Goal: Information Seeking & Learning: Learn about a topic

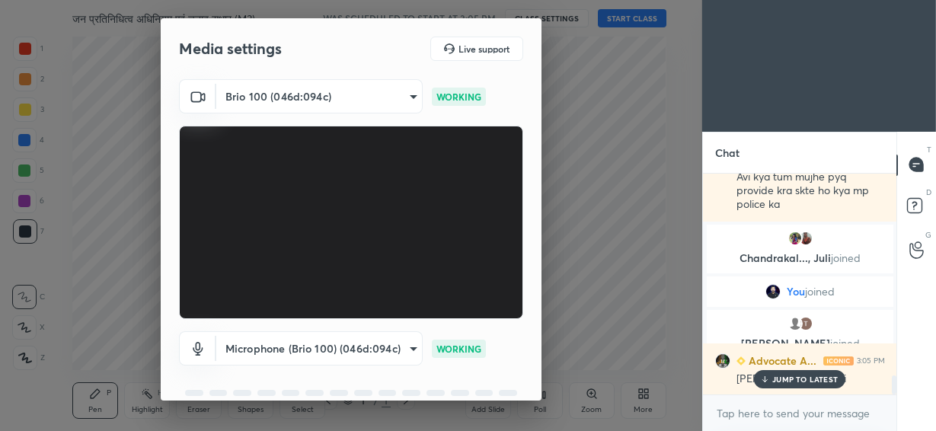
scroll to position [2365, 0]
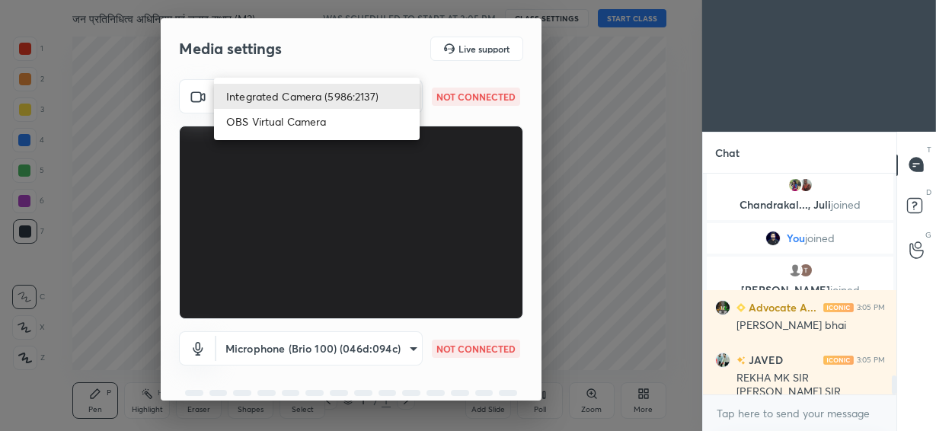
click at [382, 101] on body "1 2 3 4 5 6 7 C X Z C X Z E E Erase all H H जन प्रतिनिधित्व अधिनियम एवं चुनाव स…" at bounding box center [468, 215] width 936 height 431
click at [364, 124] on li "OBS Virtual Camera" at bounding box center [317, 121] width 206 height 25
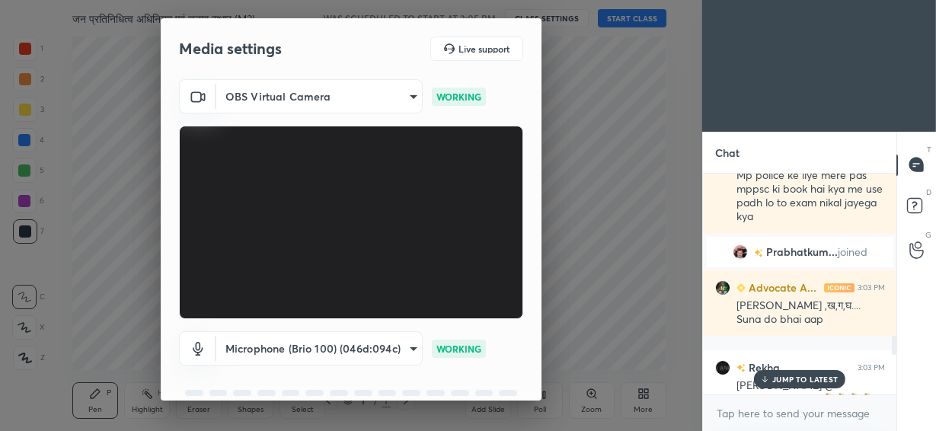
scroll to position [1603, 0]
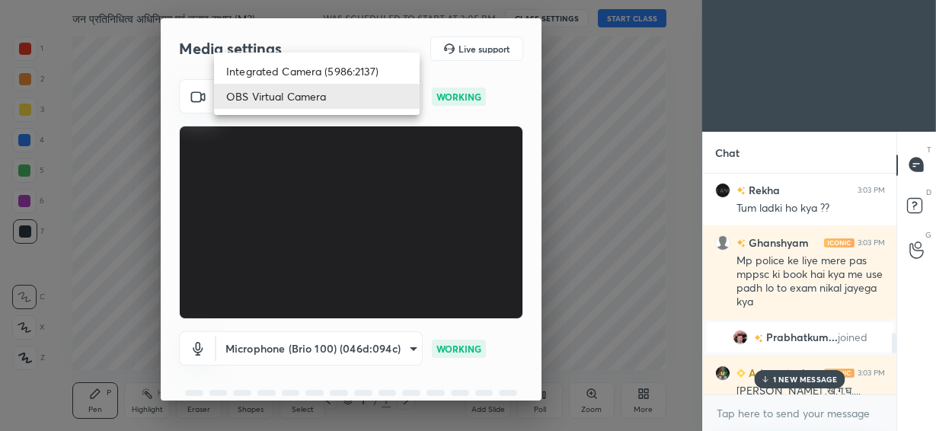
click at [357, 81] on body "1 2 3 4 5 6 7 C X Z C X Z E E Erase all H H जन प्रतिनिधित्व अधिनियम एवं चुनाव स…" at bounding box center [468, 215] width 936 height 431
click at [330, 77] on li "Integrated Camera (5986:2137)" at bounding box center [317, 71] width 206 height 25
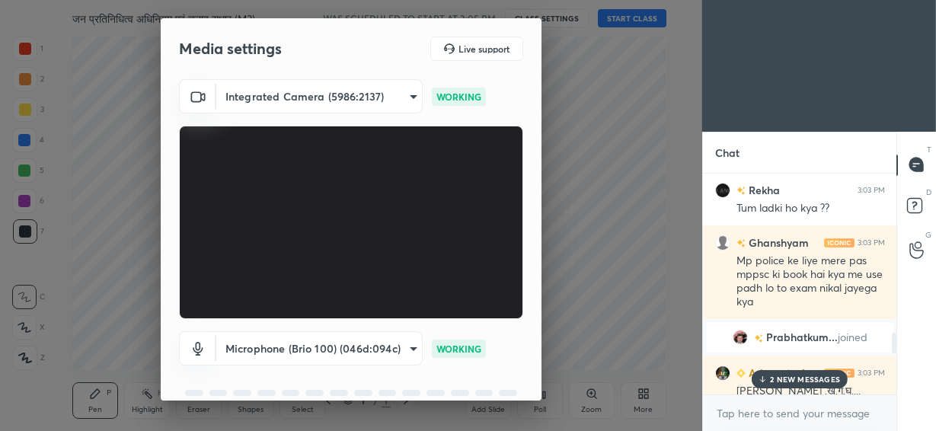
click at [326, 101] on body "1 2 3 4 5 6 7 C X Z C X Z E E Erase all H H जन प्रतिनिधित्व अधिनियम एवं चुनाव स…" at bounding box center [468, 215] width 936 height 431
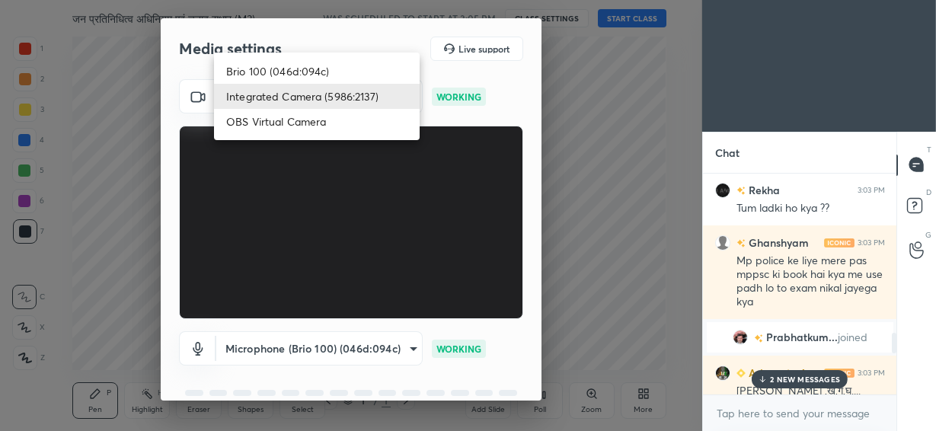
click at [322, 61] on li "Brio 100 (046d:094c)" at bounding box center [317, 71] width 206 height 25
type input "292883d4991fd39102ac9d716aacf3c397fbd837665ef94facf971ece0f88126"
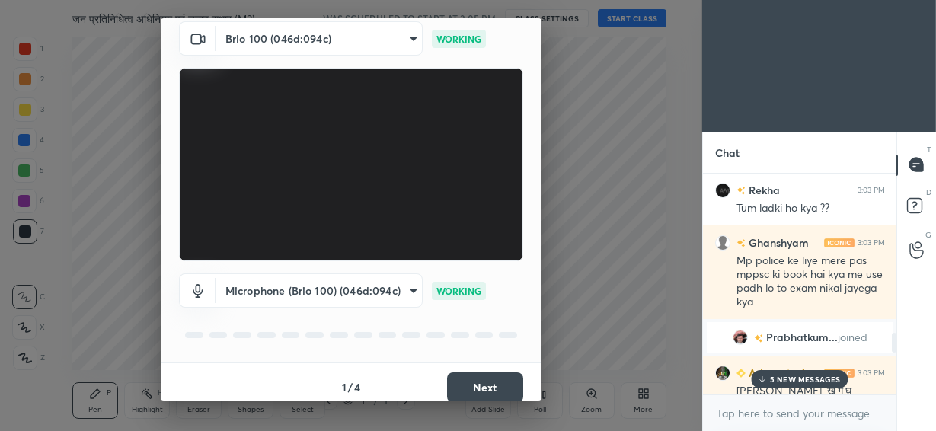
scroll to position [68, 0]
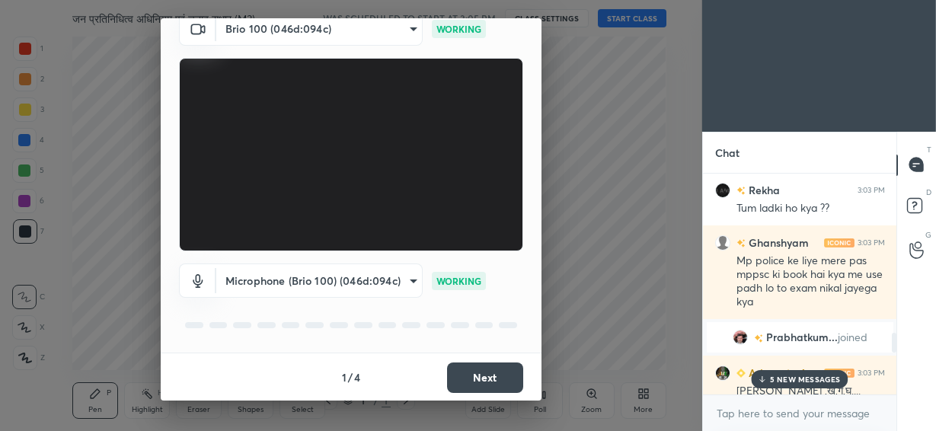
click at [481, 385] on button "Next" at bounding box center [485, 378] width 76 height 30
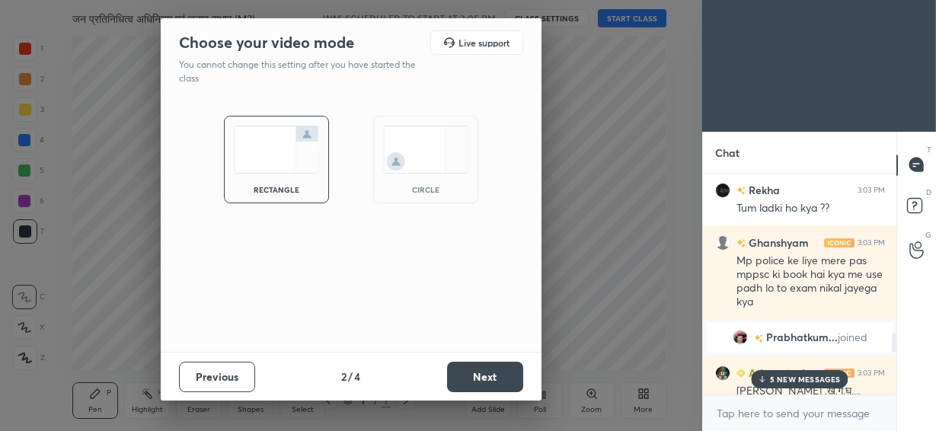
click at [433, 162] on img at bounding box center [425, 150] width 85 height 48
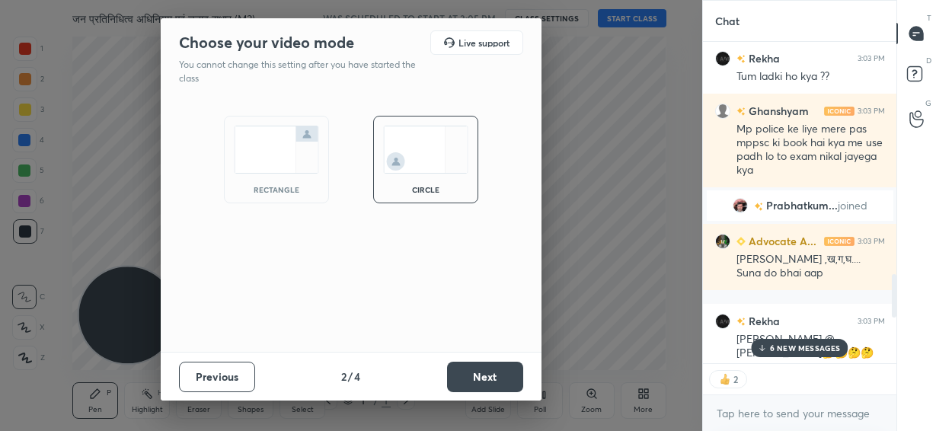
click at [481, 376] on button "Next" at bounding box center [485, 377] width 76 height 30
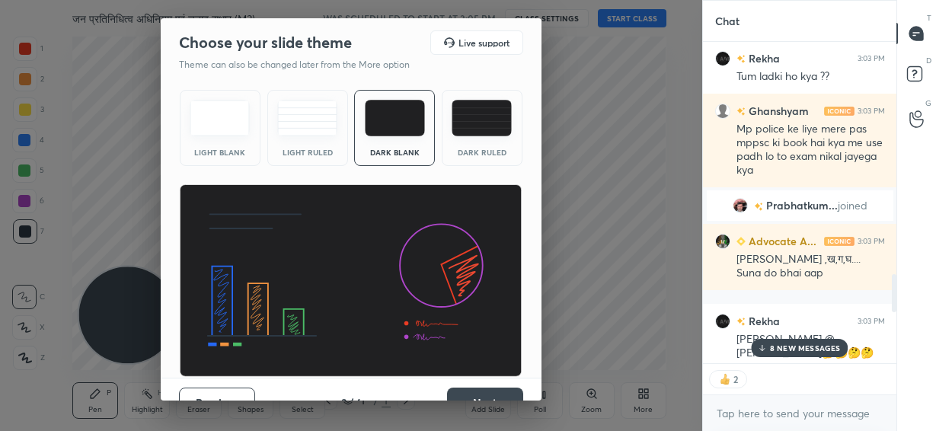
click at [485, 395] on button "Next" at bounding box center [485, 403] width 76 height 30
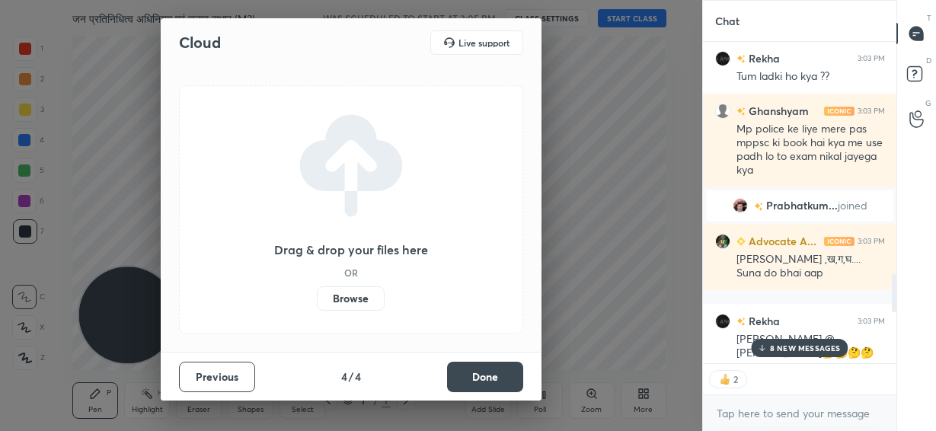
click at [469, 377] on button "Done" at bounding box center [485, 377] width 76 height 30
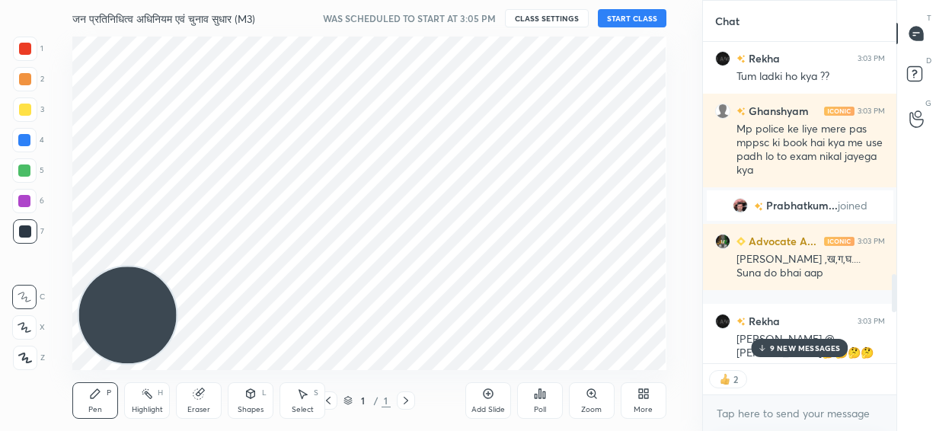
click at [481, 408] on div "Add Slide" at bounding box center [489, 410] width 34 height 8
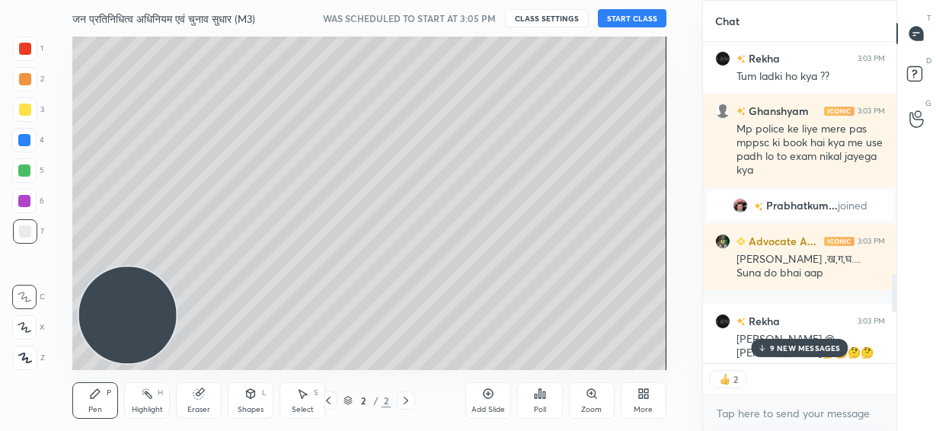
click at [794, 353] on p "9 NEW MESSAGES" at bounding box center [805, 348] width 71 height 9
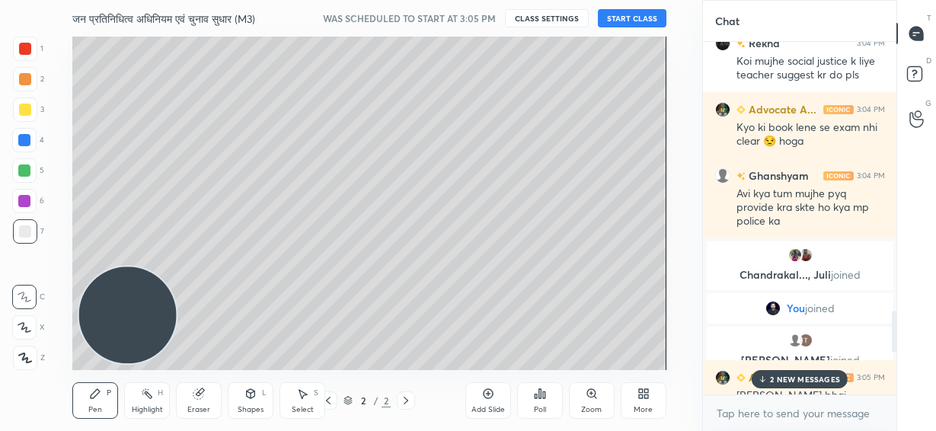
scroll to position [5, 5]
click at [801, 385] on div "5 NEW MESSAGES" at bounding box center [799, 379] width 97 height 18
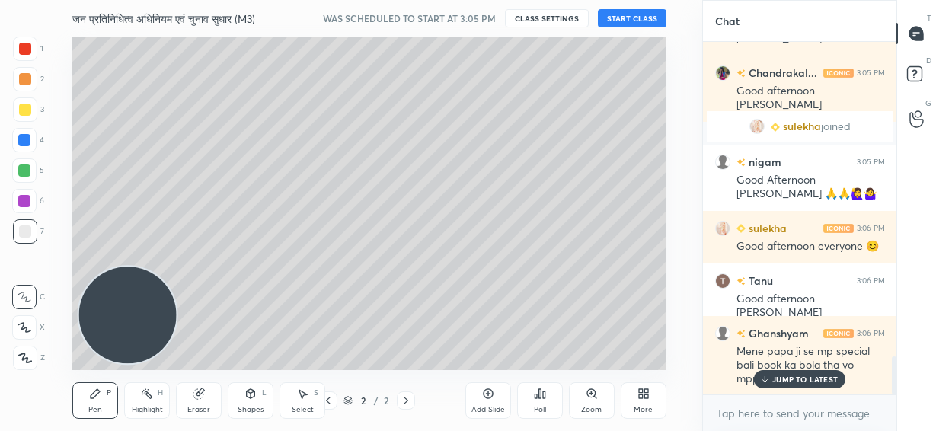
click at [802, 382] on p "JUMP TO LATEST" at bounding box center [806, 379] width 66 height 9
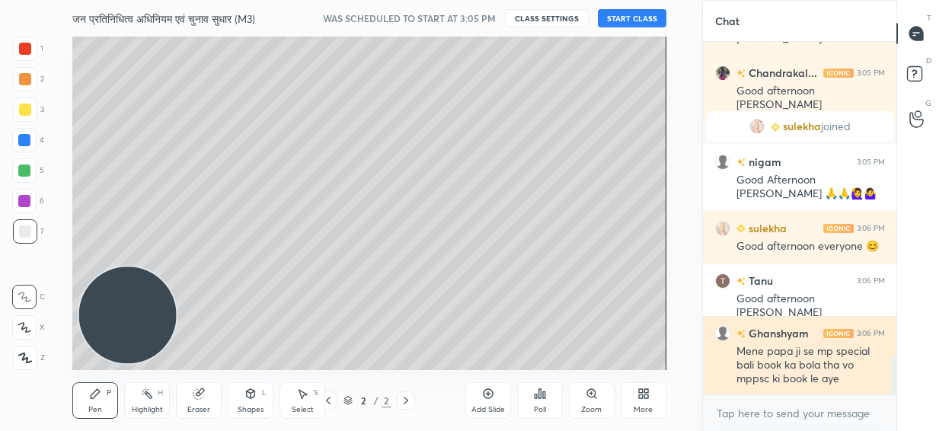
scroll to position [3012, 0]
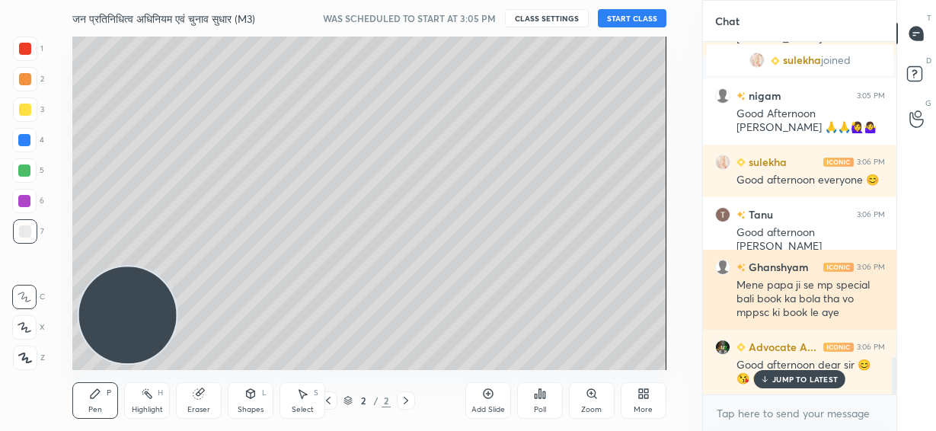
click at [802, 382] on p "JUMP TO LATEST" at bounding box center [806, 379] width 66 height 9
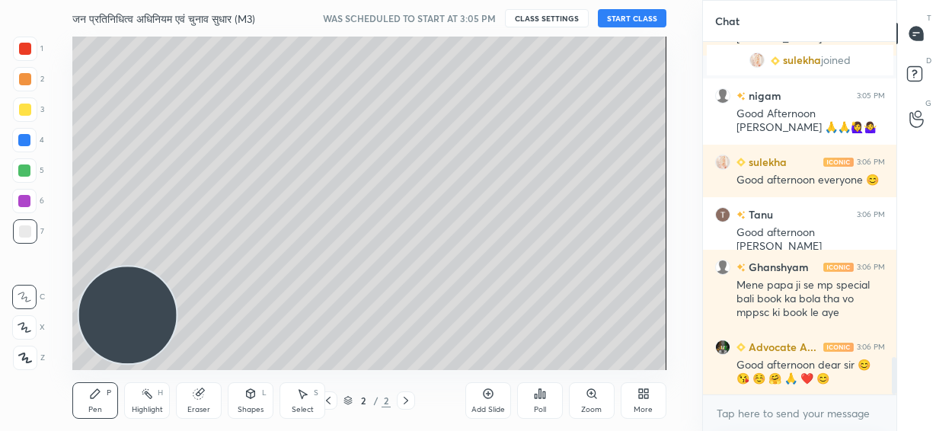
click at [628, 12] on button "START CLASS" at bounding box center [632, 18] width 69 height 18
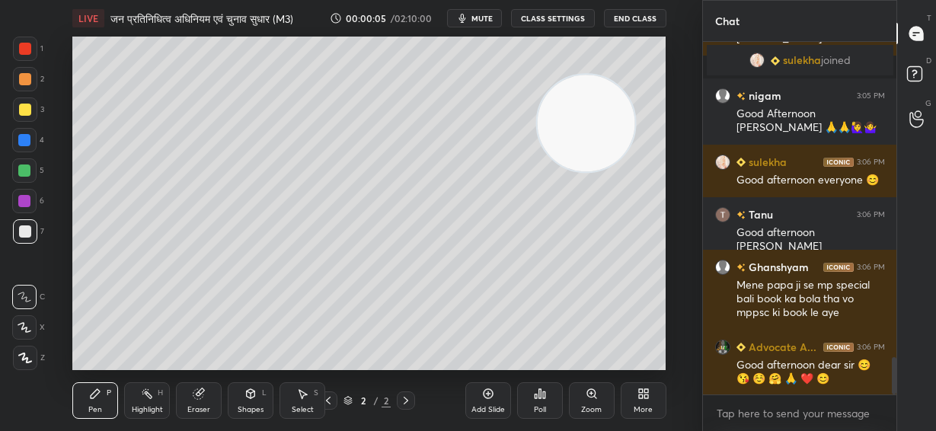
drag, startPoint x: 139, startPoint y: 326, endPoint x: 597, endPoint y: 134, distance: 497.2
click at [597, 134] on video at bounding box center [587, 124] width 98 height 98
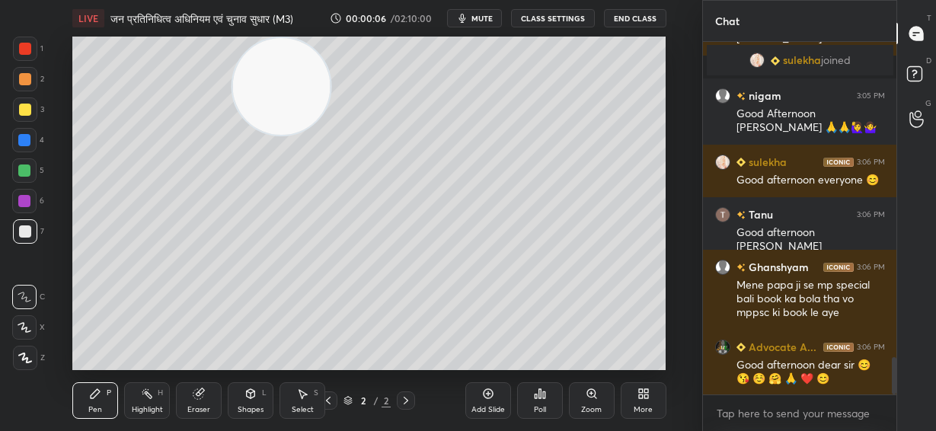
drag, startPoint x: 590, startPoint y: 146, endPoint x: 286, endPoint y: 65, distance: 315.5
click at [286, 65] on video at bounding box center [282, 87] width 98 height 98
click at [32, 332] on div at bounding box center [24, 327] width 24 height 24
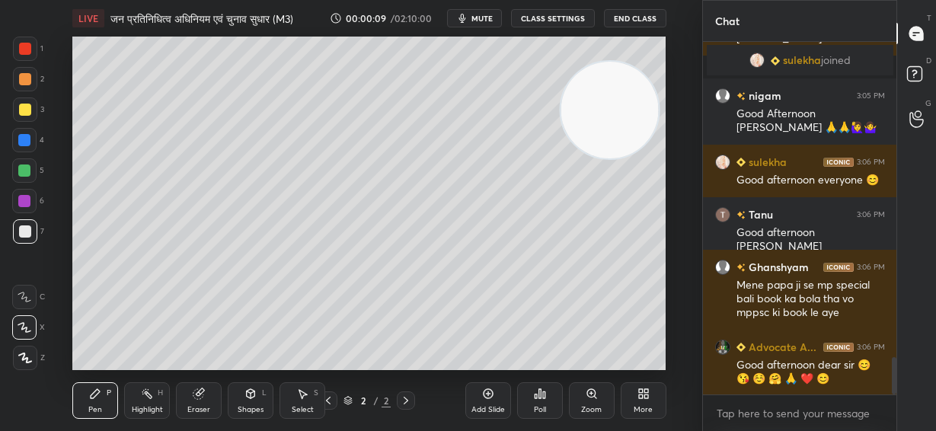
drag, startPoint x: 286, startPoint y: 104, endPoint x: 654, endPoint y: 145, distance: 369.4
click at [651, 144] on video at bounding box center [610, 111] width 98 height 98
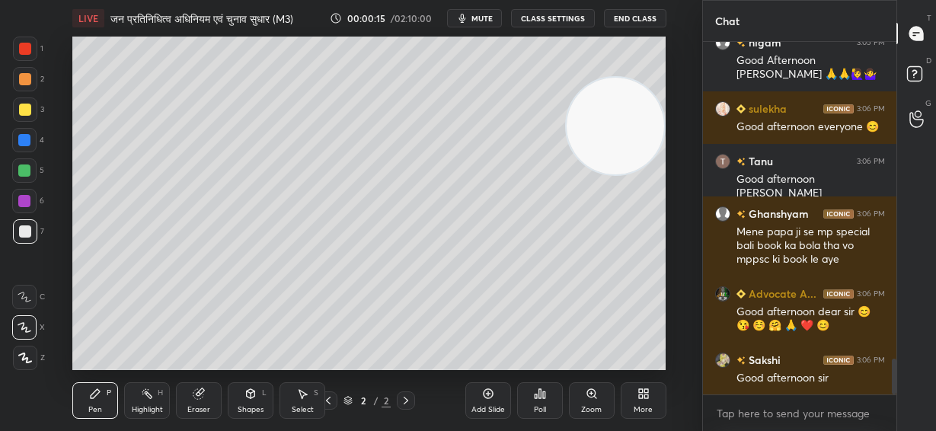
scroll to position [3118, 0]
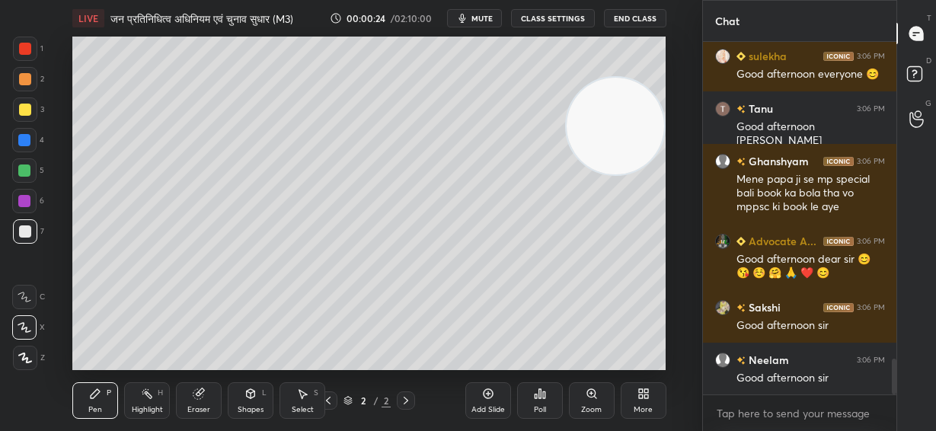
click at [479, 21] on span "mute" at bounding box center [482, 18] width 21 height 11
click at [480, 21] on span "unmute" at bounding box center [480, 18] width 33 height 11
click at [481, 14] on span "mute" at bounding box center [482, 18] width 21 height 11
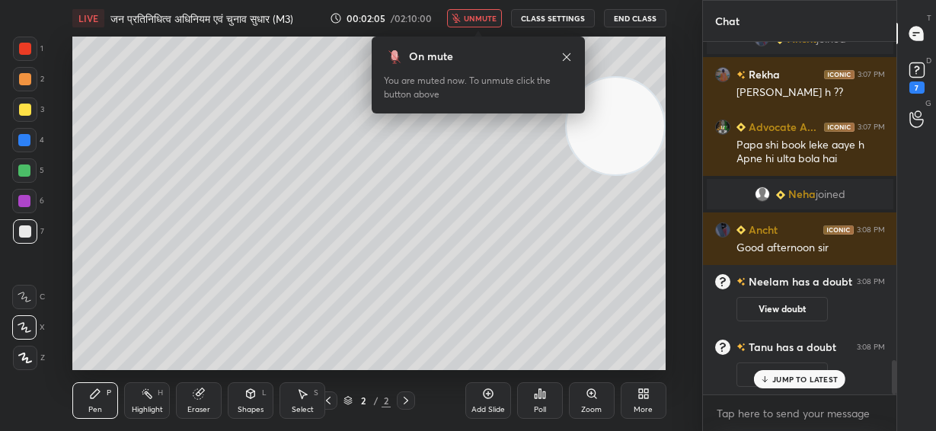
scroll to position [3191, 0]
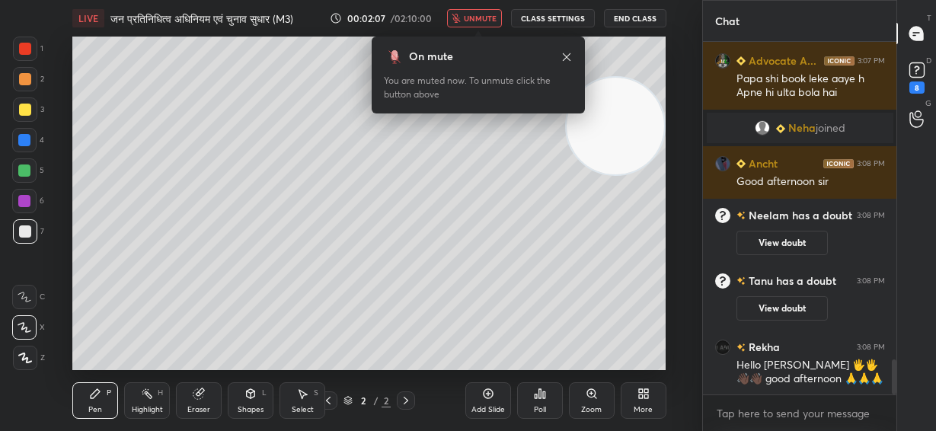
click at [472, 12] on button "unmute" at bounding box center [474, 18] width 55 height 18
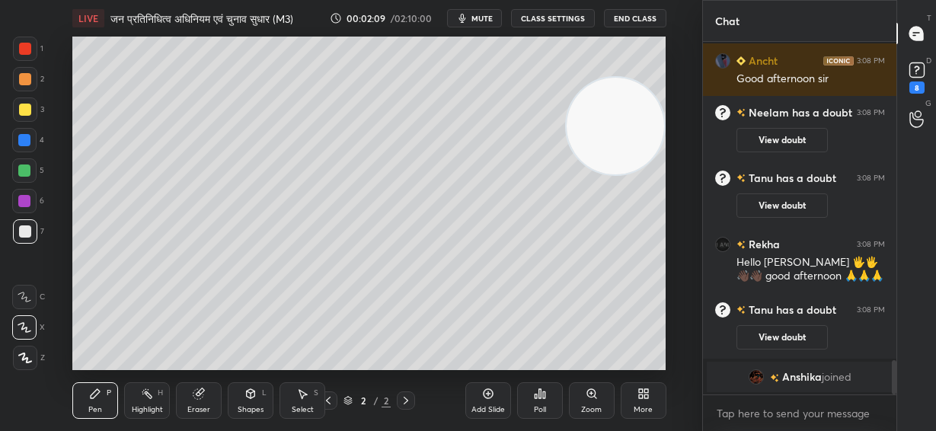
scroll to position [3318, 0]
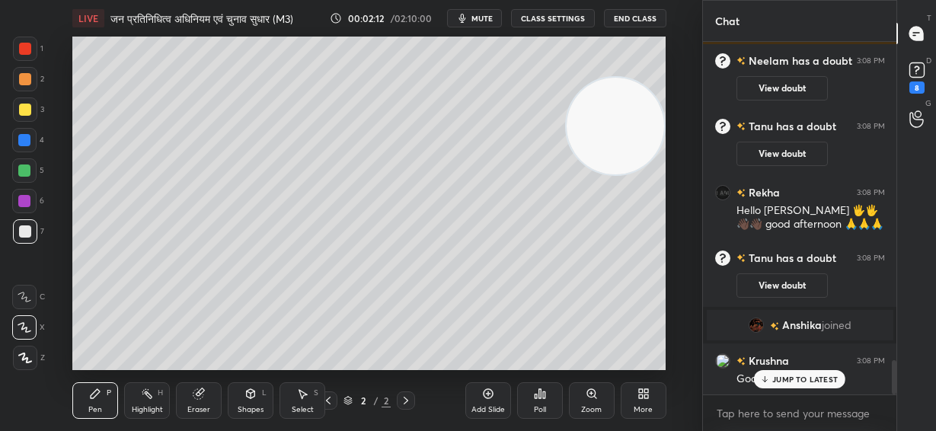
click at [793, 383] on p "JUMP TO LATEST" at bounding box center [806, 379] width 66 height 9
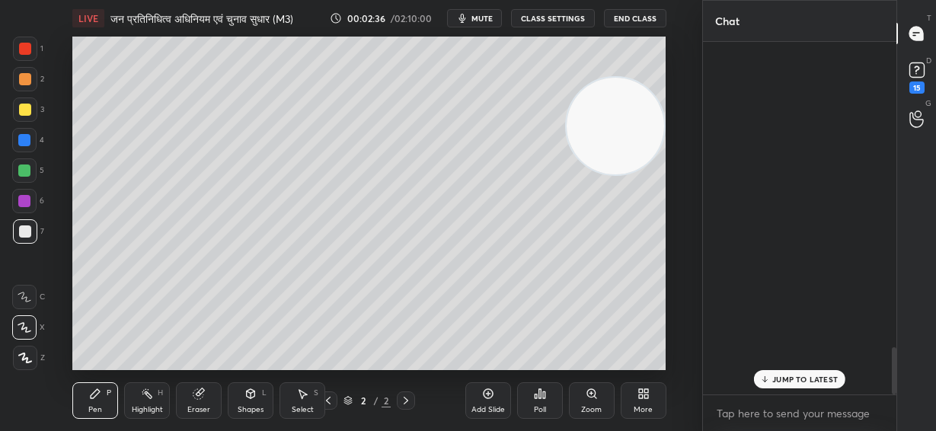
scroll to position [2298, 0]
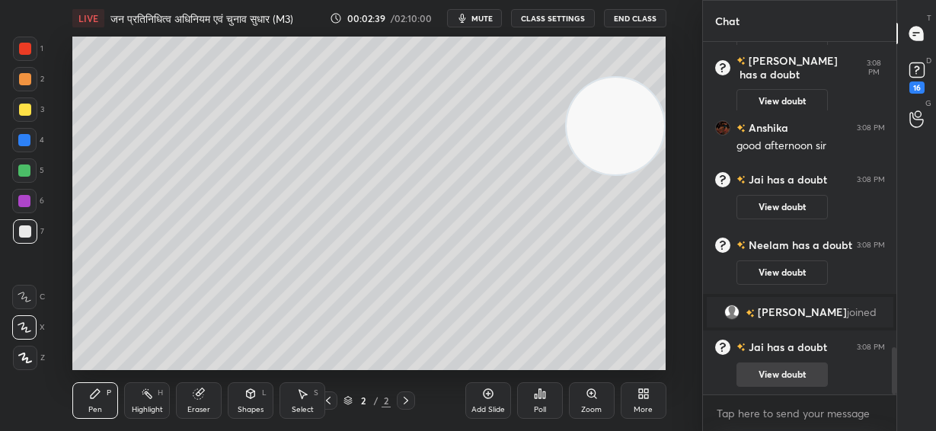
click at [797, 375] on button "View doubt" at bounding box center [782, 375] width 91 height 24
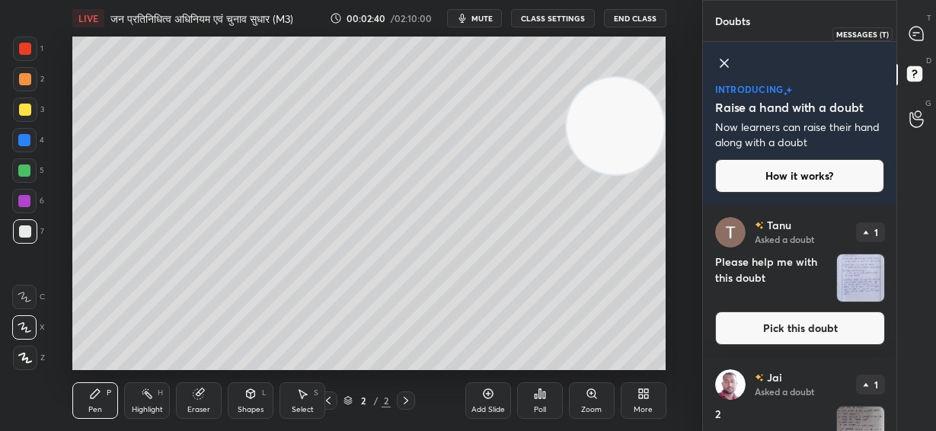
click at [915, 27] on icon at bounding box center [917, 34] width 14 height 14
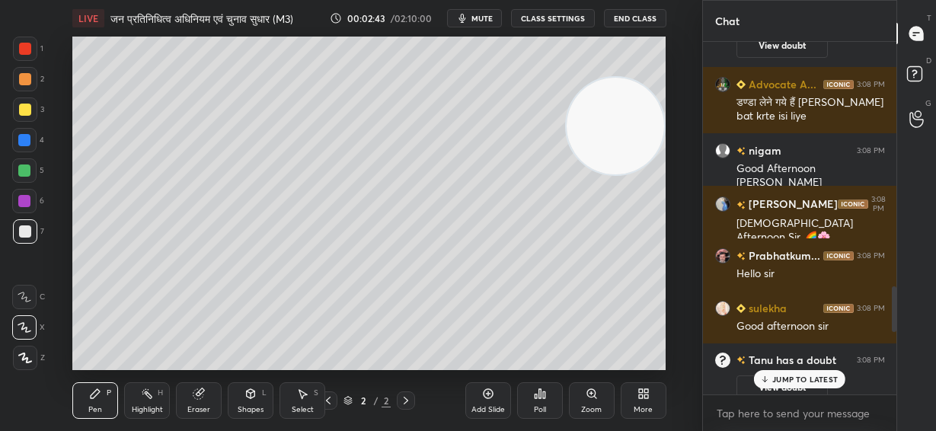
scroll to position [1902, 0]
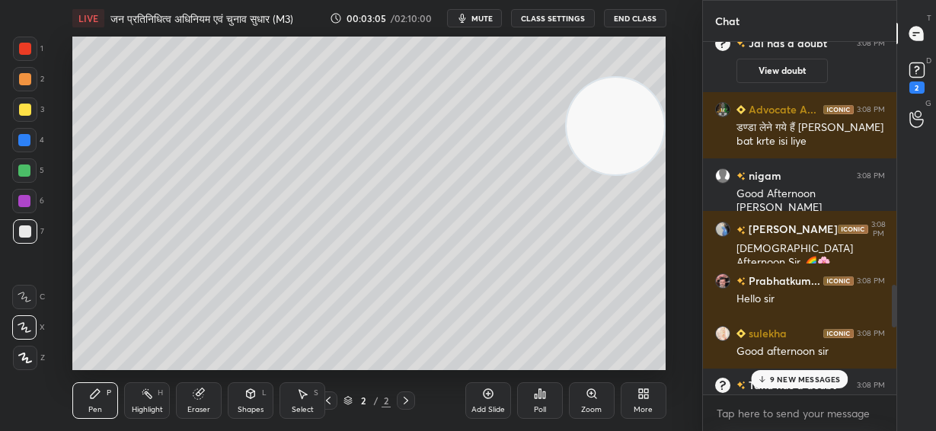
click at [786, 378] on p "9 NEW MESSAGES" at bounding box center [805, 379] width 71 height 9
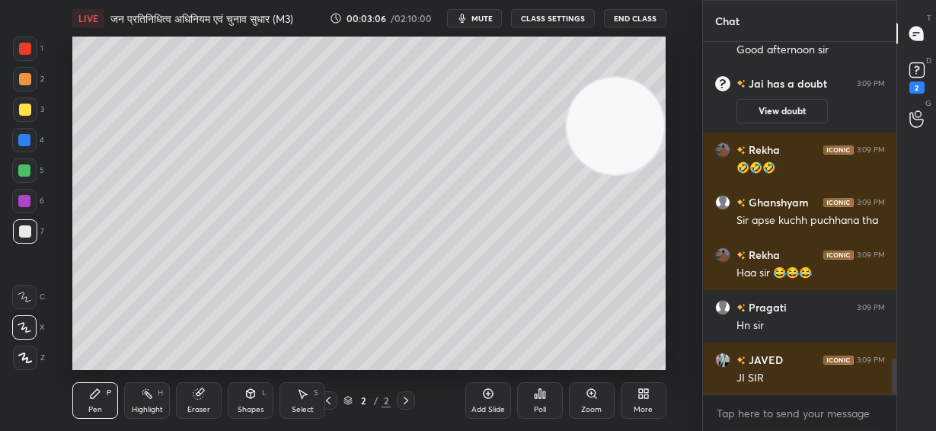
scroll to position [3185, 0]
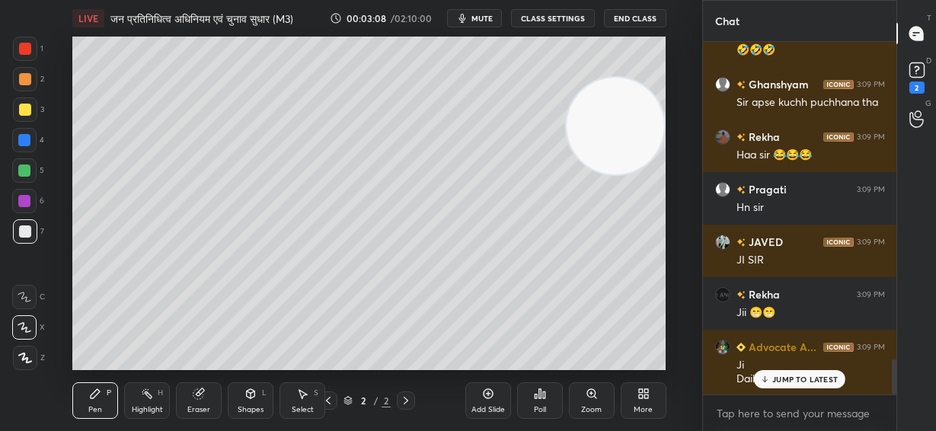
click at [821, 384] on p "JUMP TO LATEST" at bounding box center [806, 379] width 66 height 9
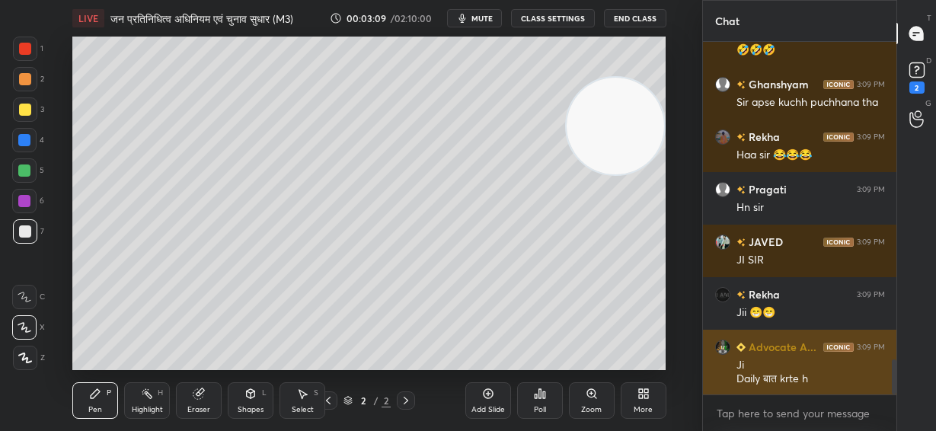
scroll to position [3238, 0]
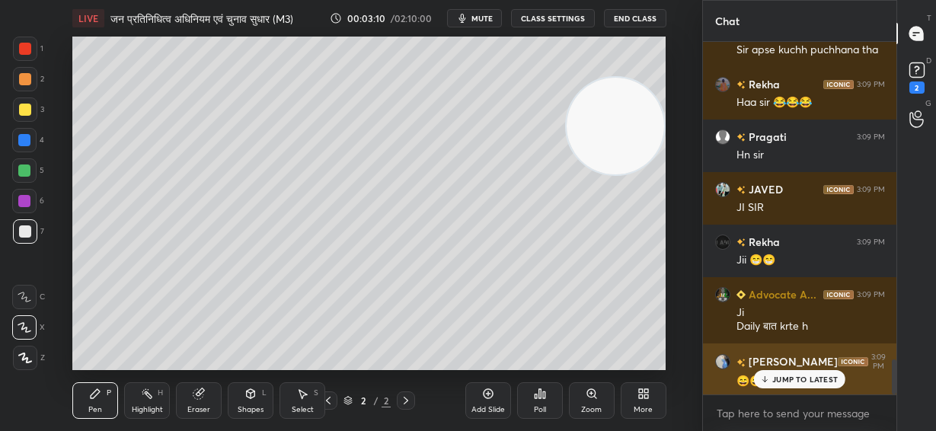
click at [824, 389] on div "JUMP TO LATEST" at bounding box center [799, 379] width 91 height 18
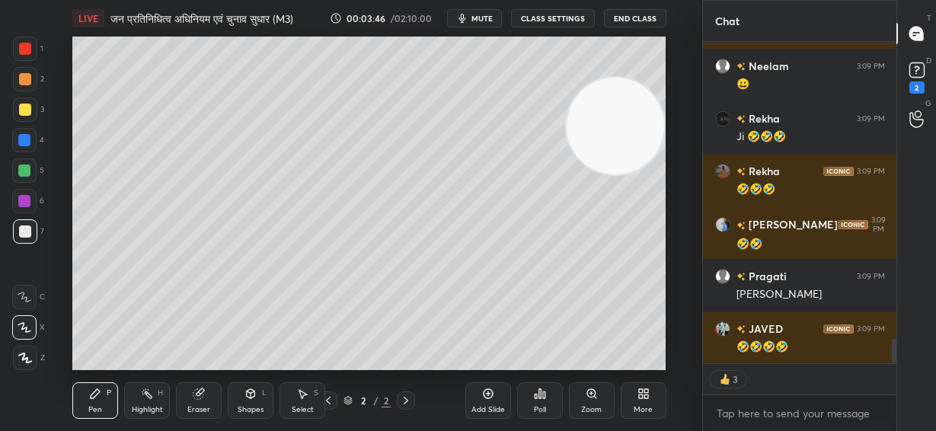
scroll to position [4020, 0]
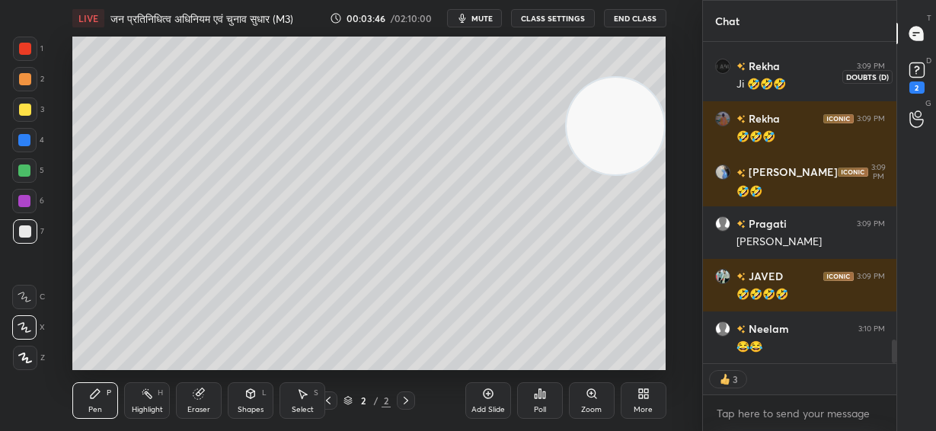
click at [911, 75] on rect at bounding box center [917, 70] width 14 height 14
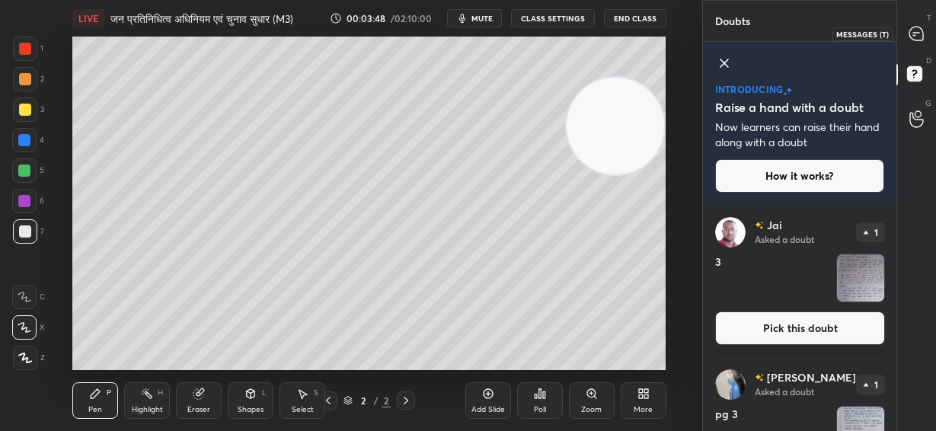
click at [920, 31] on icon at bounding box center [917, 34] width 14 height 14
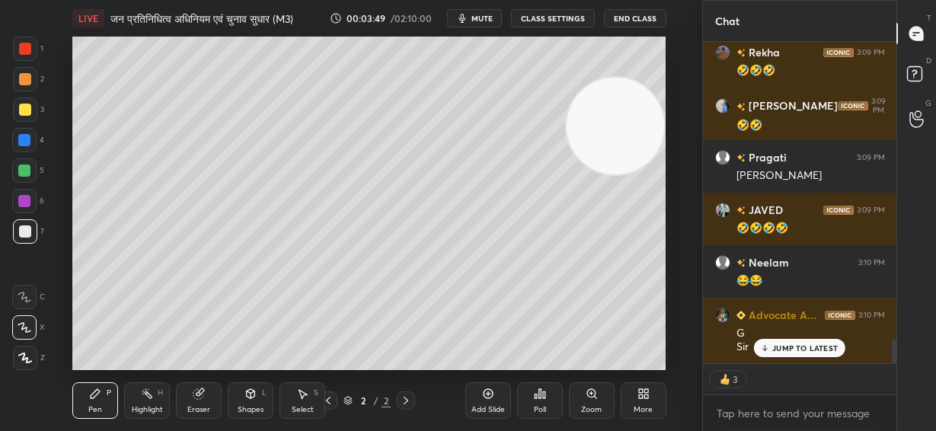
scroll to position [4138, 0]
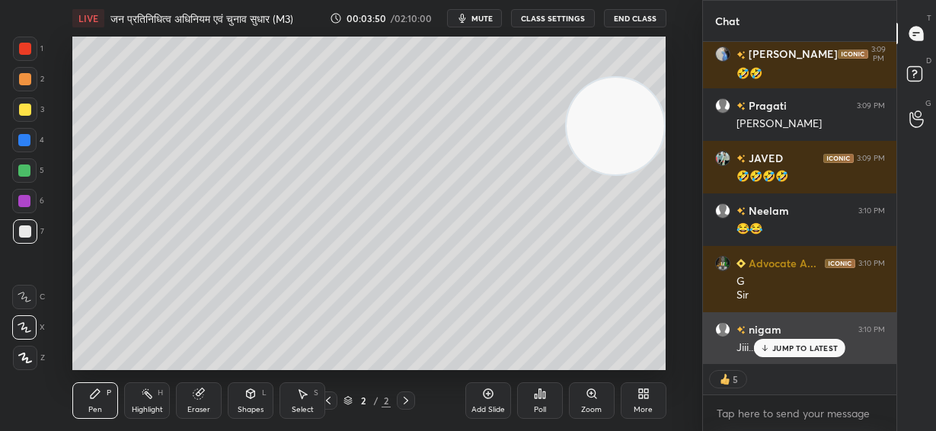
click at [798, 359] on div "[PERSON_NAME] 3:10 PM Jiii..../ sir..../ jii.../👍👍" at bounding box center [800, 338] width 194 height 53
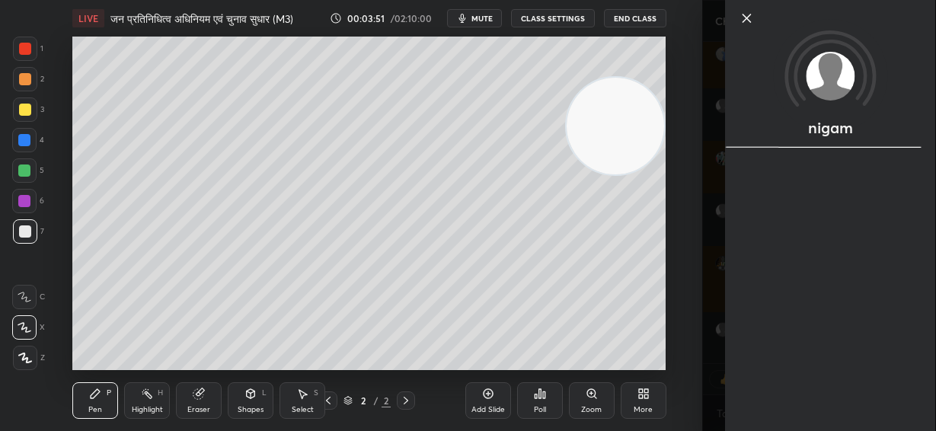
scroll to position [4190, 0]
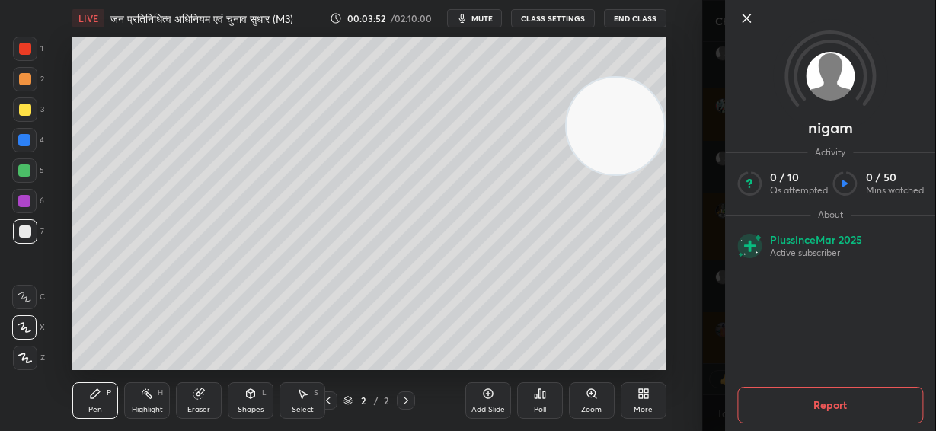
click at [751, 20] on icon at bounding box center [746, 18] width 18 height 18
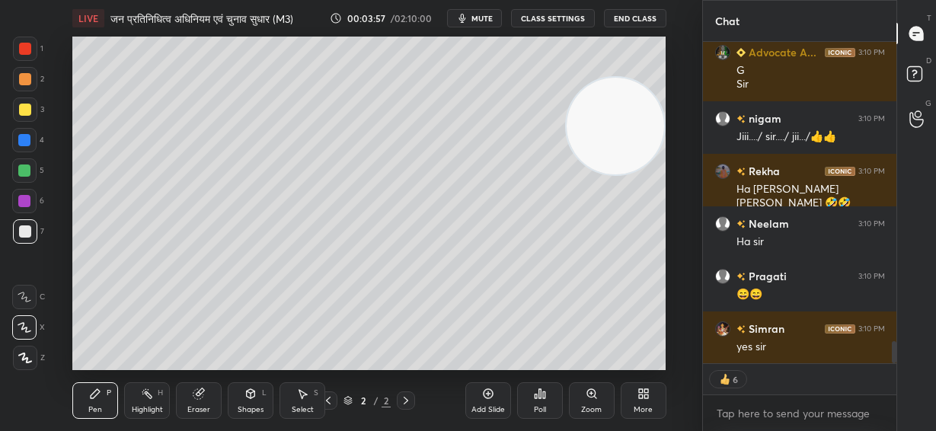
scroll to position [4401, 0]
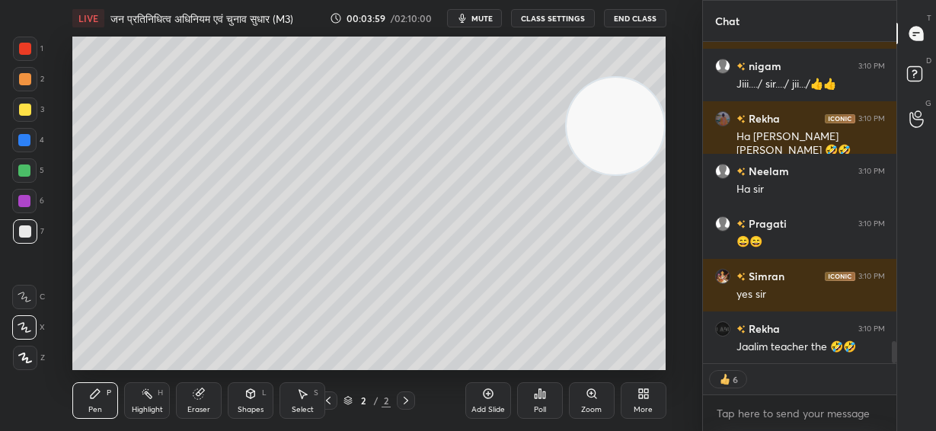
click at [203, 398] on icon at bounding box center [199, 394] width 12 height 12
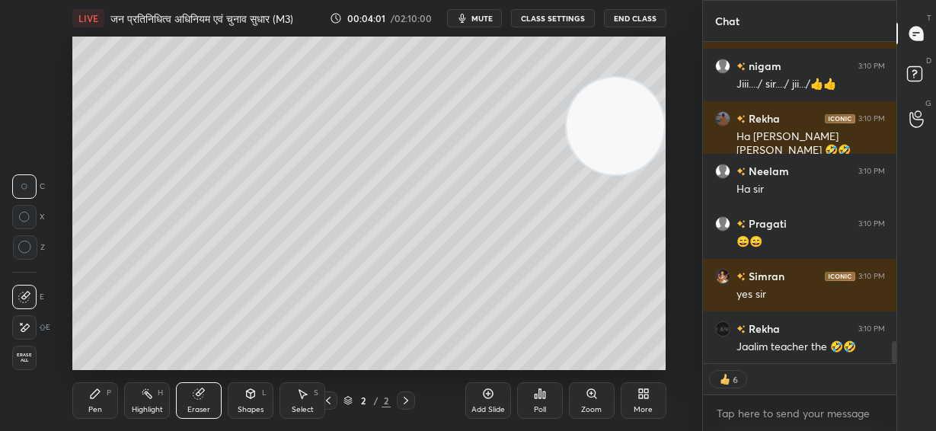
drag, startPoint x: 30, startPoint y: 326, endPoint x: 69, endPoint y: 280, distance: 60.0
click at [30, 326] on div at bounding box center [24, 327] width 24 height 24
click at [94, 407] on div "Pen" at bounding box center [95, 410] width 14 height 8
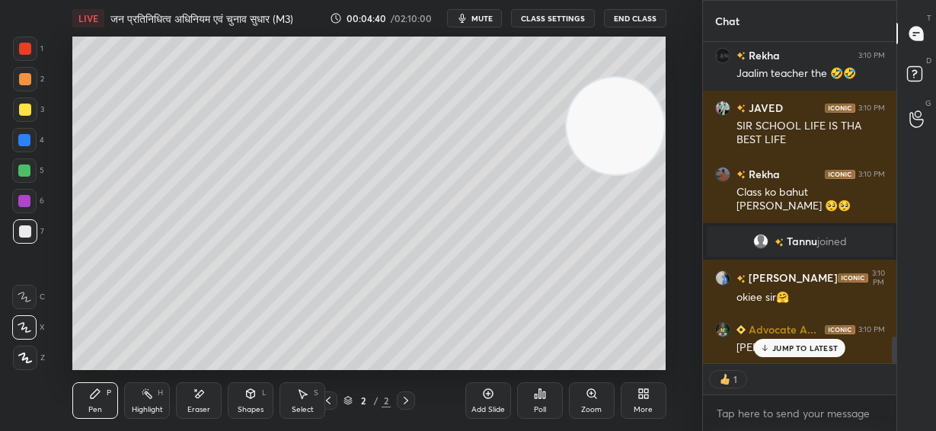
scroll to position [3489, 0]
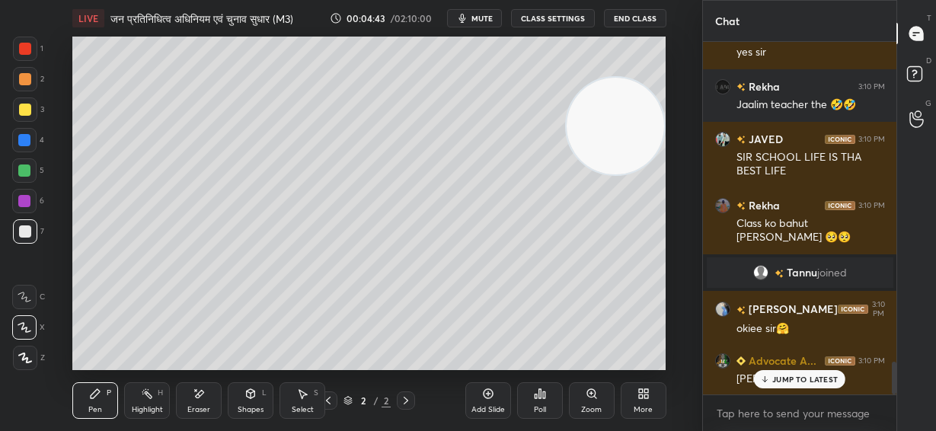
click at [191, 400] on div "Eraser" at bounding box center [199, 400] width 46 height 37
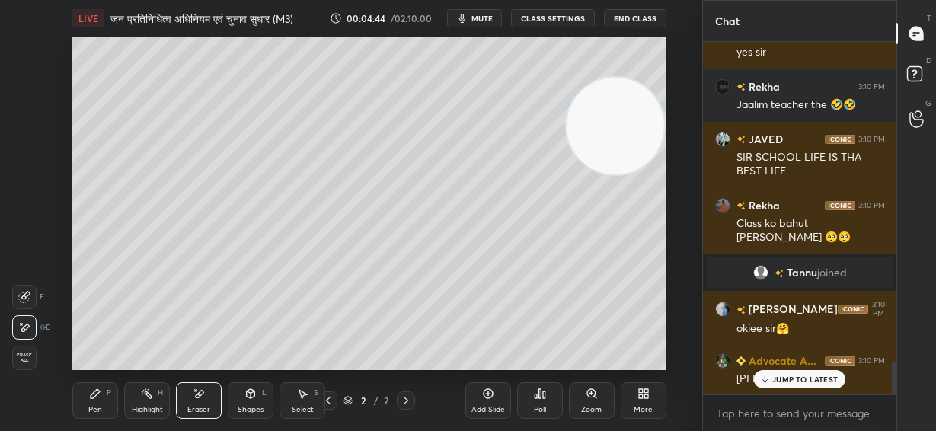
click at [26, 353] on span "Erase all" at bounding box center [24, 358] width 23 height 11
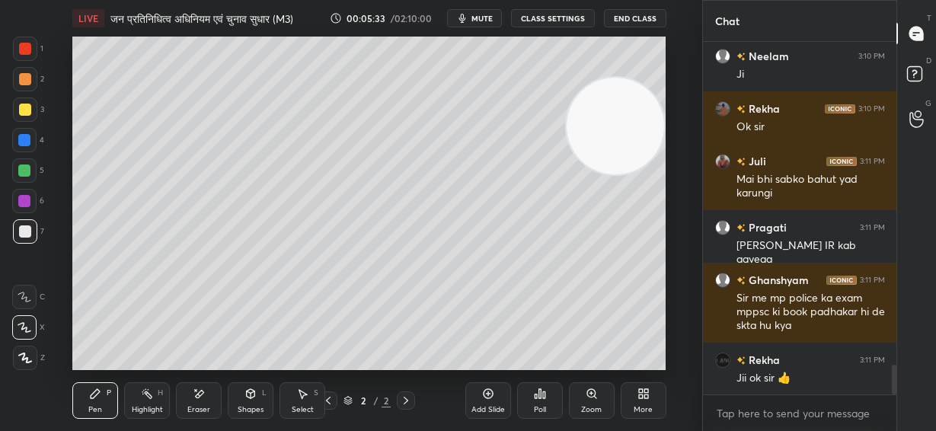
scroll to position [3911, 0]
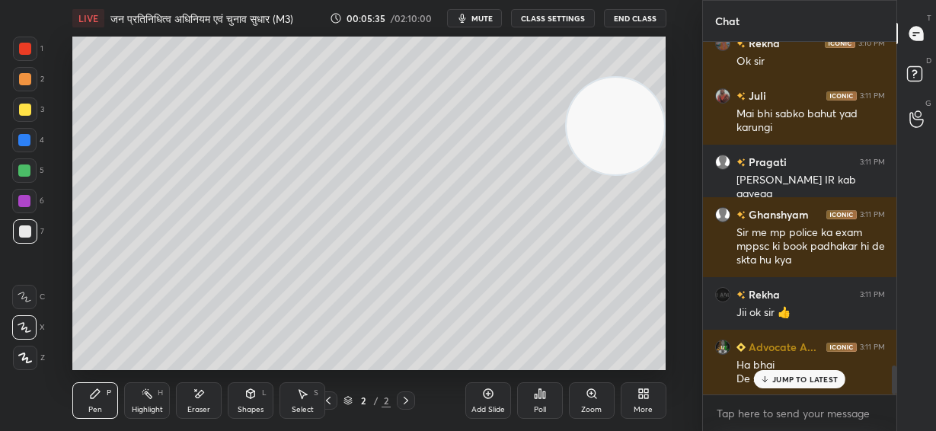
click at [201, 395] on icon at bounding box center [200, 394] width 8 height 8
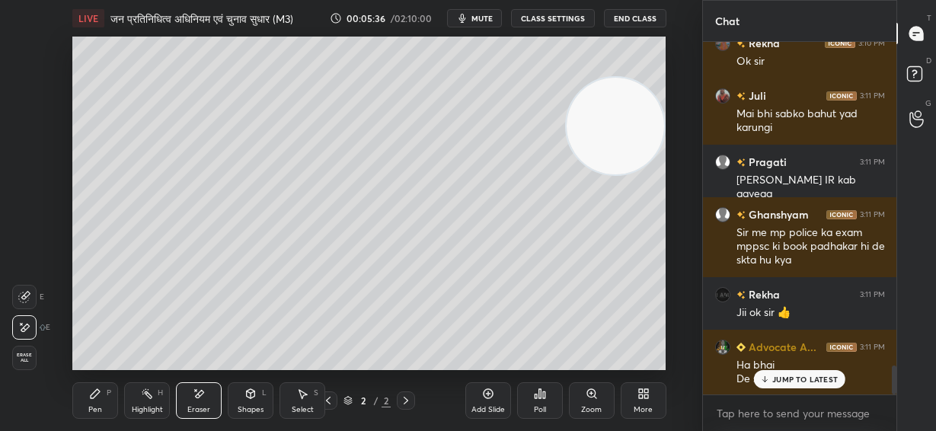
click at [27, 355] on span "Erase all" at bounding box center [24, 358] width 23 height 11
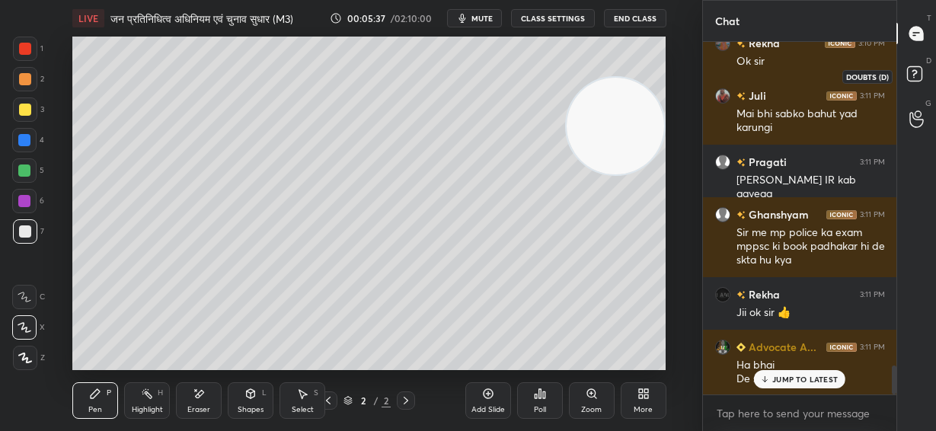
click at [913, 71] on icon at bounding box center [917, 75] width 27 height 27
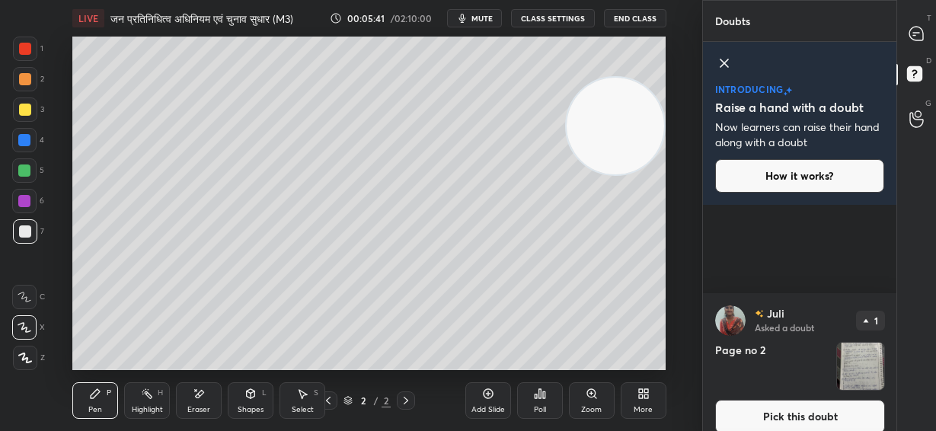
scroll to position [2515, 0]
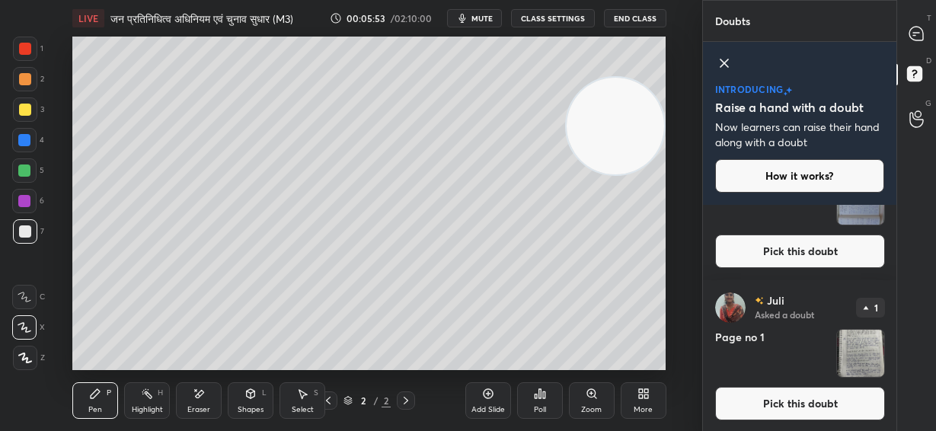
drag, startPoint x: 604, startPoint y: 133, endPoint x: 619, endPoint y: 129, distance: 15.7
click at [619, 129] on video at bounding box center [616, 127] width 98 height 98
drag, startPoint x: 918, startPoint y: 35, endPoint x: 901, endPoint y: 66, distance: 35.2
click at [917, 34] on icon at bounding box center [917, 34] width 14 height 14
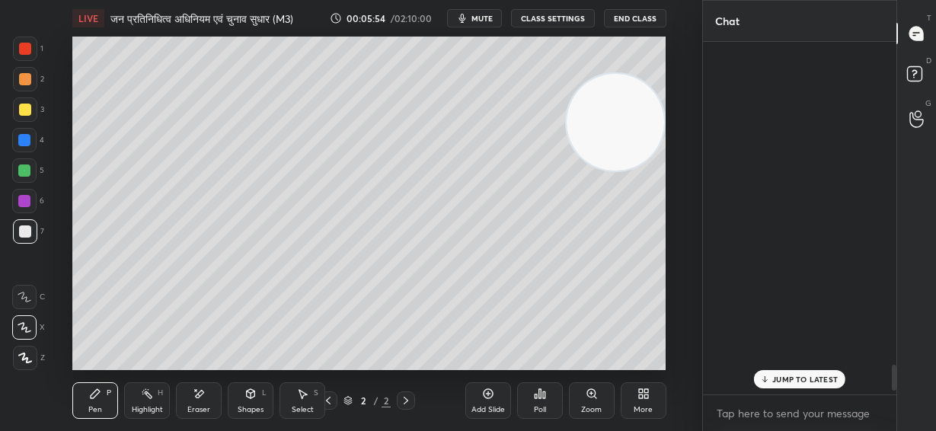
scroll to position [348, 189]
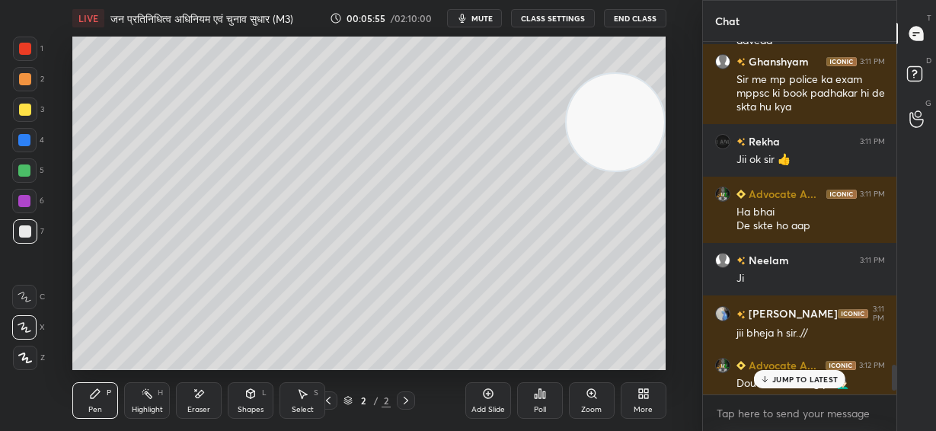
click at [805, 384] on p "JUMP TO LATEST" at bounding box center [806, 379] width 66 height 9
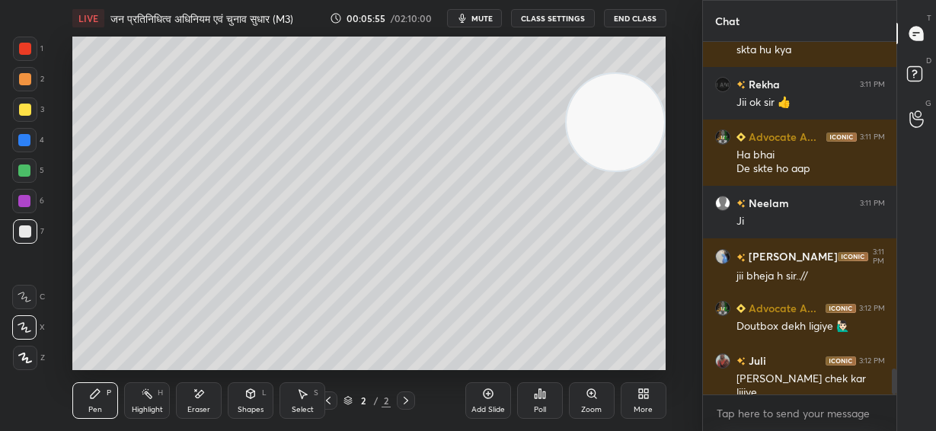
scroll to position [4579, 0]
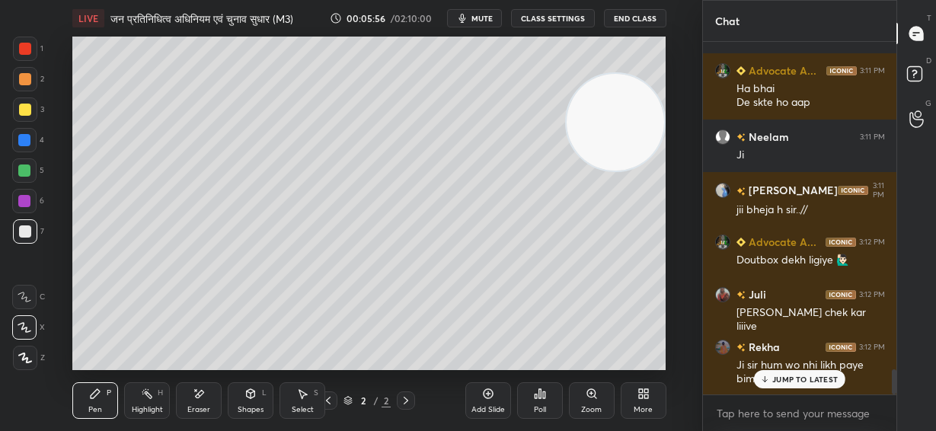
click at [810, 385] on div "JUMP TO LATEST" at bounding box center [799, 379] width 91 height 18
click at [490, 21] on span "mute" at bounding box center [482, 18] width 21 height 11
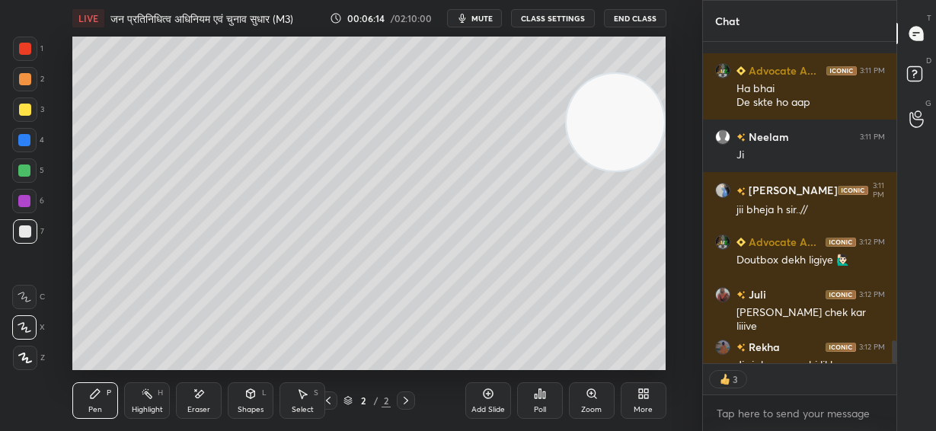
scroll to position [4663, 0]
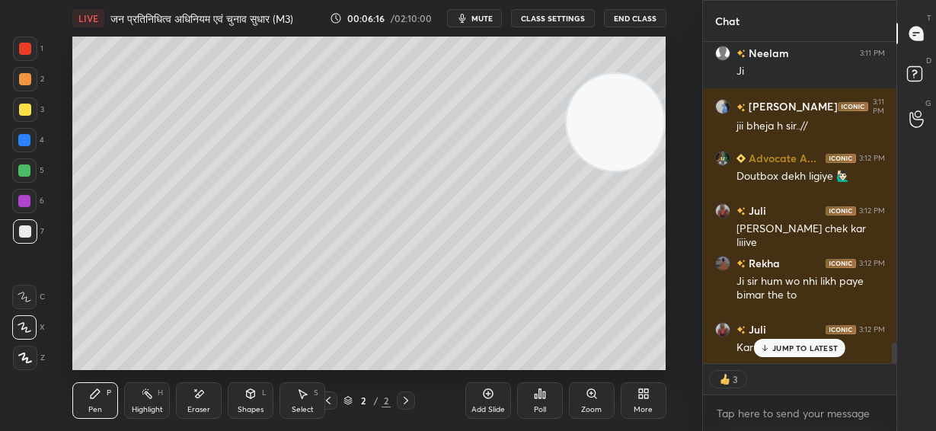
click at [813, 345] on p "JUMP TO LATEST" at bounding box center [806, 348] width 66 height 9
click at [817, 345] on p "JUMP TO LATEST" at bounding box center [806, 348] width 66 height 9
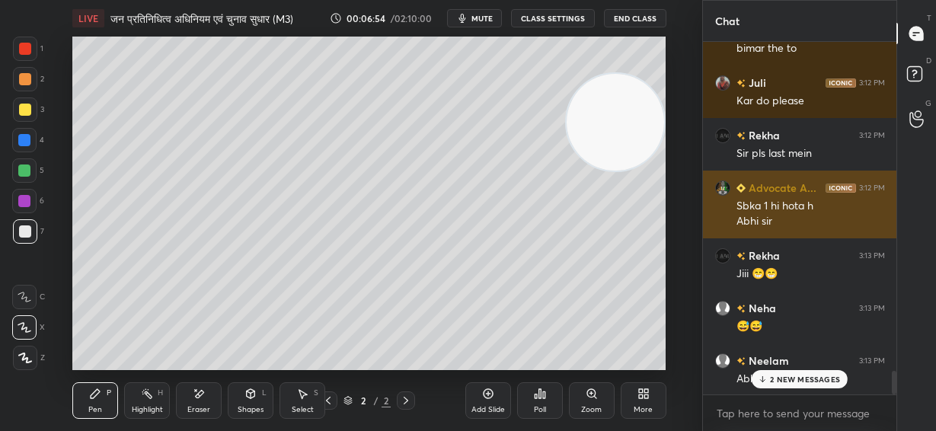
scroll to position [5028, 0]
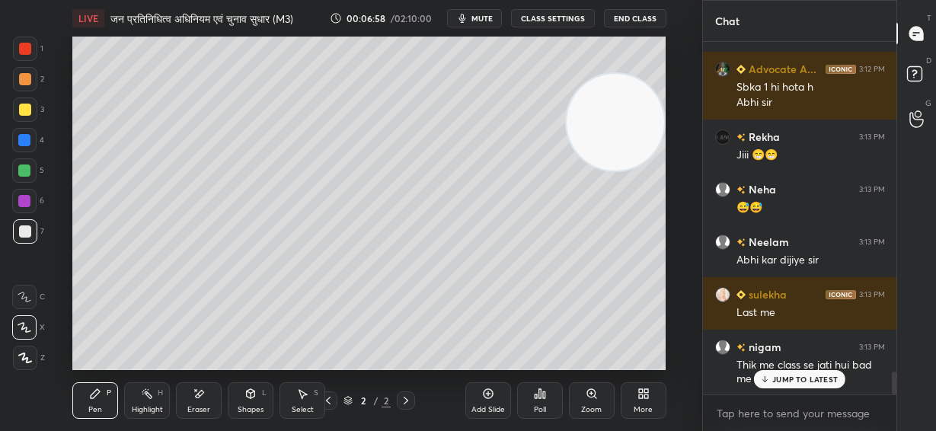
click at [802, 381] on p "JUMP TO LATEST" at bounding box center [806, 379] width 66 height 9
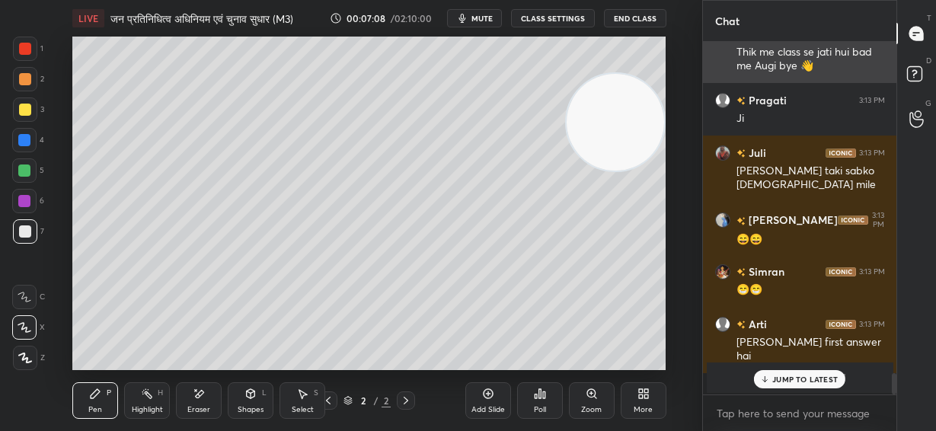
scroll to position [5394, 0]
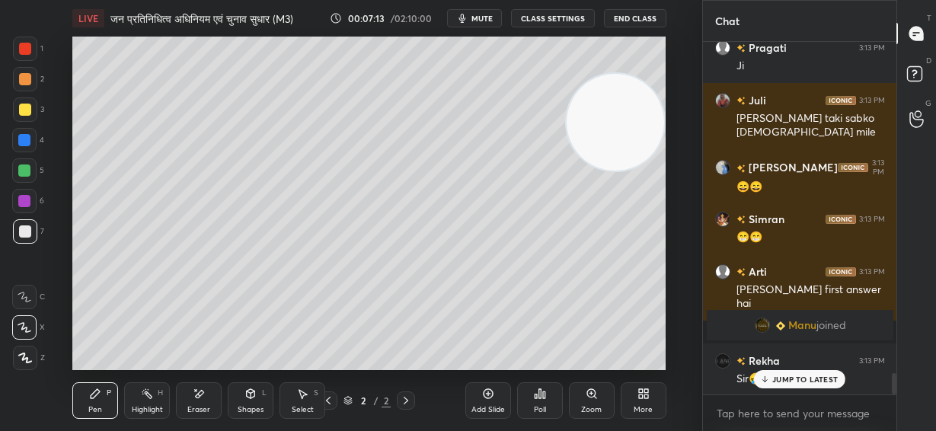
click at [813, 379] on p "JUMP TO LATEST" at bounding box center [806, 379] width 66 height 9
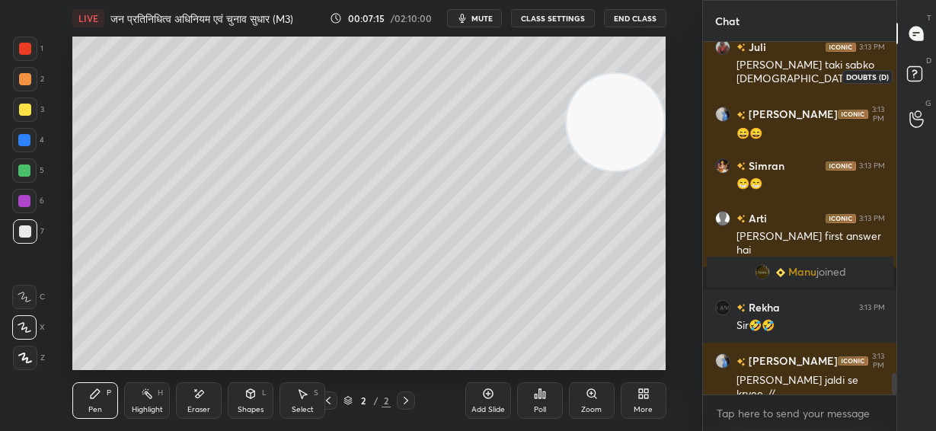
click at [915, 78] on rect at bounding box center [914, 74] width 14 height 14
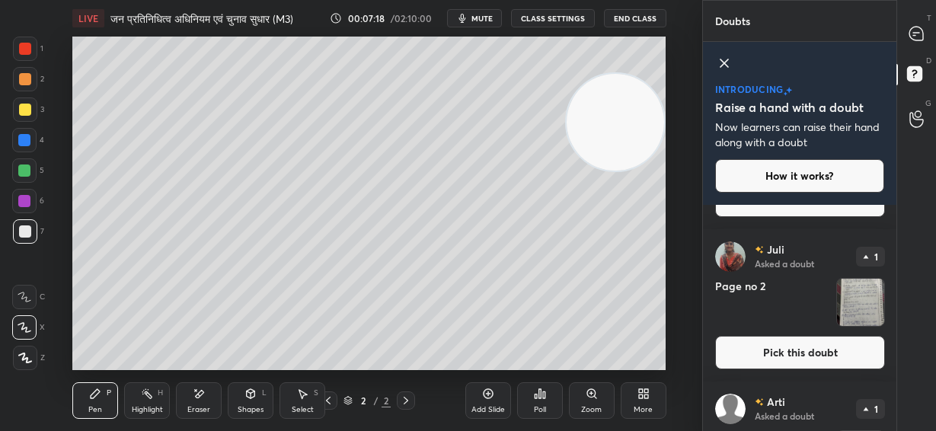
scroll to position [2515, 0]
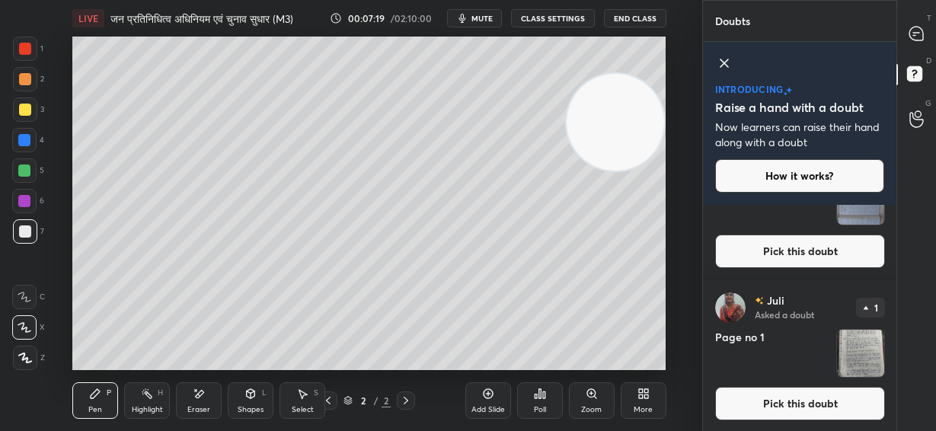
click at [814, 395] on button "Pick this doubt" at bounding box center [800, 404] width 170 height 34
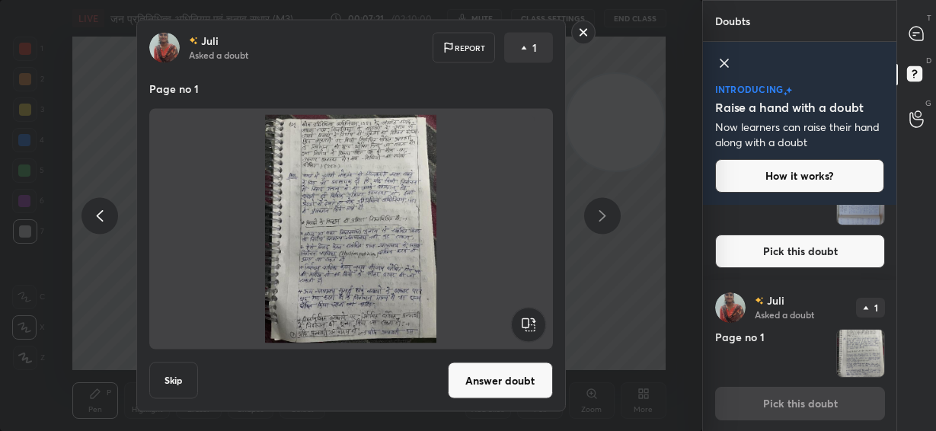
click at [491, 389] on button "Answer doubt" at bounding box center [500, 381] width 105 height 37
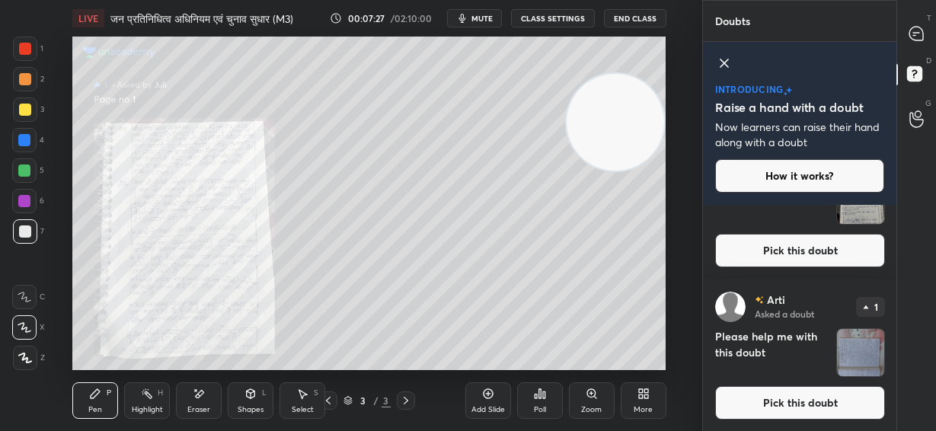
scroll to position [2236, 0]
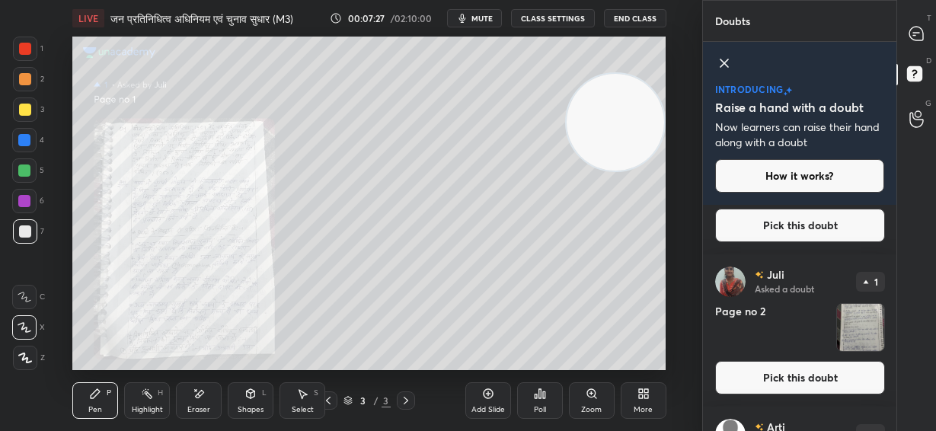
click at [801, 376] on button "Pick this doubt" at bounding box center [800, 378] width 170 height 34
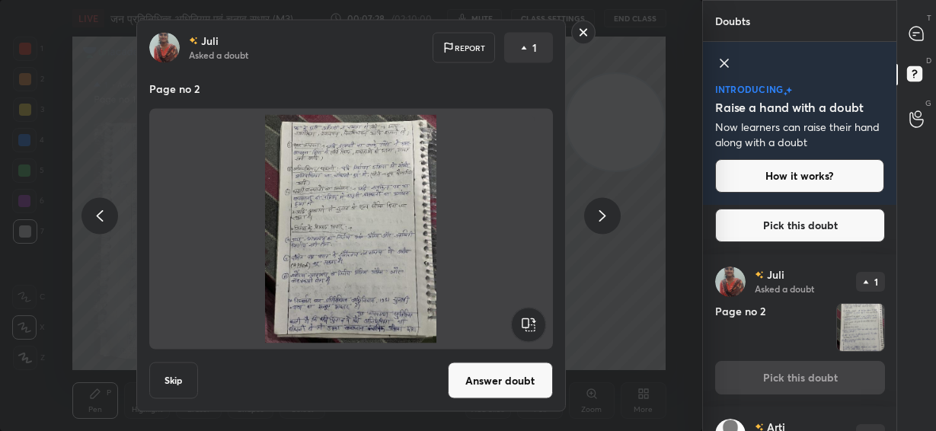
click at [513, 384] on button "Answer doubt" at bounding box center [500, 381] width 105 height 37
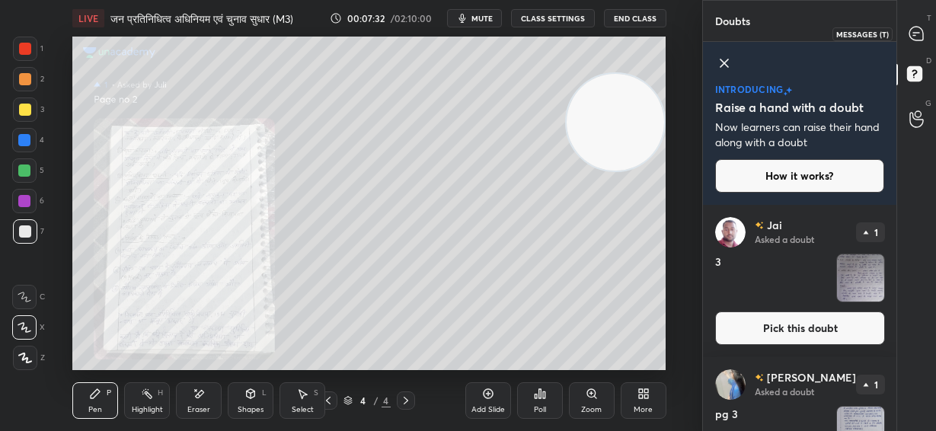
drag, startPoint x: 917, startPoint y: 39, endPoint x: 898, endPoint y: 63, distance: 30.5
click at [917, 39] on icon at bounding box center [917, 34] width 14 height 14
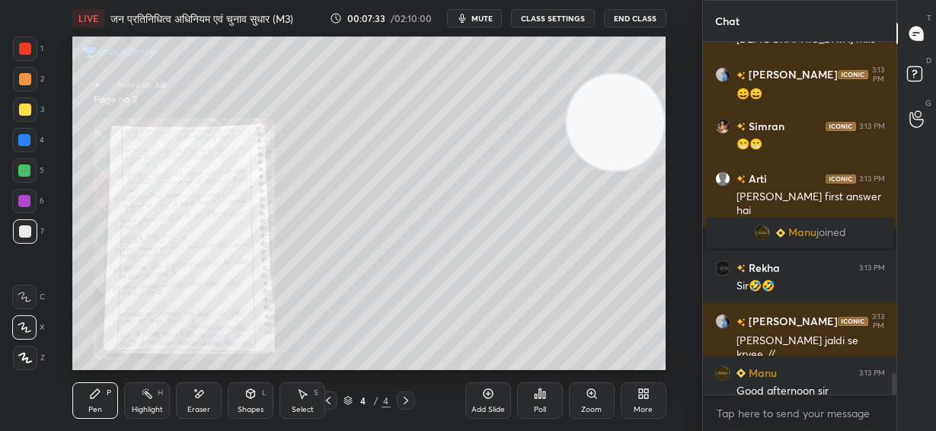
scroll to position [5424, 0]
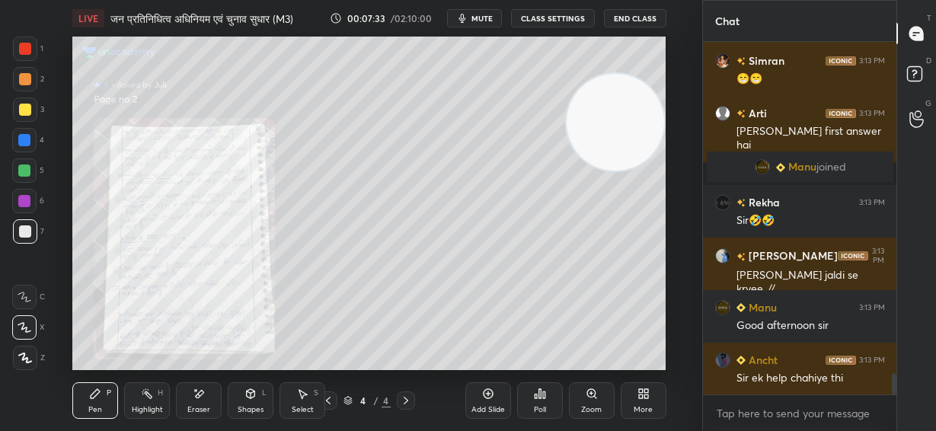
click at [789, 386] on div "Ancht 3:13 PM Sir ek help chahiye thi" at bounding box center [800, 369] width 194 height 53
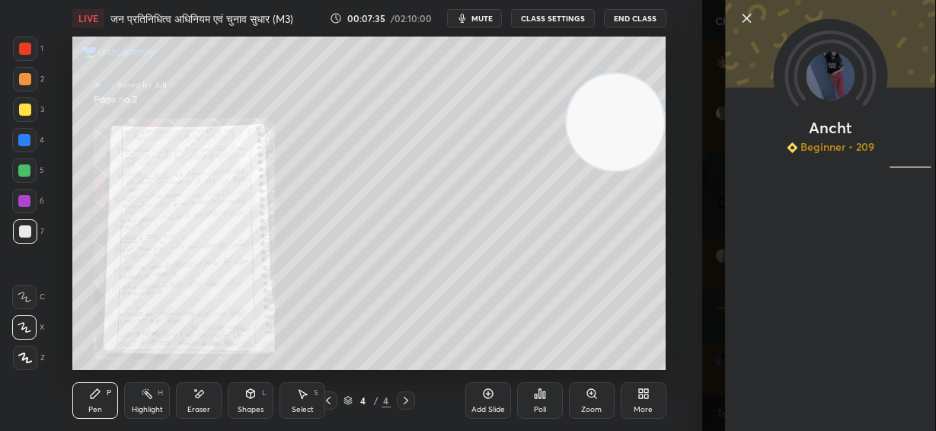
click at [742, 18] on icon at bounding box center [746, 18] width 18 height 18
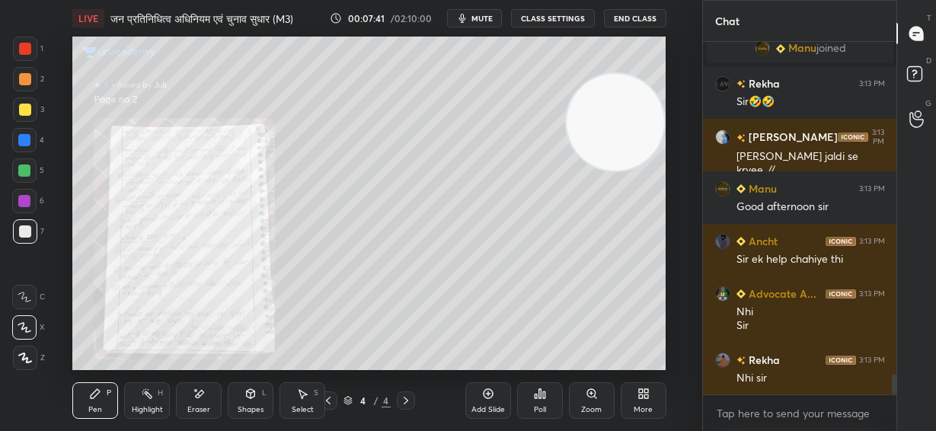
scroll to position [5610, 0]
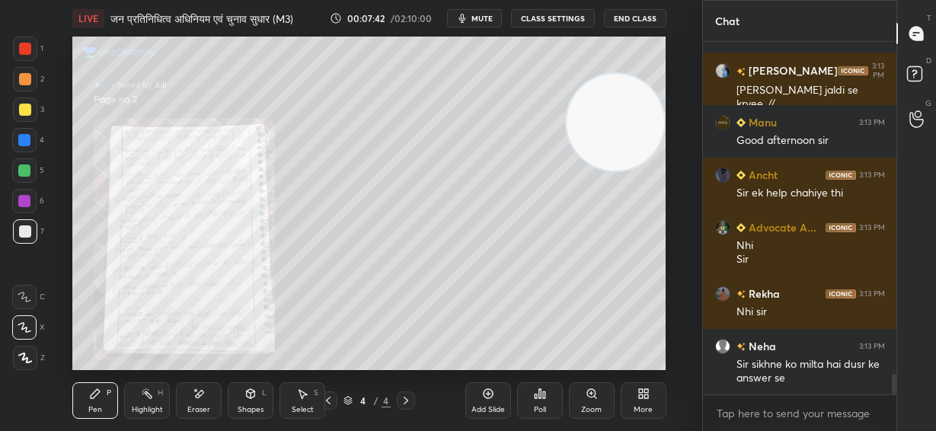
click at [331, 402] on icon at bounding box center [328, 401] width 12 height 12
click at [587, 410] on div "Zoom" at bounding box center [591, 410] width 21 height 8
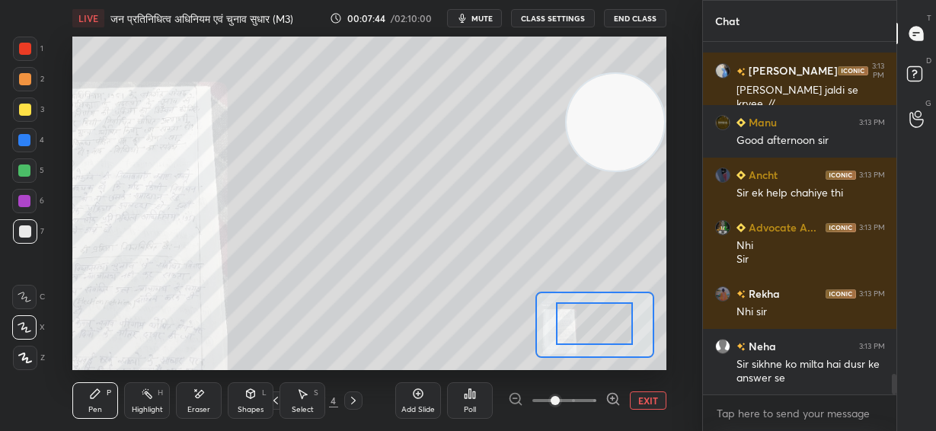
drag, startPoint x: 598, startPoint y: 328, endPoint x: 568, endPoint y: 328, distance: 29.7
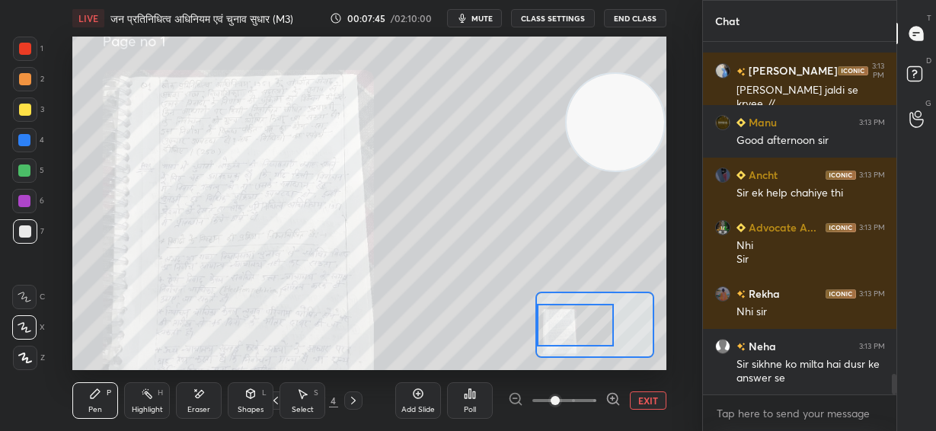
drag, startPoint x: 582, startPoint y: 328, endPoint x: 558, endPoint y: 329, distance: 23.7
click at [558, 329] on div at bounding box center [575, 325] width 77 height 43
click at [610, 399] on icon at bounding box center [613, 399] width 15 height 15
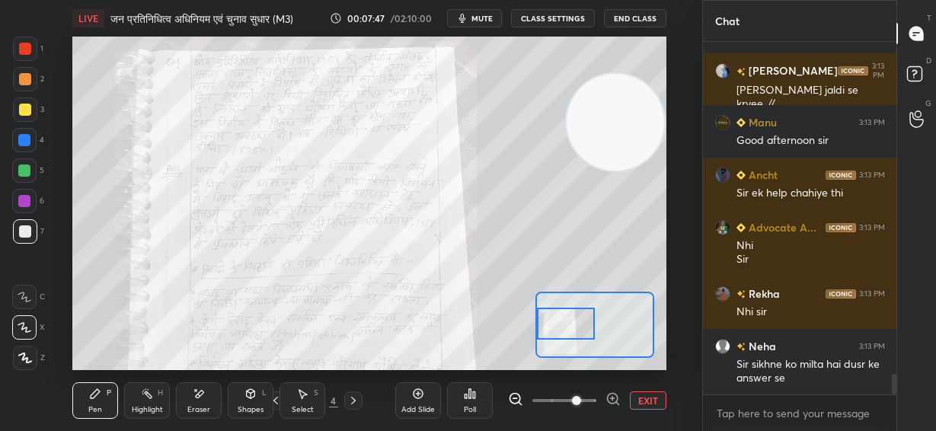
drag, startPoint x: 597, startPoint y: 322, endPoint x: 584, endPoint y: 321, distance: 12.3
click at [584, 321] on div at bounding box center [566, 324] width 58 height 32
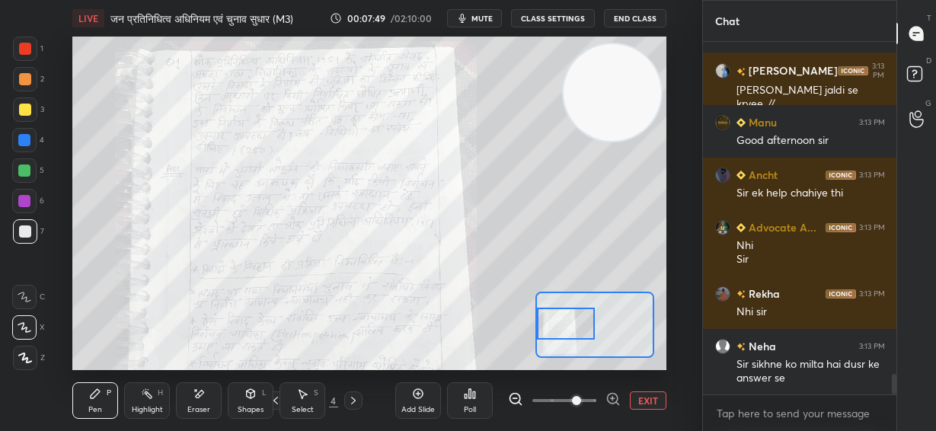
drag, startPoint x: 622, startPoint y: 149, endPoint x: 619, endPoint y: 118, distance: 30.6
click at [619, 118] on video at bounding box center [613, 93] width 98 height 98
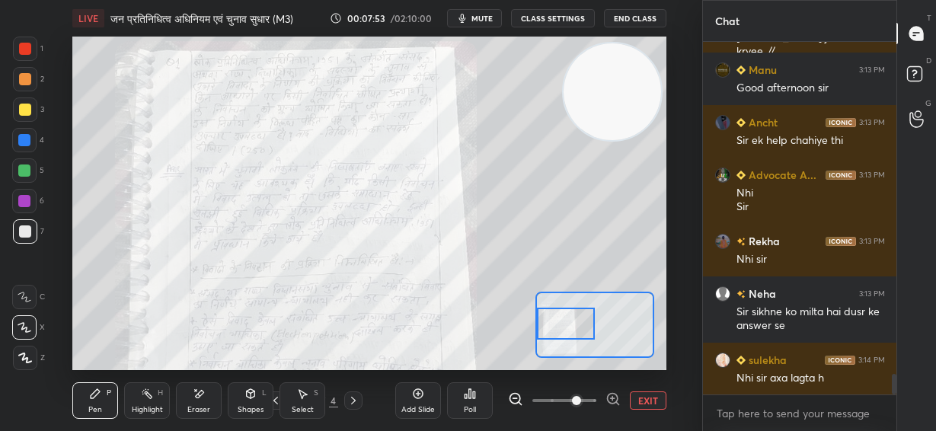
click at [606, 398] on icon at bounding box center [613, 399] width 15 height 15
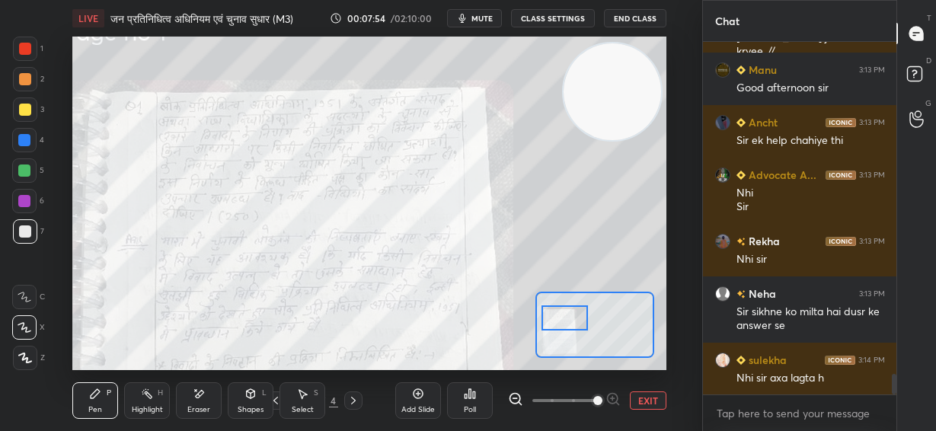
click at [563, 321] on div at bounding box center [565, 318] width 46 height 25
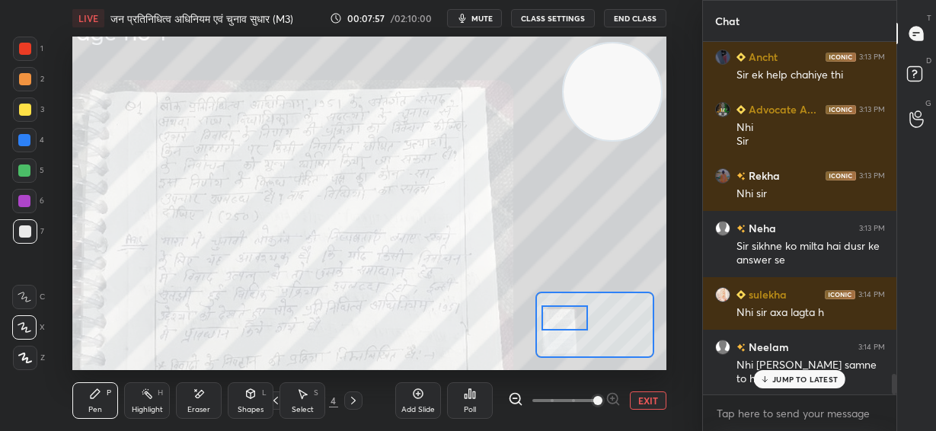
click at [774, 382] on p "JUMP TO LATEST" at bounding box center [806, 379] width 66 height 9
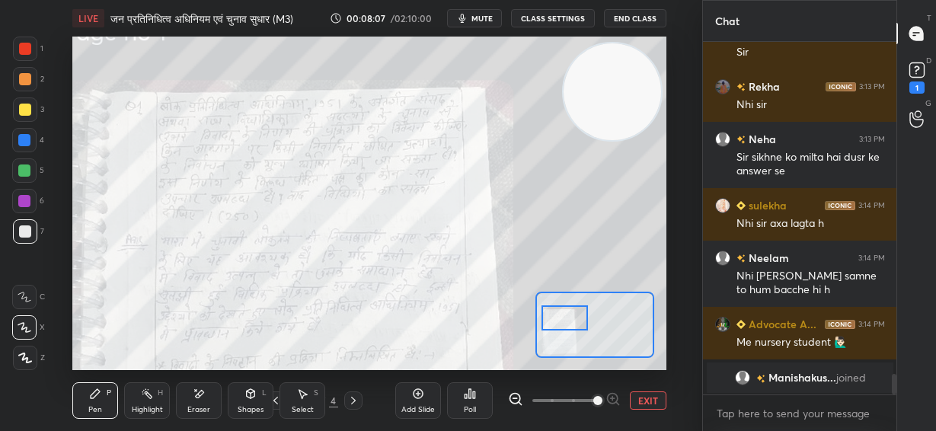
scroll to position [5897, 0]
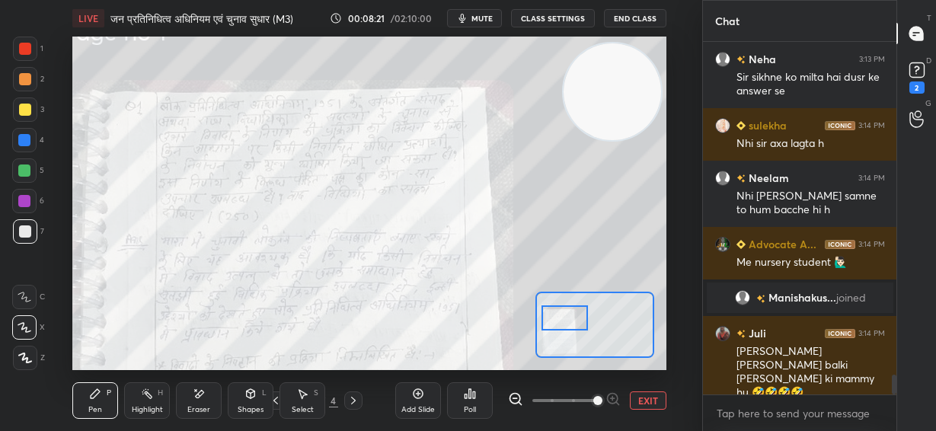
click at [35, 40] on div at bounding box center [25, 49] width 24 height 24
drag, startPoint x: 647, startPoint y: 91, endPoint x: 654, endPoint y: 85, distance: 9.2
click at [654, 85] on video at bounding box center [616, 87] width 98 height 98
click at [26, 290] on div at bounding box center [24, 297] width 24 height 24
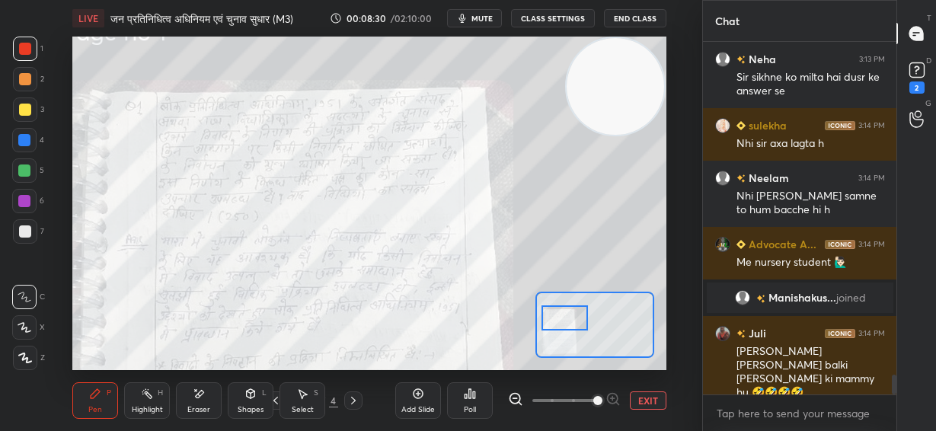
scroll to position [6093, 0]
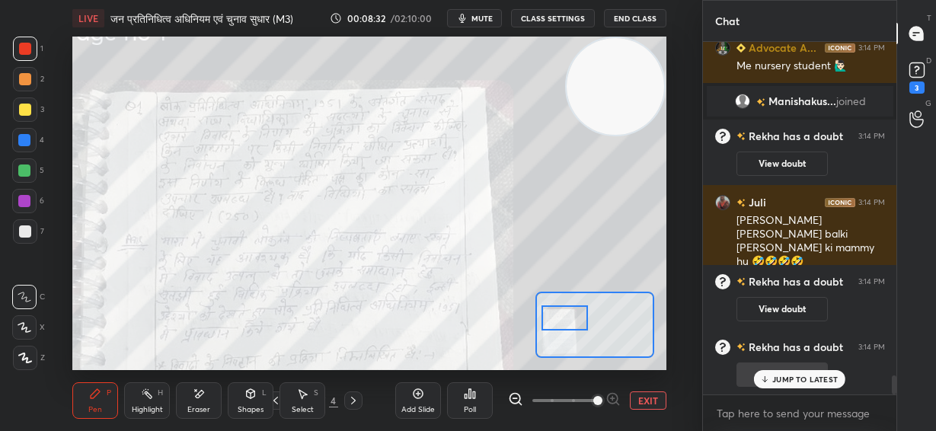
click at [785, 382] on p "JUMP TO LATEST" at bounding box center [806, 379] width 66 height 9
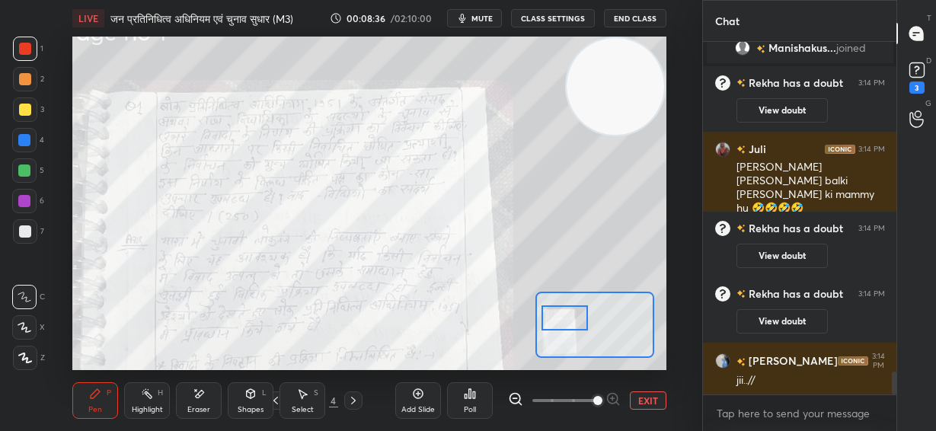
scroll to position [5087, 0]
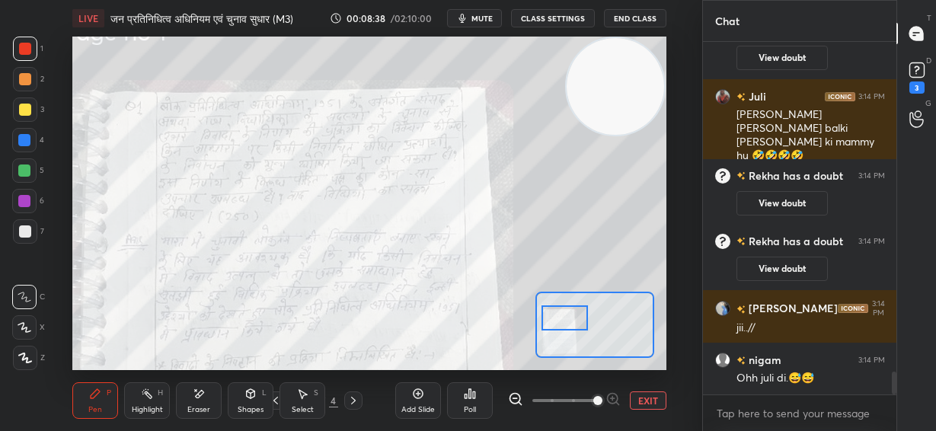
click at [620, 104] on video at bounding box center [616, 87] width 98 height 98
click at [640, 97] on video at bounding box center [616, 87] width 98 height 98
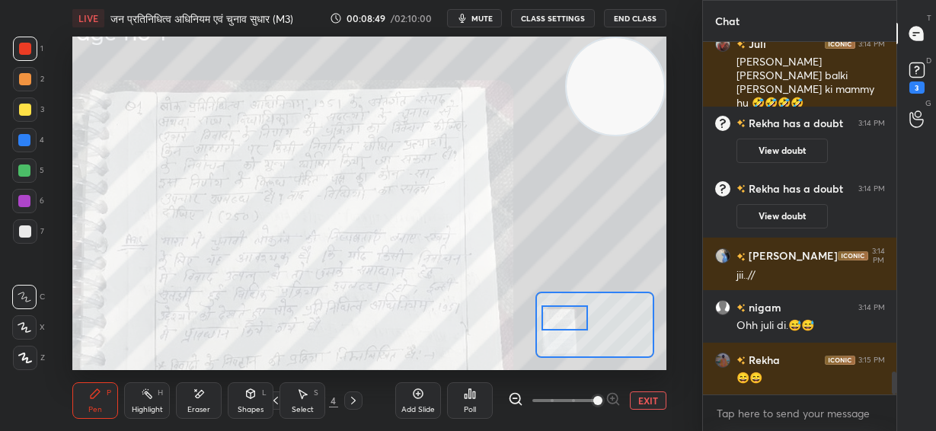
scroll to position [5191, 0]
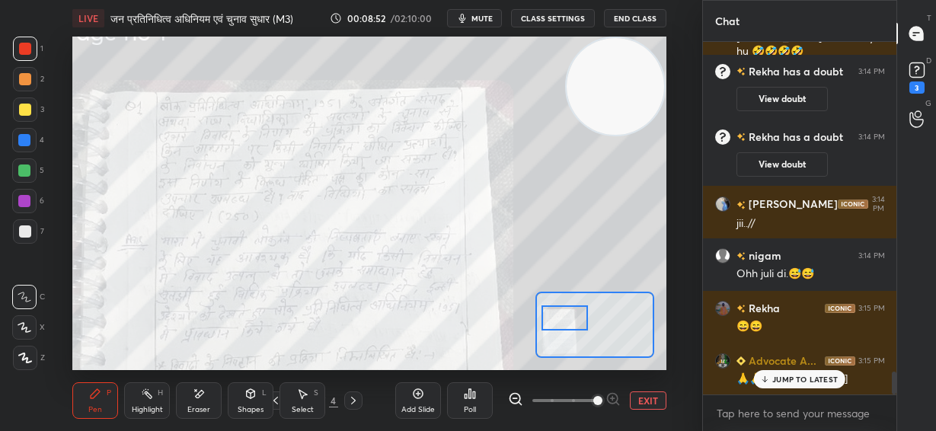
click at [831, 386] on div "JUMP TO LATEST" at bounding box center [799, 379] width 91 height 18
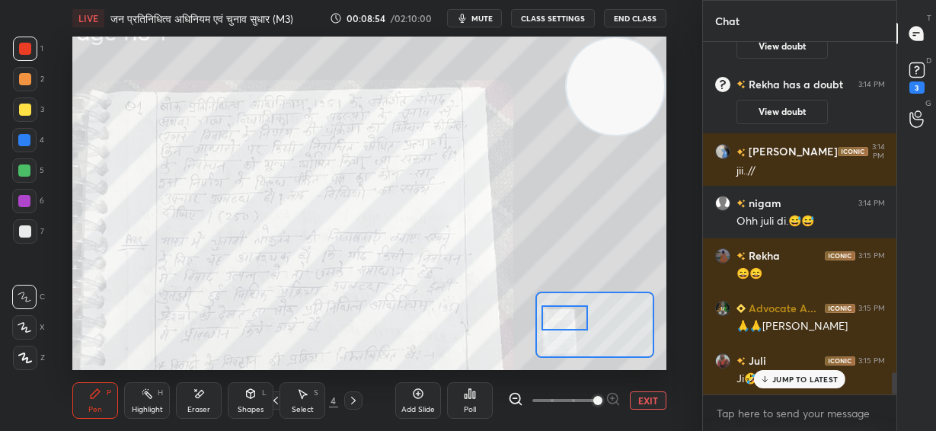
click at [511, 397] on icon at bounding box center [515, 399] width 15 height 15
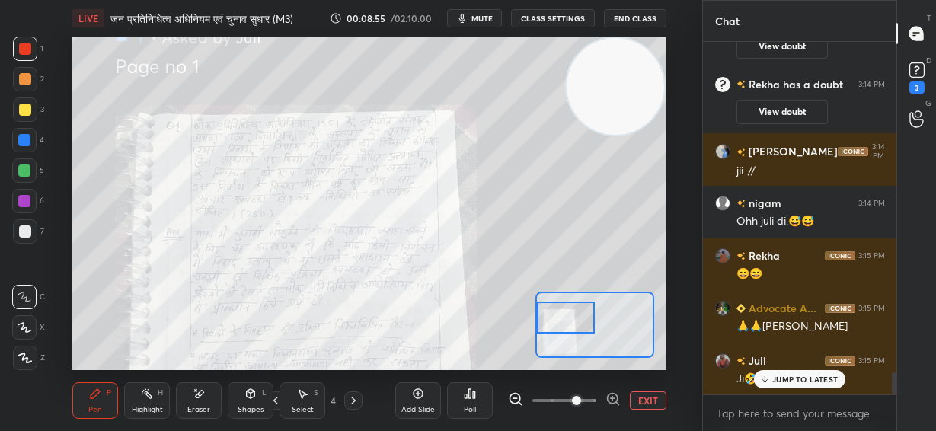
click at [787, 383] on p "JUMP TO LATEST" at bounding box center [806, 379] width 66 height 9
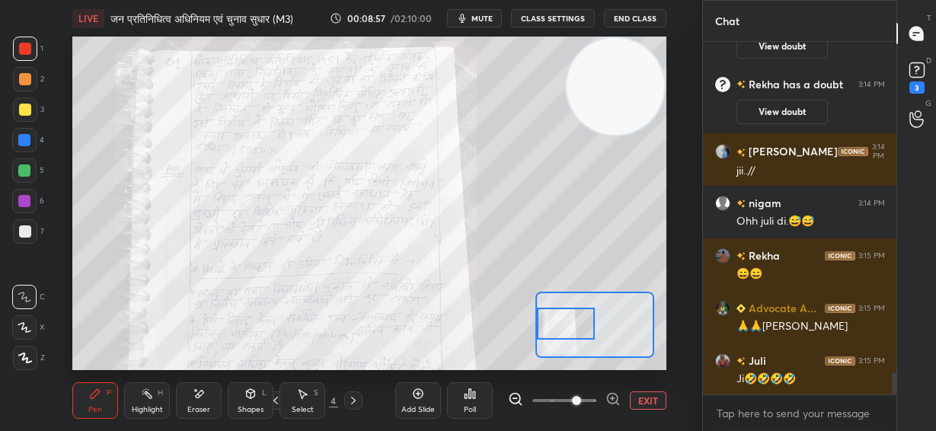
scroll to position [5296, 0]
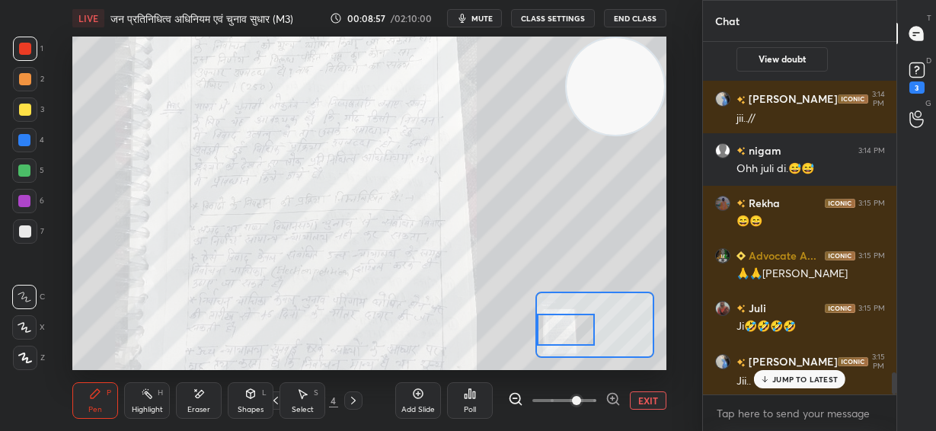
drag, startPoint x: 577, startPoint y: 325, endPoint x: 567, endPoint y: 337, distance: 15.7
click at [567, 337] on div at bounding box center [566, 330] width 58 height 32
click at [608, 401] on icon at bounding box center [612, 399] width 10 height 10
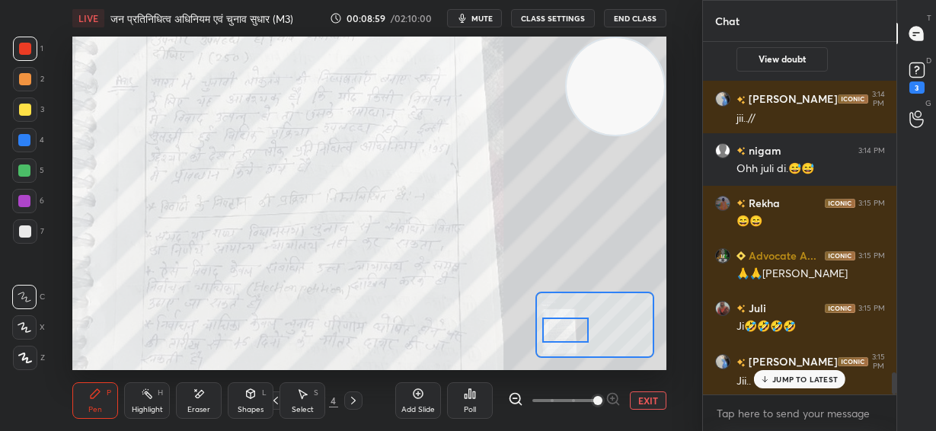
click at [779, 376] on p "JUMP TO LATEST" at bounding box center [806, 379] width 66 height 9
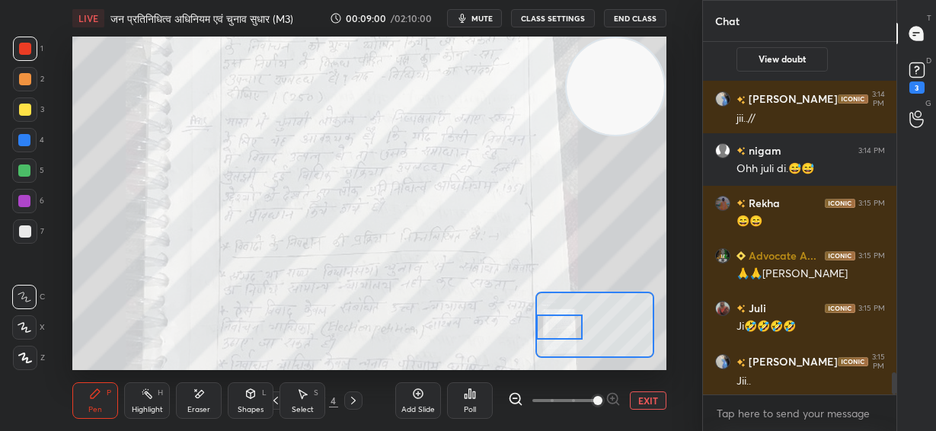
click at [566, 326] on div at bounding box center [559, 327] width 46 height 25
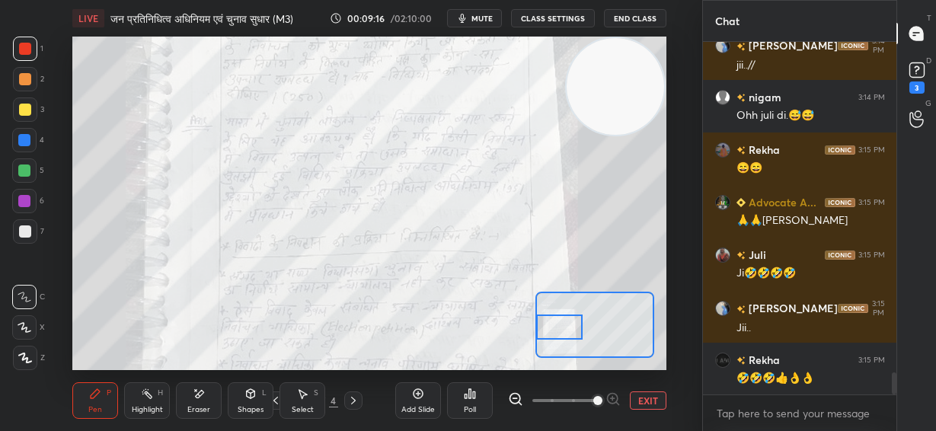
scroll to position [5402, 0]
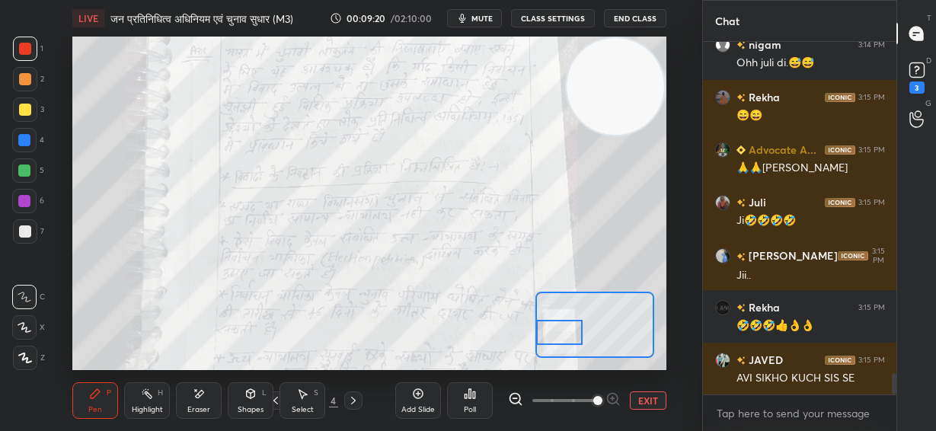
click at [559, 333] on div at bounding box center [559, 332] width 46 height 25
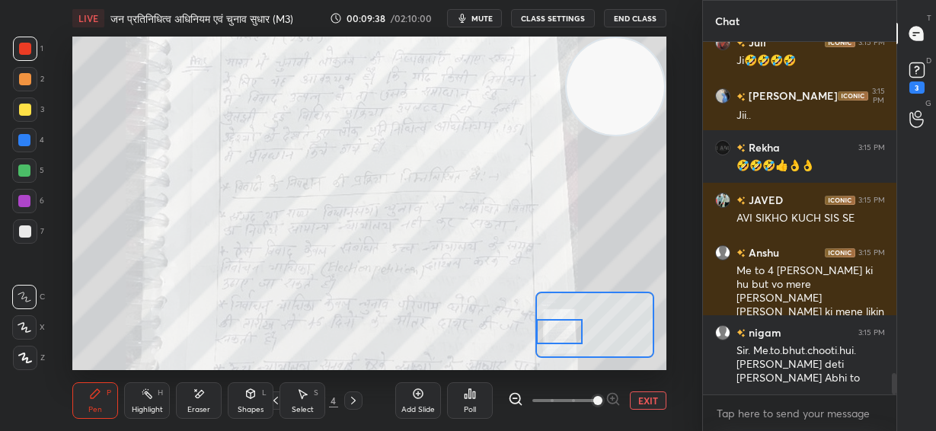
scroll to position [5615, 0]
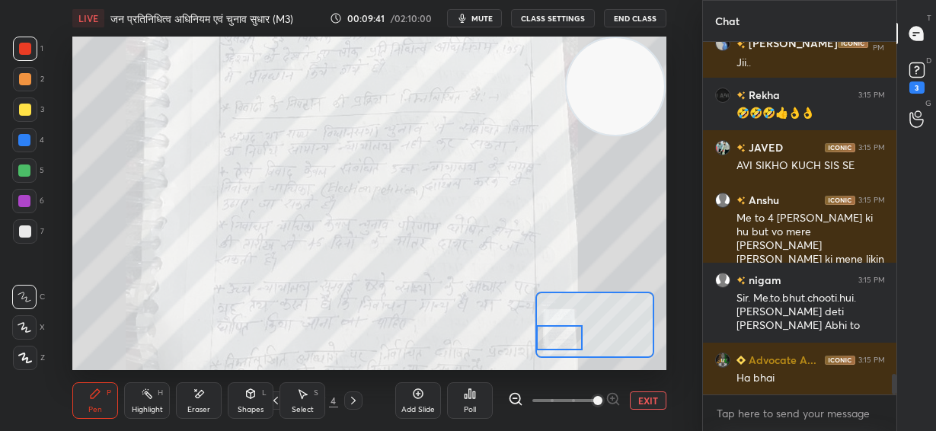
click at [555, 341] on div at bounding box center [559, 337] width 46 height 25
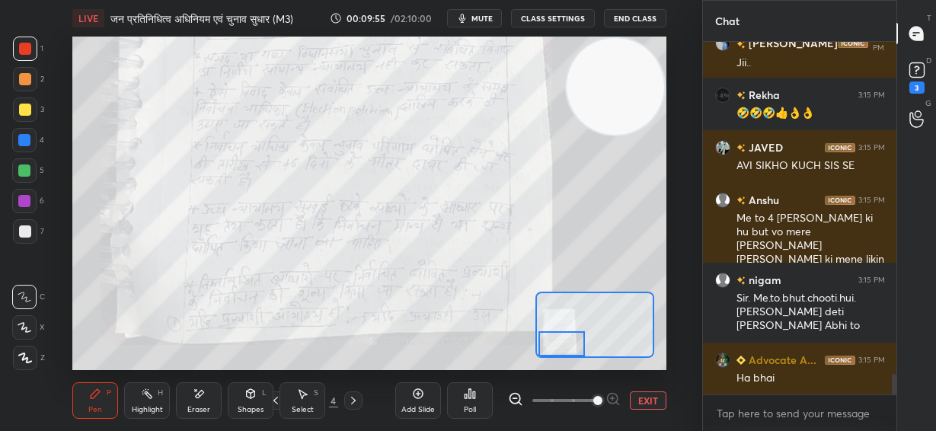
click at [558, 349] on div at bounding box center [562, 343] width 46 height 25
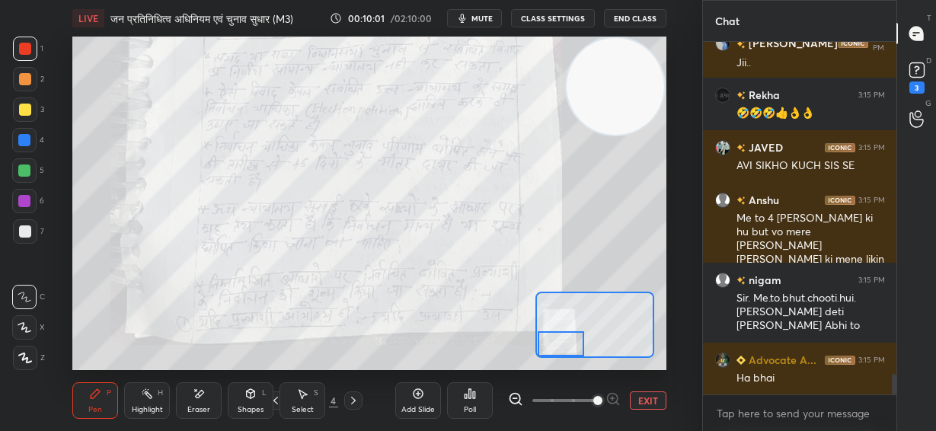
click at [645, 400] on button "EXIT" at bounding box center [648, 401] width 37 height 18
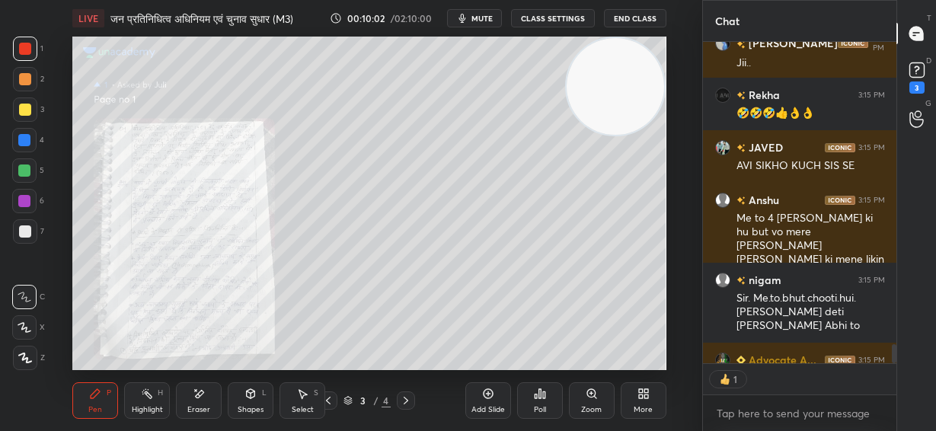
scroll to position [5, 5]
click at [399, 401] on div at bounding box center [406, 401] width 18 height 18
click at [408, 398] on icon at bounding box center [406, 401] width 12 height 12
click at [407, 398] on icon at bounding box center [406, 401] width 12 height 12
click at [588, 400] on div "Zoom" at bounding box center [592, 400] width 46 height 37
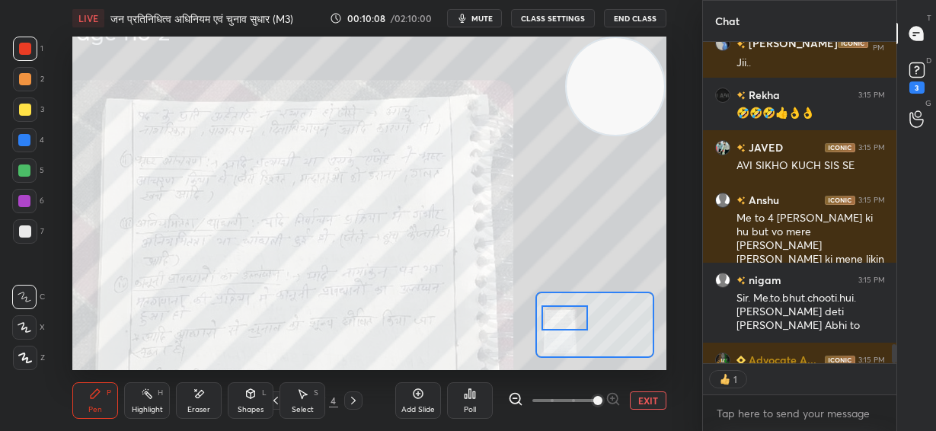
click at [561, 323] on div at bounding box center [565, 318] width 46 height 25
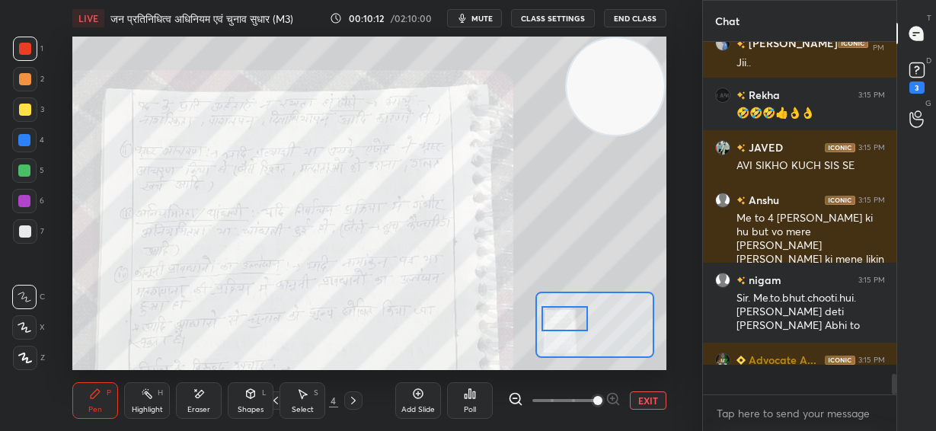
scroll to position [5615, 0]
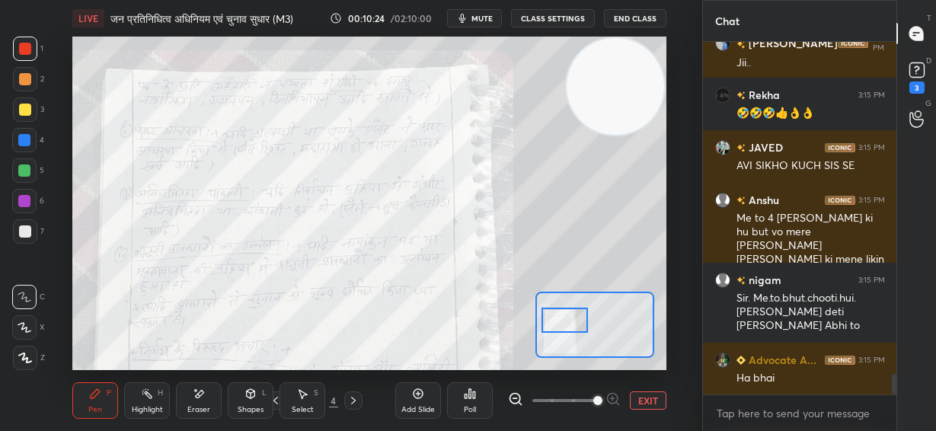
click at [557, 330] on div at bounding box center [565, 320] width 46 height 25
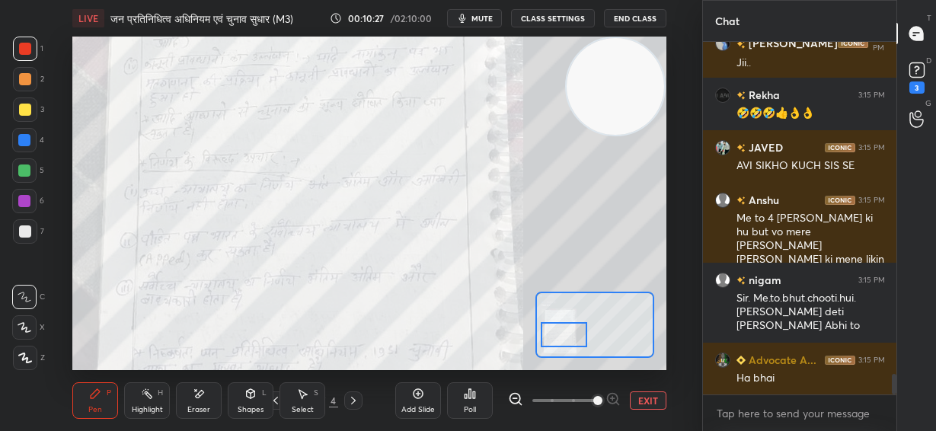
drag, startPoint x: 568, startPoint y: 328, endPoint x: 567, endPoint y: 340, distance: 12.2
click at [567, 340] on div at bounding box center [564, 334] width 46 height 25
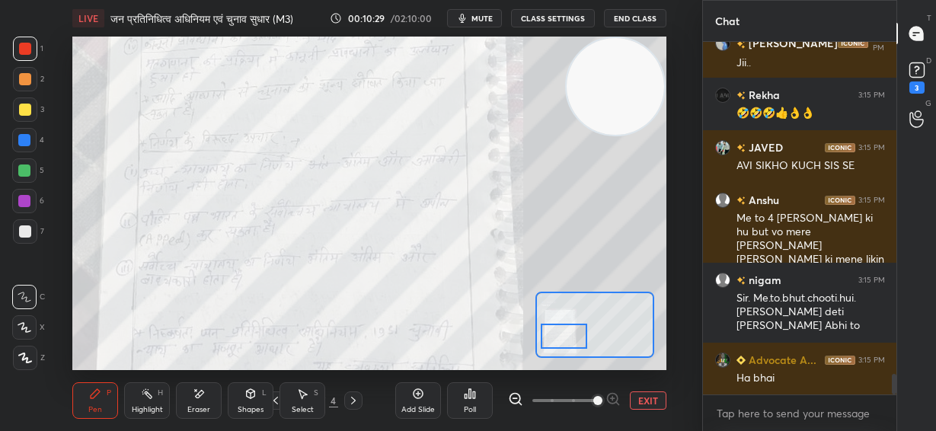
scroll to position [5651, 0]
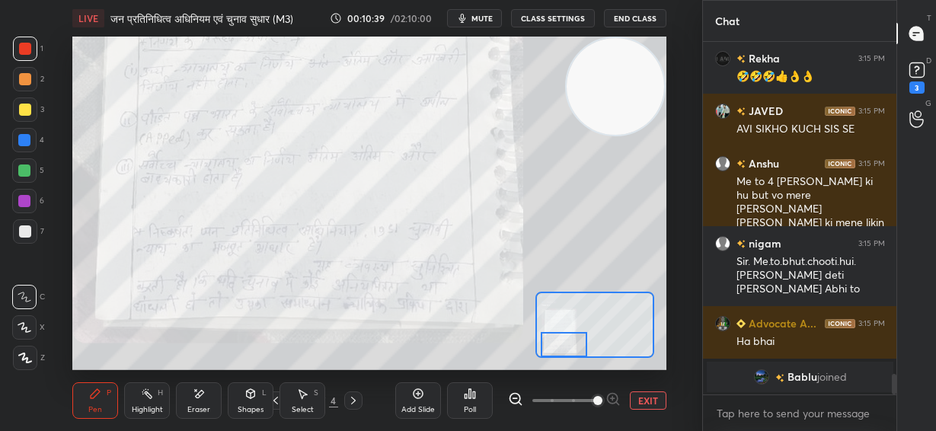
drag, startPoint x: 570, startPoint y: 344, endPoint x: 570, endPoint y: 352, distance: 8.4
click at [570, 352] on div at bounding box center [564, 344] width 46 height 25
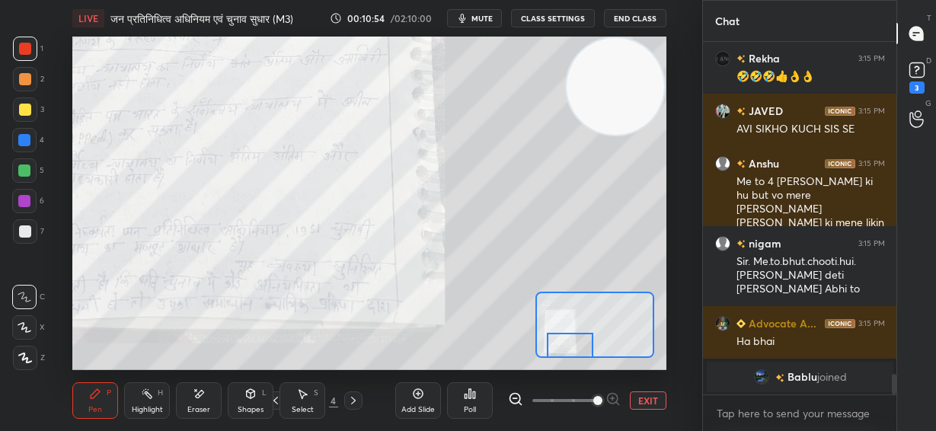
click at [579, 355] on div at bounding box center [570, 345] width 46 height 25
click at [920, 84] on div "3" at bounding box center [917, 88] width 15 height 12
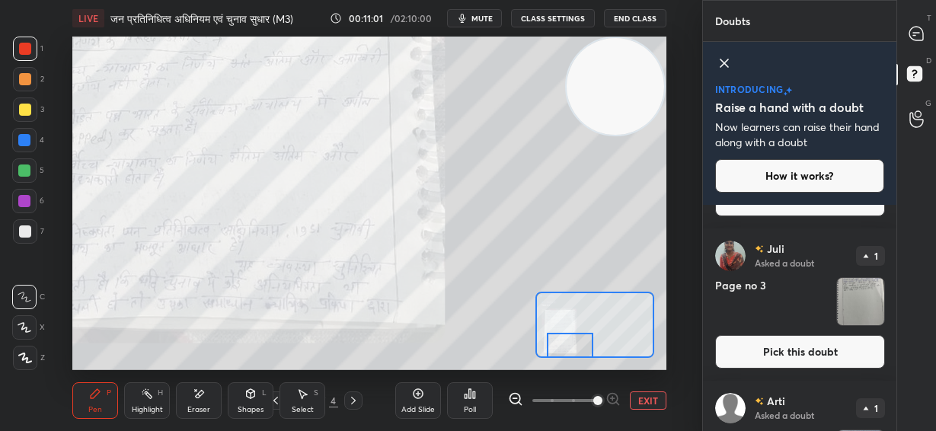
scroll to position [2414, 0]
click at [816, 341] on button "Pick this doubt" at bounding box center [800, 353] width 170 height 34
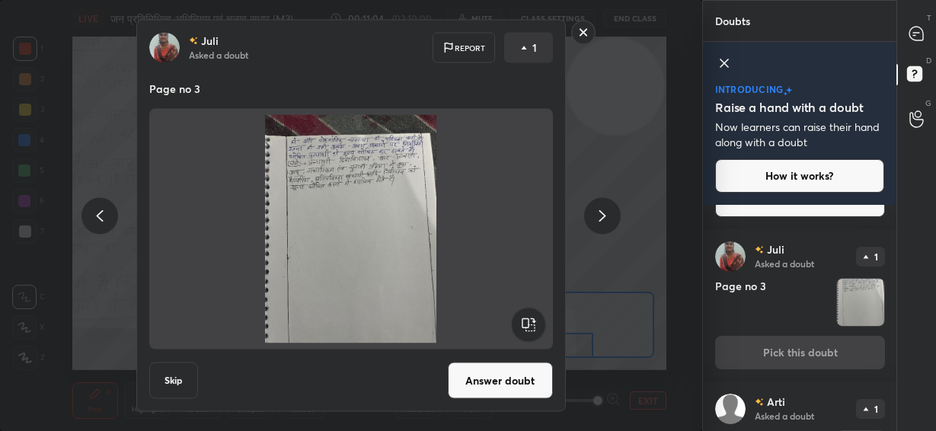
click at [495, 376] on button "Answer doubt" at bounding box center [500, 381] width 105 height 37
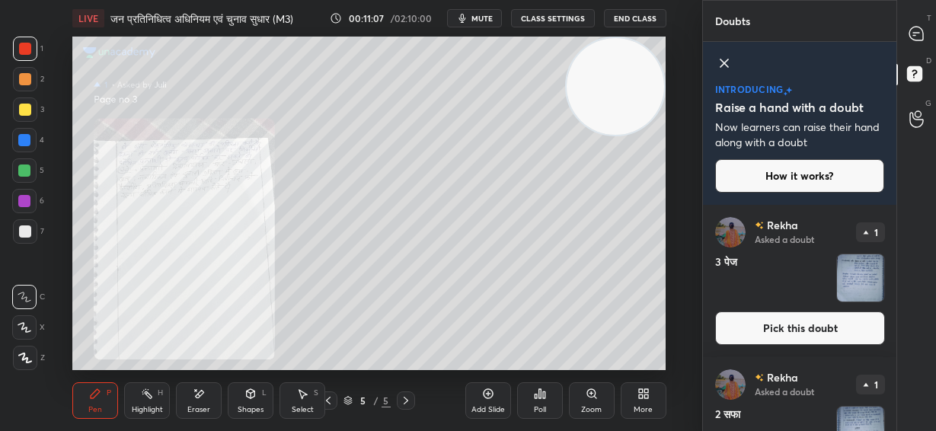
click at [600, 399] on div "Zoom" at bounding box center [592, 400] width 46 height 37
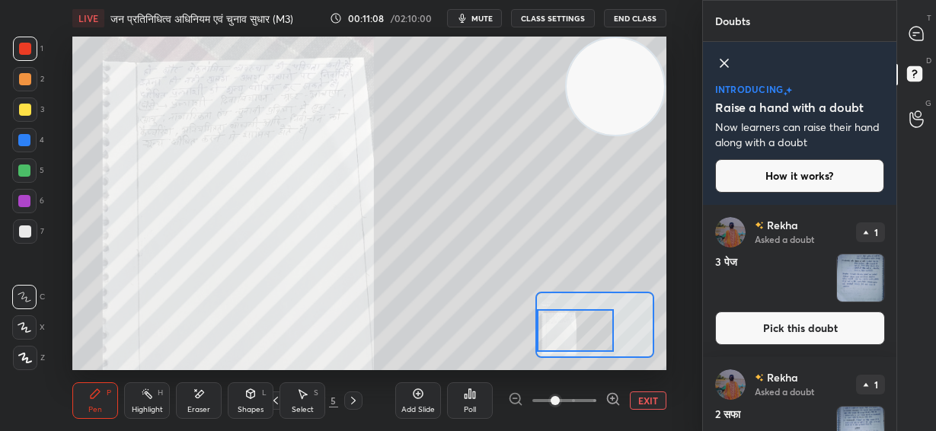
drag, startPoint x: 575, startPoint y: 327, endPoint x: 537, endPoint y: 334, distance: 38.7
click at [537, 334] on div at bounding box center [575, 330] width 77 height 43
click at [609, 401] on icon at bounding box center [613, 399] width 15 height 15
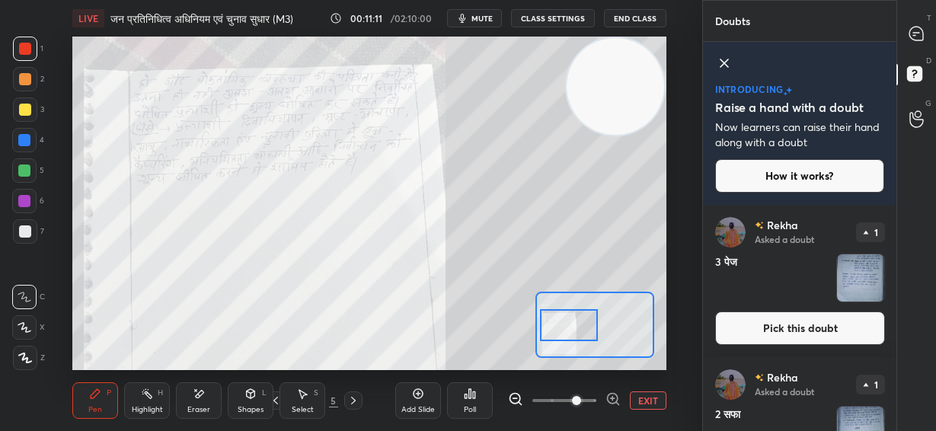
drag, startPoint x: 586, startPoint y: 328, endPoint x: 579, endPoint y: 322, distance: 8.7
click at [579, 322] on div at bounding box center [569, 325] width 58 height 32
click at [917, 39] on icon at bounding box center [917, 34] width 14 height 14
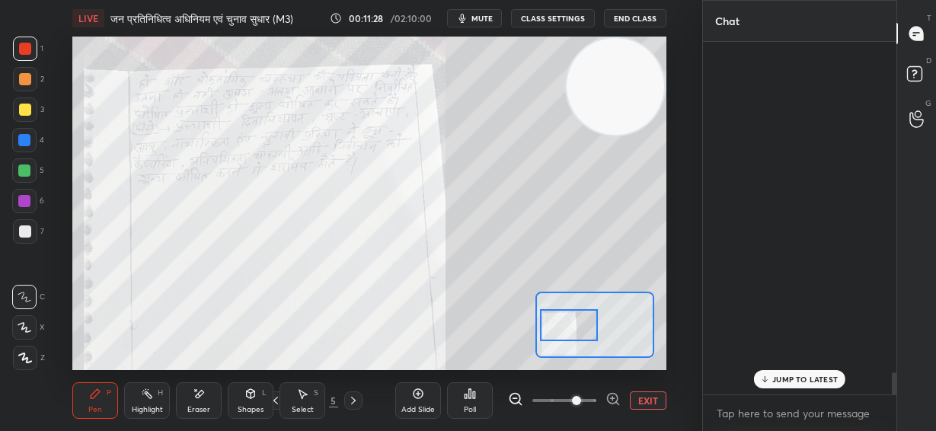
scroll to position [348, 189]
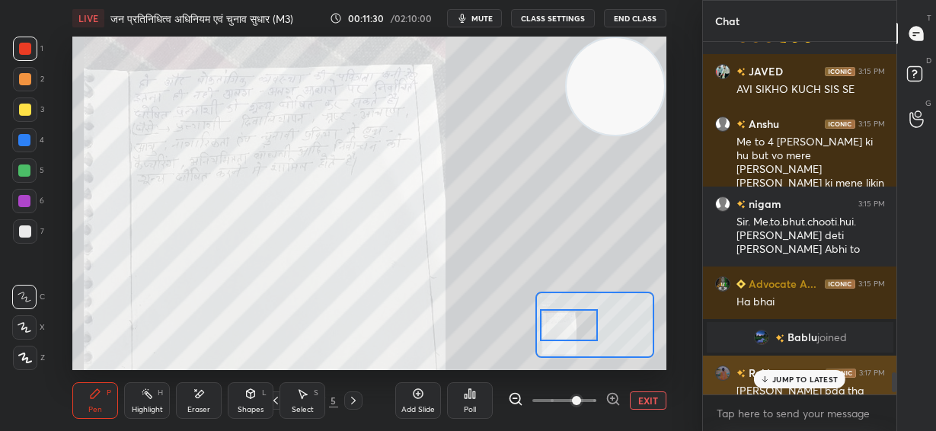
click at [802, 382] on p "JUMP TO LATEST" at bounding box center [806, 379] width 66 height 9
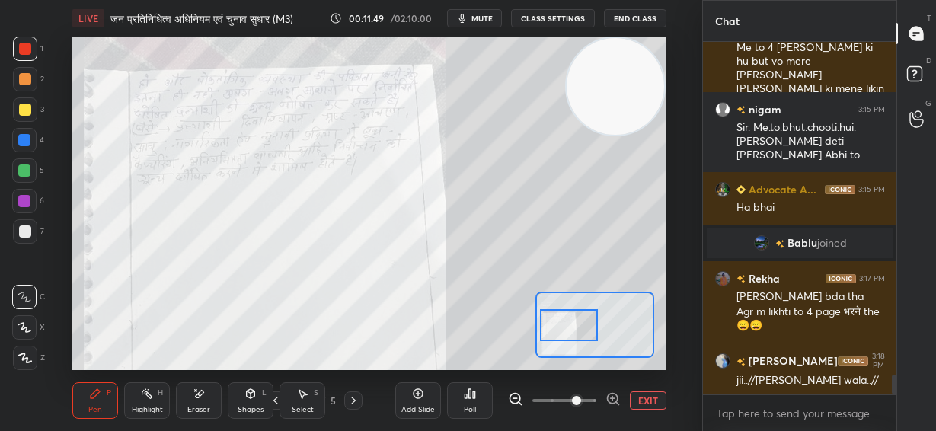
scroll to position [5981, 0]
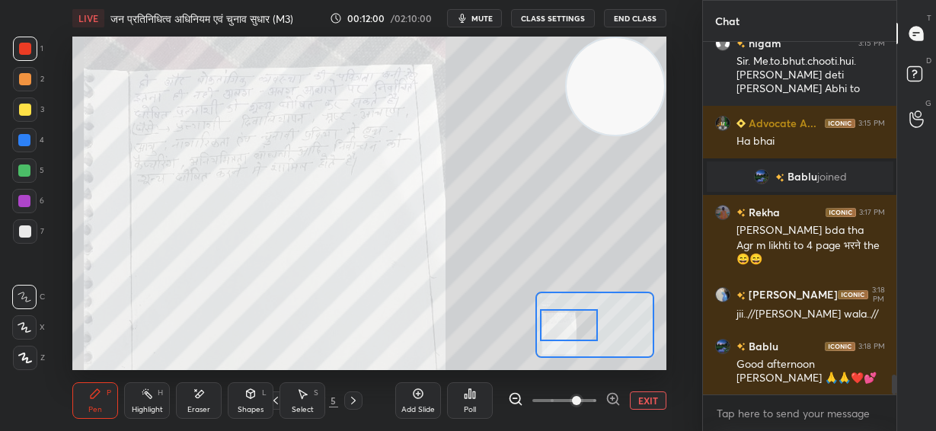
drag, startPoint x: 508, startPoint y: 65, endPoint x: 370, endPoint y: 67, distance: 137.9
click at [567, 75] on video at bounding box center [616, 87] width 98 height 98
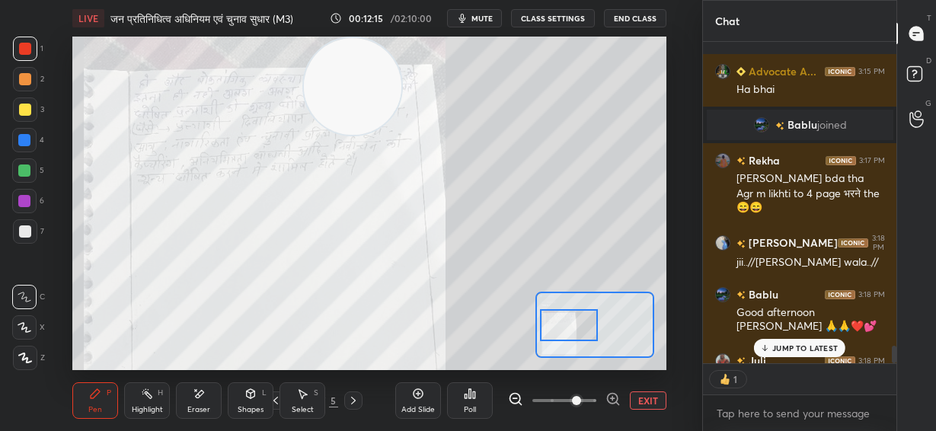
scroll to position [317, 189]
click at [199, 408] on div "Eraser" at bounding box center [198, 410] width 23 height 8
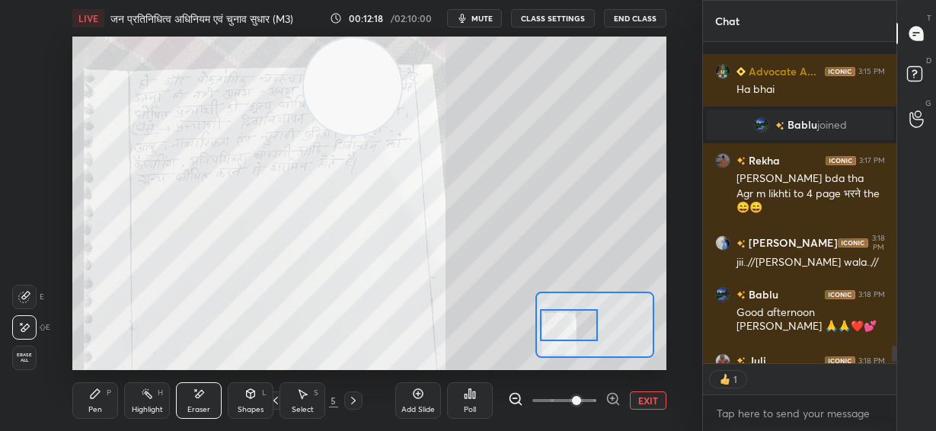
scroll to position [6116, 0]
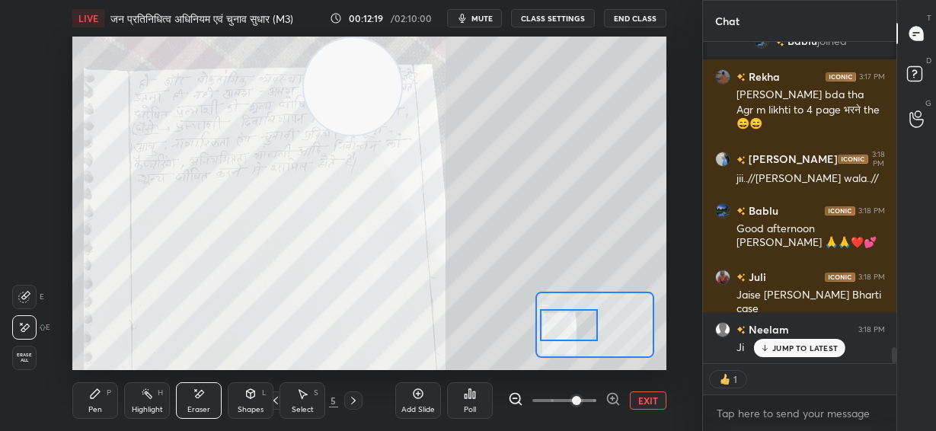
click at [22, 359] on span "Erase all" at bounding box center [24, 358] width 23 height 11
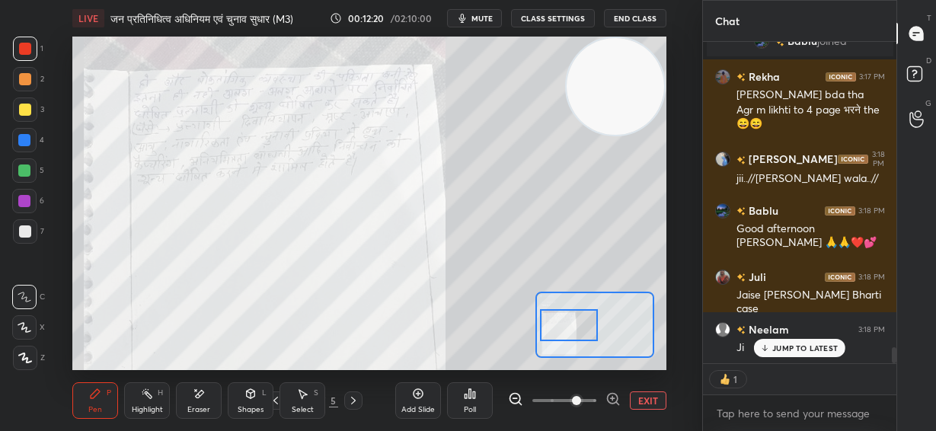
drag, startPoint x: 581, startPoint y: 77, endPoint x: 619, endPoint y: 69, distance: 38.3
click at [619, 70] on video at bounding box center [616, 87] width 98 height 98
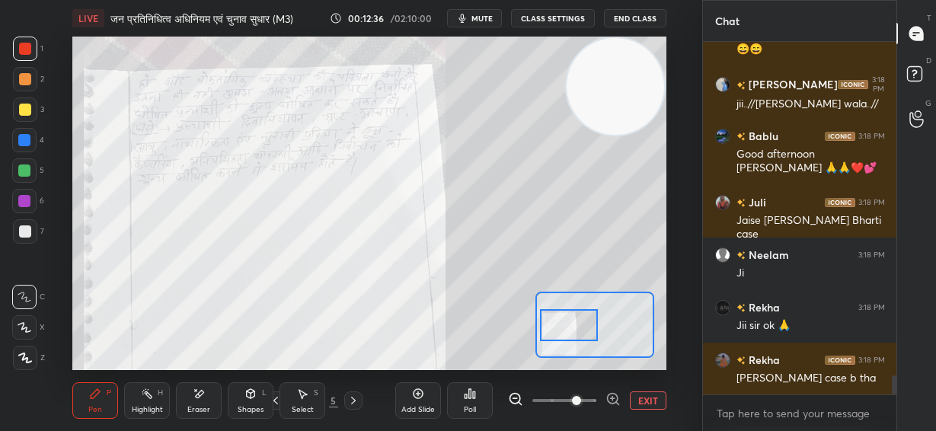
scroll to position [6205, 0]
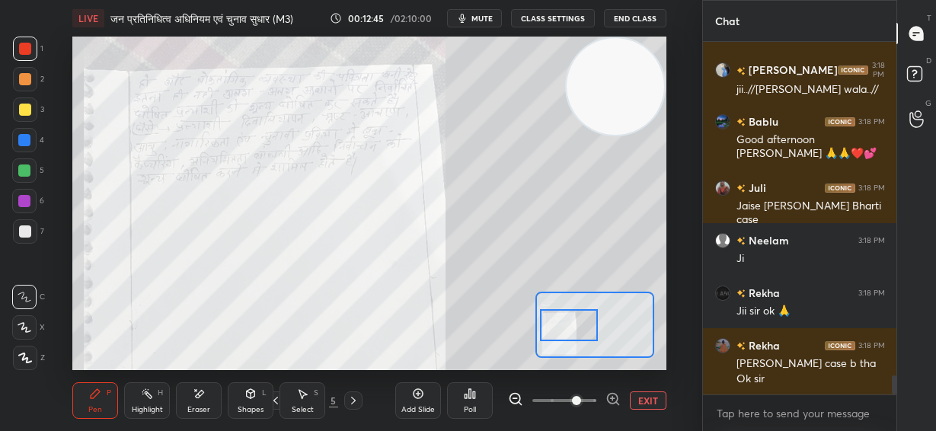
click at [643, 402] on button "EXIT" at bounding box center [648, 401] width 37 height 18
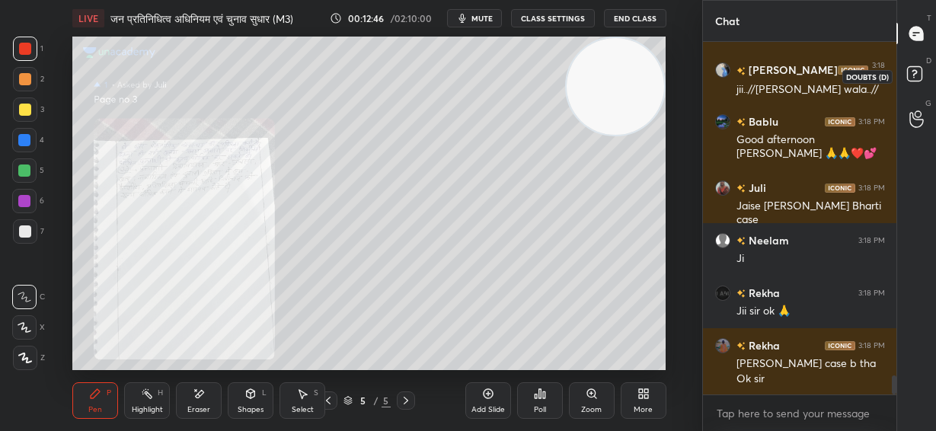
click at [920, 74] on rect at bounding box center [914, 74] width 14 height 14
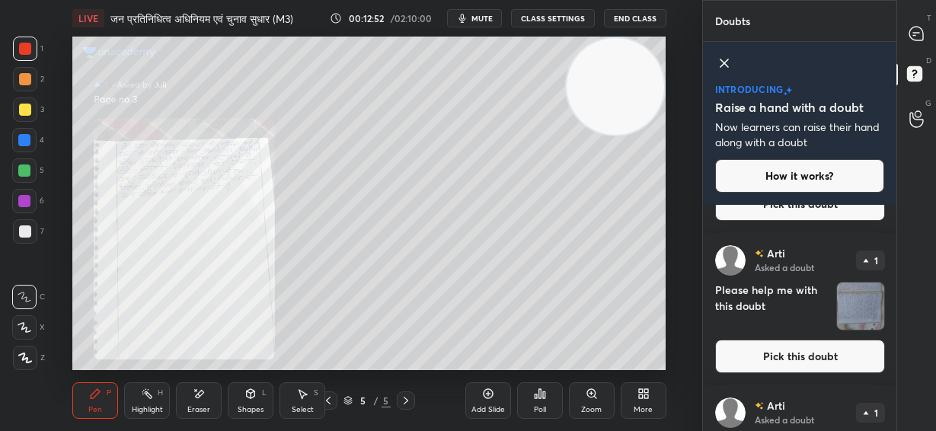
scroll to position [2515, 0]
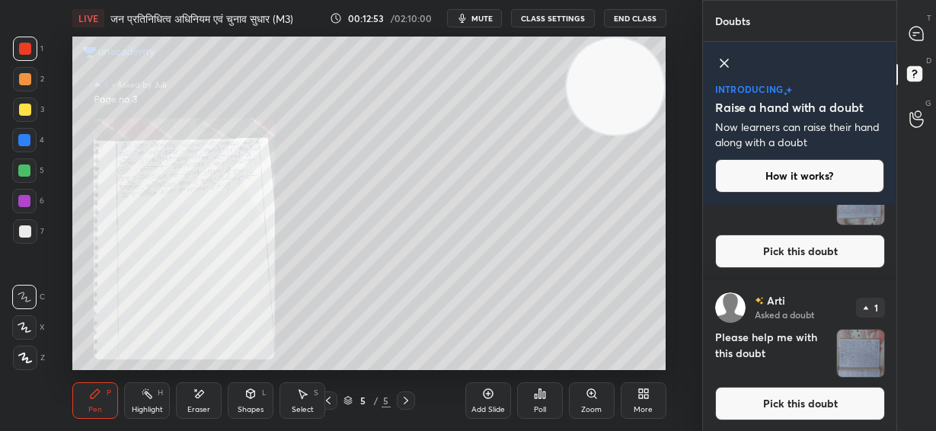
click at [842, 356] on img "grid" at bounding box center [860, 353] width 47 height 47
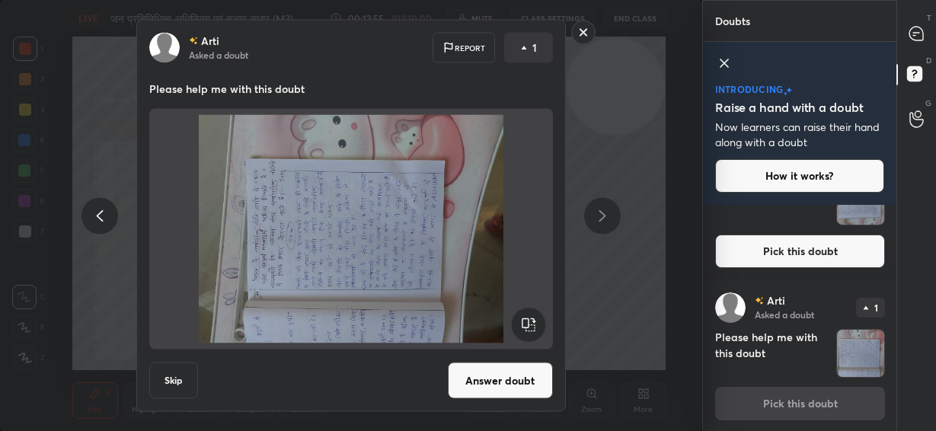
click at [528, 321] on rect at bounding box center [528, 325] width 34 height 34
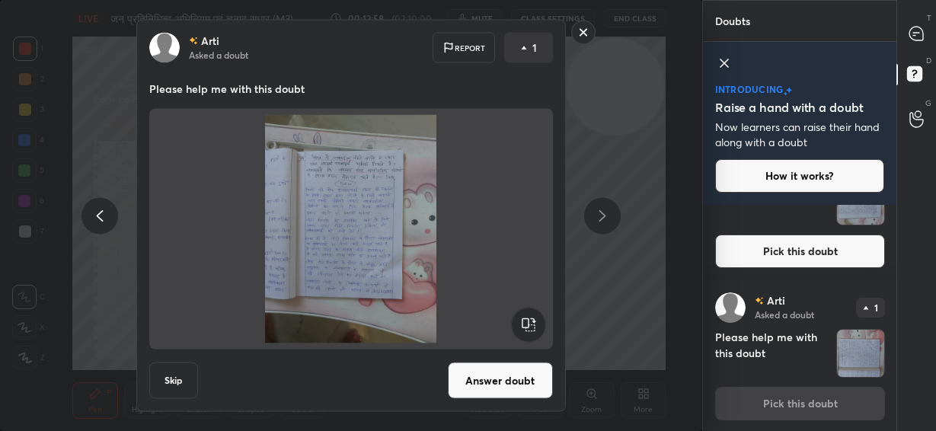
click at [494, 380] on button "Answer doubt" at bounding box center [500, 381] width 105 height 37
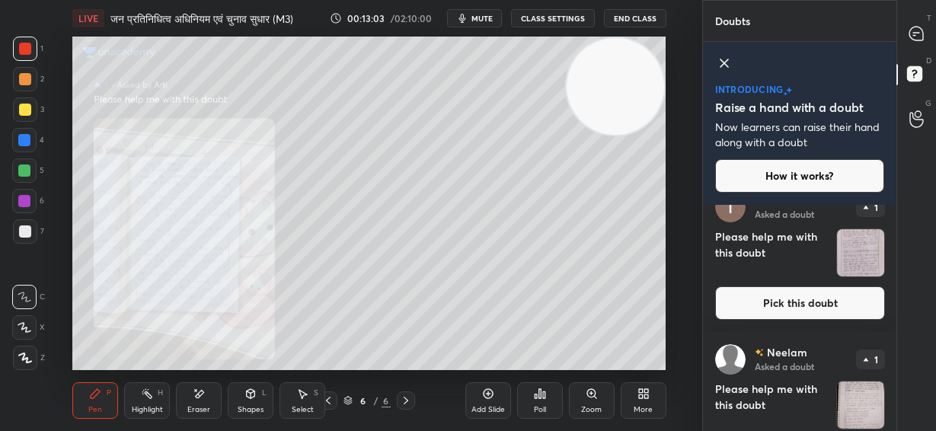
scroll to position [2363, 0]
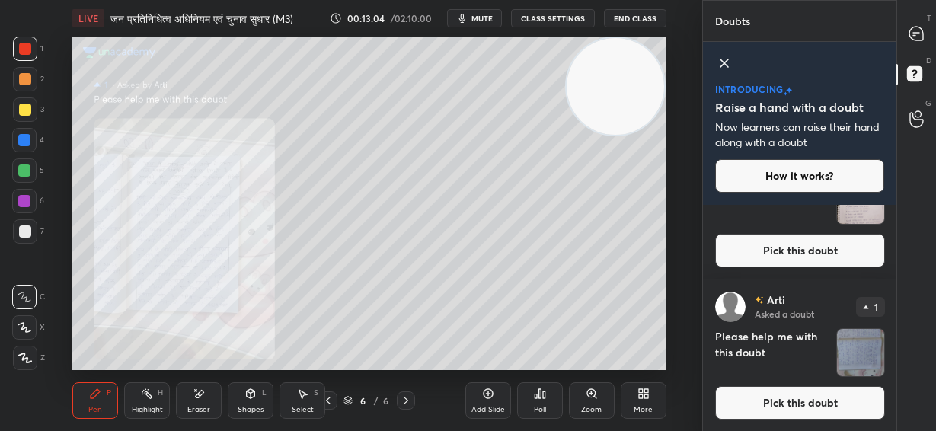
click at [826, 410] on button "Pick this doubt" at bounding box center [800, 403] width 170 height 34
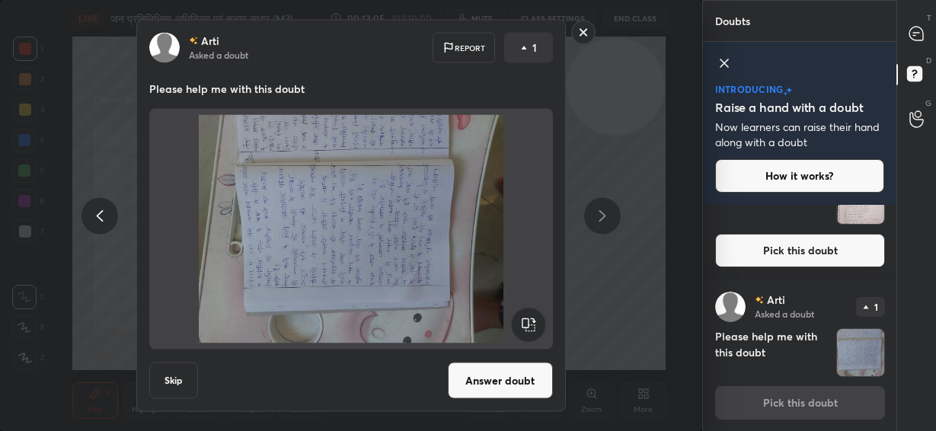
click at [536, 328] on rect at bounding box center [528, 325] width 34 height 34
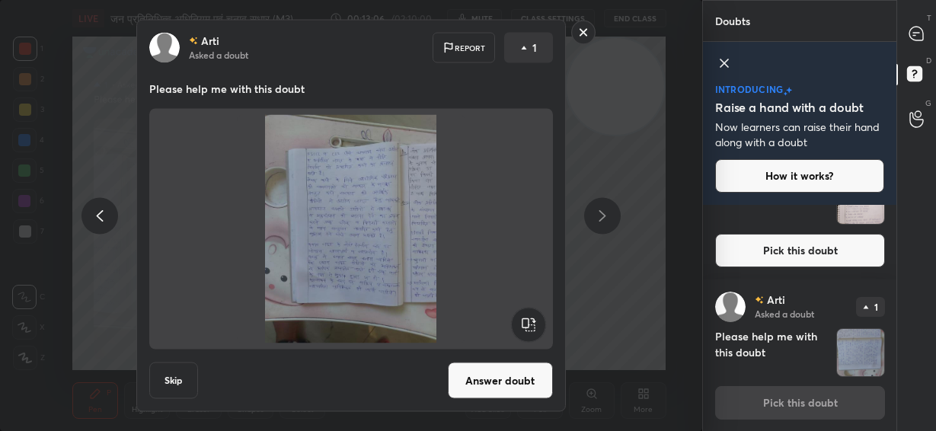
click at [505, 385] on button "Answer doubt" at bounding box center [500, 381] width 105 height 37
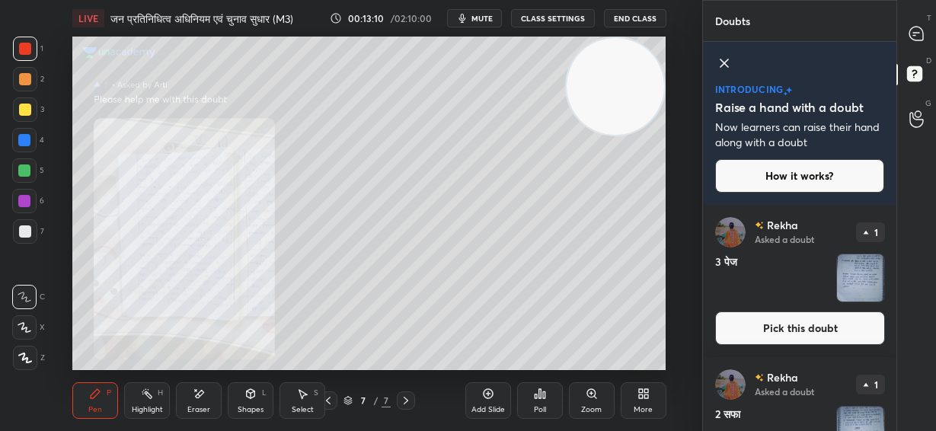
click at [402, 403] on icon at bounding box center [406, 401] width 12 height 12
drag, startPoint x: 327, startPoint y: 407, endPoint x: 338, endPoint y: 409, distance: 10.9
click at [327, 406] on div at bounding box center [328, 401] width 18 height 18
click at [589, 403] on div "Zoom" at bounding box center [592, 400] width 46 height 37
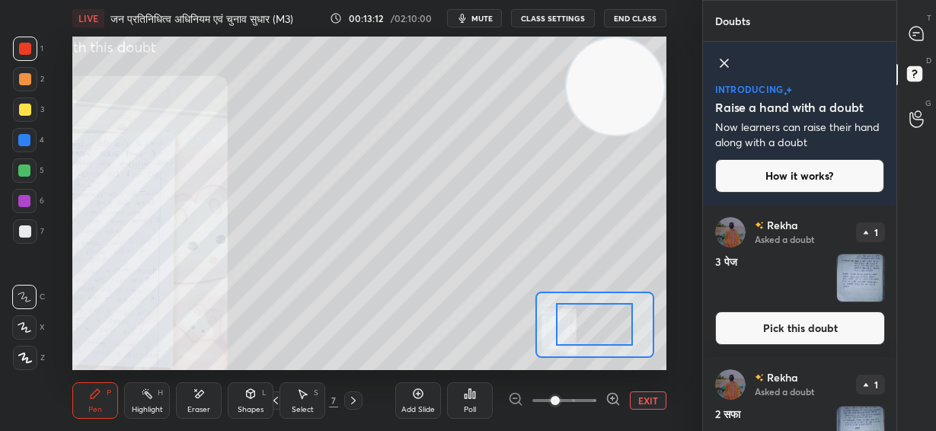
click at [589, 403] on span at bounding box center [565, 400] width 64 height 23
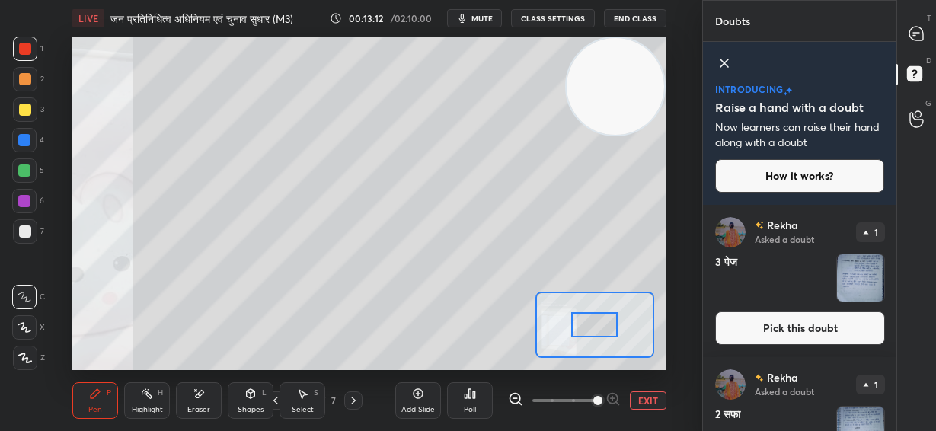
click at [593, 402] on span at bounding box center [597, 400] width 9 height 9
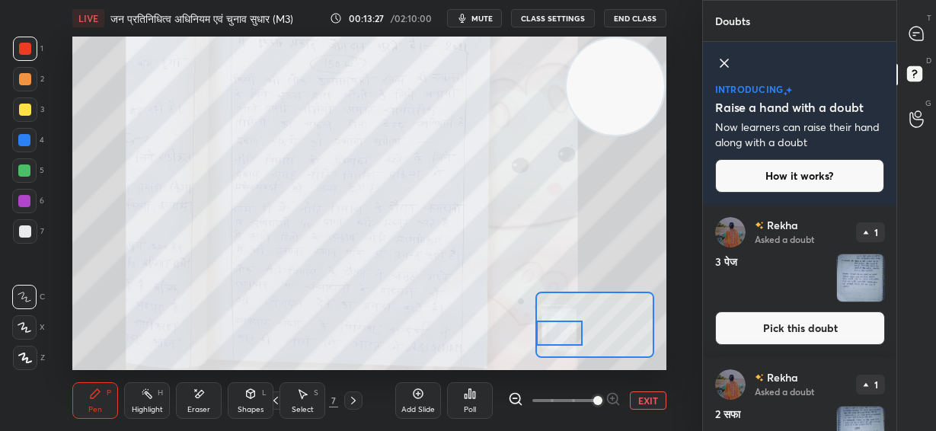
drag, startPoint x: 591, startPoint y: 329, endPoint x: 547, endPoint y: 338, distance: 45.0
click at [547, 338] on div at bounding box center [559, 333] width 46 height 25
click at [650, 402] on button "EXIT" at bounding box center [648, 401] width 37 height 18
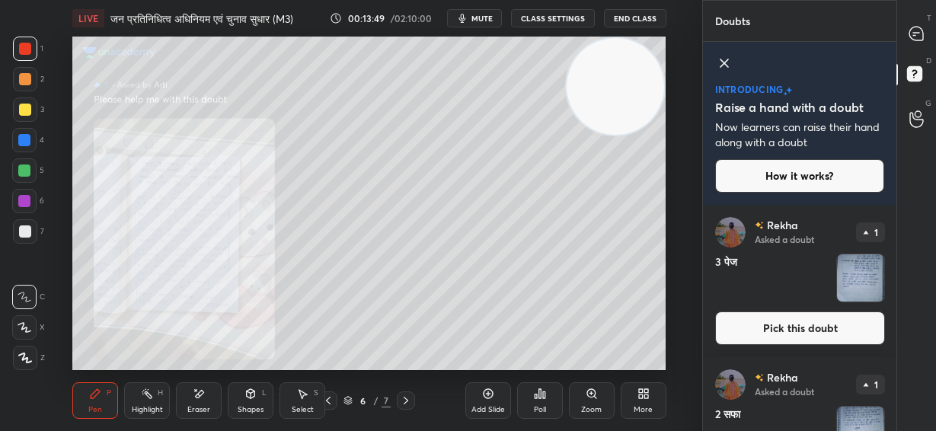
click at [401, 405] on icon at bounding box center [406, 401] width 12 height 12
click at [405, 400] on icon at bounding box center [406, 401] width 12 height 12
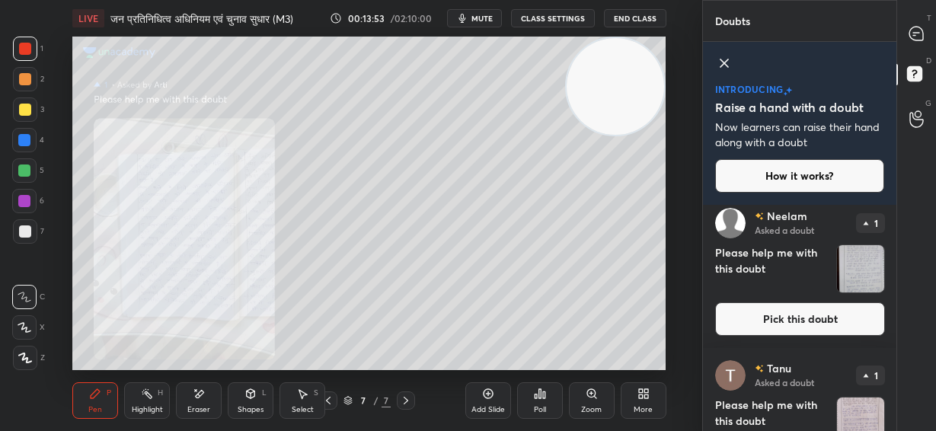
scroll to position [2210, 0]
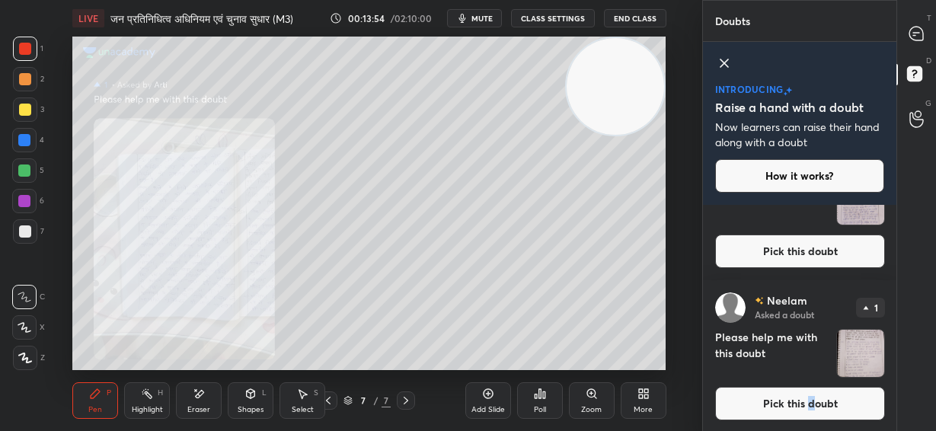
click at [807, 405] on button "Pick this doubt" at bounding box center [800, 404] width 170 height 34
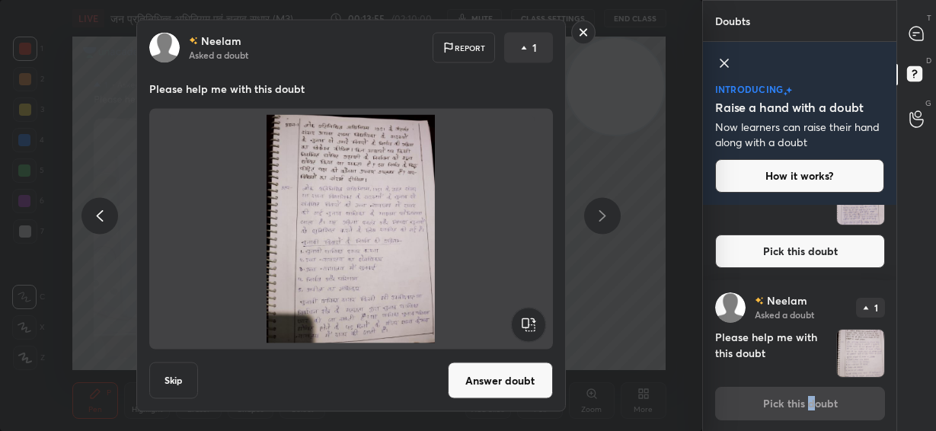
click at [500, 382] on button "Answer doubt" at bounding box center [500, 381] width 105 height 37
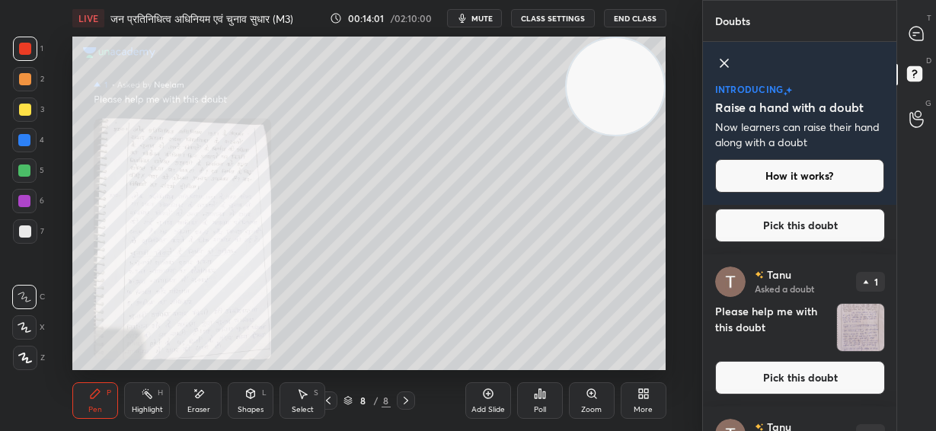
scroll to position [1804, 0]
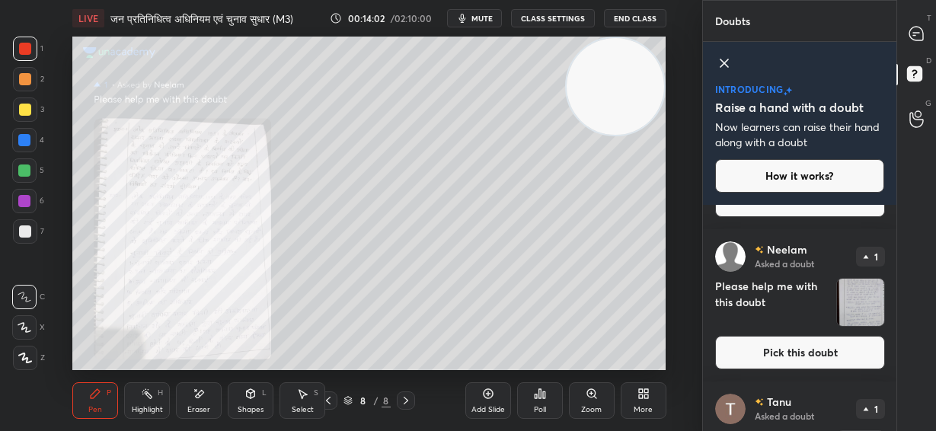
click at [804, 358] on button "Pick this doubt" at bounding box center [800, 353] width 170 height 34
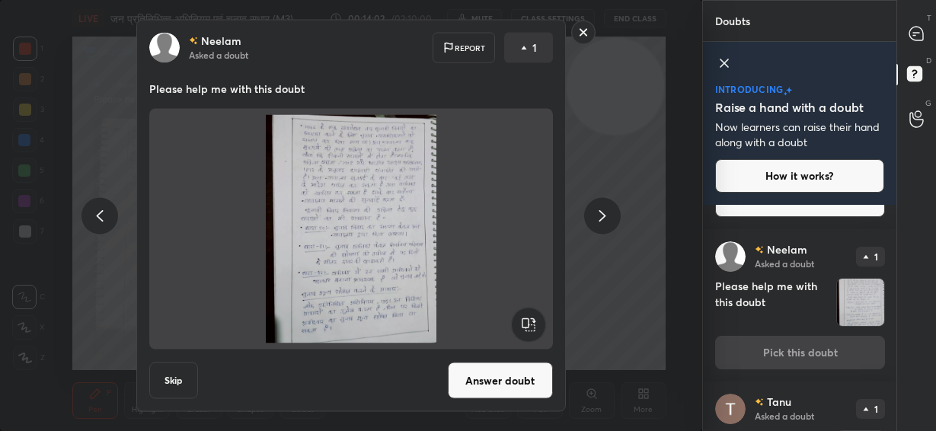
click at [542, 379] on button "Answer doubt" at bounding box center [500, 381] width 105 height 37
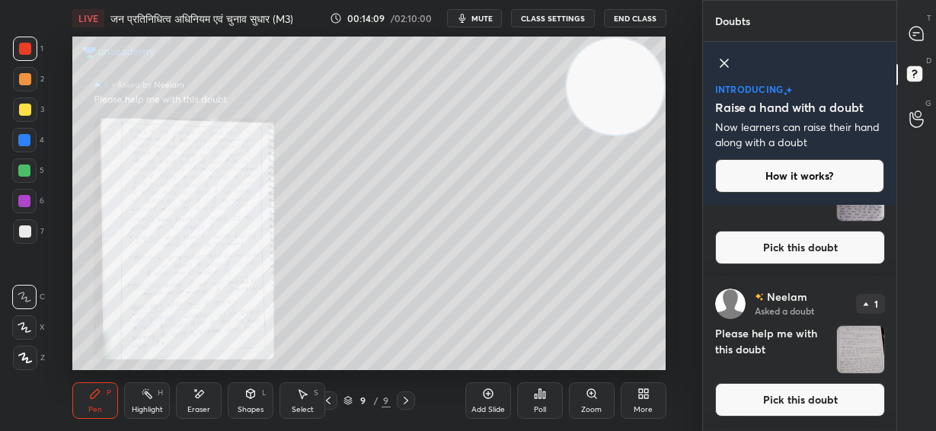
scroll to position [890, 0]
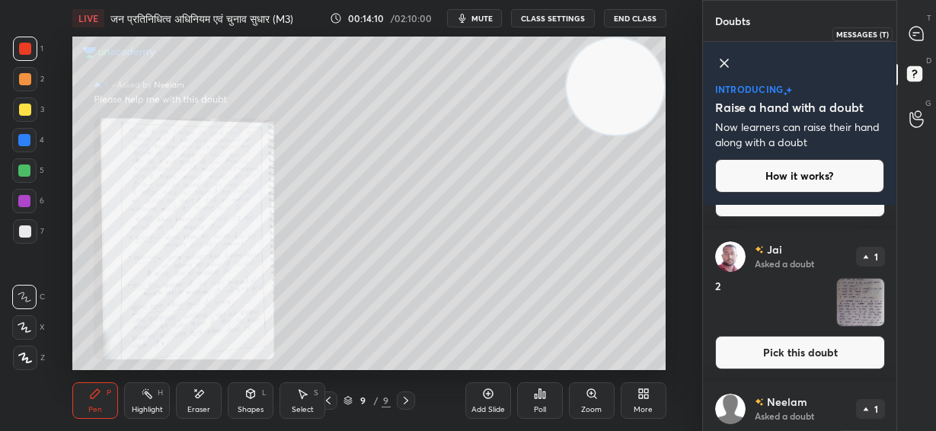
click at [911, 27] on icon at bounding box center [917, 34] width 16 height 16
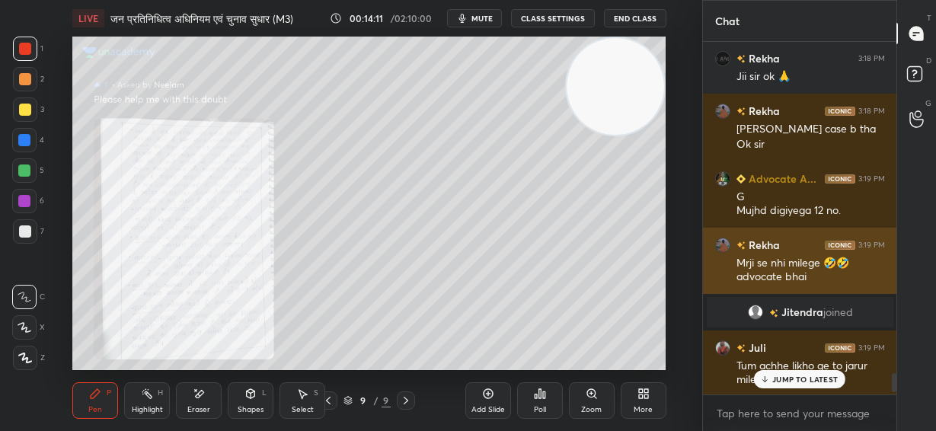
scroll to position [6290, 0]
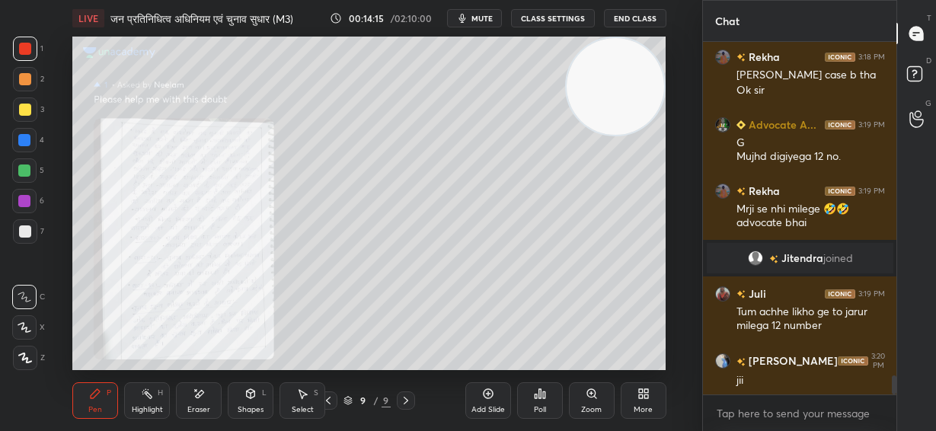
click at [330, 403] on icon at bounding box center [328, 401] width 12 height 12
click at [590, 398] on icon at bounding box center [591, 393] width 8 height 8
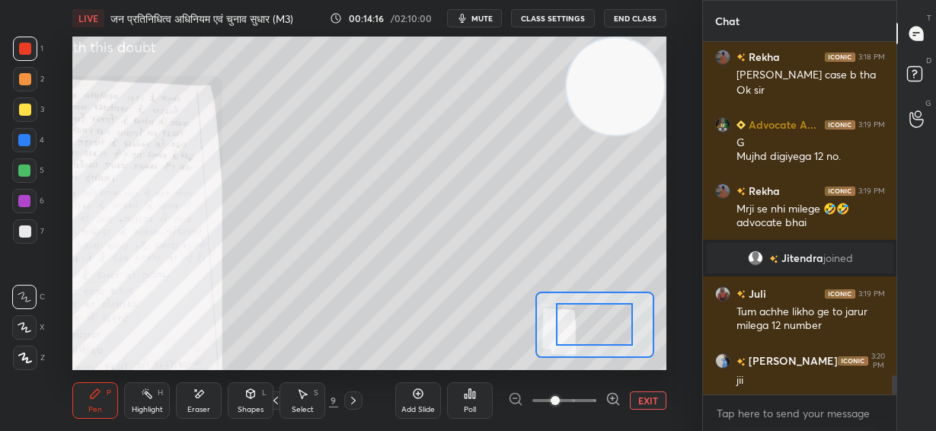
click at [591, 398] on span at bounding box center [565, 400] width 64 height 23
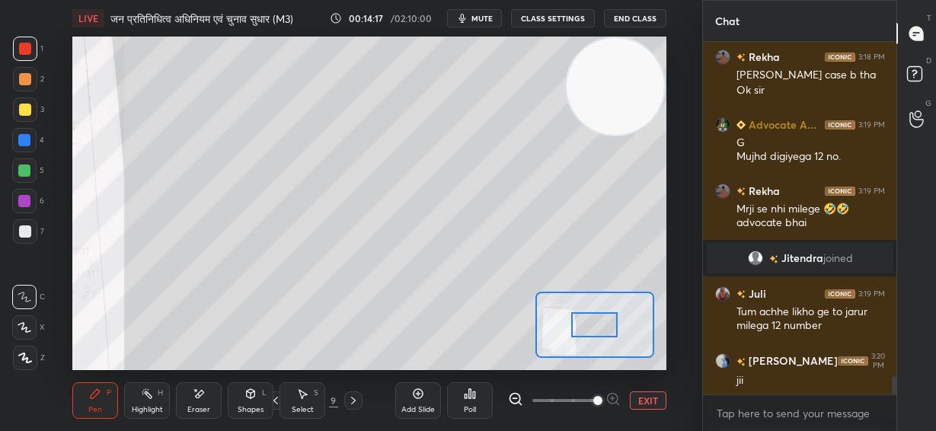
scroll to position [6356, 0]
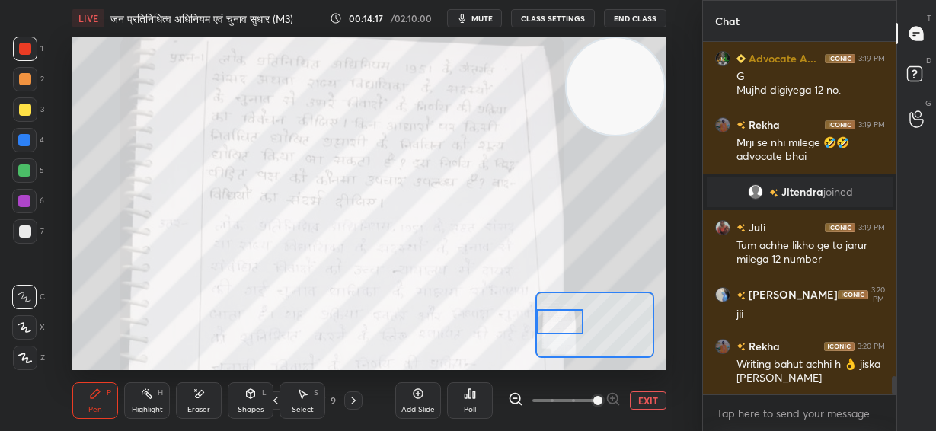
drag, startPoint x: 577, startPoint y: 330, endPoint x: 560, endPoint y: 330, distance: 17.5
click at [560, 330] on div at bounding box center [560, 321] width 46 height 25
click at [515, 398] on icon at bounding box center [515, 398] width 4 height 0
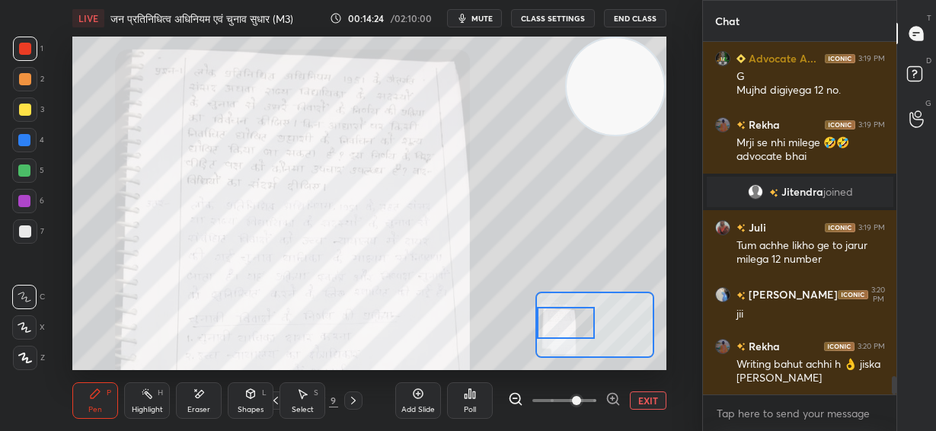
click at [566, 333] on div at bounding box center [566, 323] width 58 height 32
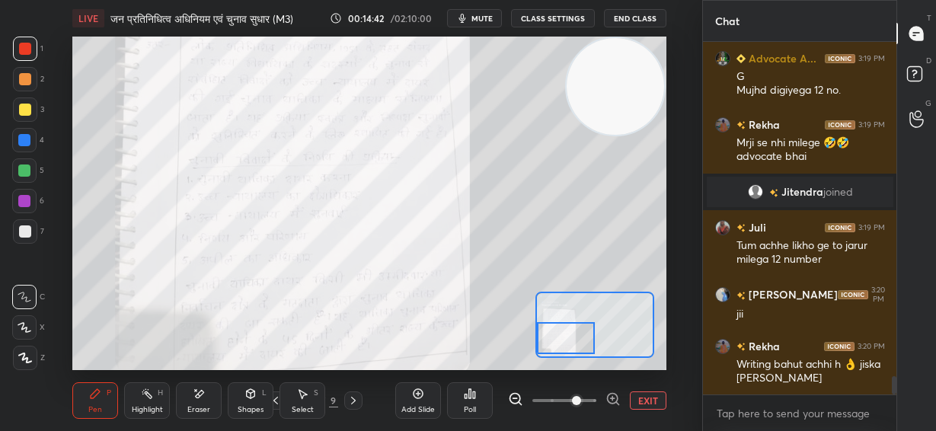
scroll to position [6419, 0]
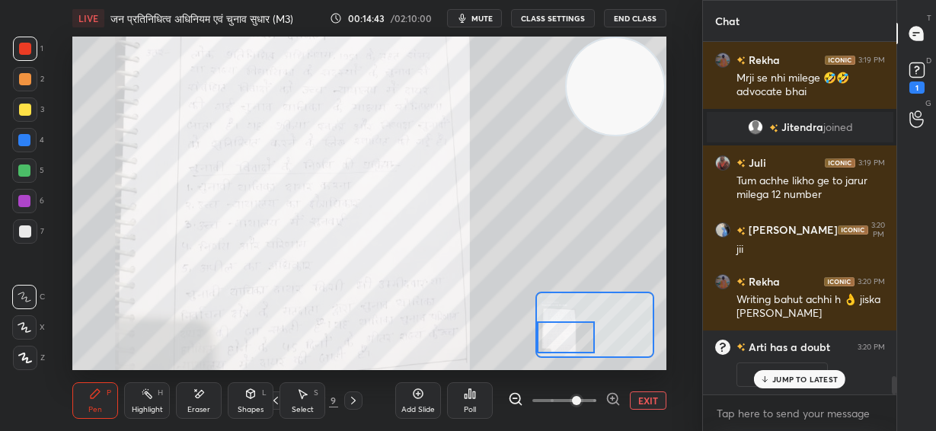
drag, startPoint x: 571, startPoint y: 324, endPoint x: 571, endPoint y: 335, distance: 11.4
click at [571, 335] on div at bounding box center [566, 338] width 58 height 32
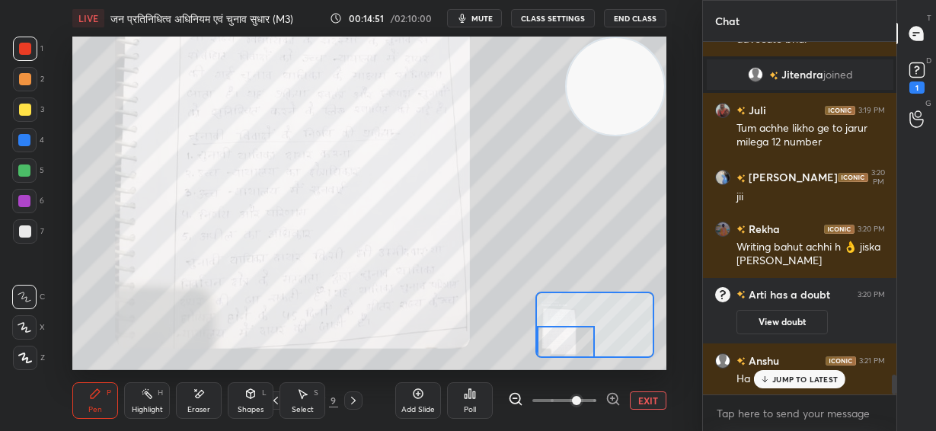
click at [563, 347] on div at bounding box center [566, 342] width 58 height 32
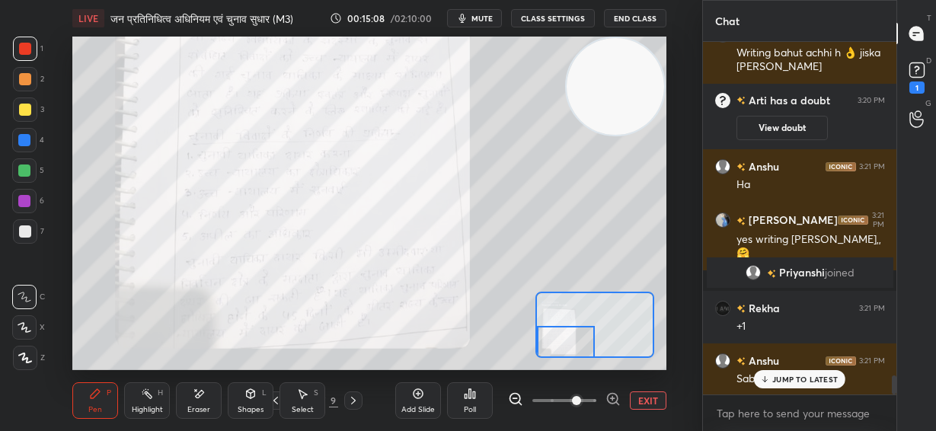
scroll to position [6182, 0]
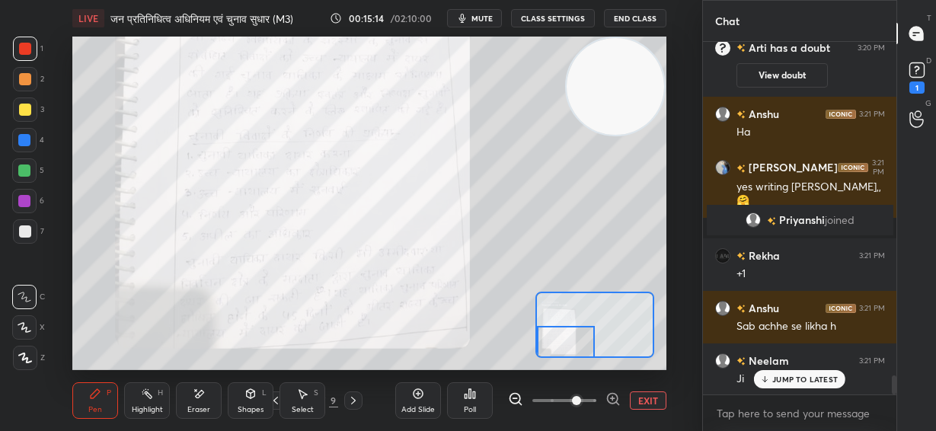
click at [642, 401] on button "EXIT" at bounding box center [648, 401] width 37 height 18
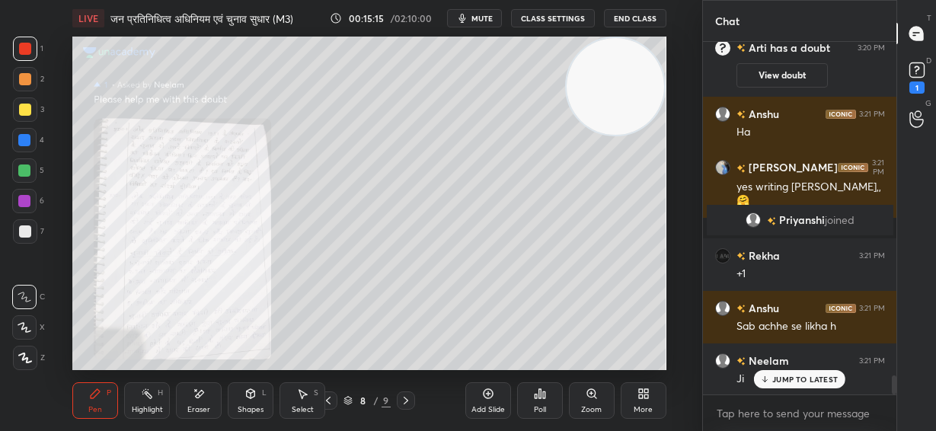
drag, startPoint x: 408, startPoint y: 401, endPoint x: 421, endPoint y: 400, distance: 13.0
click at [408, 403] on icon at bounding box center [406, 401] width 12 height 12
click at [587, 404] on div "Zoom" at bounding box center [592, 400] width 46 height 37
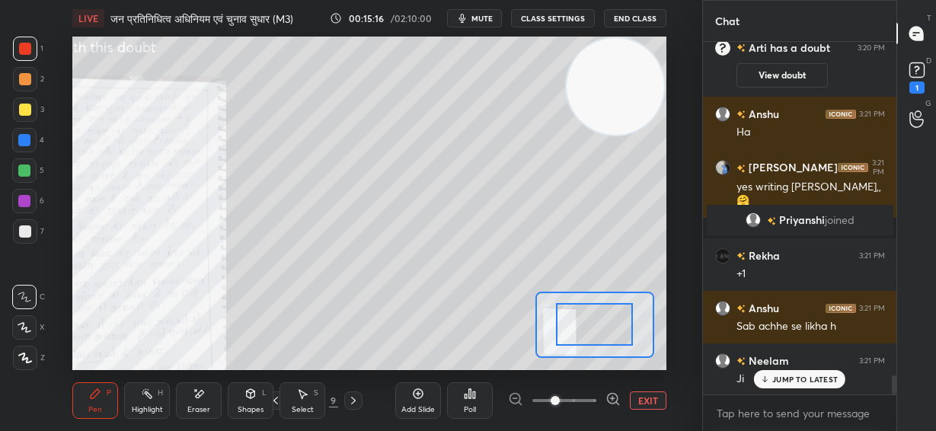
click at [587, 405] on span at bounding box center [565, 400] width 64 height 23
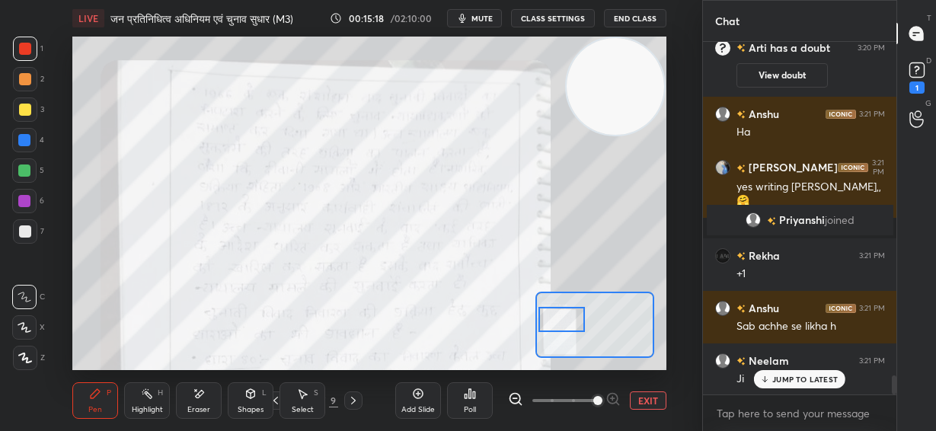
drag, startPoint x: 579, startPoint y: 328, endPoint x: 552, endPoint y: 322, distance: 27.4
click at [553, 325] on div at bounding box center [562, 319] width 46 height 25
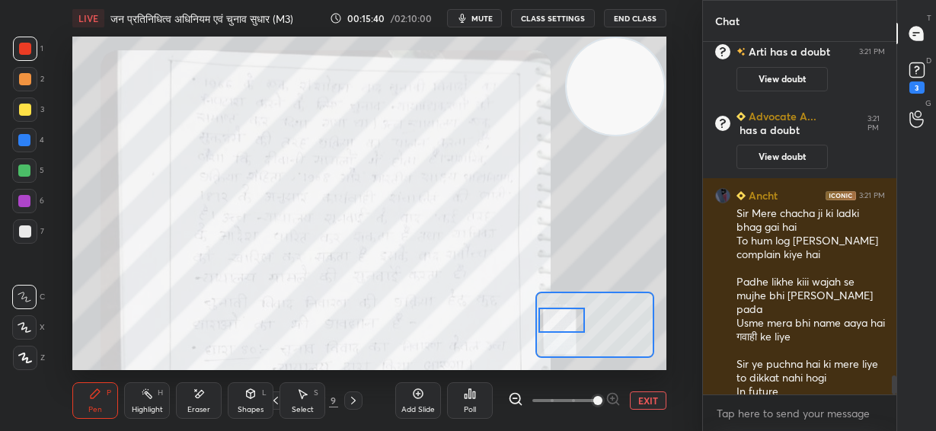
scroll to position [6284, 0]
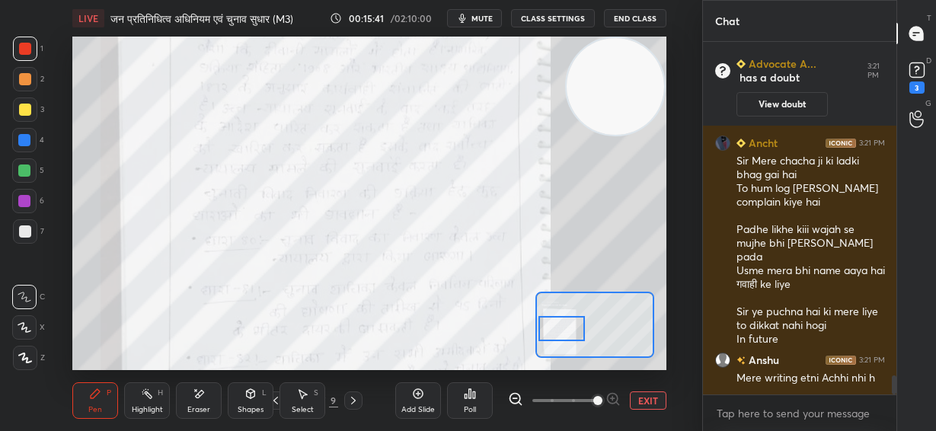
drag, startPoint x: 568, startPoint y: 331, endPoint x: 562, endPoint y: 337, distance: 8.1
click at [568, 338] on div at bounding box center [562, 328] width 46 height 25
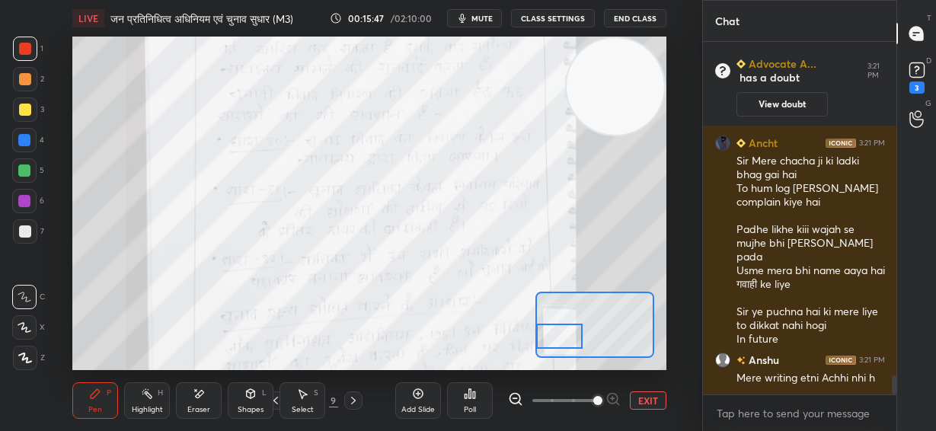
drag, startPoint x: 571, startPoint y: 333, endPoint x: 568, endPoint y: 341, distance: 8.9
click at [568, 341] on div at bounding box center [559, 336] width 46 height 25
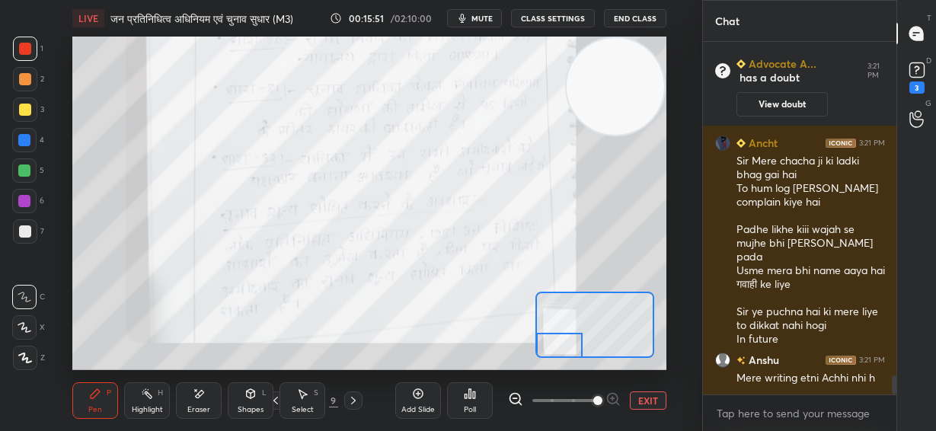
drag, startPoint x: 573, startPoint y: 338, endPoint x: 570, endPoint y: 348, distance: 10.4
click at [571, 349] on div at bounding box center [559, 345] width 46 height 25
click at [654, 405] on button "EXIT" at bounding box center [648, 401] width 37 height 18
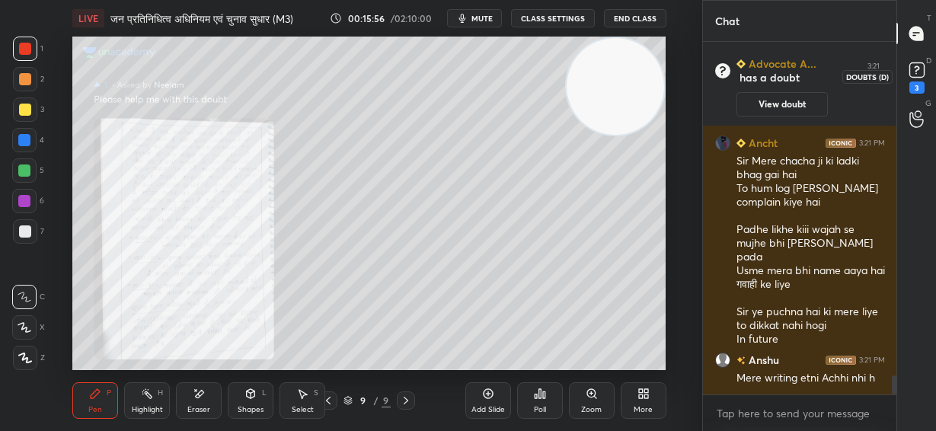
click at [920, 77] on rect at bounding box center [917, 70] width 14 height 14
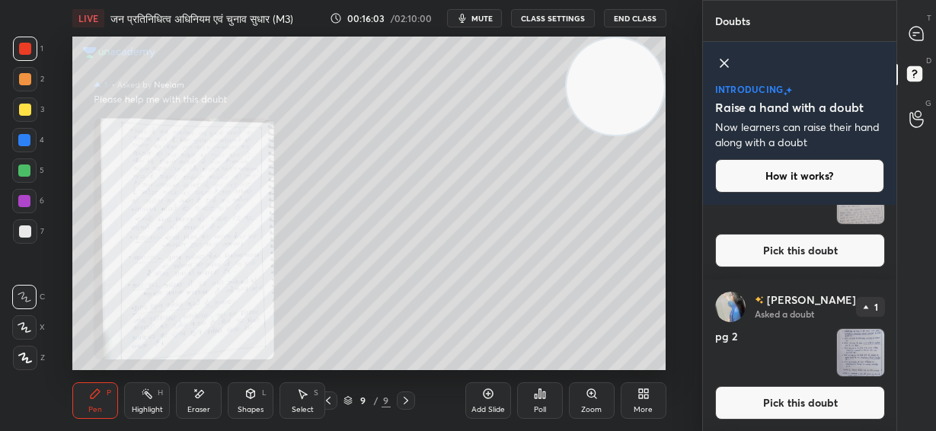
scroll to position [1474, 0]
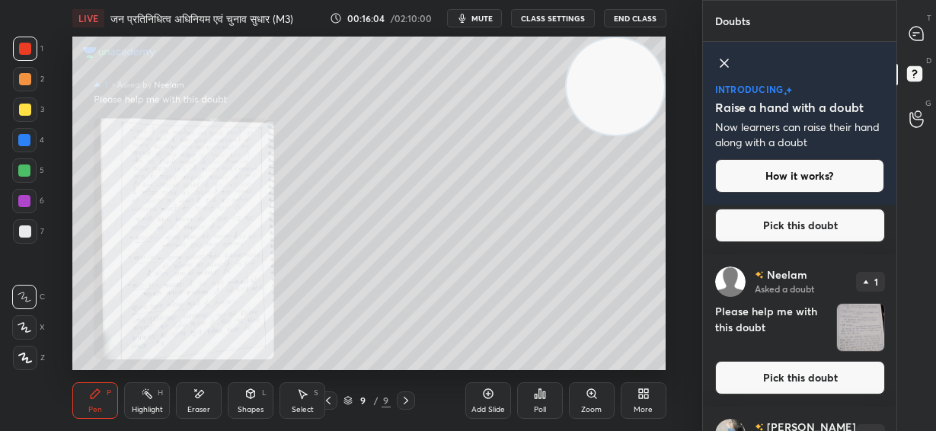
click at [833, 380] on button "Pick this doubt" at bounding box center [800, 378] width 170 height 34
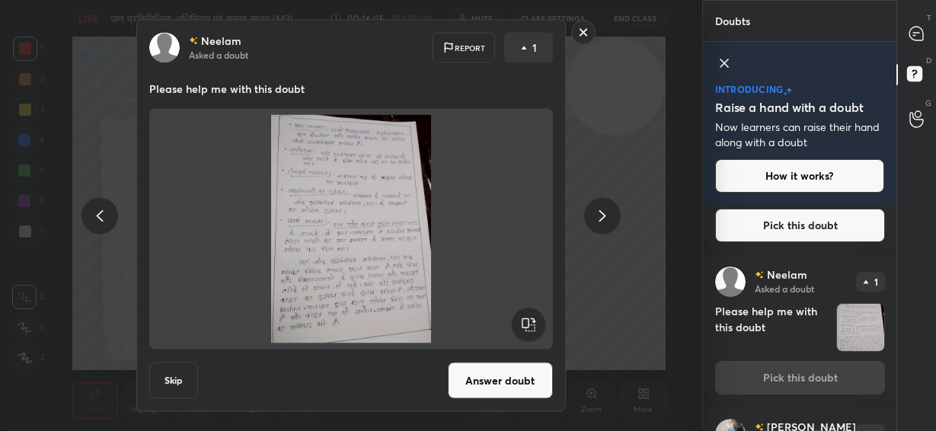
click at [501, 385] on button "Answer doubt" at bounding box center [500, 381] width 105 height 37
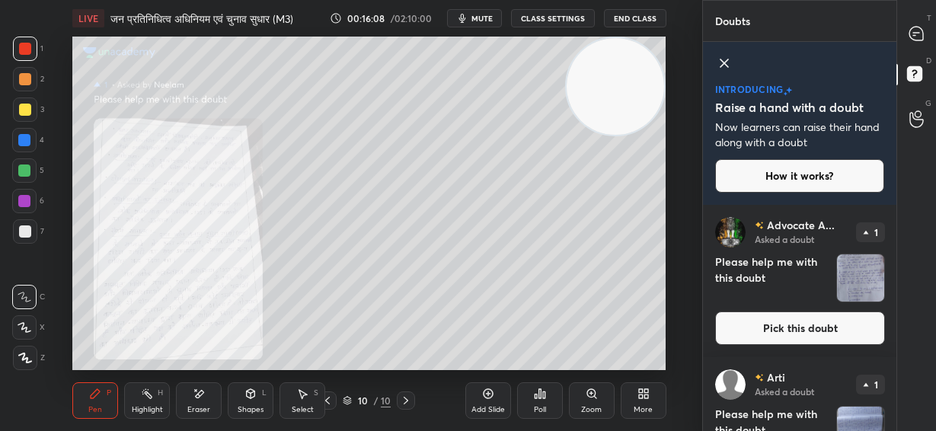
click at [593, 401] on div "Zoom" at bounding box center [592, 400] width 46 height 37
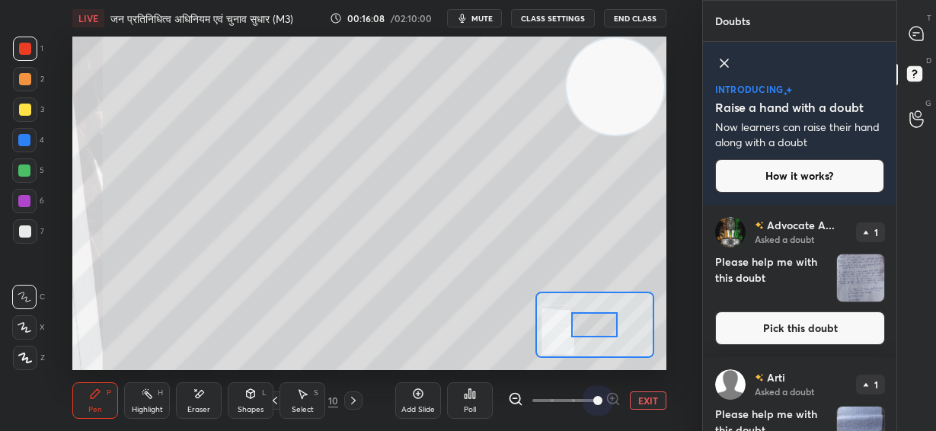
click at [591, 401] on span at bounding box center [565, 400] width 64 height 23
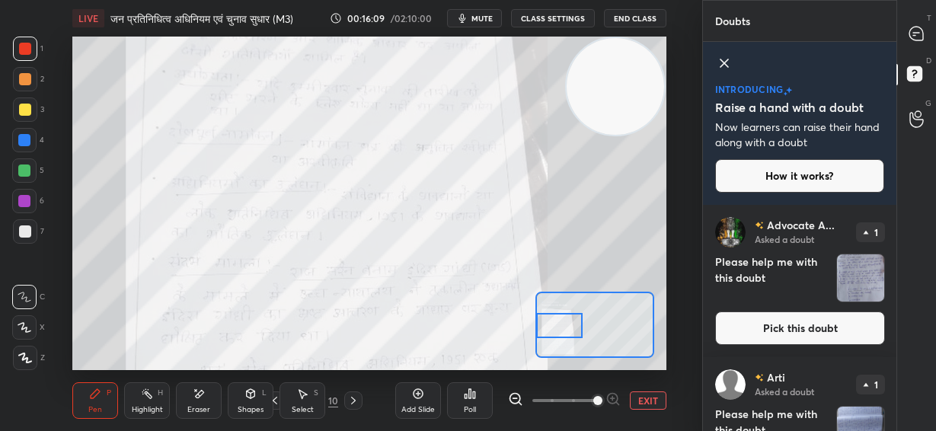
drag, startPoint x: 604, startPoint y: 327, endPoint x: 562, endPoint y: 328, distance: 41.9
click at [562, 328] on div at bounding box center [559, 325] width 46 height 25
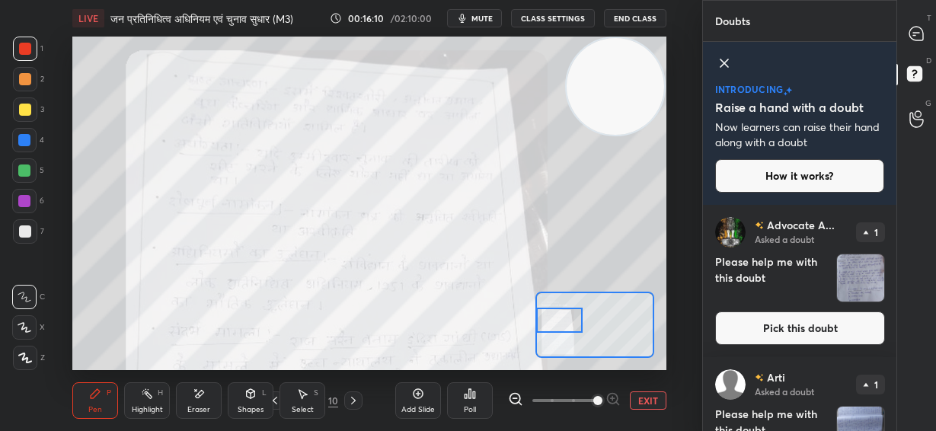
click at [565, 328] on div at bounding box center [559, 320] width 46 height 25
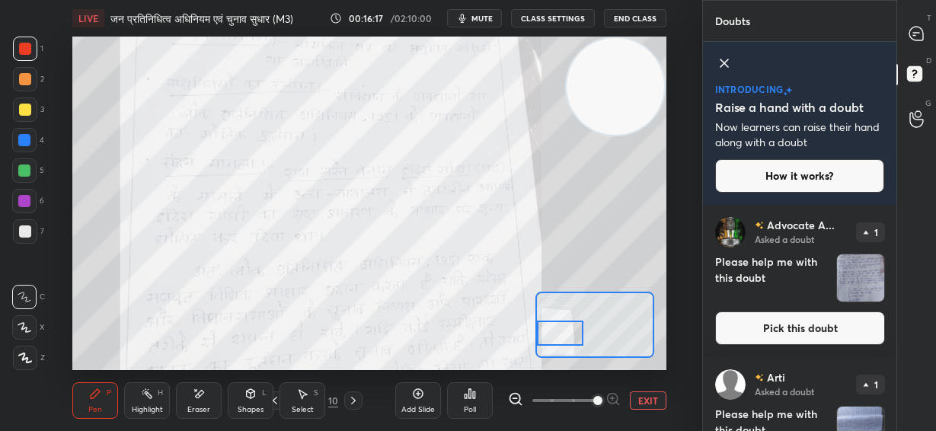
drag, startPoint x: 566, startPoint y: 322, endPoint x: 561, endPoint y: 331, distance: 10.2
click at [566, 337] on div at bounding box center [560, 333] width 46 height 25
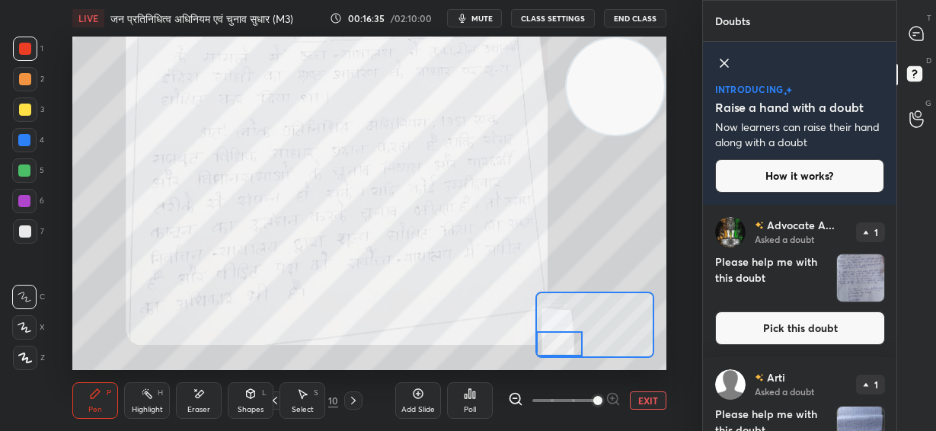
drag, startPoint x: 565, startPoint y: 341, endPoint x: 565, endPoint y: 350, distance: 9.1
click at [565, 350] on div at bounding box center [559, 343] width 46 height 25
click at [647, 402] on button "EXIT" at bounding box center [648, 401] width 37 height 18
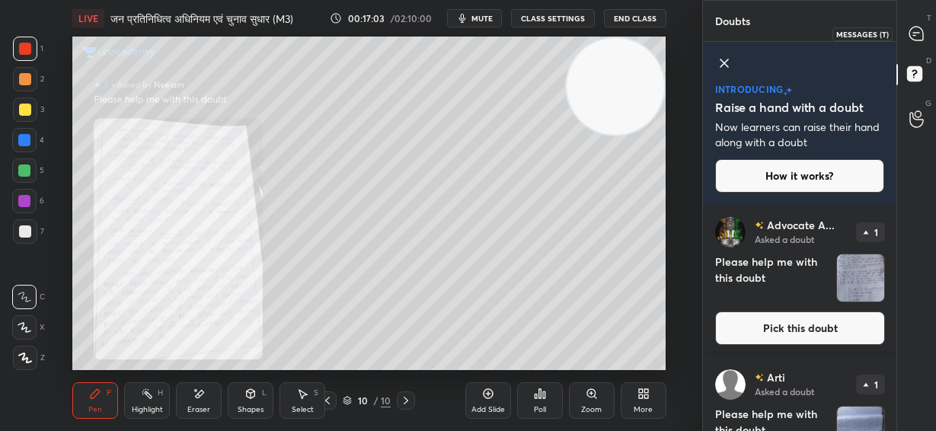
drag, startPoint x: 919, startPoint y: 37, endPoint x: 897, endPoint y: 200, distance: 165.2
click at [918, 36] on icon at bounding box center [917, 34] width 14 height 14
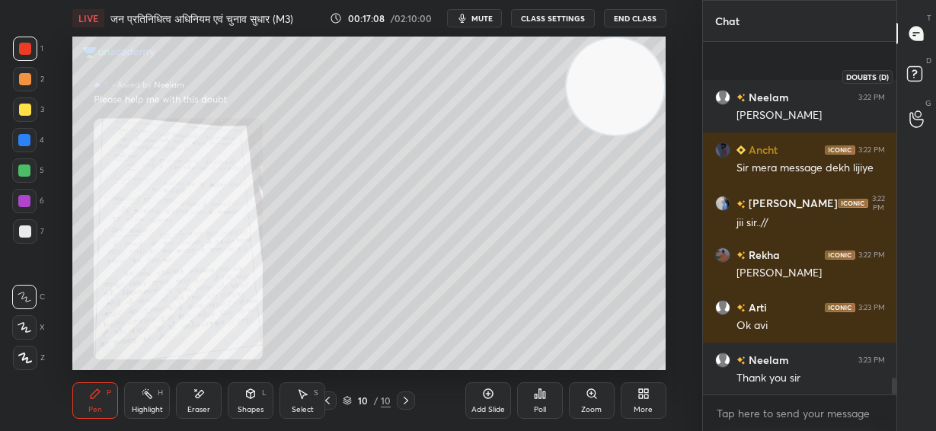
scroll to position [7062, 0]
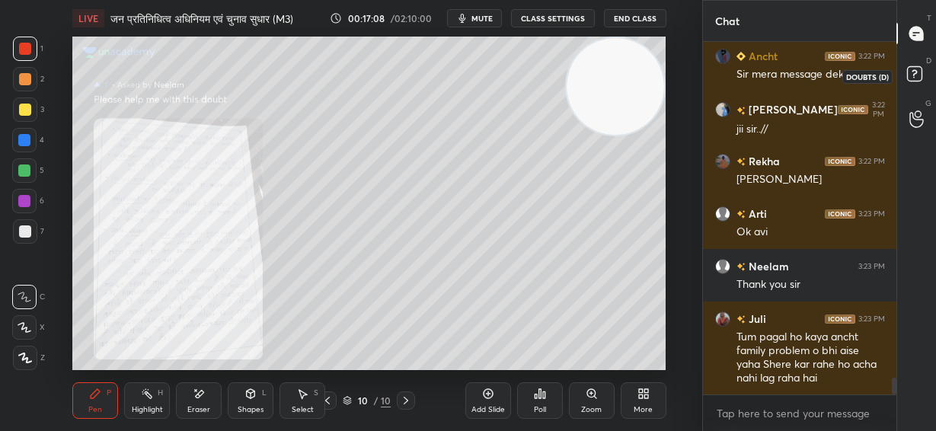
click at [917, 78] on rect at bounding box center [914, 74] width 14 height 14
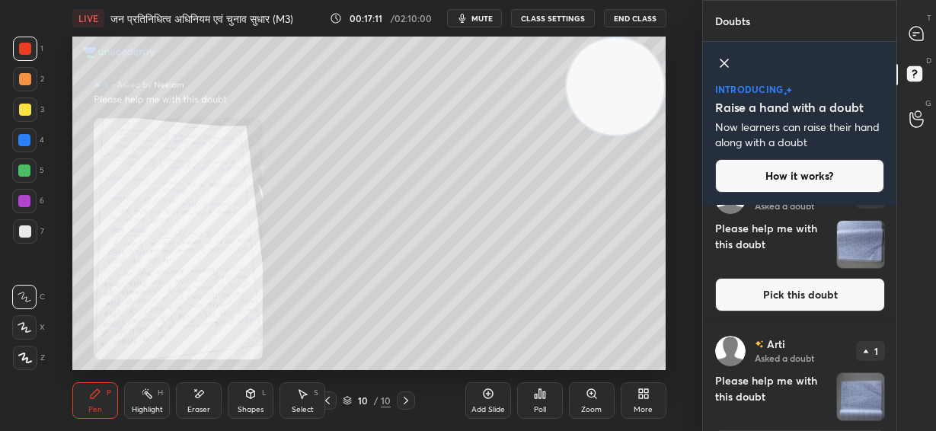
scroll to position [126, 0]
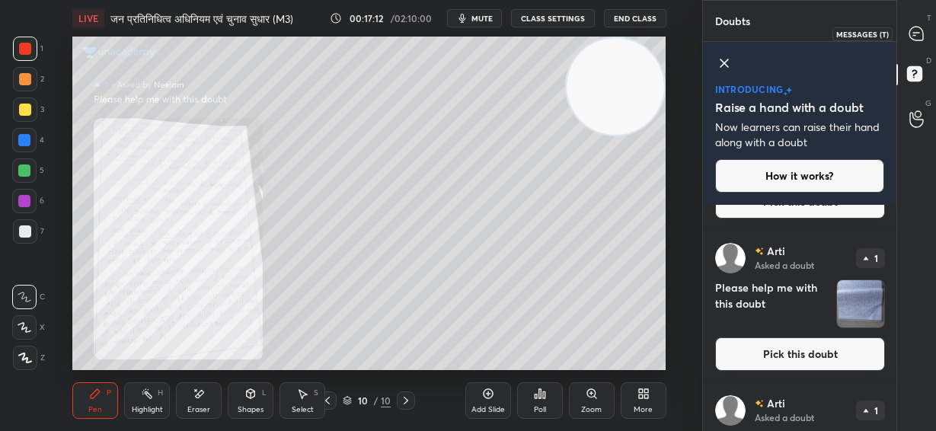
click at [907, 34] on div at bounding box center [917, 33] width 30 height 27
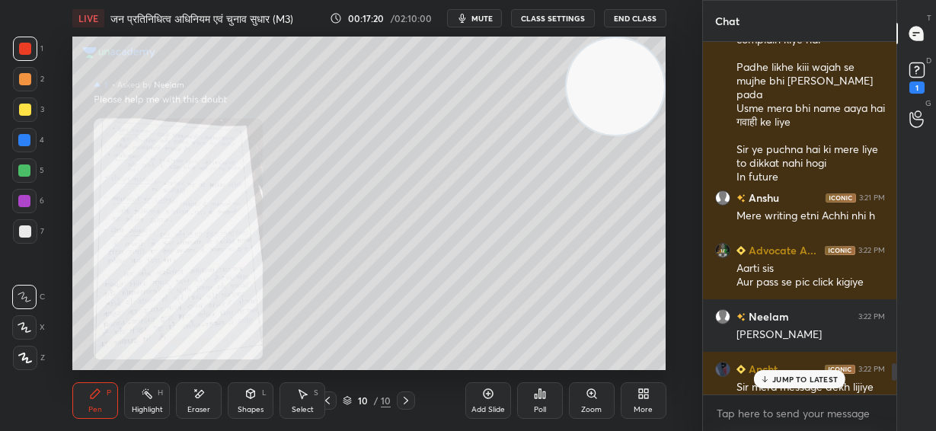
scroll to position [6620, 0]
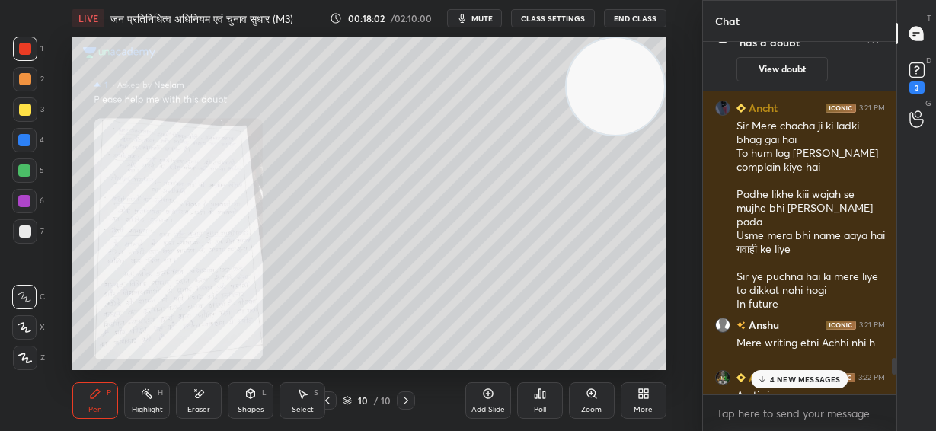
click at [800, 380] on p "4 NEW MESSAGES" at bounding box center [805, 379] width 71 height 9
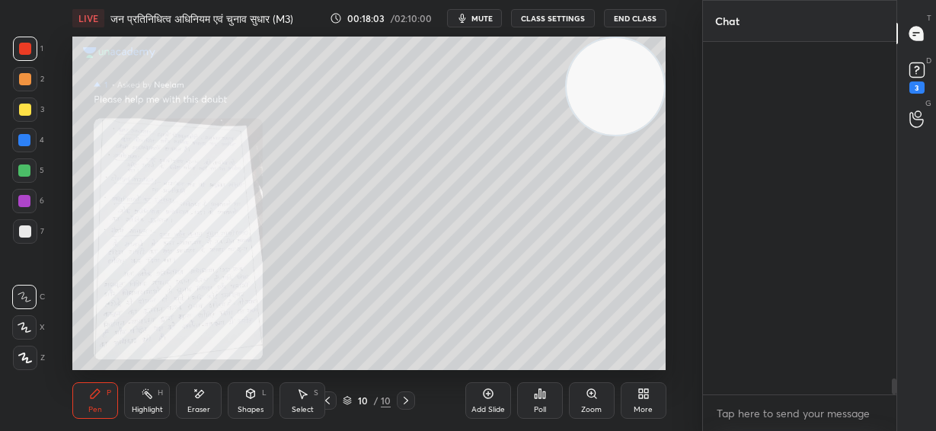
scroll to position [7558, 0]
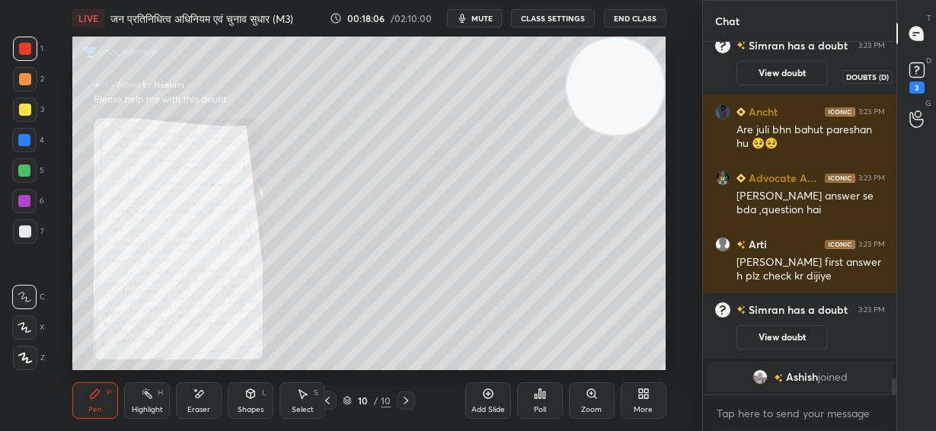
click at [915, 77] on rect at bounding box center [917, 70] width 14 height 14
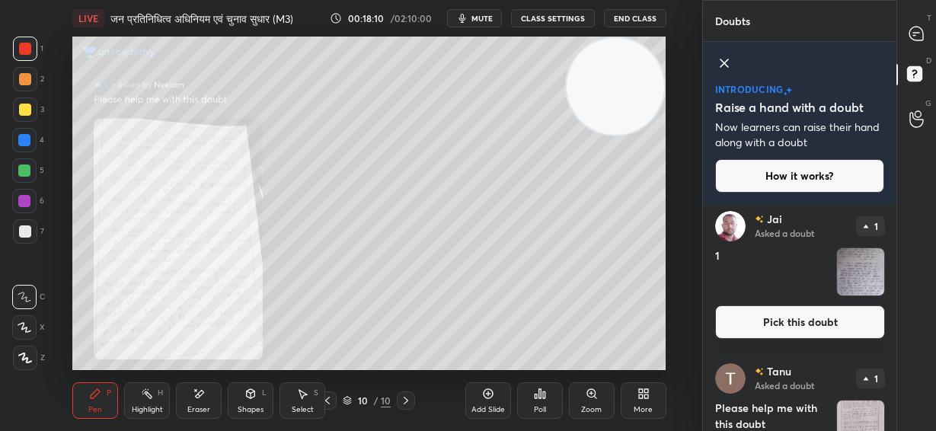
scroll to position [2668, 0]
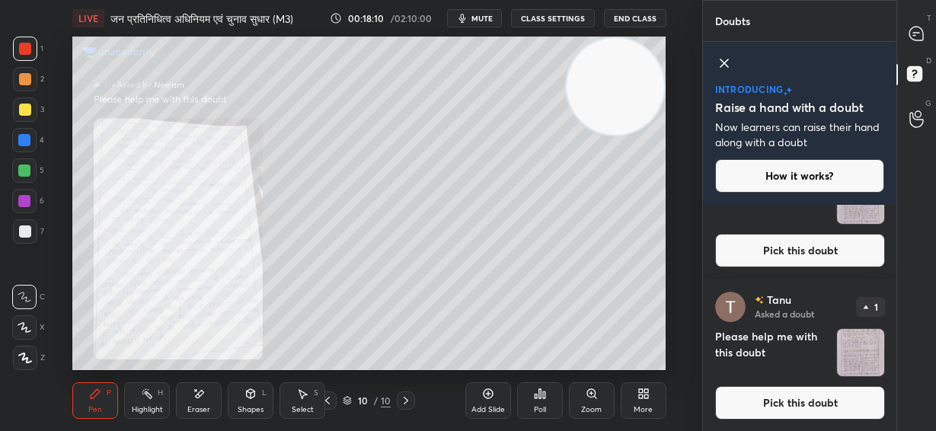
click at [825, 401] on button "Pick this doubt" at bounding box center [800, 403] width 170 height 34
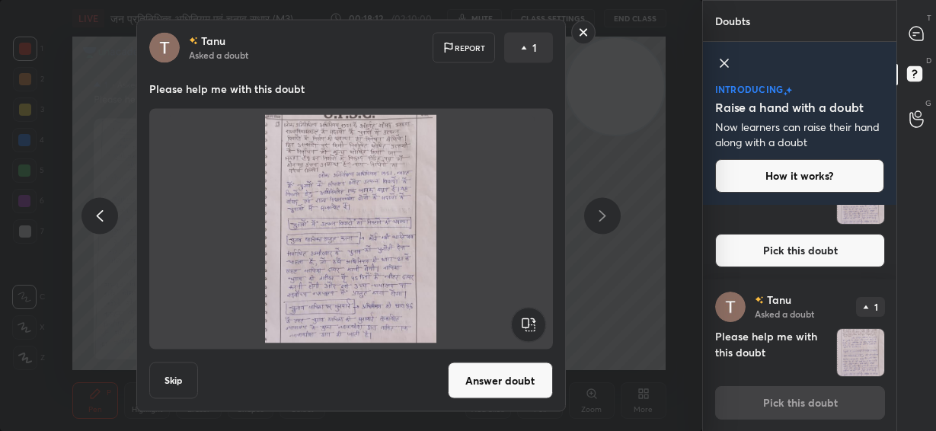
click at [498, 379] on button "Answer doubt" at bounding box center [500, 381] width 105 height 37
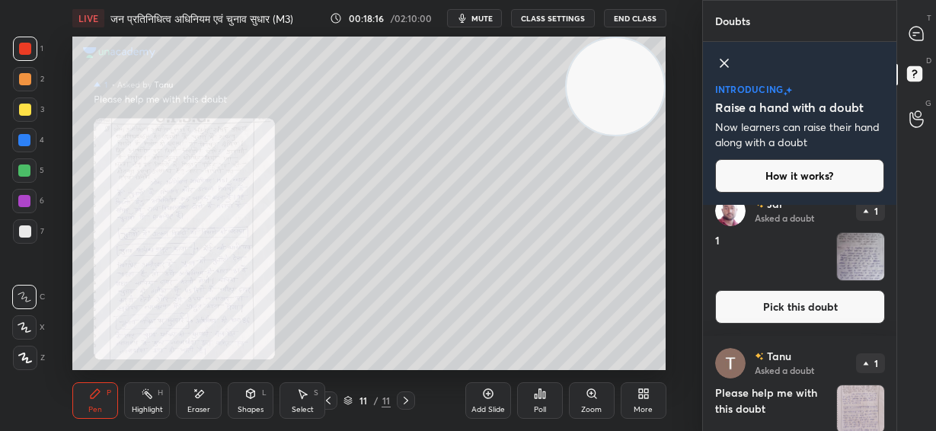
scroll to position [2515, 0]
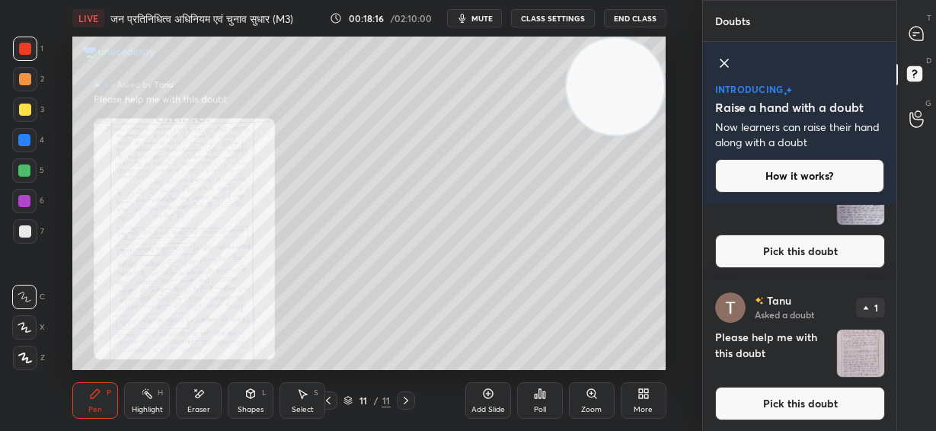
click at [802, 405] on button "Pick this doubt" at bounding box center [800, 404] width 170 height 34
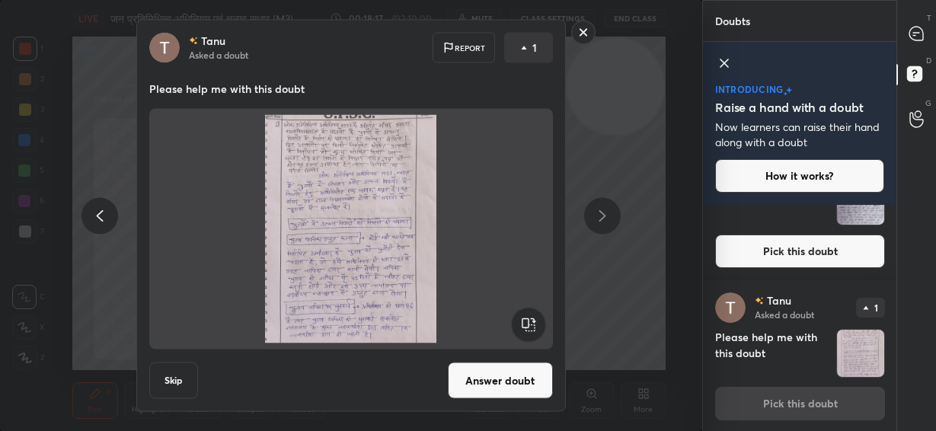
click at [490, 383] on button "Answer doubt" at bounding box center [500, 381] width 105 height 37
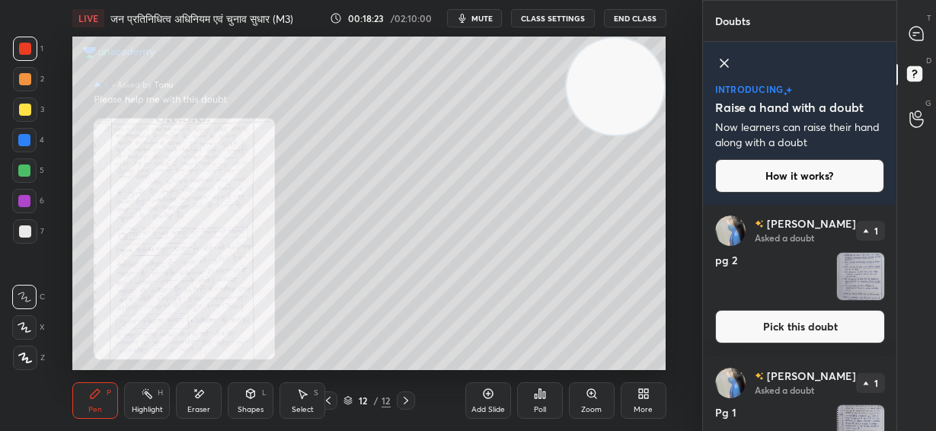
scroll to position [2236, 0]
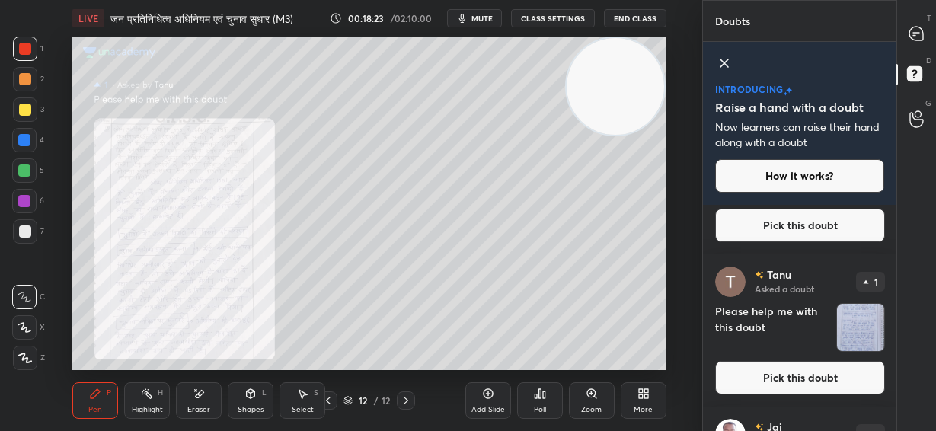
click at [806, 379] on button "Pick this doubt" at bounding box center [800, 378] width 170 height 34
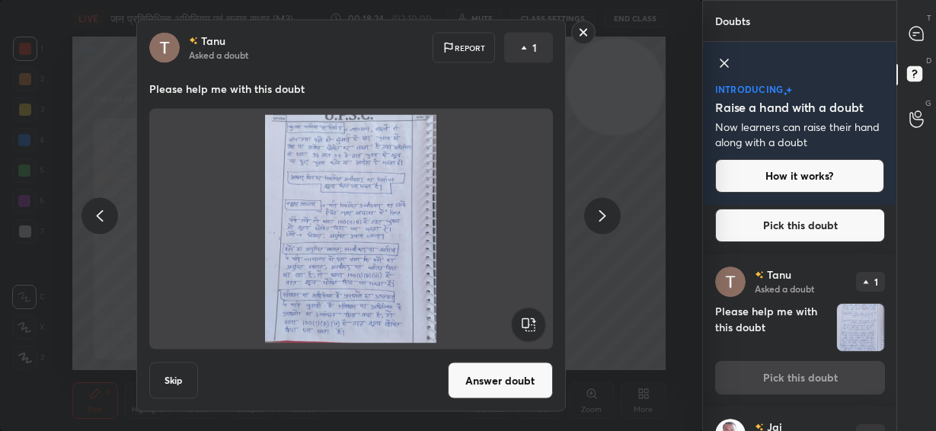
click at [449, 380] on button "Answer doubt" at bounding box center [500, 381] width 105 height 37
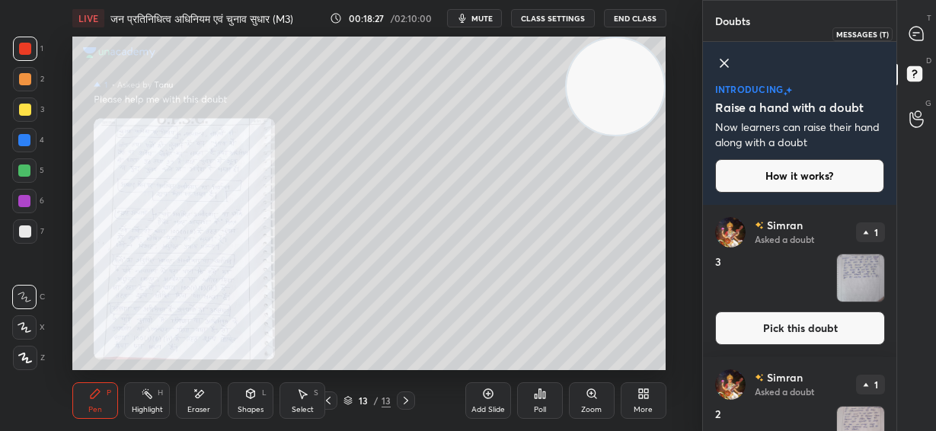
click at [913, 30] on icon at bounding box center [917, 34] width 14 height 14
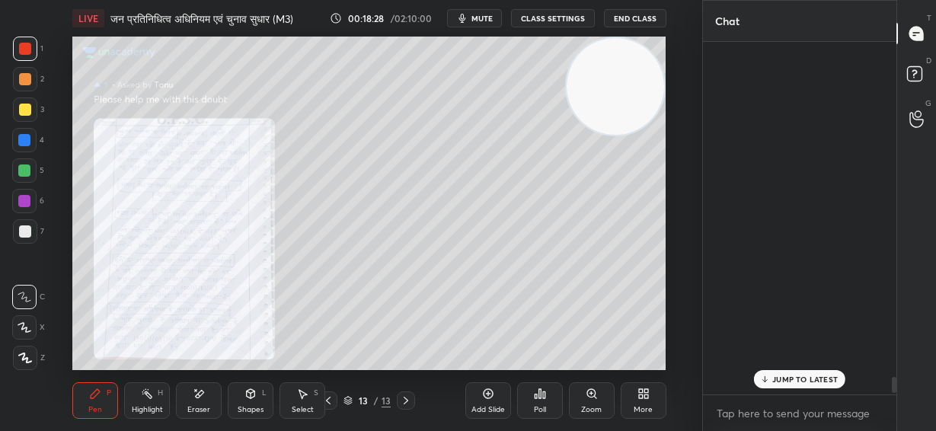
scroll to position [348, 189]
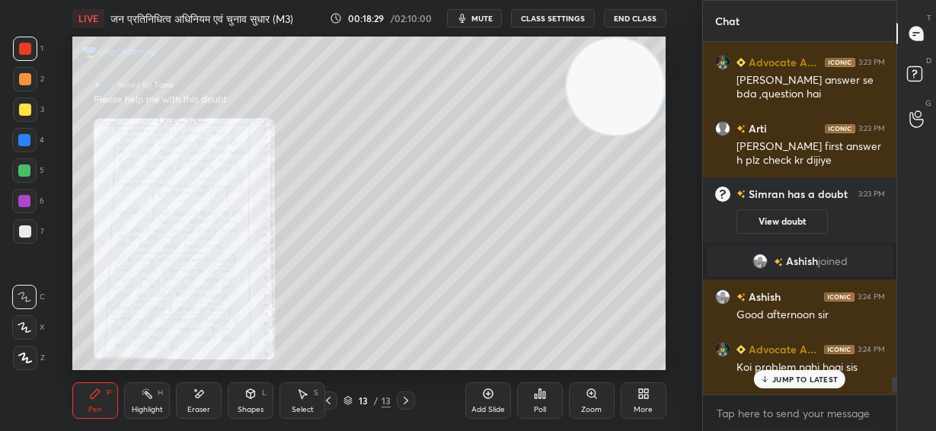
click at [795, 379] on p "JUMP TO LATEST" at bounding box center [806, 379] width 66 height 9
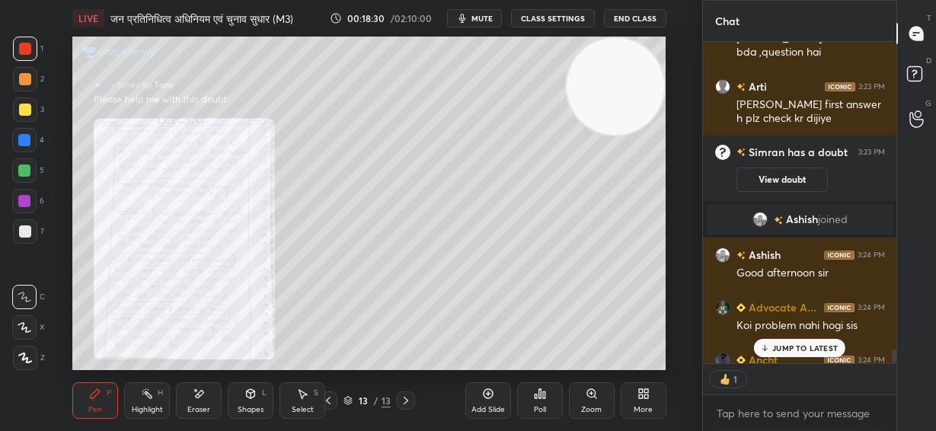
scroll to position [317, 189]
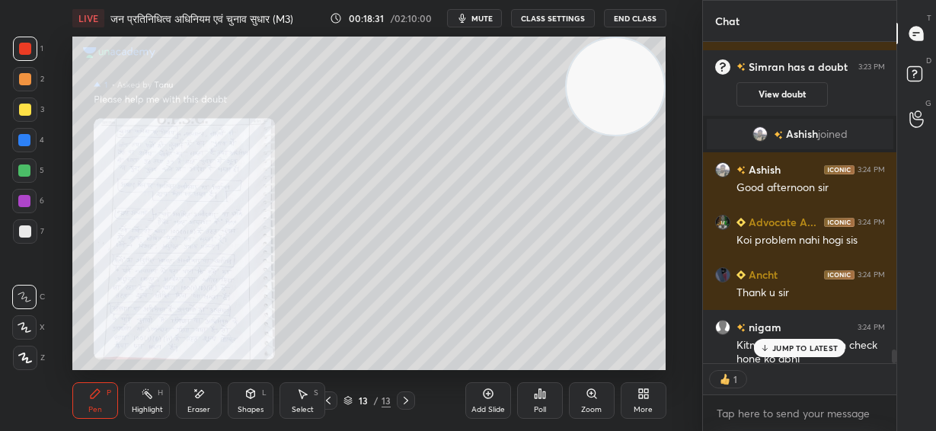
click at [798, 350] on p "JUMP TO LATEST" at bounding box center [806, 348] width 66 height 9
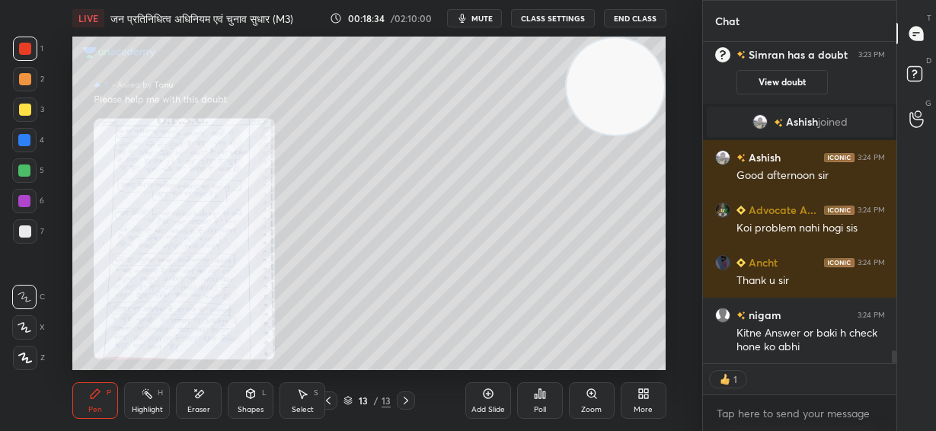
click at [333, 401] on icon at bounding box center [328, 401] width 12 height 12
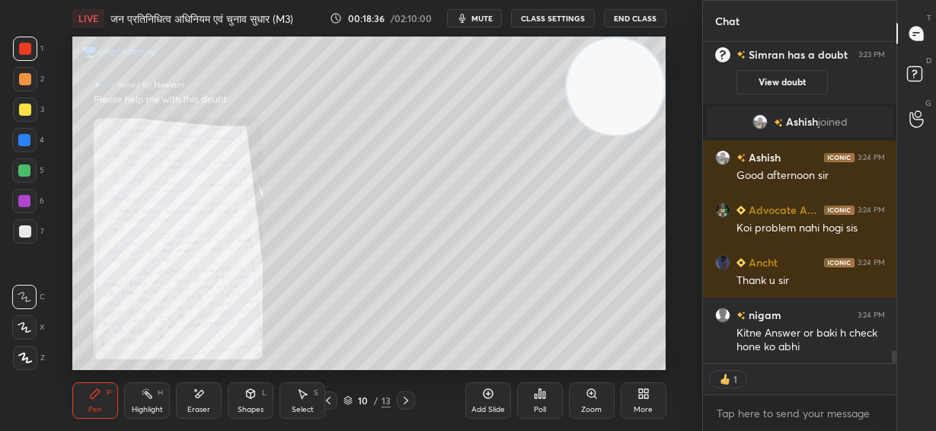
click at [395, 399] on div "10 / 13" at bounding box center [367, 401] width 96 height 18
click at [403, 399] on icon at bounding box center [406, 401] width 12 height 12
click at [597, 404] on div "Zoom" at bounding box center [592, 400] width 46 height 37
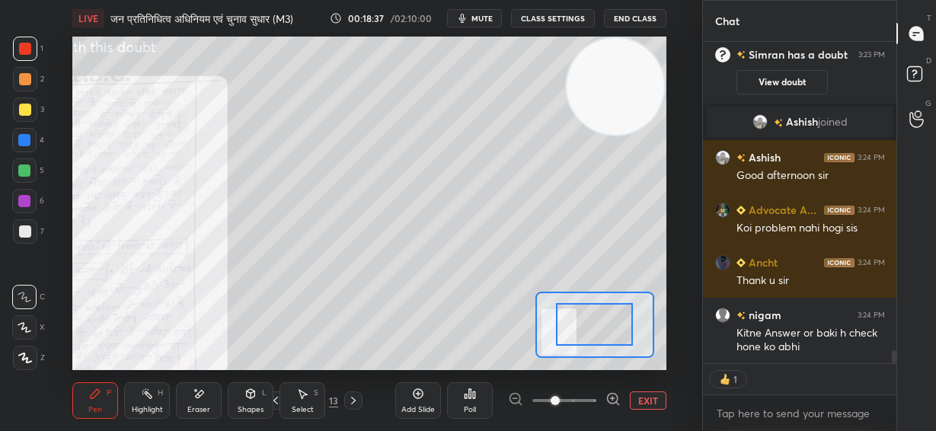
click at [598, 405] on div at bounding box center [564, 401] width 113 height 18
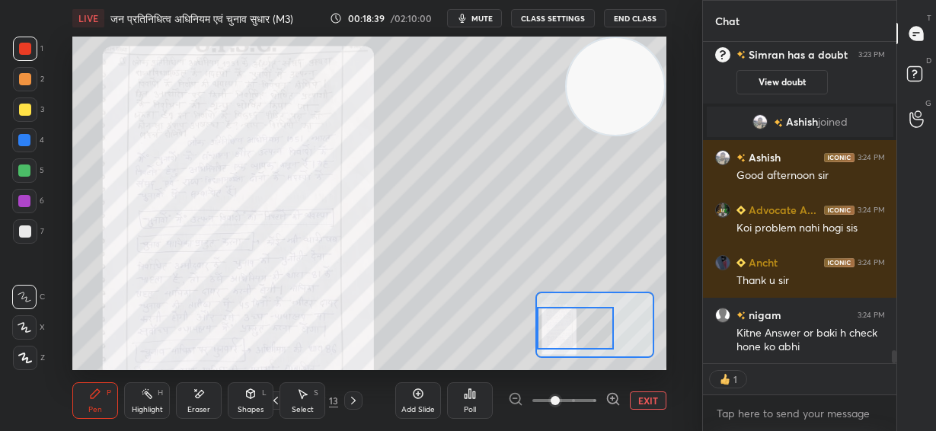
click at [529, 335] on div "Setting up your live class Poll for secs No correct answer Start poll" at bounding box center [368, 204] width 593 height 334
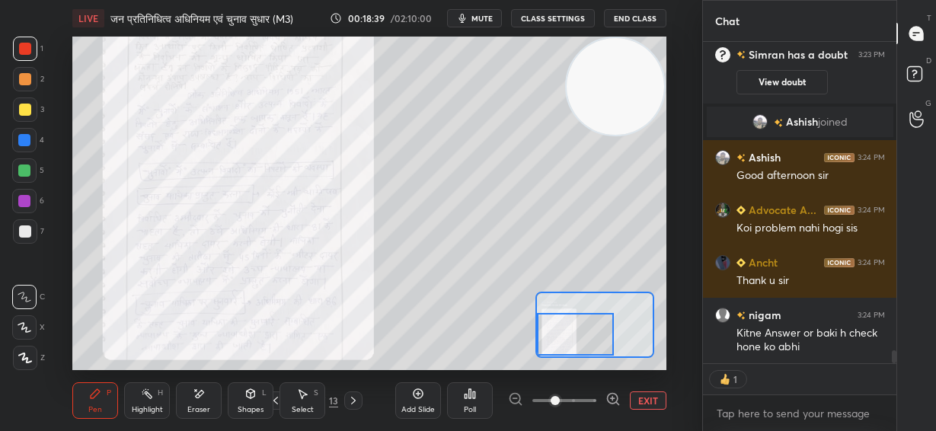
click at [606, 399] on icon at bounding box center [613, 399] width 15 height 15
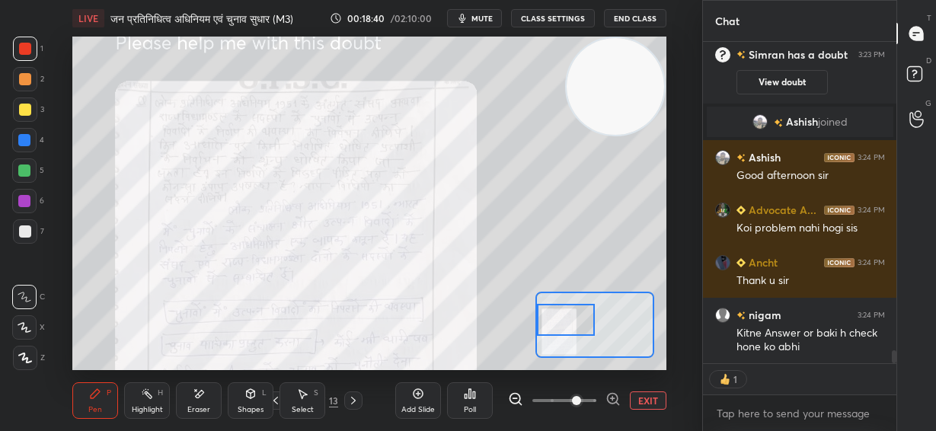
drag, startPoint x: 584, startPoint y: 342, endPoint x: 567, endPoint y: 328, distance: 22.1
click at [567, 328] on div at bounding box center [566, 320] width 58 height 32
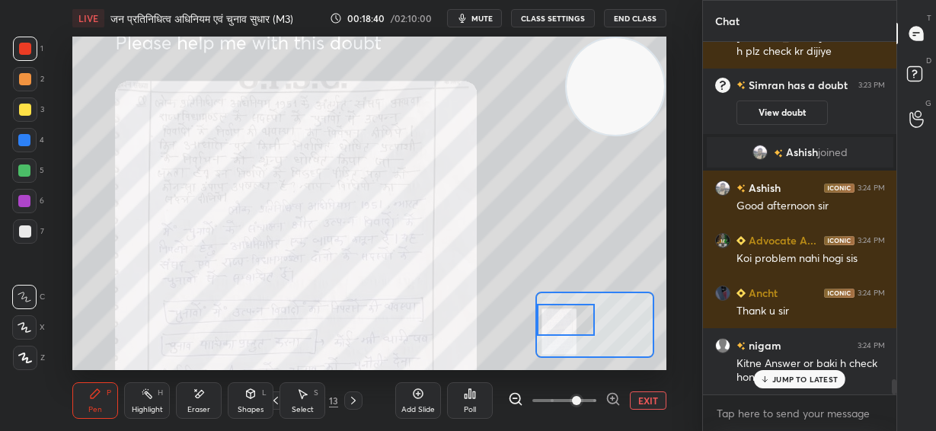
scroll to position [5, 5]
click at [22, 145] on div at bounding box center [24, 140] width 12 height 12
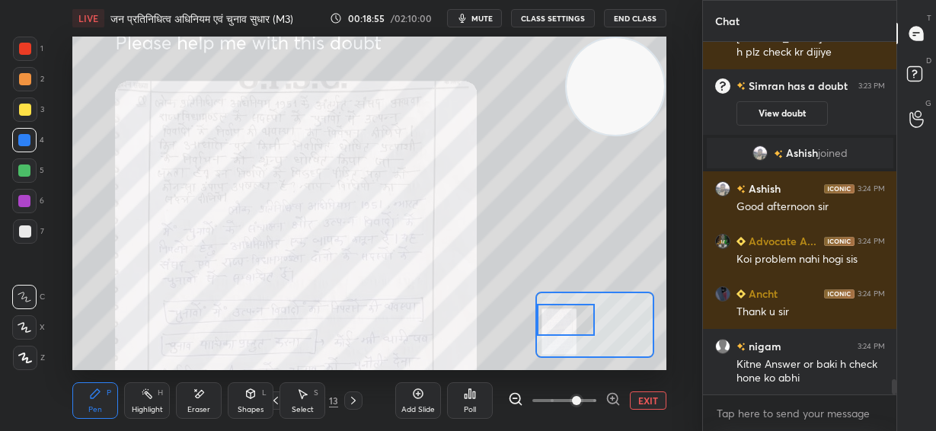
click at [24, 52] on div at bounding box center [25, 49] width 12 height 12
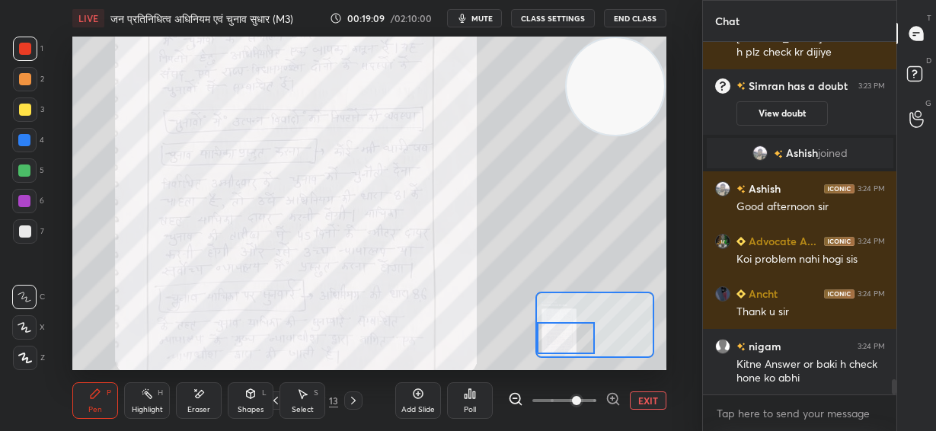
drag, startPoint x: 568, startPoint y: 332, endPoint x: 562, endPoint y: 343, distance: 12.3
click at [567, 350] on div at bounding box center [566, 338] width 58 height 32
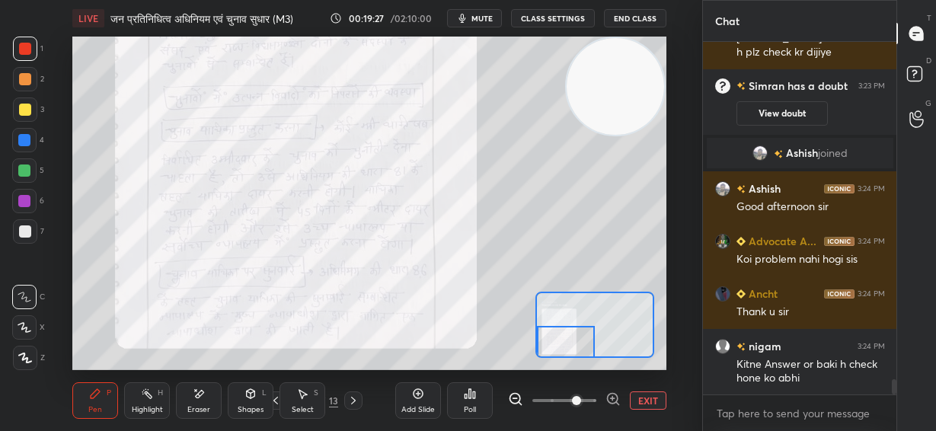
click at [555, 345] on div at bounding box center [566, 342] width 58 height 32
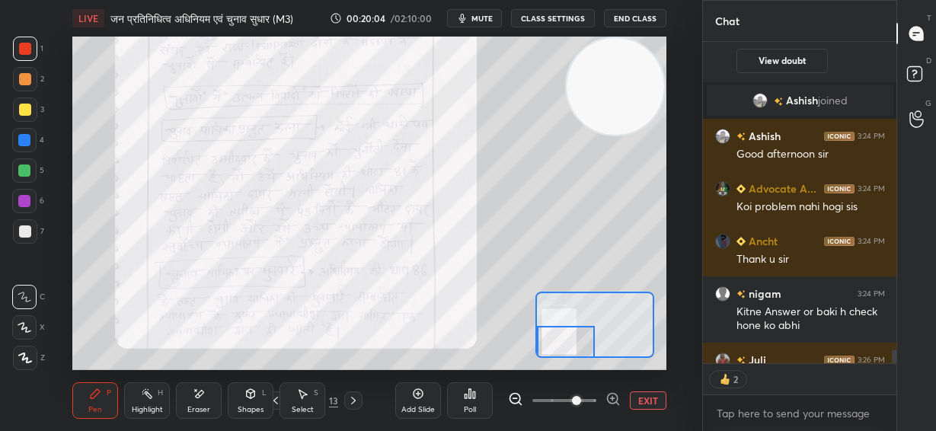
scroll to position [5, 5]
click at [641, 403] on button "EXIT" at bounding box center [648, 401] width 37 height 18
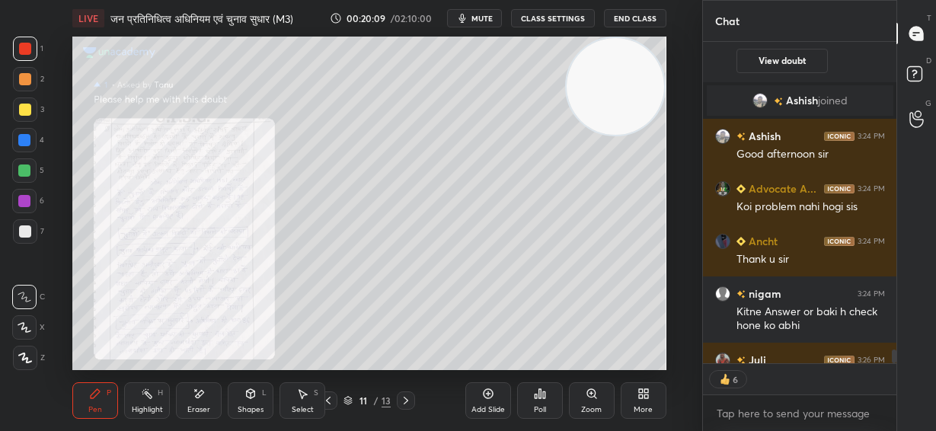
click at [408, 399] on icon at bounding box center [406, 401] width 12 height 12
click at [405, 403] on icon at bounding box center [406, 401] width 12 height 12
click at [593, 398] on icon at bounding box center [592, 394] width 12 height 12
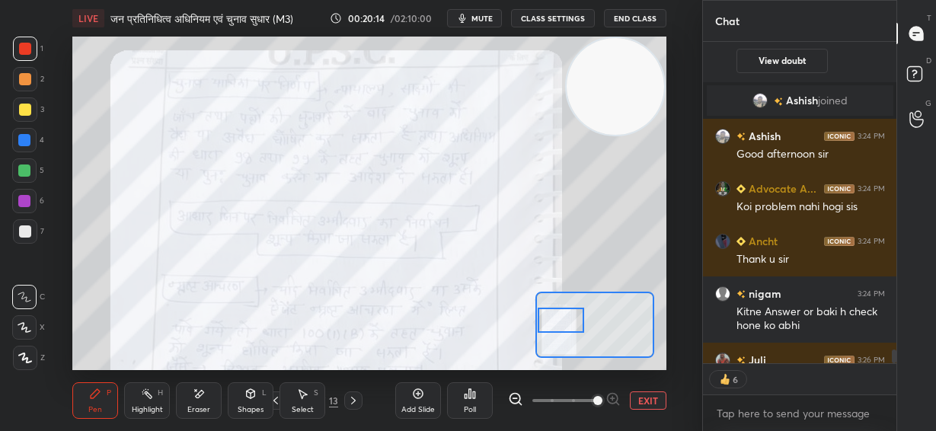
drag, startPoint x: 597, startPoint y: 328, endPoint x: 565, endPoint y: 325, distance: 32.1
click at [565, 323] on div at bounding box center [561, 320] width 46 height 25
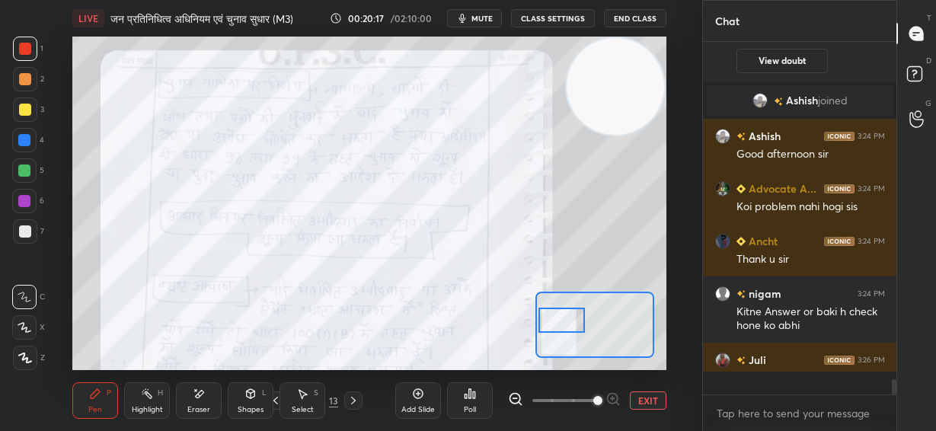
scroll to position [7722, 0]
click at [512, 398] on icon at bounding box center [515, 399] width 15 height 15
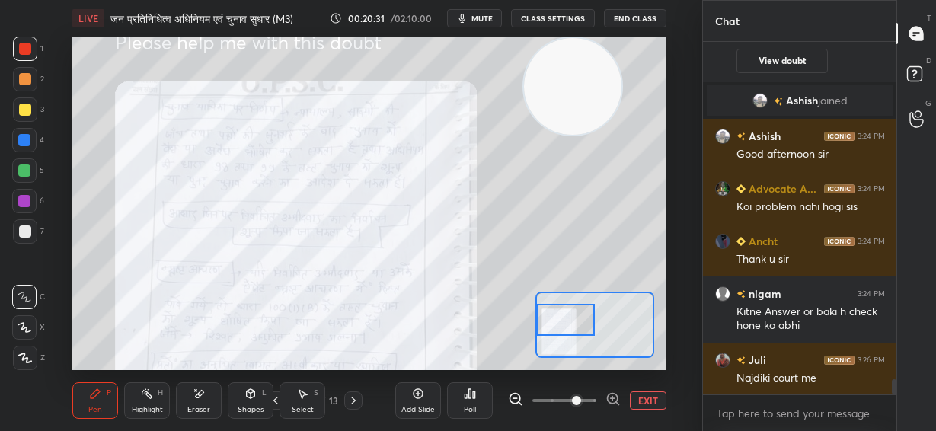
drag, startPoint x: 600, startPoint y: 98, endPoint x: 457, endPoint y: 93, distance: 143.3
click at [524, 89] on video at bounding box center [573, 87] width 98 height 98
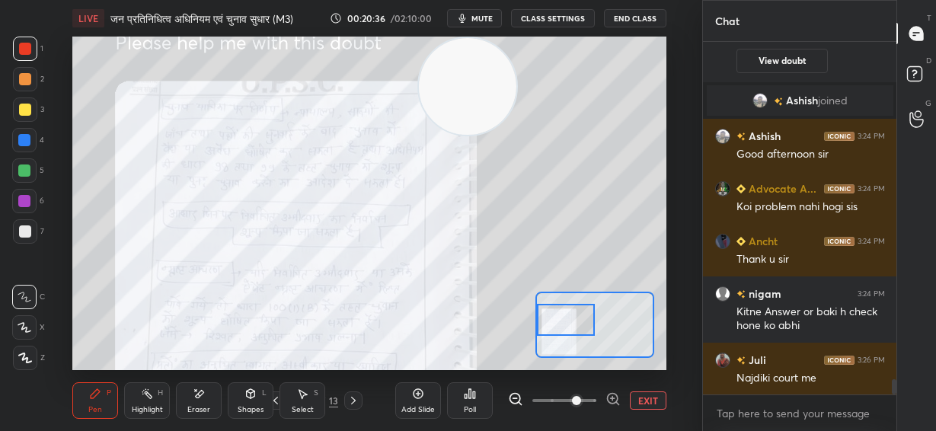
drag, startPoint x: 203, startPoint y: 410, endPoint x: 207, endPoint y: 403, distance: 7.8
click at [203, 411] on div "Eraser" at bounding box center [198, 410] width 23 height 8
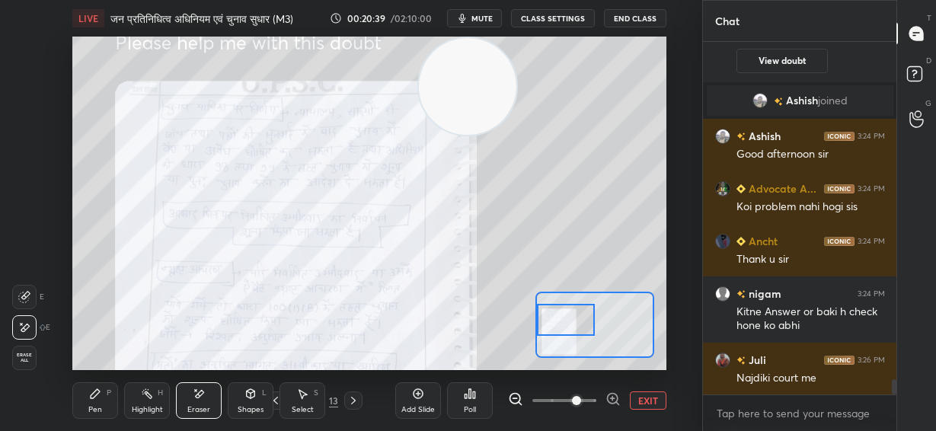
click at [104, 394] on div "Pen P" at bounding box center [95, 400] width 46 height 37
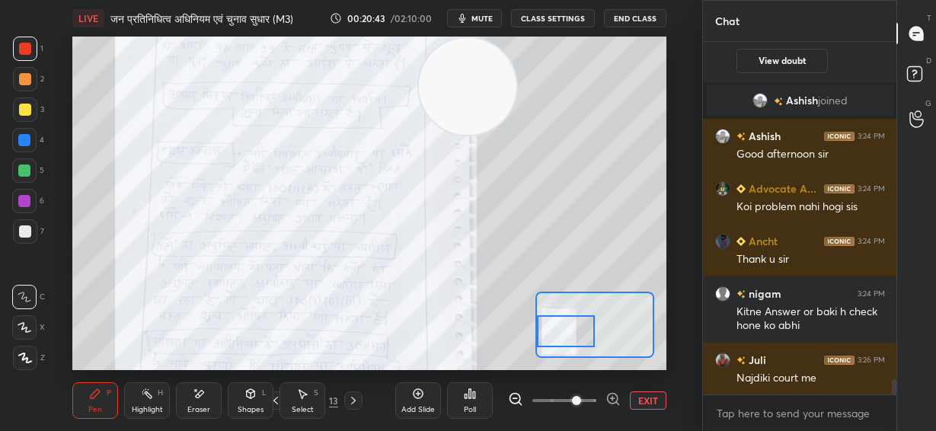
drag, startPoint x: 561, startPoint y: 325, endPoint x: 537, endPoint y: 322, distance: 23.8
click at [558, 336] on div at bounding box center [566, 331] width 58 height 32
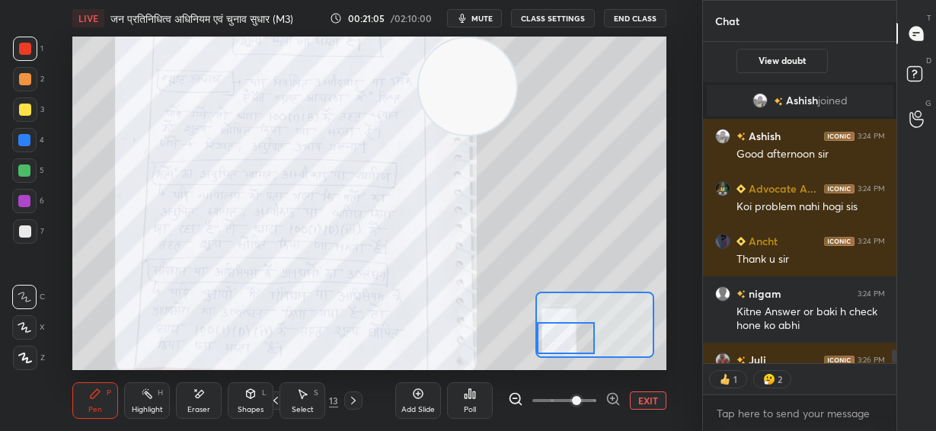
drag, startPoint x: 575, startPoint y: 334, endPoint x: 575, endPoint y: 342, distance: 8.4
click at [575, 342] on div at bounding box center [566, 338] width 58 height 32
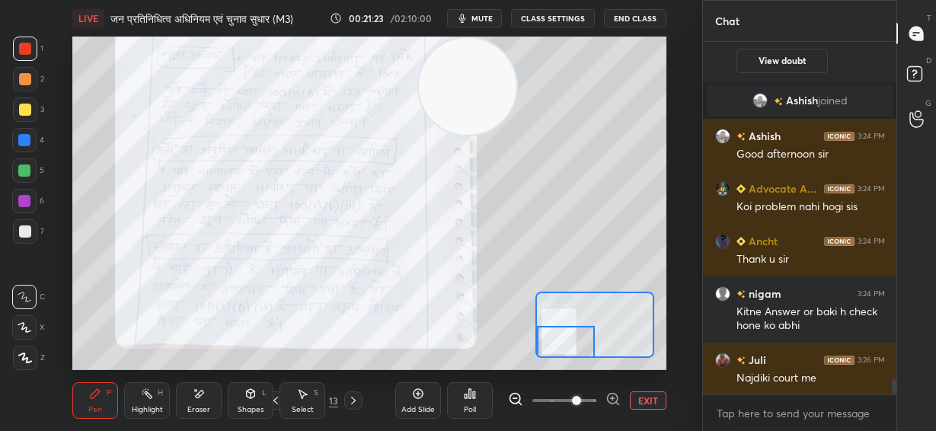
drag, startPoint x: 583, startPoint y: 334, endPoint x: 560, endPoint y: 341, distance: 23.9
click at [581, 340] on div at bounding box center [566, 342] width 58 height 32
click at [637, 399] on button "EXIT" at bounding box center [648, 401] width 37 height 18
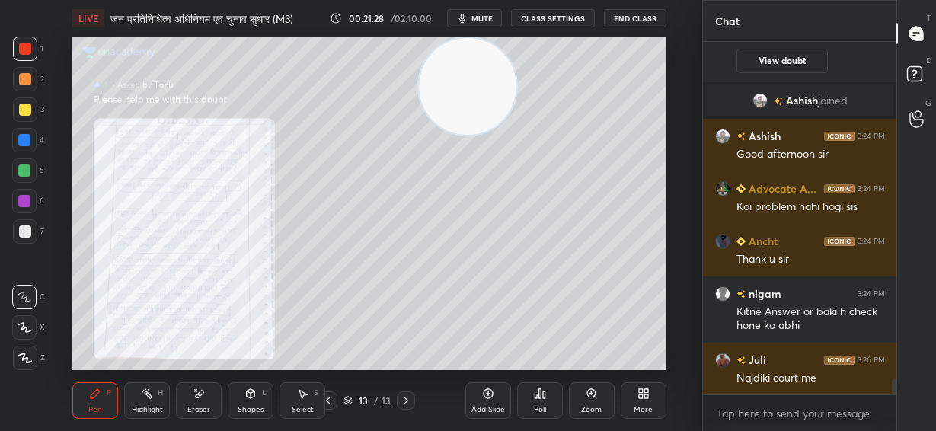
click at [405, 398] on icon at bounding box center [406, 401] width 5 height 8
click at [403, 401] on icon at bounding box center [406, 401] width 12 height 12
click at [403, 402] on icon at bounding box center [406, 401] width 12 height 12
click at [402, 403] on icon at bounding box center [406, 401] width 12 height 12
click at [406, 402] on icon at bounding box center [406, 401] width 12 height 12
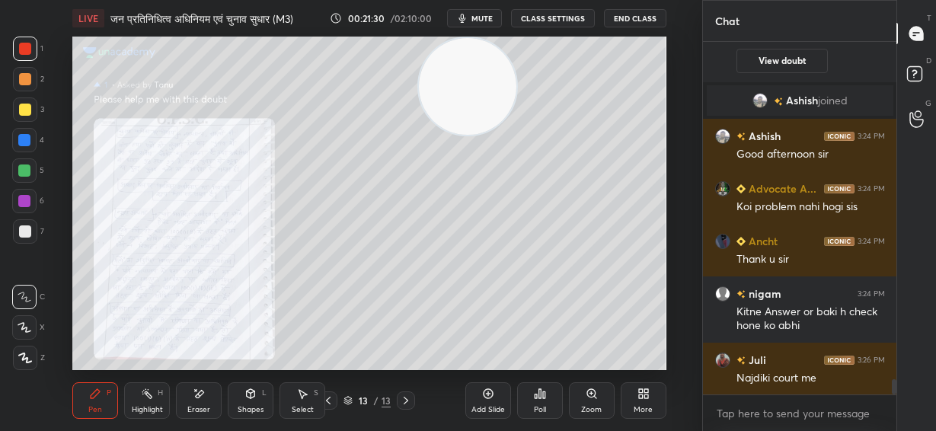
click at [408, 402] on icon at bounding box center [406, 401] width 12 height 12
click at [406, 401] on icon at bounding box center [406, 401] width 12 height 12
click at [329, 399] on icon at bounding box center [328, 401] width 12 height 12
click at [329, 398] on icon at bounding box center [328, 401] width 12 height 12
click at [411, 399] on icon at bounding box center [406, 401] width 12 height 12
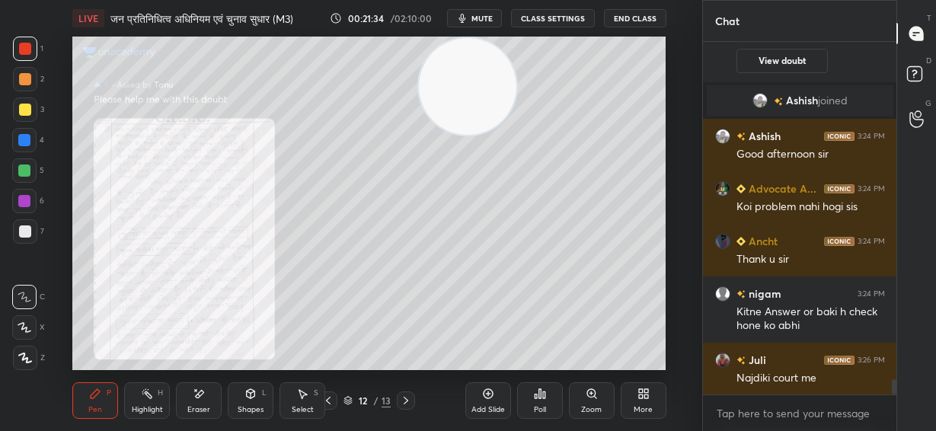
click at [410, 398] on icon at bounding box center [406, 401] width 12 height 12
click at [917, 75] on rect at bounding box center [914, 74] width 14 height 14
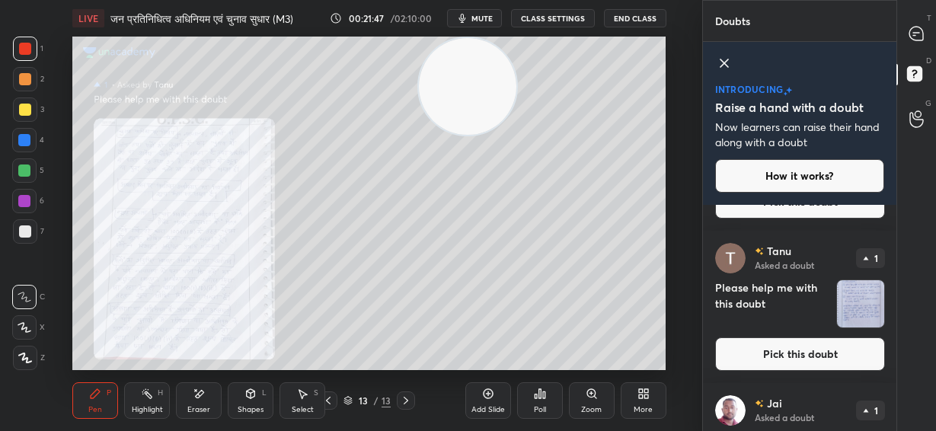
scroll to position [2210, 0]
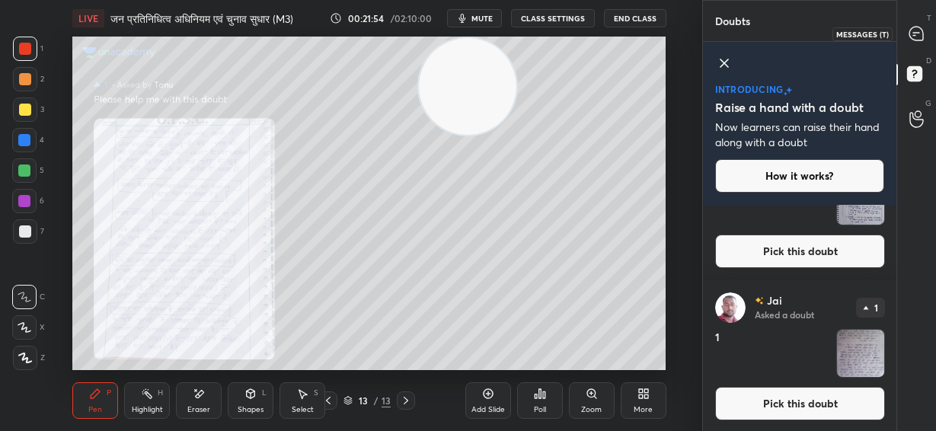
click at [915, 37] on icon at bounding box center [917, 34] width 14 height 14
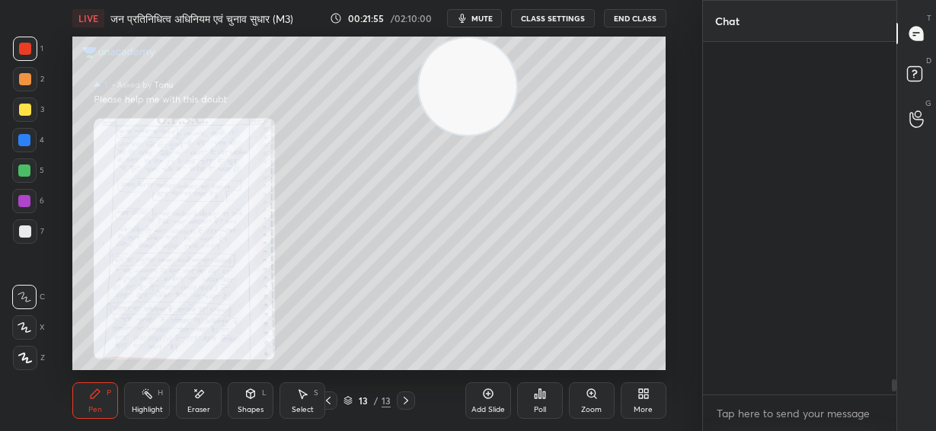
scroll to position [348, 189]
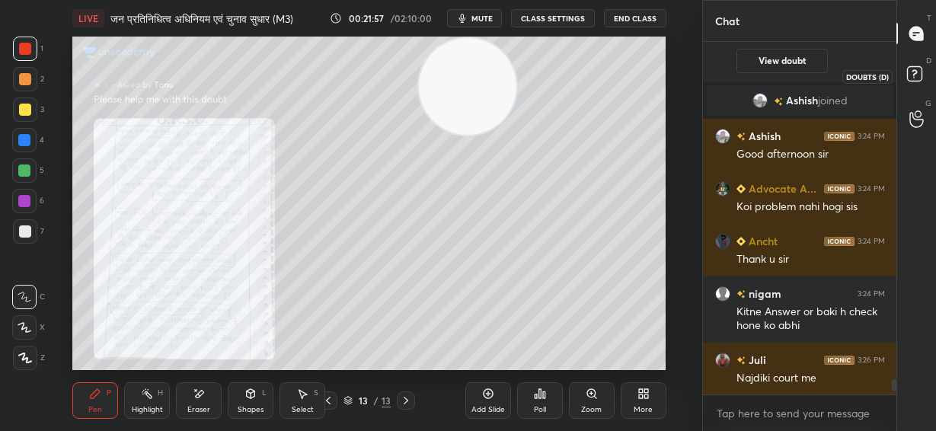
drag, startPoint x: 913, startPoint y: 73, endPoint x: 913, endPoint y: 94, distance: 20.6
click at [913, 72] on rect at bounding box center [914, 74] width 14 height 14
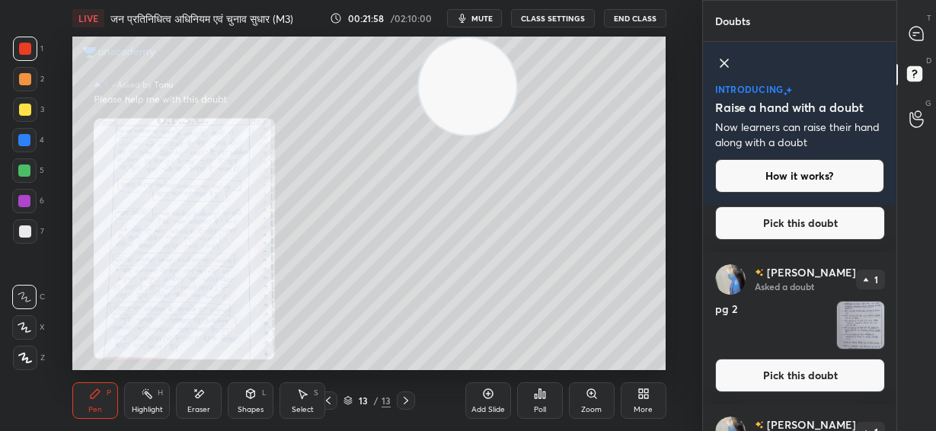
scroll to position [2210, 0]
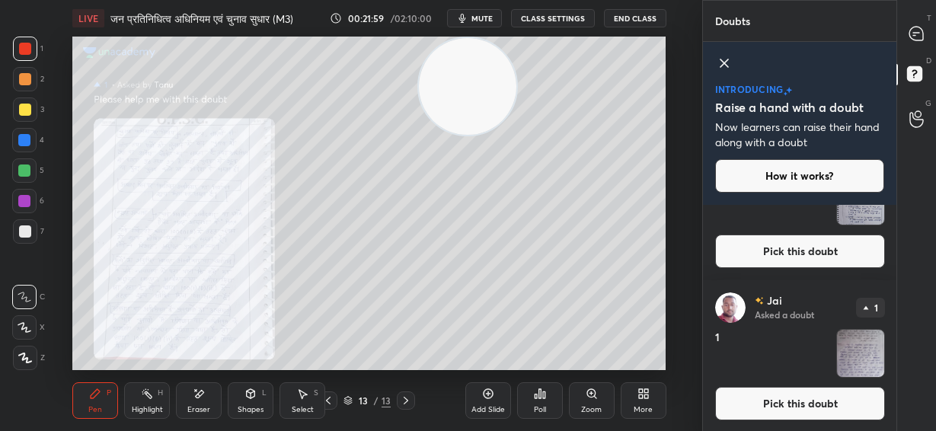
click at [820, 413] on button "Pick this doubt" at bounding box center [800, 404] width 170 height 34
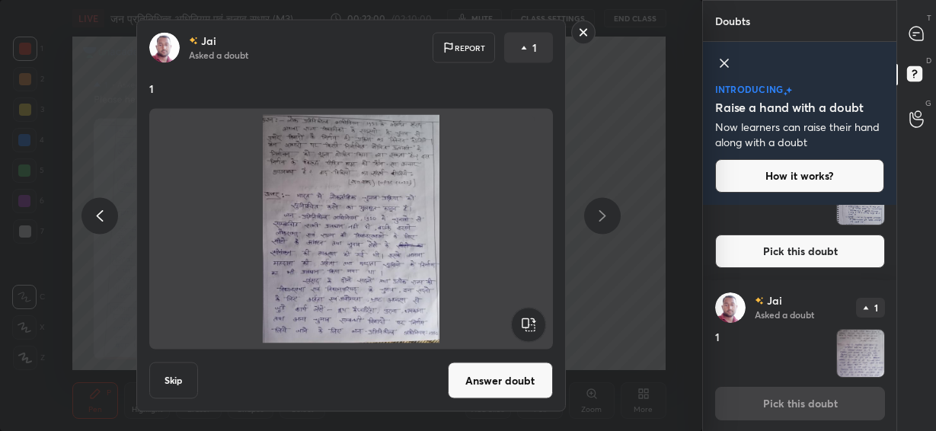
click at [519, 387] on button "Answer doubt" at bounding box center [500, 381] width 105 height 37
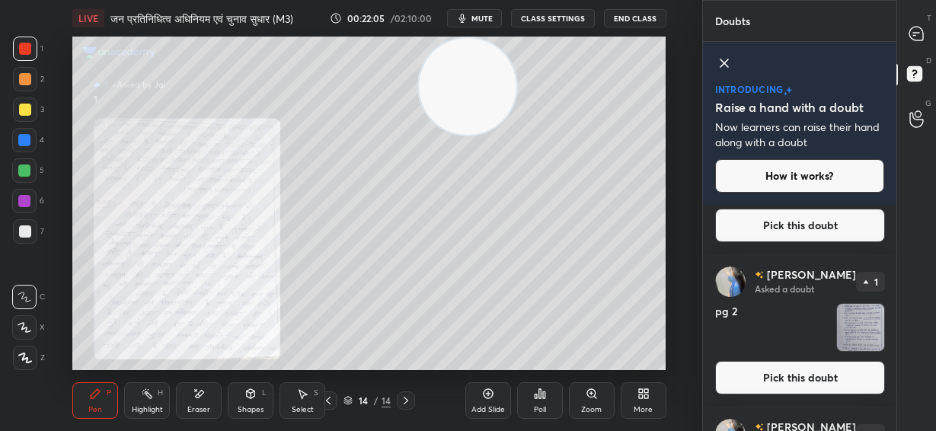
scroll to position [1804, 0]
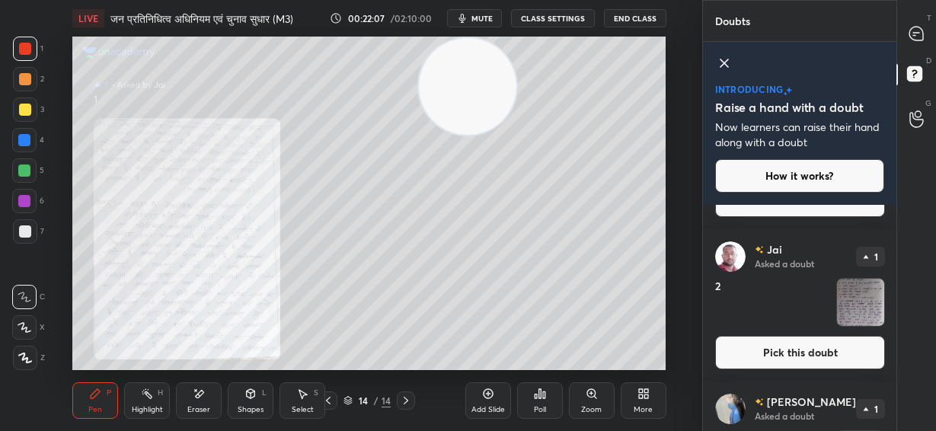
click at [780, 359] on button "Pick this doubt" at bounding box center [800, 353] width 170 height 34
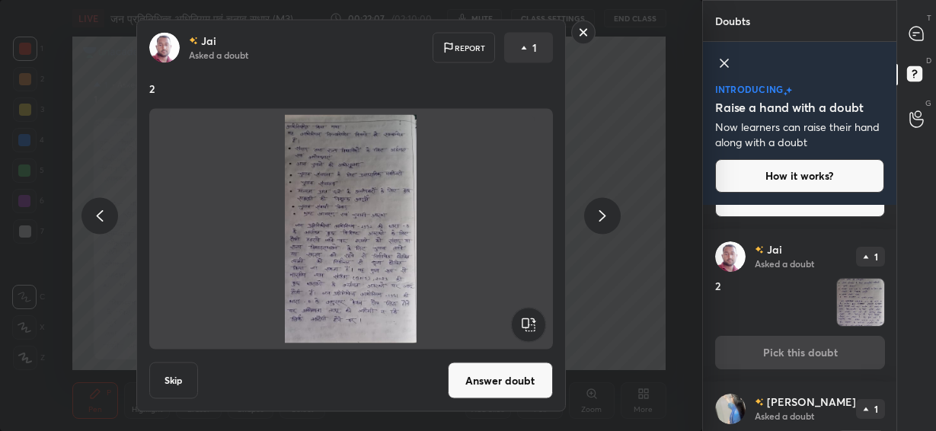
click at [514, 378] on button "Answer doubt" at bounding box center [500, 381] width 105 height 37
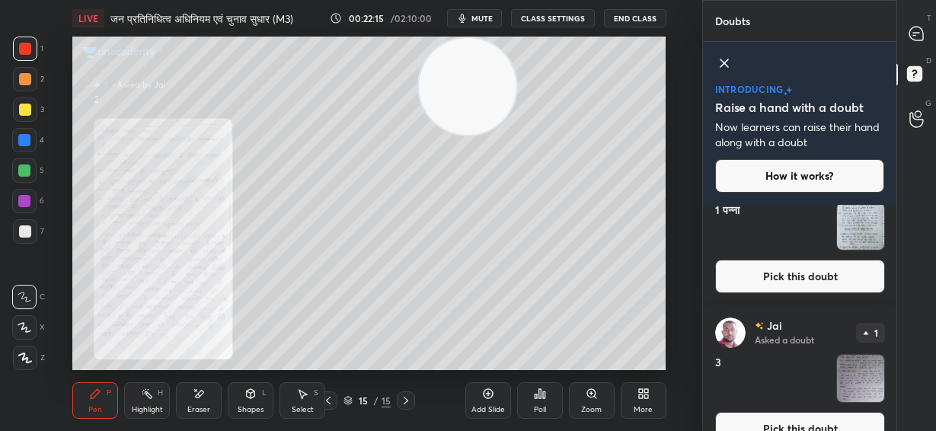
scroll to position [1397, 0]
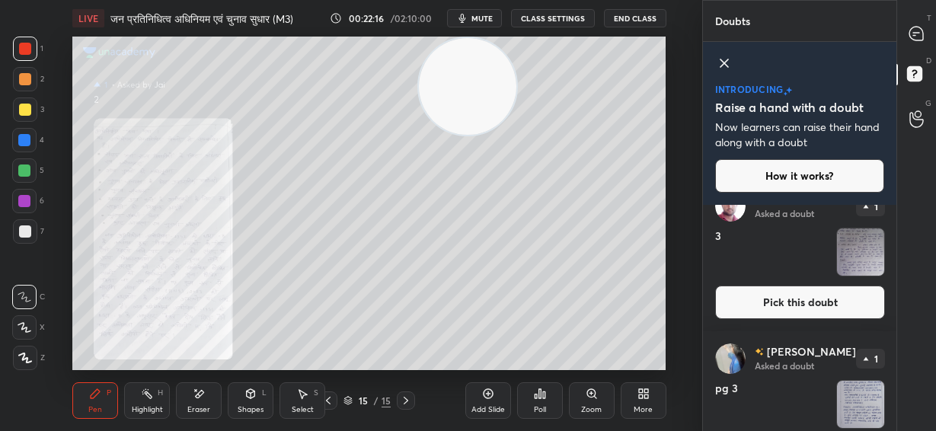
drag, startPoint x: 805, startPoint y: 296, endPoint x: 758, endPoint y: 308, distance: 48.6
click at [805, 296] on button "Pick this doubt" at bounding box center [800, 303] width 170 height 34
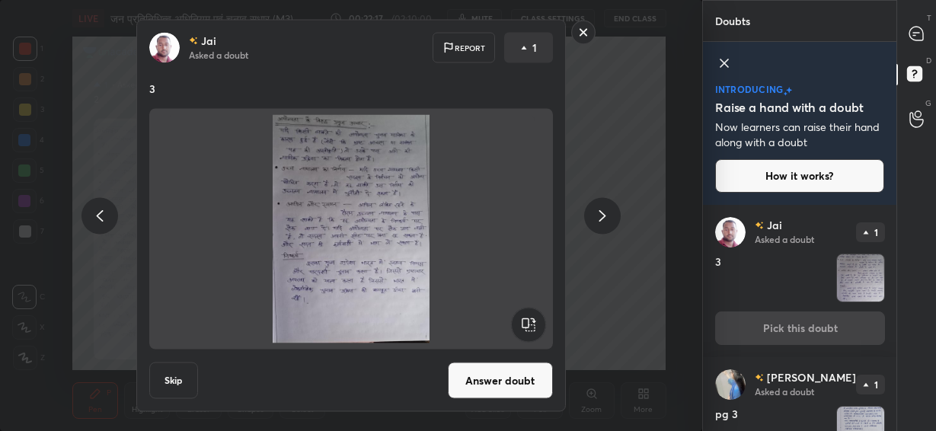
click at [512, 376] on button "Answer doubt" at bounding box center [500, 381] width 105 height 37
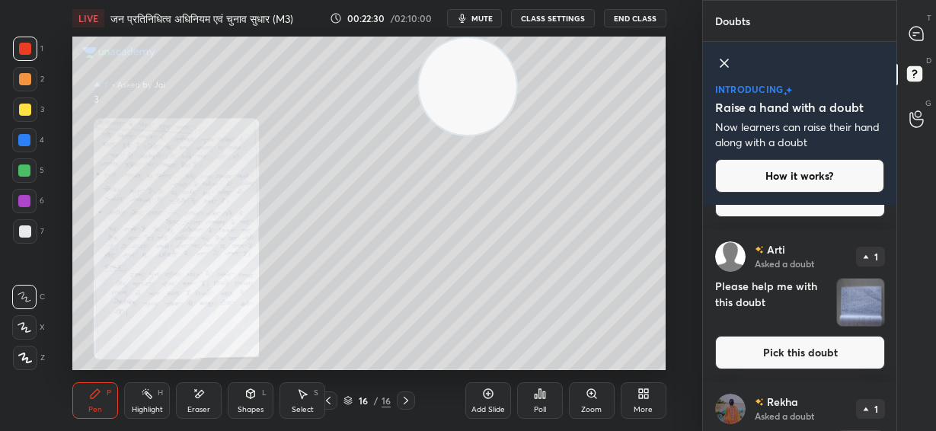
scroll to position [1246, 0]
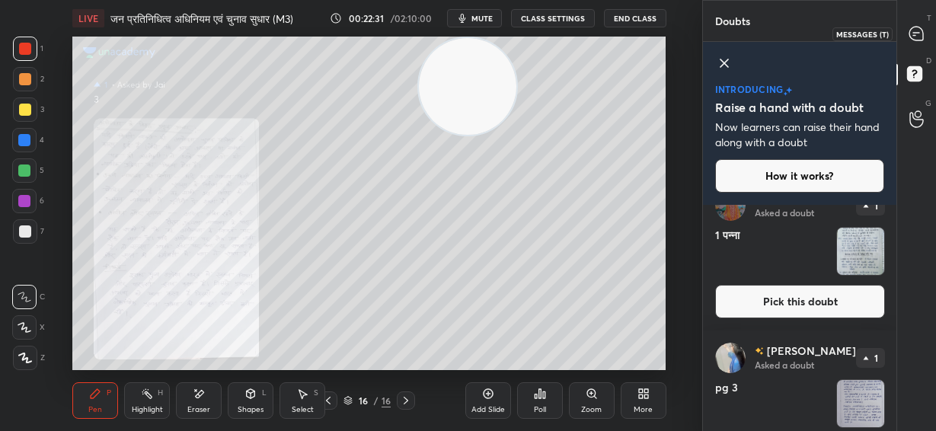
click at [910, 31] on icon at bounding box center [917, 34] width 14 height 14
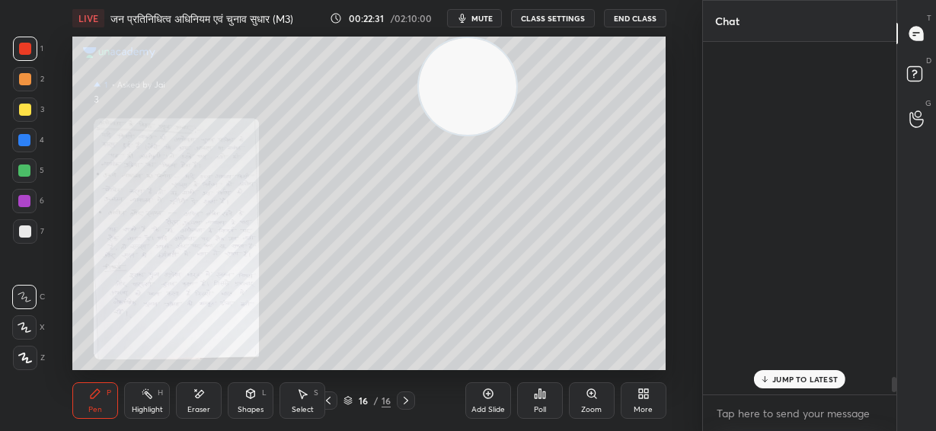
scroll to position [348, 189]
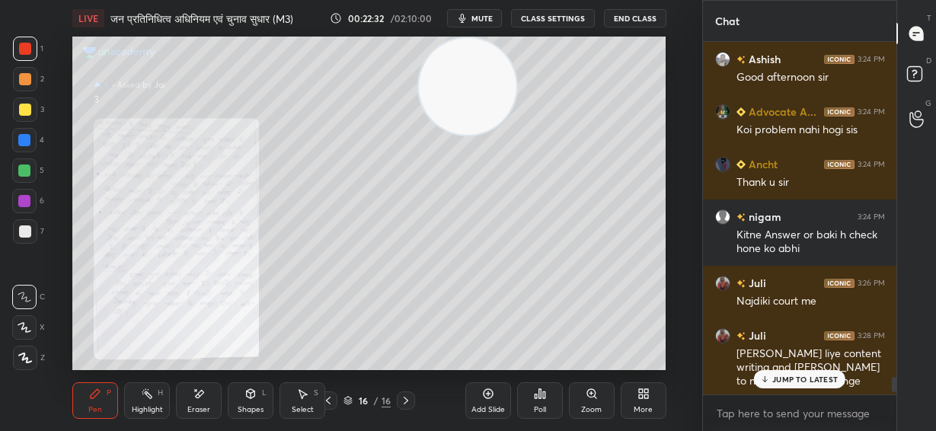
click at [792, 381] on p "JUMP TO LATEST" at bounding box center [806, 379] width 66 height 9
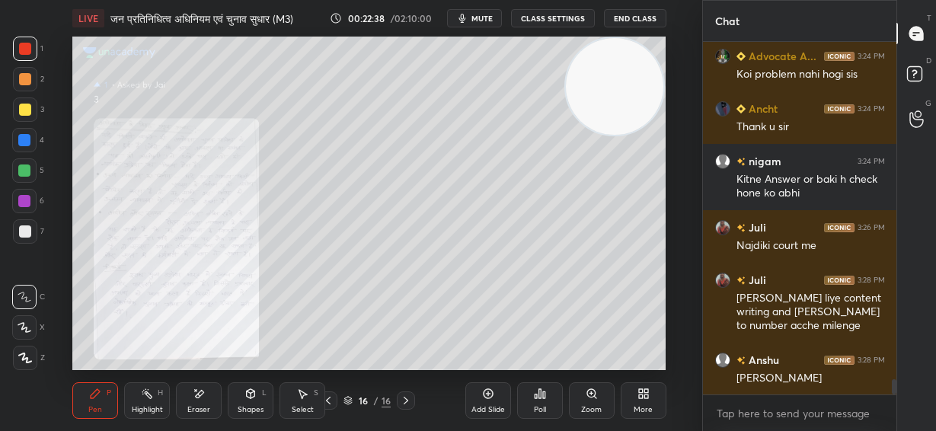
drag, startPoint x: 491, startPoint y: 109, endPoint x: 638, endPoint y: 105, distance: 147.1
click at [638, 105] on video at bounding box center [615, 87] width 98 height 98
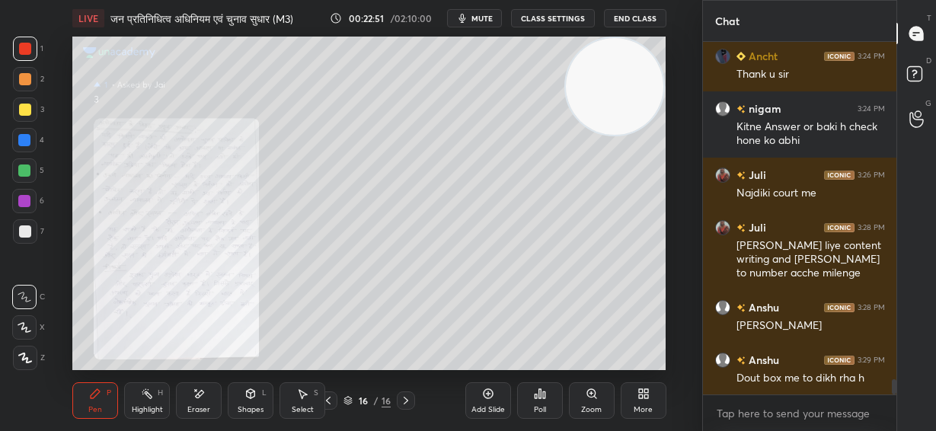
drag, startPoint x: 27, startPoint y: 115, endPoint x: 64, endPoint y: 104, distance: 38.8
click at [28, 114] on div at bounding box center [25, 110] width 12 height 12
click at [32, 328] on div at bounding box center [24, 327] width 24 height 24
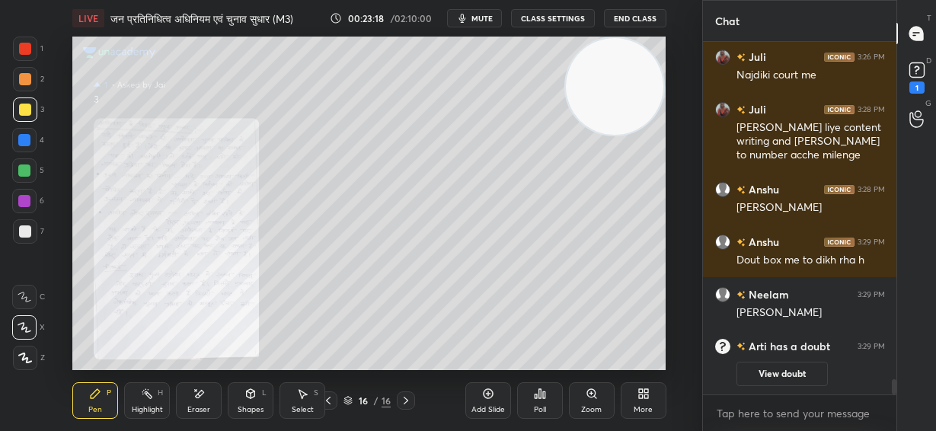
scroll to position [5, 5]
click at [329, 405] on icon at bounding box center [328, 401] width 12 height 12
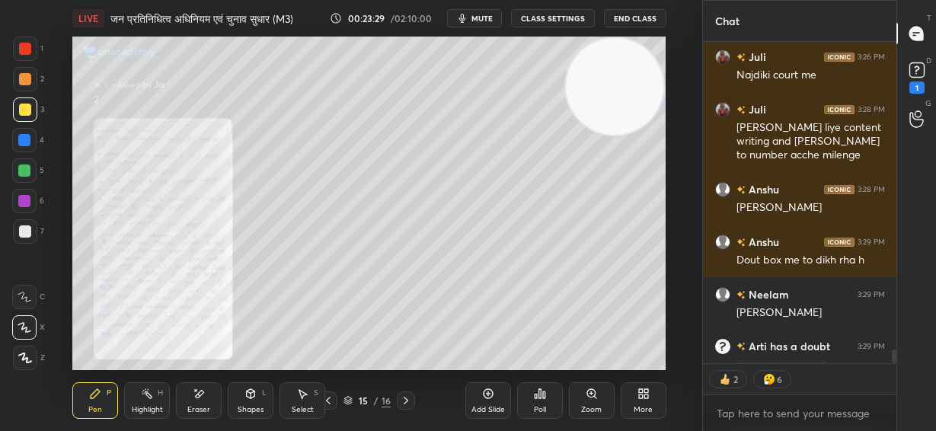
click at [331, 404] on icon at bounding box center [328, 401] width 12 height 12
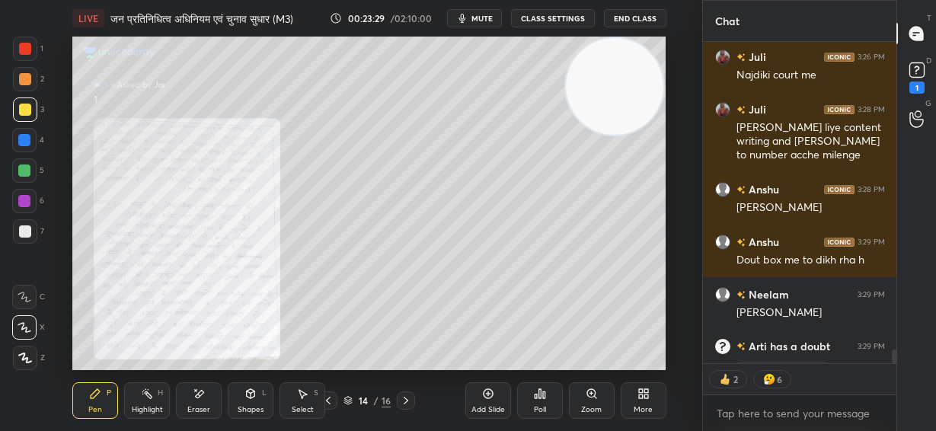
click at [592, 401] on div "Zoom" at bounding box center [592, 400] width 46 height 37
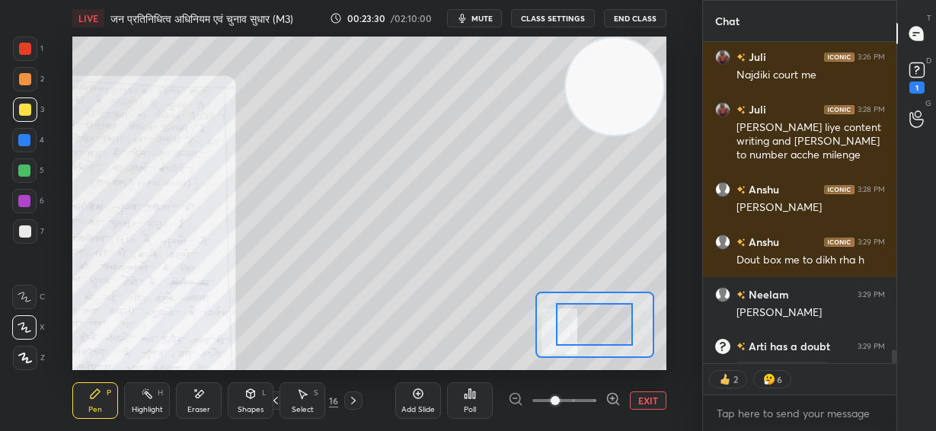
click at [590, 401] on span at bounding box center [565, 400] width 64 height 23
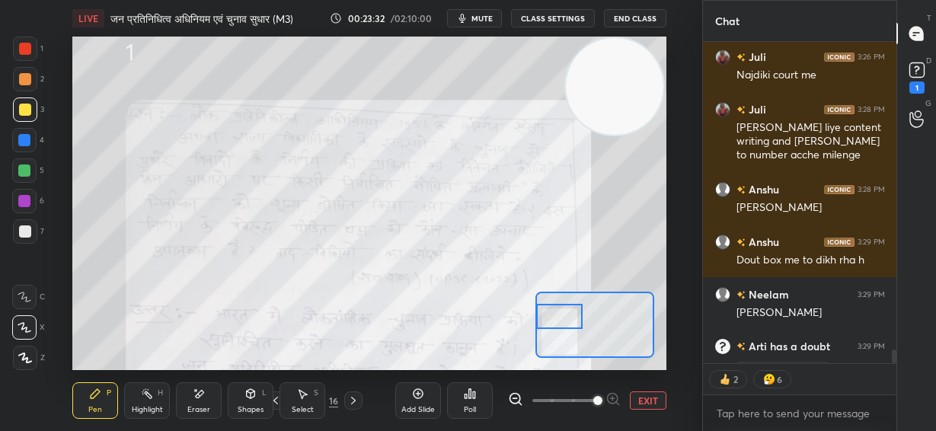
drag, startPoint x: 581, startPoint y: 328, endPoint x: 542, endPoint y: 322, distance: 39.5
click at [547, 323] on div at bounding box center [559, 316] width 46 height 25
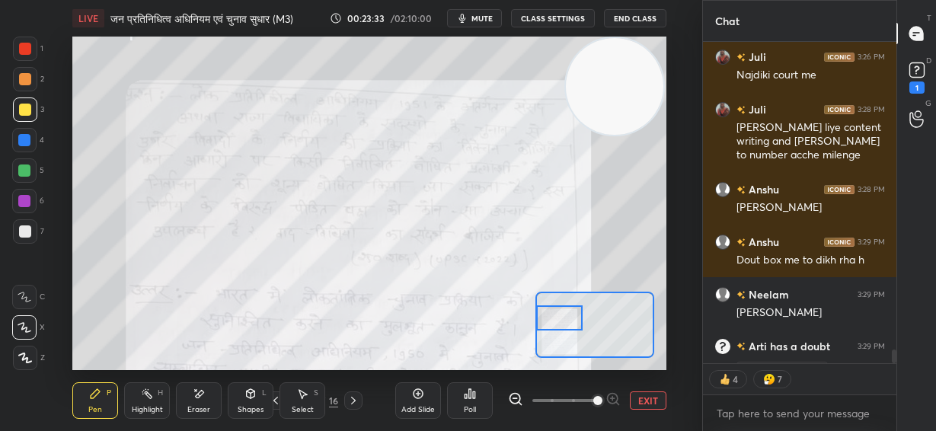
click at [23, 44] on div at bounding box center [25, 49] width 12 height 12
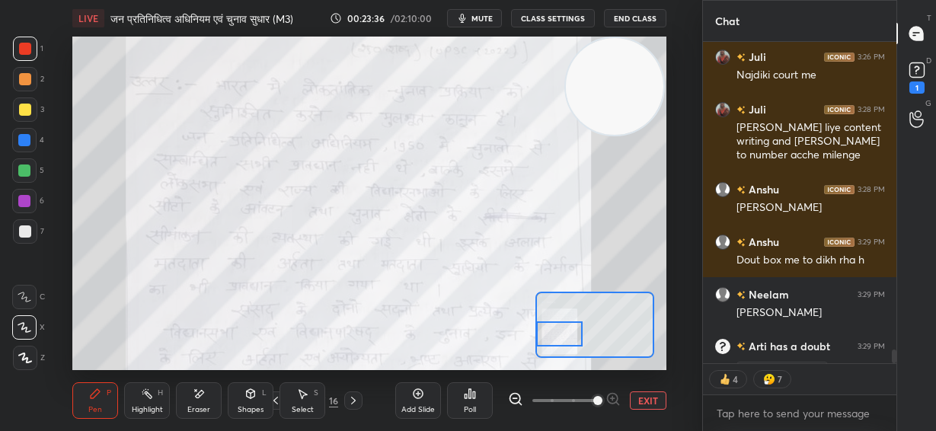
drag, startPoint x: 567, startPoint y: 320, endPoint x: 568, endPoint y: 334, distance: 14.6
click at [563, 336] on div at bounding box center [559, 334] width 46 height 25
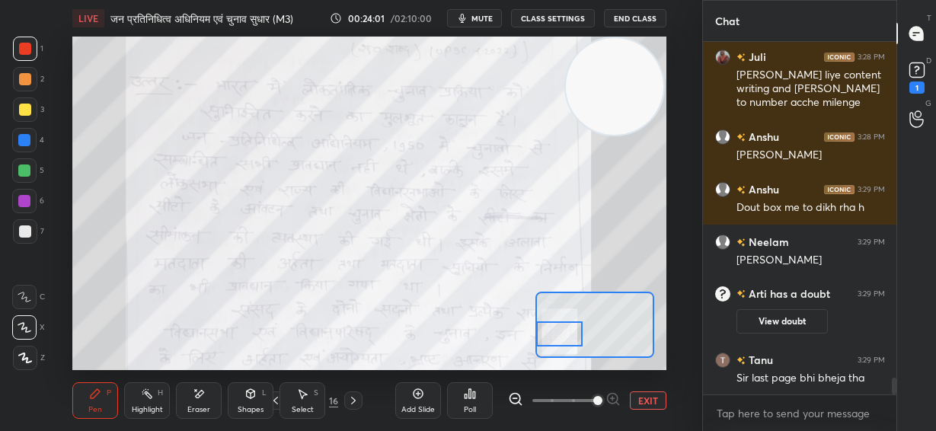
scroll to position [7123, 0]
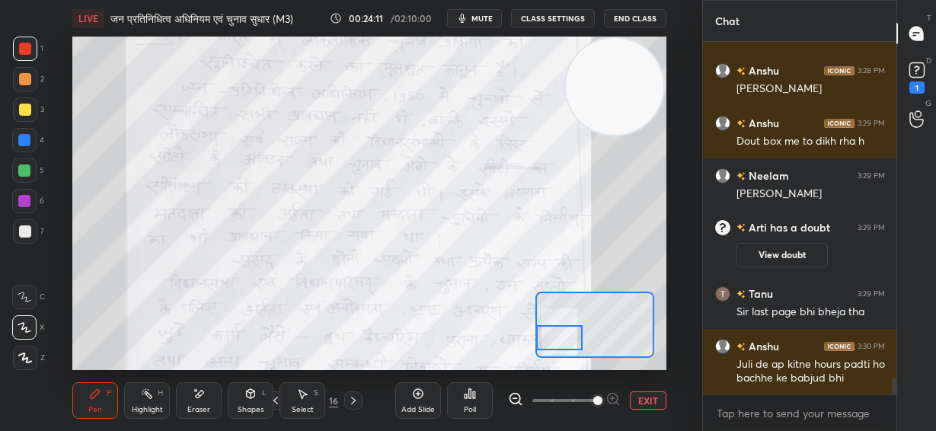
click at [558, 337] on div at bounding box center [559, 337] width 46 height 25
click at [558, 330] on div at bounding box center [559, 333] width 46 height 25
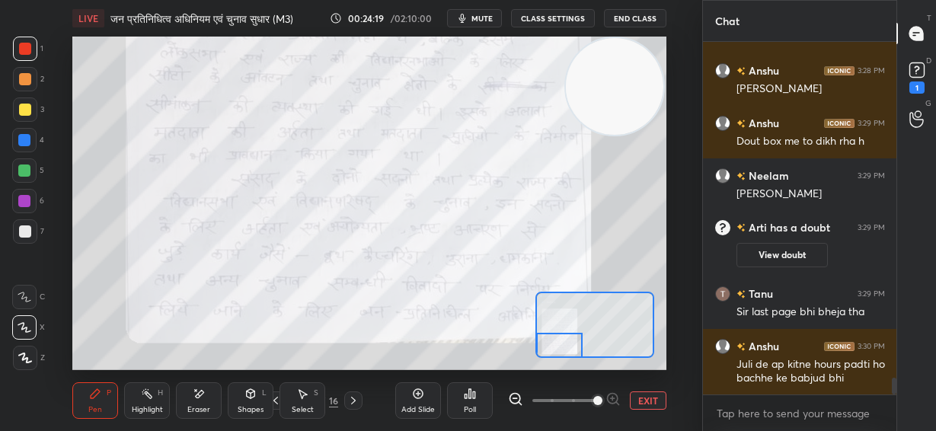
drag, startPoint x: 559, startPoint y: 334, endPoint x: 556, endPoint y: 348, distance: 14.8
click at [556, 348] on div at bounding box center [559, 345] width 46 height 25
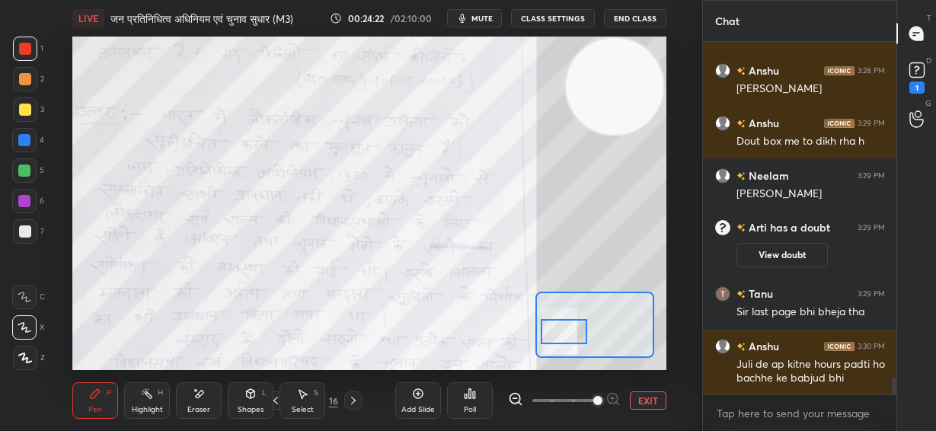
drag, startPoint x: 556, startPoint y: 348, endPoint x: 561, endPoint y: 334, distance: 14.5
click at [561, 334] on div at bounding box center [564, 331] width 46 height 25
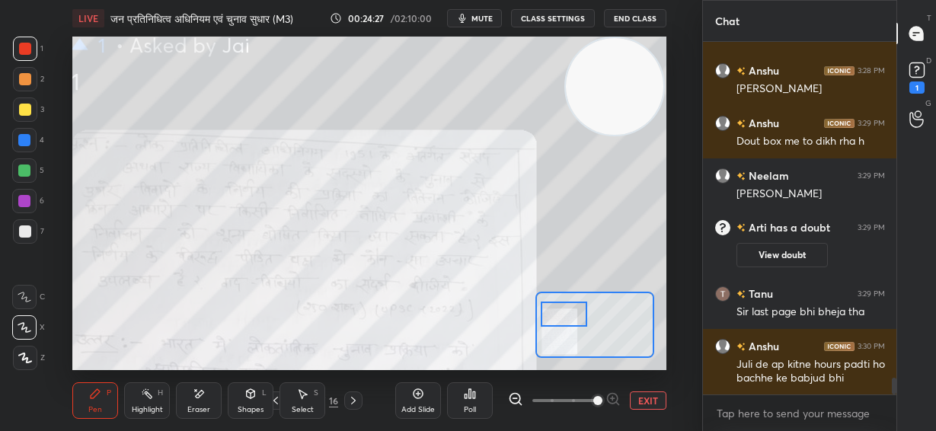
drag, startPoint x: 566, startPoint y: 338, endPoint x: 542, endPoint y: 318, distance: 31.3
click at [566, 319] on div at bounding box center [564, 314] width 46 height 25
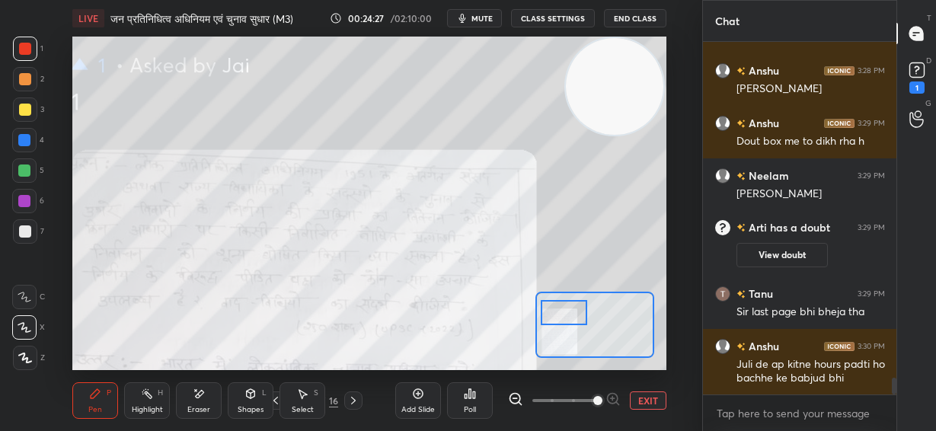
scroll to position [7159, 0]
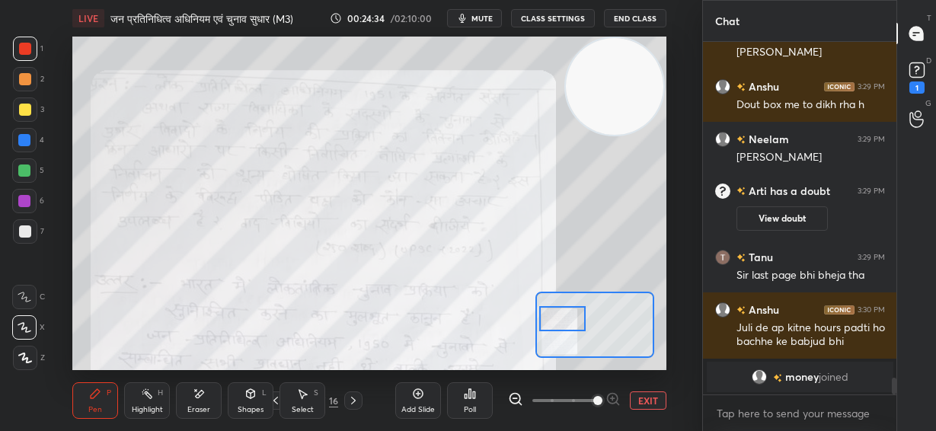
click at [561, 324] on div at bounding box center [562, 318] width 46 height 25
click at [489, 16] on span "mute" at bounding box center [482, 18] width 21 height 11
click at [488, 14] on span "unmute" at bounding box center [480, 18] width 33 height 11
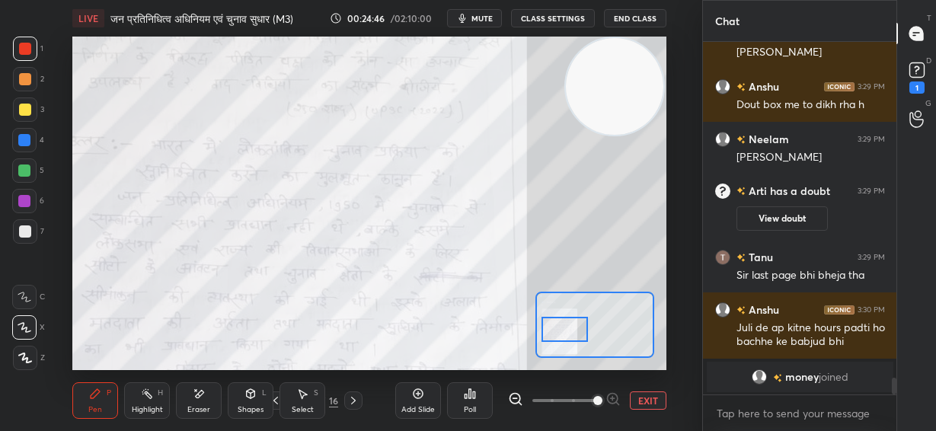
drag, startPoint x: 567, startPoint y: 323, endPoint x: 566, endPoint y: 345, distance: 22.1
click at [568, 342] on div at bounding box center [565, 329] width 46 height 25
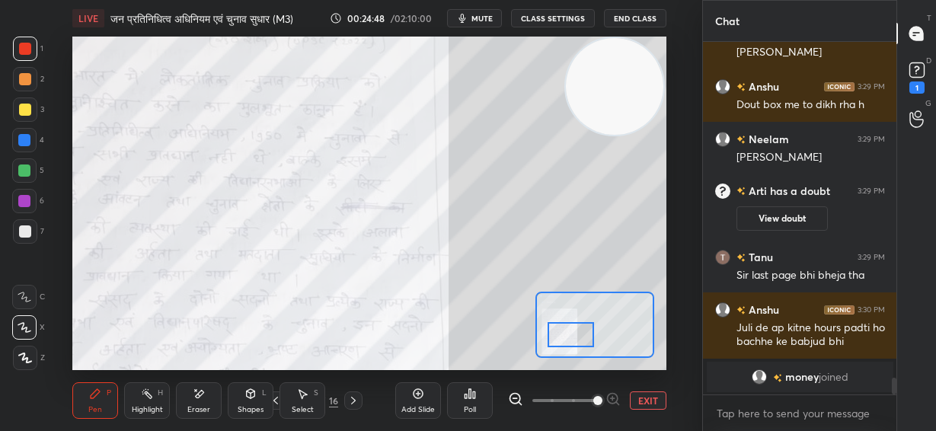
drag, startPoint x: 566, startPoint y: 342, endPoint x: 573, endPoint y: 335, distance: 9.7
click at [573, 335] on div at bounding box center [571, 334] width 46 height 25
click at [638, 402] on button "EXIT" at bounding box center [648, 401] width 37 height 18
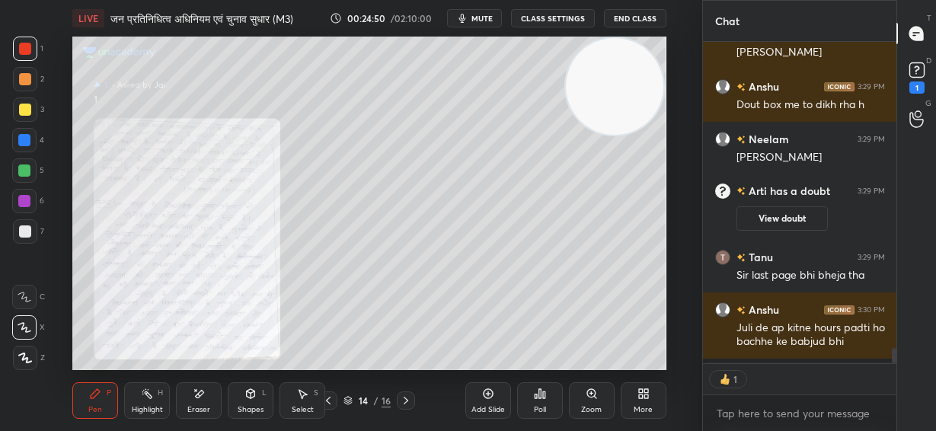
scroll to position [317, 189]
drag, startPoint x: 409, startPoint y: 405, endPoint x: 422, endPoint y: 402, distance: 13.2
click at [410, 405] on icon at bounding box center [406, 401] width 12 height 12
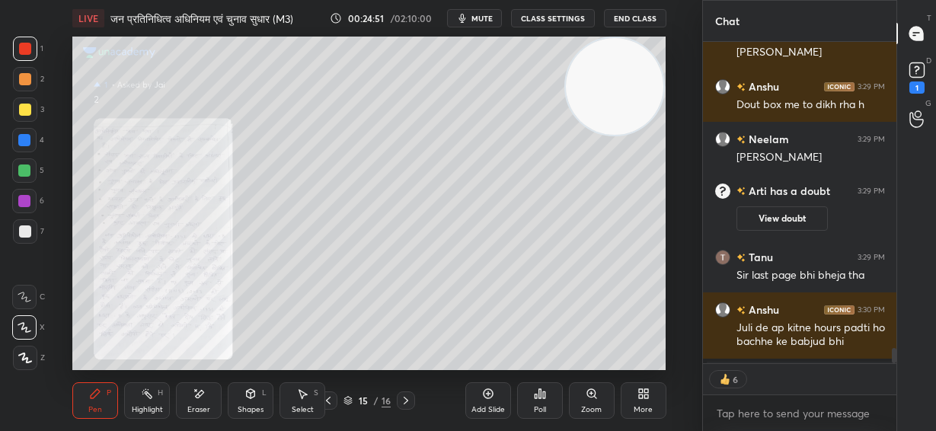
click at [585, 403] on div "Zoom" at bounding box center [592, 400] width 46 height 37
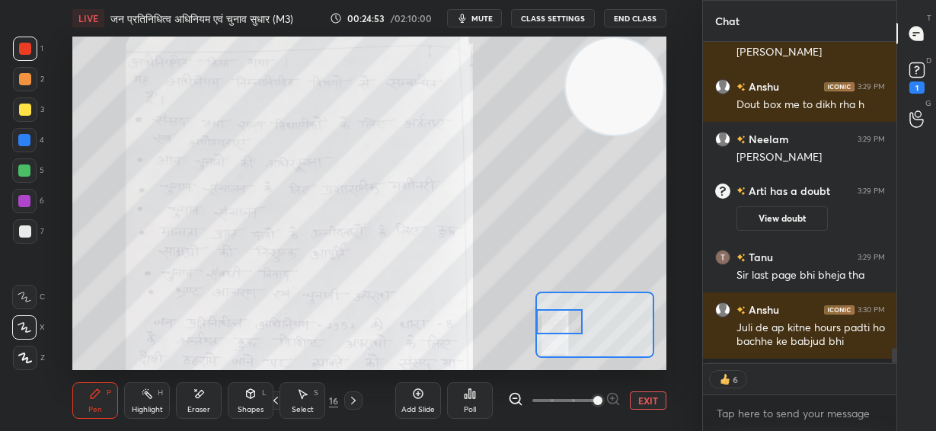
drag, startPoint x: 598, startPoint y: 322, endPoint x: 558, endPoint y: 313, distance: 41.2
click at [561, 317] on div at bounding box center [559, 321] width 46 height 25
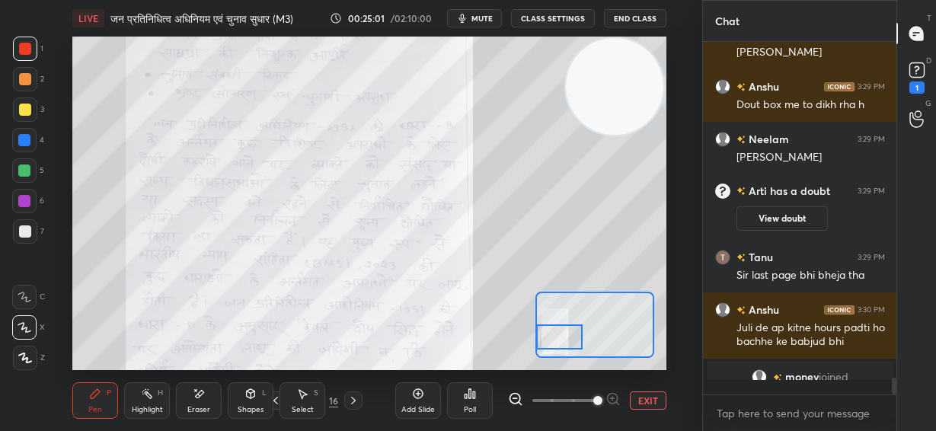
scroll to position [7159, 0]
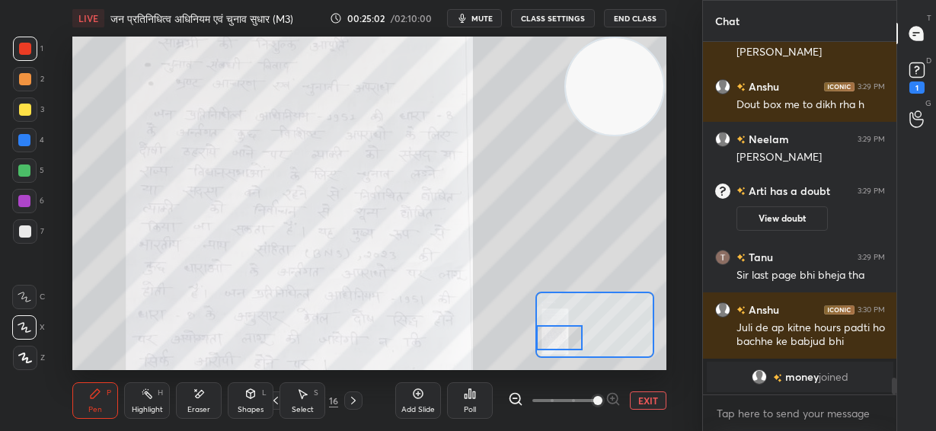
drag, startPoint x: 566, startPoint y: 325, endPoint x: 561, endPoint y: 340, distance: 16.1
click at [561, 338] on div at bounding box center [559, 337] width 46 height 25
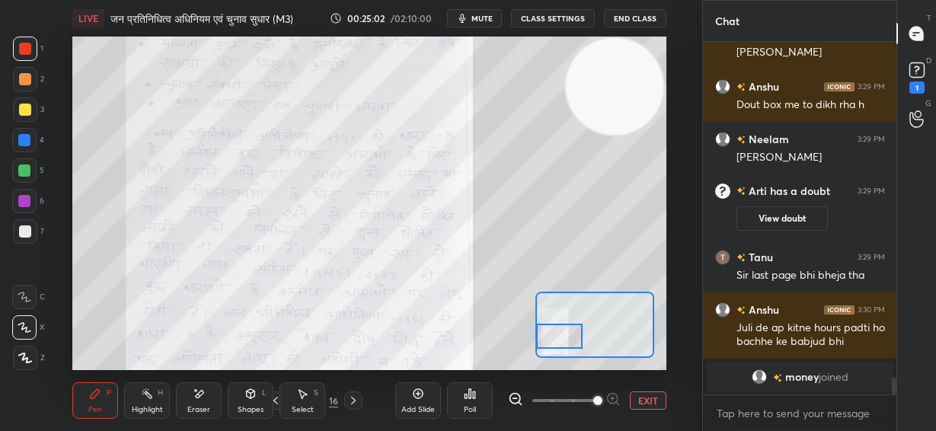
scroll to position [7030, 0]
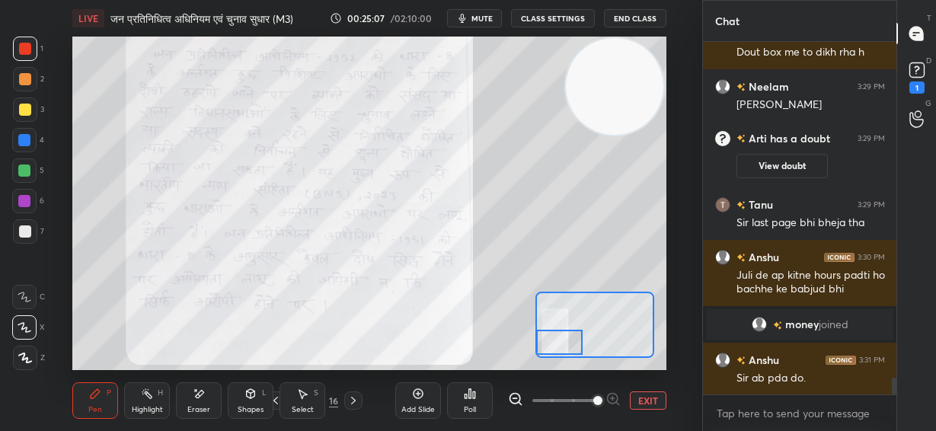
click at [560, 345] on div at bounding box center [559, 342] width 46 height 25
click at [647, 402] on button "EXIT" at bounding box center [648, 401] width 37 height 18
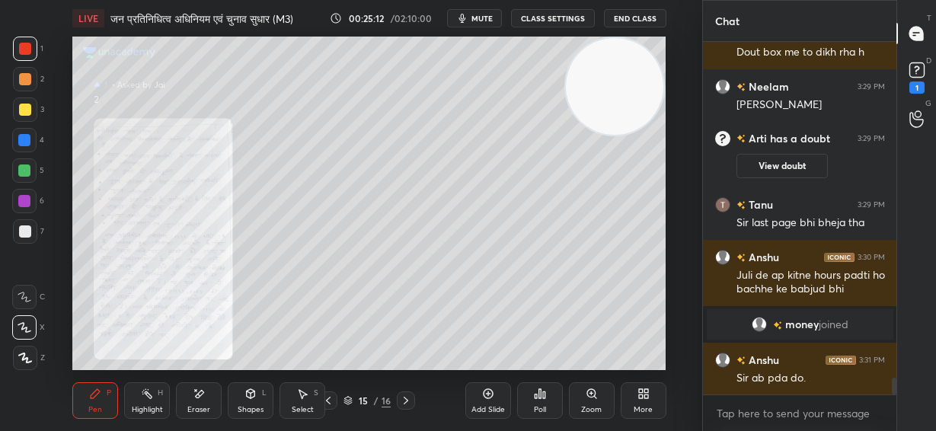
drag, startPoint x: 407, startPoint y: 403, endPoint x: 427, endPoint y: 402, distance: 19.8
click at [407, 405] on icon at bounding box center [406, 401] width 12 height 12
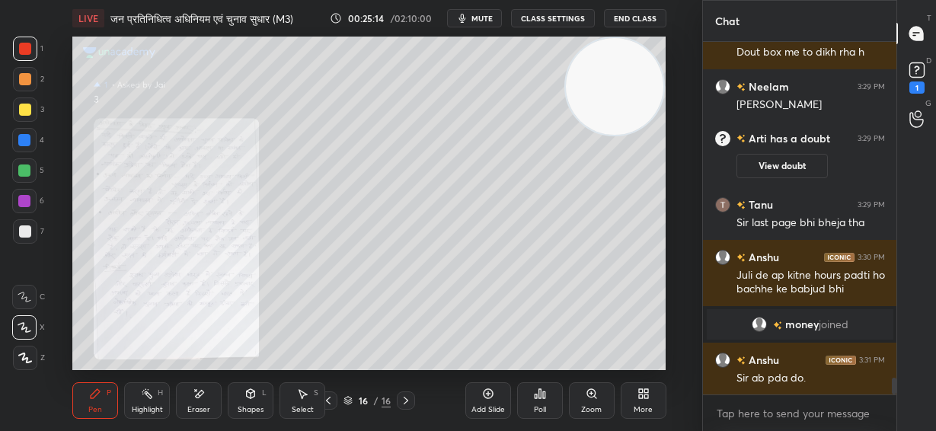
click at [587, 399] on icon at bounding box center [592, 394] width 12 height 12
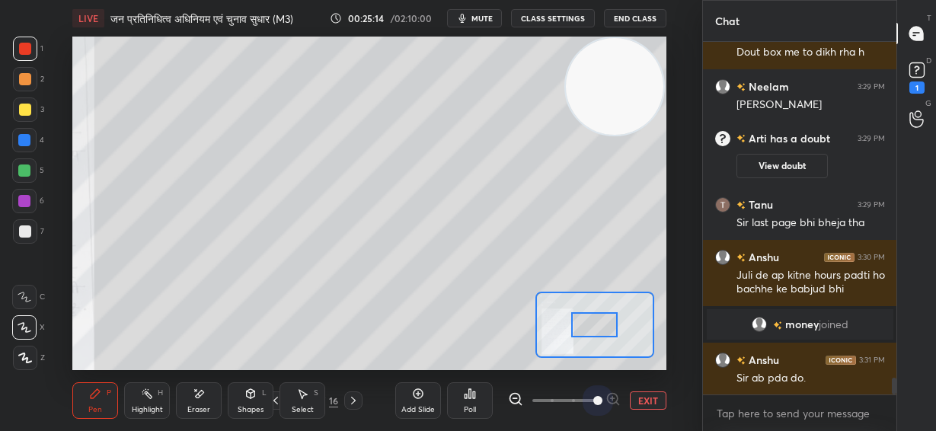
click at [590, 398] on span at bounding box center [565, 400] width 64 height 23
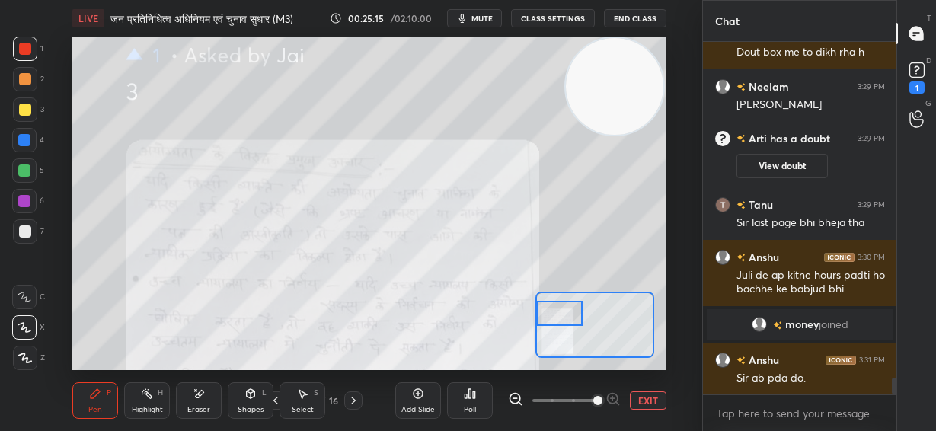
click at [523, 315] on div "Setting up your live class Poll for secs No correct answer Start poll" at bounding box center [368, 204] width 593 height 334
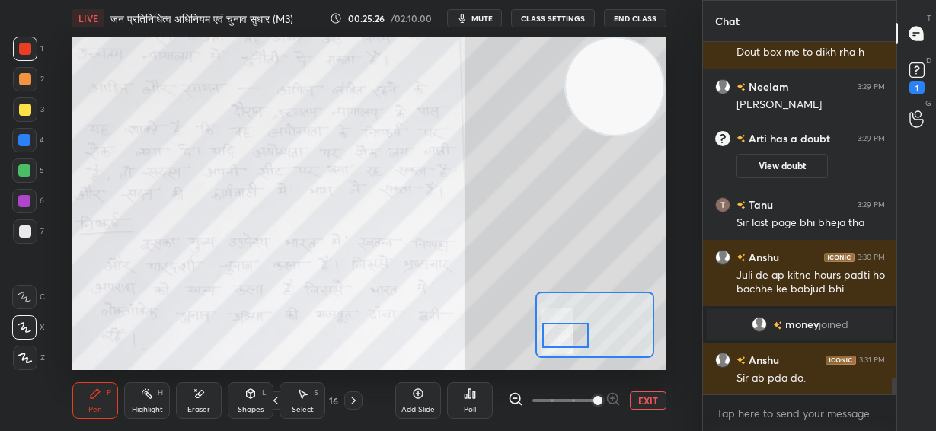
scroll to position [7067, 0]
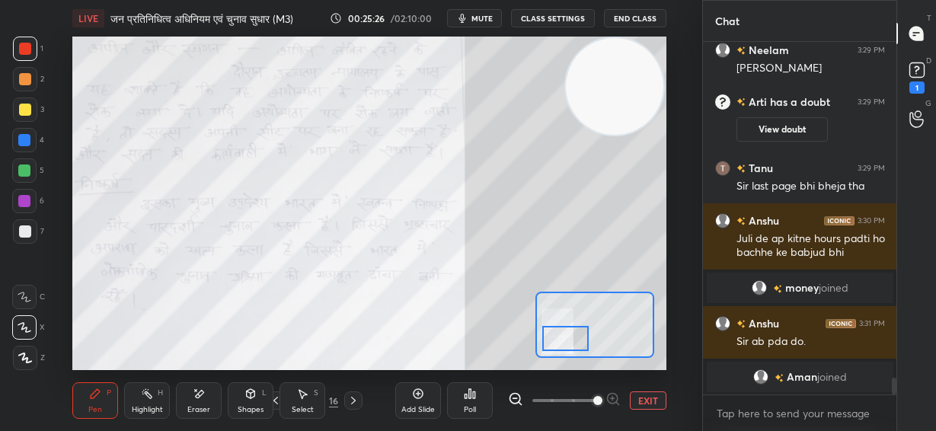
drag, startPoint x: 567, startPoint y: 315, endPoint x: 573, endPoint y: 341, distance: 26.6
click at [573, 341] on div at bounding box center [565, 338] width 46 height 25
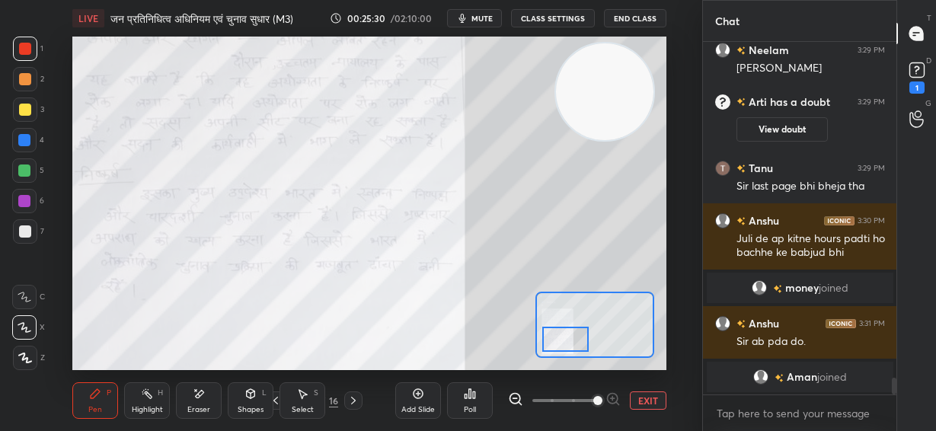
drag, startPoint x: 612, startPoint y: 104, endPoint x: 427, endPoint y: 245, distance: 233.1
click at [556, 141] on video at bounding box center [605, 92] width 98 height 98
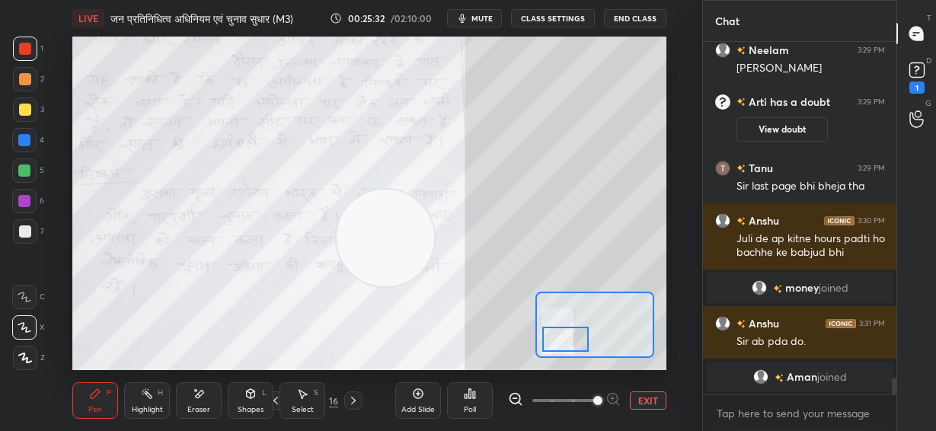
drag, startPoint x: 439, startPoint y: 234, endPoint x: 407, endPoint y: 219, distance: 35.4
click at [405, 239] on video at bounding box center [386, 239] width 98 height 98
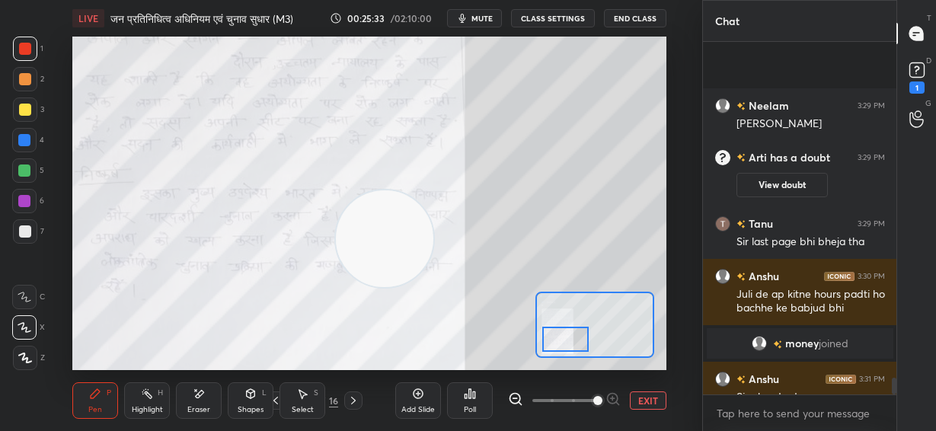
scroll to position [7175, 0]
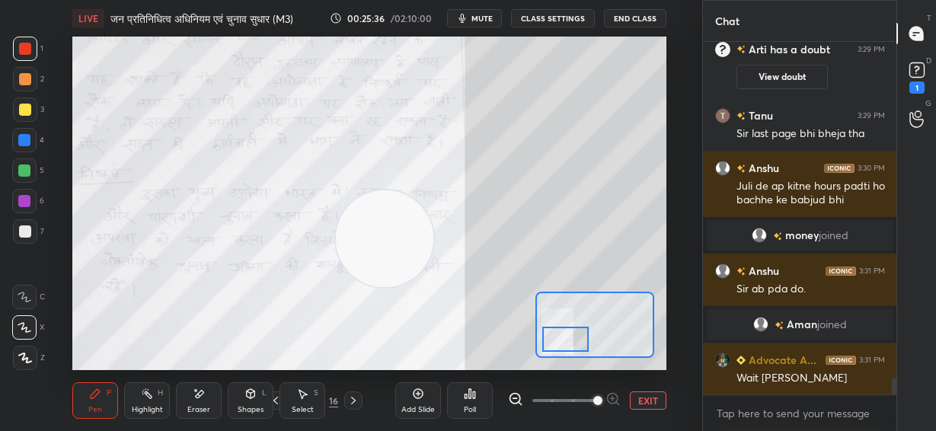
click at [648, 401] on button "EXIT" at bounding box center [648, 401] width 37 height 18
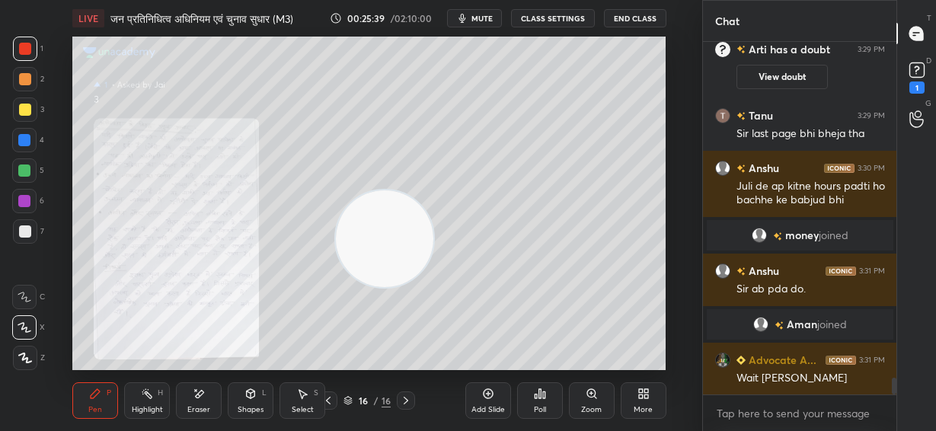
click at [590, 411] on div "Zoom" at bounding box center [591, 410] width 21 height 8
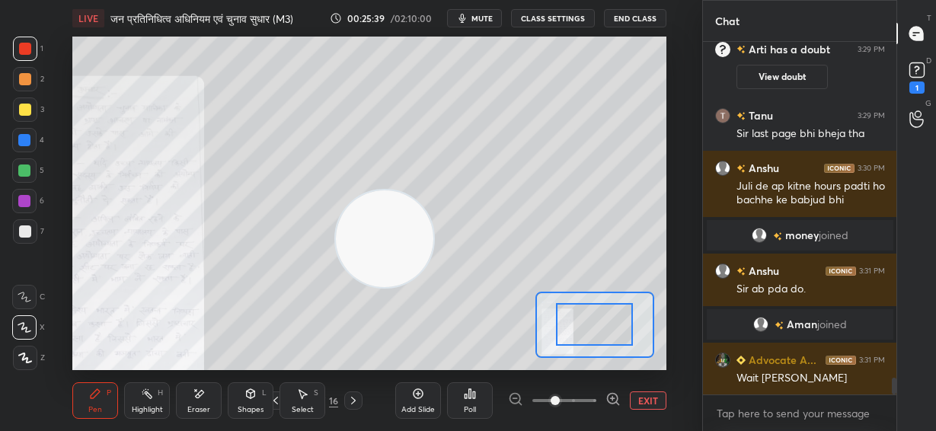
click at [590, 409] on span at bounding box center [565, 400] width 64 height 23
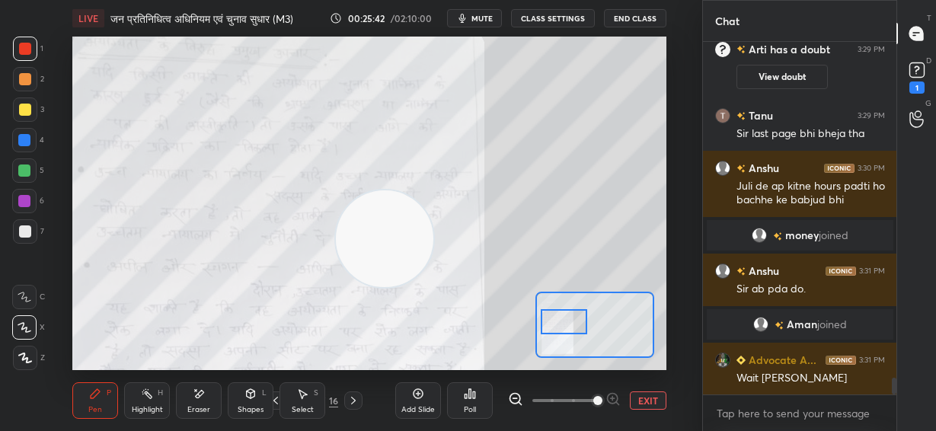
drag, startPoint x: 574, startPoint y: 332, endPoint x: 574, endPoint y: 311, distance: 21.3
click at [566, 326] on div at bounding box center [564, 321] width 46 height 25
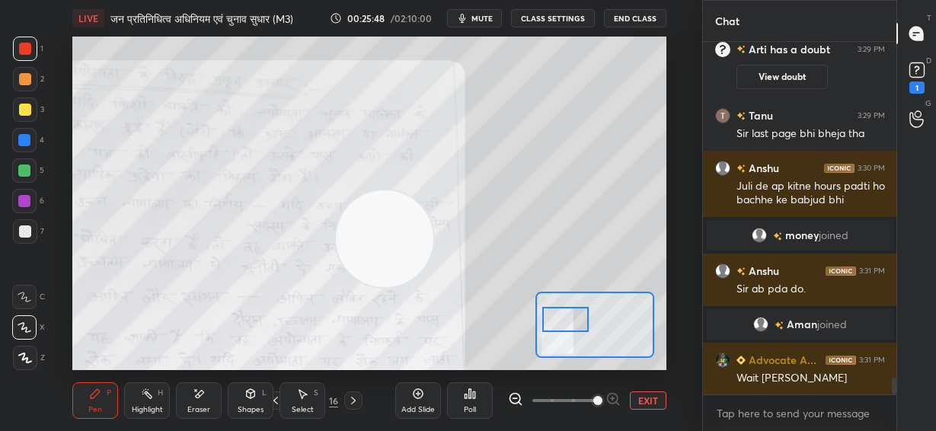
click at [24, 302] on div at bounding box center [24, 297] width 24 height 24
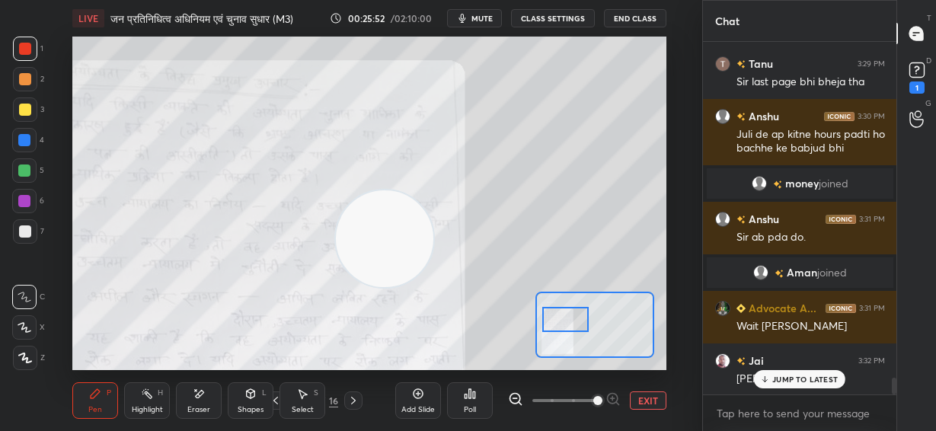
click at [822, 382] on p "JUMP TO LATEST" at bounding box center [806, 379] width 66 height 9
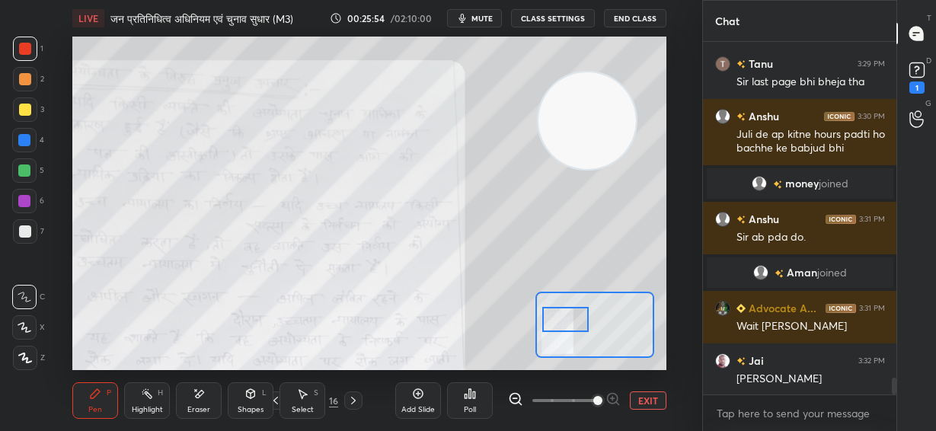
drag, startPoint x: 444, startPoint y: 210, endPoint x: 559, endPoint y: 154, distance: 127.8
click at [595, 117] on video at bounding box center [588, 121] width 98 height 98
click at [651, 404] on button "EXIT" at bounding box center [648, 401] width 37 height 18
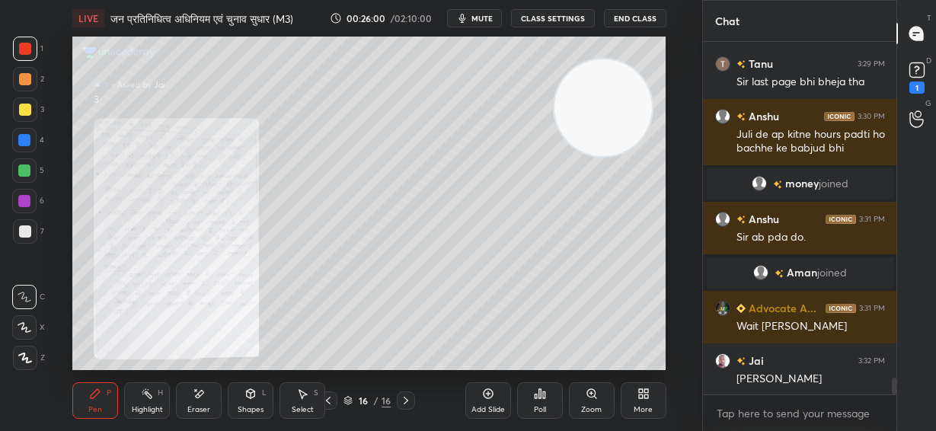
click at [405, 404] on icon at bounding box center [406, 401] width 12 height 12
click at [918, 78] on icon at bounding box center [917, 70] width 23 height 23
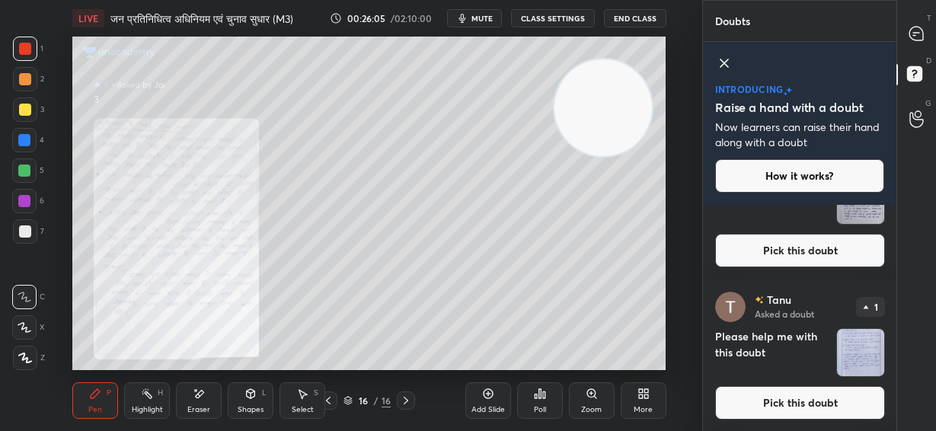
scroll to position [1905, 0]
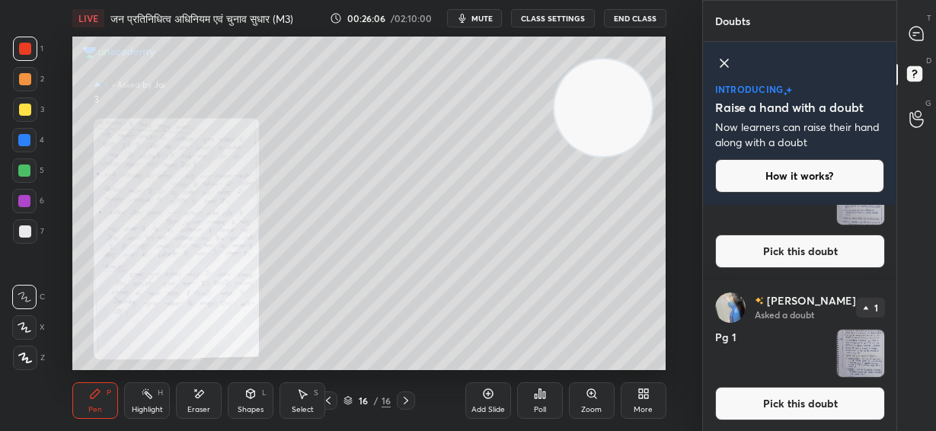
drag, startPoint x: 808, startPoint y: 403, endPoint x: 786, endPoint y: 406, distance: 22.3
click at [807, 404] on button "Pick this doubt" at bounding box center [800, 404] width 170 height 34
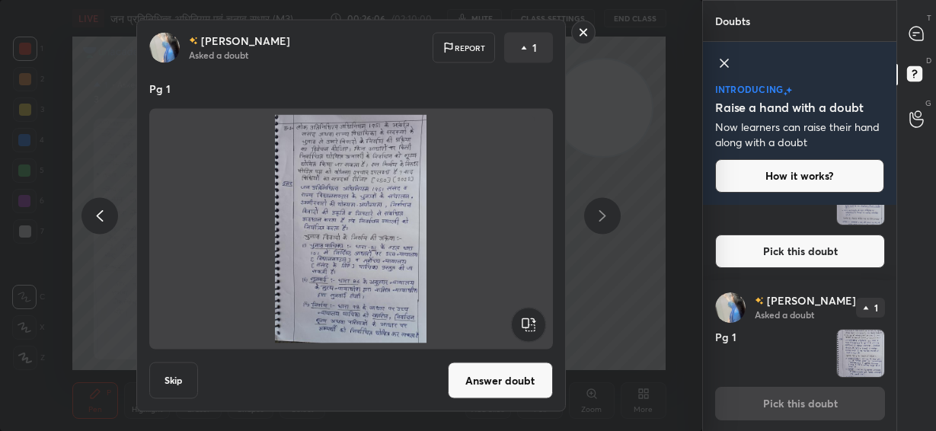
click at [523, 377] on button "Answer doubt" at bounding box center [500, 381] width 105 height 37
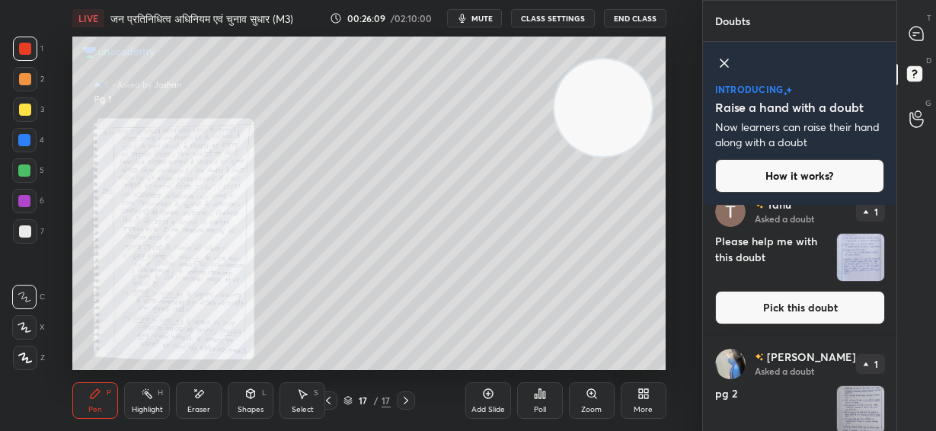
scroll to position [1754, 0]
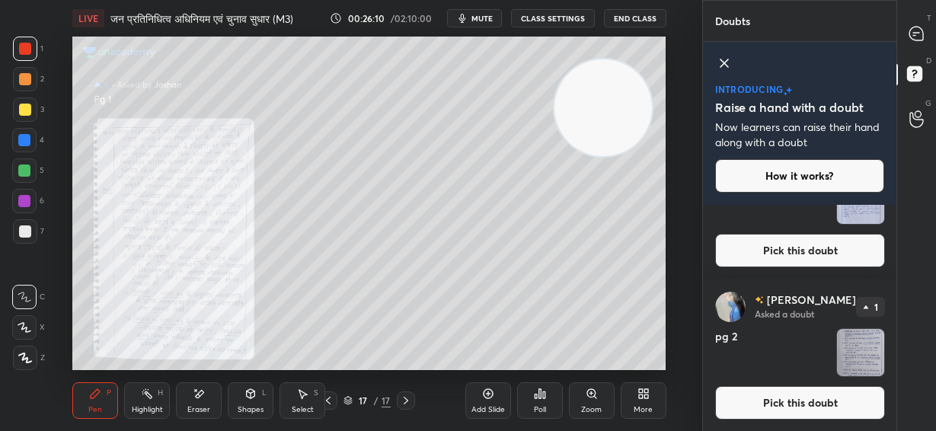
drag, startPoint x: 814, startPoint y: 405, endPoint x: 806, endPoint y: 406, distance: 7.7
click at [811, 406] on button "Pick this doubt" at bounding box center [800, 403] width 170 height 34
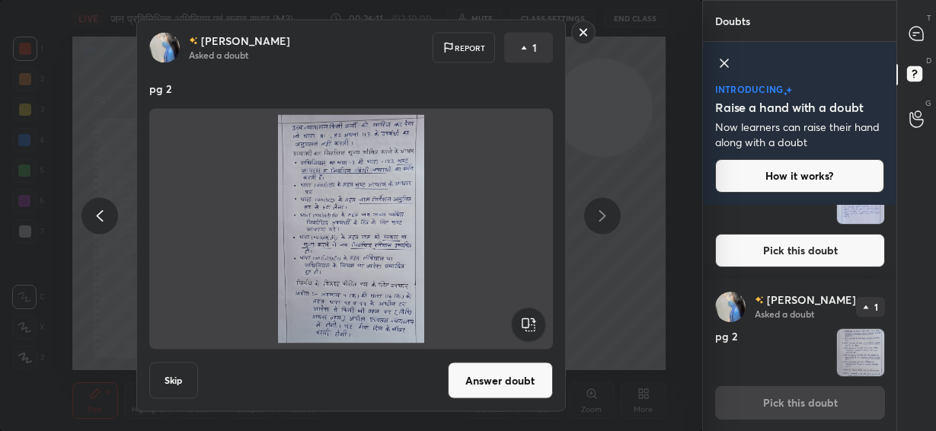
click at [497, 378] on button "Answer doubt" at bounding box center [500, 381] width 105 height 37
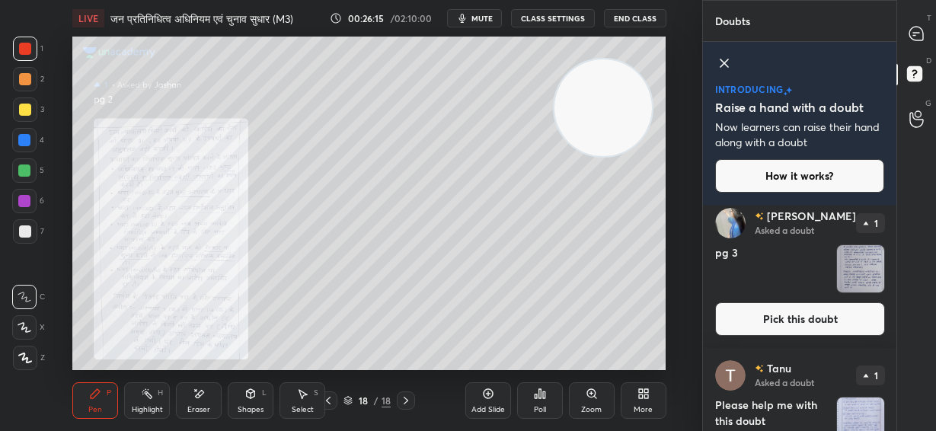
scroll to position [1474, 0]
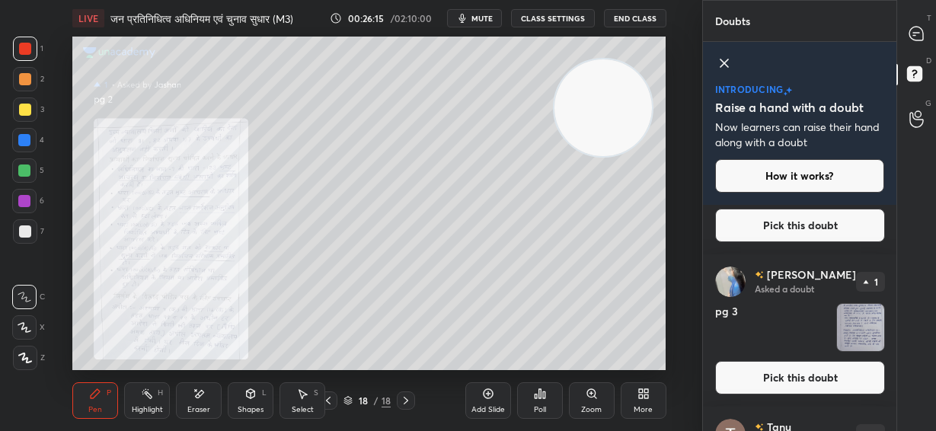
click at [825, 382] on button "Pick this doubt" at bounding box center [800, 378] width 170 height 34
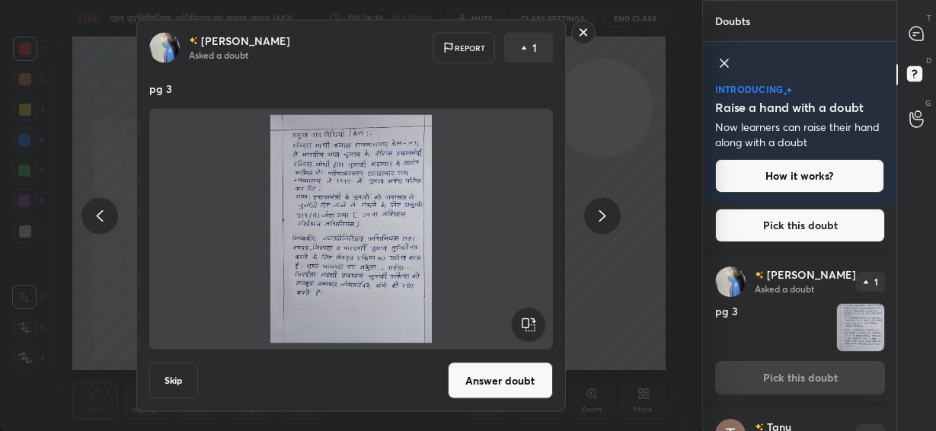
drag, startPoint x: 507, startPoint y: 379, endPoint x: 574, endPoint y: 375, distance: 66.4
click at [507, 379] on button "Answer doubt" at bounding box center [500, 381] width 105 height 37
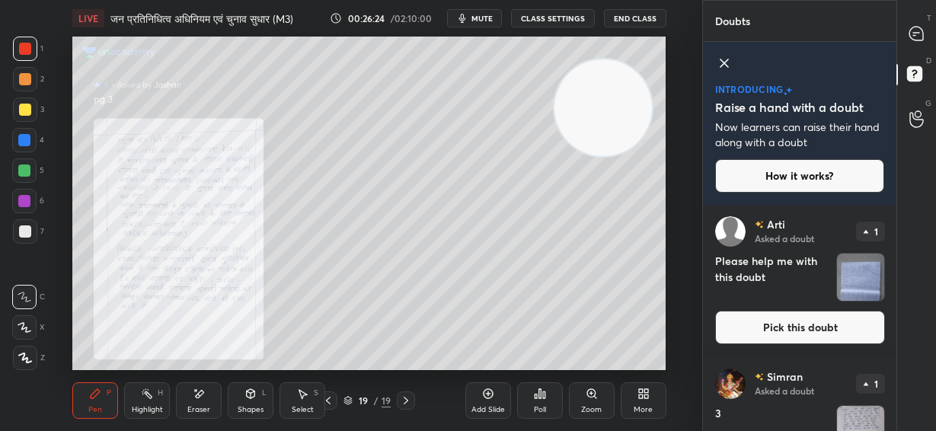
scroll to position [0, 0]
click at [329, 399] on icon at bounding box center [328, 401] width 12 height 12
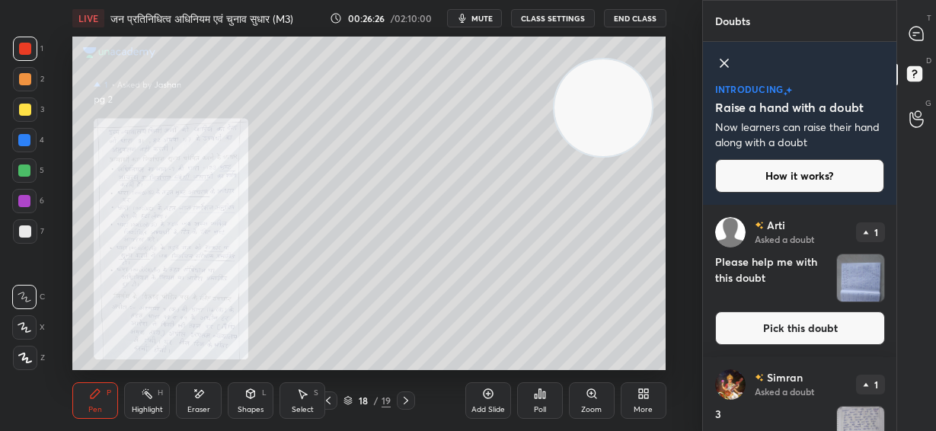
click at [329, 399] on icon at bounding box center [328, 401] width 12 height 12
click at [589, 400] on div "Zoom" at bounding box center [592, 400] width 46 height 37
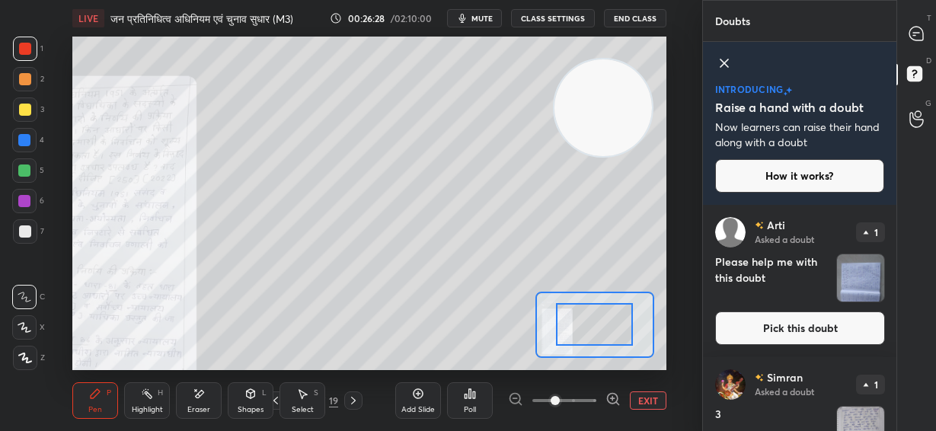
click at [589, 400] on span at bounding box center [565, 400] width 64 height 23
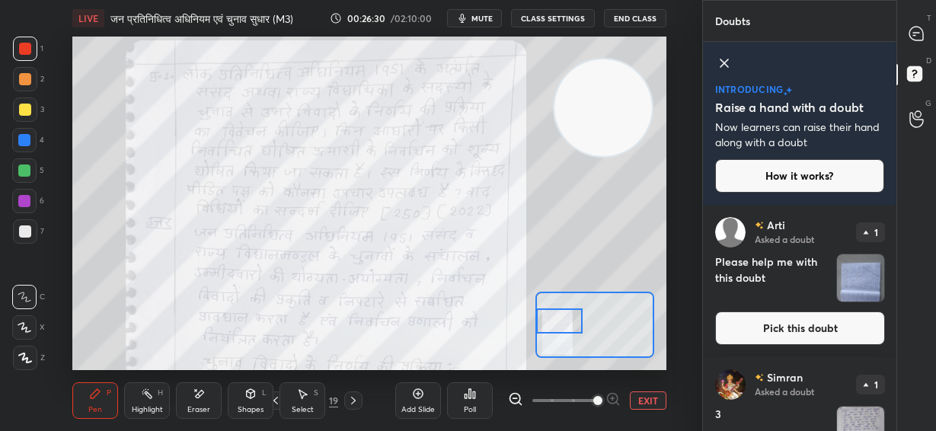
drag, startPoint x: 612, startPoint y: 333, endPoint x: 565, endPoint y: 329, distance: 46.6
click at [565, 329] on div at bounding box center [559, 321] width 46 height 25
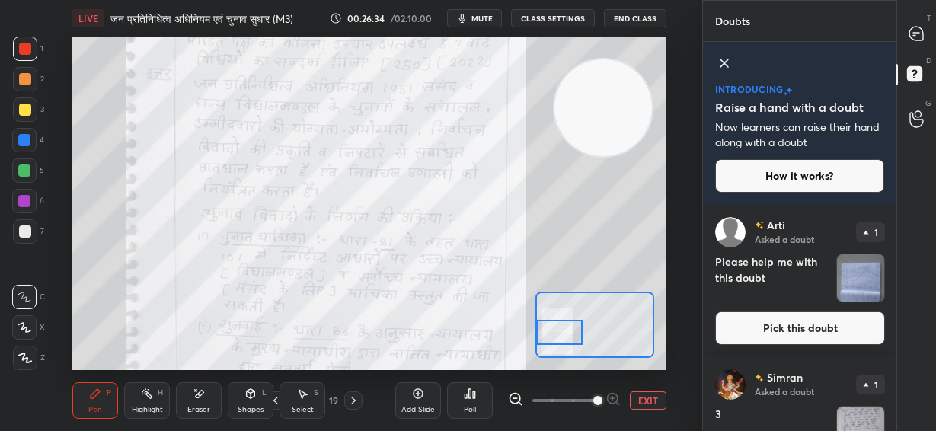
drag, startPoint x: 567, startPoint y: 325, endPoint x: 567, endPoint y: 336, distance: 11.4
click at [567, 336] on div at bounding box center [559, 332] width 46 height 25
click at [917, 34] on icon at bounding box center [917, 34] width 14 height 14
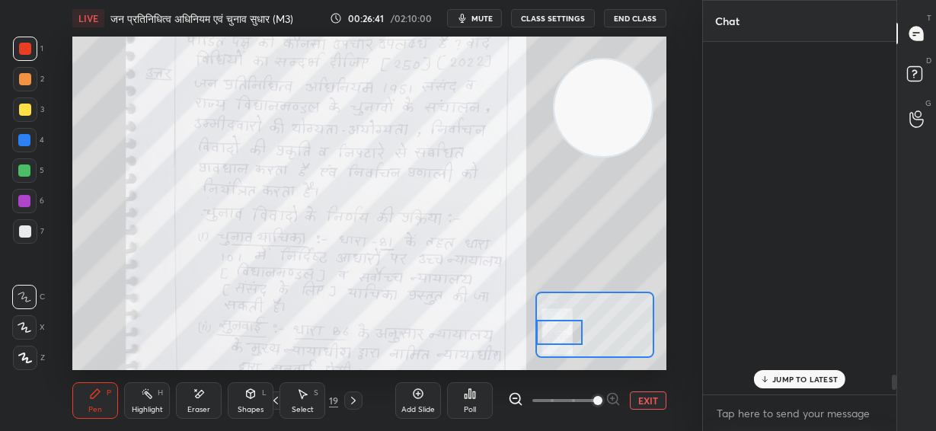
scroll to position [348, 189]
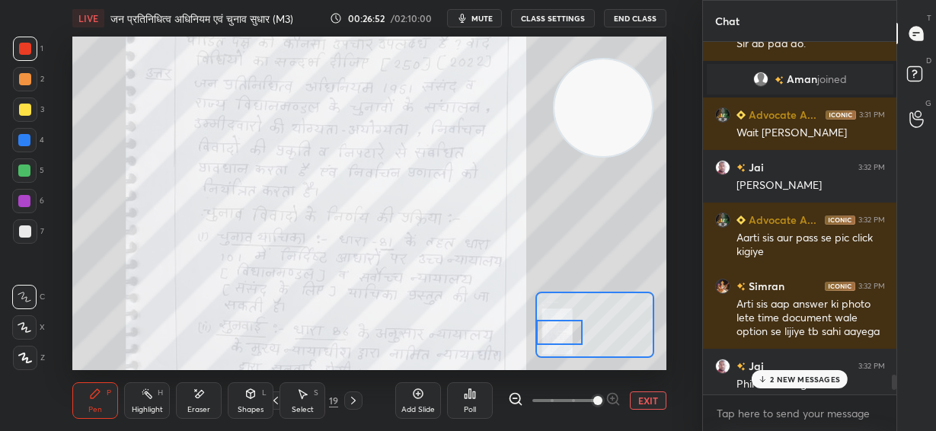
click at [806, 385] on div "2 NEW MESSAGES" at bounding box center [800, 379] width 96 height 18
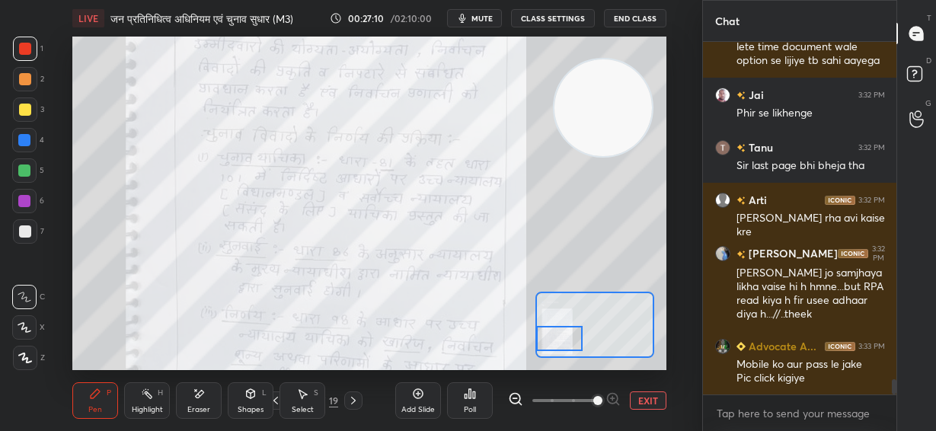
click at [564, 341] on div at bounding box center [559, 338] width 46 height 25
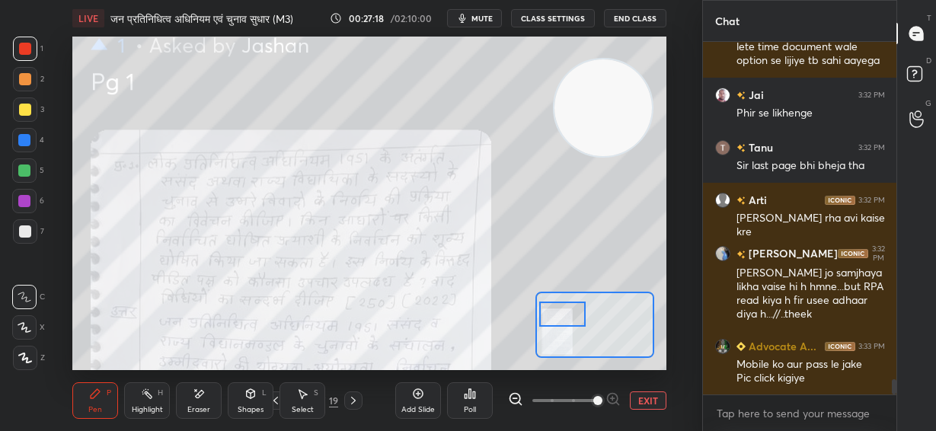
scroll to position [7969, 0]
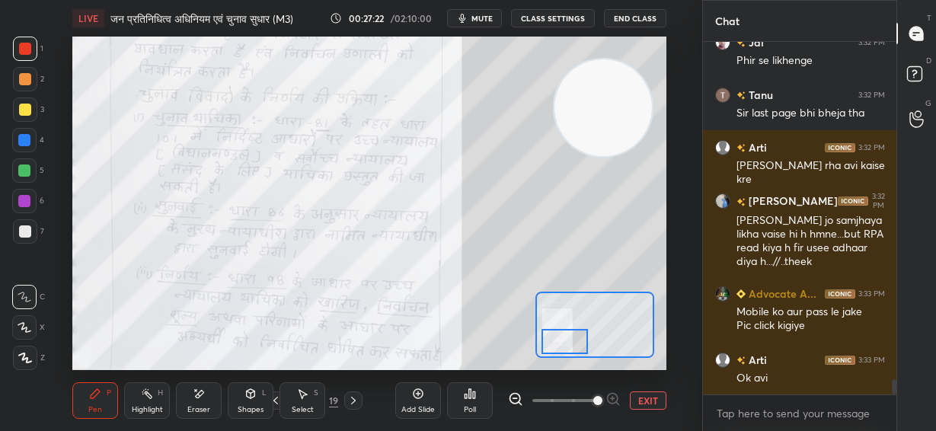
click at [563, 345] on div at bounding box center [565, 341] width 46 height 25
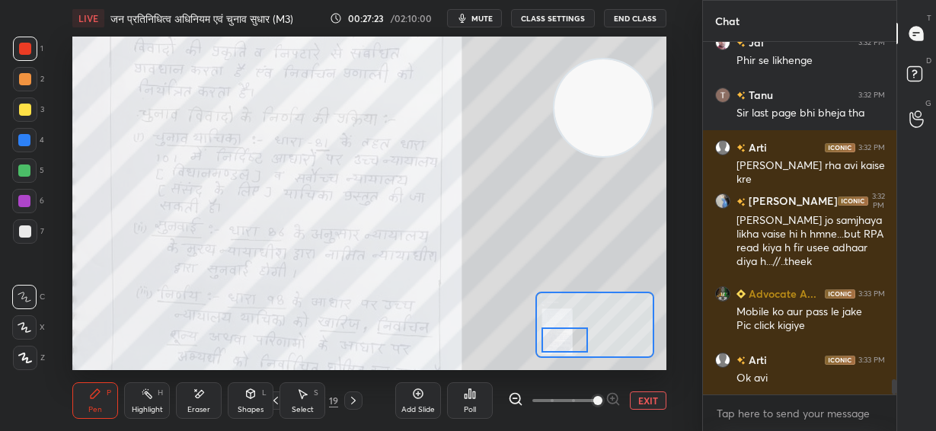
scroll to position [8103, 0]
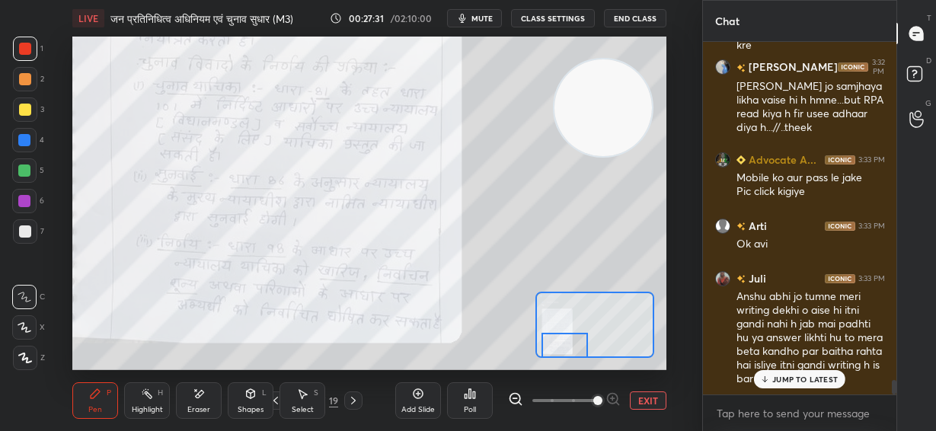
drag, startPoint x: 565, startPoint y: 347, endPoint x: 546, endPoint y: 345, distance: 18.3
click at [564, 353] on div at bounding box center [565, 345] width 46 height 25
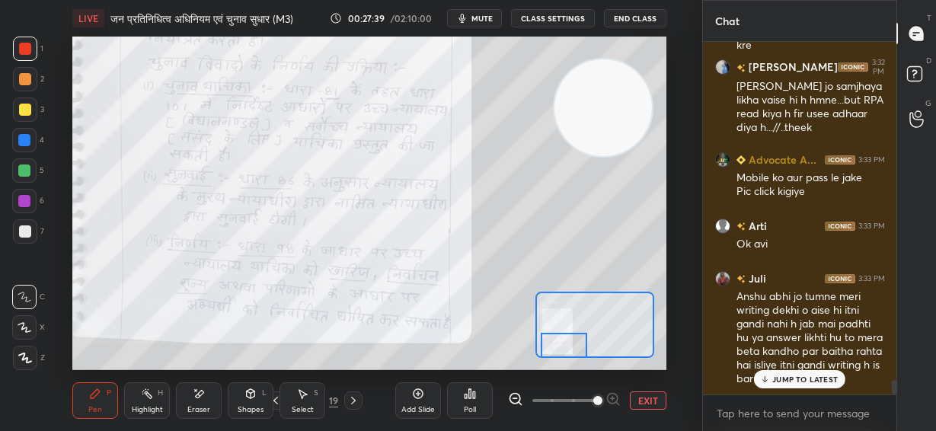
scroll to position [8169, 0]
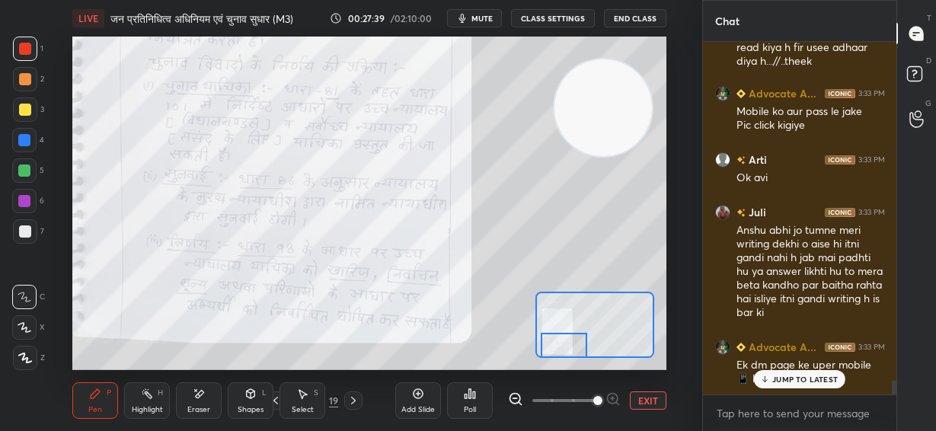
click at [645, 401] on button "EXIT" at bounding box center [648, 401] width 37 height 18
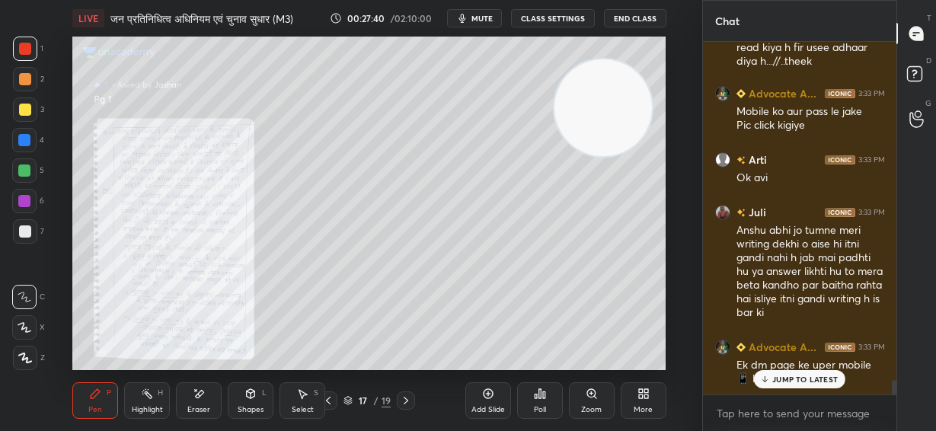
click at [405, 399] on icon at bounding box center [406, 401] width 12 height 12
click at [593, 394] on icon at bounding box center [591, 393] width 8 height 8
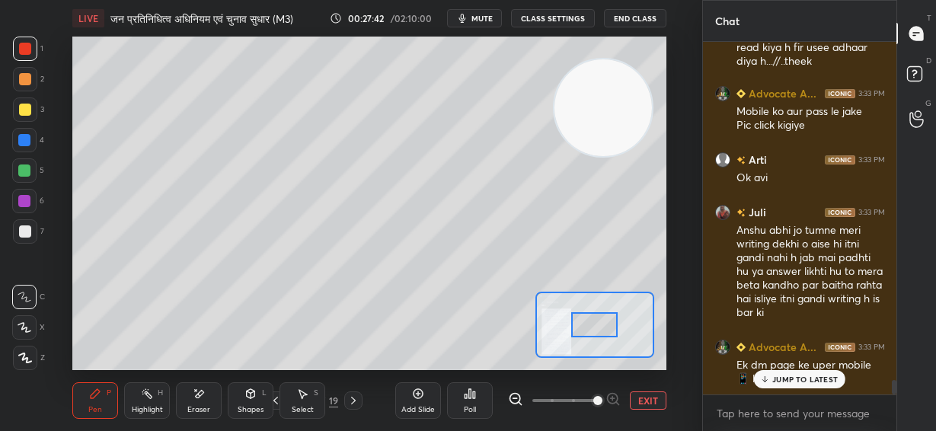
click at [769, 385] on div "JUMP TO LATEST" at bounding box center [799, 379] width 91 height 18
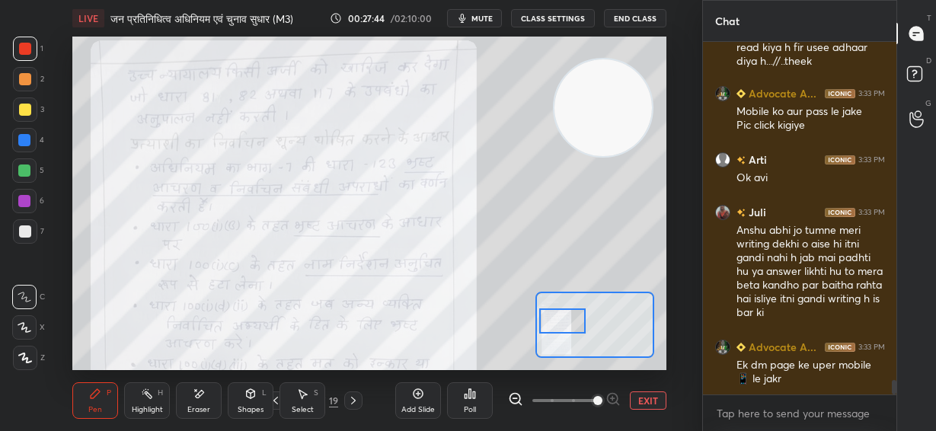
drag, startPoint x: 593, startPoint y: 329, endPoint x: 570, endPoint y: 325, distance: 23.2
click at [570, 325] on div at bounding box center [562, 321] width 46 height 25
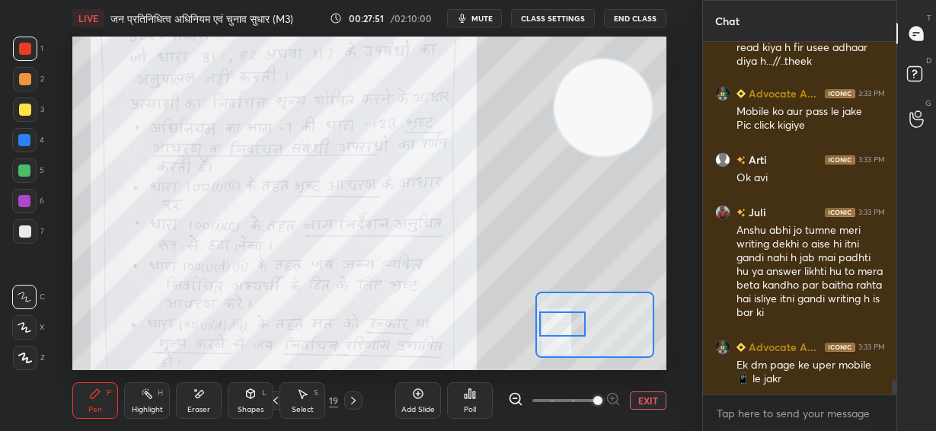
drag, startPoint x: 569, startPoint y: 322, endPoint x: 568, endPoint y: 333, distance: 10.8
click at [571, 325] on div at bounding box center [562, 324] width 46 height 25
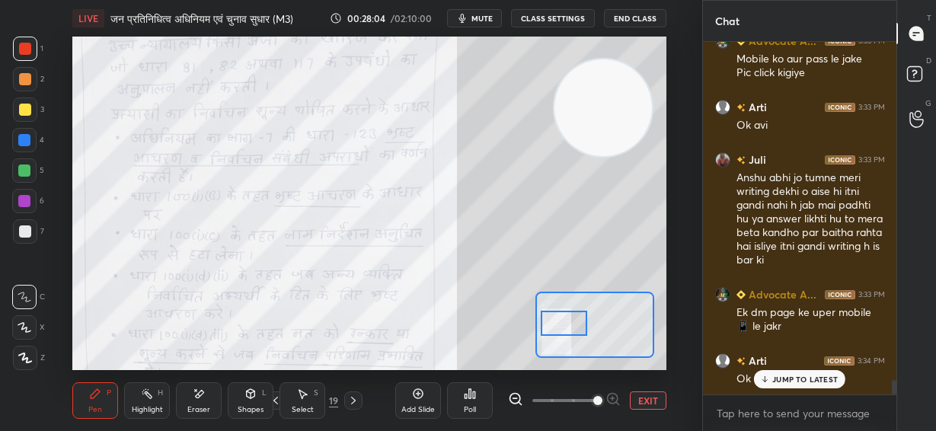
scroll to position [8275, 0]
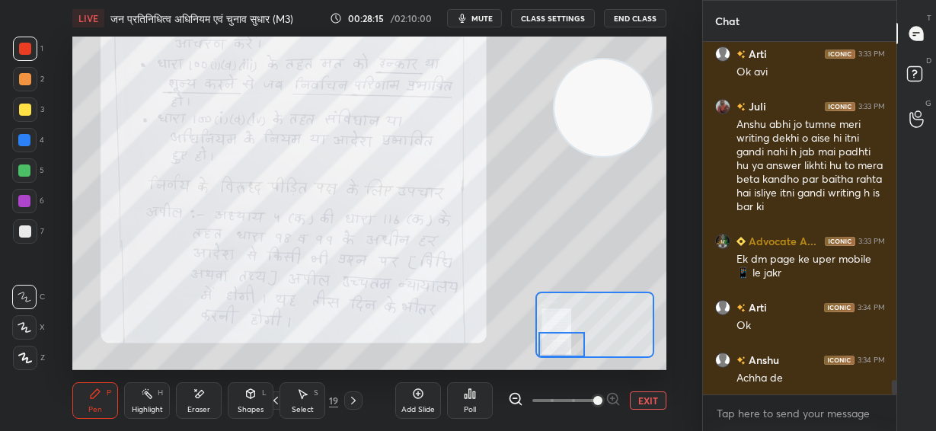
drag, startPoint x: 561, startPoint y: 326, endPoint x: 558, endPoint y: 341, distance: 15.5
click at [561, 347] on div at bounding box center [562, 344] width 46 height 25
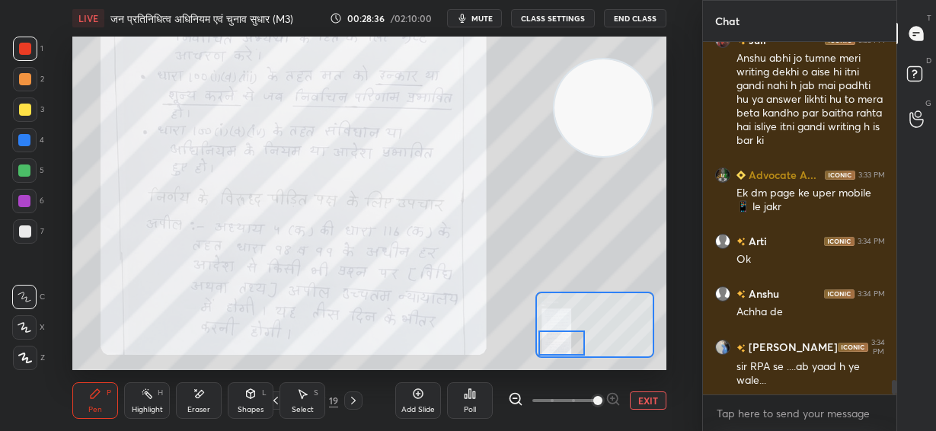
scroll to position [8394, 0]
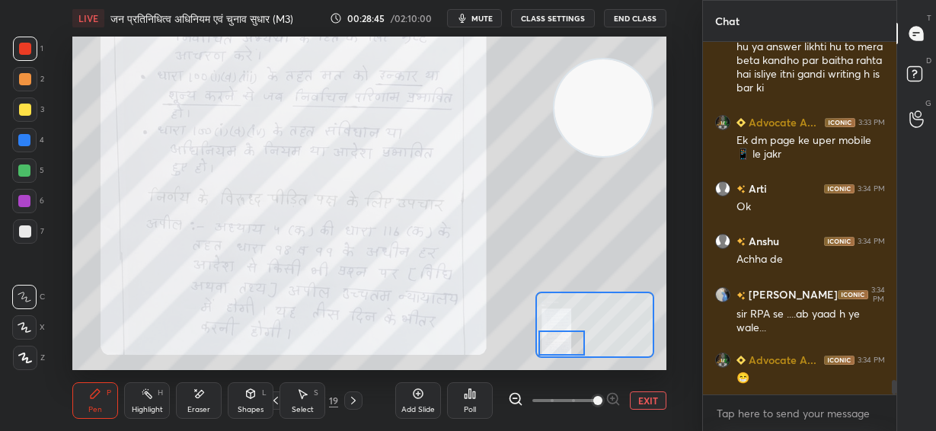
click at [651, 399] on button "EXIT" at bounding box center [648, 401] width 37 height 18
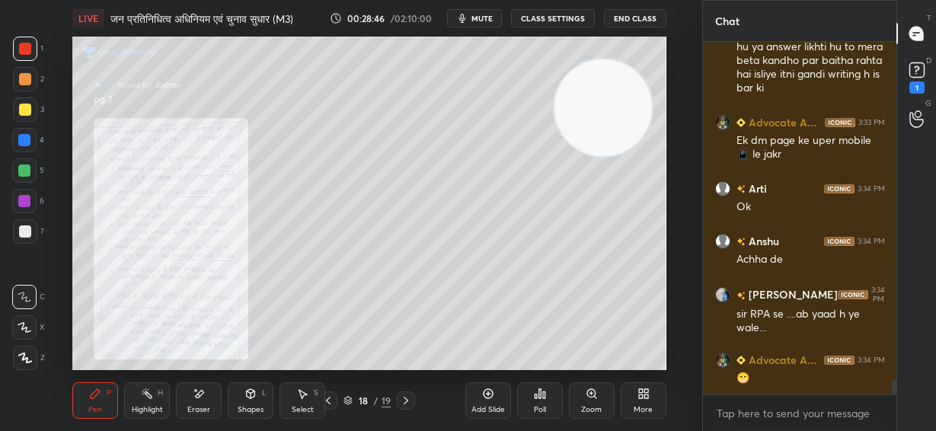
scroll to position [8460, 0]
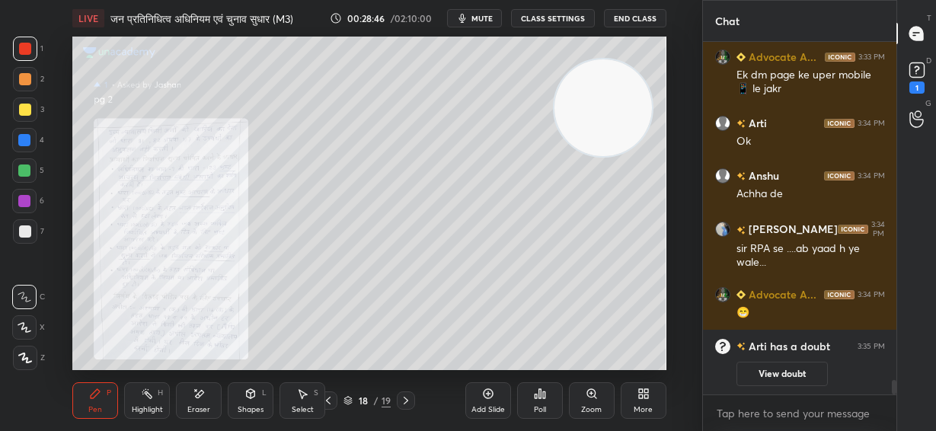
click at [412, 405] on div at bounding box center [406, 401] width 18 height 18
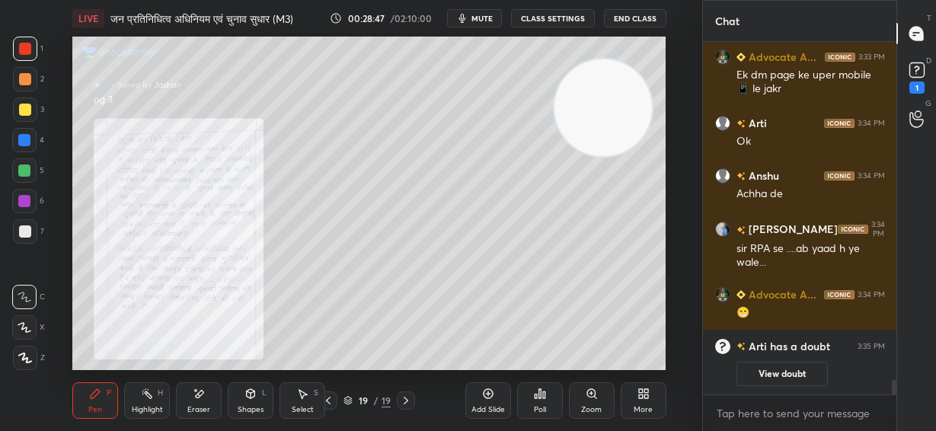
click at [598, 401] on div "Zoom" at bounding box center [592, 400] width 46 height 37
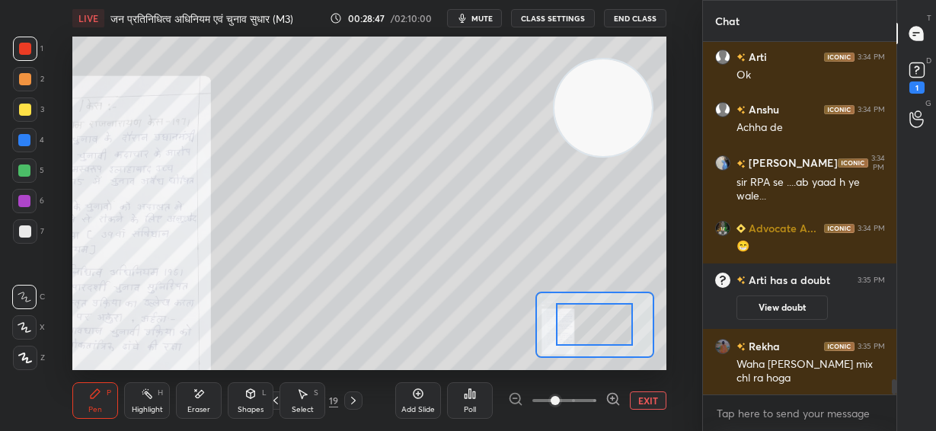
scroll to position [7795, 0]
click at [599, 400] on div at bounding box center [564, 401] width 113 height 18
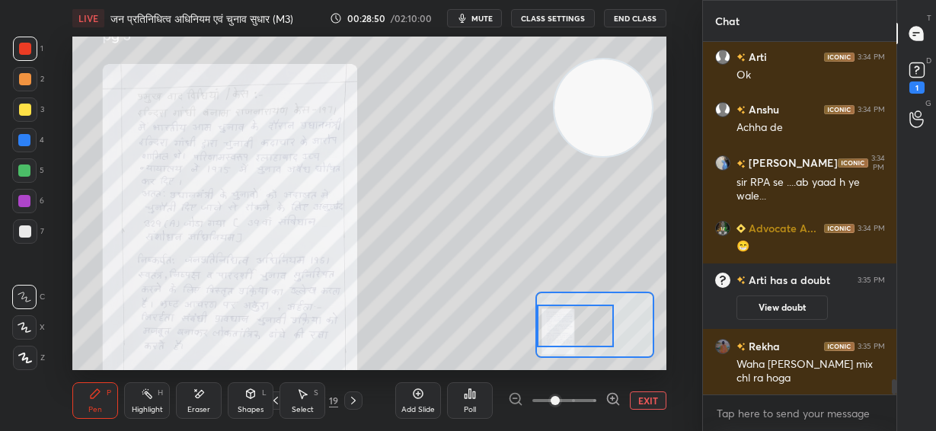
drag, startPoint x: 577, startPoint y: 326, endPoint x: 575, endPoint y: 375, distance: 48.8
click at [571, 330] on div at bounding box center [575, 326] width 77 height 43
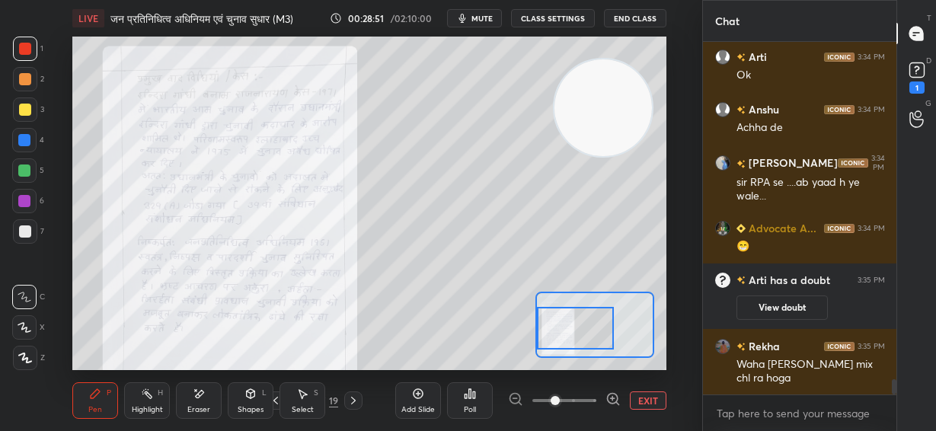
click at [610, 397] on icon at bounding box center [613, 399] width 15 height 15
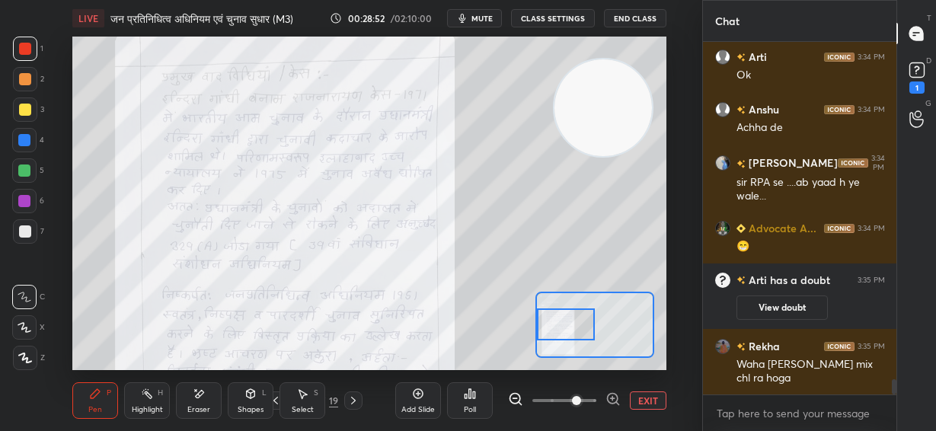
click at [565, 320] on div at bounding box center [566, 325] width 58 height 32
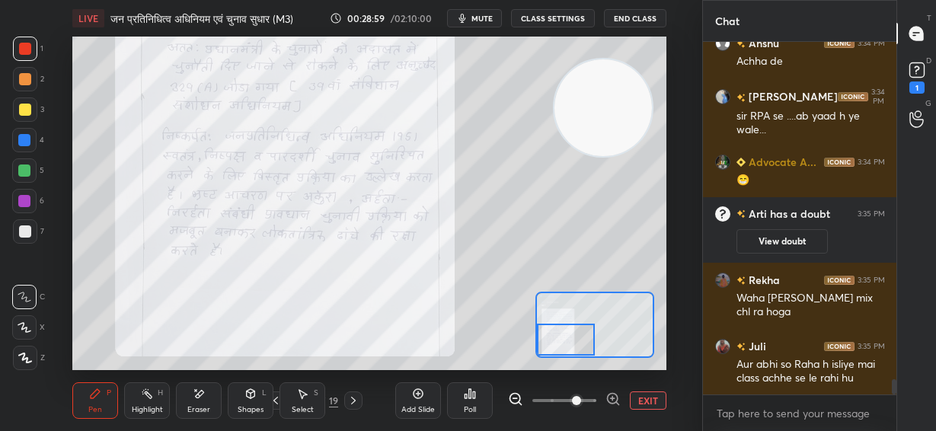
drag, startPoint x: 565, startPoint y: 326, endPoint x: 563, endPoint y: 341, distance: 15.4
click at [563, 341] on div at bounding box center [566, 340] width 58 height 32
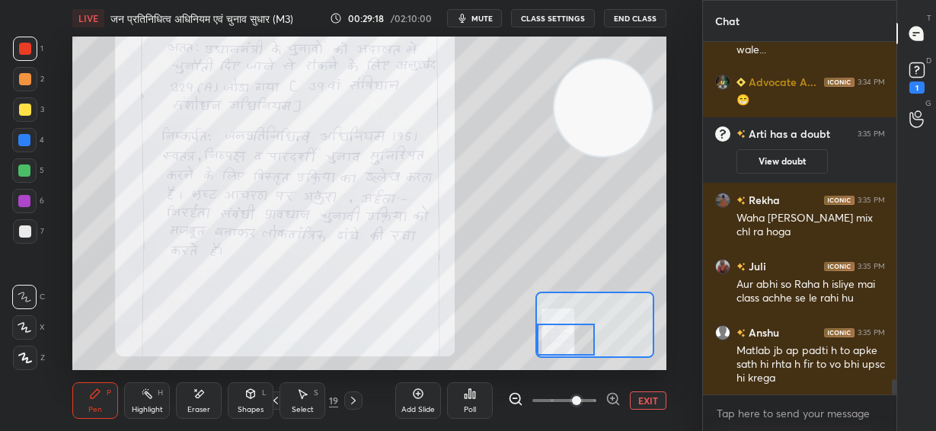
click at [654, 398] on button "EXIT" at bounding box center [648, 401] width 37 height 18
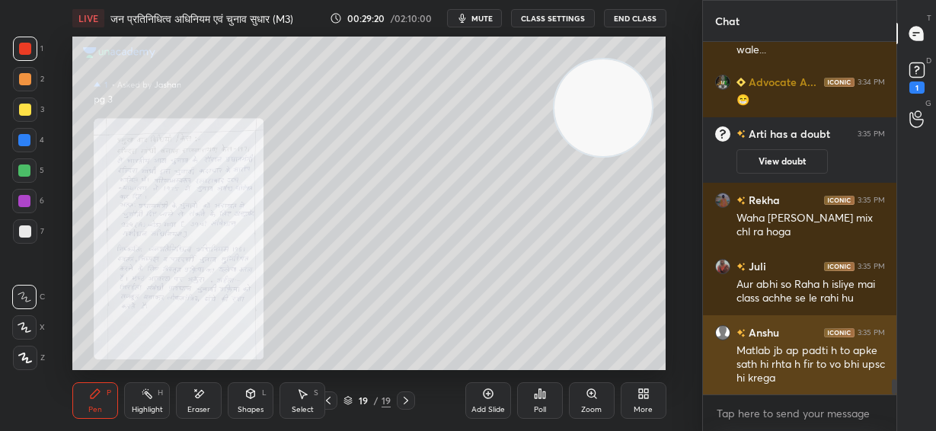
scroll to position [7993, 0]
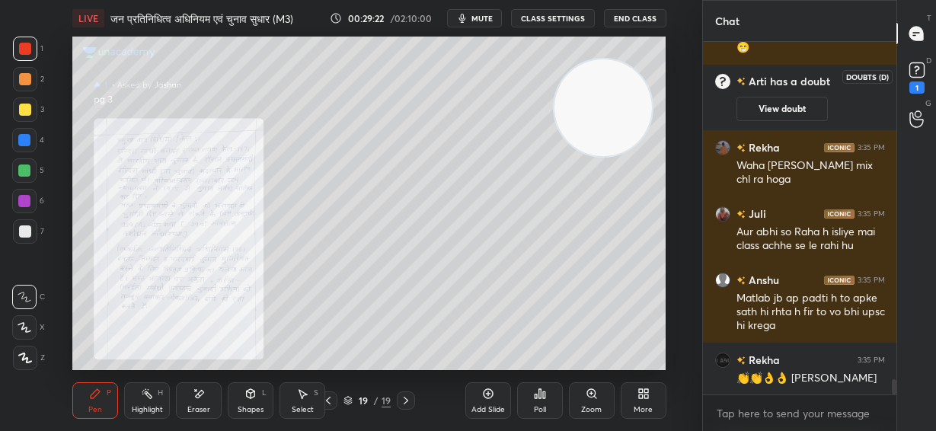
click at [920, 73] on rect at bounding box center [917, 70] width 14 height 14
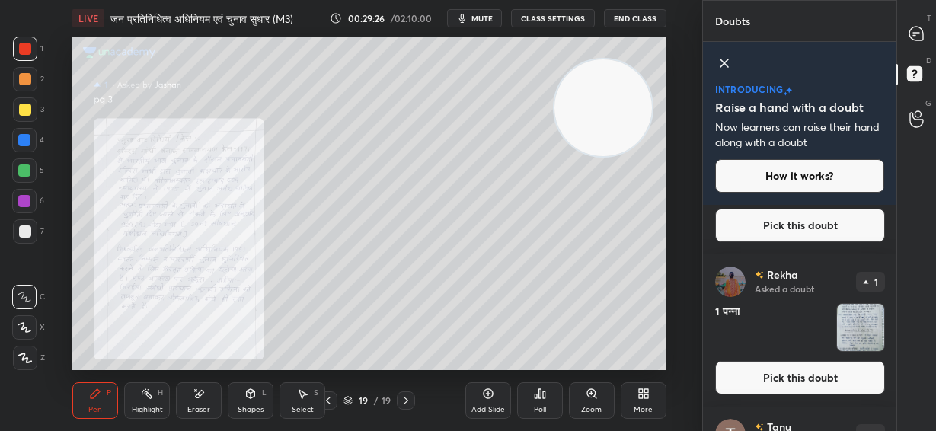
scroll to position [1601, 0]
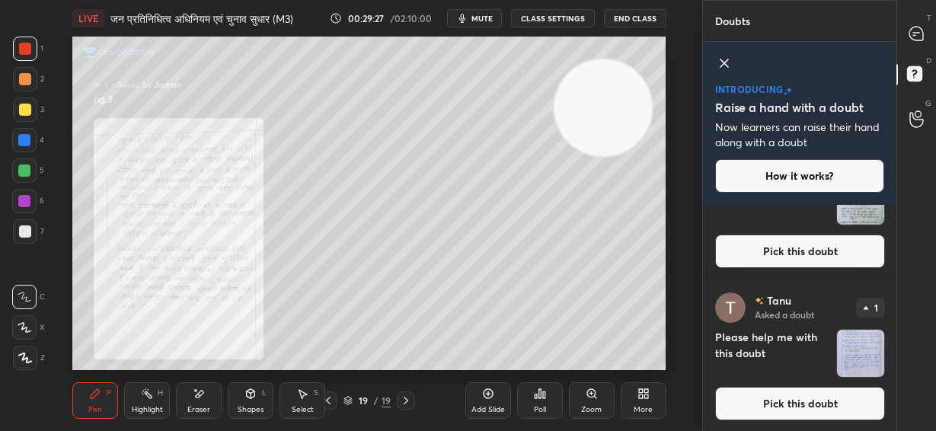
click at [856, 360] on img "grid" at bounding box center [860, 353] width 47 height 47
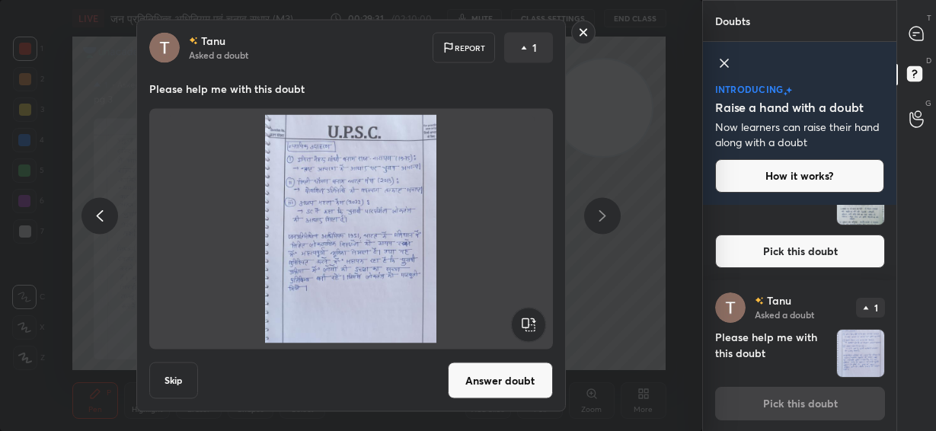
click at [585, 29] on rect at bounding box center [583, 33] width 24 height 24
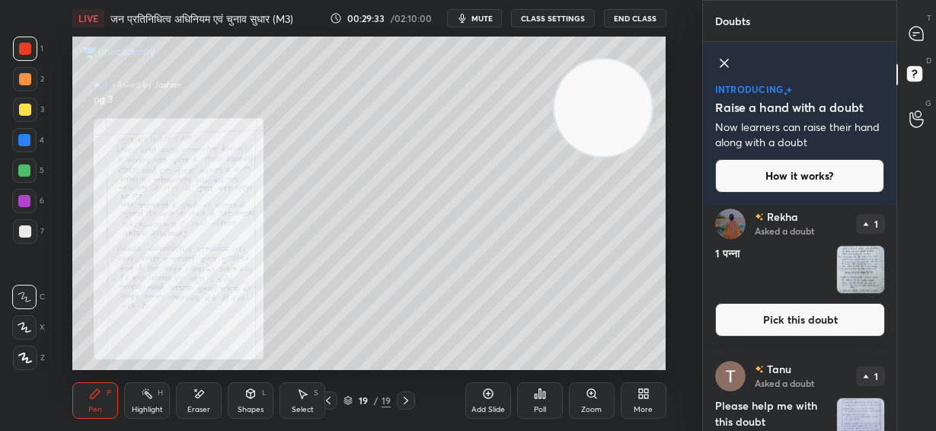
scroll to position [1474, 0]
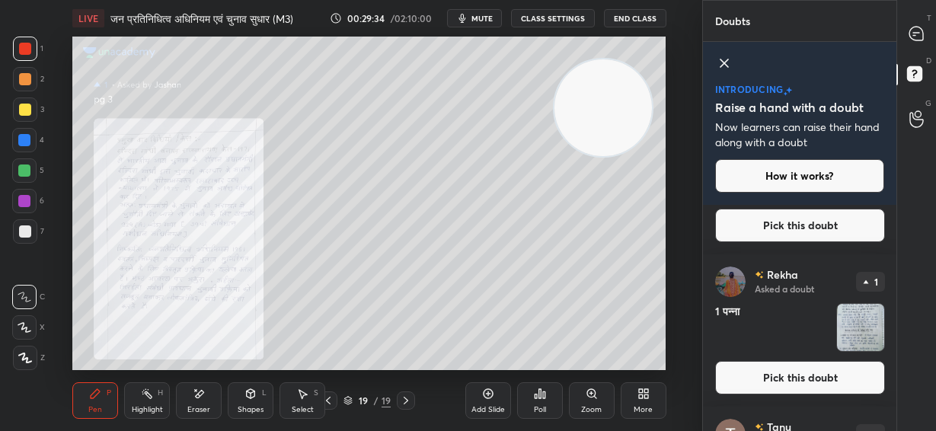
click at [814, 376] on button "Pick this doubt" at bounding box center [800, 378] width 170 height 34
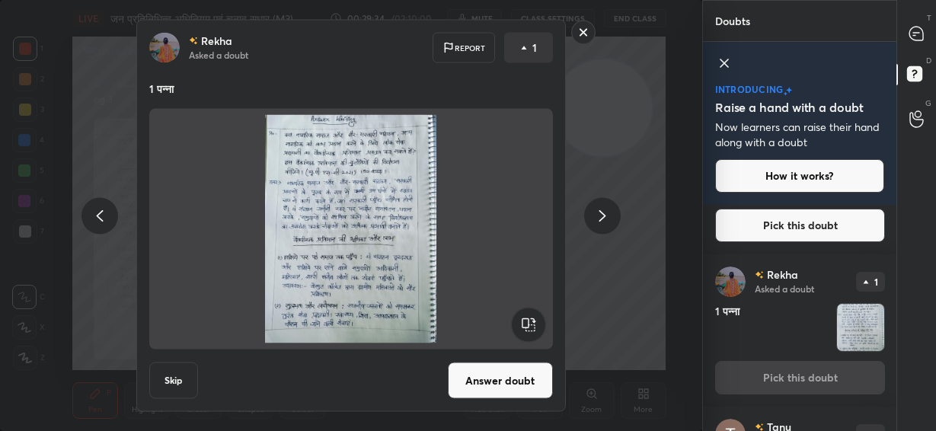
click at [507, 385] on button "Answer doubt" at bounding box center [500, 381] width 105 height 37
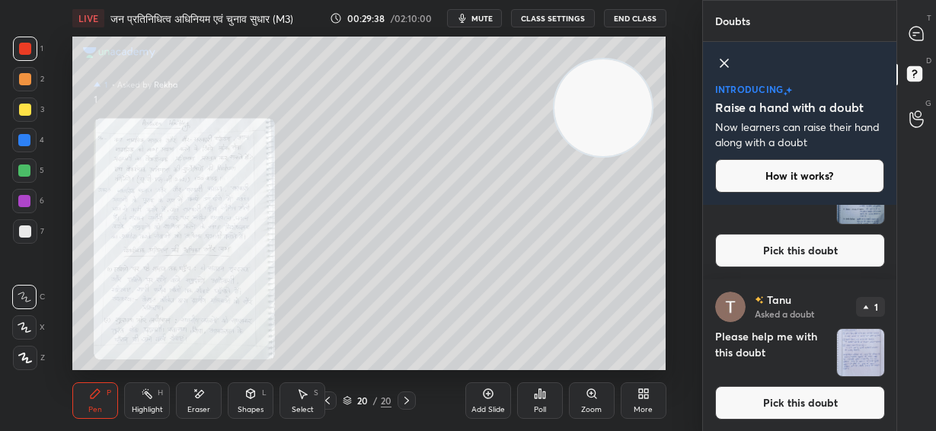
scroll to position [1322, 0]
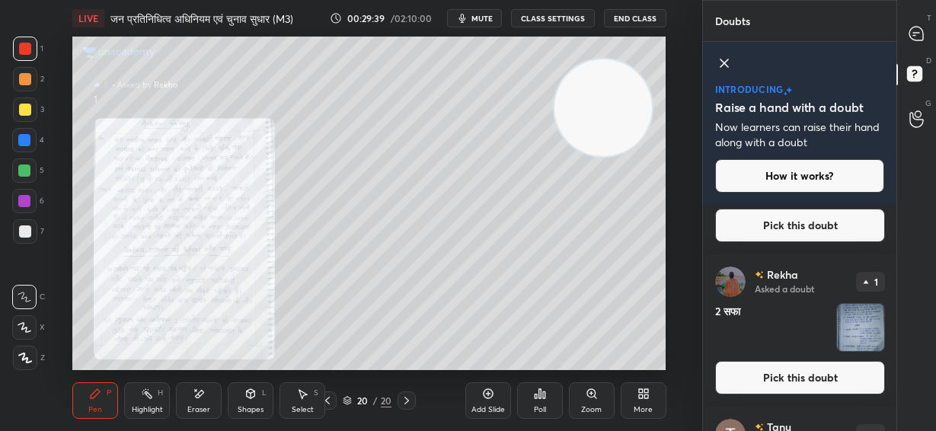
click at [811, 380] on button "Pick this doubt" at bounding box center [800, 378] width 170 height 34
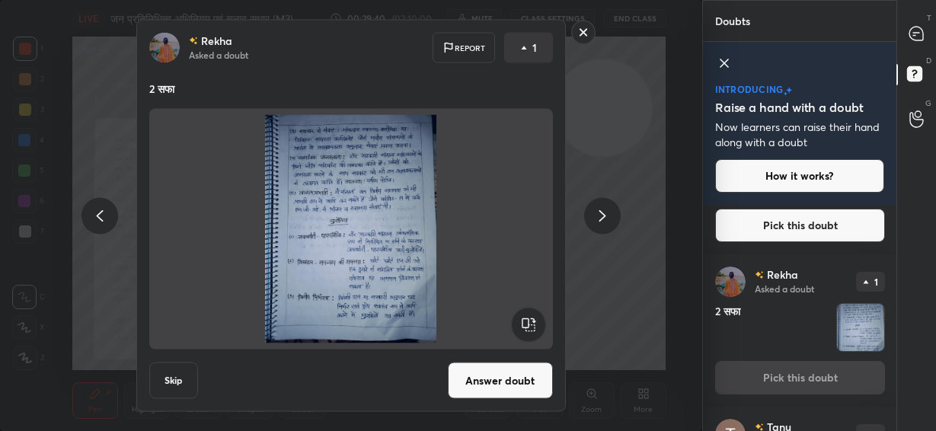
click at [514, 373] on button "Answer doubt" at bounding box center [500, 381] width 105 height 37
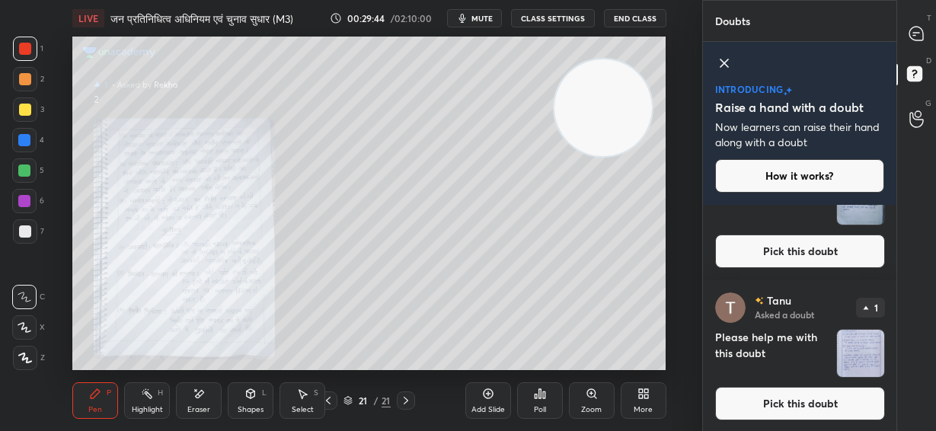
scroll to position [1169, 0]
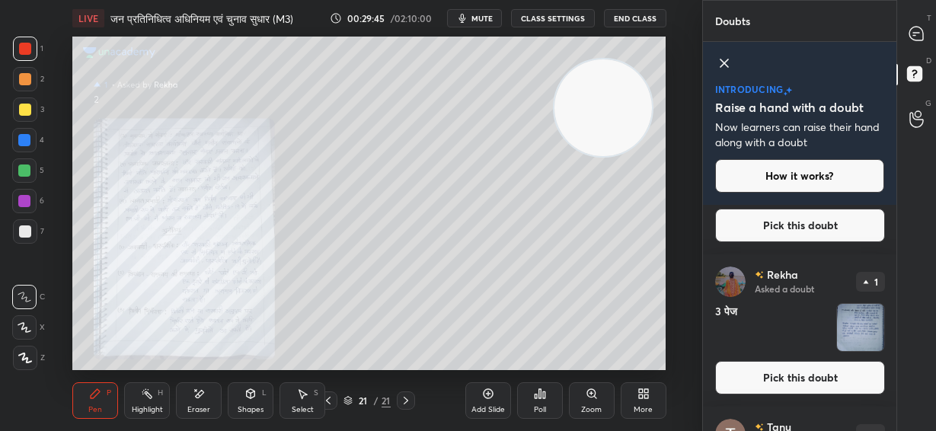
click at [800, 373] on button "Pick this doubt" at bounding box center [800, 378] width 170 height 34
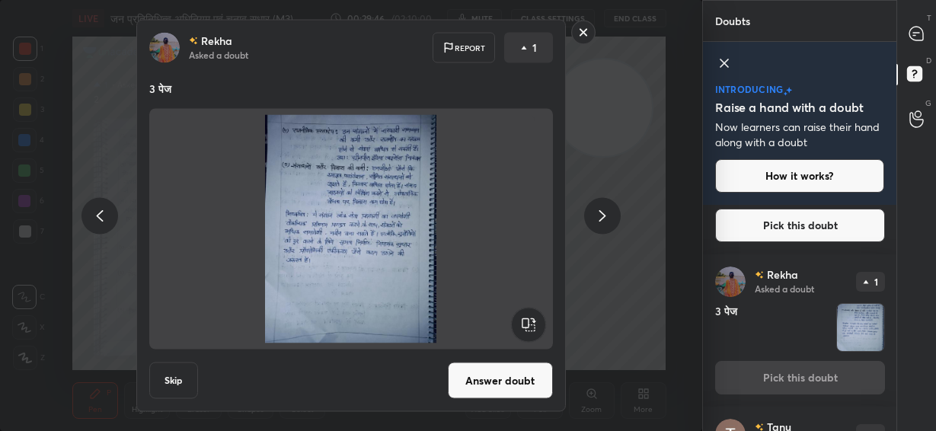
click at [505, 383] on button "Answer doubt" at bounding box center [500, 381] width 105 height 37
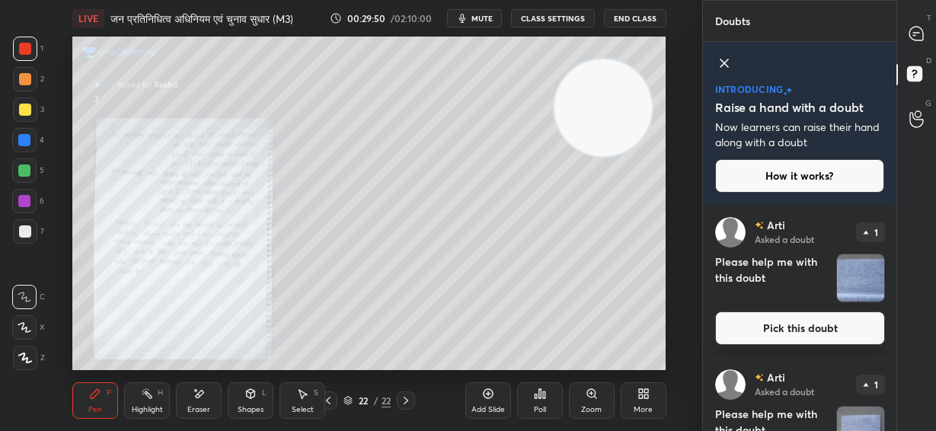
click at [325, 405] on icon at bounding box center [328, 401] width 12 height 12
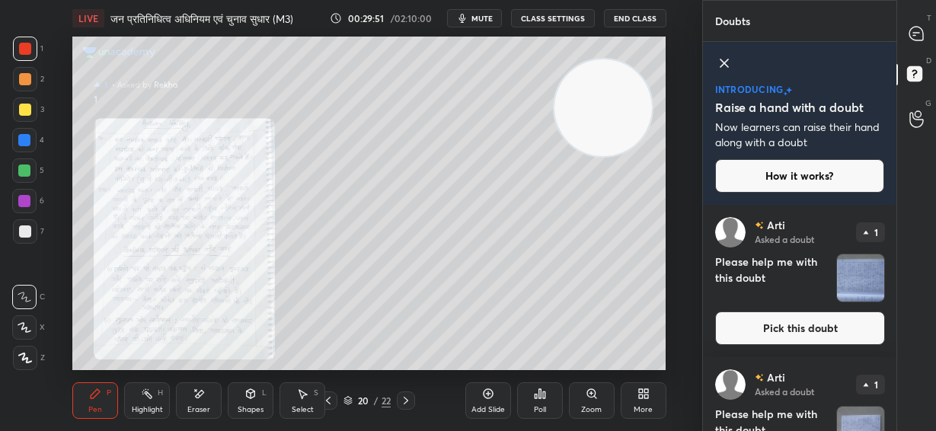
click at [600, 402] on div "Zoom" at bounding box center [592, 400] width 46 height 37
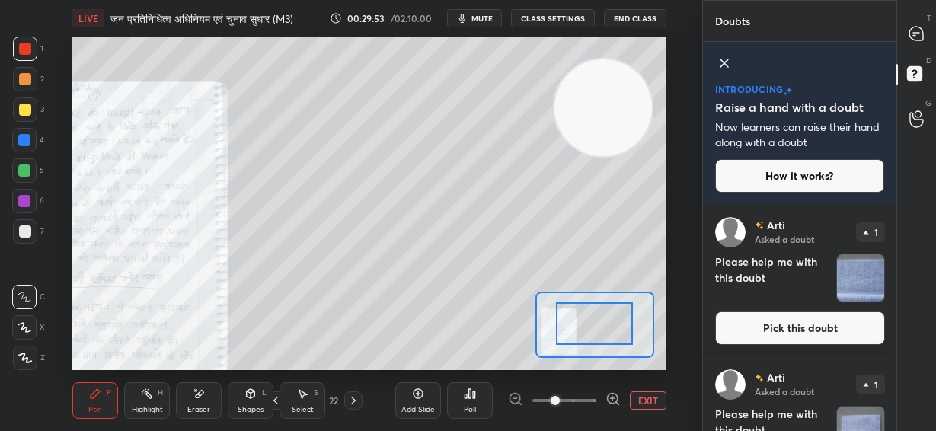
drag, startPoint x: 581, startPoint y: 328, endPoint x: 540, endPoint y: 325, distance: 40.5
click at [556, 325] on div at bounding box center [594, 323] width 77 height 43
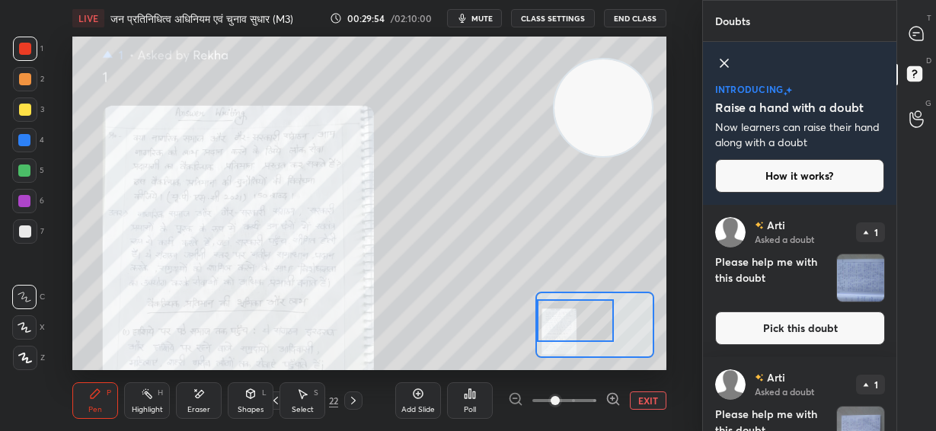
click at [611, 400] on icon at bounding box center [613, 399] width 15 height 15
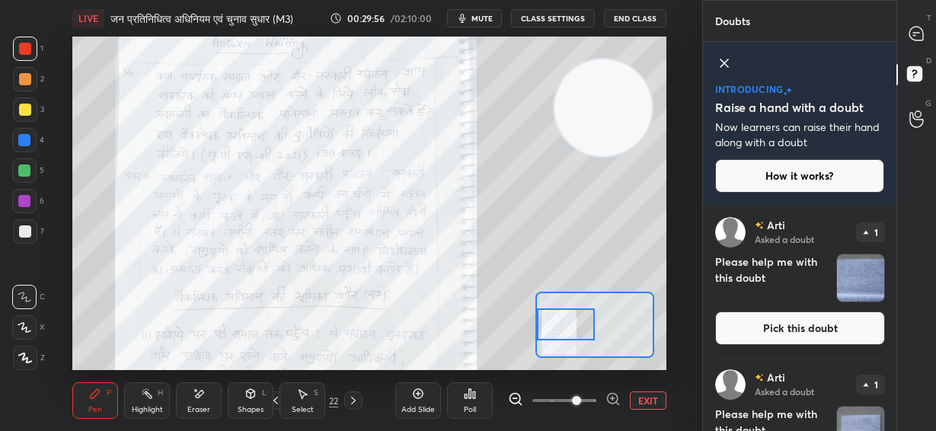
drag, startPoint x: 587, startPoint y: 331, endPoint x: 566, endPoint y: 335, distance: 21.8
click at [566, 335] on div at bounding box center [566, 325] width 58 height 32
drag, startPoint x: 920, startPoint y: 31, endPoint x: 907, endPoint y: 176, distance: 145.3
click at [920, 30] on icon at bounding box center [917, 34] width 14 height 14
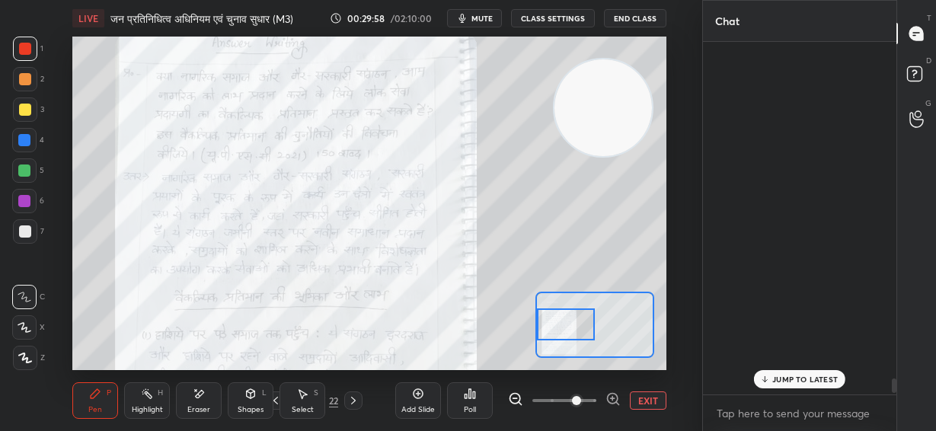
scroll to position [348, 189]
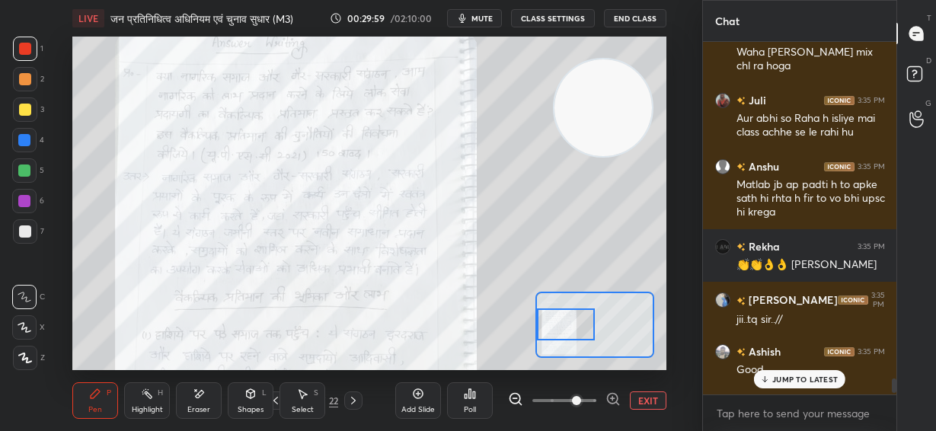
click at [810, 386] on div "JUMP TO LATEST" at bounding box center [799, 379] width 91 height 18
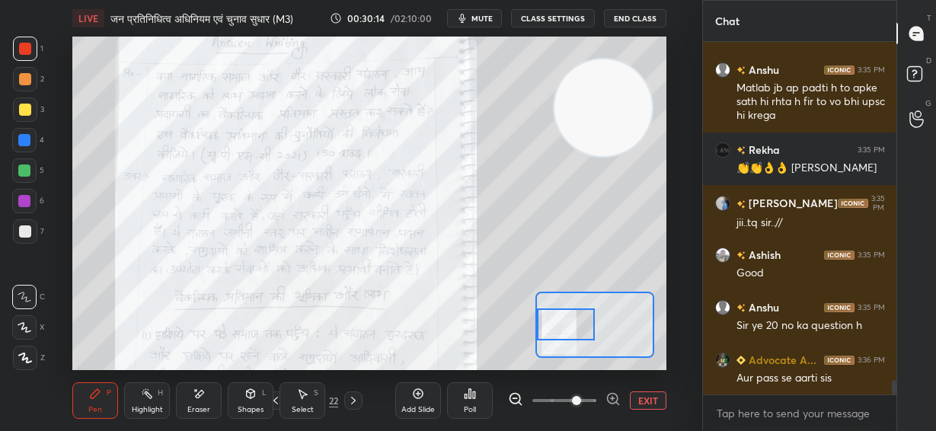
scroll to position [8481, 0]
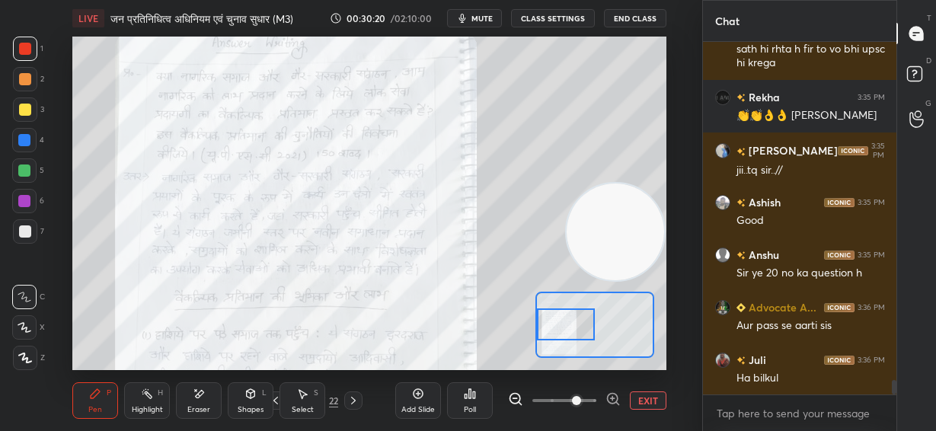
drag, startPoint x: 629, startPoint y: 266, endPoint x: 616, endPoint y: 235, distance: 33.4
click at [624, 244] on video at bounding box center [616, 233] width 98 height 98
click at [24, 107] on div at bounding box center [25, 110] width 12 height 12
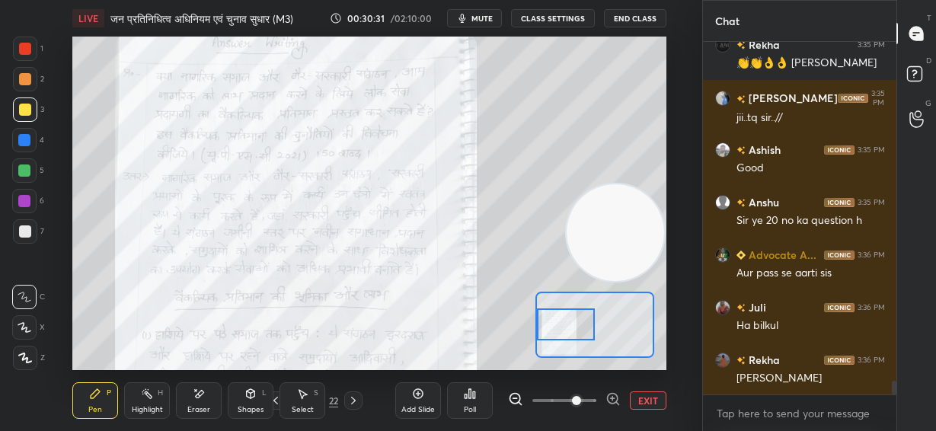
scroll to position [8585, 0]
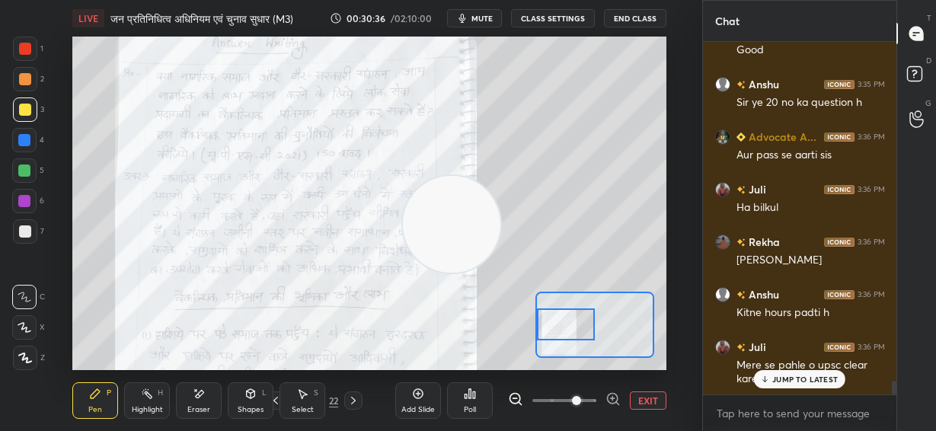
drag, startPoint x: 521, startPoint y: 219, endPoint x: 449, endPoint y: 216, distance: 72.5
click at [444, 218] on video at bounding box center [452, 225] width 98 height 98
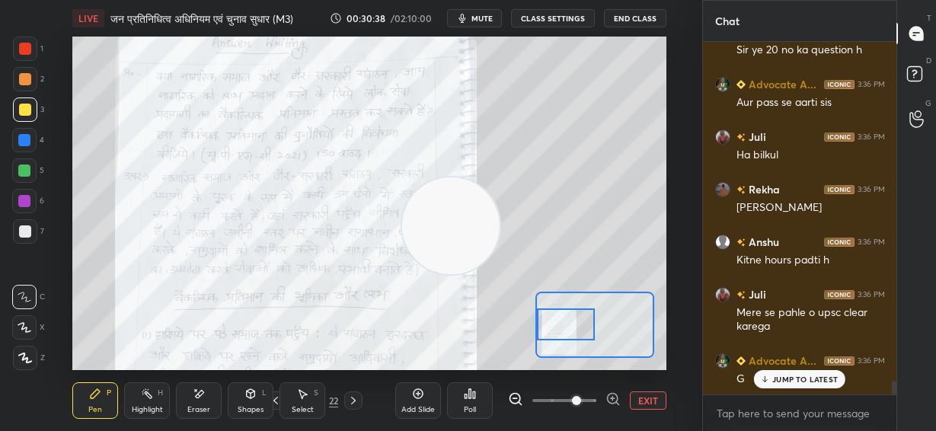
scroll to position [8810, 0]
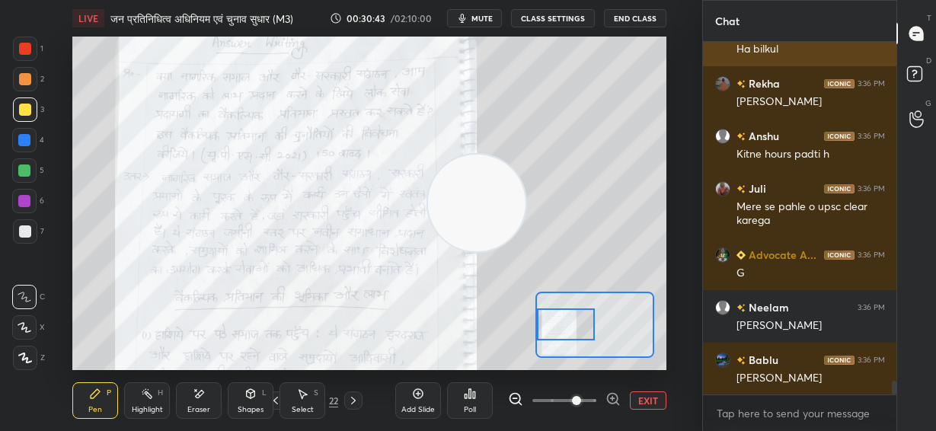
drag, startPoint x: 443, startPoint y: 234, endPoint x: 725, endPoint y: 52, distance: 335.6
click at [728, 53] on div "1 2 3 4 5 6 7 C X Z E E Erase all H H LIVE जन प्रतिनिधित्व अधिनियम एवं चुनाव सु…" at bounding box center [468, 215] width 936 height 431
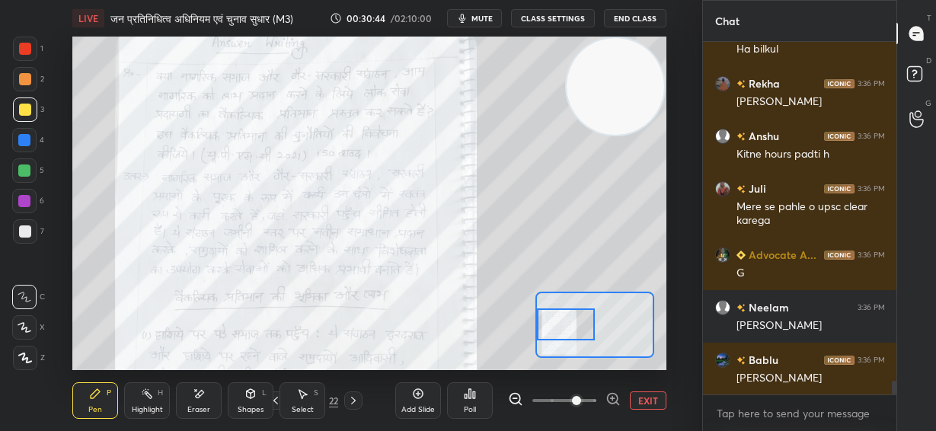
drag, startPoint x: 624, startPoint y: 105, endPoint x: 632, endPoint y: 95, distance: 13.0
click at [635, 96] on video at bounding box center [616, 87] width 98 height 98
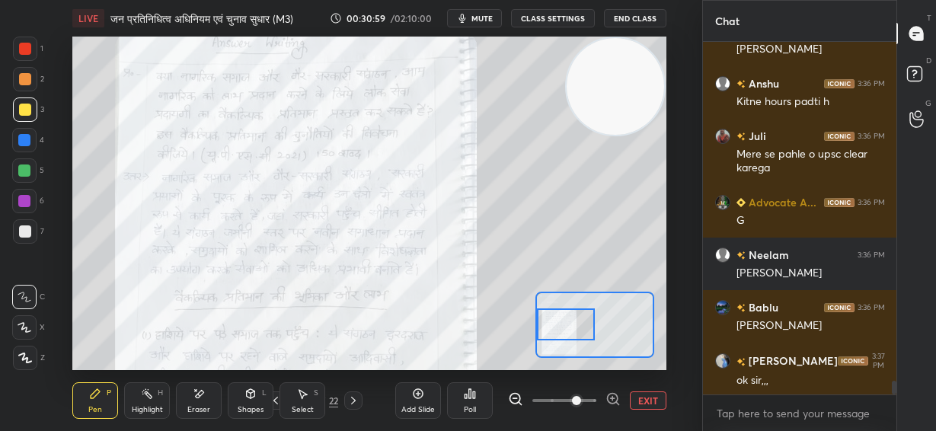
click at [613, 398] on icon at bounding box center [613, 399] width 0 height 4
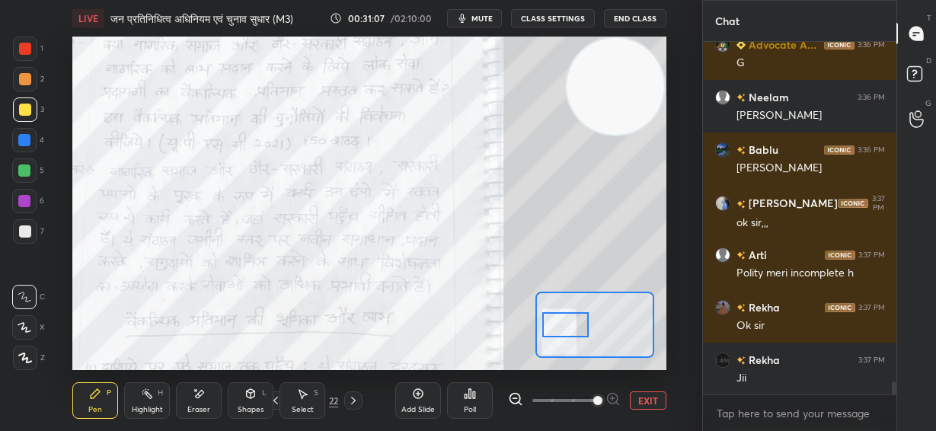
scroll to position [9073, 0]
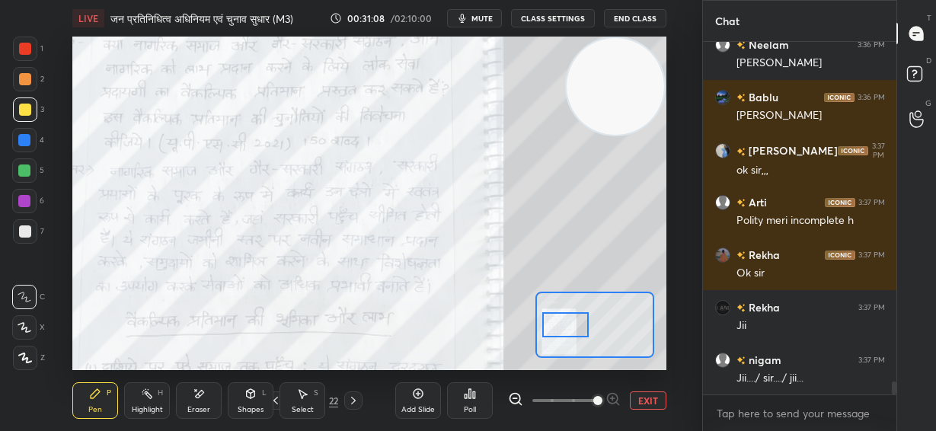
click at [28, 40] on div at bounding box center [25, 49] width 24 height 24
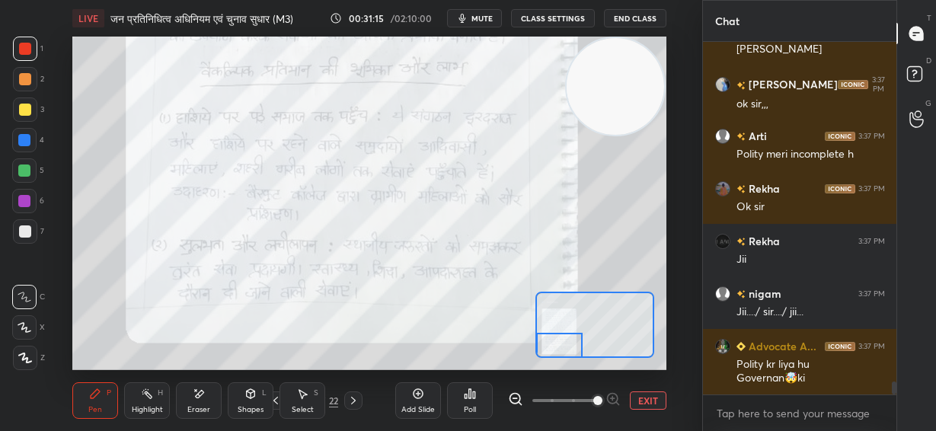
drag, startPoint x: 567, startPoint y: 328, endPoint x: 561, endPoint y: 346, distance: 19.3
click at [558, 347] on div at bounding box center [559, 345] width 46 height 25
click at [648, 405] on button "EXIT" at bounding box center [648, 401] width 37 height 18
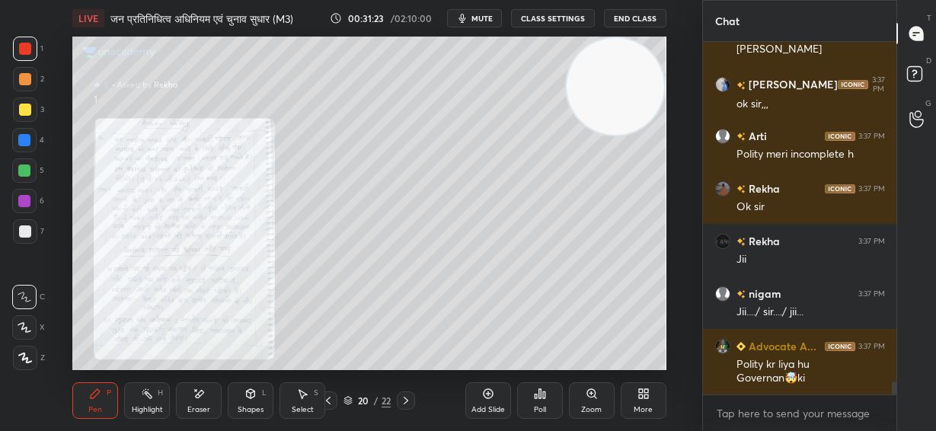
click at [410, 403] on icon at bounding box center [406, 401] width 12 height 12
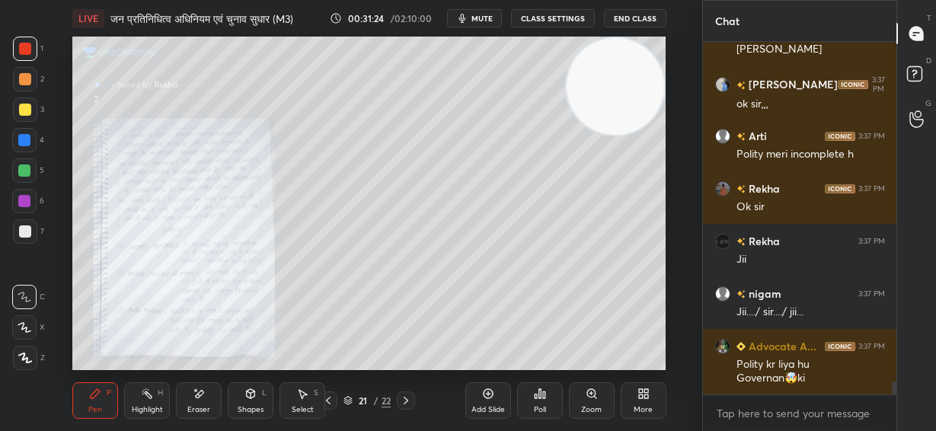
click at [599, 401] on div "Zoom" at bounding box center [592, 400] width 46 height 37
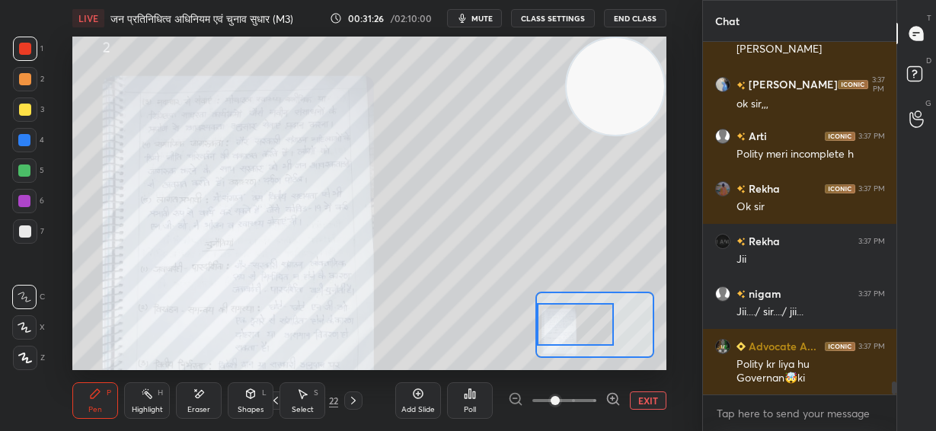
drag, startPoint x: 593, startPoint y: 325, endPoint x: 609, endPoint y: 382, distance: 59.3
click at [555, 329] on div at bounding box center [575, 324] width 77 height 43
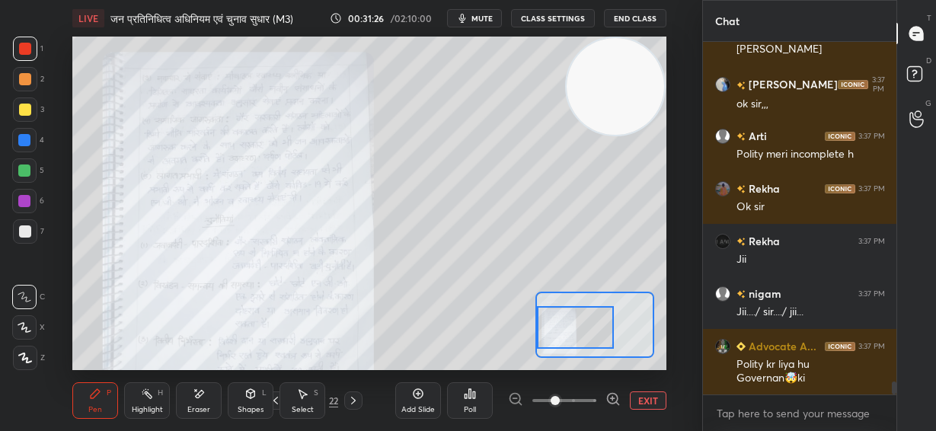
click at [613, 400] on icon at bounding box center [613, 399] width 0 height 4
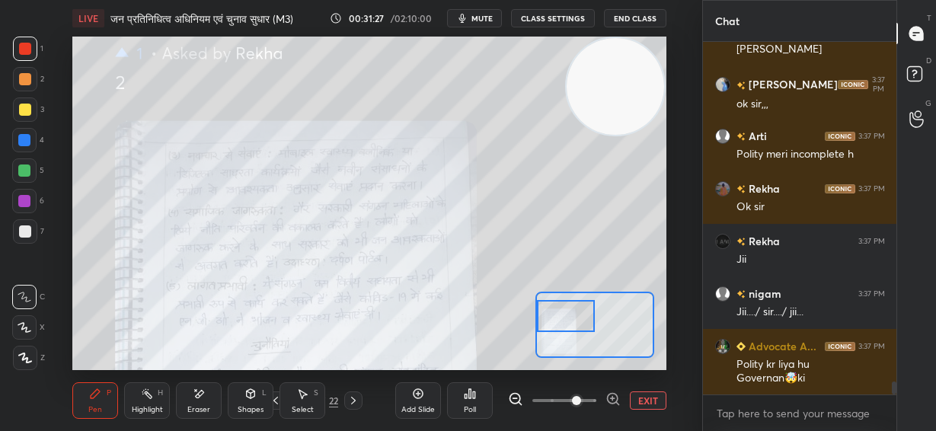
drag, startPoint x: 587, startPoint y: 328, endPoint x: 578, endPoint y: 313, distance: 17.1
click at [576, 318] on div at bounding box center [566, 316] width 58 height 32
drag, startPoint x: 612, startPoint y: 402, endPoint x: 603, endPoint y: 395, distance: 10.8
click at [610, 403] on icon at bounding box center [613, 399] width 15 height 15
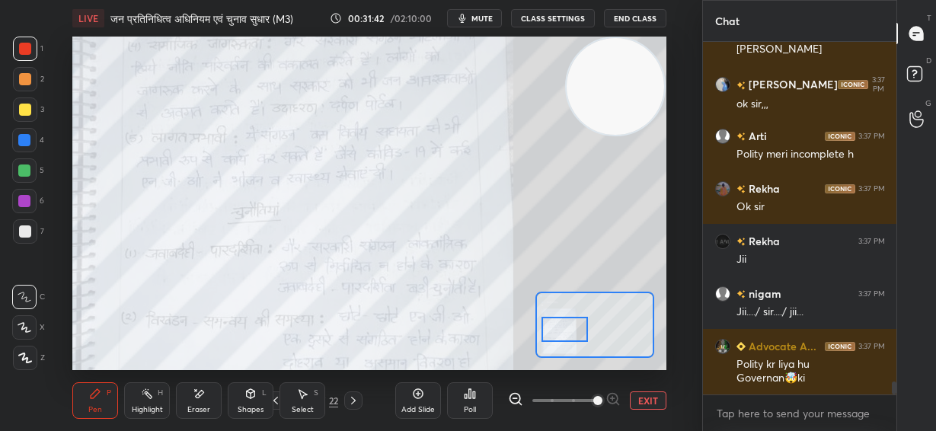
drag, startPoint x: 571, startPoint y: 324, endPoint x: 571, endPoint y: 338, distance: 14.5
click at [572, 338] on div at bounding box center [565, 329] width 46 height 25
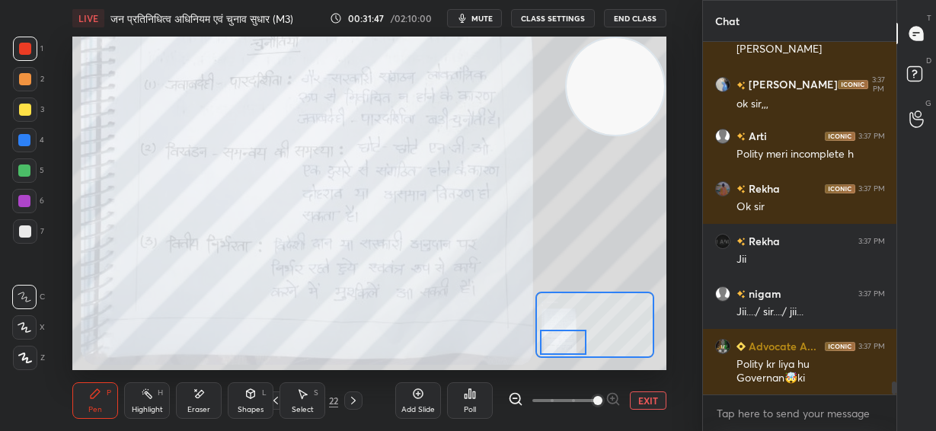
drag, startPoint x: 559, startPoint y: 331, endPoint x: 558, endPoint y: 341, distance: 10.8
click at [558, 341] on div at bounding box center [563, 342] width 46 height 25
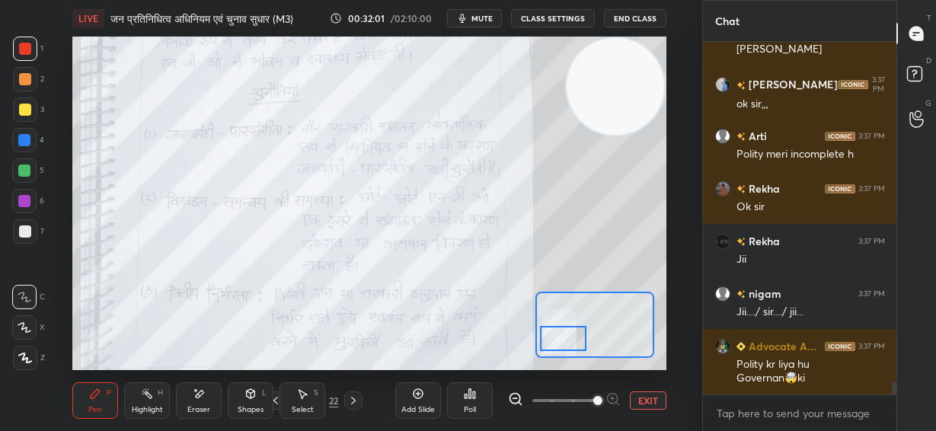
click at [566, 338] on div at bounding box center [563, 338] width 46 height 25
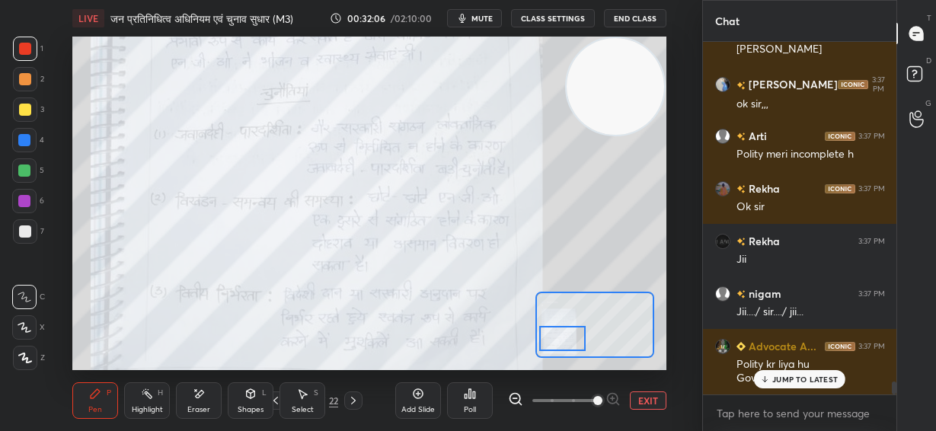
scroll to position [9273, 0]
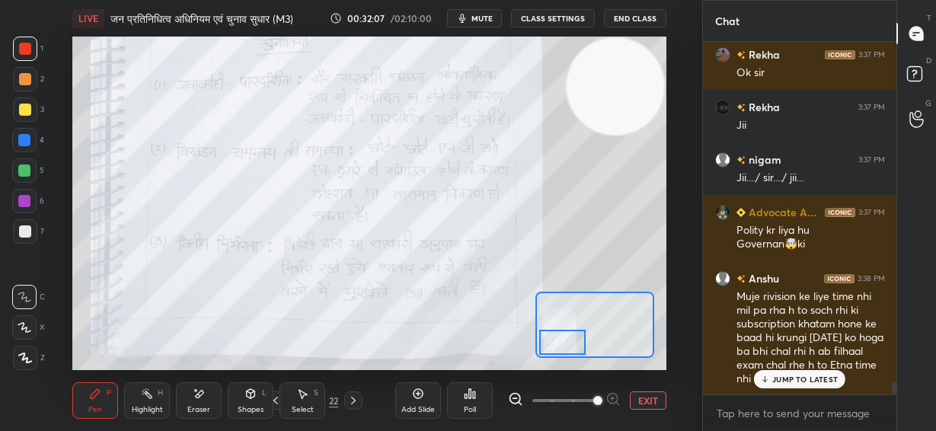
click at [570, 349] on div at bounding box center [562, 342] width 46 height 25
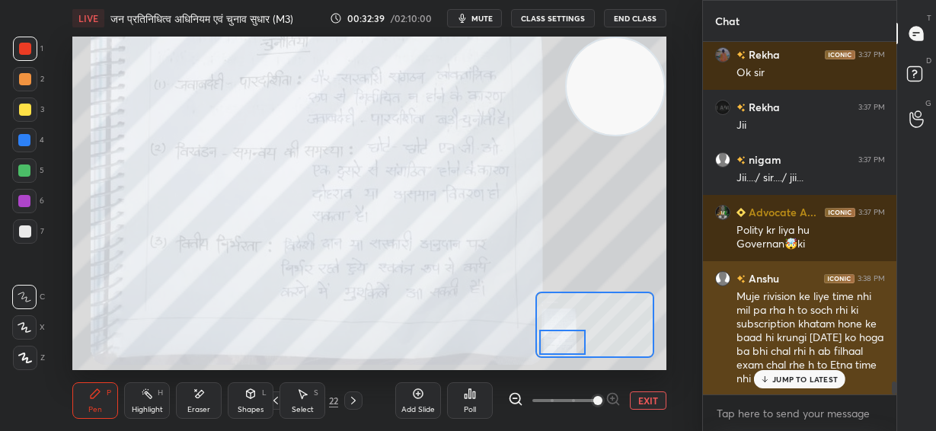
click at [800, 375] on p "JUMP TO LATEST" at bounding box center [806, 379] width 66 height 9
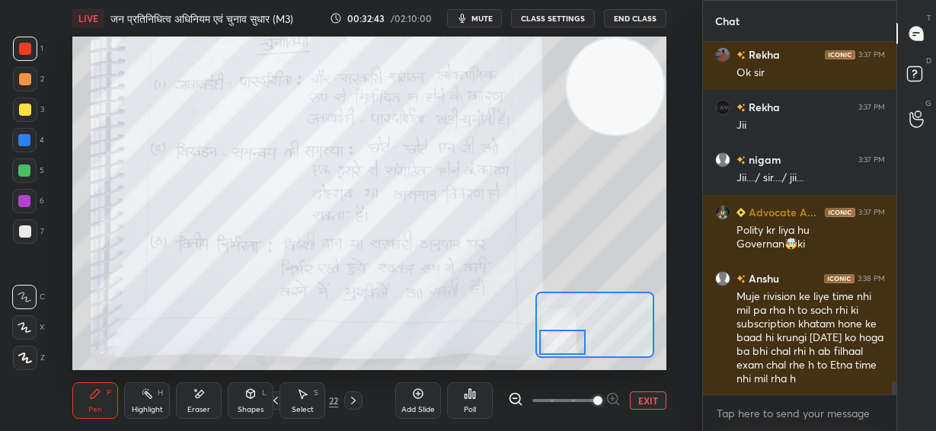
drag, startPoint x: 649, startPoint y: 401, endPoint x: 551, endPoint y: 398, distance: 98.3
click at [648, 401] on button "EXIT" at bounding box center [648, 401] width 37 height 18
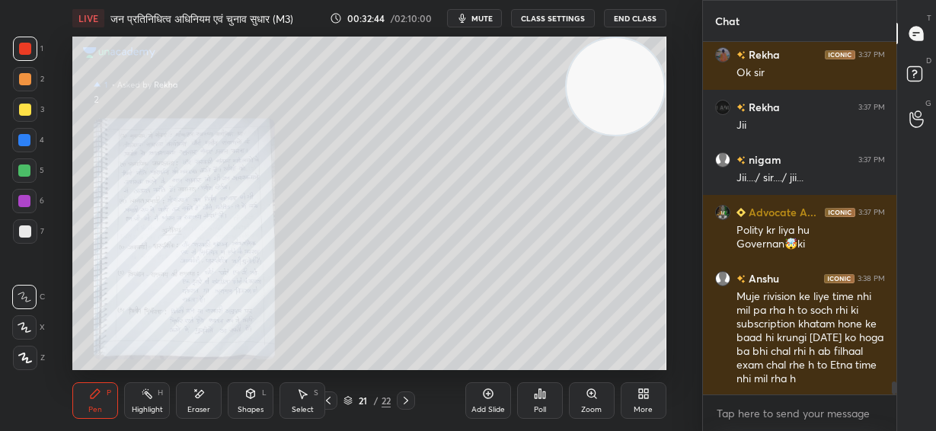
click at [401, 400] on icon at bounding box center [406, 401] width 12 height 12
click at [596, 401] on div "Zoom" at bounding box center [592, 400] width 46 height 37
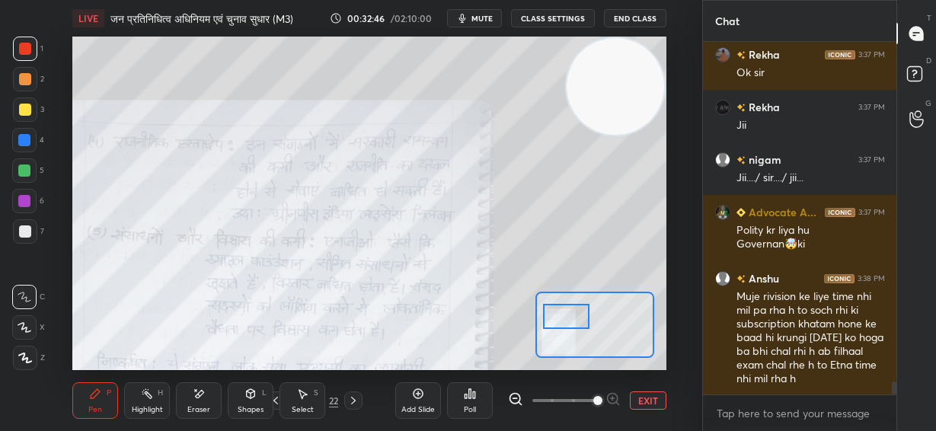
scroll to position [9340, 0]
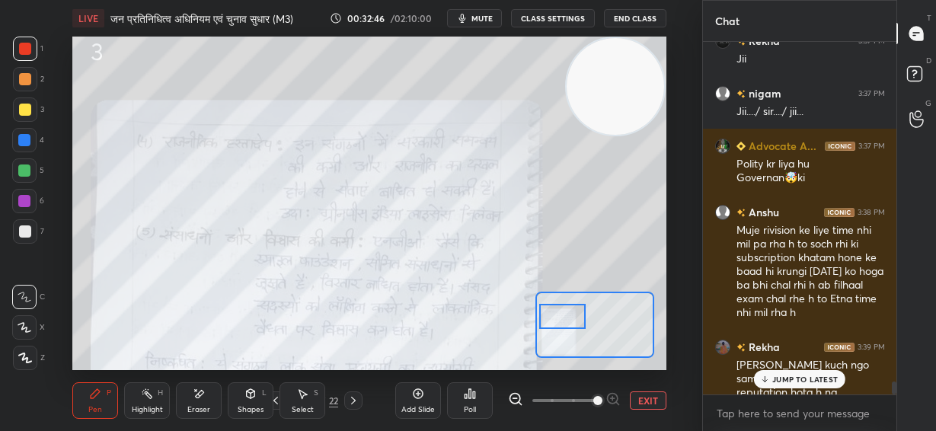
drag, startPoint x: 568, startPoint y: 326, endPoint x: 577, endPoint y: 322, distance: 10.6
click at [561, 320] on div at bounding box center [562, 316] width 46 height 25
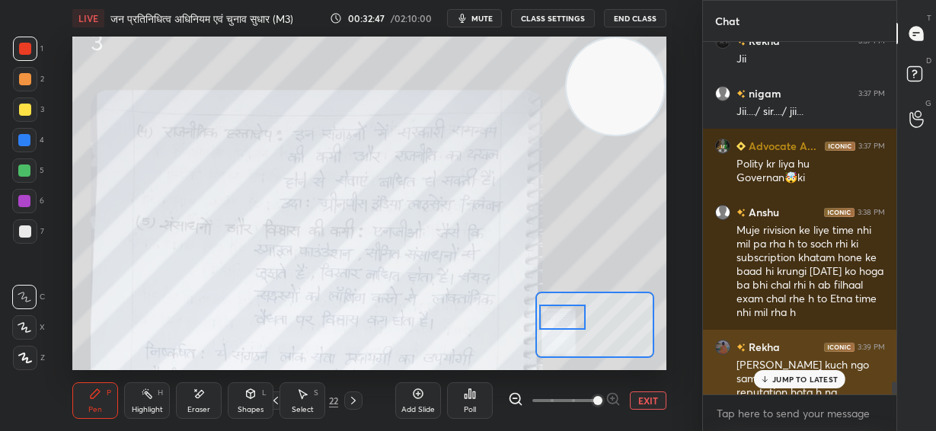
click at [824, 385] on div "JUMP TO LATEST" at bounding box center [799, 379] width 91 height 18
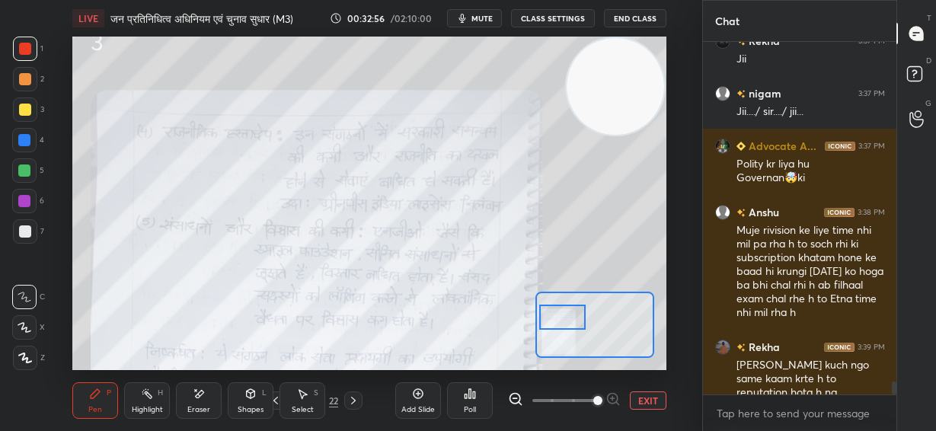
drag, startPoint x: 609, startPoint y: 115, endPoint x: 629, endPoint y: 104, distance: 22.5
click at [632, 104] on video at bounding box center [616, 87] width 98 height 98
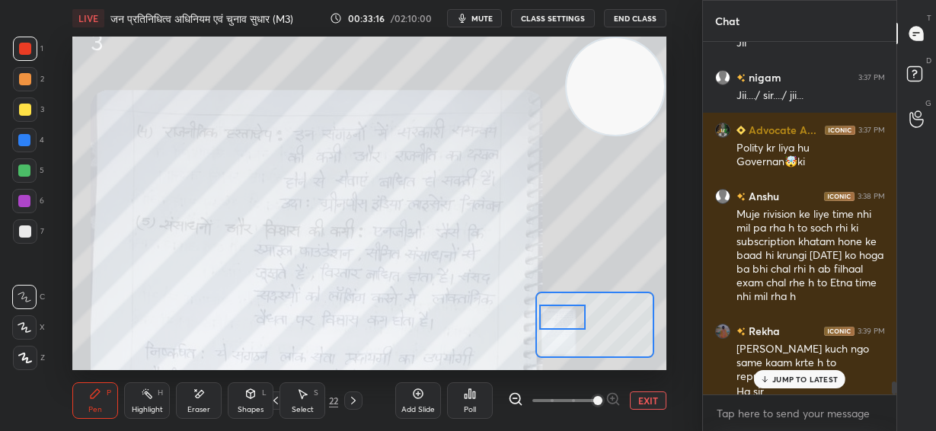
scroll to position [9407, 0]
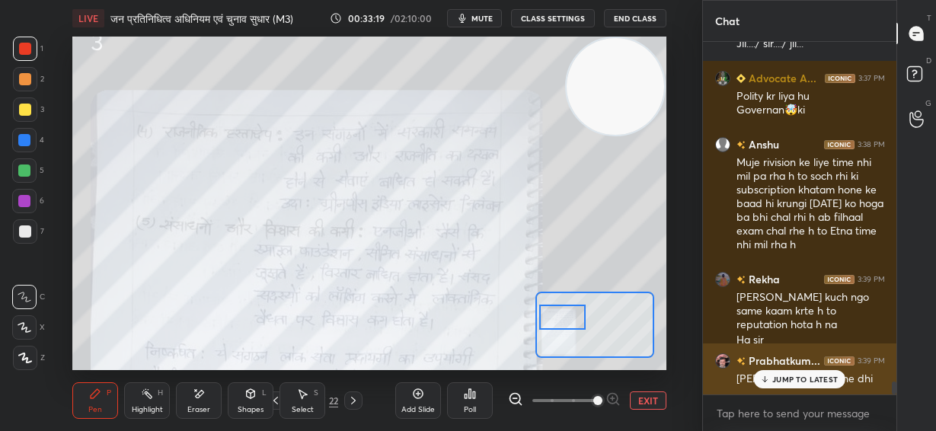
click at [803, 379] on p "JUMP TO LATEST" at bounding box center [806, 379] width 66 height 9
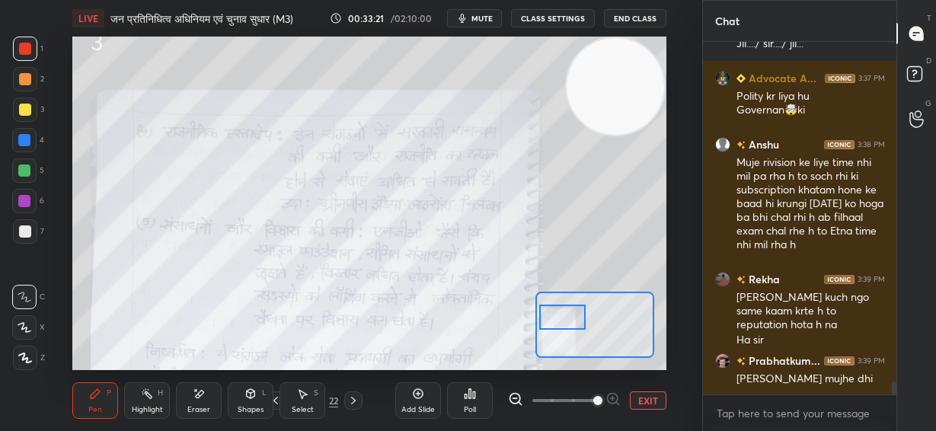
scroll to position [9460, 0]
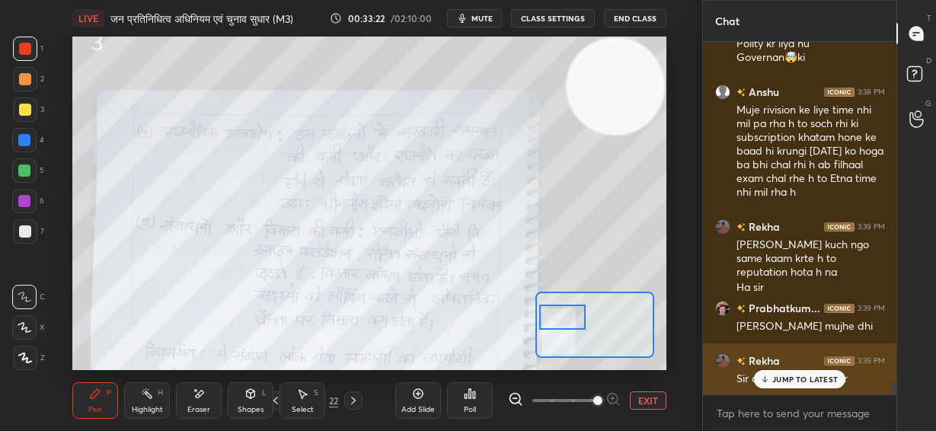
click at [784, 382] on p "JUMP TO LATEST" at bounding box center [806, 379] width 66 height 9
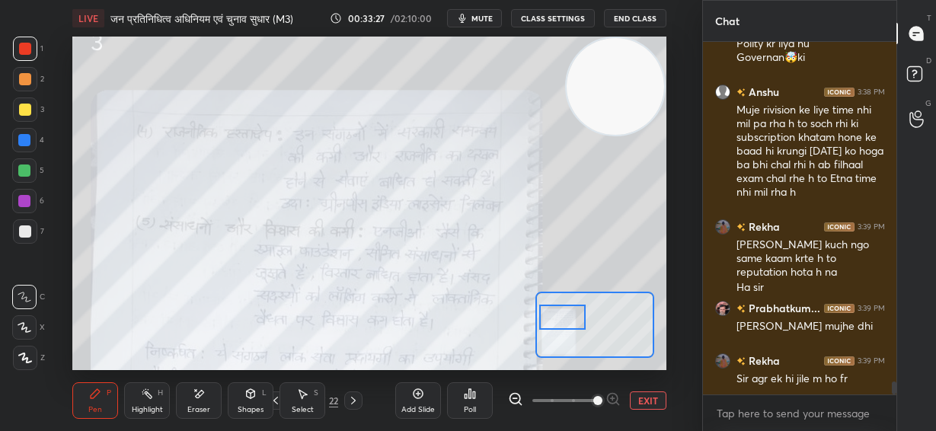
click at [646, 405] on button "EXIT" at bounding box center [648, 401] width 37 height 18
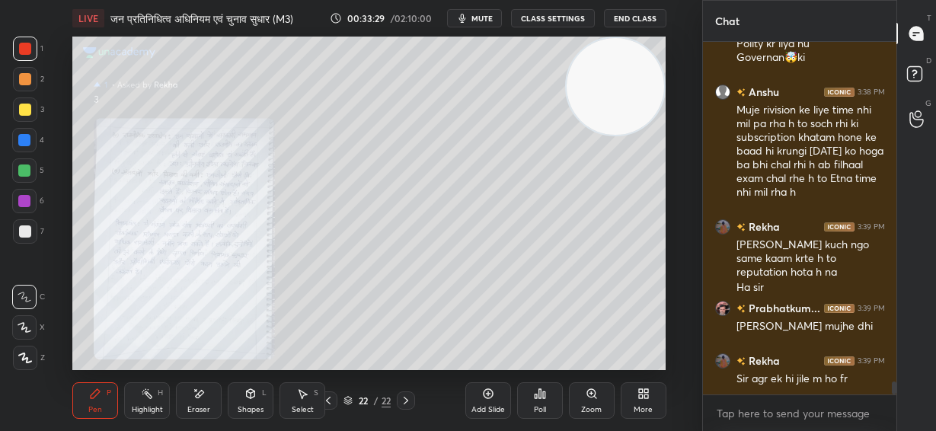
drag, startPoint x: 17, startPoint y: 114, endPoint x: 56, endPoint y: 122, distance: 40.5
click at [18, 117] on div at bounding box center [25, 110] width 24 height 24
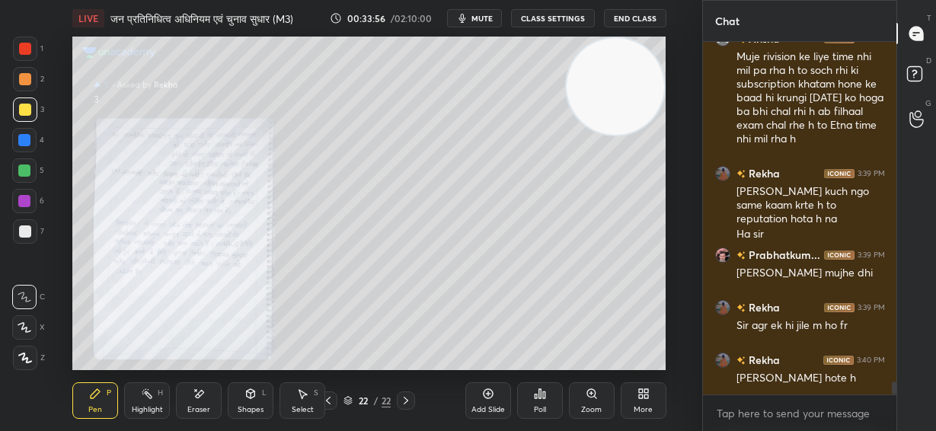
click at [200, 401] on div "Eraser" at bounding box center [199, 400] width 46 height 37
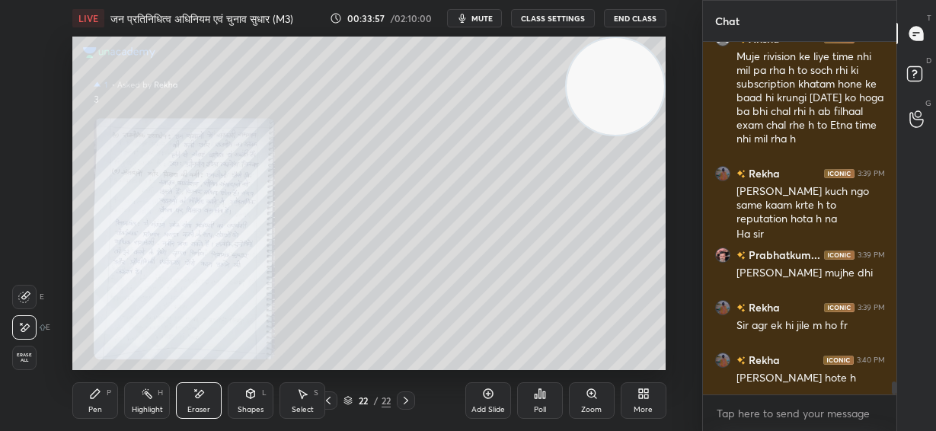
click at [21, 360] on span "Erase all" at bounding box center [24, 358] width 23 height 11
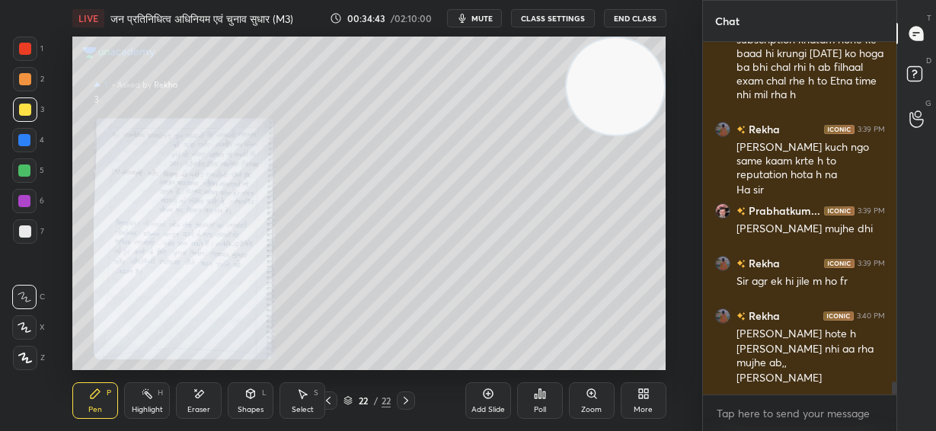
scroll to position [9573, 0]
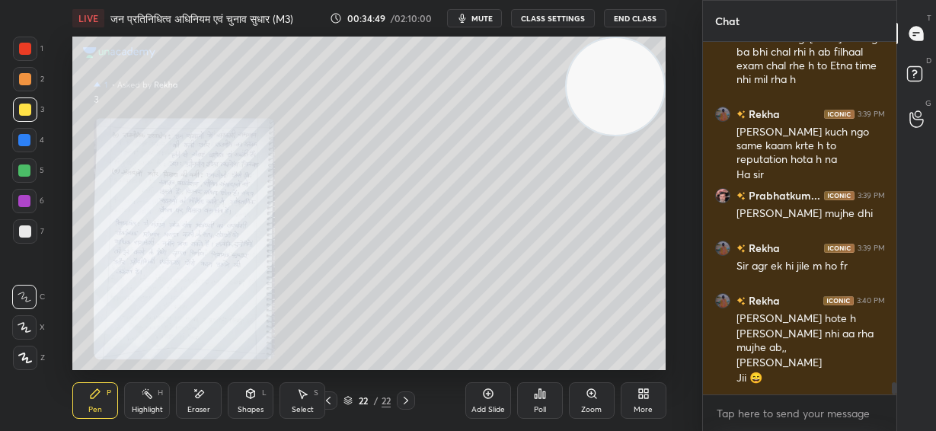
click at [28, 53] on div at bounding box center [25, 49] width 12 height 12
click at [406, 405] on icon at bounding box center [406, 401] width 12 height 12
click at [406, 403] on icon at bounding box center [406, 401] width 12 height 12
click at [588, 397] on icon at bounding box center [592, 394] width 12 height 12
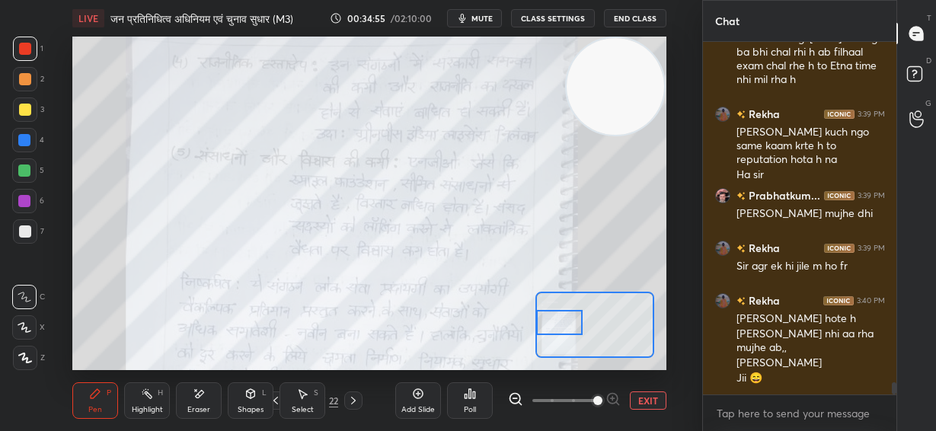
drag, startPoint x: 598, startPoint y: 325, endPoint x: 556, endPoint y: 323, distance: 42.0
click at [556, 323] on div at bounding box center [559, 322] width 46 height 25
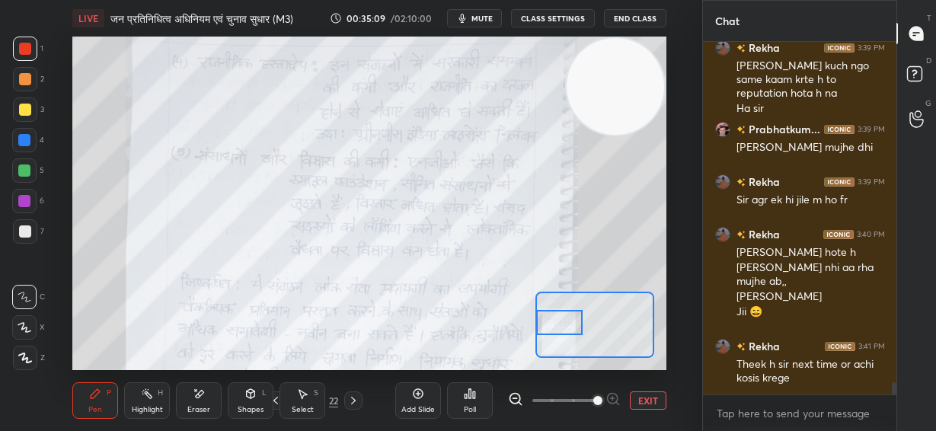
scroll to position [9654, 0]
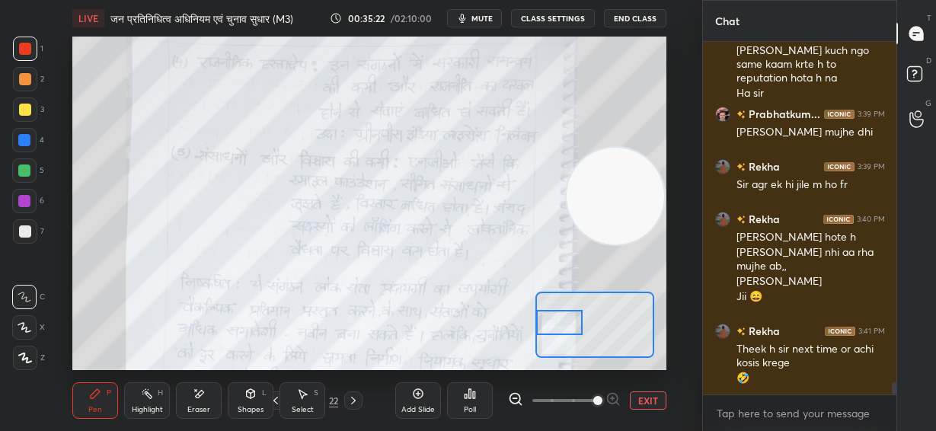
drag, startPoint x: 624, startPoint y: 94, endPoint x: 469, endPoint y: 194, distance: 184.1
click at [567, 199] on video at bounding box center [616, 197] width 98 height 98
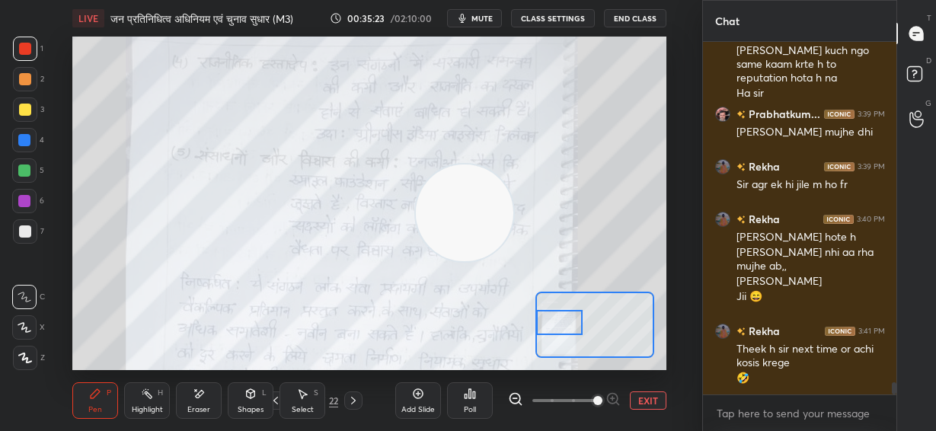
drag, startPoint x: 457, startPoint y: 213, endPoint x: 462, endPoint y: 224, distance: 12.6
click at [459, 237] on video at bounding box center [465, 214] width 98 height 98
drag, startPoint x: 24, startPoint y: 107, endPoint x: 35, endPoint y: 106, distance: 10.7
click at [27, 106] on div at bounding box center [25, 110] width 12 height 12
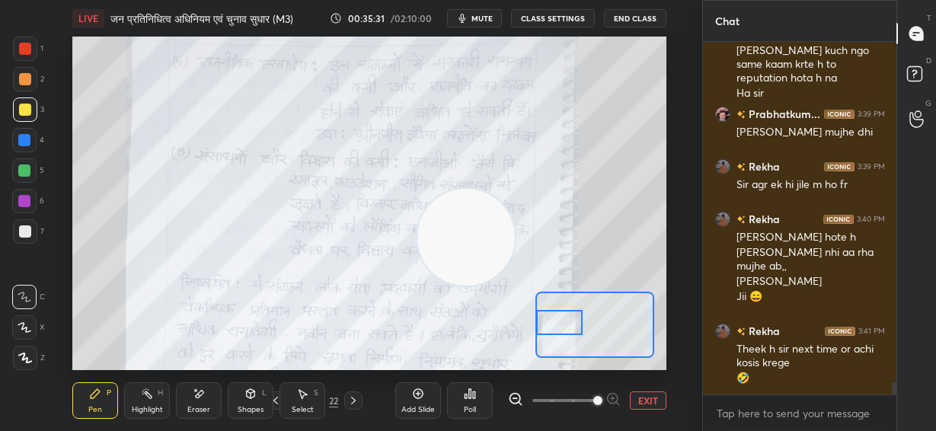
drag, startPoint x: 25, startPoint y: 50, endPoint x: 35, endPoint y: 48, distance: 10.2
click at [26, 51] on div at bounding box center [25, 49] width 12 height 12
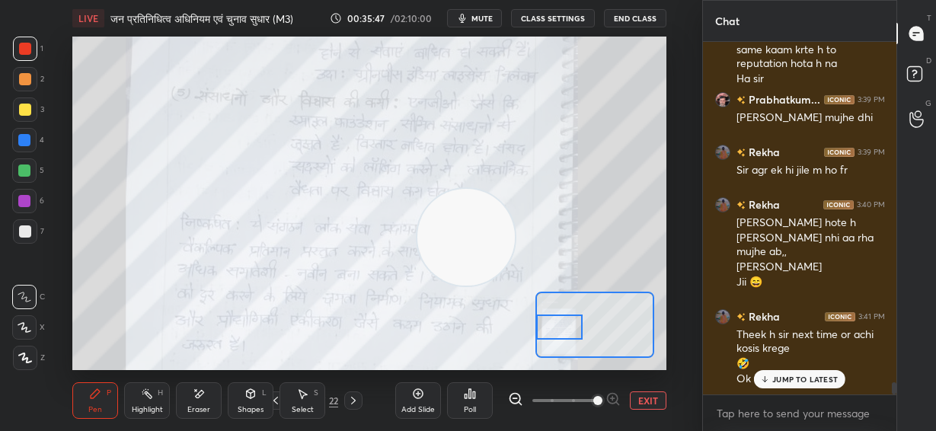
click at [555, 334] on div at bounding box center [559, 327] width 46 height 25
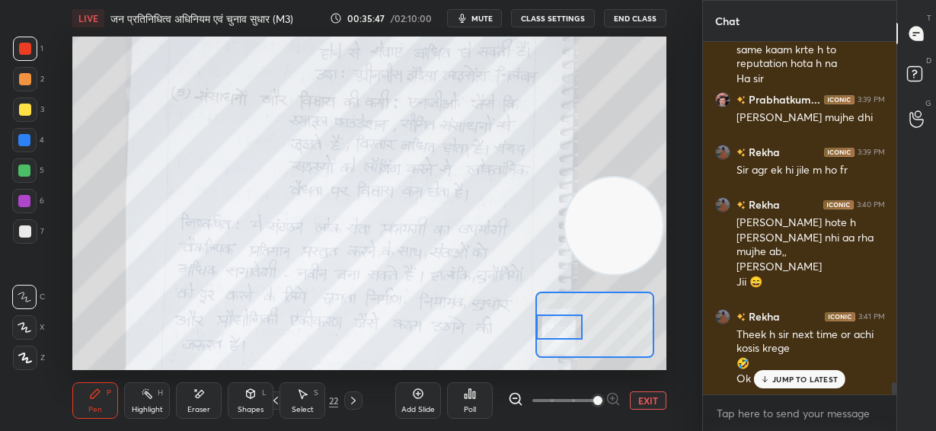
drag, startPoint x: 520, startPoint y: 259, endPoint x: 591, endPoint y: 247, distance: 72.6
click at [606, 248] on video at bounding box center [614, 227] width 98 height 98
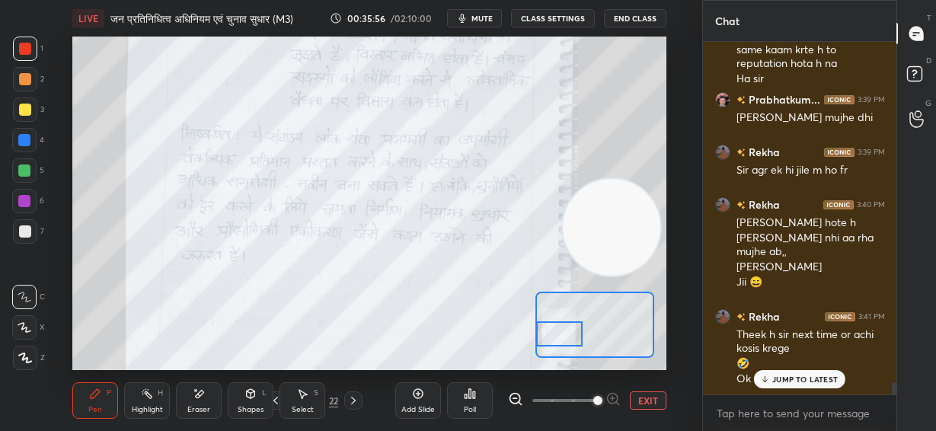
drag, startPoint x: 570, startPoint y: 334, endPoint x: 570, endPoint y: 344, distance: 9.1
click at [571, 344] on div at bounding box center [559, 334] width 46 height 25
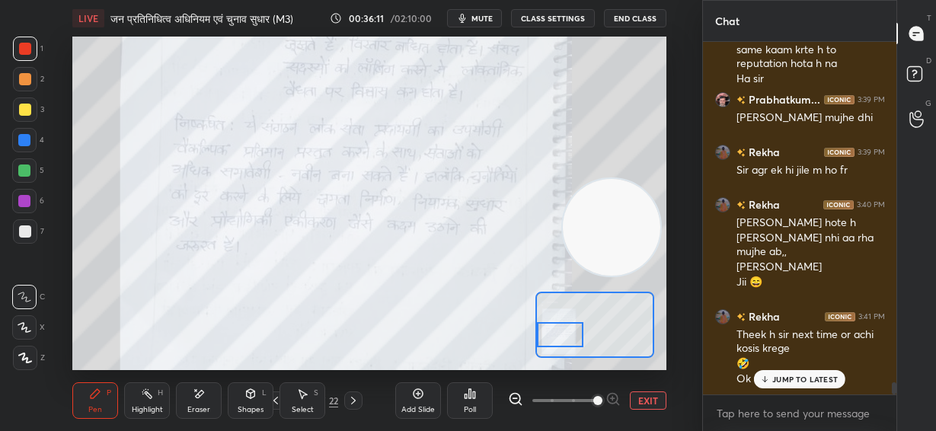
click at [814, 383] on p "JUMP TO LATEST" at bounding box center [806, 379] width 66 height 9
click at [657, 401] on button "EXIT" at bounding box center [648, 401] width 37 height 18
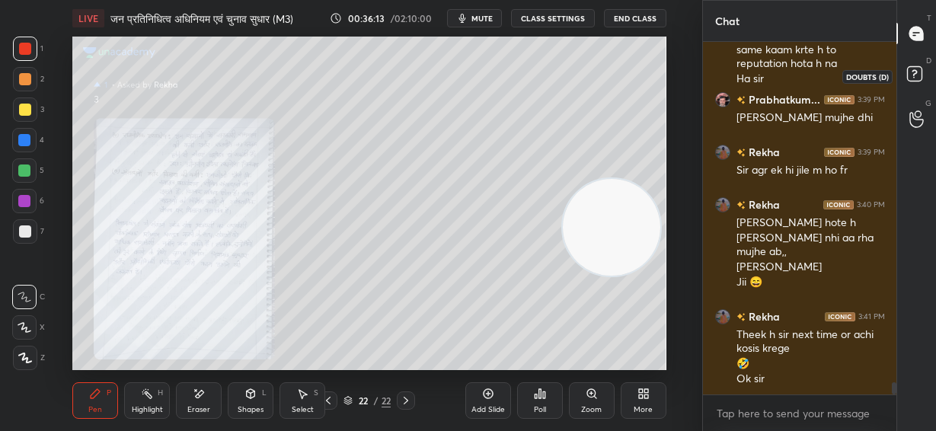
click at [920, 70] on rect at bounding box center [914, 74] width 14 height 14
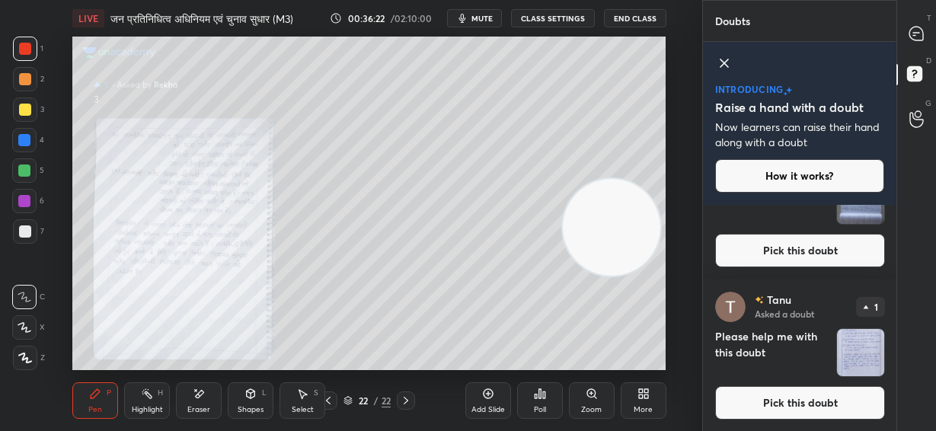
scroll to position [1017, 0]
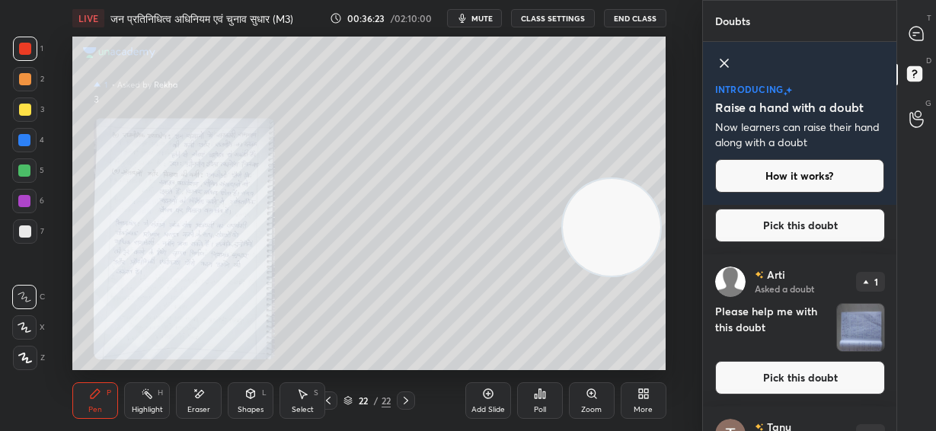
click at [824, 369] on button "Pick this doubt" at bounding box center [800, 378] width 170 height 34
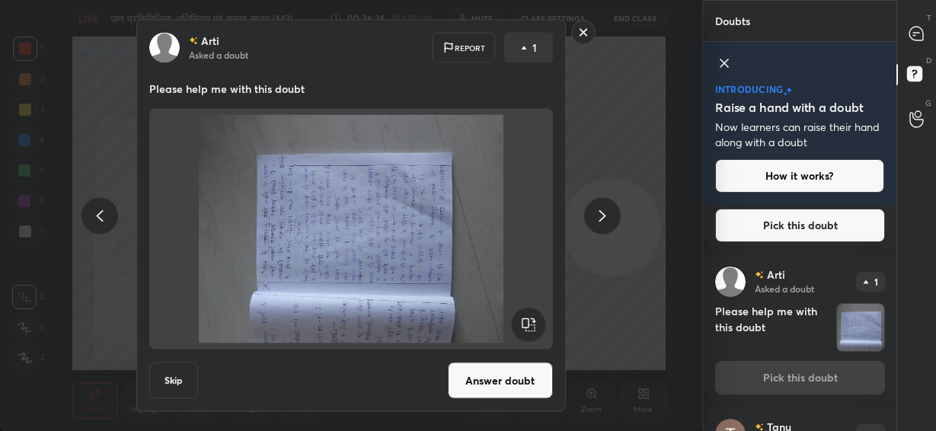
click at [524, 323] on rect at bounding box center [528, 325] width 34 height 34
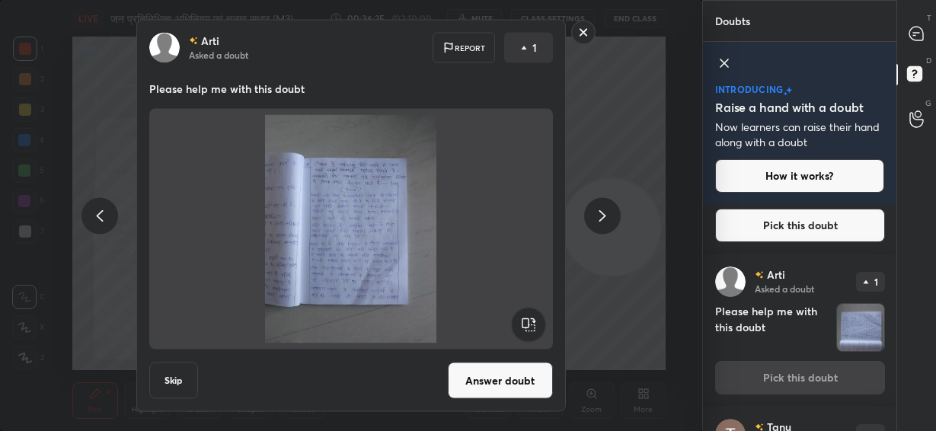
click at [497, 378] on button "Answer doubt" at bounding box center [500, 381] width 105 height 37
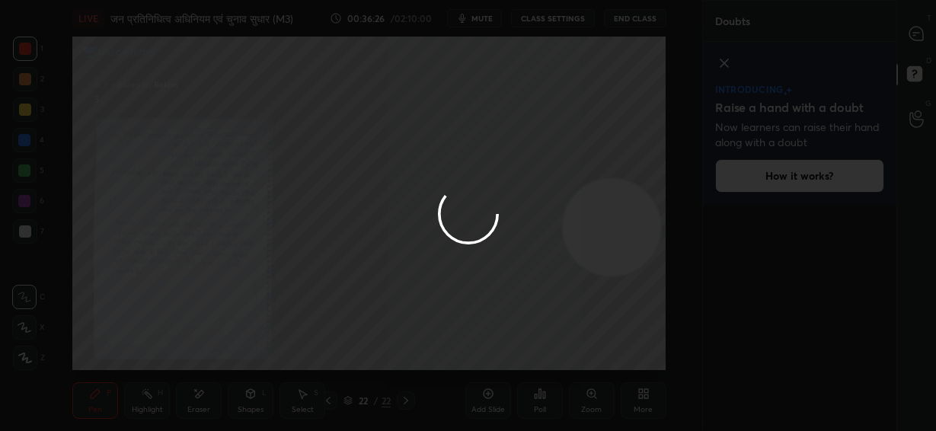
scroll to position [0, 0]
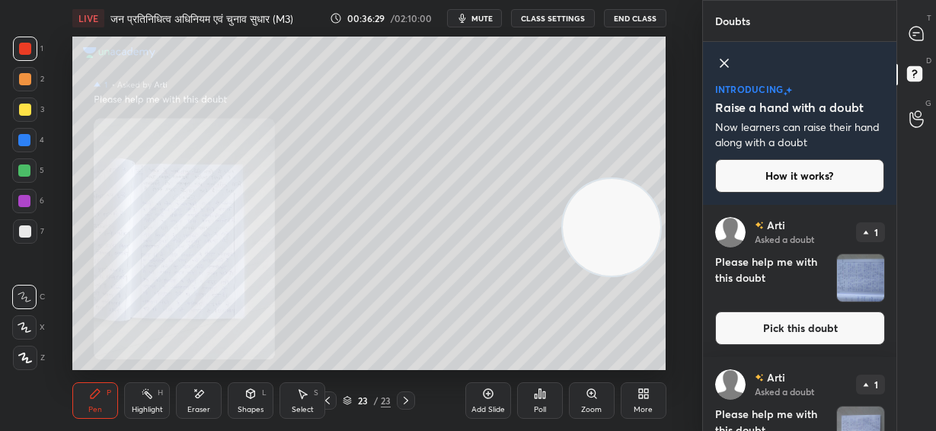
click at [587, 398] on icon at bounding box center [592, 394] width 12 height 12
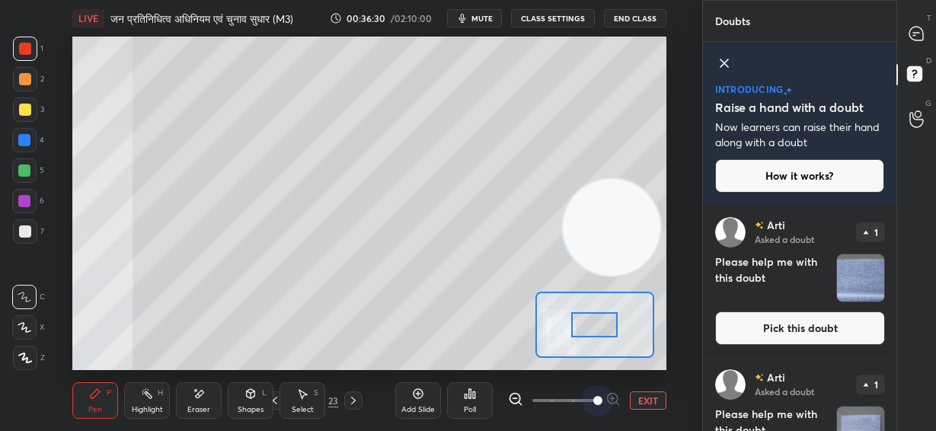
click at [587, 398] on span at bounding box center [565, 400] width 64 height 23
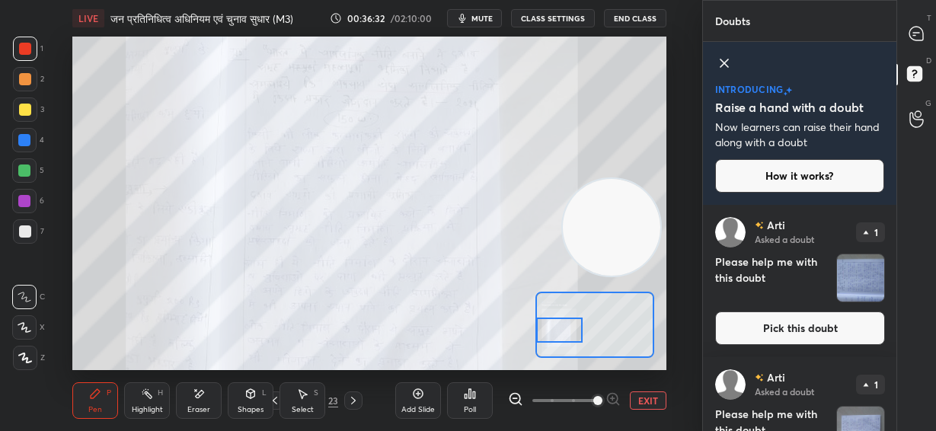
click at [533, 338] on div "Setting up your live class Poll for secs No correct answer Start poll" at bounding box center [368, 204] width 593 height 334
click at [603, 398] on span at bounding box center [597, 400] width 9 height 9
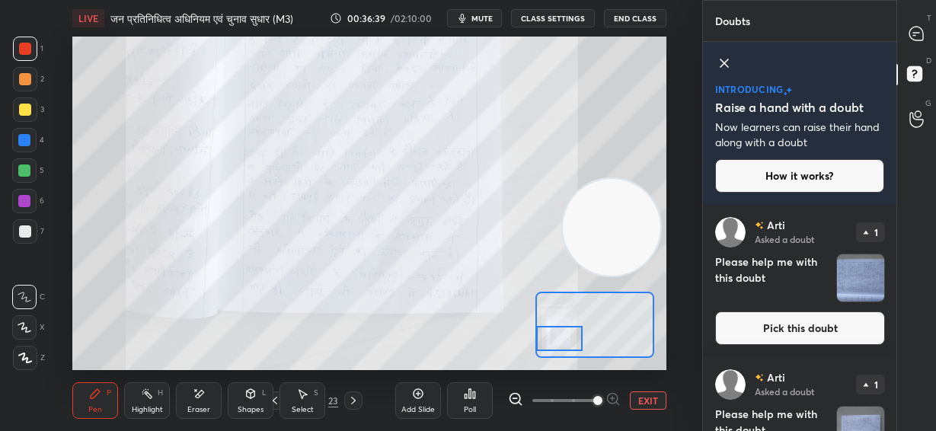
drag, startPoint x: 574, startPoint y: 331, endPoint x: 574, endPoint y: 340, distance: 8.4
click at [574, 340] on div at bounding box center [559, 338] width 46 height 25
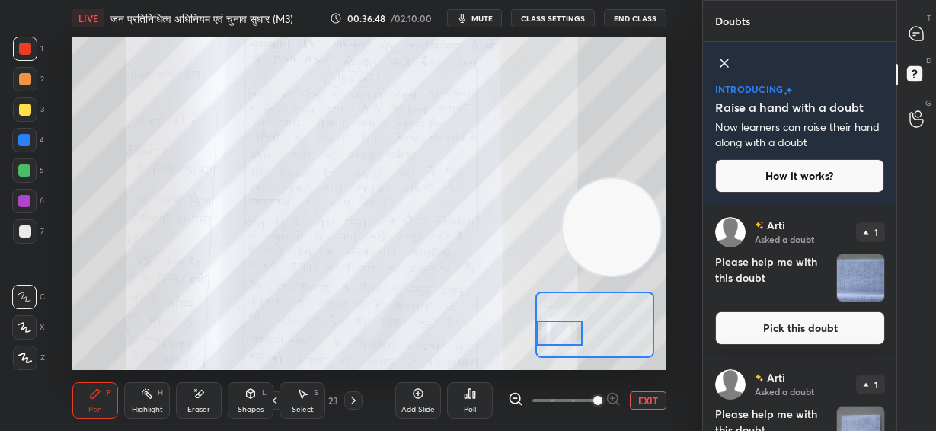
click at [568, 329] on div at bounding box center [559, 333] width 46 height 25
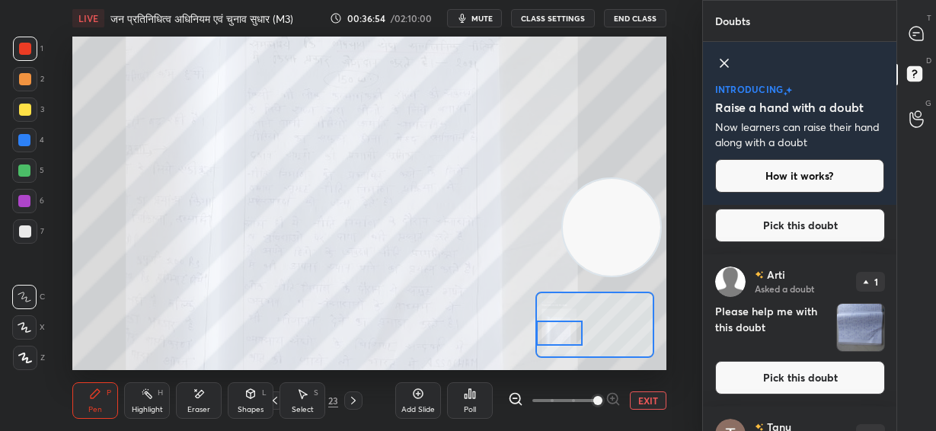
scroll to position [737, 0]
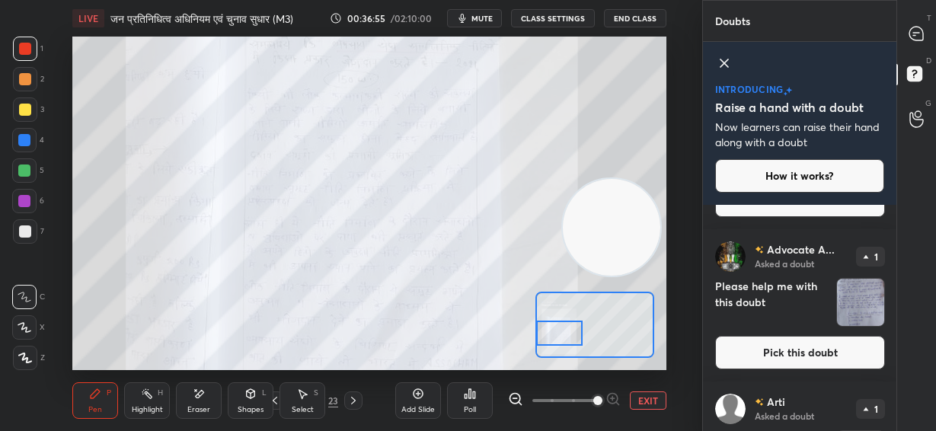
click at [795, 353] on button "Pick this doubt" at bounding box center [800, 353] width 170 height 34
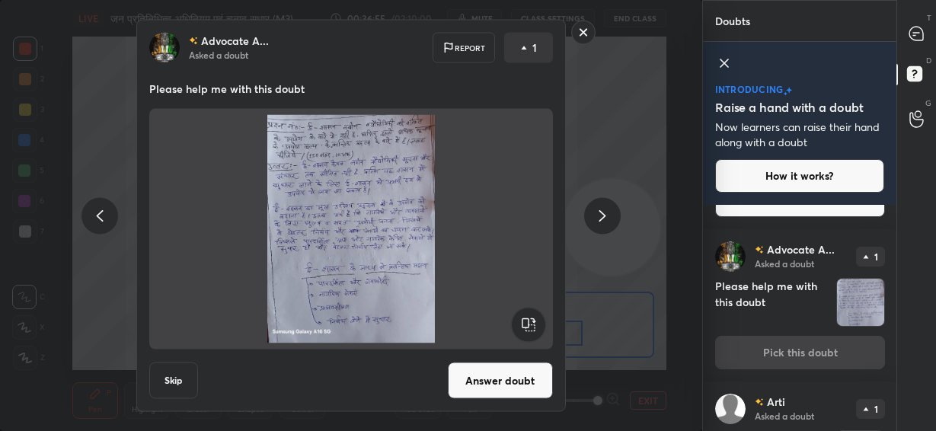
click at [522, 380] on button "Answer doubt" at bounding box center [500, 381] width 105 height 37
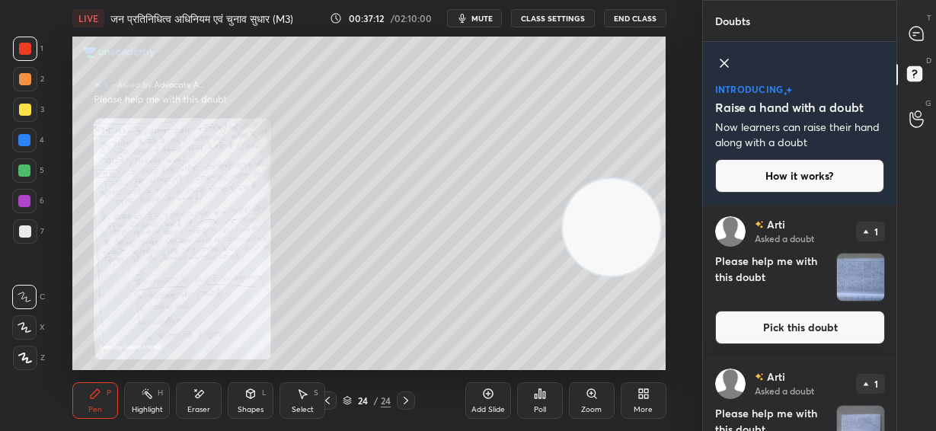
scroll to position [0, 0]
drag, startPoint x: 915, startPoint y: 36, endPoint x: 908, endPoint y: 42, distance: 9.2
click at [908, 42] on div at bounding box center [917, 33] width 30 height 27
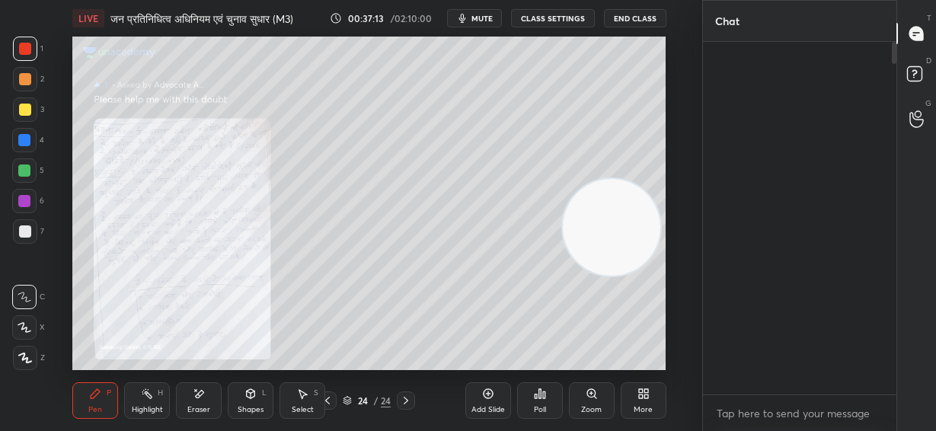
scroll to position [348, 189]
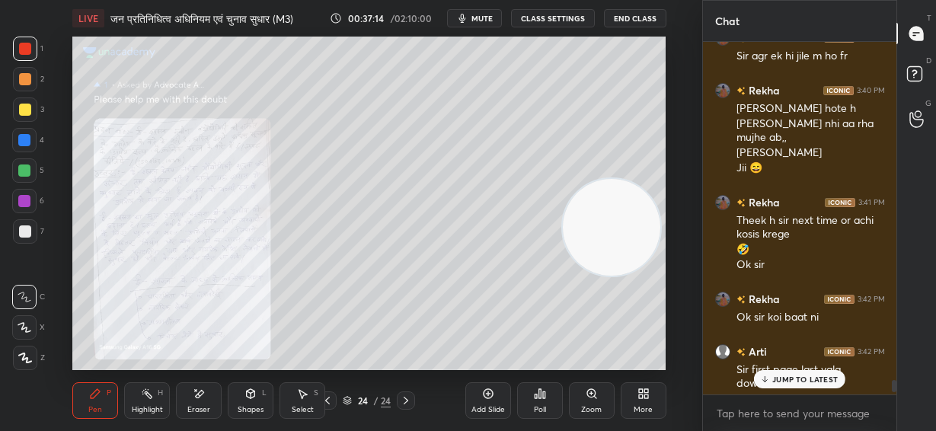
click at [588, 390] on icon at bounding box center [591, 393] width 8 height 8
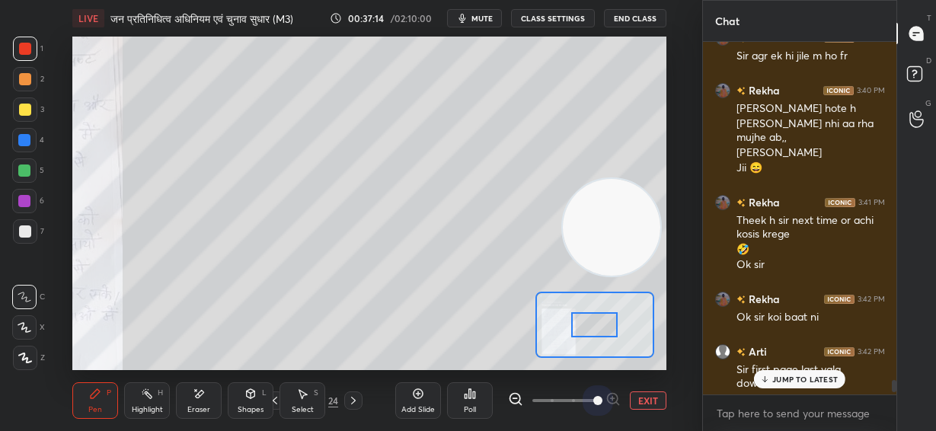
click at [587, 390] on span at bounding box center [565, 400] width 64 height 23
click at [805, 385] on div "JUMP TO LATEST" at bounding box center [799, 379] width 91 height 18
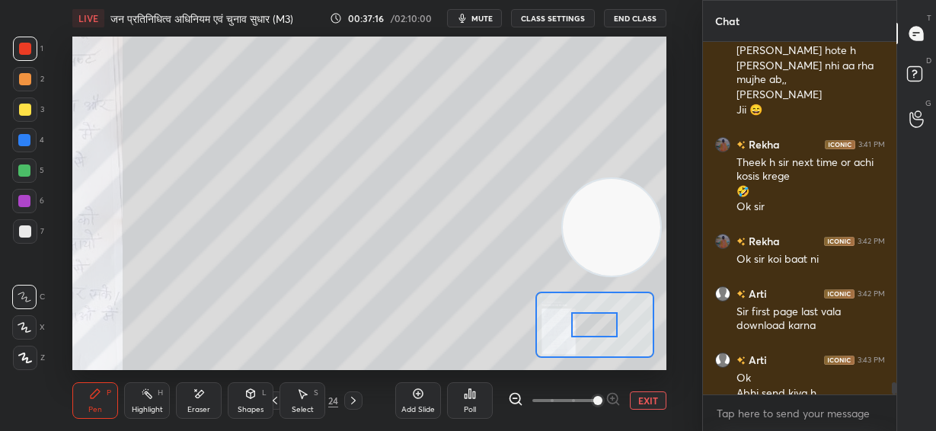
scroll to position [9780, 0]
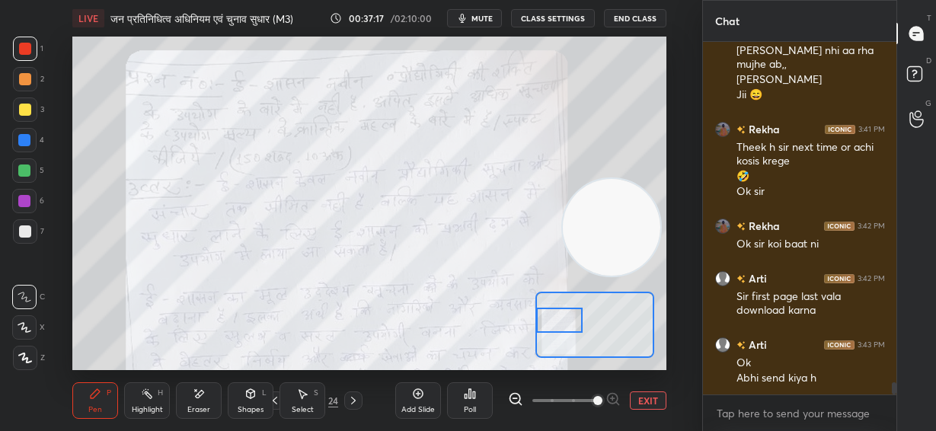
drag, startPoint x: 587, startPoint y: 332, endPoint x: 549, endPoint y: 328, distance: 38.4
click at [549, 328] on div at bounding box center [559, 320] width 46 height 25
click at [556, 325] on div at bounding box center [559, 320] width 46 height 25
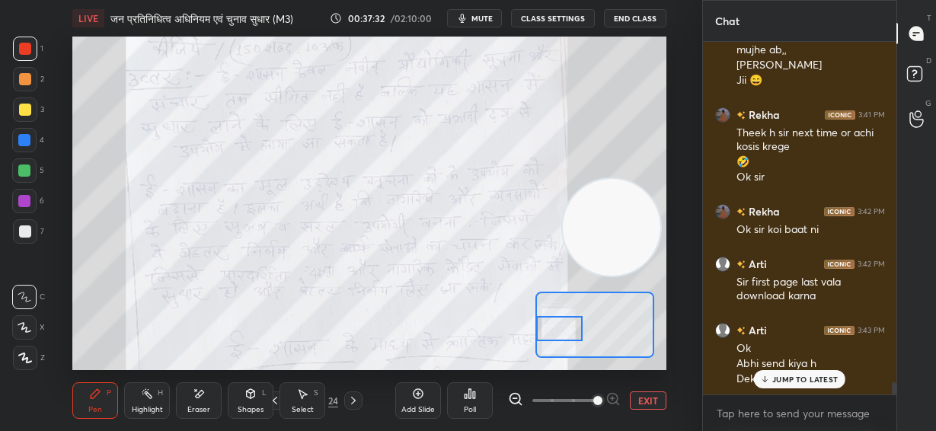
click at [577, 330] on div at bounding box center [559, 328] width 46 height 25
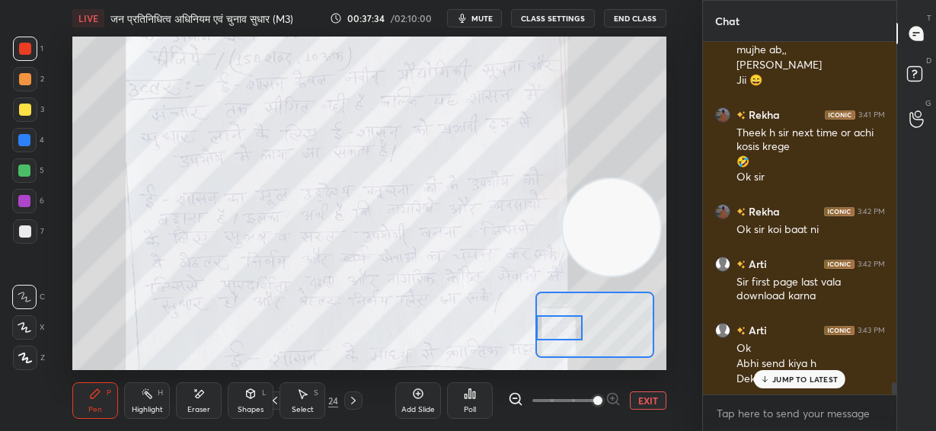
click at [517, 400] on icon at bounding box center [515, 399] width 15 height 15
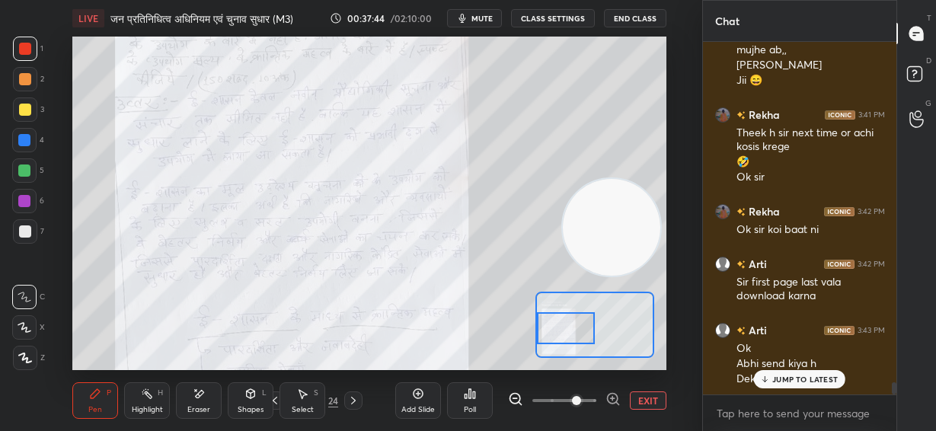
click at [558, 334] on div at bounding box center [566, 328] width 58 height 32
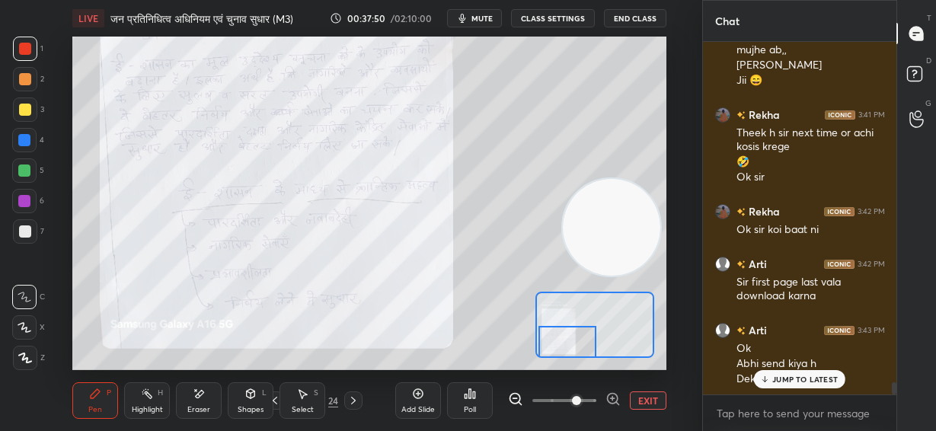
drag, startPoint x: 555, startPoint y: 330, endPoint x: 556, endPoint y: 346, distance: 16.1
click at [556, 346] on div at bounding box center [568, 342] width 58 height 32
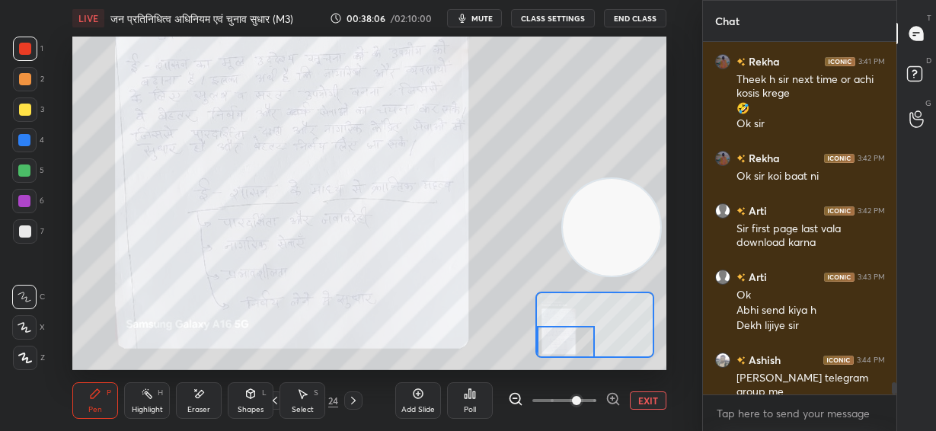
click at [568, 349] on div at bounding box center [566, 342] width 58 height 32
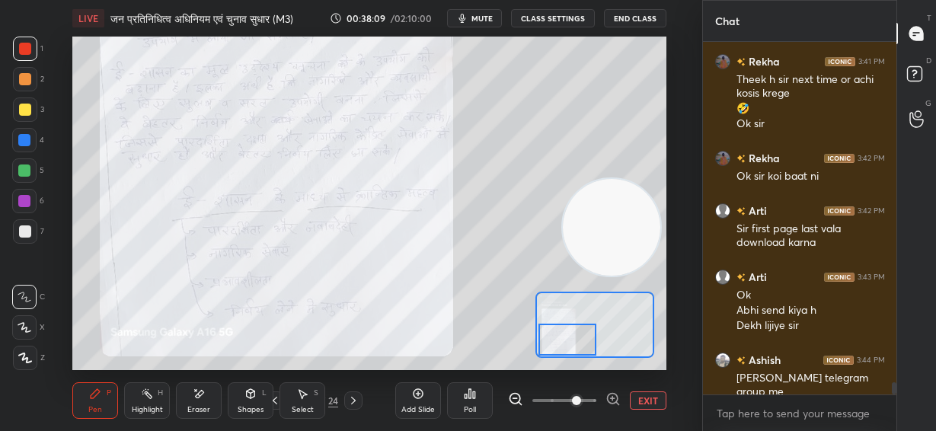
click at [561, 338] on div at bounding box center [568, 340] width 58 height 32
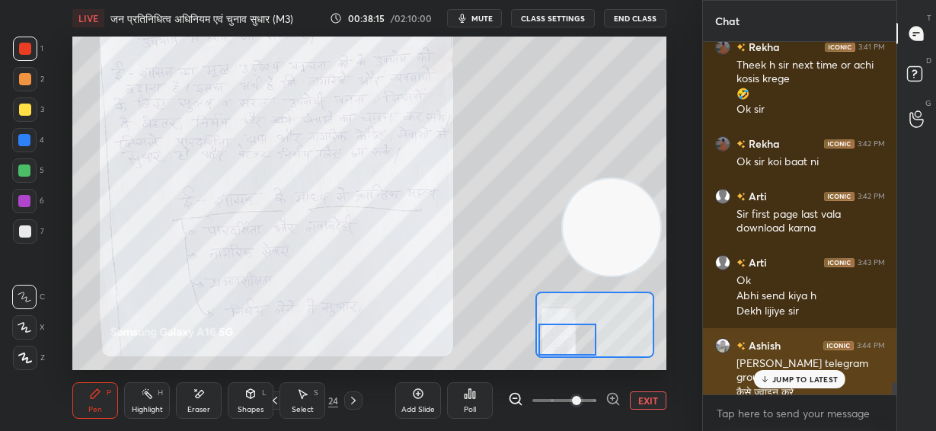
click at [769, 376] on icon at bounding box center [765, 379] width 10 height 9
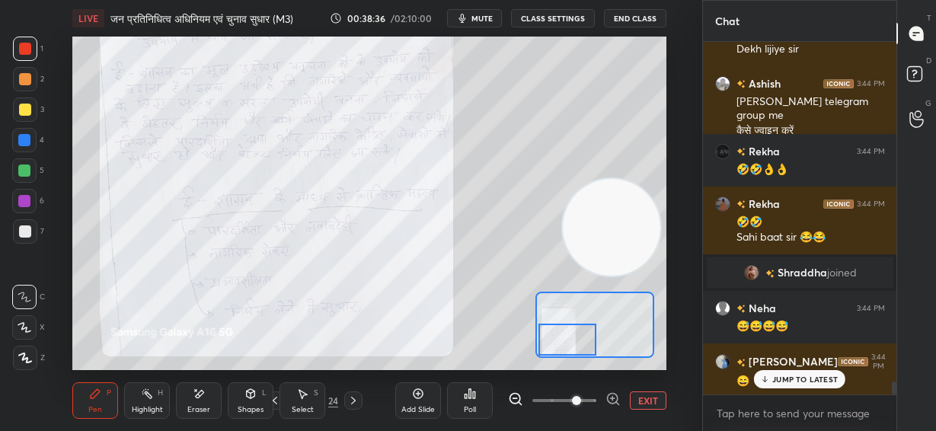
scroll to position [9118, 0]
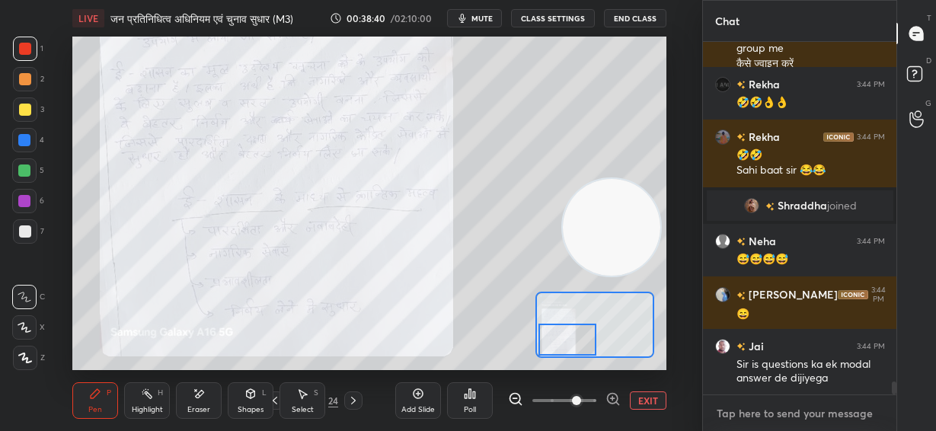
type textarea "x"
click at [753, 409] on textarea at bounding box center [799, 413] width 169 height 24
paste textarea "[URL][DOMAIN_NAME]"
type textarea "[URL][DOMAIN_NAME]"
type textarea "x"
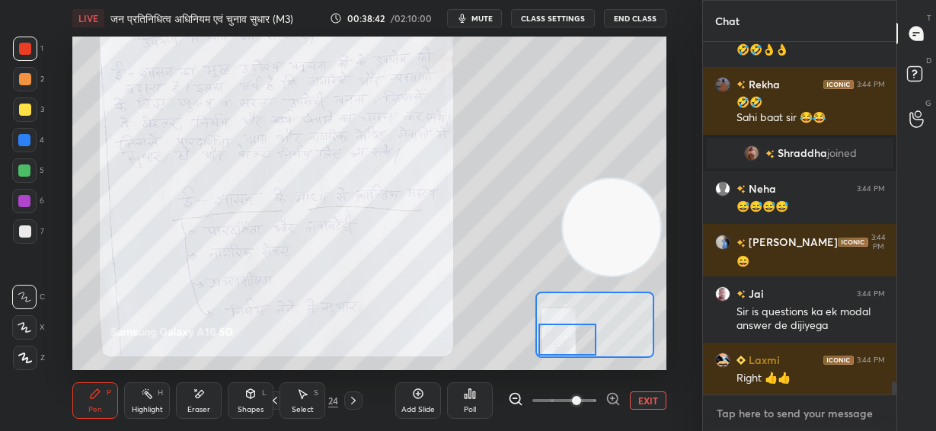
scroll to position [9269, 0]
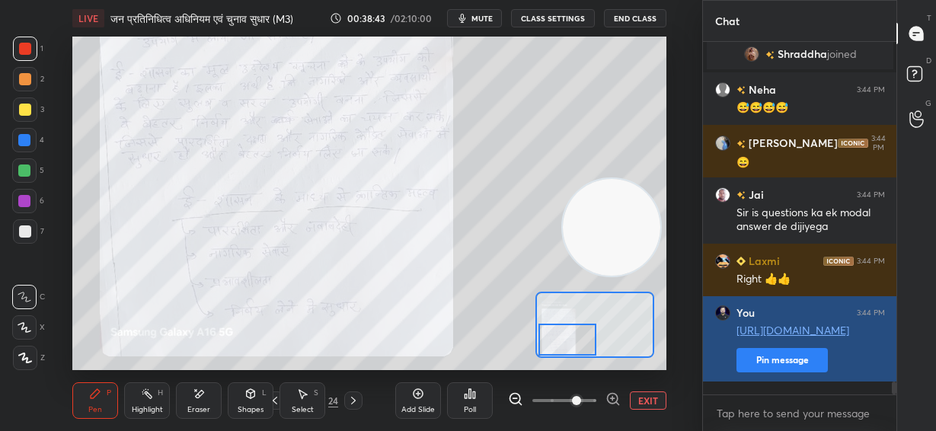
click at [781, 373] on button "Pin message" at bounding box center [782, 360] width 91 height 24
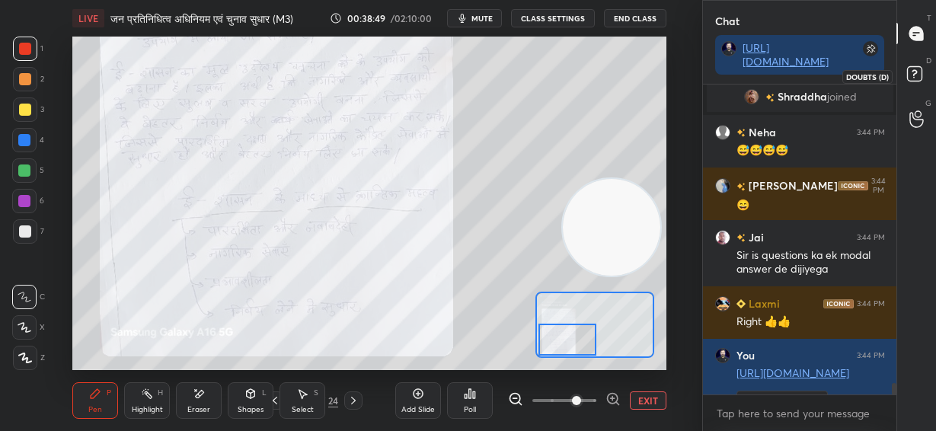
click at [914, 76] on icon at bounding box center [917, 75] width 27 height 27
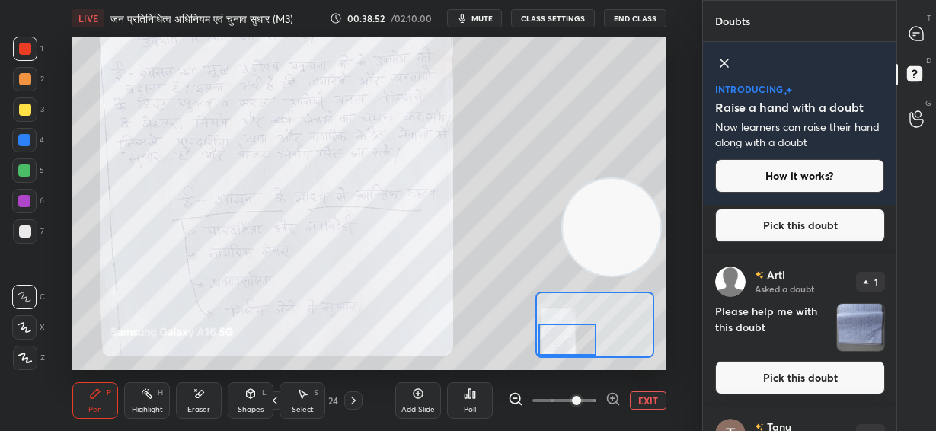
scroll to position [585, 0]
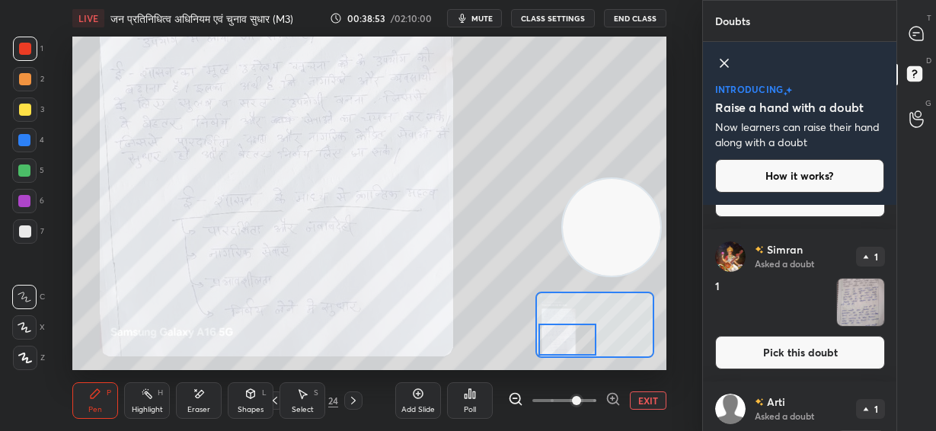
click at [778, 362] on button "Pick this doubt" at bounding box center [800, 353] width 170 height 34
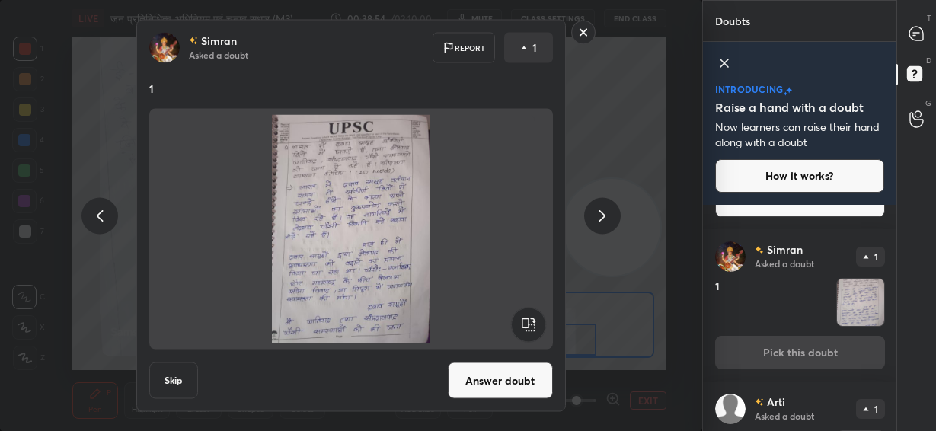
click at [521, 385] on button "Answer doubt" at bounding box center [500, 381] width 105 height 37
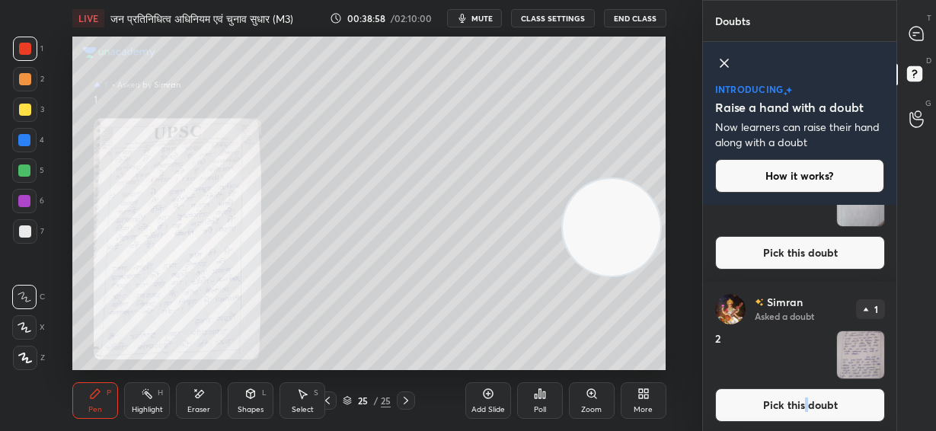
click at [804, 397] on button "Pick this doubt" at bounding box center [800, 406] width 170 height 34
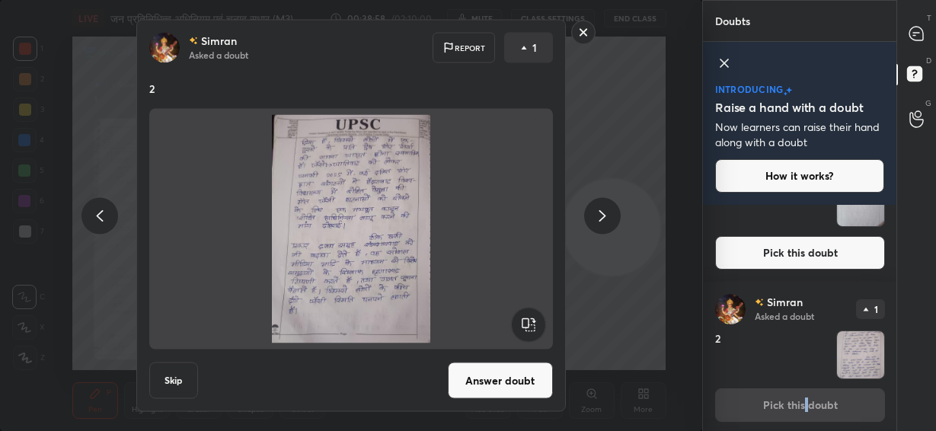
scroll to position [382, 0]
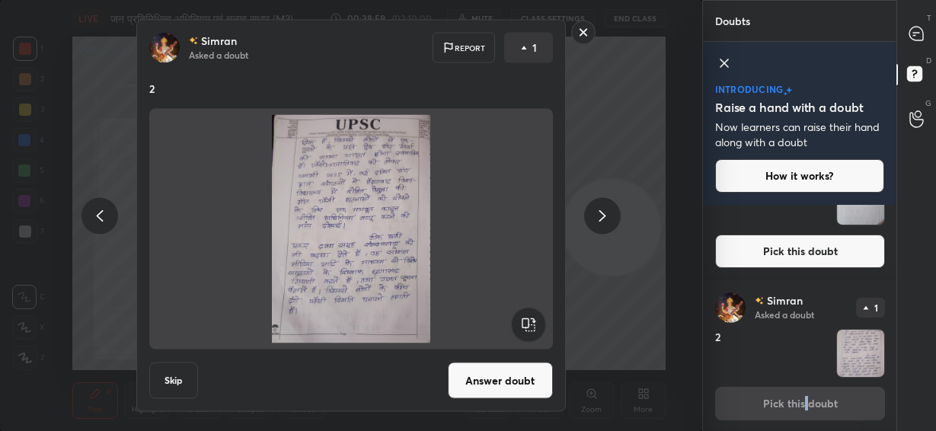
drag, startPoint x: 493, startPoint y: 382, endPoint x: 506, endPoint y: 382, distance: 13.0
click at [493, 382] on button "Answer doubt" at bounding box center [500, 381] width 105 height 37
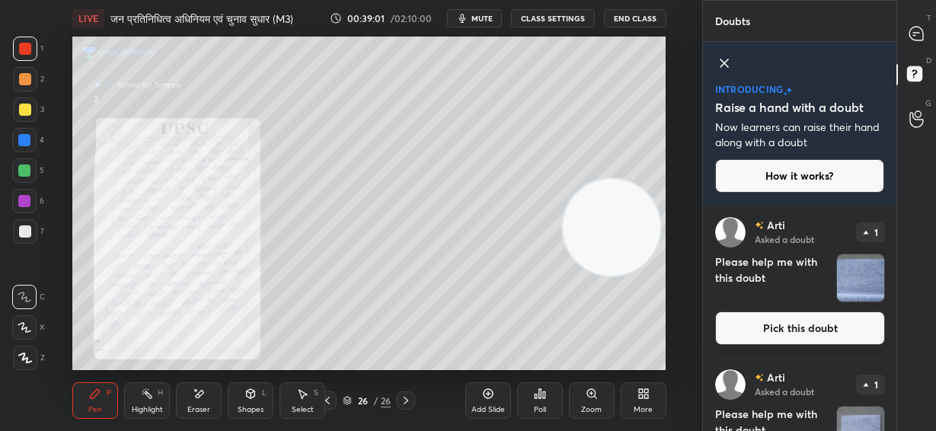
scroll to position [127, 0]
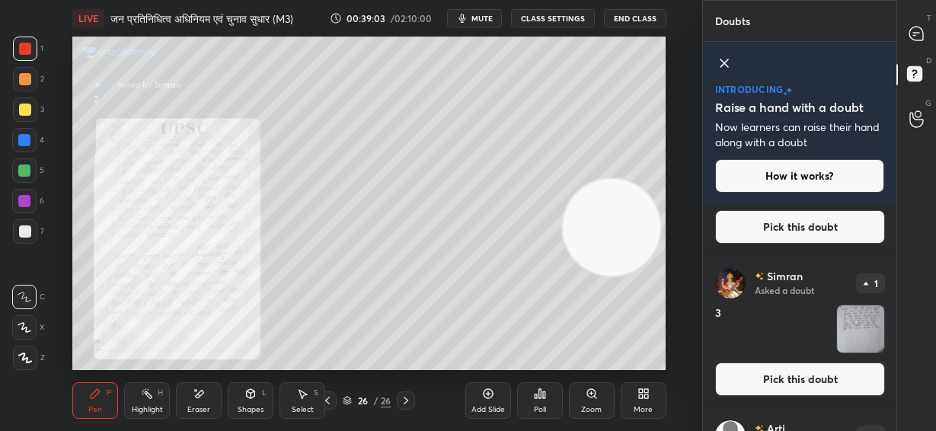
click at [800, 380] on button "Pick this doubt" at bounding box center [800, 380] width 170 height 34
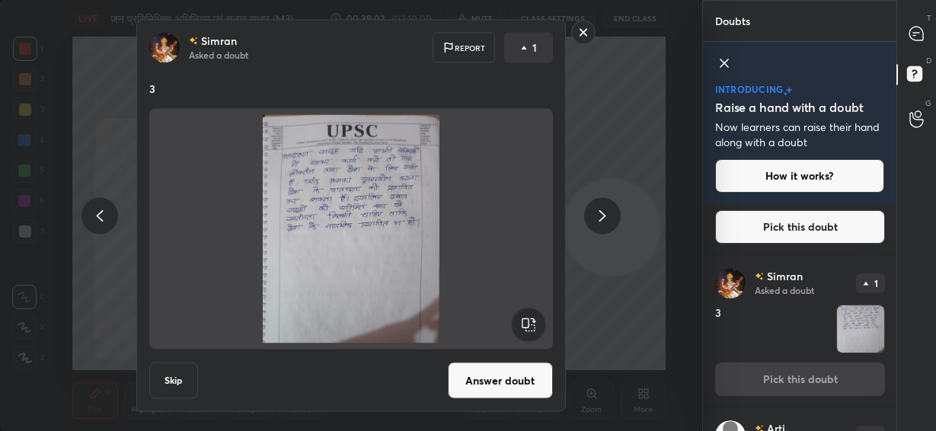
click at [521, 384] on button "Answer doubt" at bounding box center [500, 381] width 105 height 37
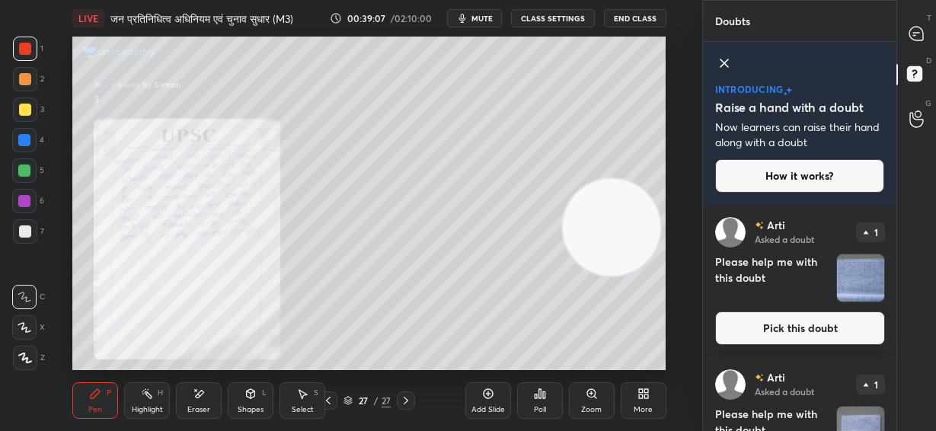
click at [329, 401] on icon at bounding box center [328, 401] width 12 height 12
click at [409, 404] on icon at bounding box center [406, 401] width 12 height 12
click at [598, 403] on div "Zoom" at bounding box center [592, 400] width 46 height 37
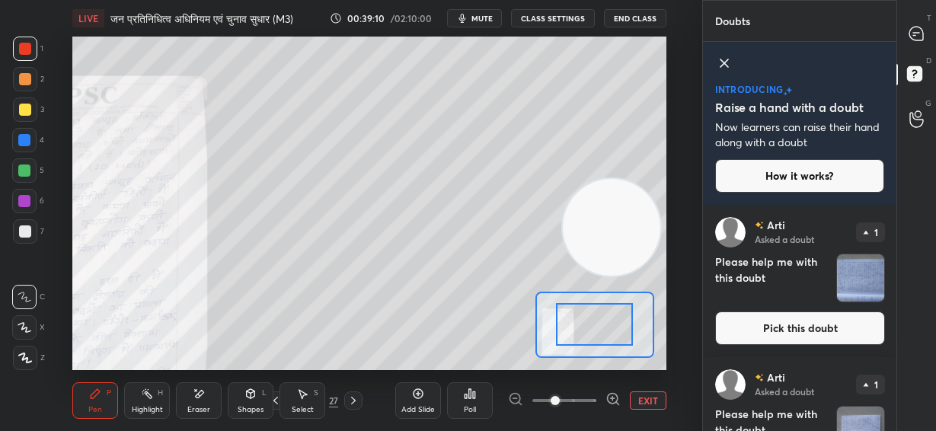
click at [596, 403] on span at bounding box center [565, 400] width 64 height 23
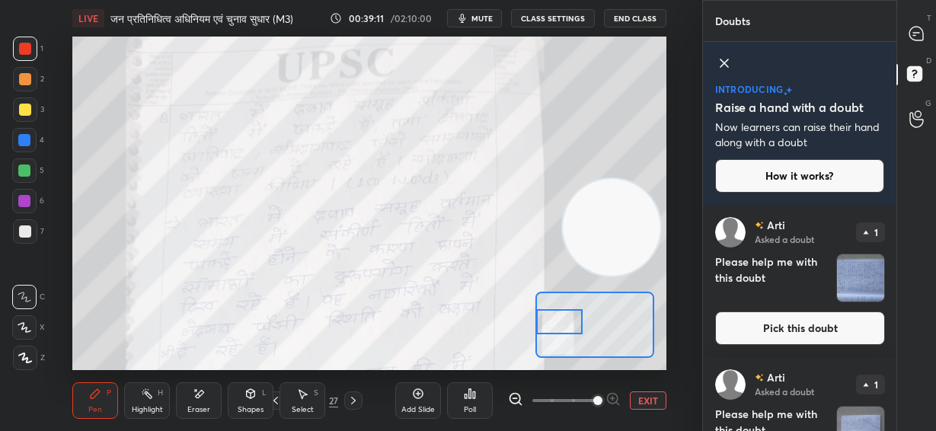
drag, startPoint x: 596, startPoint y: 322, endPoint x: 549, endPoint y: 319, distance: 46.6
click at [549, 319] on div at bounding box center [559, 321] width 46 height 25
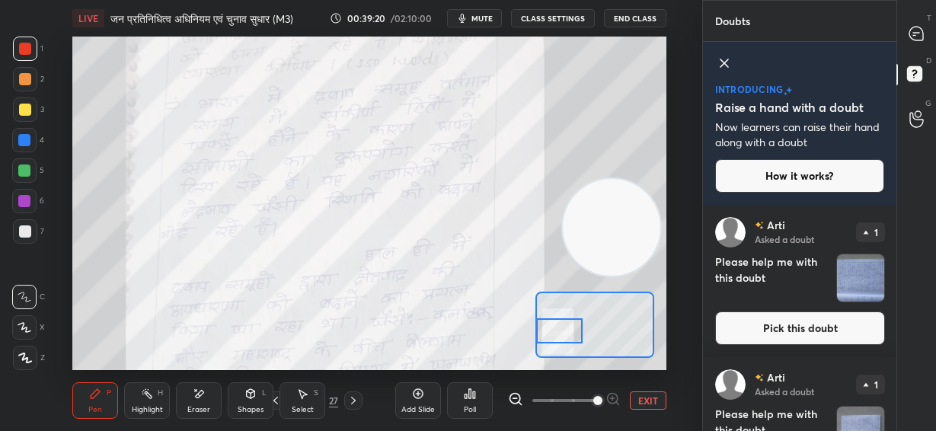
drag, startPoint x: 551, startPoint y: 318, endPoint x: 551, endPoint y: 327, distance: 9.1
click at [551, 327] on div at bounding box center [559, 330] width 46 height 25
click at [513, 400] on icon at bounding box center [515, 399] width 15 height 15
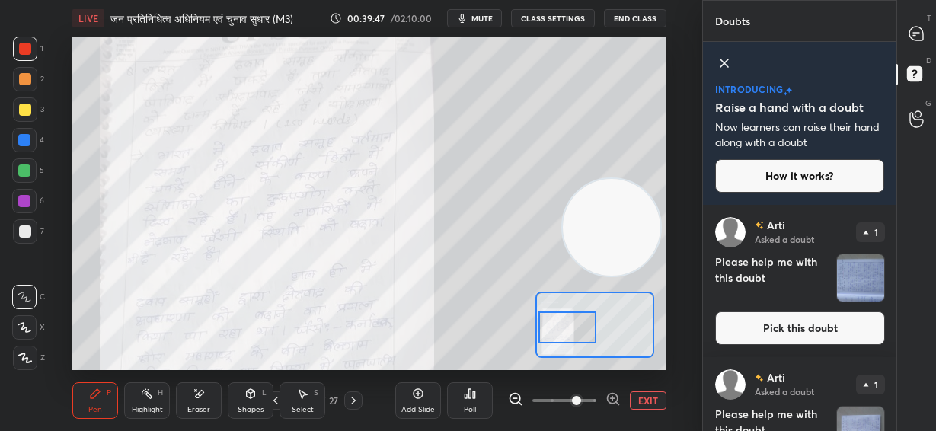
click at [567, 326] on div at bounding box center [568, 328] width 58 height 32
click at [565, 339] on div at bounding box center [568, 328] width 58 height 32
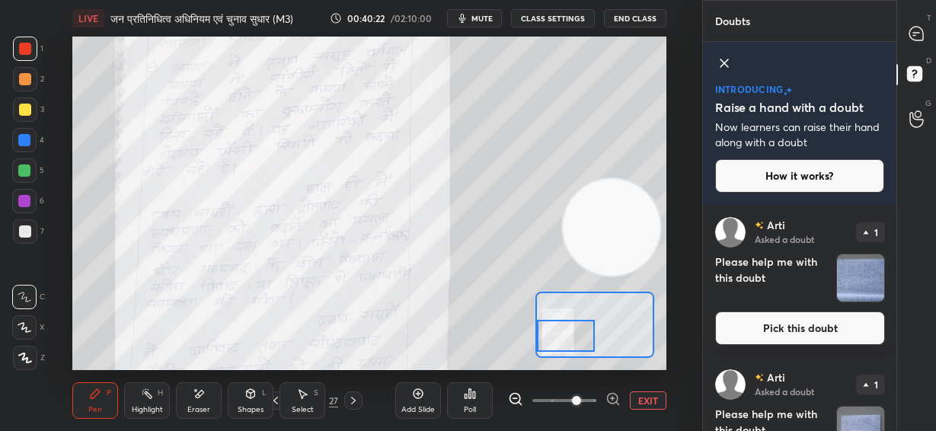
drag, startPoint x: 578, startPoint y: 334, endPoint x: 574, endPoint y: 347, distance: 13.0
click at [577, 343] on div at bounding box center [566, 336] width 58 height 32
click at [929, 39] on div at bounding box center [917, 33] width 30 height 27
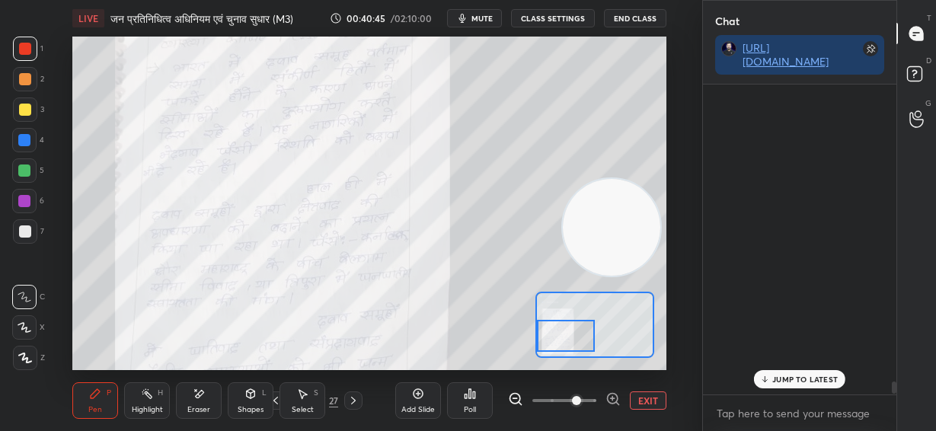
scroll to position [306, 189]
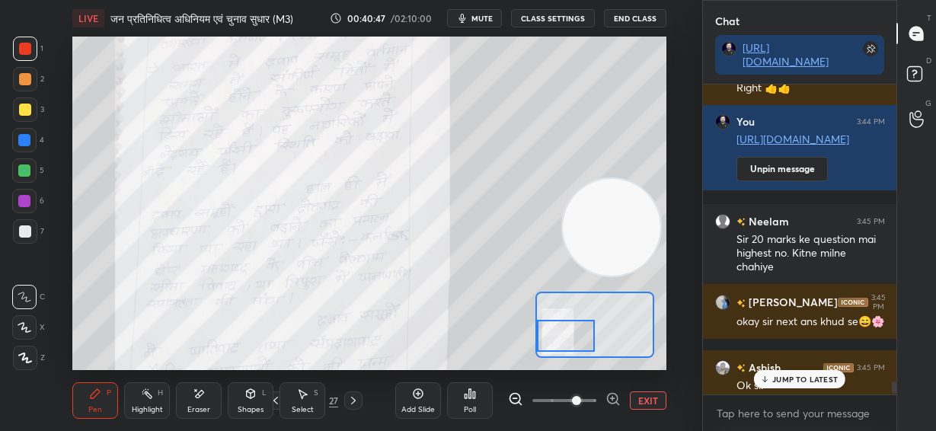
click at [808, 382] on p "JUMP TO LATEST" at bounding box center [806, 379] width 66 height 9
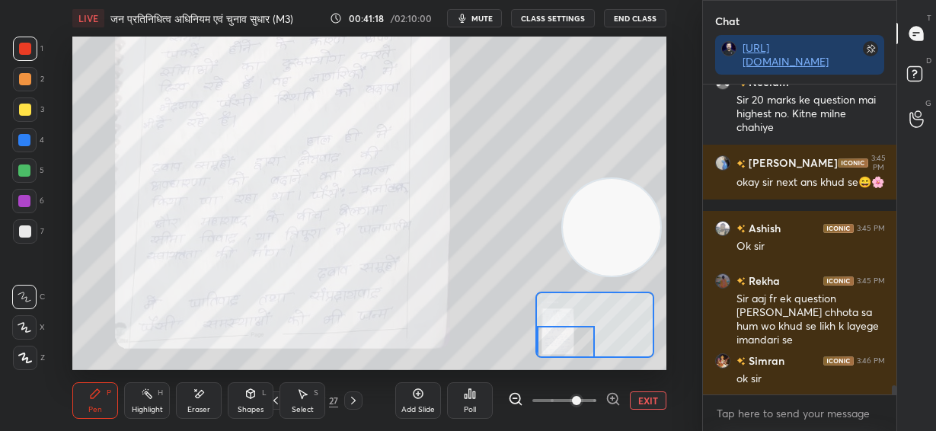
click at [559, 344] on div at bounding box center [566, 342] width 58 height 32
click at [638, 397] on button "EXIT" at bounding box center [648, 401] width 37 height 18
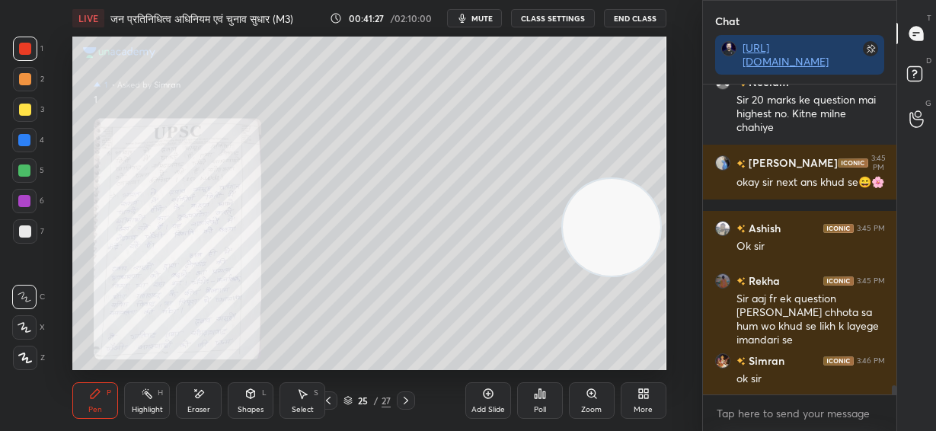
click at [408, 398] on icon at bounding box center [406, 401] width 12 height 12
click at [584, 397] on div "Zoom" at bounding box center [592, 400] width 46 height 37
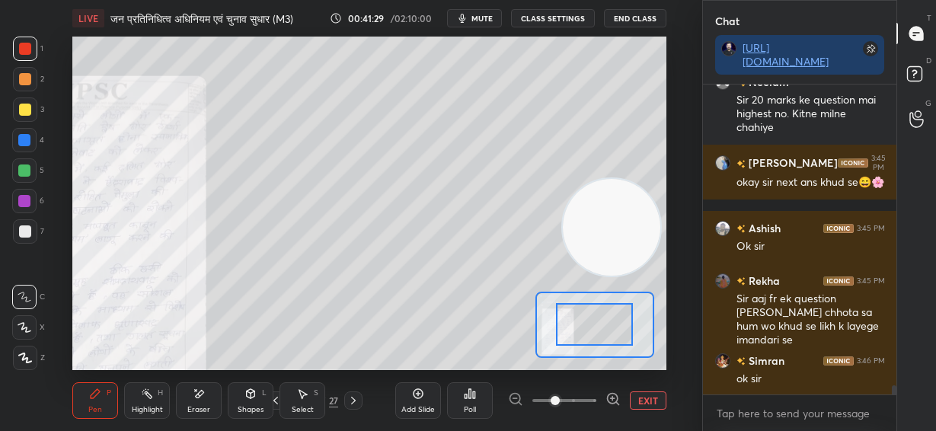
drag, startPoint x: 584, startPoint y: 397, endPoint x: 579, endPoint y: 357, distance: 40.7
click at [586, 397] on span at bounding box center [565, 400] width 64 height 23
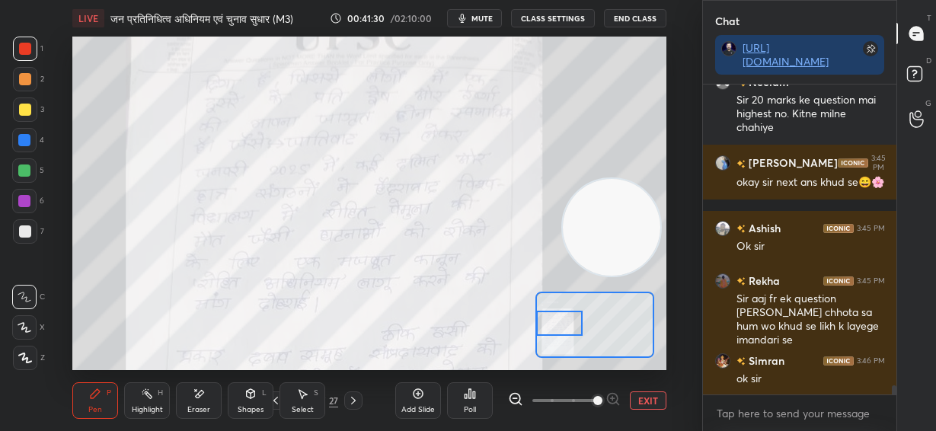
drag, startPoint x: 586, startPoint y: 328, endPoint x: 547, endPoint y: 337, distance: 39.9
click at [552, 328] on div at bounding box center [559, 323] width 46 height 25
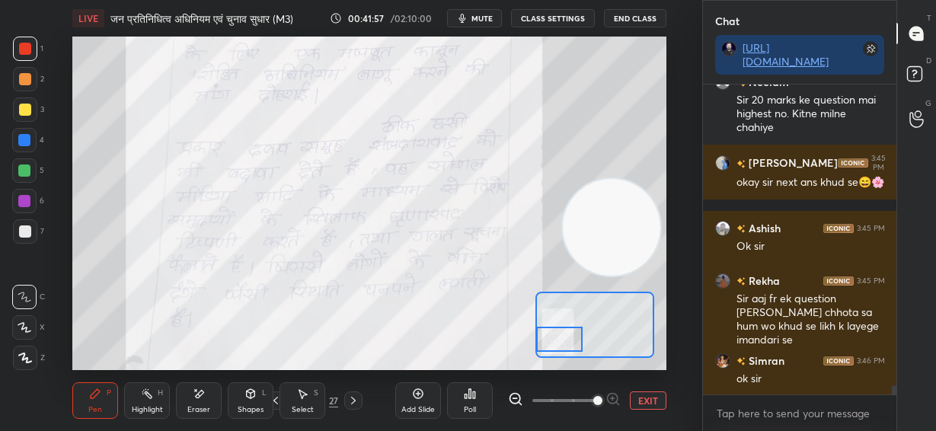
drag, startPoint x: 565, startPoint y: 324, endPoint x: 564, endPoint y: 338, distance: 14.5
click at [564, 338] on div at bounding box center [559, 339] width 46 height 25
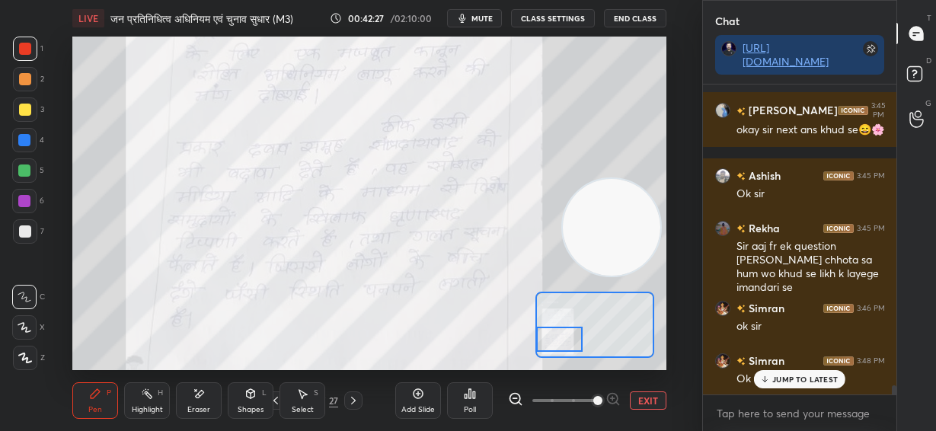
click at [650, 402] on button "EXIT" at bounding box center [648, 401] width 37 height 18
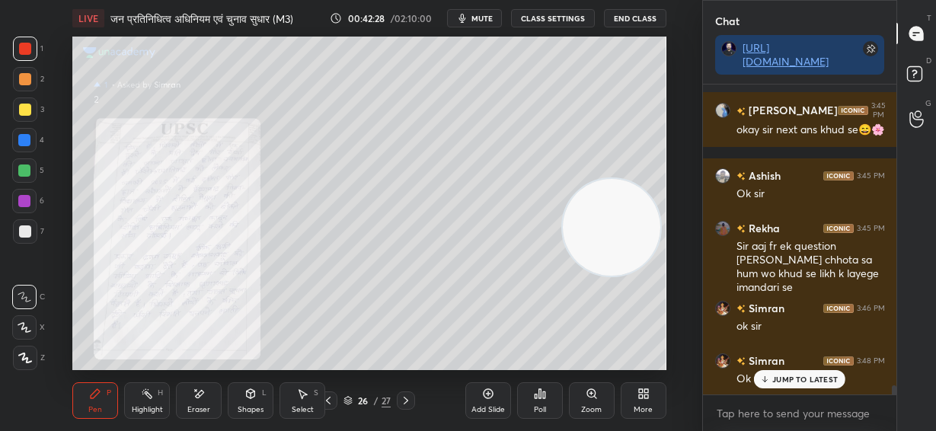
drag, startPoint x: 409, startPoint y: 401, endPoint x: 418, endPoint y: 391, distance: 13.5
click at [411, 401] on icon at bounding box center [406, 401] width 12 height 12
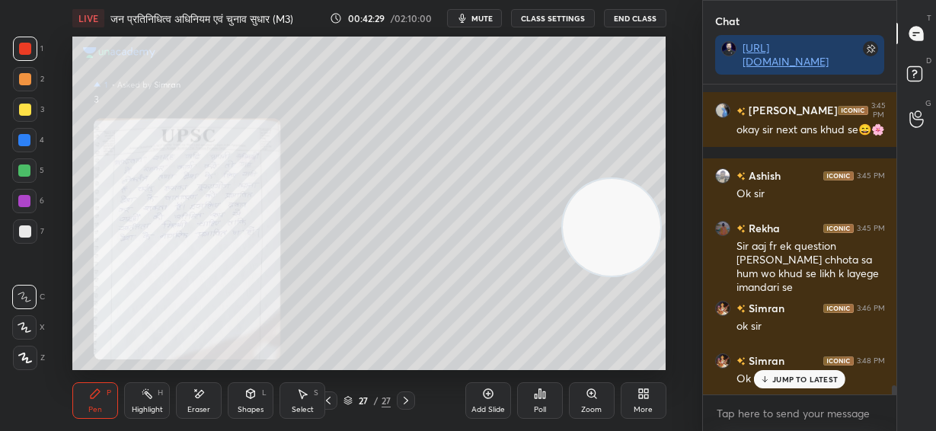
click at [589, 398] on icon at bounding box center [592, 394] width 12 height 12
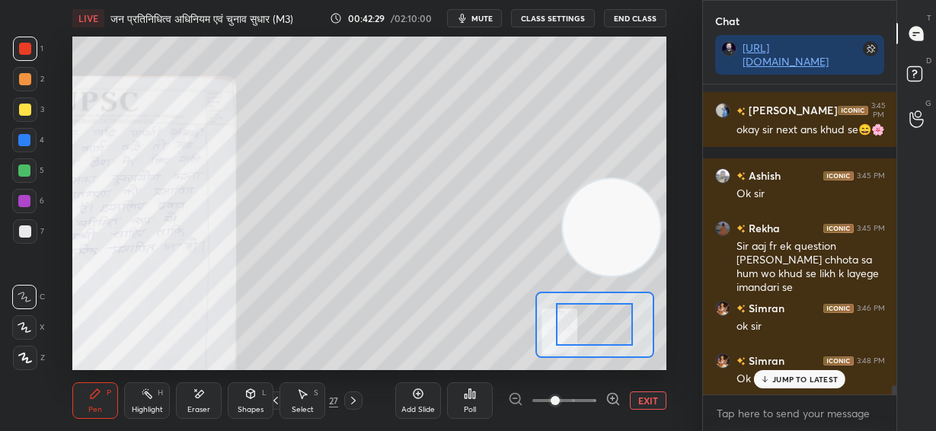
click at [589, 398] on span at bounding box center [565, 400] width 64 height 23
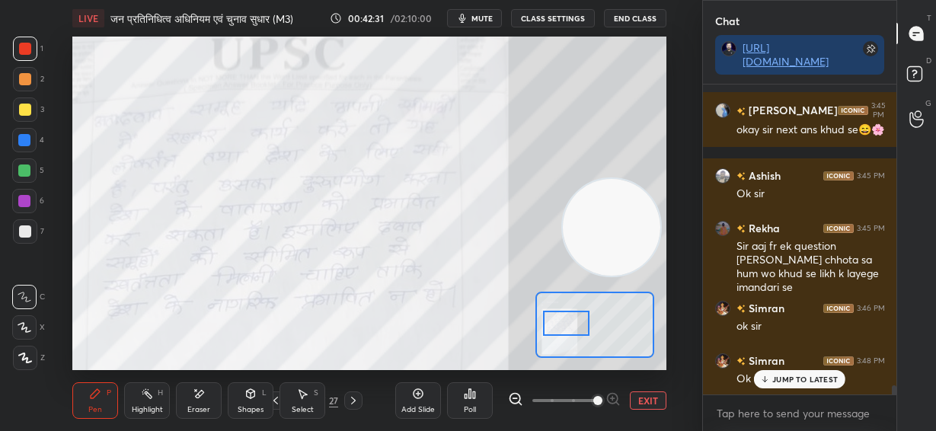
drag, startPoint x: 591, startPoint y: 328, endPoint x: 554, endPoint y: 328, distance: 37.3
click at [561, 328] on div at bounding box center [566, 323] width 46 height 25
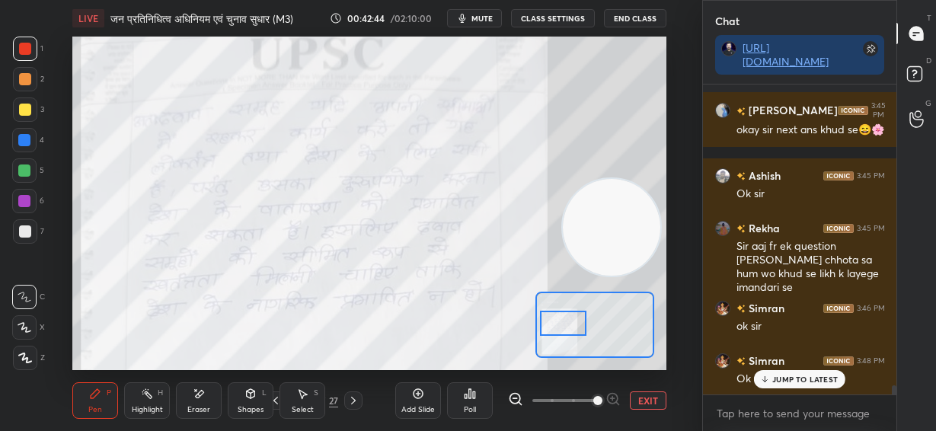
drag, startPoint x: 565, startPoint y: 333, endPoint x: 565, endPoint y: 347, distance: 13.7
click at [565, 336] on div at bounding box center [563, 323] width 46 height 25
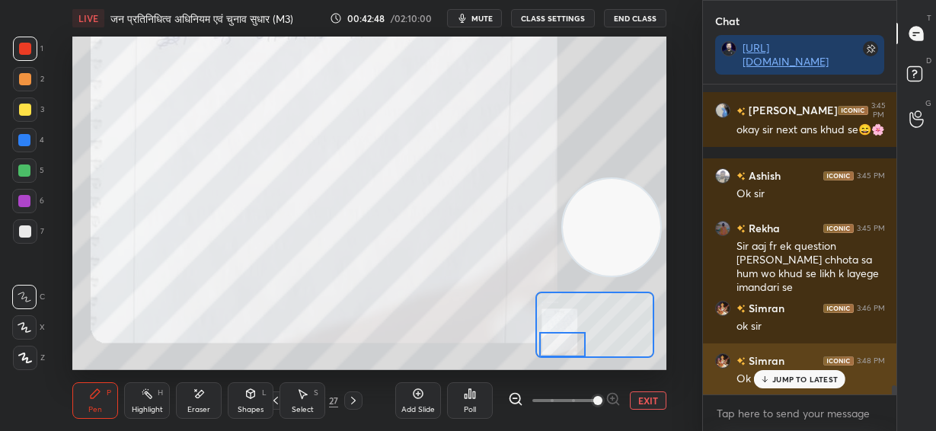
click at [805, 382] on p "JUMP TO LATEST" at bounding box center [806, 379] width 66 height 9
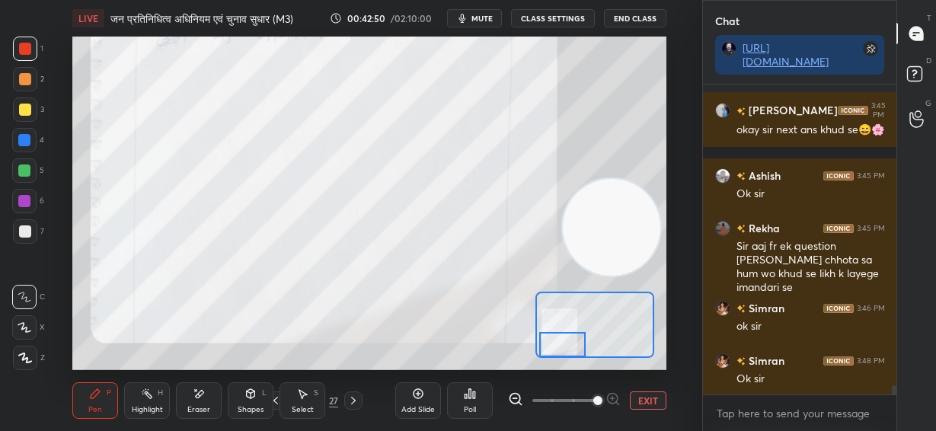
click at [807, 430] on div "Close" at bounding box center [468, 431] width 936 height 0
click at [649, 405] on button "EXIT" at bounding box center [648, 401] width 37 height 18
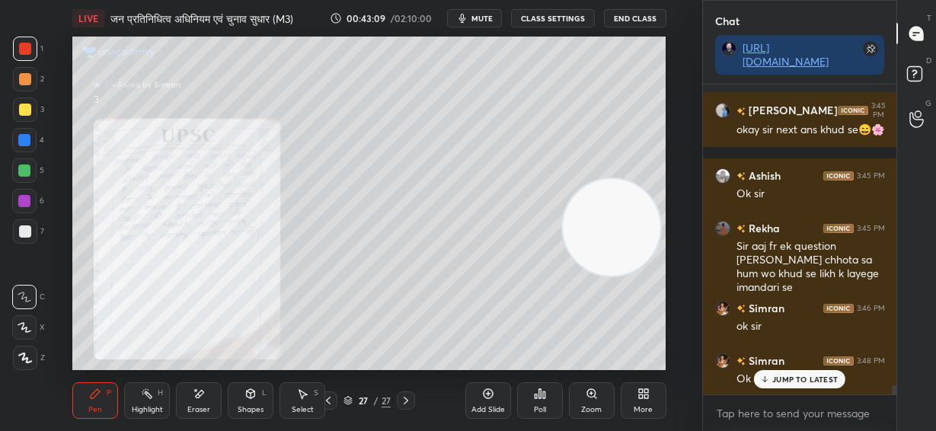
scroll to position [9943, 0]
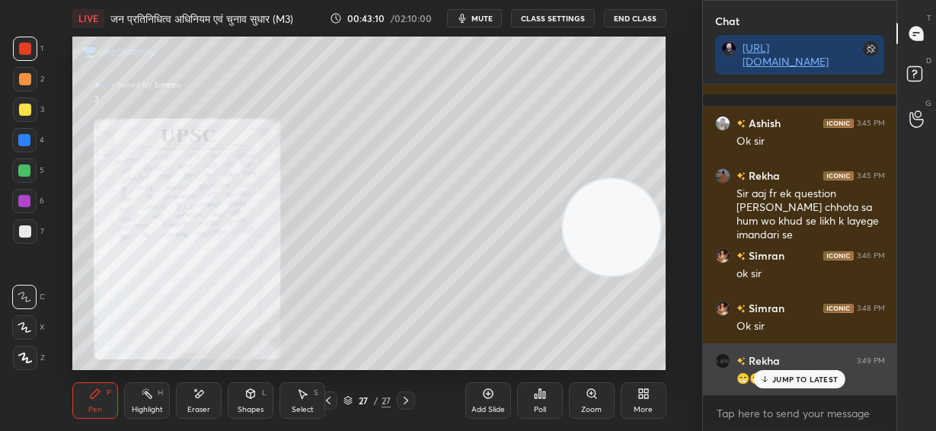
click at [812, 382] on p "JUMP TO LATEST" at bounding box center [806, 379] width 66 height 9
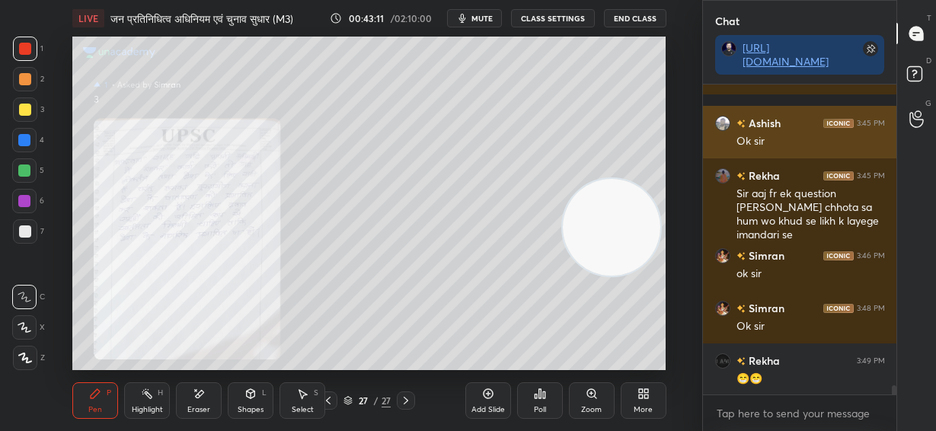
scroll to position [9996, 0]
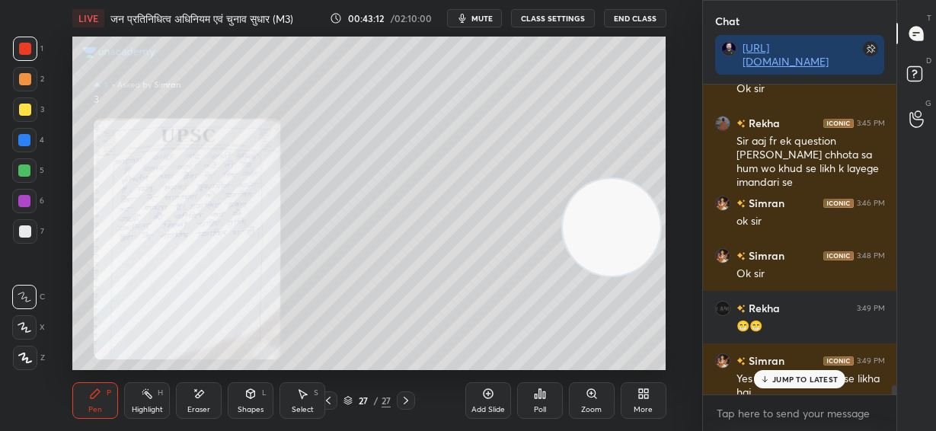
click at [814, 430] on div "Close" at bounding box center [468, 431] width 936 height 0
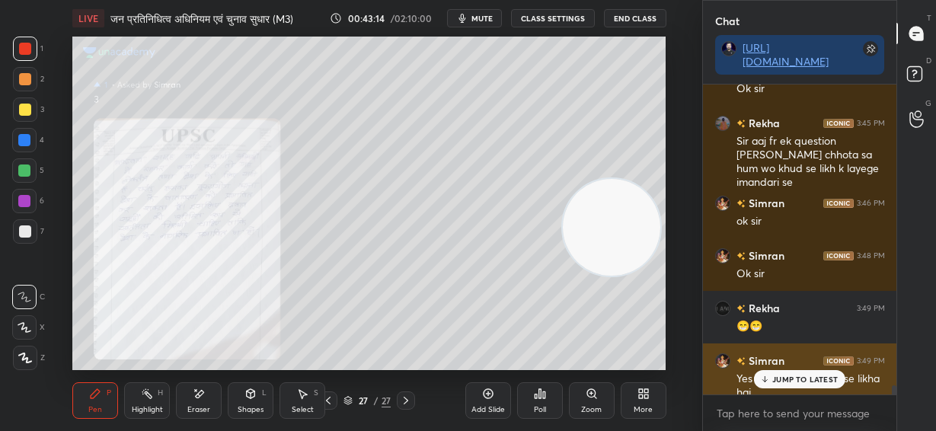
click at [826, 381] on p "JUMP TO LATEST" at bounding box center [806, 379] width 66 height 9
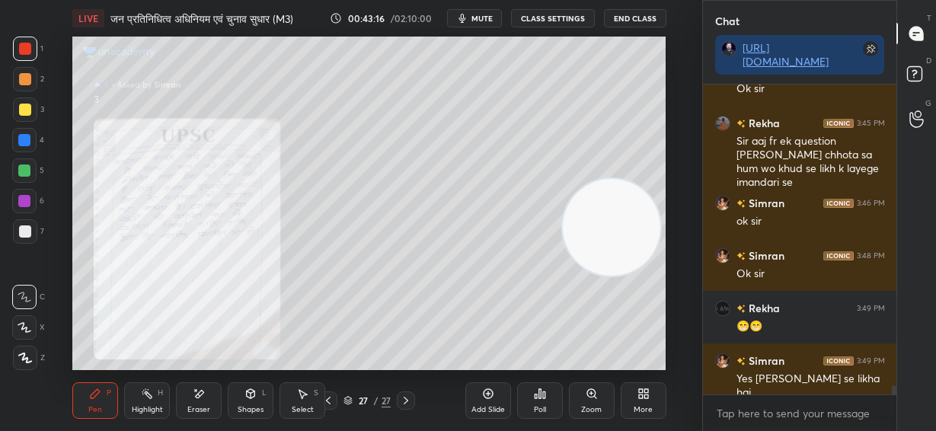
click at [408, 405] on icon at bounding box center [406, 401] width 12 height 12
click at [491, 398] on icon at bounding box center [488, 394] width 10 height 10
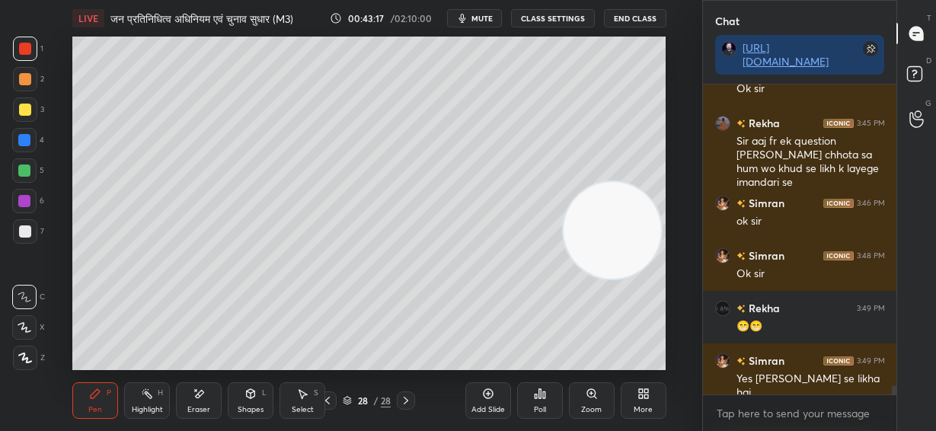
drag, startPoint x: 613, startPoint y: 240, endPoint x: 619, endPoint y: 258, distance: 19.3
click at [620, 263] on video at bounding box center [613, 231] width 98 height 98
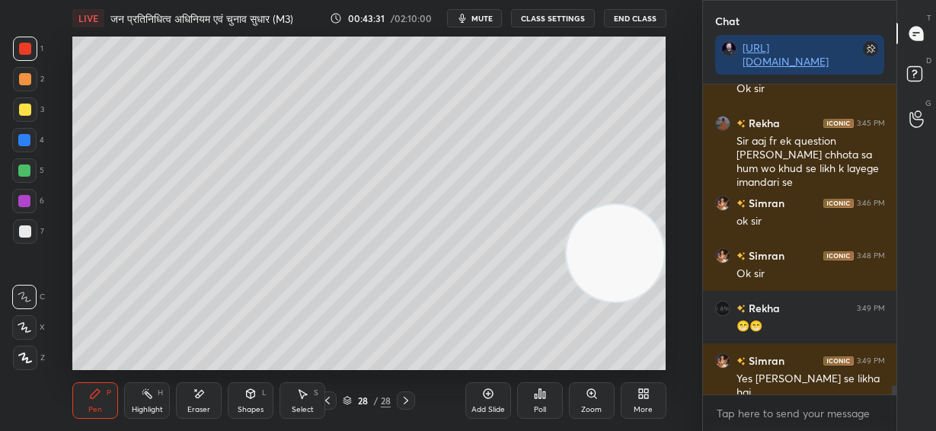
click at [23, 109] on div at bounding box center [25, 110] width 12 height 12
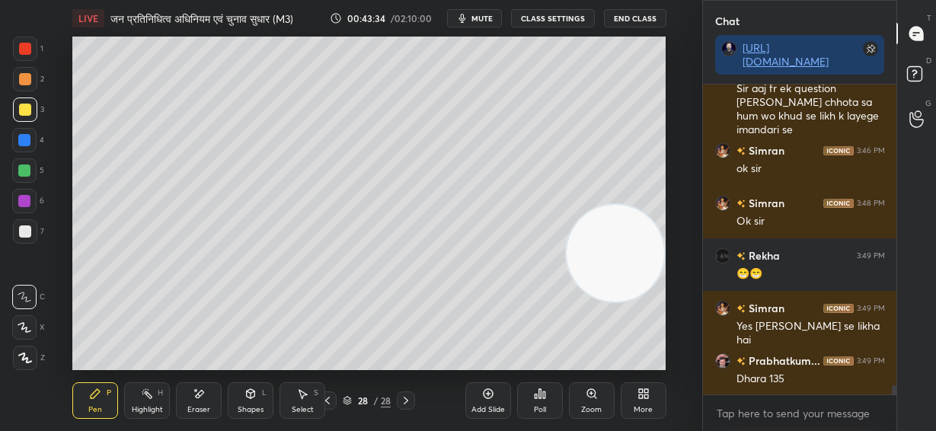
drag, startPoint x: 25, startPoint y: 321, endPoint x: 63, endPoint y: 250, distance: 80.4
click at [27, 318] on div at bounding box center [24, 327] width 24 height 24
click at [253, 396] on icon at bounding box center [251, 393] width 8 height 9
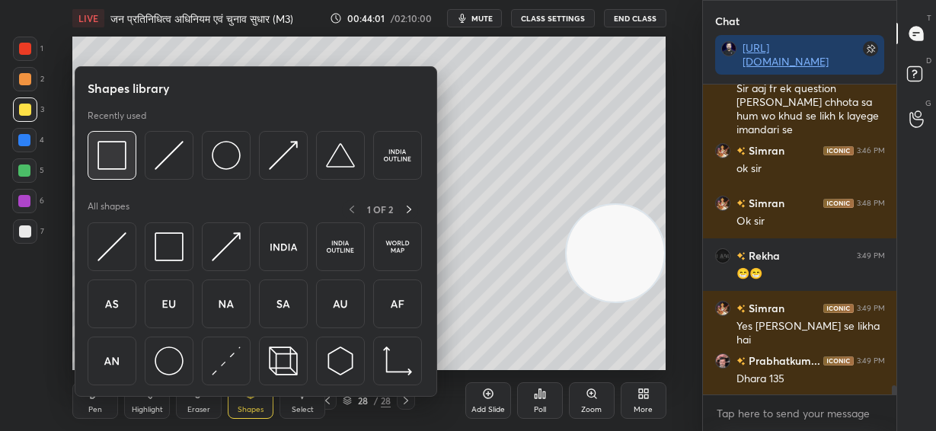
click at [119, 165] on img at bounding box center [112, 155] width 29 height 29
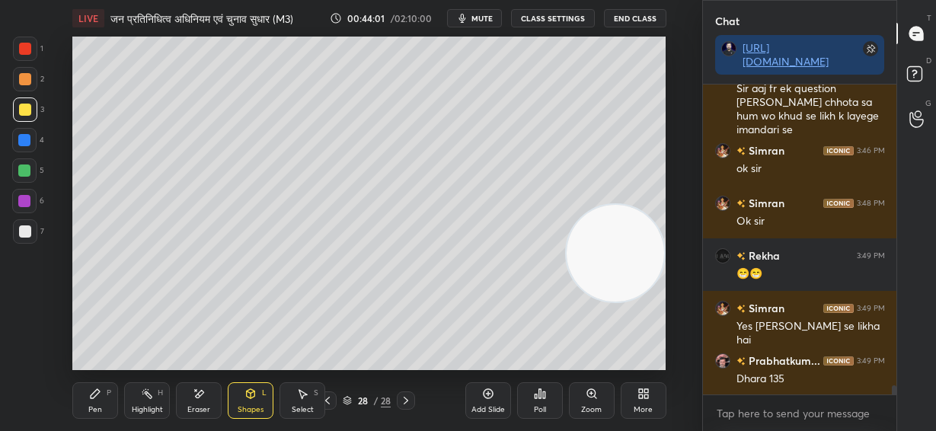
drag, startPoint x: 25, startPoint y: 78, endPoint x: 37, endPoint y: 75, distance: 11.8
click at [26, 79] on div at bounding box center [25, 79] width 12 height 12
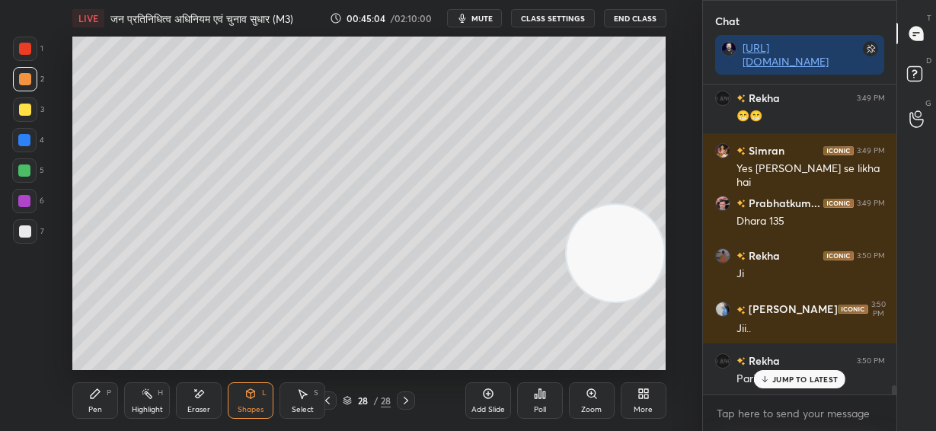
scroll to position [10258, 0]
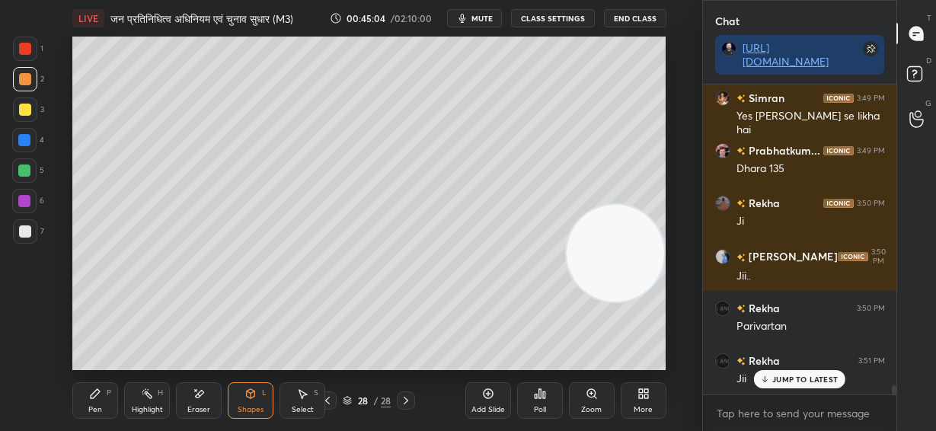
click at [787, 377] on p "JUMP TO LATEST" at bounding box center [806, 379] width 66 height 9
click at [23, 177] on div at bounding box center [24, 170] width 24 height 24
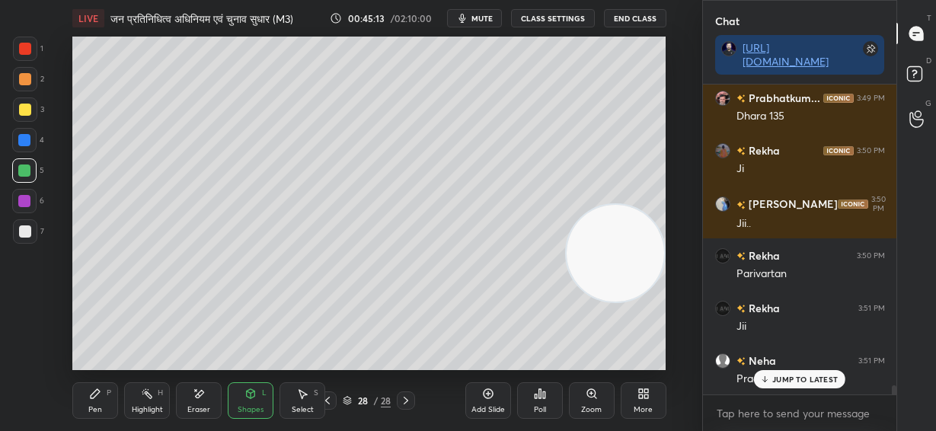
click at [98, 397] on icon at bounding box center [95, 394] width 12 height 12
drag, startPoint x: 205, startPoint y: 394, endPoint x: 202, endPoint y: 372, distance: 22.3
click at [204, 386] on div "Eraser" at bounding box center [199, 400] width 46 height 37
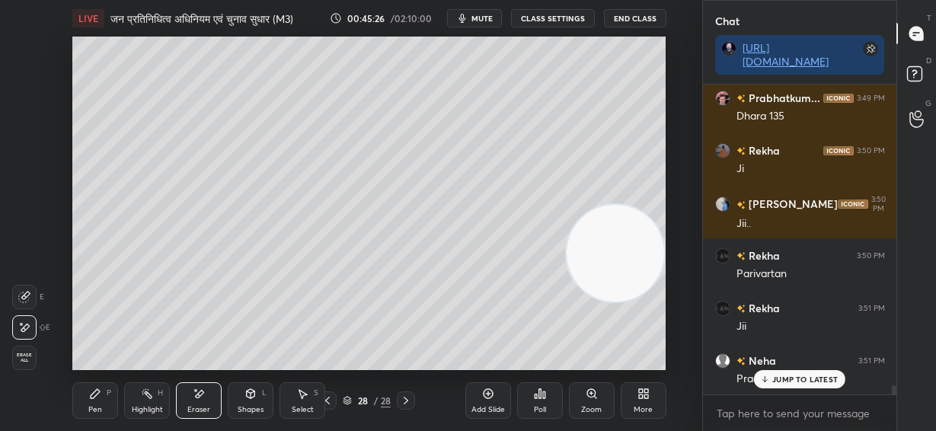
drag, startPoint x: 98, startPoint y: 397, endPoint x: 104, endPoint y: 369, distance: 28.1
click at [98, 392] on icon at bounding box center [95, 394] width 12 height 12
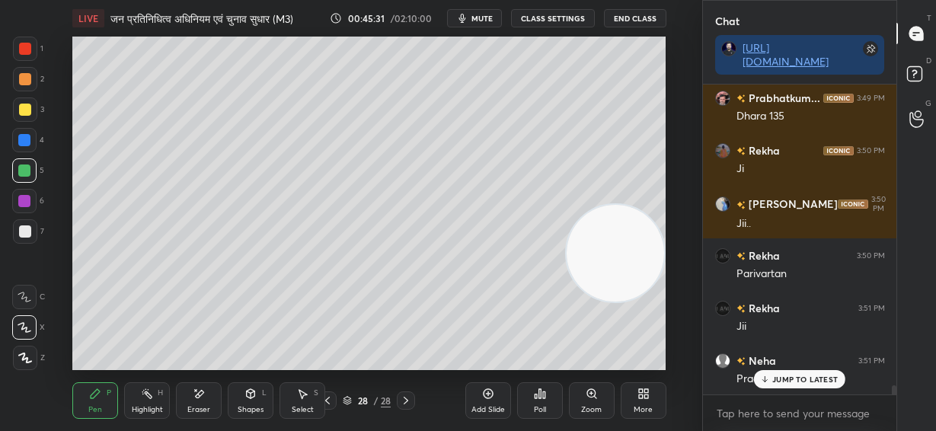
drag, startPoint x: 194, startPoint y: 390, endPoint x: 197, endPoint y: 373, distance: 17.0
click at [195, 380] on div "Pen P Highlight H Eraser Shapes L Select S 28 / 28 Add Slide Poll Zoom More" at bounding box center [368, 400] width 593 height 61
click at [201, 398] on div "Eraser" at bounding box center [199, 400] width 46 height 37
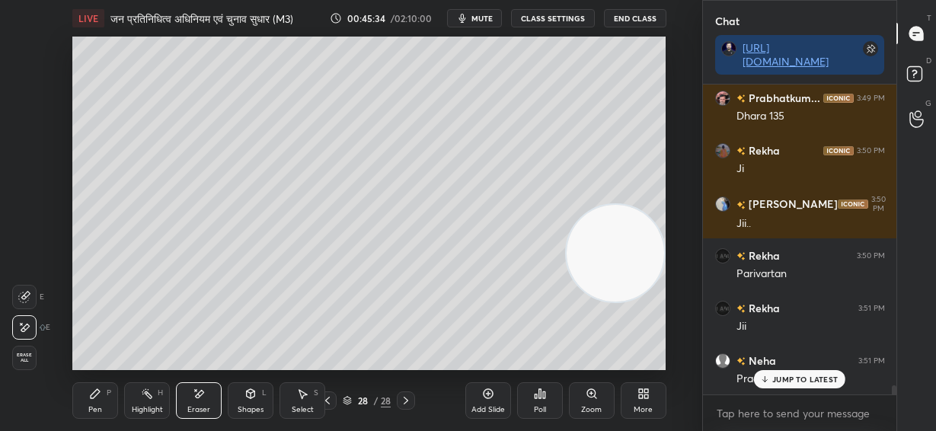
click at [94, 413] on div "Pen P" at bounding box center [95, 400] width 46 height 37
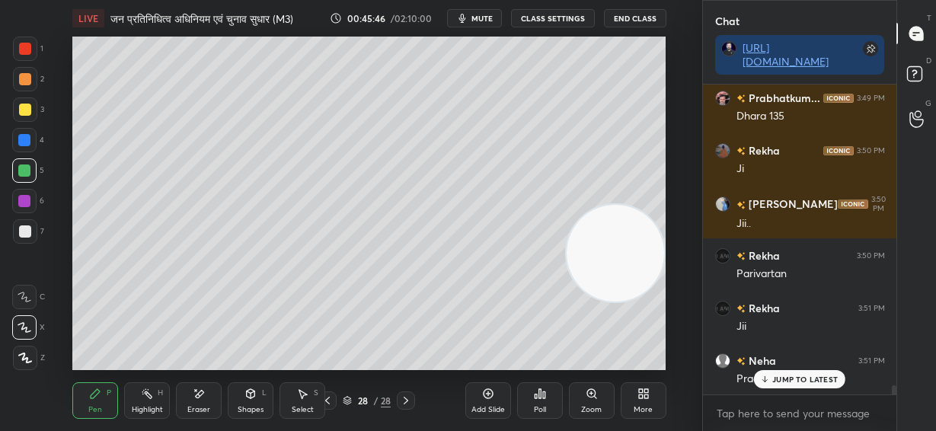
drag, startPoint x: 200, startPoint y: 394, endPoint x: 206, endPoint y: 372, distance: 22.7
click at [202, 392] on icon at bounding box center [200, 394] width 8 height 8
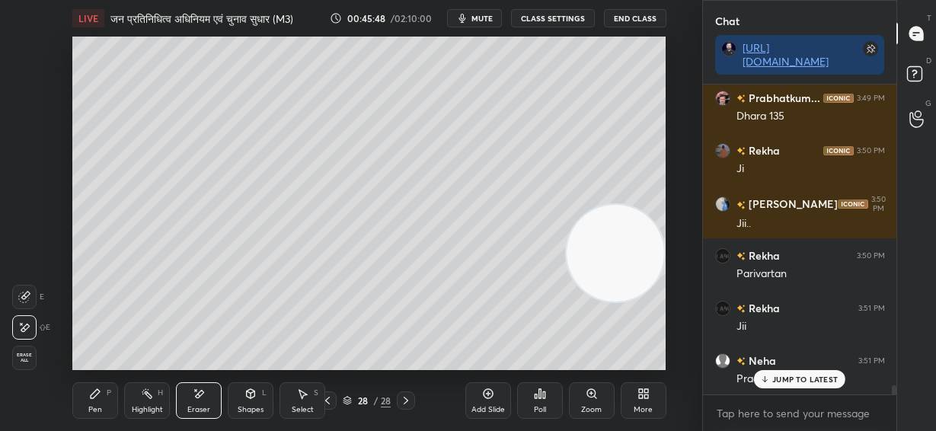
drag, startPoint x: 107, startPoint y: 395, endPoint x: 118, endPoint y: 371, distance: 25.9
click at [108, 392] on div "P" at bounding box center [109, 393] width 5 height 8
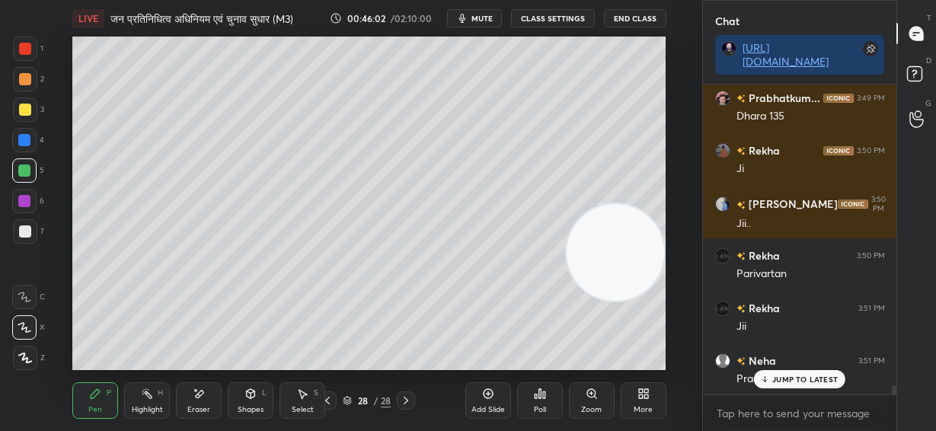
drag, startPoint x: 619, startPoint y: 278, endPoint x: 643, endPoint y: 88, distance: 192.0
click at [643, 204] on video at bounding box center [616, 253] width 98 height 98
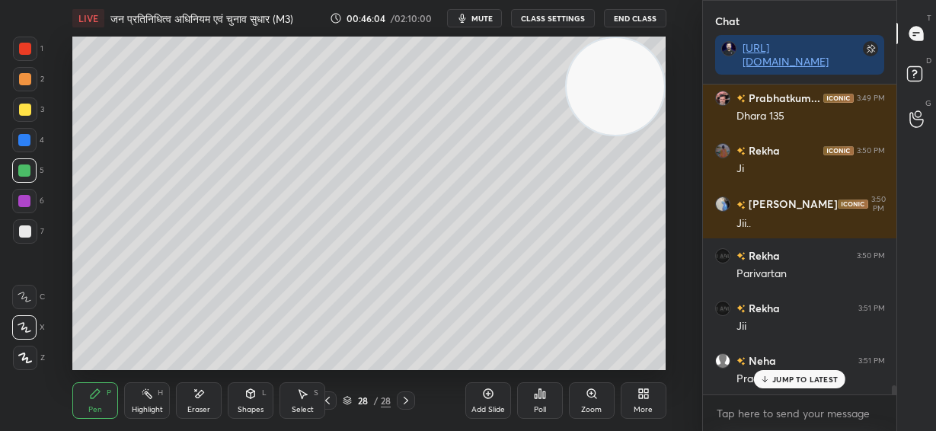
click at [25, 232] on div at bounding box center [25, 232] width 12 height 12
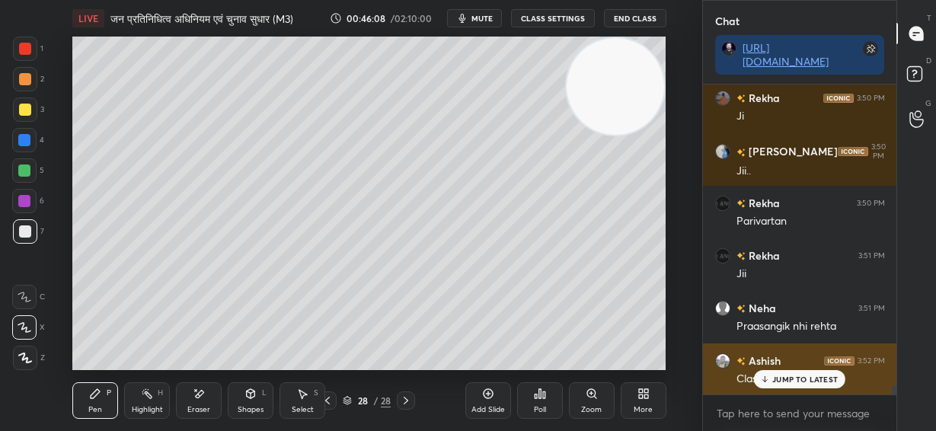
click at [796, 382] on p "JUMP TO LATEST" at bounding box center [806, 379] width 66 height 9
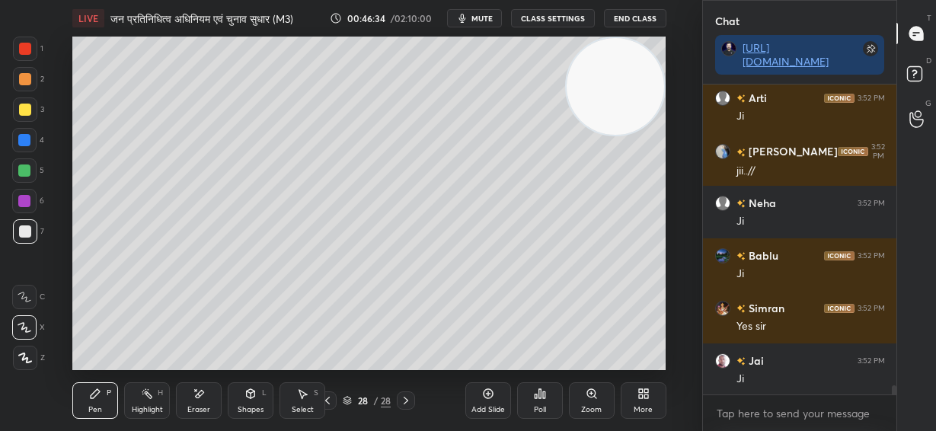
scroll to position [10731, 0]
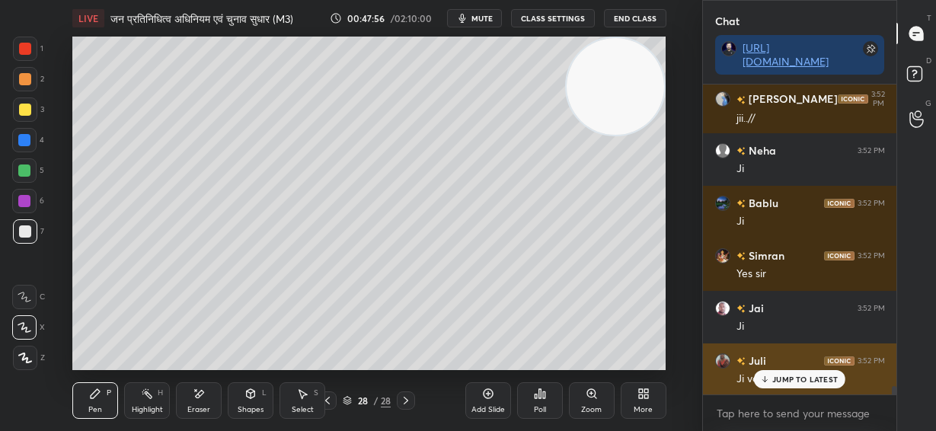
click at [806, 379] on p "JUMP TO LATEST" at bounding box center [806, 379] width 66 height 9
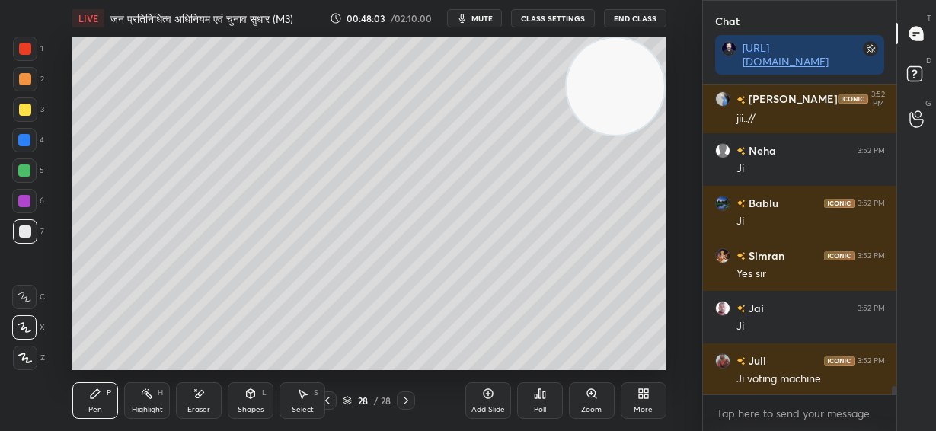
click at [483, 397] on icon at bounding box center [488, 394] width 12 height 12
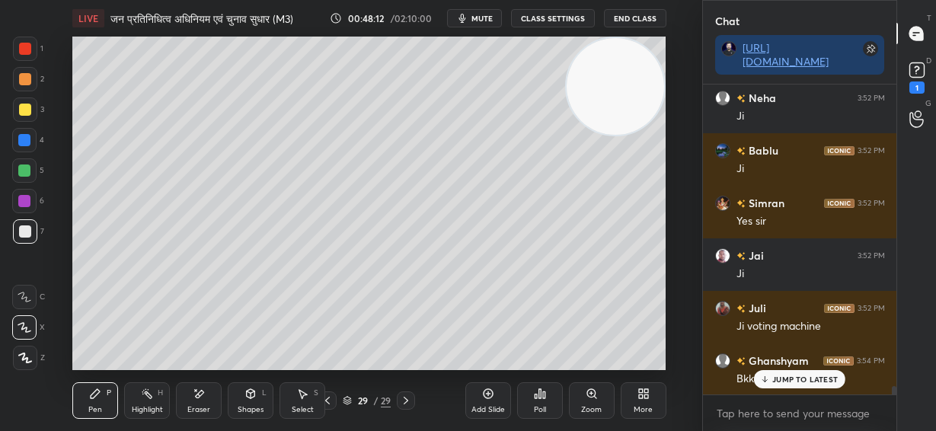
scroll to position [10850, 0]
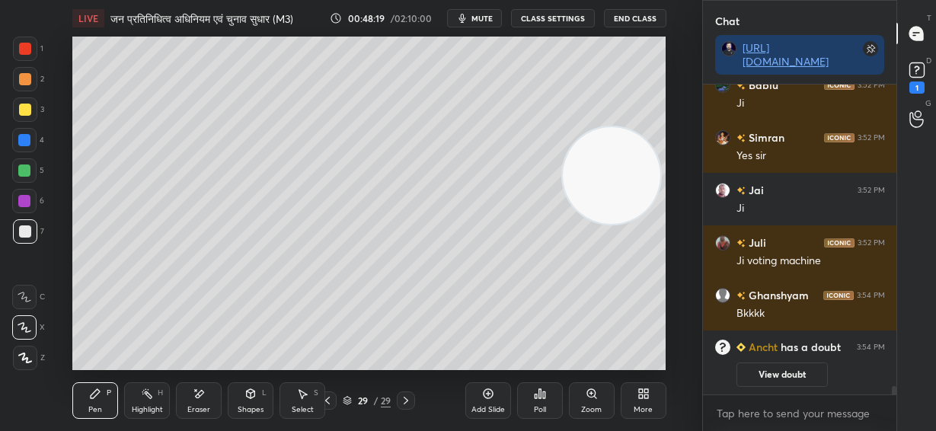
drag, startPoint x: 626, startPoint y: 165, endPoint x: 598, endPoint y: 138, distance: 39.3
click at [625, 174] on video at bounding box center [612, 176] width 98 height 98
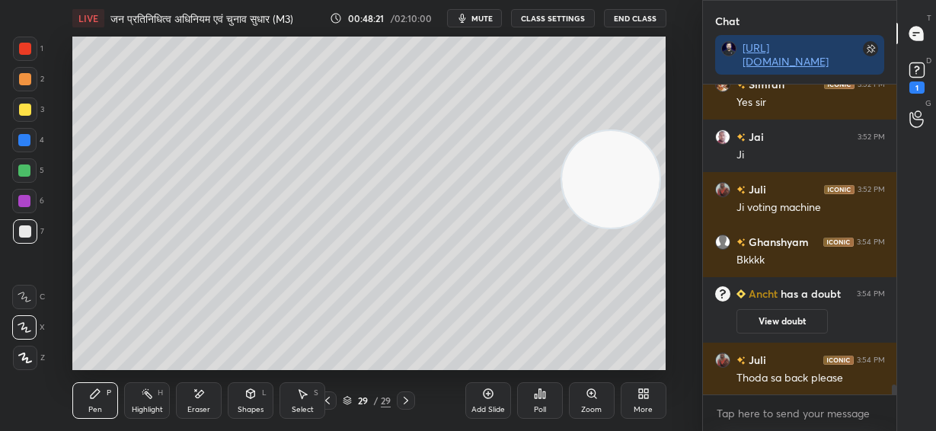
scroll to position [9699, 0]
click at [334, 398] on div at bounding box center [327, 401] width 18 height 18
drag, startPoint x: 619, startPoint y: 192, endPoint x: 636, endPoint y: 124, distance: 70.0
click at [636, 131] on video at bounding box center [611, 180] width 98 height 98
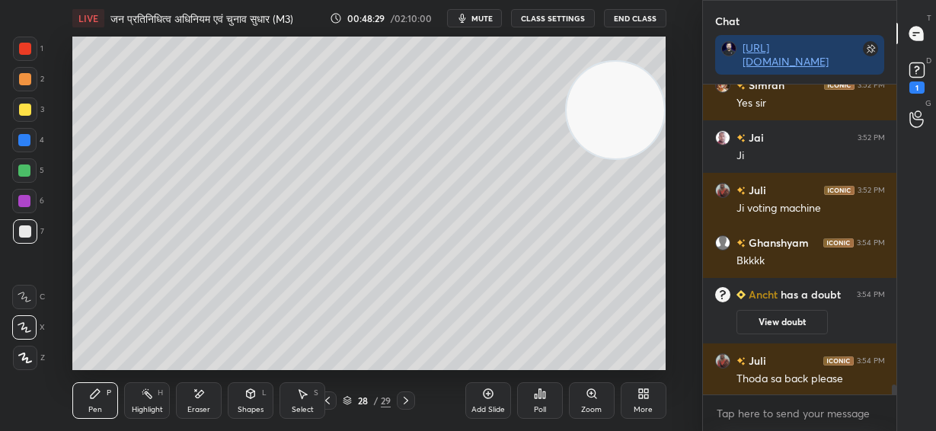
drag, startPoint x: 612, startPoint y: 122, endPoint x: 625, endPoint y: 90, distance: 34.5
click at [625, 90] on video at bounding box center [616, 111] width 98 height 98
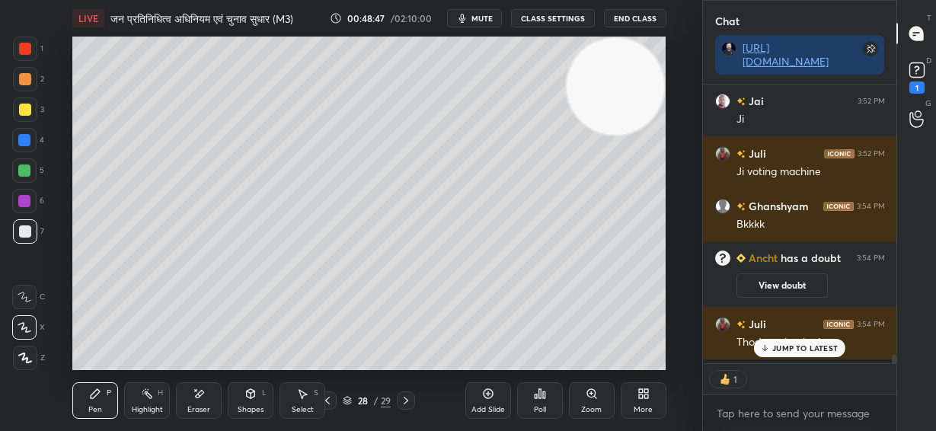
scroll to position [274, 189]
click at [406, 406] on div at bounding box center [406, 401] width 18 height 18
drag, startPoint x: 594, startPoint y: 98, endPoint x: 638, endPoint y: 216, distance: 125.1
click at [641, 136] on video at bounding box center [616, 87] width 98 height 98
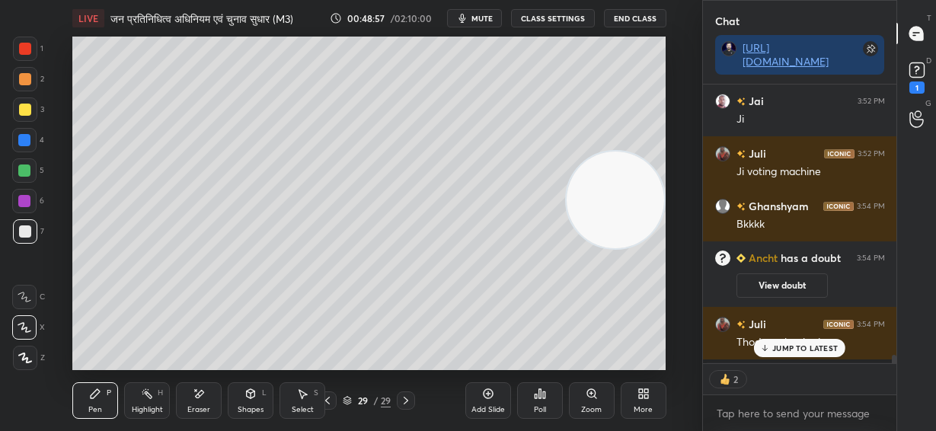
click at [816, 348] on p "JUMP TO LATEST" at bounding box center [806, 348] width 66 height 9
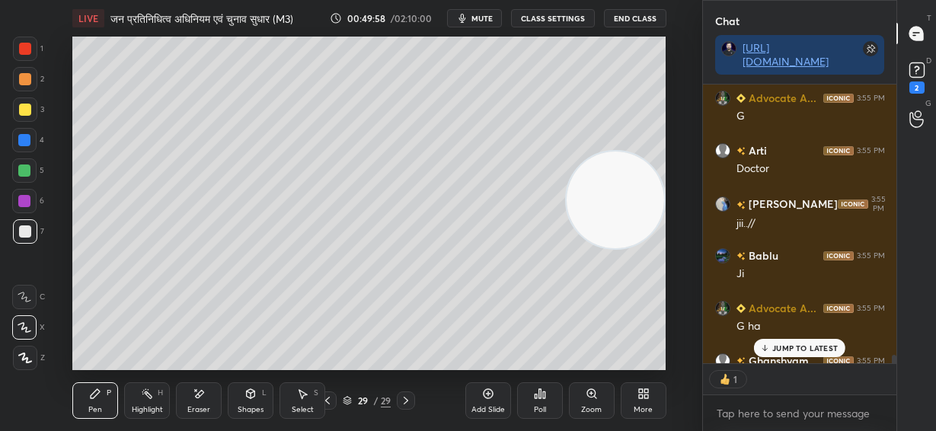
scroll to position [5, 5]
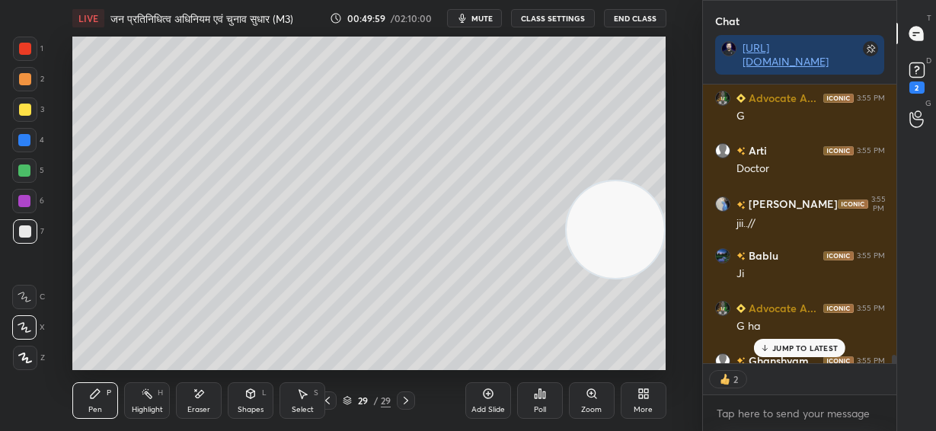
drag, startPoint x: 610, startPoint y: 218, endPoint x: 590, endPoint y: 280, distance: 65.5
click at [592, 279] on video at bounding box center [616, 230] width 98 height 98
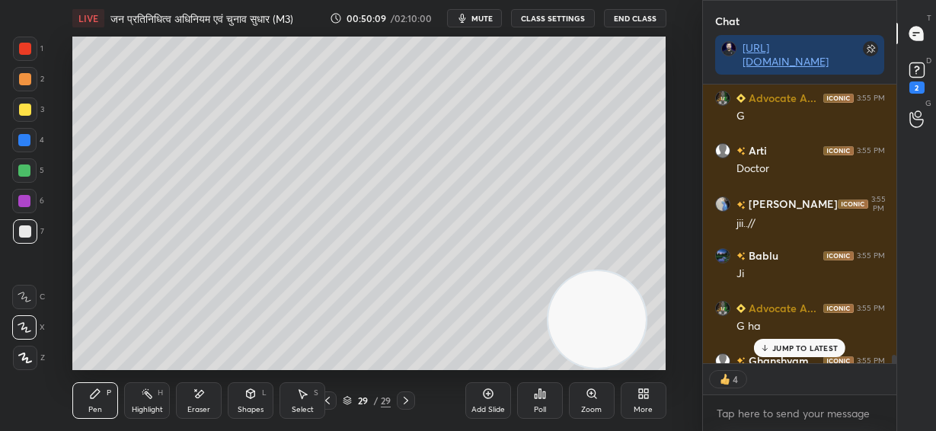
scroll to position [10022, 0]
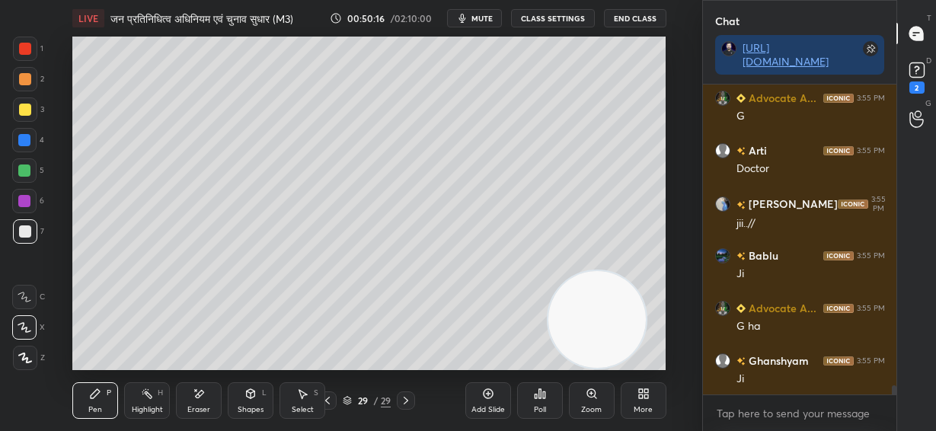
drag, startPoint x: 616, startPoint y: 308, endPoint x: 640, endPoint y: 59, distance: 249.6
click at [640, 271] on video at bounding box center [598, 320] width 98 height 98
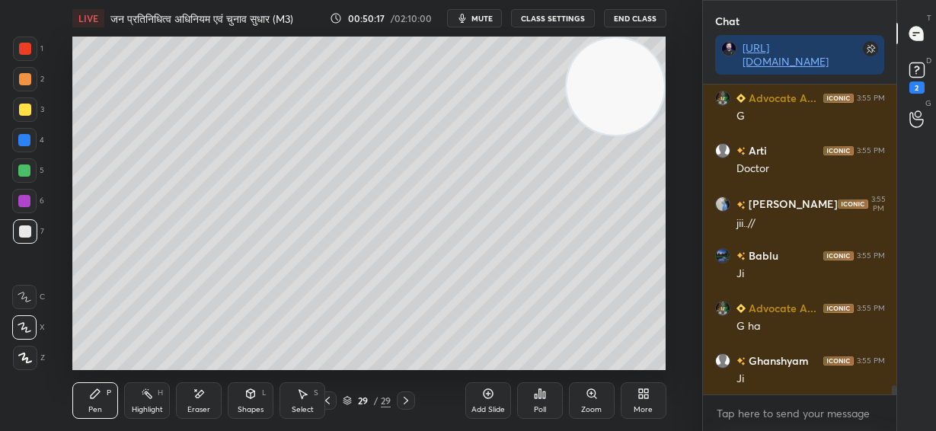
click at [24, 107] on div at bounding box center [25, 110] width 12 height 12
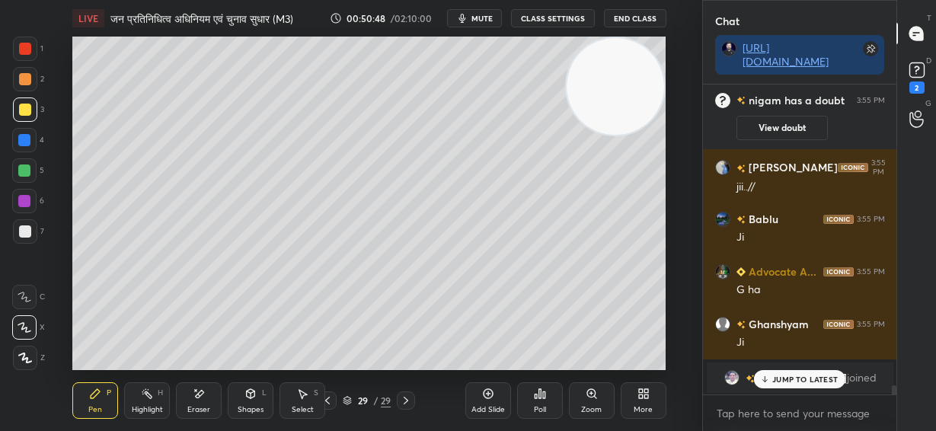
click at [255, 397] on icon at bounding box center [251, 394] width 12 height 12
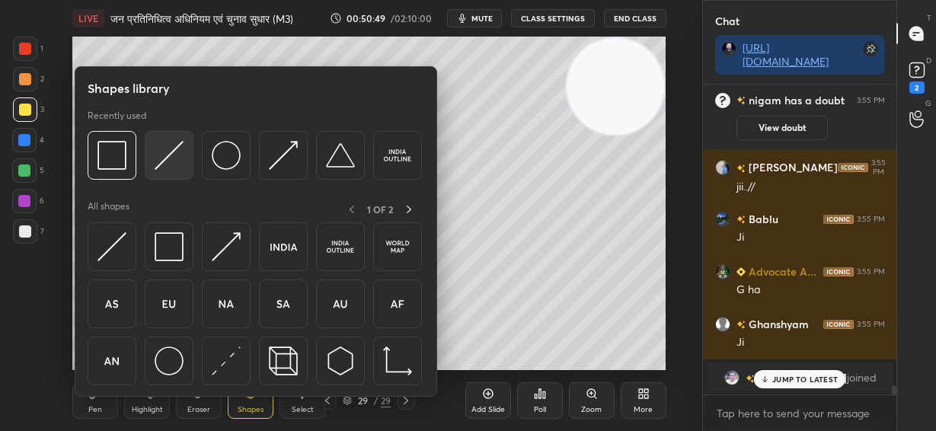
click at [176, 164] on img at bounding box center [169, 155] width 29 height 29
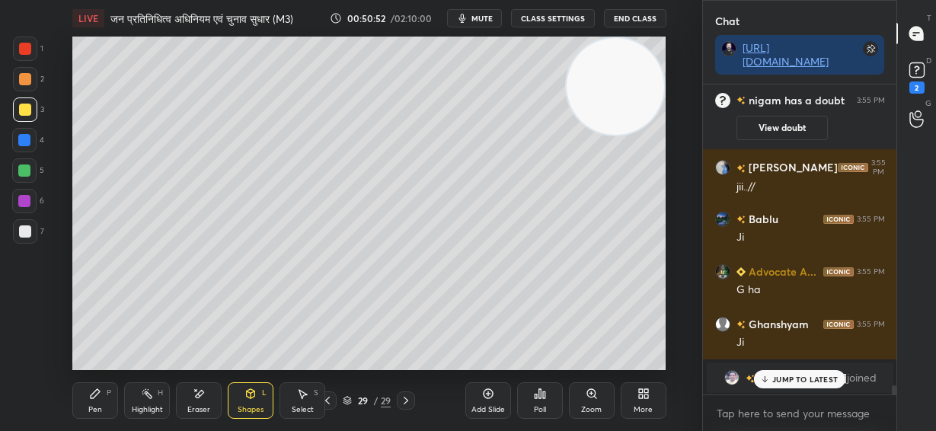
click at [91, 406] on div "Pen" at bounding box center [95, 410] width 14 height 8
click at [21, 236] on div at bounding box center [25, 232] width 12 height 12
click at [27, 167] on div at bounding box center [24, 171] width 12 height 12
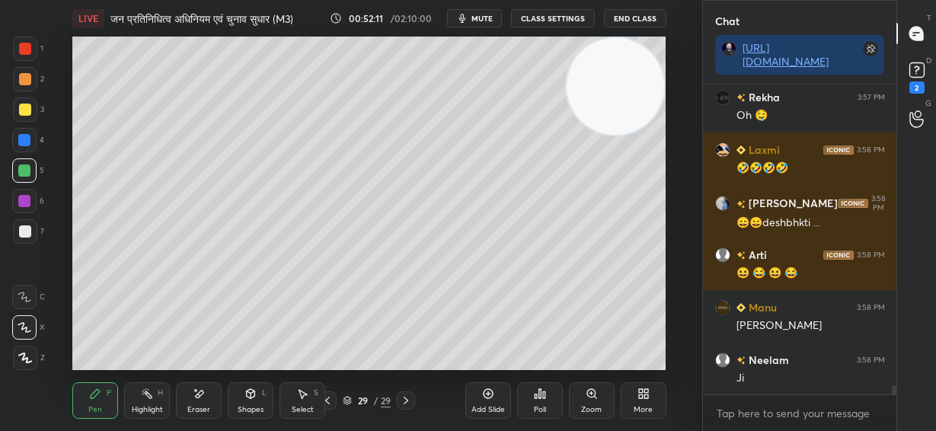
scroll to position [10376, 0]
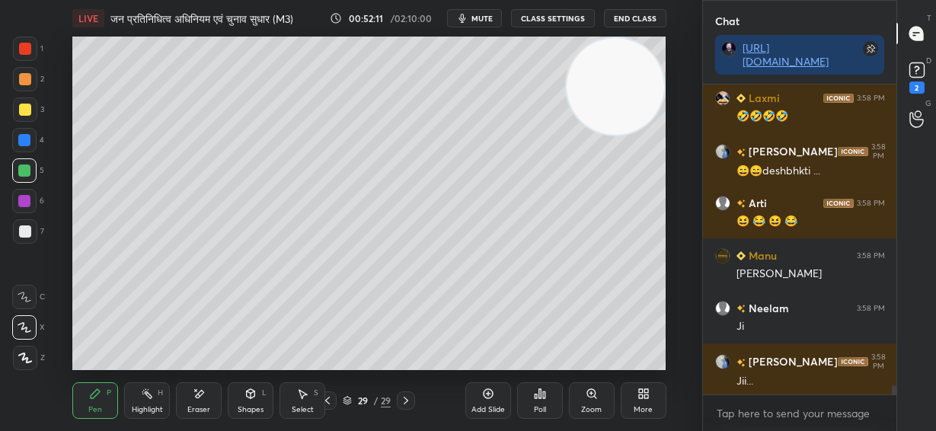
drag, startPoint x: 24, startPoint y: 234, endPoint x: 33, endPoint y: 234, distance: 8.4
click at [27, 234] on div at bounding box center [25, 232] width 12 height 12
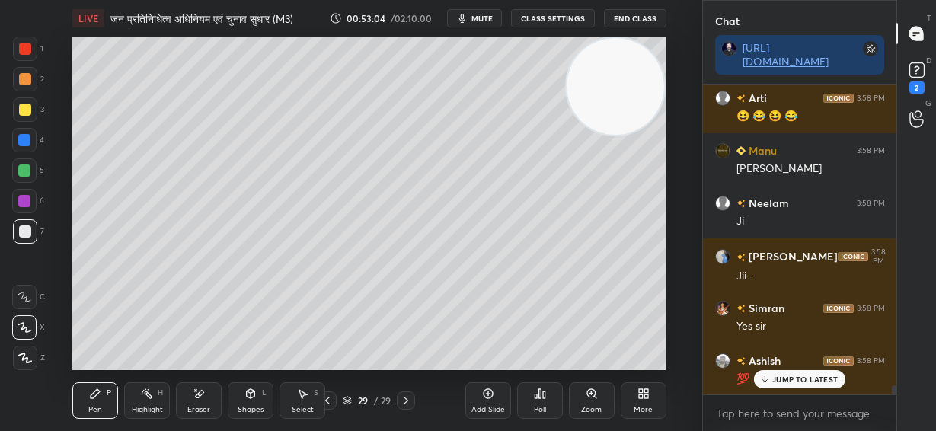
scroll to position [10534, 0]
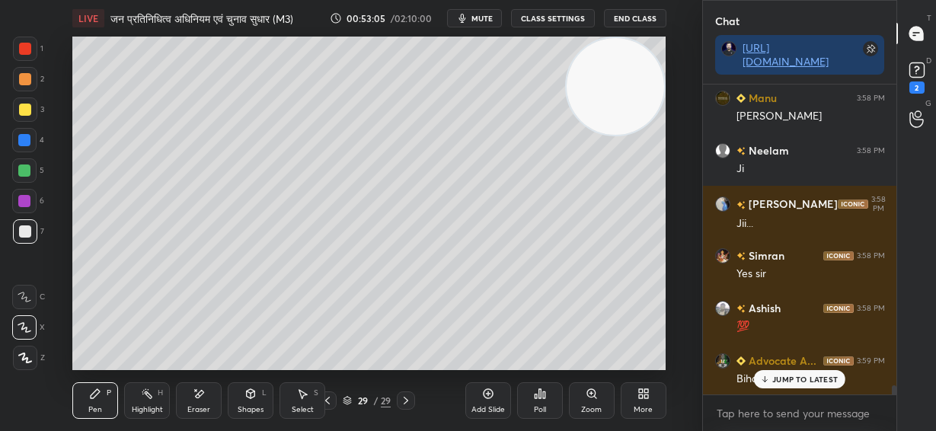
click at [492, 399] on icon at bounding box center [488, 394] width 12 height 12
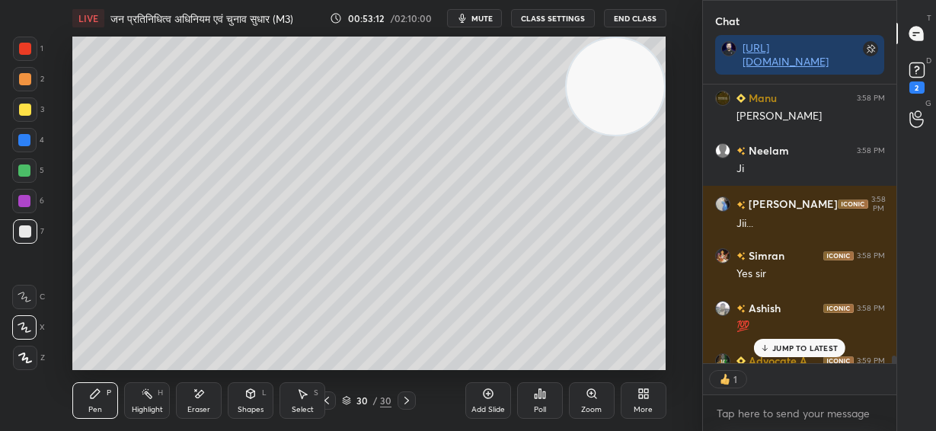
scroll to position [10565, 0]
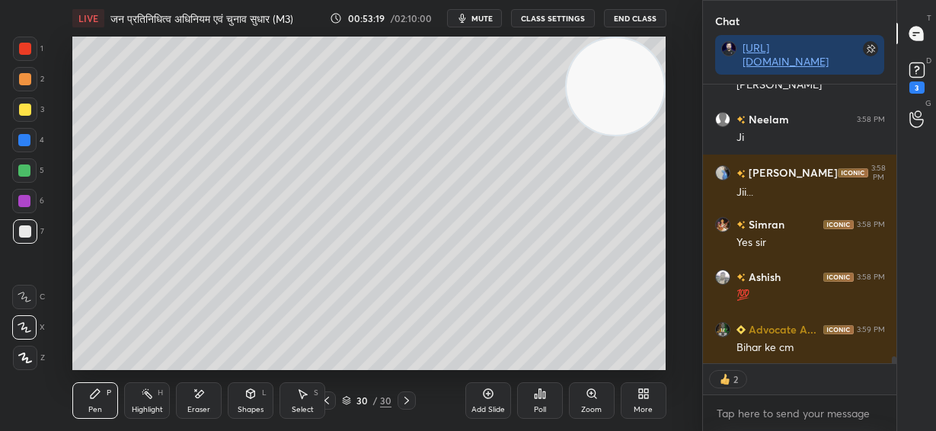
click at [30, 170] on div at bounding box center [24, 170] width 24 height 24
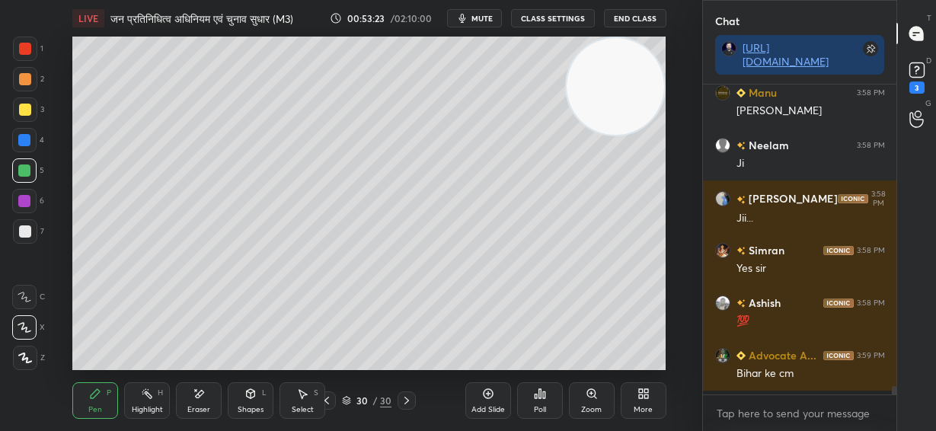
scroll to position [5, 5]
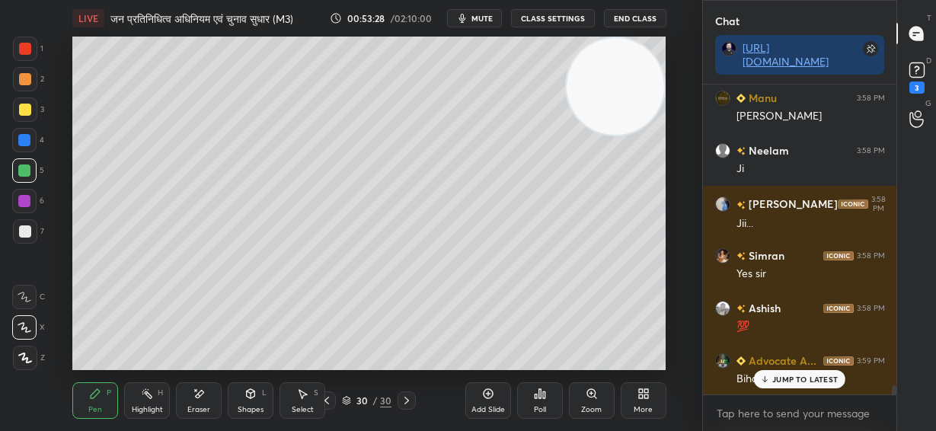
click at [27, 229] on div at bounding box center [25, 232] width 12 height 12
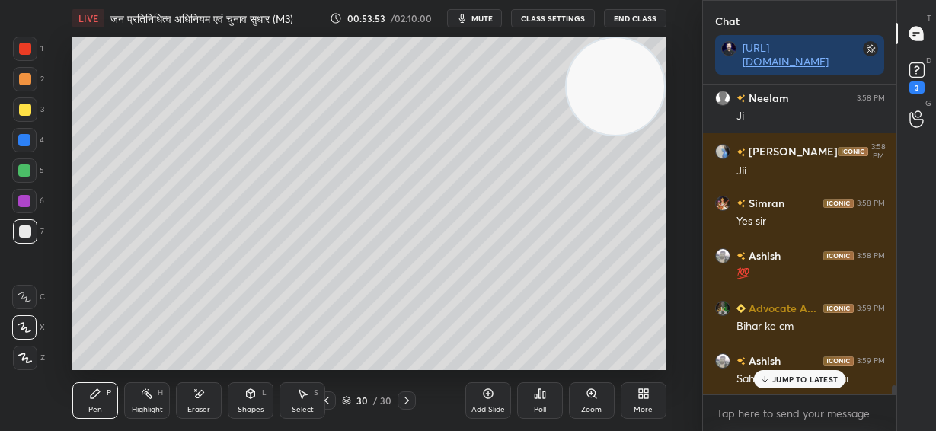
drag, startPoint x: 210, startPoint y: 401, endPoint x: 225, endPoint y: 371, distance: 33.4
click at [214, 394] on div "Eraser" at bounding box center [199, 400] width 46 height 37
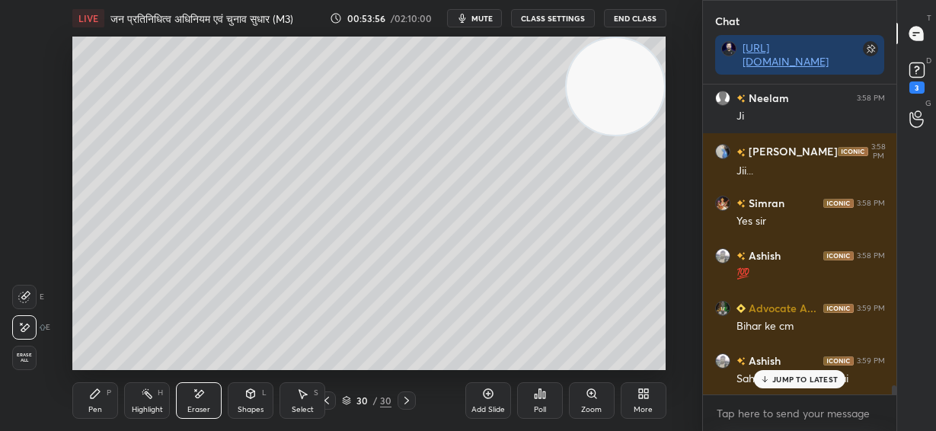
drag, startPoint x: 102, startPoint y: 397, endPoint x: 117, endPoint y: 373, distance: 28.4
click at [104, 396] on div "Pen P" at bounding box center [95, 400] width 46 height 37
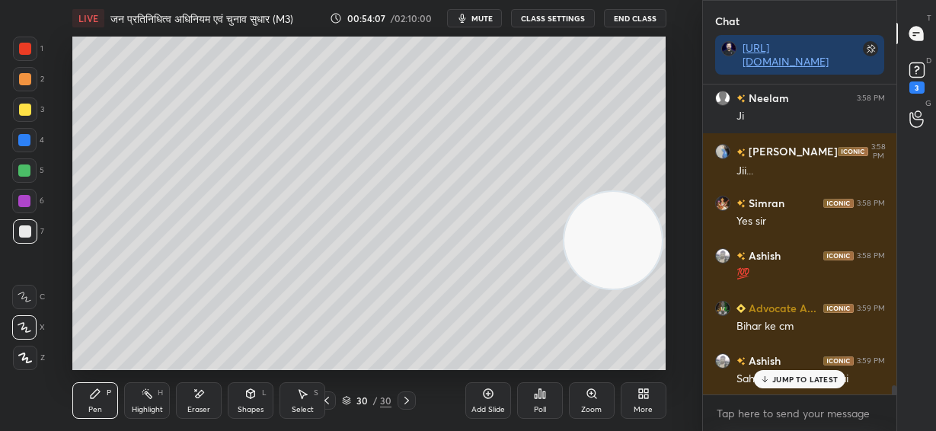
drag, startPoint x: 612, startPoint y: 251, endPoint x: 597, endPoint y: 193, distance: 60.6
click at [610, 251] on video at bounding box center [614, 241] width 98 height 98
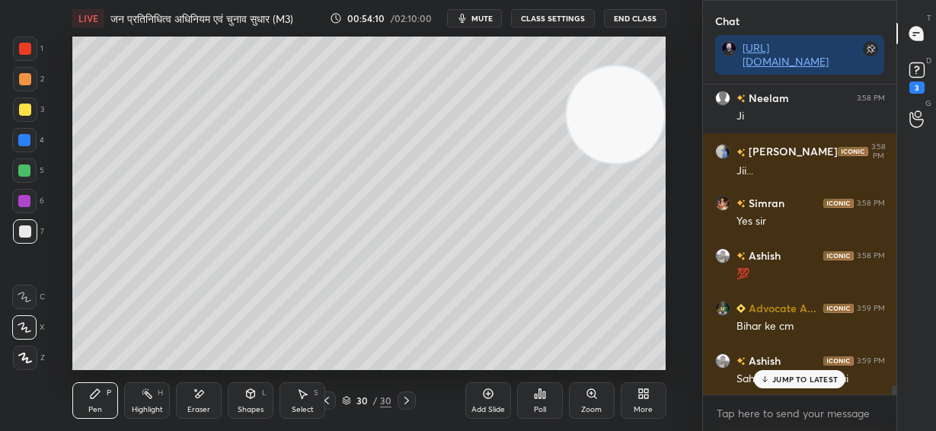
drag, startPoint x: 630, startPoint y: 80, endPoint x: 574, endPoint y: 120, distance: 69.3
click at [633, 68] on video at bounding box center [616, 115] width 98 height 98
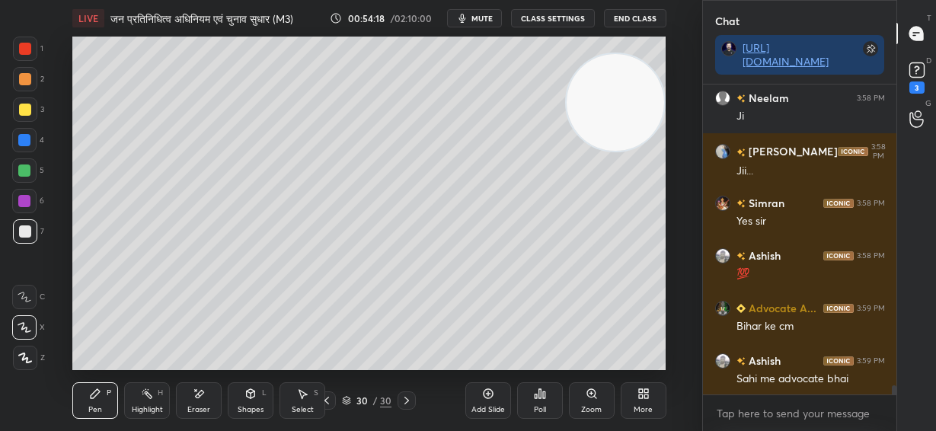
scroll to position [10639, 0]
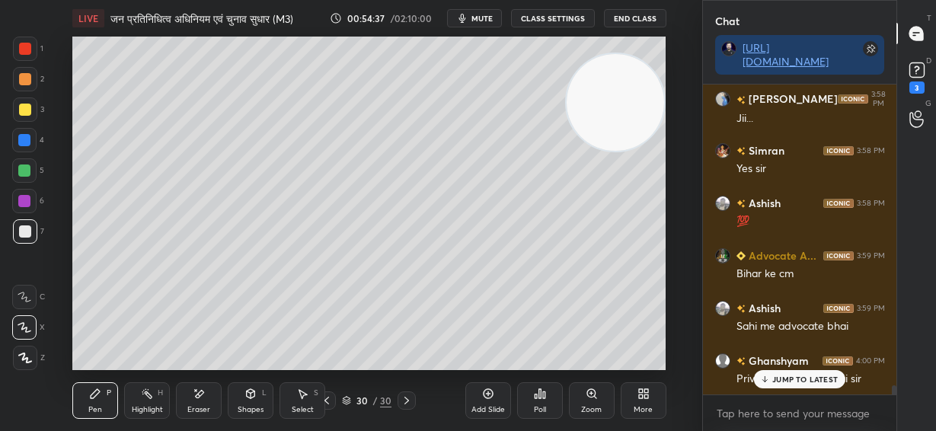
drag, startPoint x: 21, startPoint y: 173, endPoint x: 66, endPoint y: 177, distance: 45.1
click at [24, 174] on div at bounding box center [24, 171] width 12 height 12
click at [27, 79] on div at bounding box center [25, 79] width 12 height 12
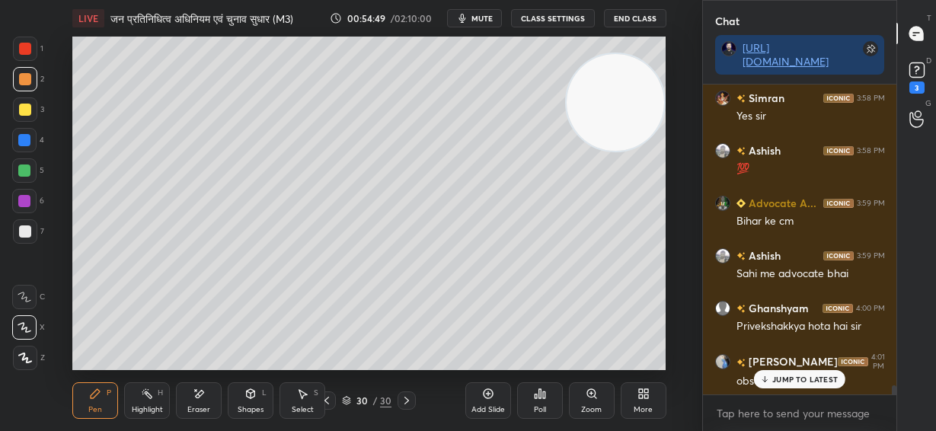
click at [21, 232] on div at bounding box center [25, 232] width 12 height 12
click at [786, 381] on p "JUMP TO LATEST" at bounding box center [806, 379] width 66 height 9
click at [490, 401] on div "Add Slide" at bounding box center [488, 400] width 46 height 37
drag, startPoint x: 28, startPoint y: 171, endPoint x: 35, endPoint y: 166, distance: 8.7
click at [29, 171] on div at bounding box center [24, 171] width 12 height 12
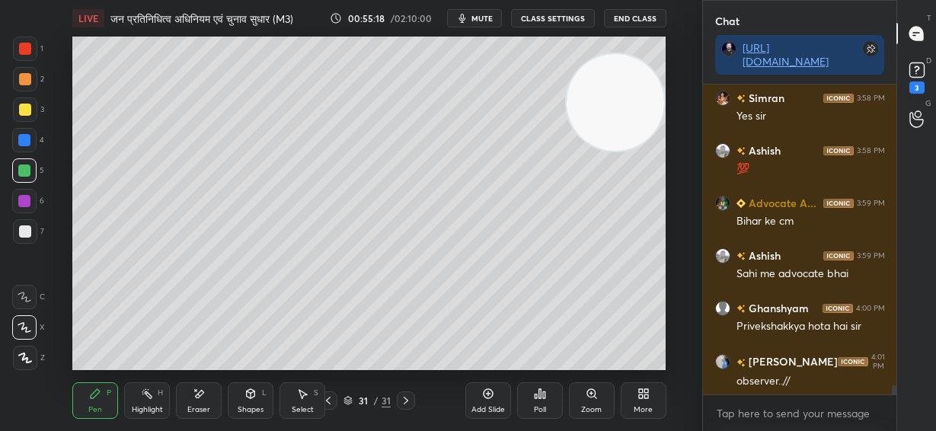
click at [24, 228] on div at bounding box center [25, 232] width 12 height 12
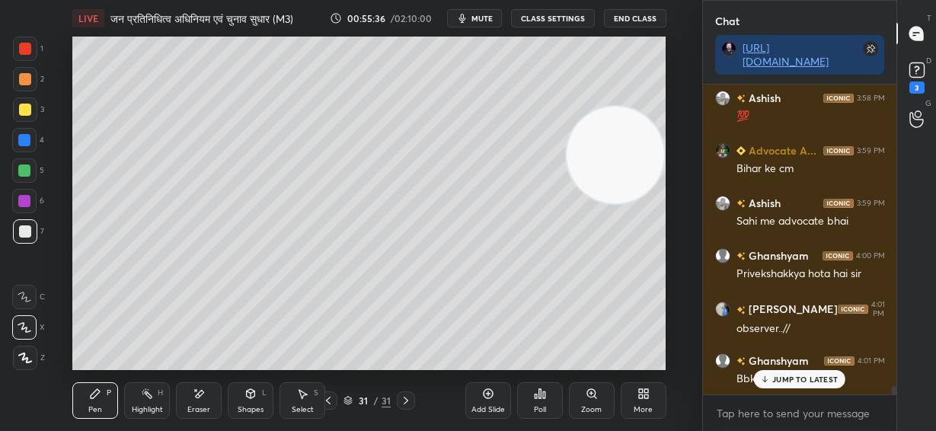
drag, startPoint x: 630, startPoint y: 139, endPoint x: 620, endPoint y: 266, distance: 126.9
click at [636, 204] on video at bounding box center [616, 156] width 98 height 98
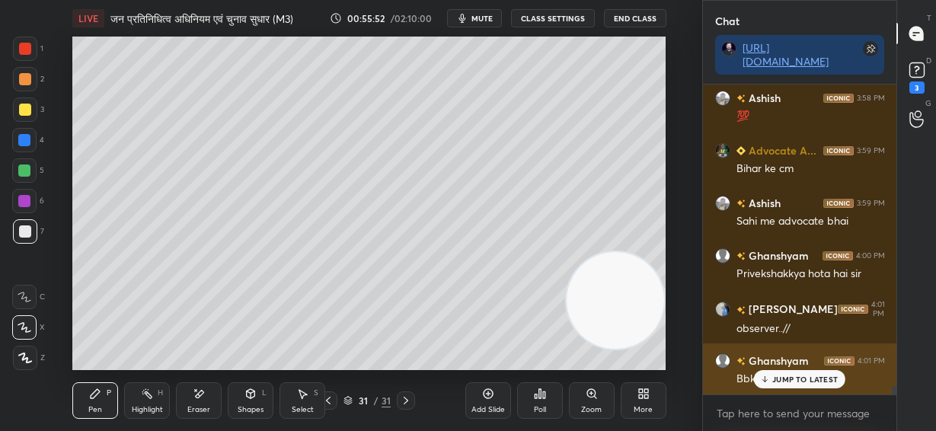
click at [794, 379] on p "JUMP TO LATEST" at bounding box center [806, 379] width 66 height 9
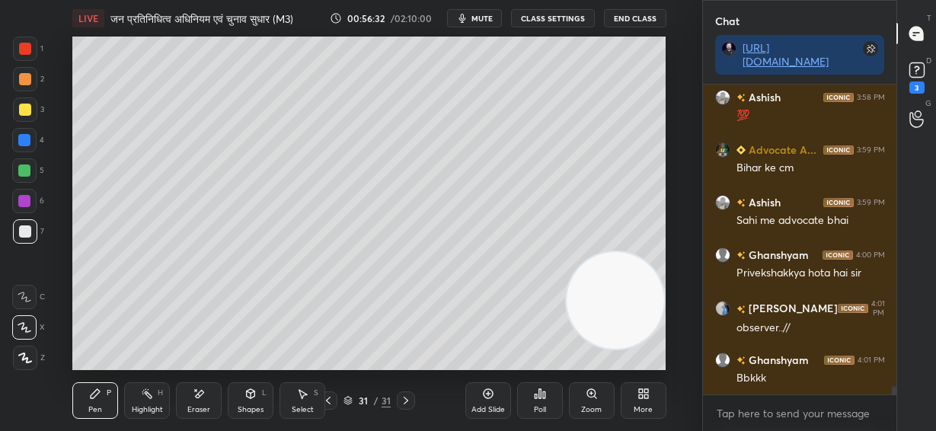
scroll to position [5, 5]
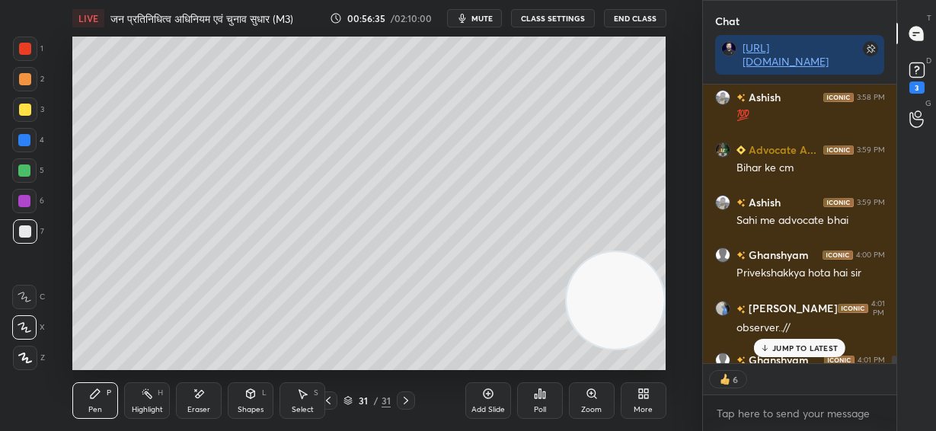
click at [26, 108] on div at bounding box center [25, 110] width 12 height 12
click at [30, 235] on div at bounding box center [25, 231] width 24 height 24
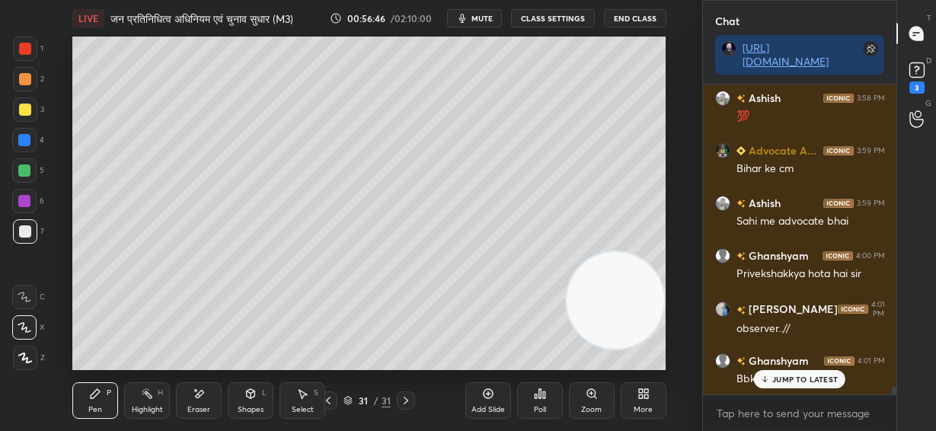
click at [208, 401] on div "Eraser" at bounding box center [199, 400] width 46 height 37
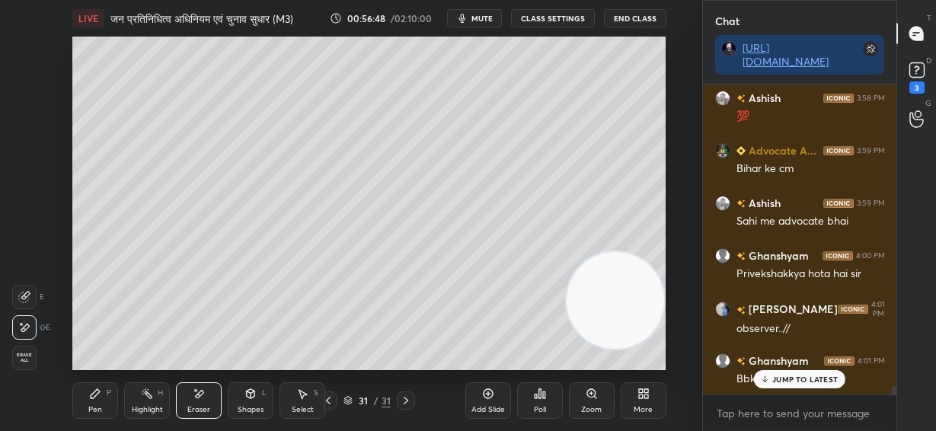
click at [93, 397] on icon at bounding box center [95, 393] width 9 height 9
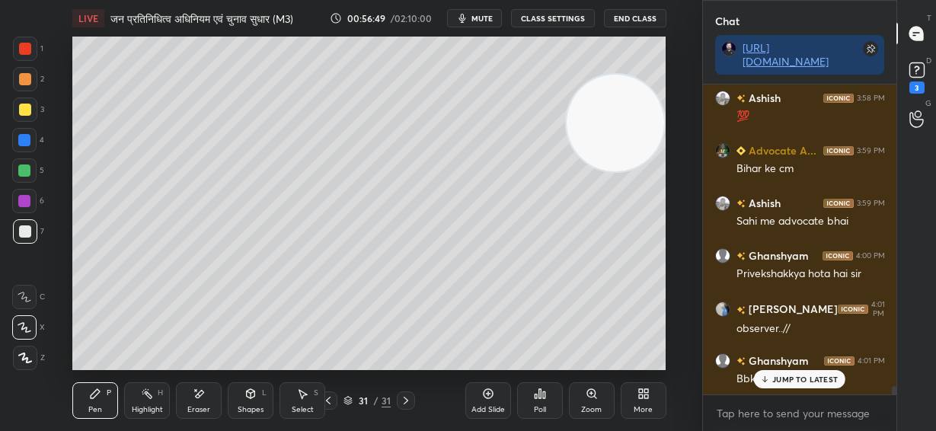
drag, startPoint x: 651, startPoint y: 163, endPoint x: 673, endPoint y: 174, distance: 24.2
click at [657, 130] on video at bounding box center [616, 124] width 98 height 98
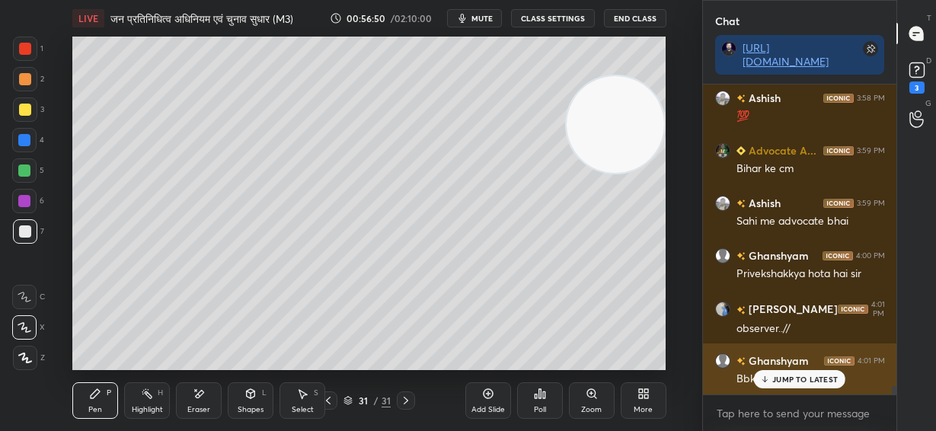
click at [784, 371] on div "JUMP TO LATEST" at bounding box center [799, 379] width 91 height 18
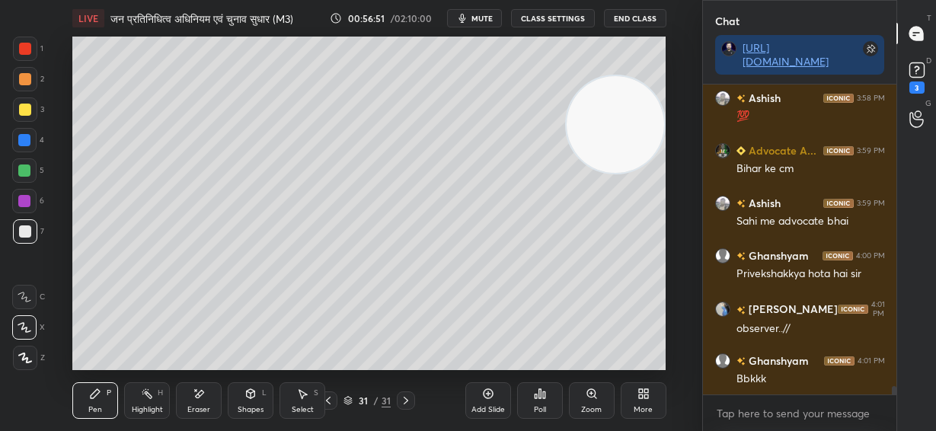
click at [330, 404] on icon at bounding box center [328, 401] width 12 height 12
click at [408, 401] on icon at bounding box center [406, 401] width 12 height 12
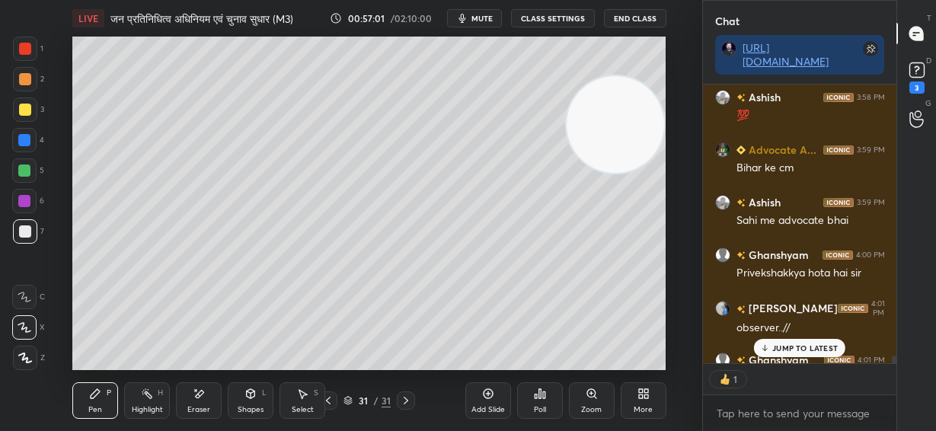
scroll to position [5, 5]
click at [799, 354] on div "JUMP TO LATEST" at bounding box center [799, 348] width 91 height 18
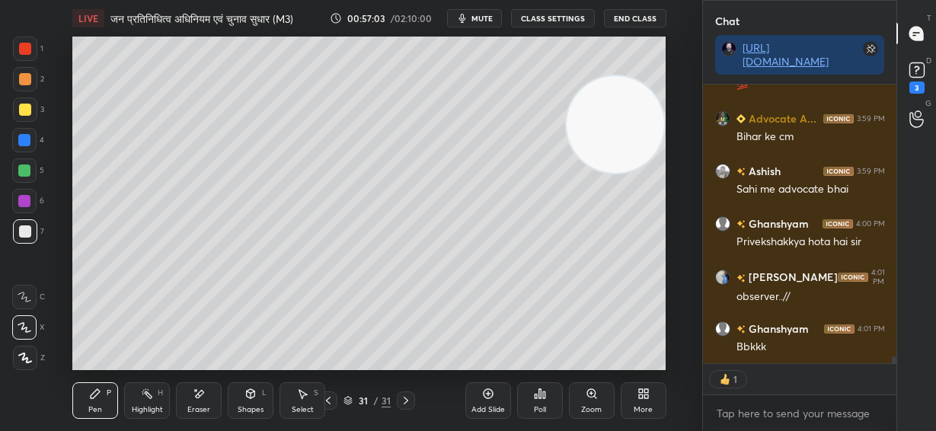
drag, startPoint x: 613, startPoint y: 143, endPoint x: 620, endPoint y: 103, distance: 41.0
click at [620, 103] on video at bounding box center [616, 125] width 98 height 98
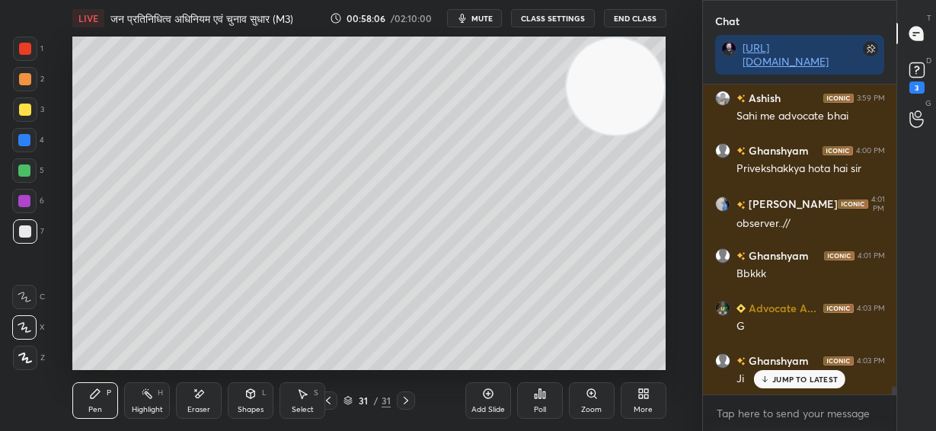
scroll to position [10850, 0]
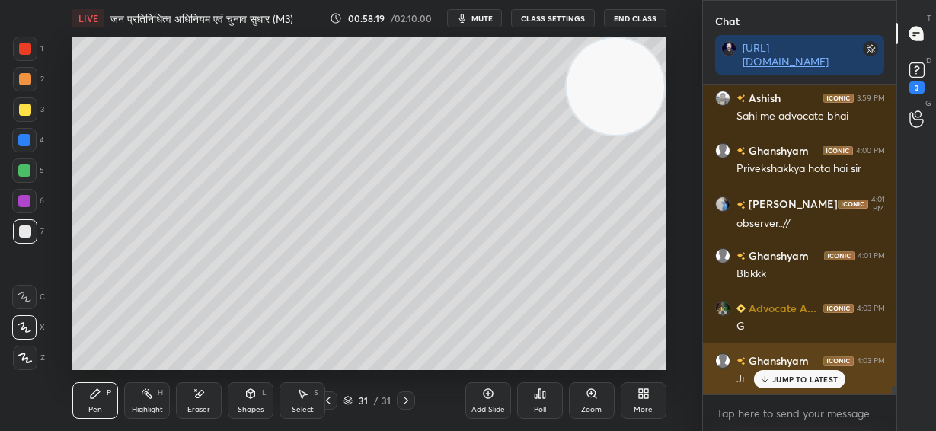
click at [776, 385] on div "JUMP TO LATEST" at bounding box center [799, 379] width 91 height 18
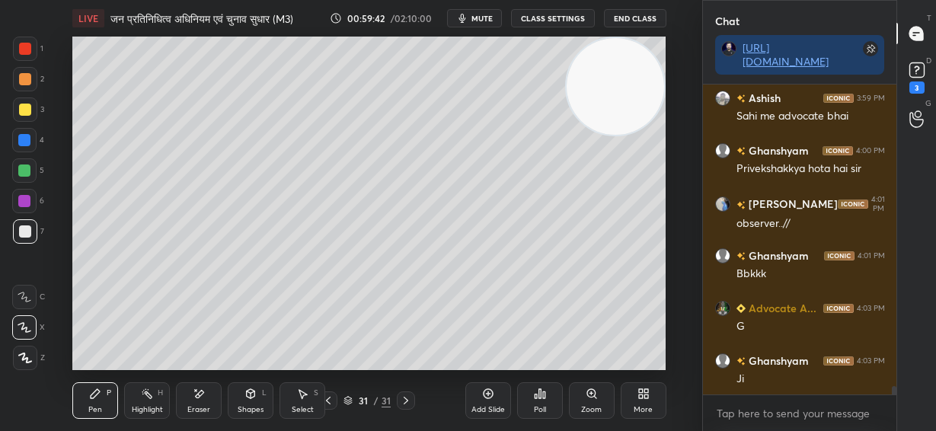
click at [478, 395] on div "Add Slide" at bounding box center [488, 400] width 46 height 37
click at [27, 110] on div at bounding box center [25, 110] width 12 height 12
click at [27, 234] on div at bounding box center [25, 232] width 12 height 12
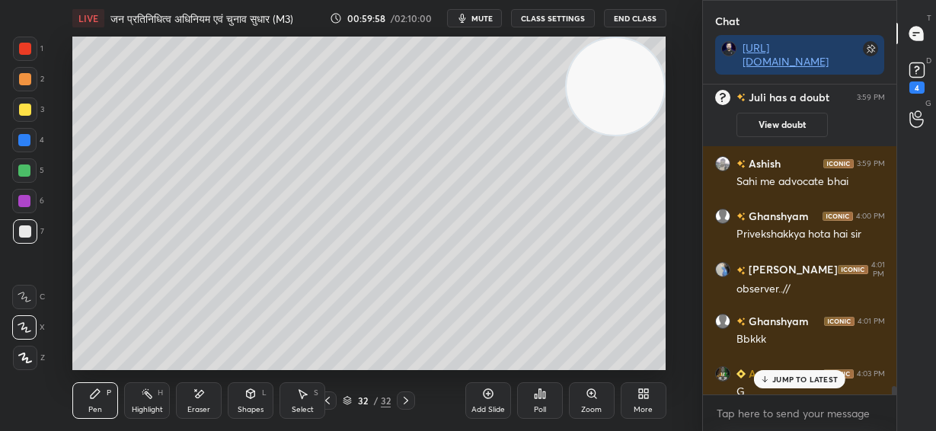
scroll to position [10981, 0]
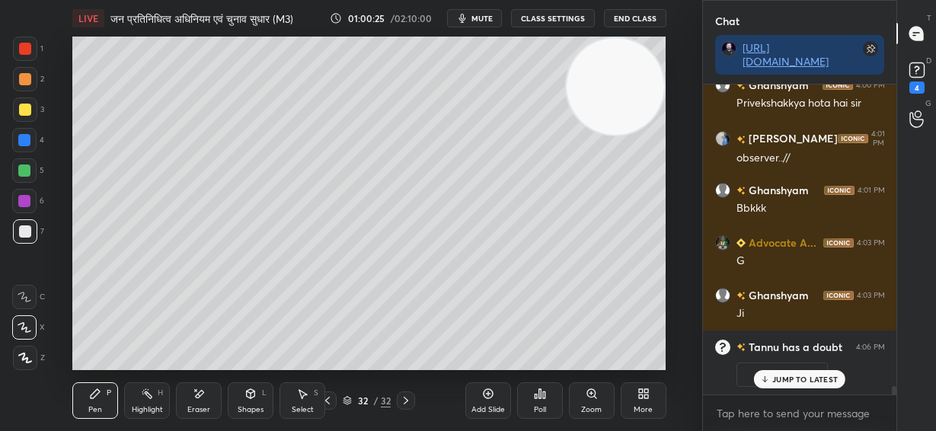
drag, startPoint x: 617, startPoint y: 226, endPoint x: 619, endPoint y: 298, distance: 71.6
click at [619, 136] on video at bounding box center [616, 87] width 98 height 98
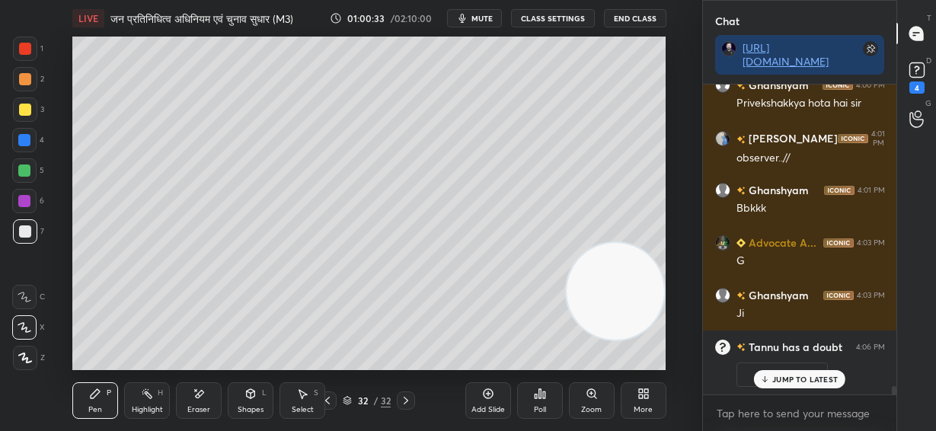
click at [672, 139] on div "Setting up your live class Poll for secs No correct answer Start poll" at bounding box center [369, 204] width 641 height 334
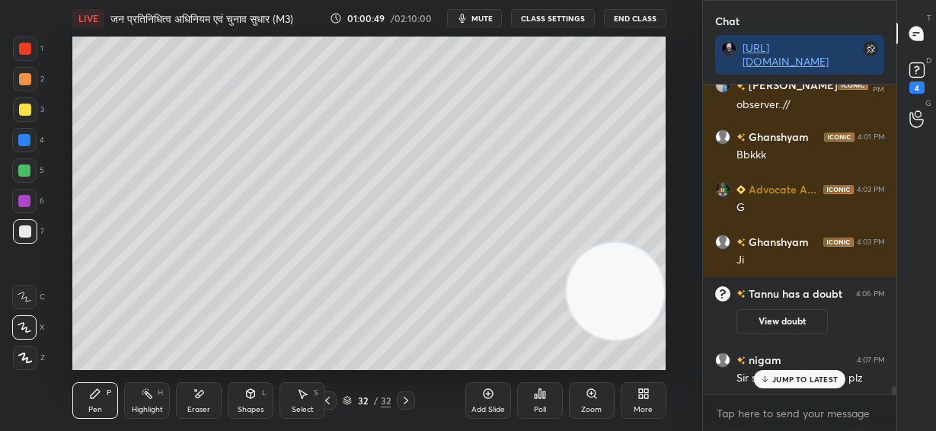
scroll to position [10779, 0]
click at [817, 379] on p "JUMP TO LATEST" at bounding box center [806, 379] width 66 height 9
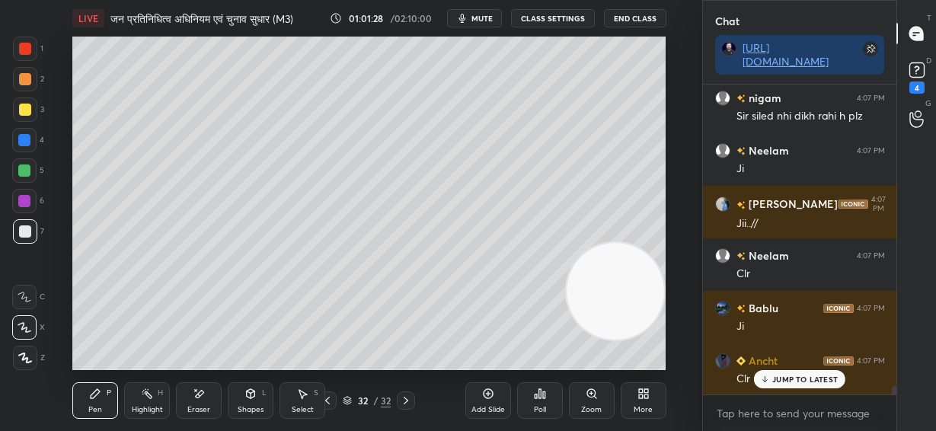
scroll to position [11094, 0]
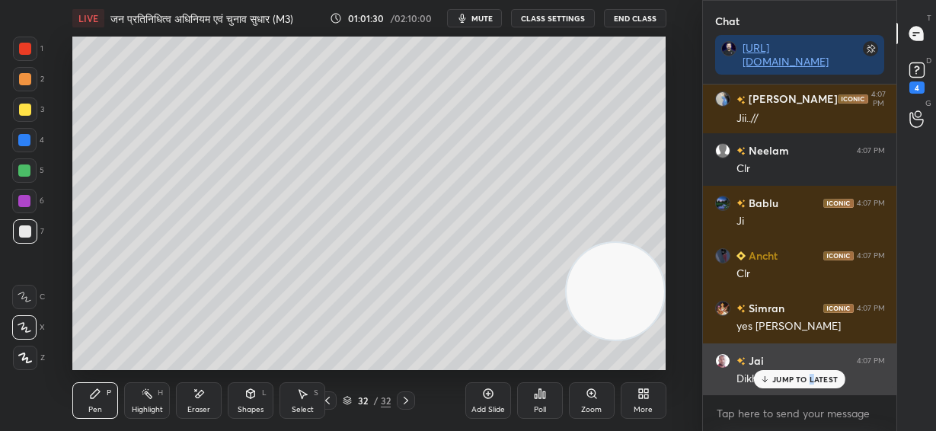
click at [811, 382] on p "JUMP TO LATEST" at bounding box center [806, 379] width 66 height 9
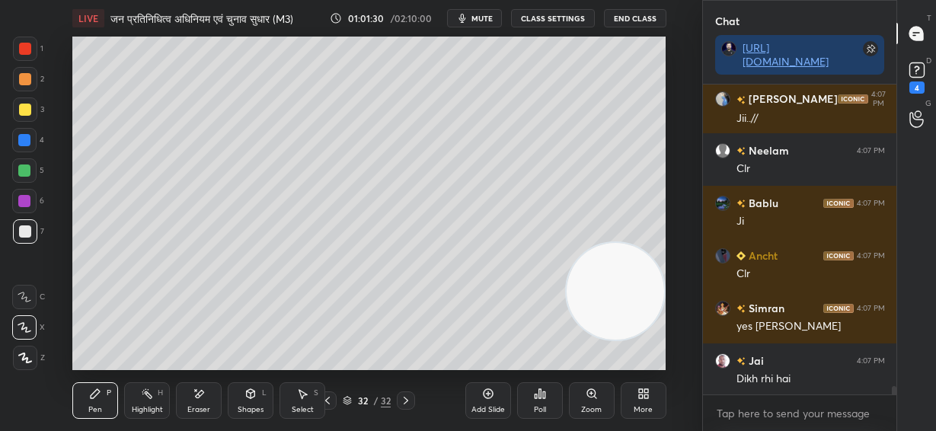
scroll to position [11199, 0]
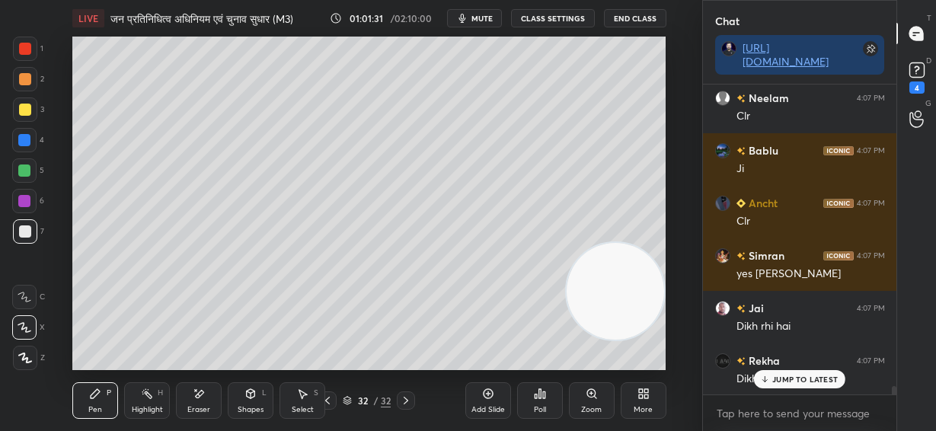
click at [814, 430] on div "Close" at bounding box center [468, 431] width 936 height 0
drag, startPoint x: 622, startPoint y: 299, endPoint x: 656, endPoint y: 18, distance: 283.9
click at [658, 18] on div "LIVE जन प्रतिनिधित्व अधिनियम एवं चुनाव सुधार (M3) 01:01:32 / 02:10:00 mute CLAS…" at bounding box center [369, 215] width 641 height 431
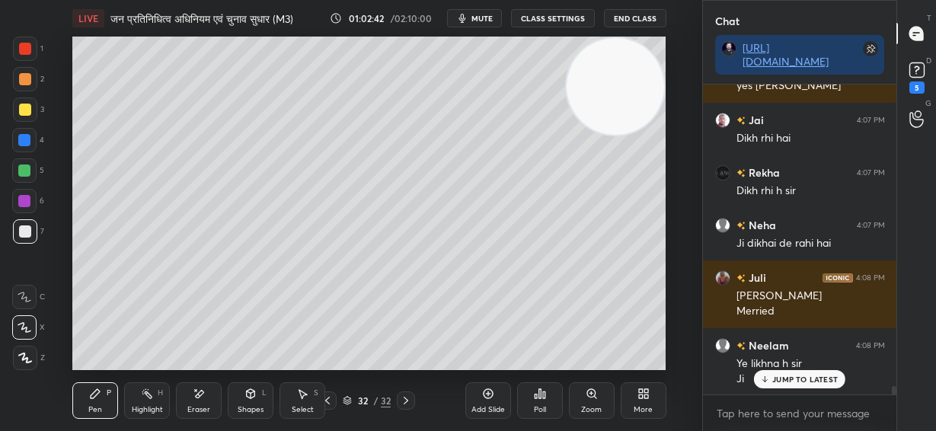
scroll to position [11440, 0]
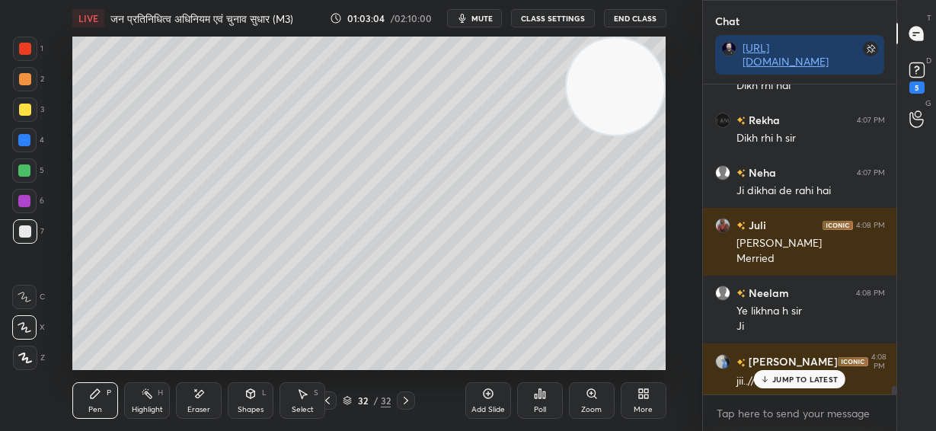
click at [24, 168] on div at bounding box center [24, 171] width 12 height 12
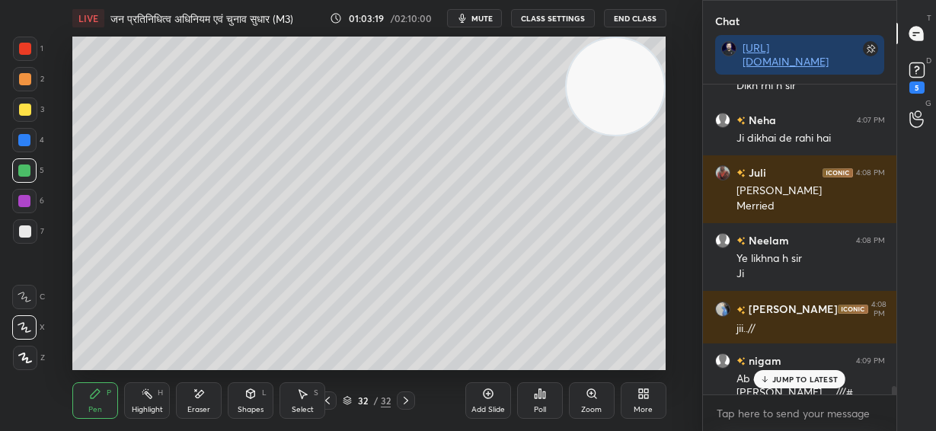
scroll to position [11573, 0]
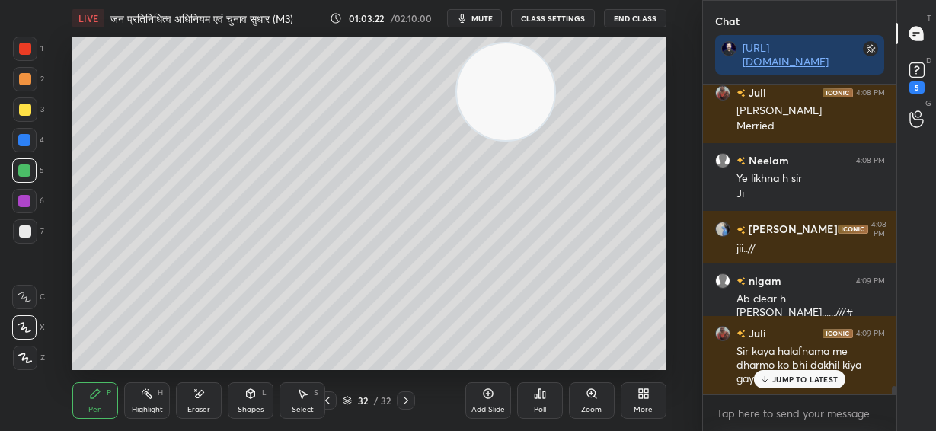
drag, startPoint x: 605, startPoint y: 93, endPoint x: 561, endPoint y: 142, distance: 65.8
click at [509, 105] on video at bounding box center [506, 92] width 98 height 98
click at [815, 380] on p "JUMP TO LATEST" at bounding box center [806, 379] width 66 height 9
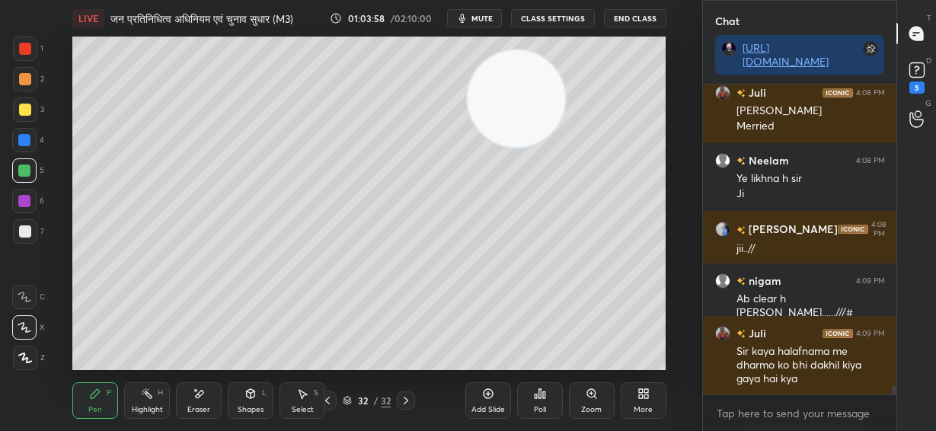
click at [489, 403] on div "Add Slide" at bounding box center [488, 400] width 46 height 37
drag, startPoint x: 575, startPoint y: 202, endPoint x: 580, endPoint y: 226, distance: 24.8
click at [565, 148] on video at bounding box center [517, 99] width 98 height 98
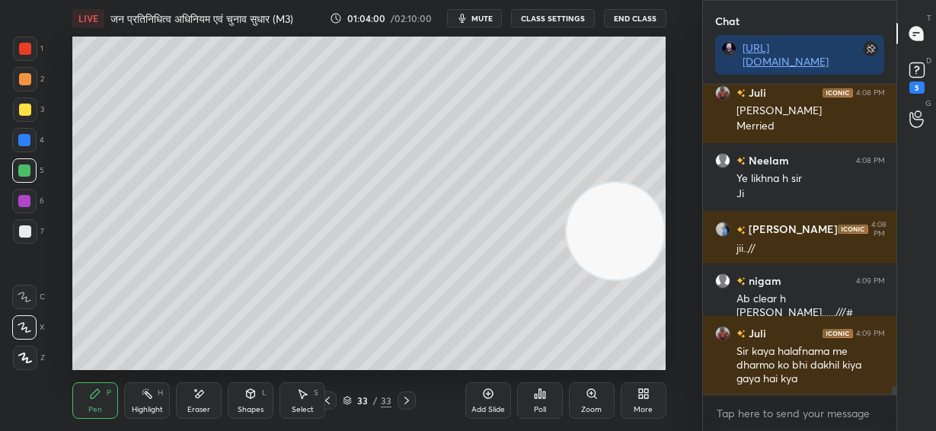
click at [26, 116] on div at bounding box center [25, 110] width 24 height 24
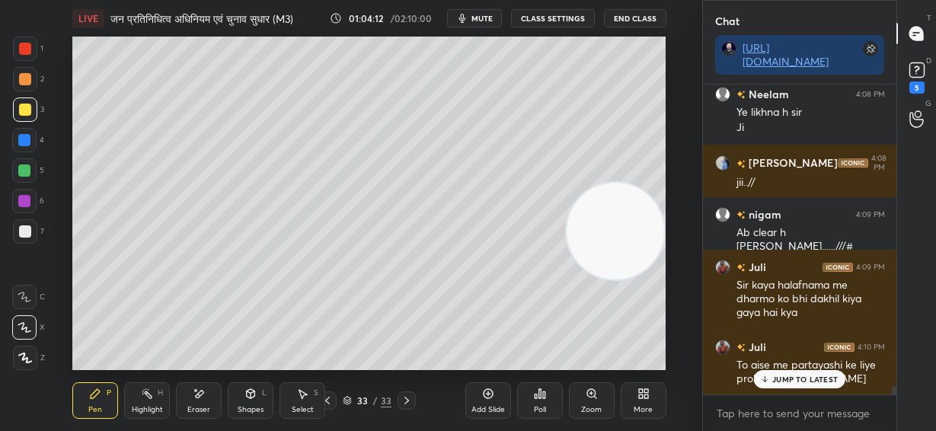
click at [24, 236] on div at bounding box center [25, 232] width 12 height 12
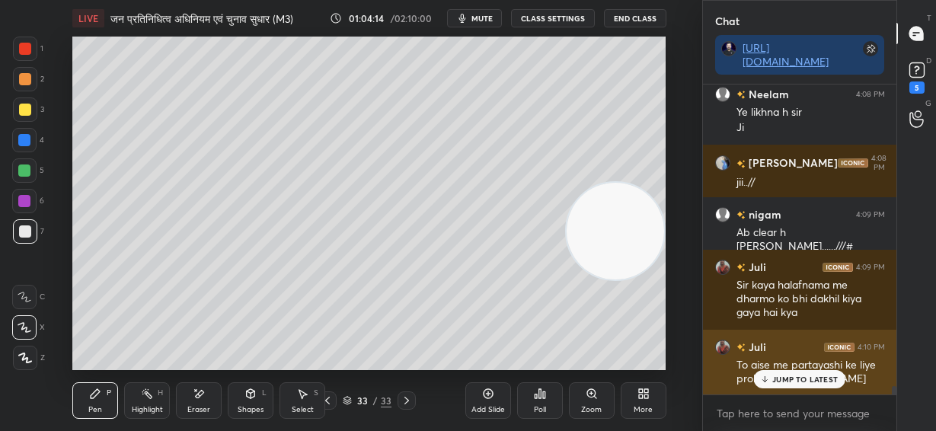
click at [814, 381] on p "JUMP TO LATEST" at bounding box center [806, 379] width 66 height 9
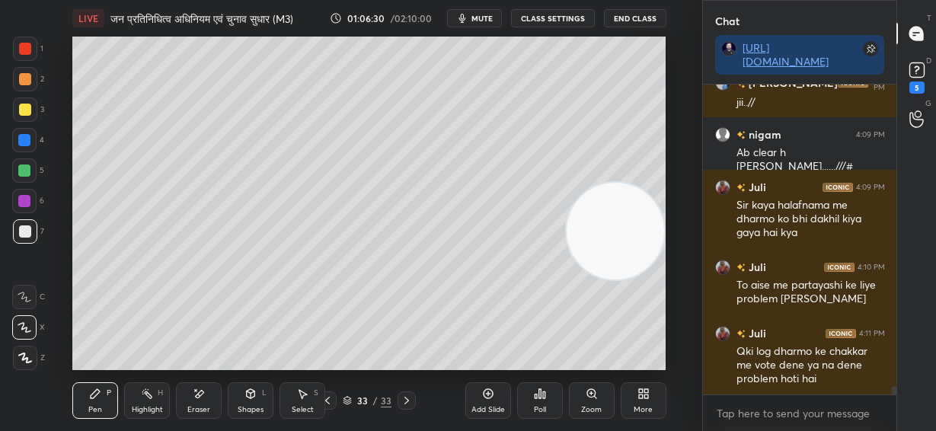
scroll to position [11785, 0]
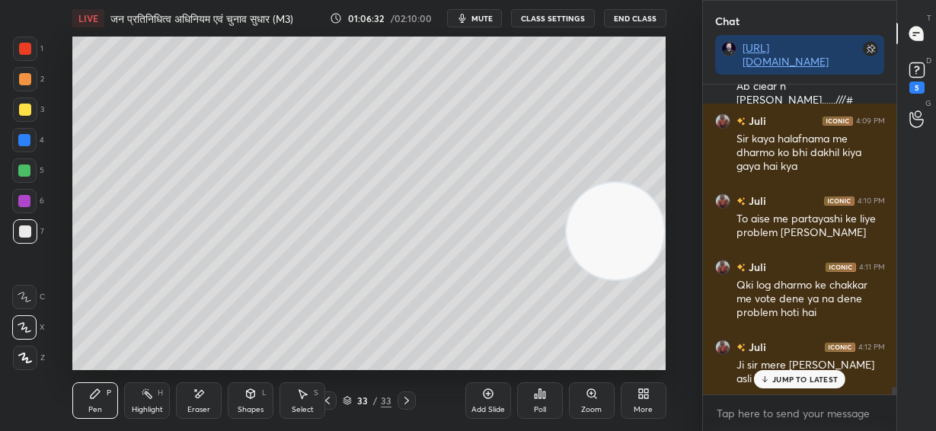
click at [780, 370] on div "JUMP TO LATEST" at bounding box center [799, 379] width 91 height 18
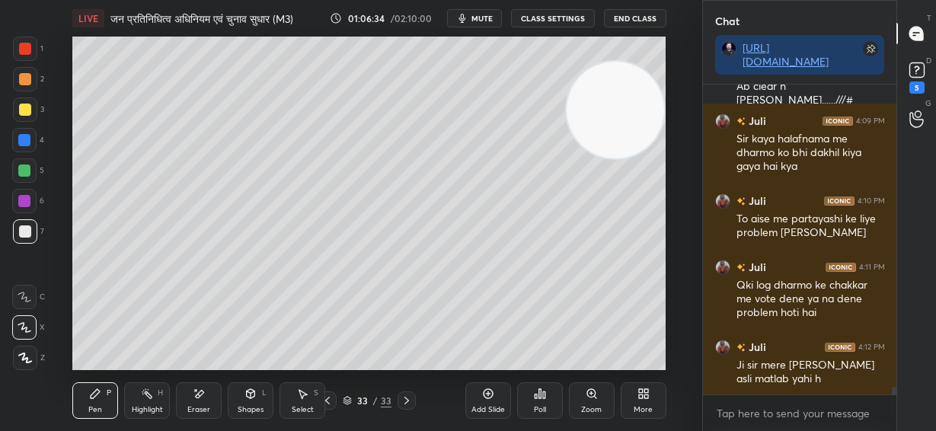
drag, startPoint x: 626, startPoint y: 232, endPoint x: 628, endPoint y: 111, distance: 121.1
click at [628, 111] on video at bounding box center [616, 111] width 98 height 98
click at [27, 85] on div at bounding box center [25, 79] width 12 height 12
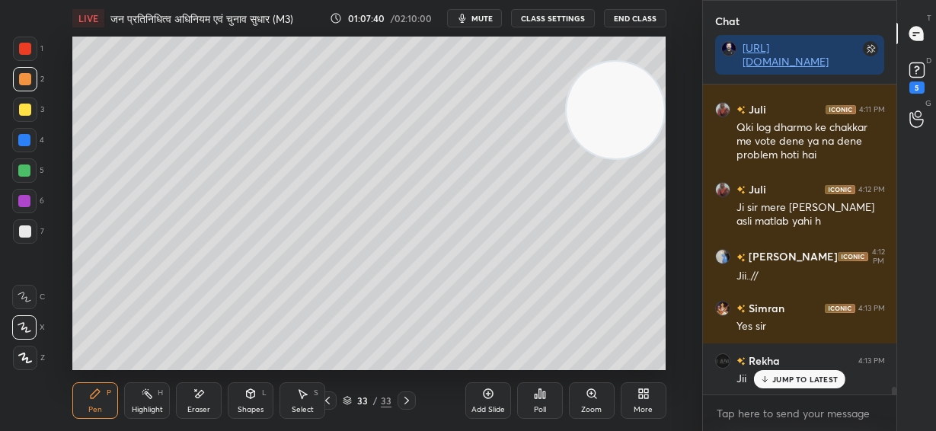
scroll to position [11995, 0]
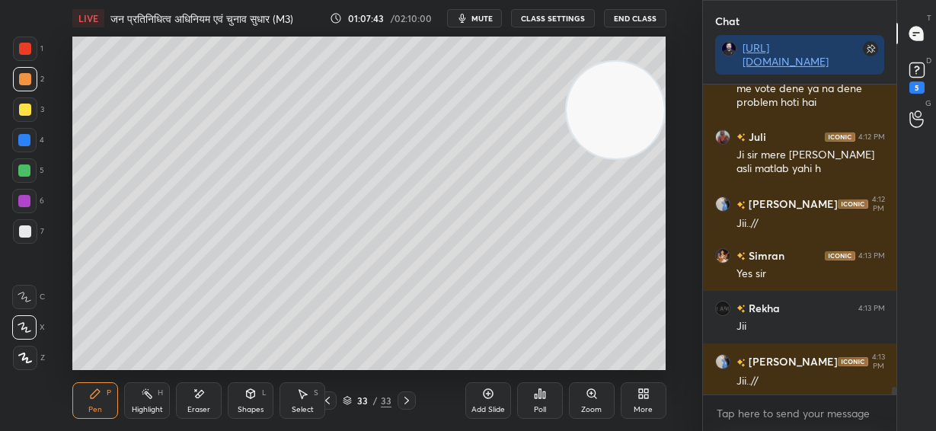
drag, startPoint x: 203, startPoint y: 396, endPoint x: 196, endPoint y: 373, distance: 24.1
click at [203, 396] on icon at bounding box center [199, 394] width 12 height 13
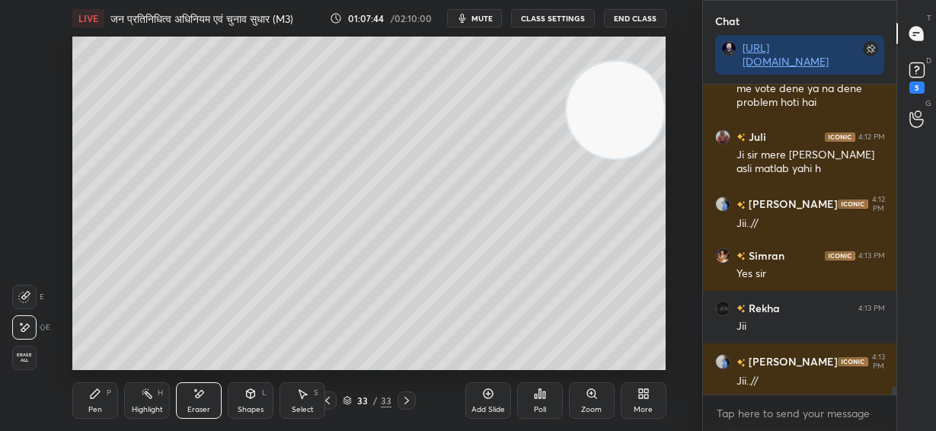
click at [104, 398] on div "Pen P" at bounding box center [95, 400] width 46 height 37
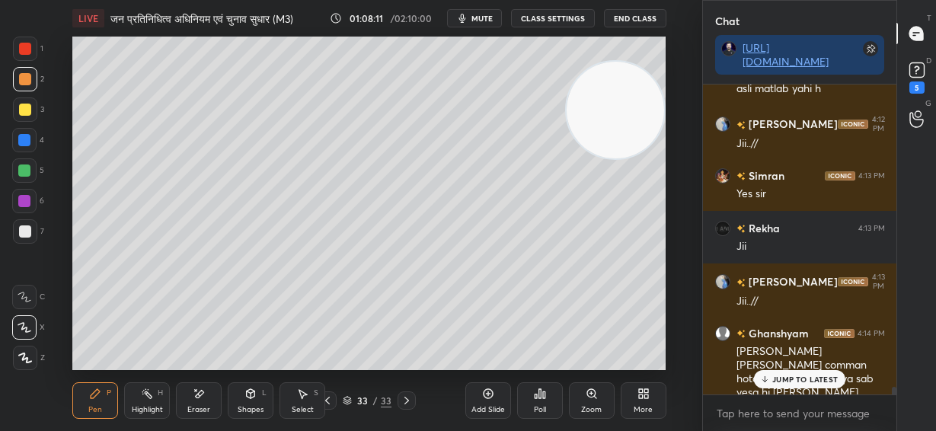
scroll to position [12129, 0]
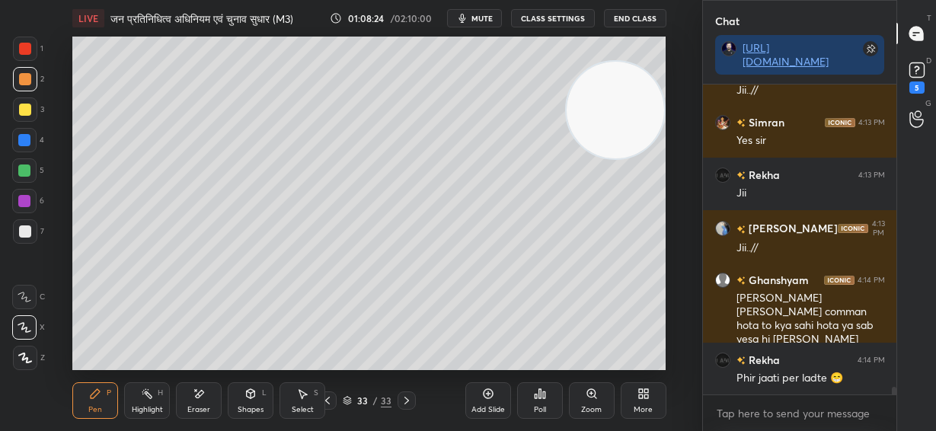
drag, startPoint x: 23, startPoint y: 363, endPoint x: 31, endPoint y: 359, distance: 9.2
click at [25, 361] on icon at bounding box center [25, 358] width 14 height 11
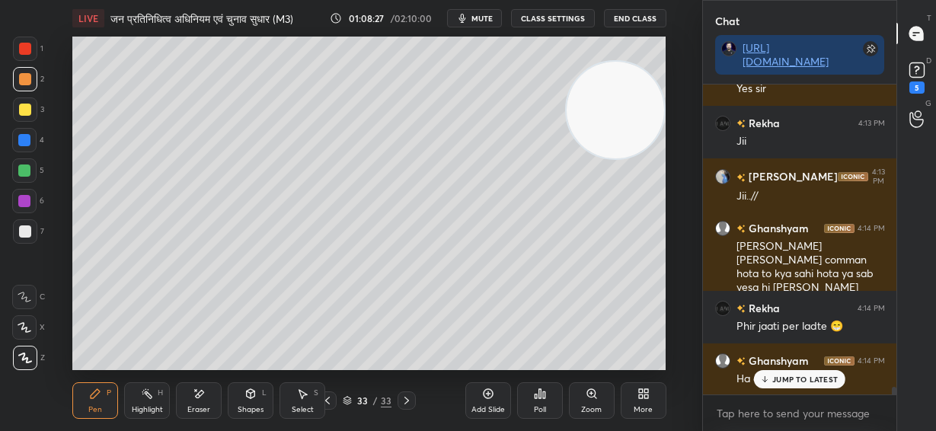
scroll to position [12233, 0]
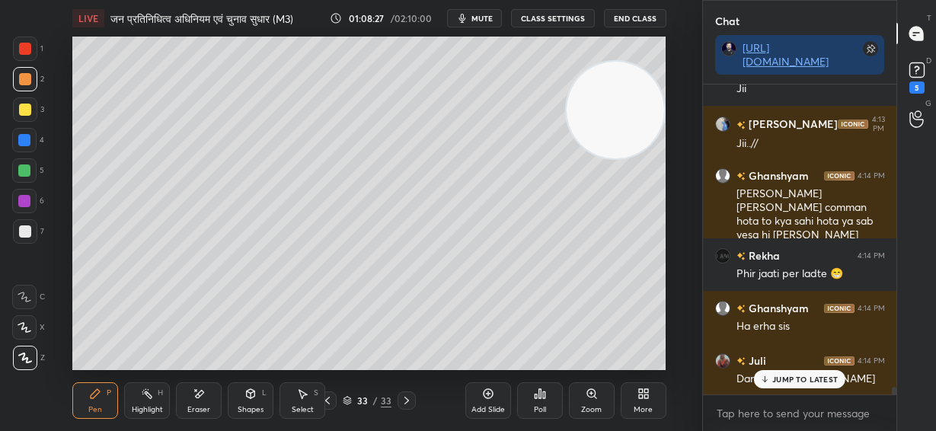
click at [28, 223] on div at bounding box center [25, 231] width 24 height 24
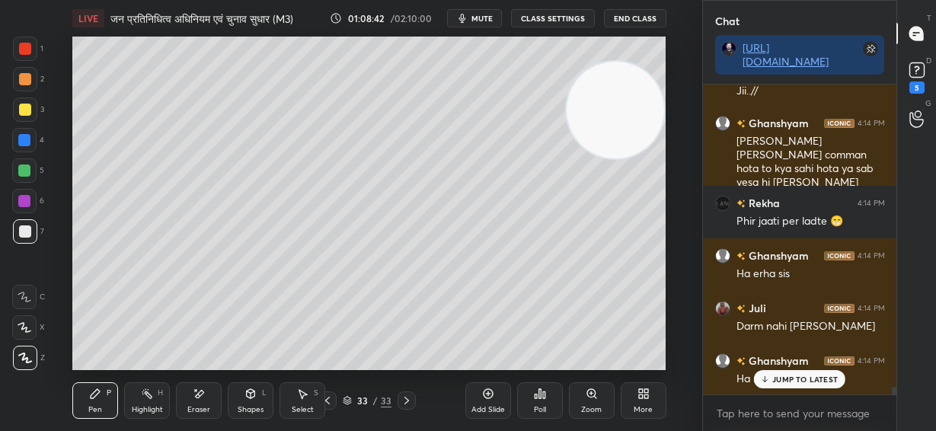
drag, startPoint x: 23, startPoint y: 295, endPoint x: 69, endPoint y: 299, distance: 45.9
click at [27, 296] on icon at bounding box center [25, 297] width 14 height 11
click at [27, 329] on icon at bounding box center [25, 327] width 14 height 11
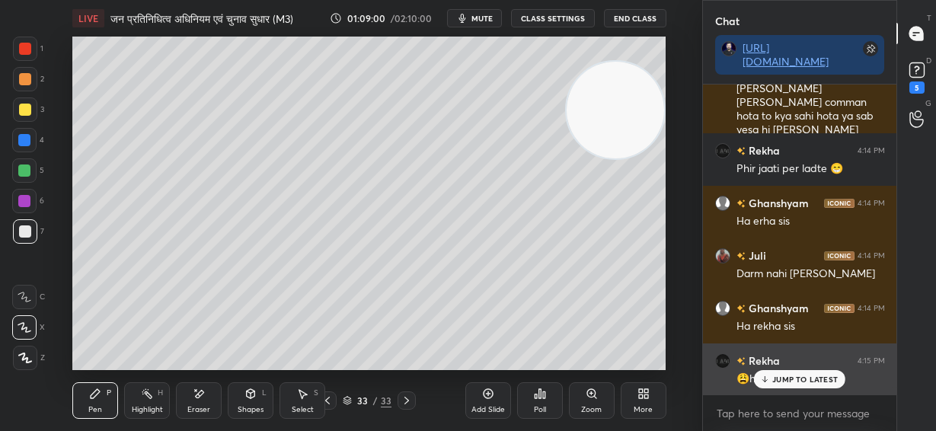
click at [789, 380] on p "JUMP TO LATEST" at bounding box center [806, 379] width 66 height 9
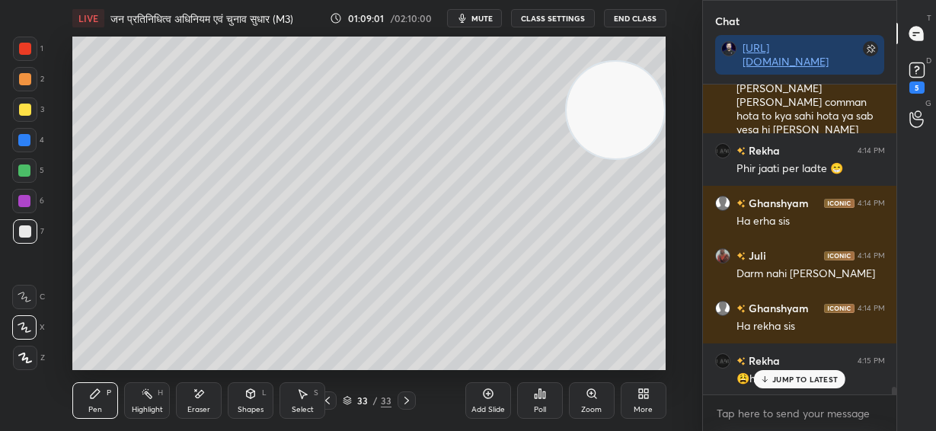
scroll to position [12405, 0]
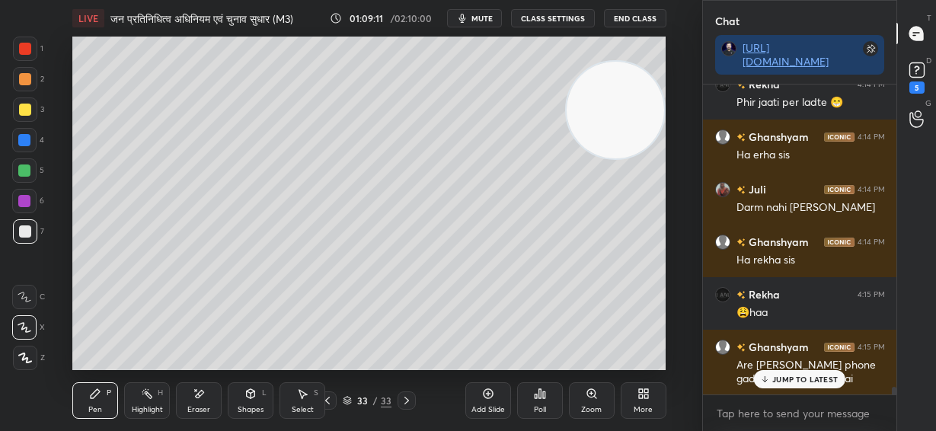
click at [781, 380] on p "JUMP TO LATEST" at bounding box center [806, 379] width 66 height 9
drag, startPoint x: 607, startPoint y: 138, endPoint x: 478, endPoint y: 131, distance: 129.7
click at [561, 131] on video at bounding box center [610, 109] width 98 height 98
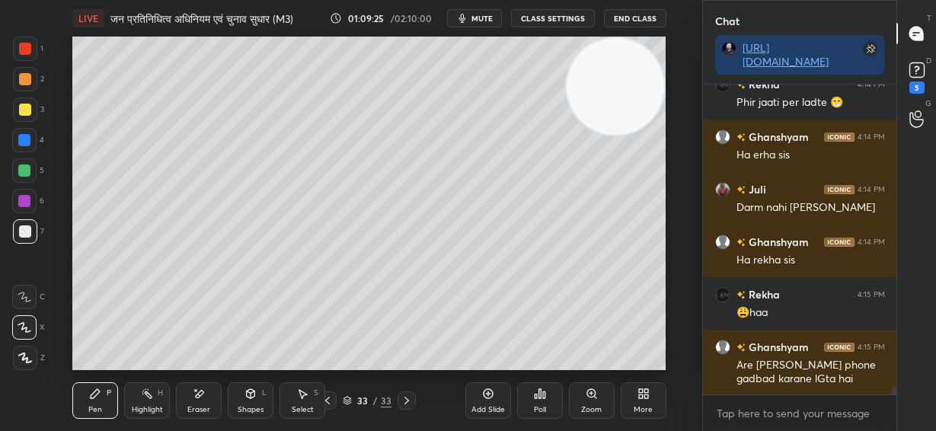
drag, startPoint x: 485, startPoint y: 122, endPoint x: 616, endPoint y: 131, distance: 130.6
click at [624, 102] on video at bounding box center [616, 87] width 98 height 98
click at [491, 399] on icon at bounding box center [488, 394] width 12 height 12
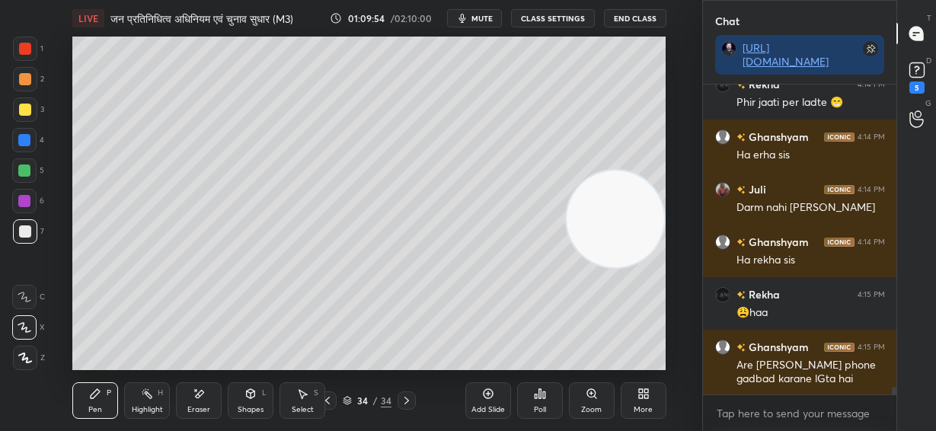
drag, startPoint x: 618, startPoint y: 181, endPoint x: 579, endPoint y: 196, distance: 41.5
click at [616, 251] on video at bounding box center [616, 220] width 98 height 98
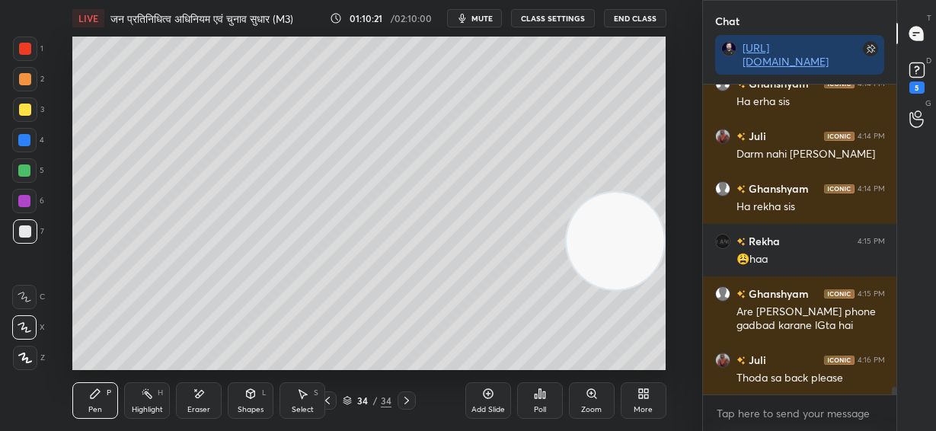
scroll to position [12510, 0]
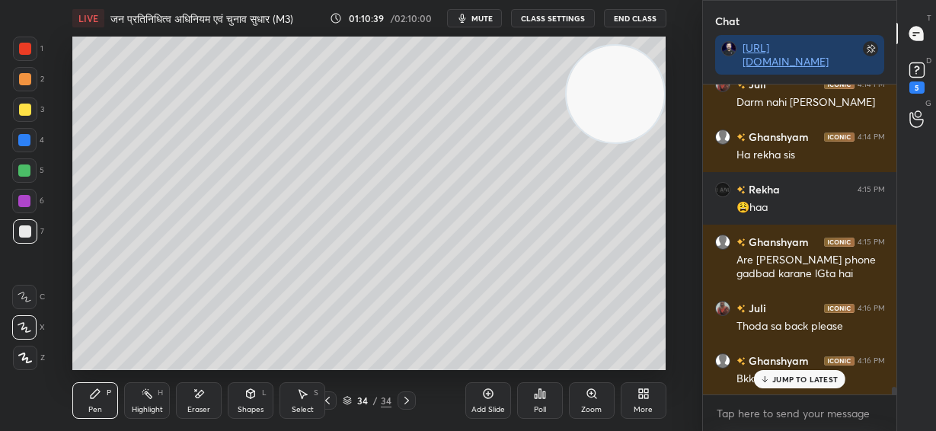
drag, startPoint x: 619, startPoint y: 157, endPoint x: 585, endPoint y: 139, distance: 38.2
click at [622, 91] on video at bounding box center [616, 95] width 98 height 98
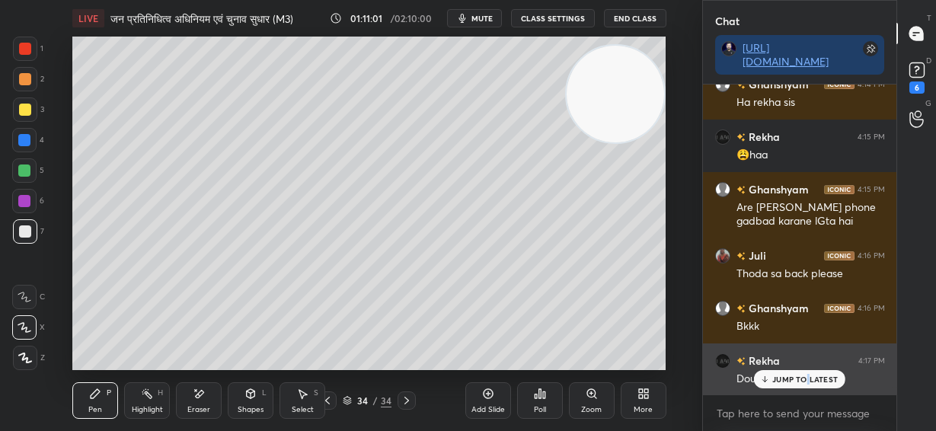
click at [807, 380] on p "JUMP TO LATEST" at bounding box center [806, 379] width 66 height 9
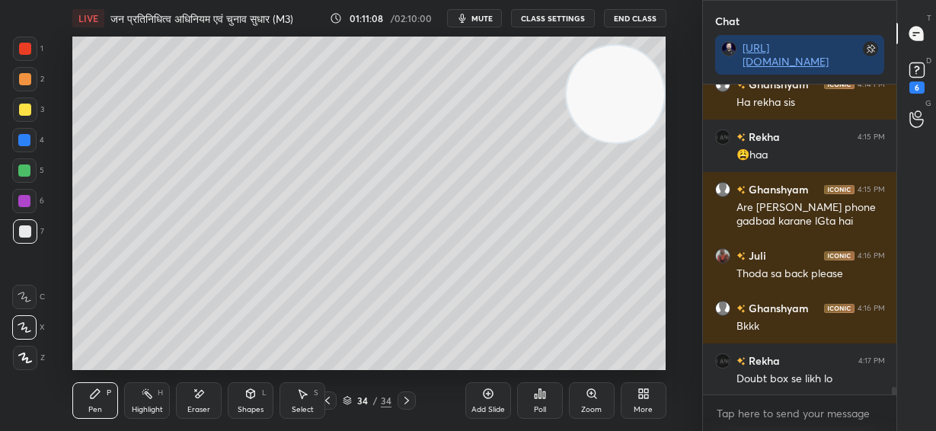
drag, startPoint x: 334, startPoint y: 93, endPoint x: 233, endPoint y: 112, distance: 103.1
click at [567, 104] on video at bounding box center [616, 95] width 98 height 98
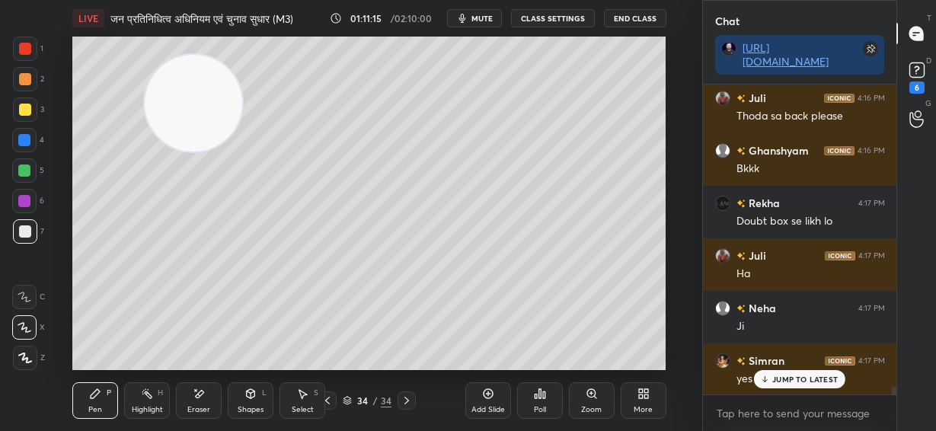
scroll to position [12772, 0]
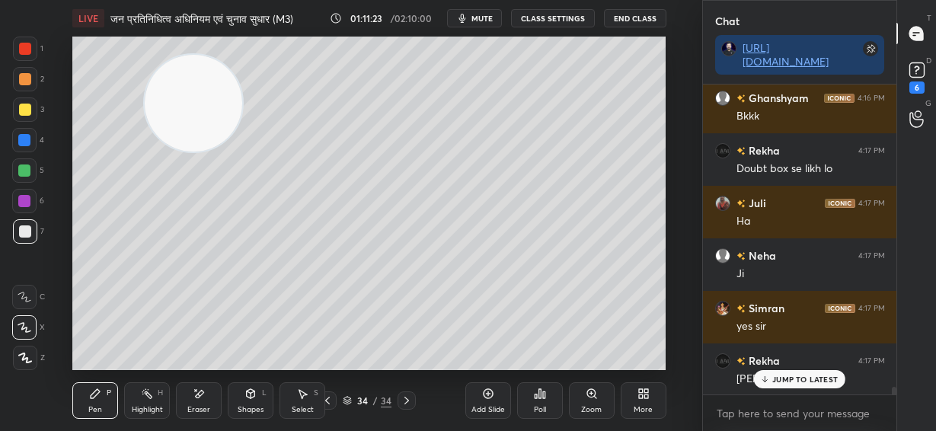
click at [773, 379] on p "JUMP TO LATEST" at bounding box center [806, 379] width 66 height 9
click at [466, 359] on div "LIVE जन प्रतिनिधित्व अधिनियम एवं चुनाव सुधार (M3) 01:11:27 / 02:10:00 mute CLAS…" at bounding box center [369, 215] width 641 height 431
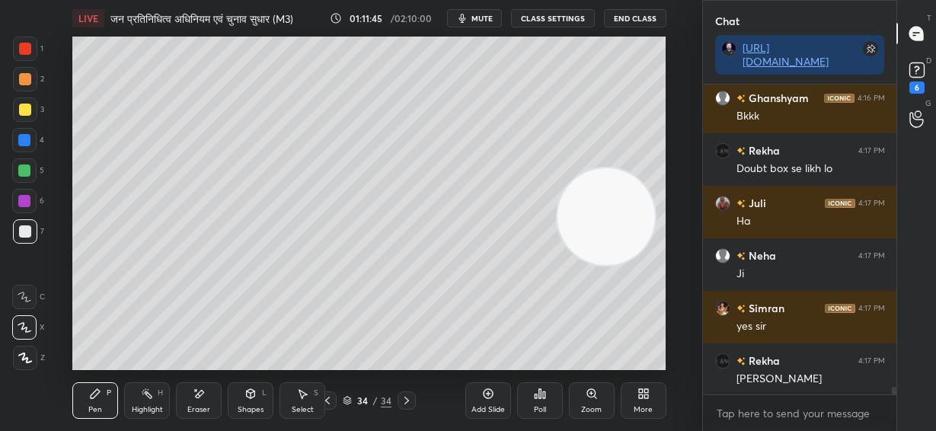
drag, startPoint x: 213, startPoint y: 137, endPoint x: 615, endPoint y: 263, distance: 421.4
click at [626, 266] on video at bounding box center [607, 217] width 98 height 98
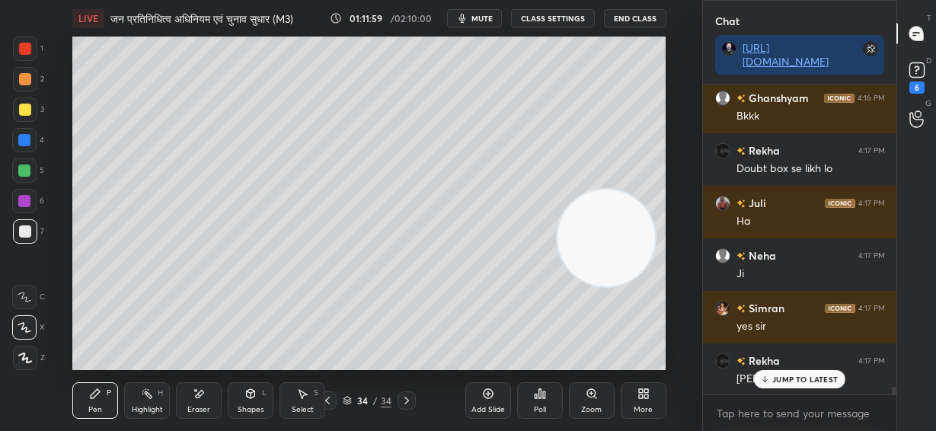
scroll to position [12825, 0]
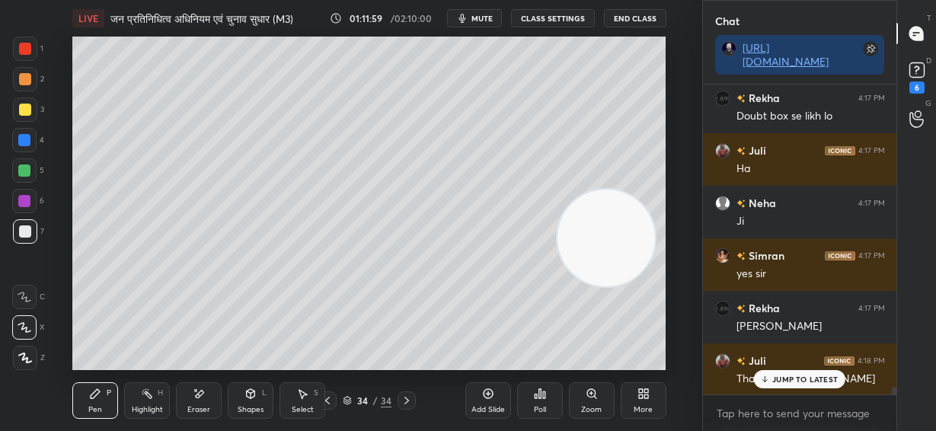
click at [25, 174] on div at bounding box center [24, 171] width 12 height 12
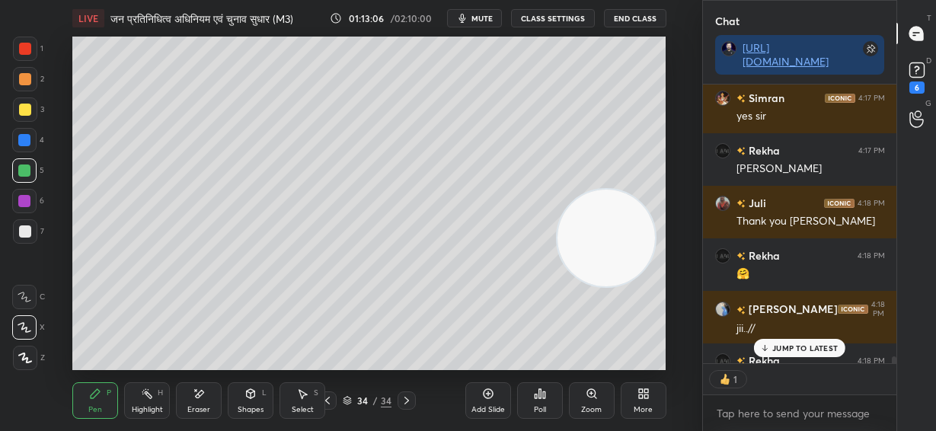
scroll to position [5, 5]
type textarea "x"
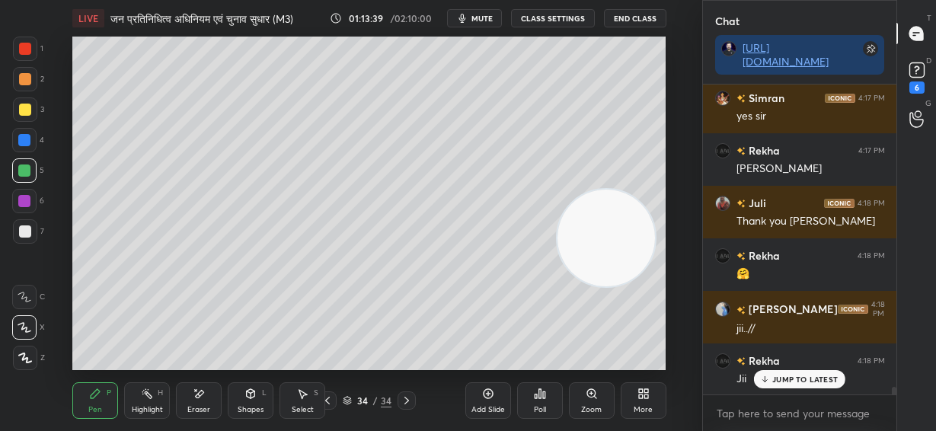
scroll to position [13063, 0]
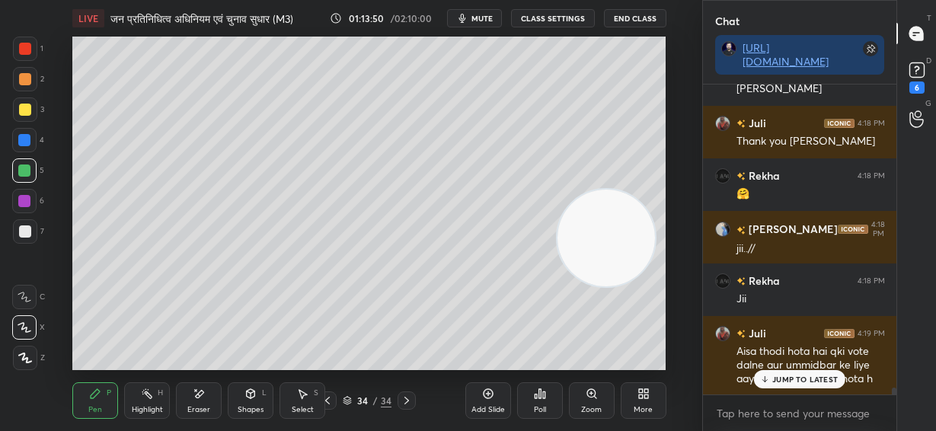
click at [796, 377] on p "JUMP TO LATEST" at bounding box center [806, 379] width 66 height 9
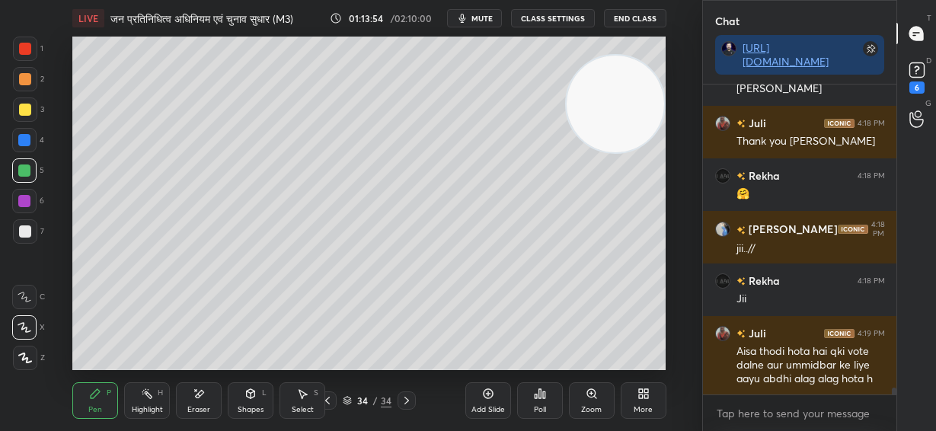
drag, startPoint x: 610, startPoint y: 246, endPoint x: 632, endPoint y: 100, distance: 147.8
click at [632, 100] on video at bounding box center [616, 105] width 98 height 98
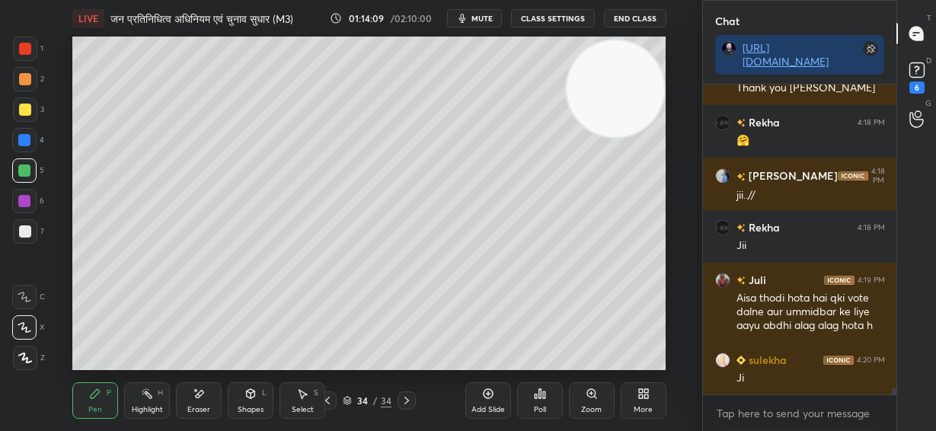
scroll to position [13168, 0]
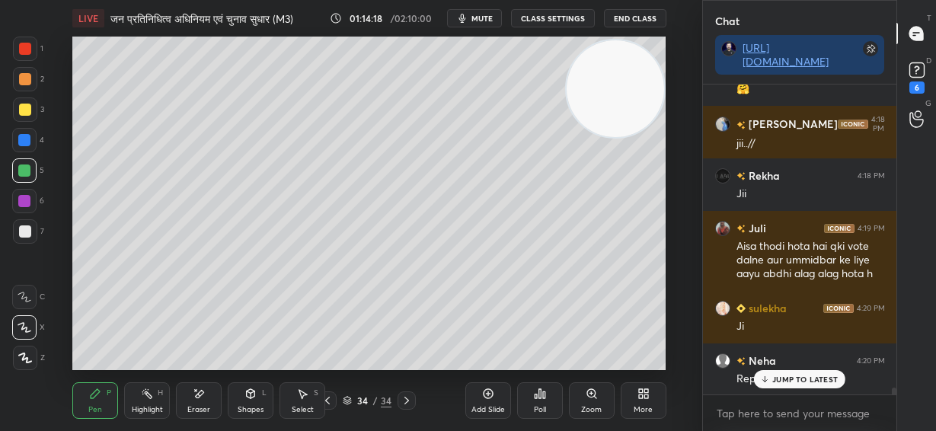
click at [799, 389] on div "JUMP TO LATEST" at bounding box center [799, 379] width 91 height 18
click at [542, 19] on button "CLASS SETTINGS" at bounding box center [553, 18] width 84 height 18
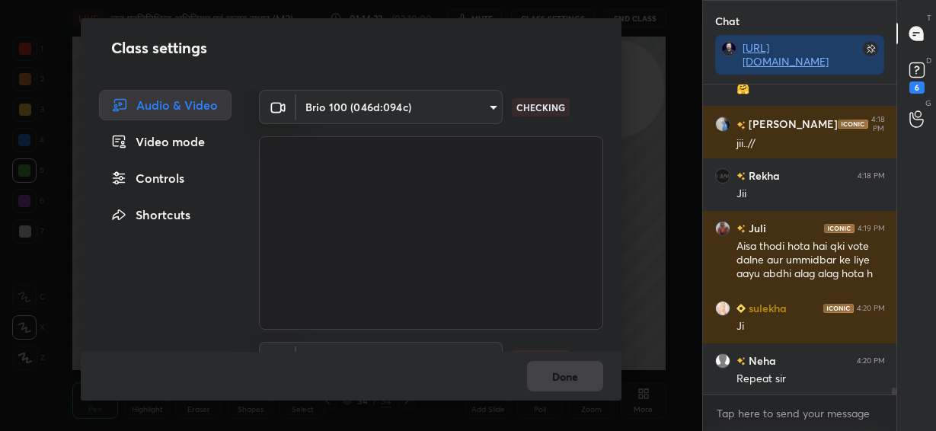
scroll to position [13234, 0]
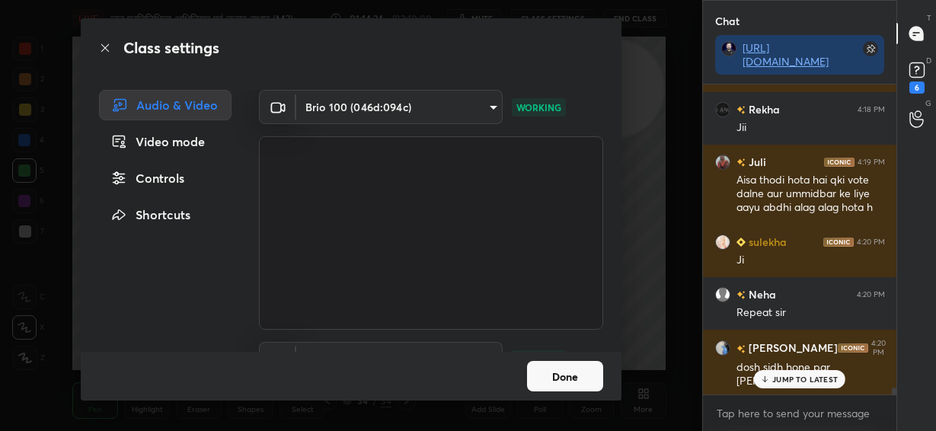
click at [188, 148] on div "Video mode" at bounding box center [165, 141] width 133 height 30
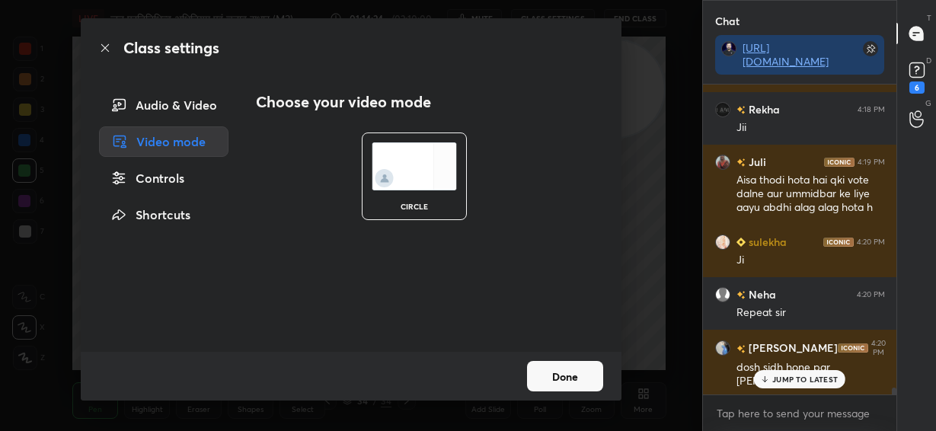
click at [188, 177] on div "Controls" at bounding box center [164, 178] width 130 height 30
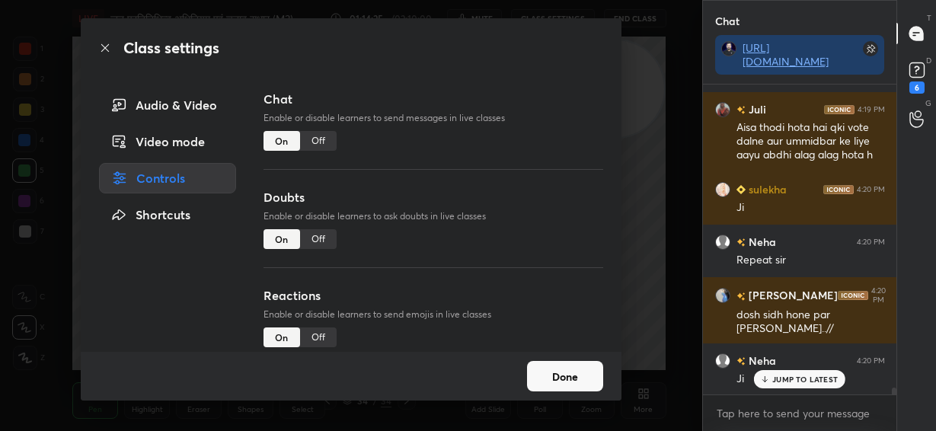
click at [310, 135] on div "Off" at bounding box center [318, 141] width 37 height 20
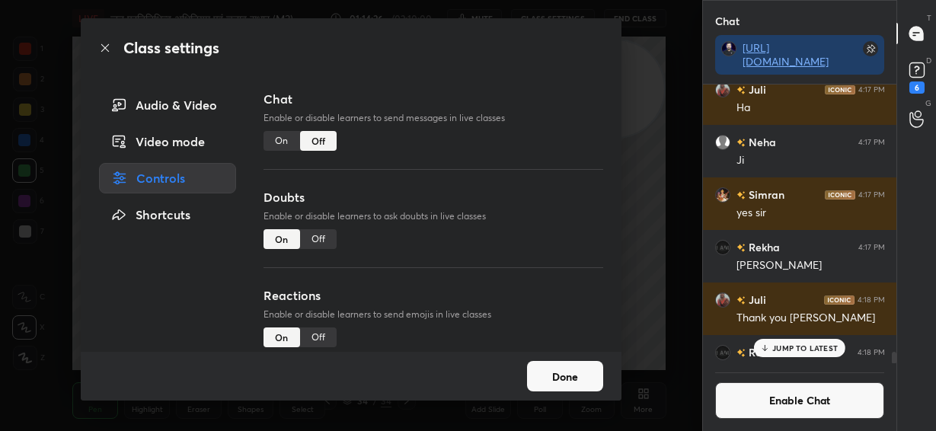
click at [577, 381] on button "Done" at bounding box center [565, 376] width 76 height 30
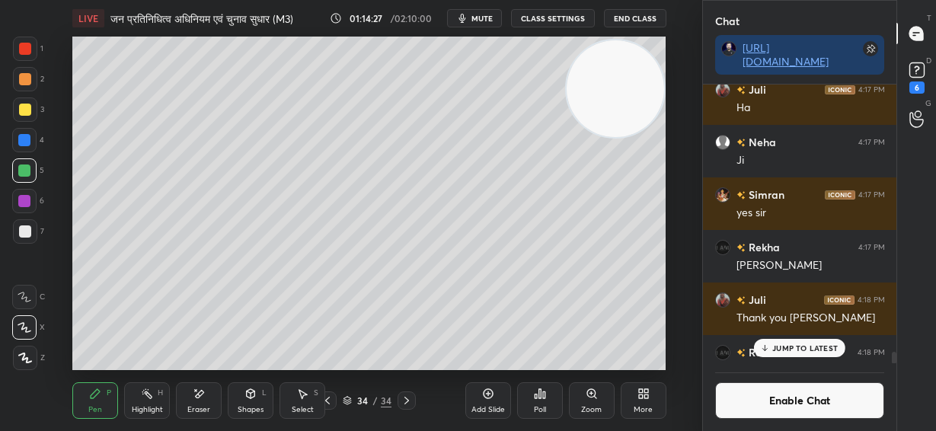
click at [796, 344] on p "JUMP TO LATEST" at bounding box center [806, 348] width 66 height 9
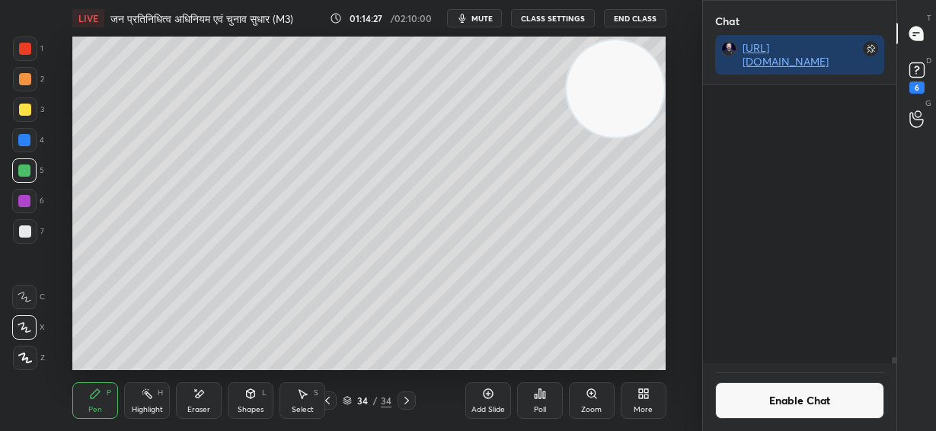
scroll to position [12692, 0]
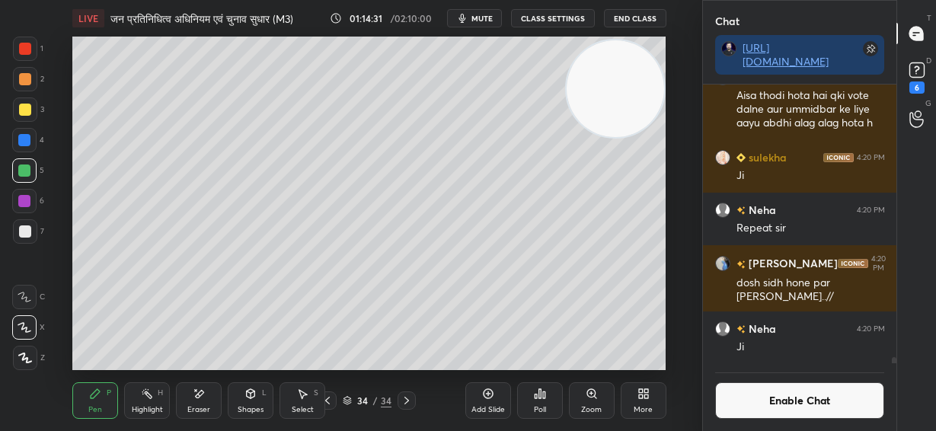
click at [329, 406] on icon at bounding box center [328, 401] width 12 height 12
click at [408, 401] on icon at bounding box center [407, 401] width 12 height 12
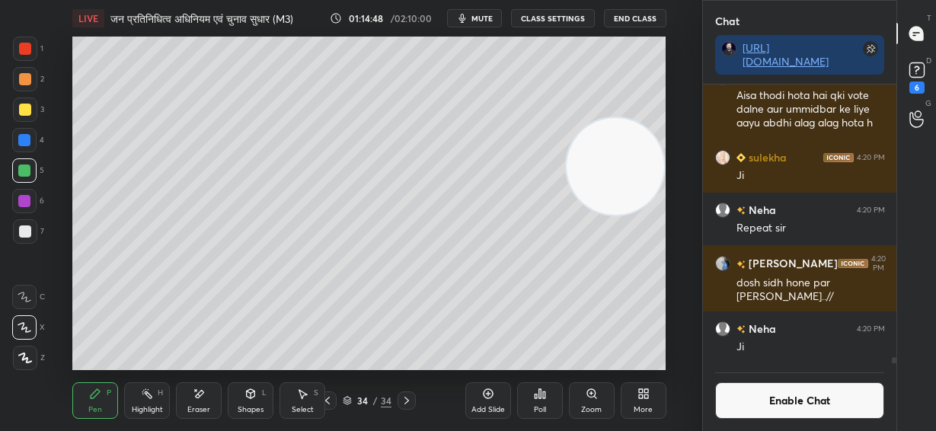
drag, startPoint x: 618, startPoint y: 98, endPoint x: 645, endPoint y: 161, distance: 67.9
click at [645, 161] on video at bounding box center [616, 167] width 98 height 98
drag, startPoint x: 21, startPoint y: 78, endPoint x: 32, endPoint y: 75, distance: 11.1
click at [24, 79] on div at bounding box center [25, 79] width 12 height 12
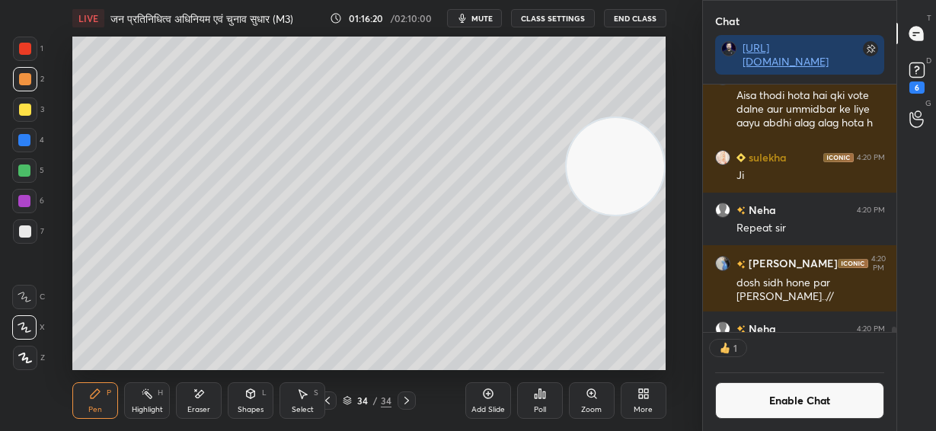
click at [488, 398] on div "Add Slide" at bounding box center [488, 400] width 46 height 37
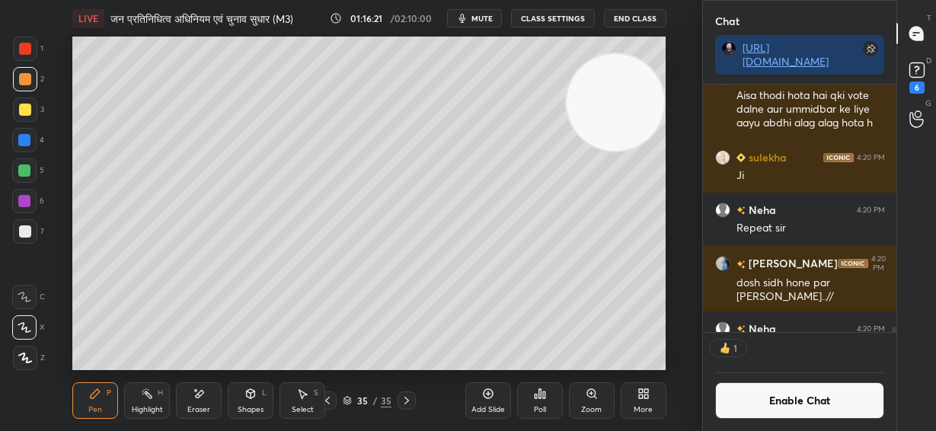
drag, startPoint x: 615, startPoint y: 185, endPoint x: 628, endPoint y: 119, distance: 67.5
click at [628, 119] on video at bounding box center [616, 103] width 98 height 98
click at [28, 110] on div at bounding box center [25, 110] width 12 height 12
click at [565, 16] on button "CLASS SETTINGS" at bounding box center [553, 18] width 84 height 18
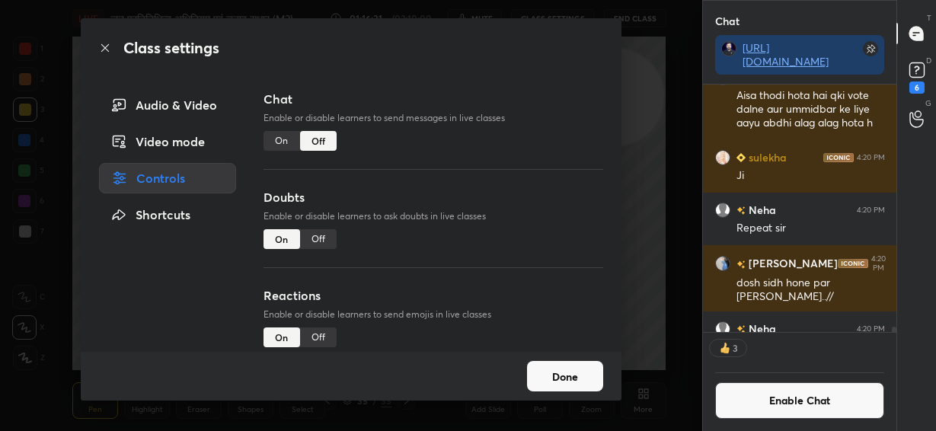
click at [276, 136] on div "On" at bounding box center [282, 141] width 37 height 20
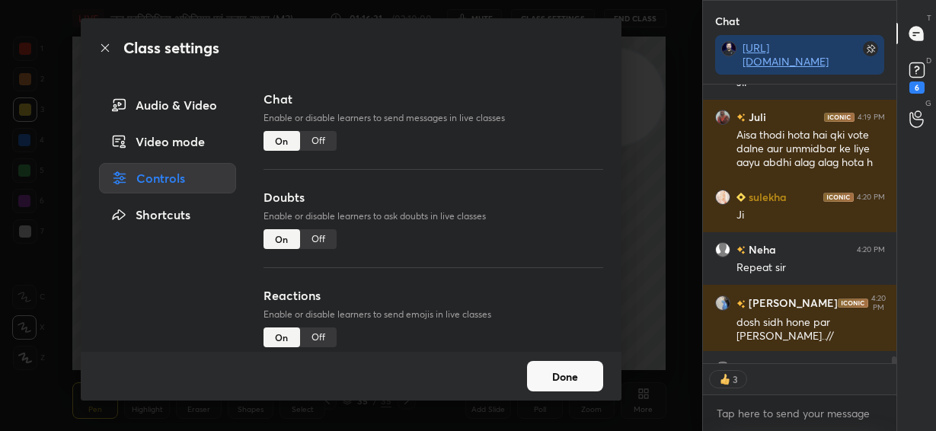
click at [571, 382] on button "Done" at bounding box center [565, 376] width 76 height 30
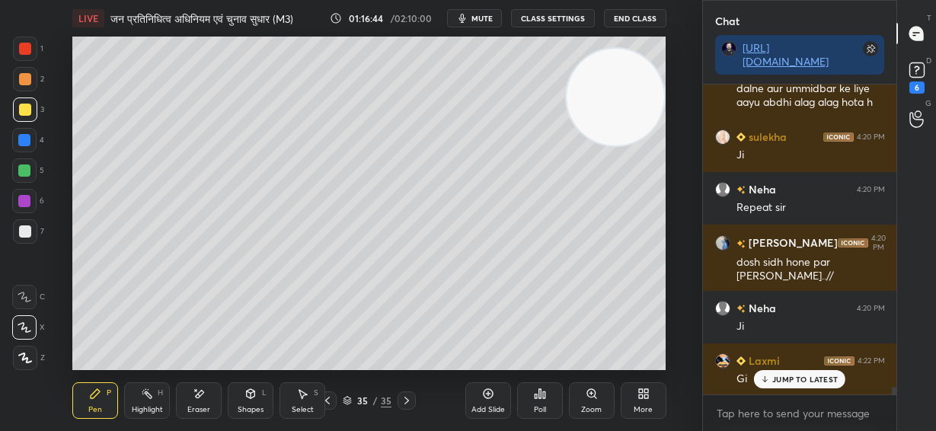
scroll to position [12650, 0]
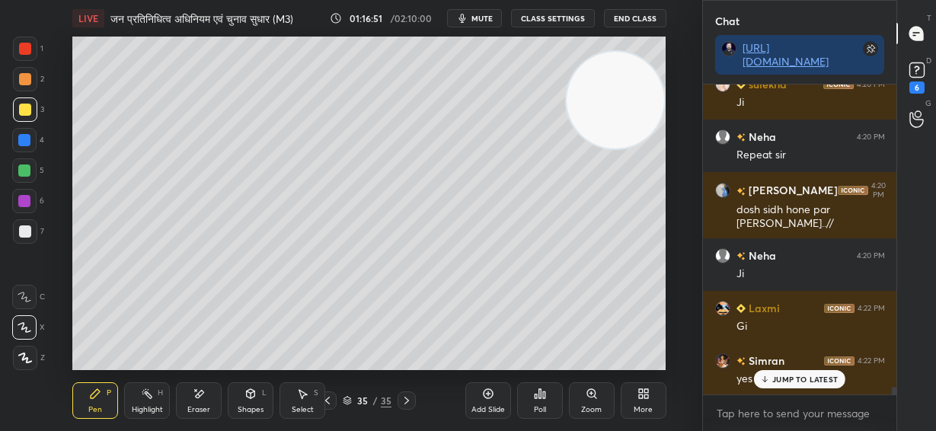
drag, startPoint x: 613, startPoint y: 105, endPoint x: 591, endPoint y: 280, distance: 175.8
click at [616, 149] on video at bounding box center [616, 101] width 98 height 98
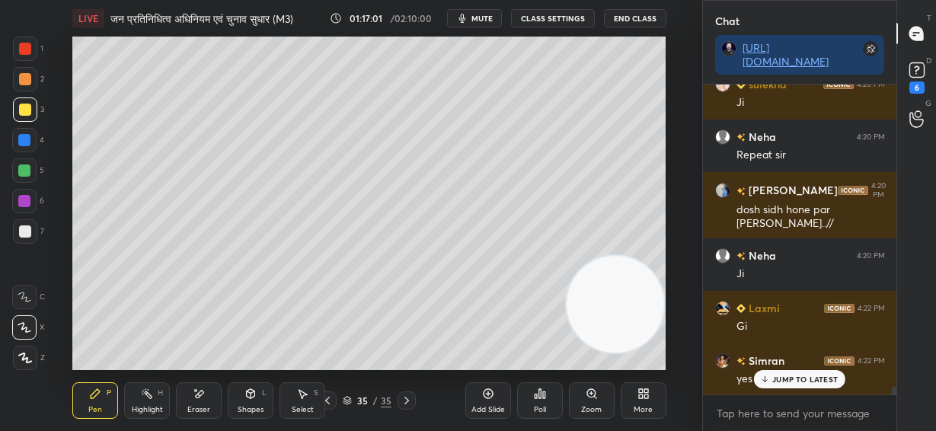
click at [27, 235] on div at bounding box center [25, 232] width 12 height 12
drag, startPoint x: 408, startPoint y: 315, endPoint x: 390, endPoint y: 314, distance: 18.3
click at [567, 320] on video at bounding box center [616, 305] width 98 height 98
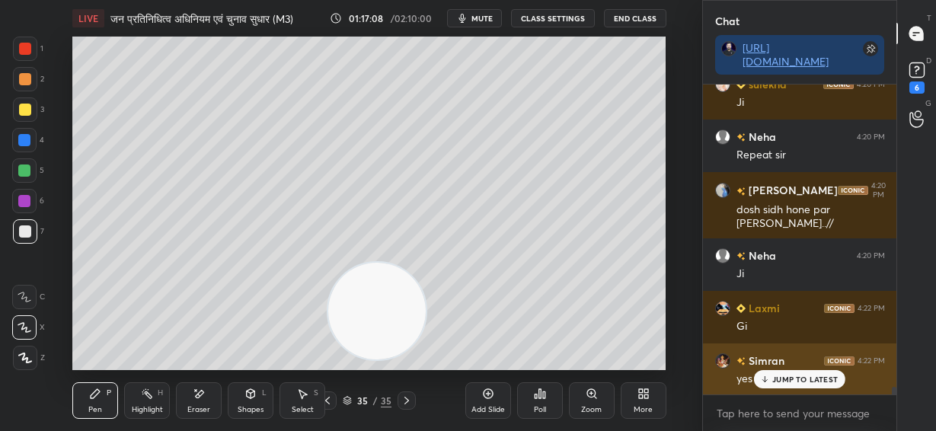
click at [774, 377] on p "JUMP TO LATEST" at bounding box center [806, 379] width 66 height 9
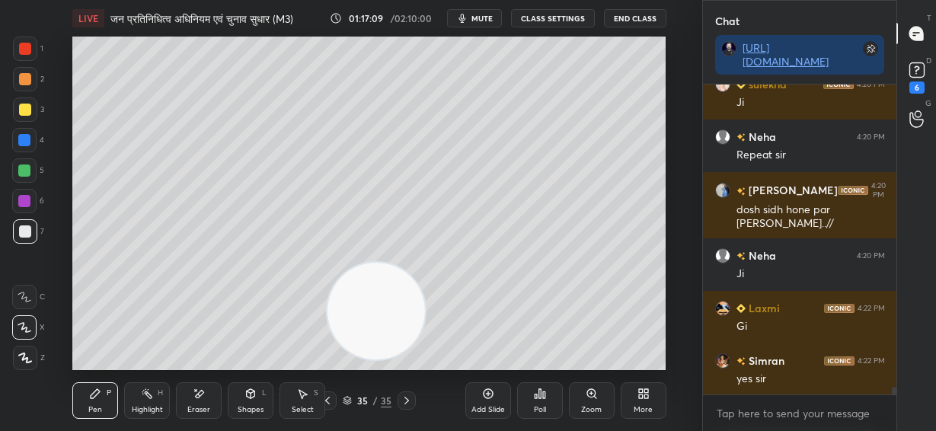
drag, startPoint x: 388, startPoint y: 314, endPoint x: 178, endPoint y: 309, distance: 209.6
click at [328, 309] on video at bounding box center [377, 312] width 98 height 98
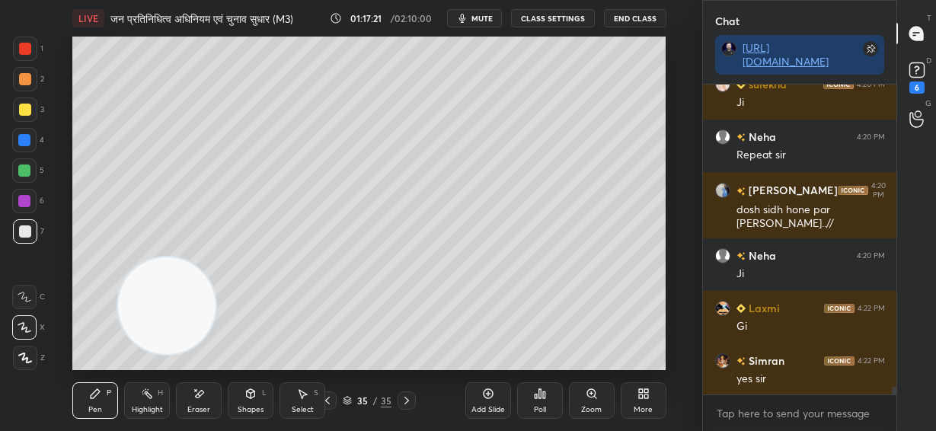
click at [204, 405] on div "Eraser" at bounding box center [199, 400] width 46 height 37
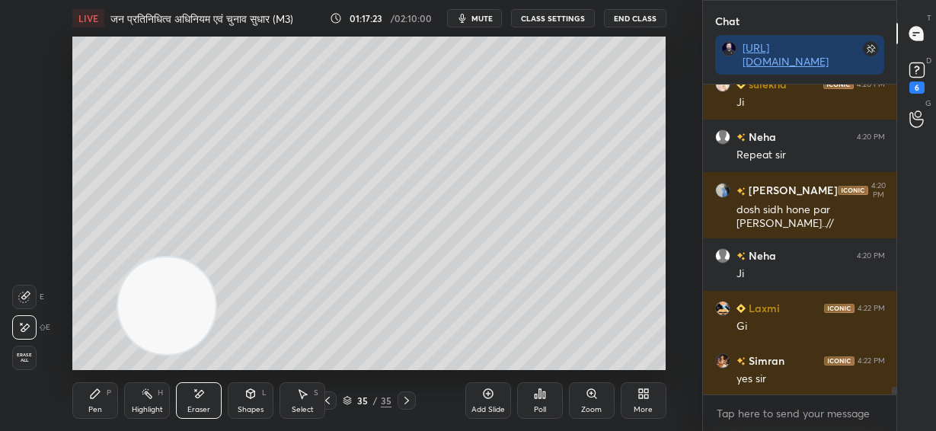
click at [98, 401] on div "Pen P" at bounding box center [95, 400] width 46 height 37
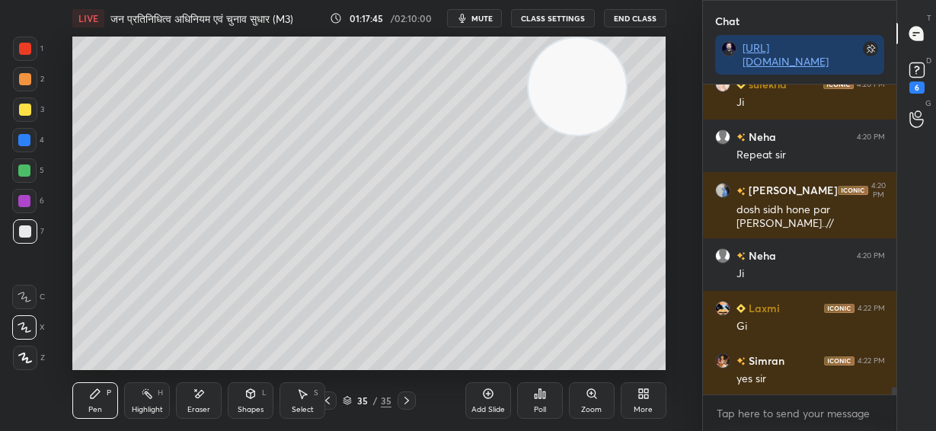
drag, startPoint x: 177, startPoint y: 304, endPoint x: 585, endPoint y: 78, distance: 466.5
click at [590, 75] on video at bounding box center [578, 87] width 98 height 98
drag, startPoint x: 569, startPoint y: 98, endPoint x: 634, endPoint y: 81, distance: 66.9
click at [627, 80] on video at bounding box center [578, 87] width 98 height 98
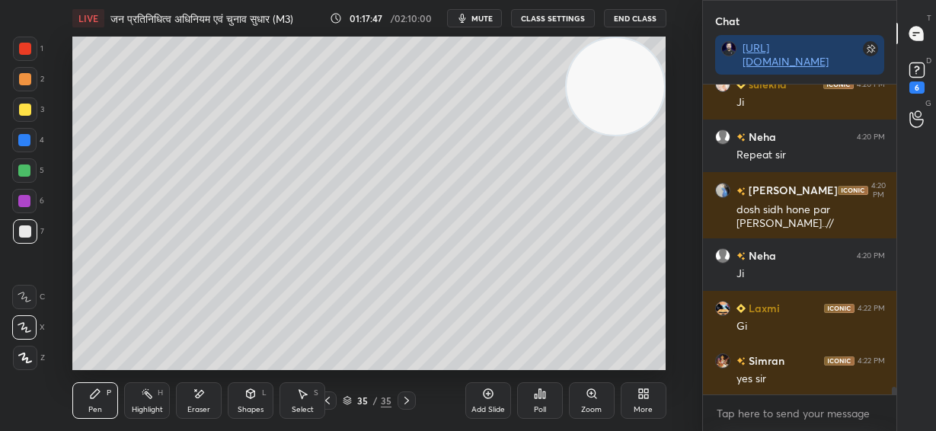
click at [27, 78] on div at bounding box center [25, 79] width 12 height 12
click at [205, 398] on div "Eraser" at bounding box center [199, 400] width 46 height 37
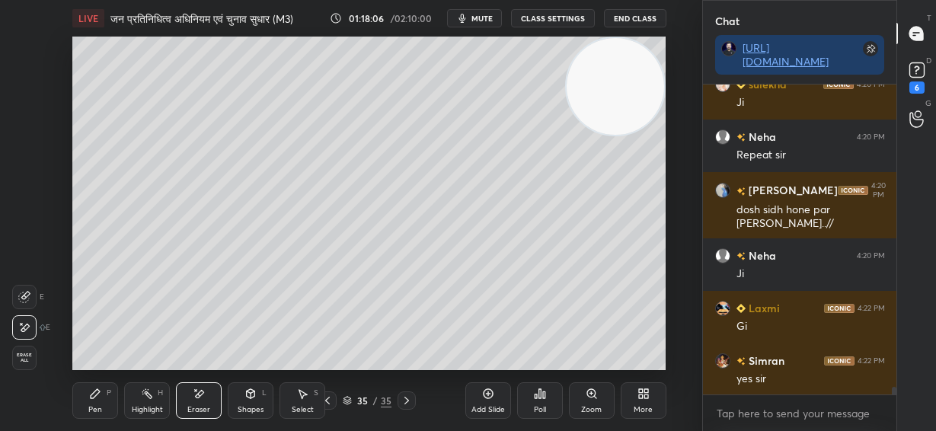
click at [103, 401] on div "Pen P" at bounding box center [95, 400] width 46 height 37
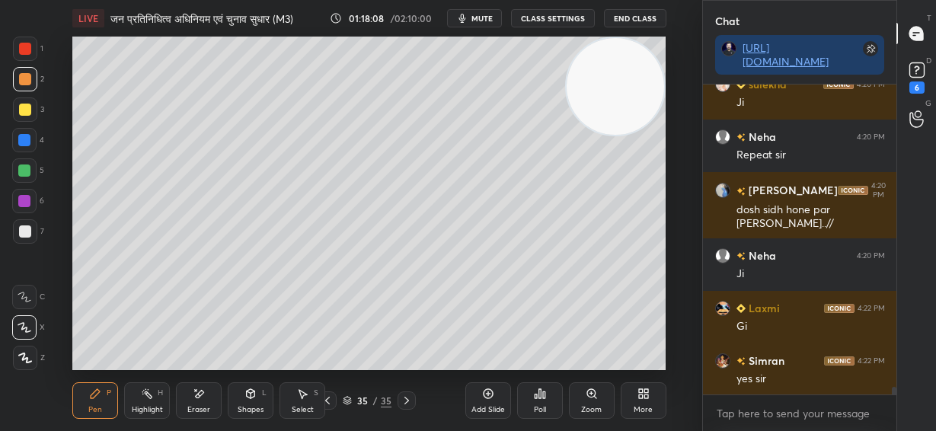
scroll to position [12702, 0]
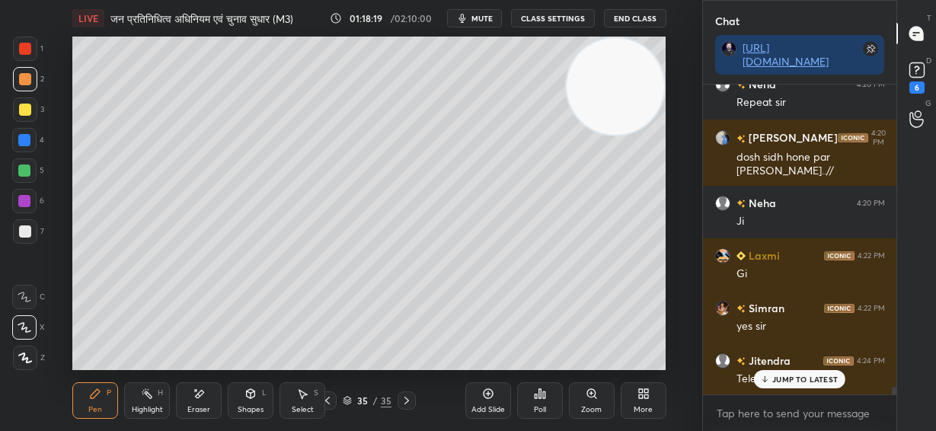
click at [805, 379] on p "JUMP TO LATEST" at bounding box center [806, 379] width 66 height 9
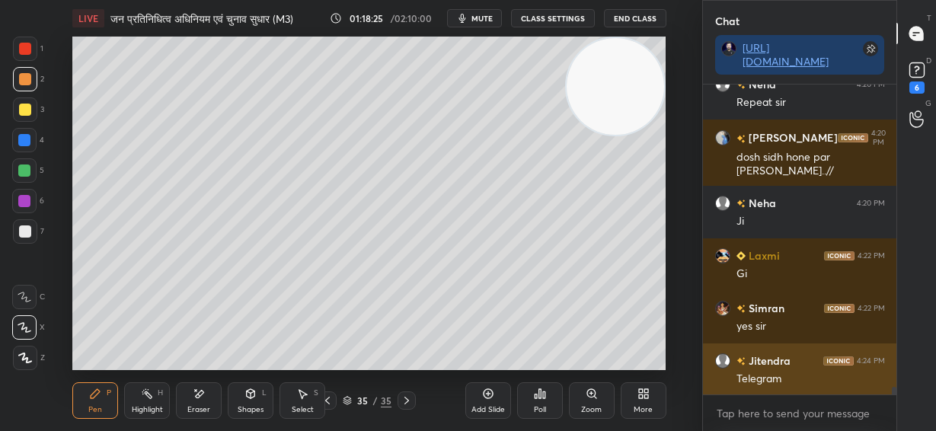
scroll to position [12755, 0]
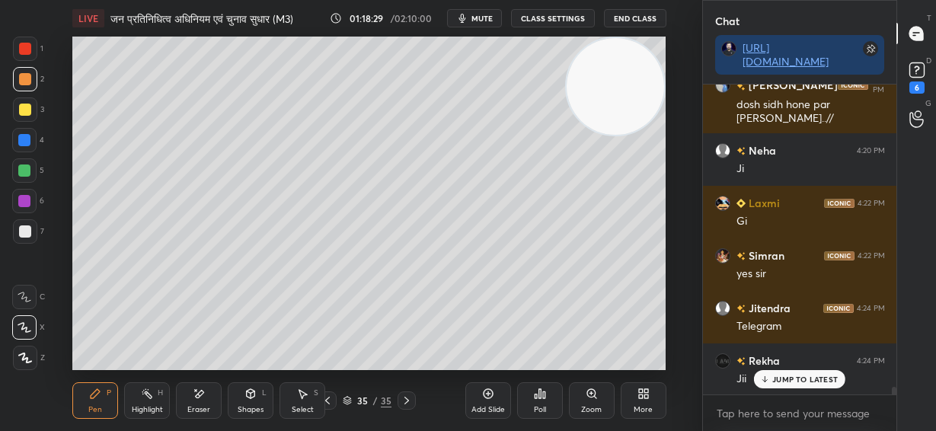
click at [810, 383] on p "JUMP TO LATEST" at bounding box center [806, 379] width 66 height 9
click at [33, 230] on div at bounding box center [25, 231] width 24 height 24
drag, startPoint x: 24, startPoint y: 197, endPoint x: 68, endPoint y: 210, distance: 46.3
click at [25, 197] on div at bounding box center [24, 201] width 12 height 12
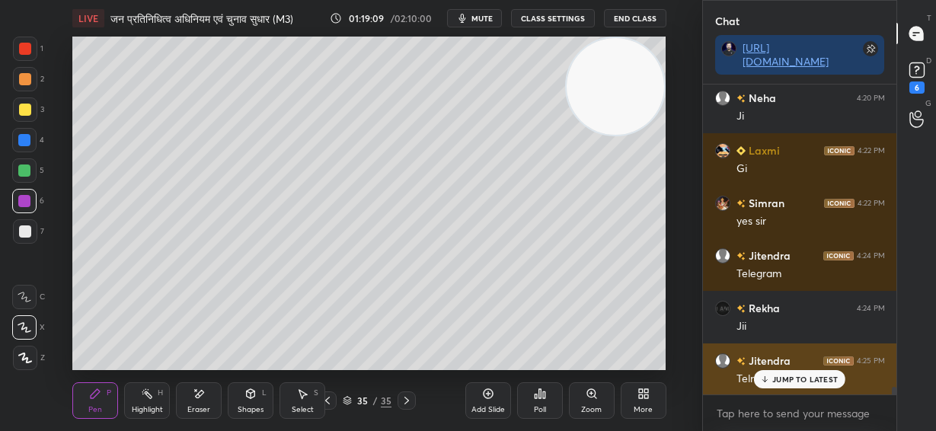
click at [808, 380] on p "JUMP TO LATEST" at bounding box center [806, 379] width 66 height 9
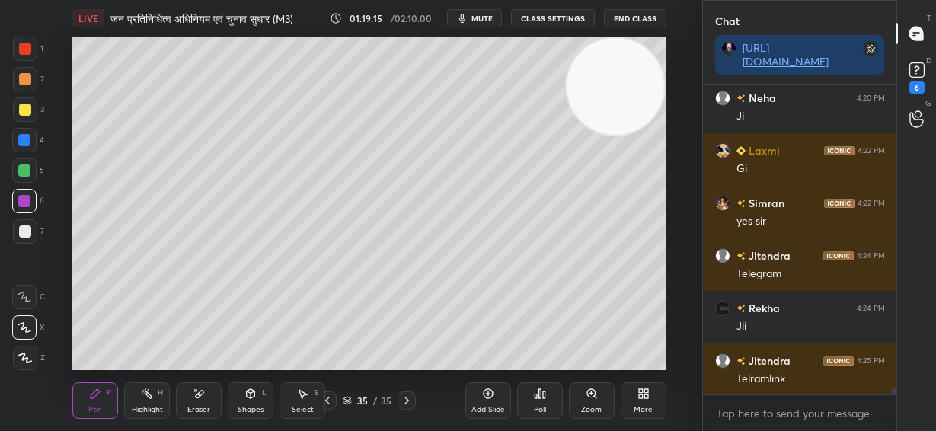
scroll to position [12860, 0]
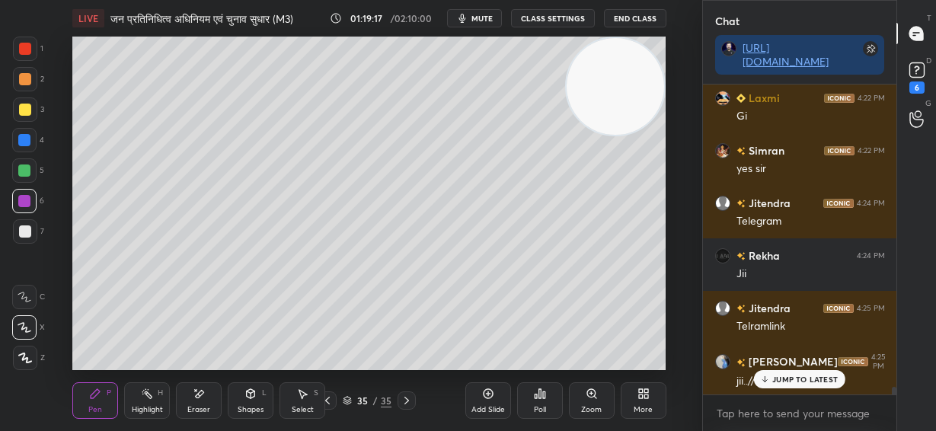
drag, startPoint x: 20, startPoint y: 110, endPoint x: 71, endPoint y: 124, distance: 52.9
click at [23, 112] on div at bounding box center [25, 110] width 12 height 12
click at [24, 78] on div at bounding box center [25, 79] width 12 height 12
drag, startPoint x: 30, startPoint y: 49, endPoint x: 39, endPoint y: 65, distance: 18.1
click at [30, 49] on div at bounding box center [25, 49] width 12 height 12
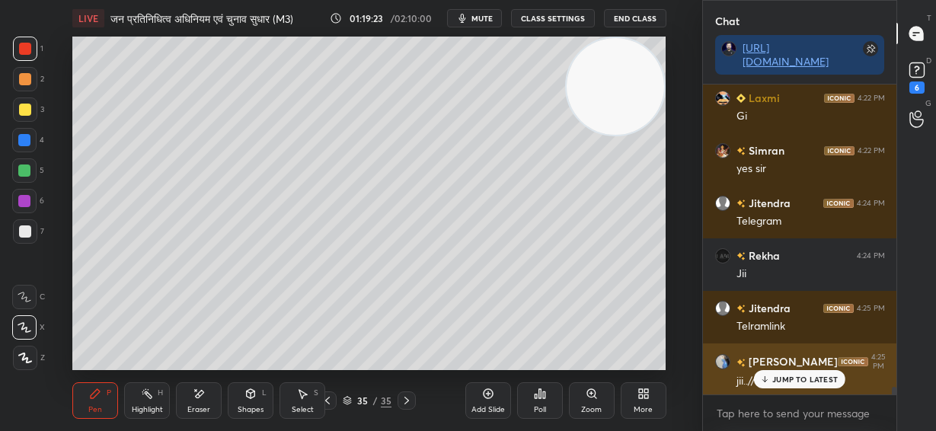
click at [782, 372] on div "JUMP TO LATEST" at bounding box center [799, 379] width 91 height 18
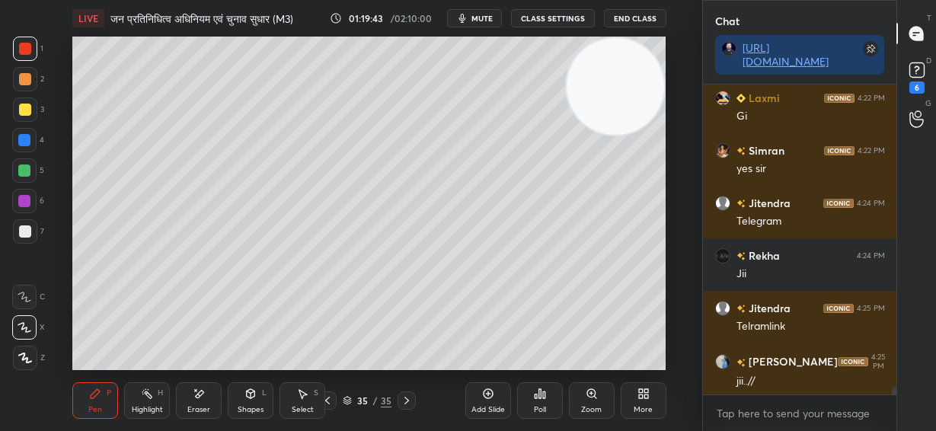
scroll to position [12875, 0]
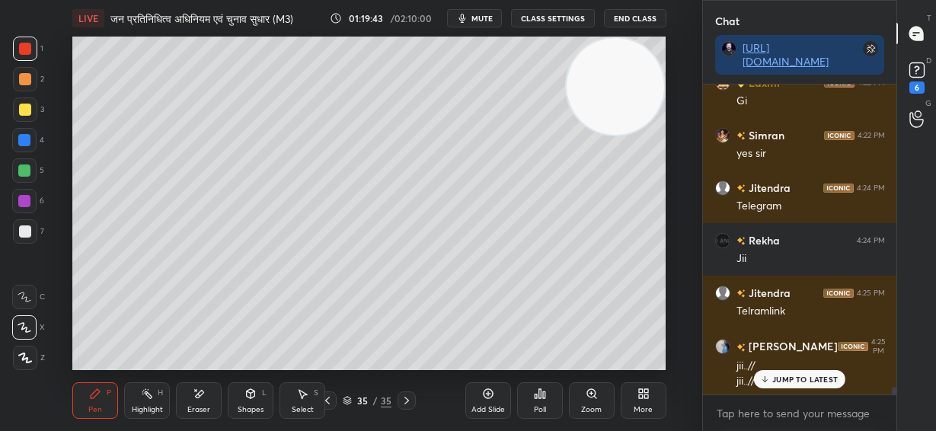
click at [409, 399] on icon at bounding box center [407, 401] width 12 height 12
click at [487, 398] on icon at bounding box center [488, 394] width 10 height 10
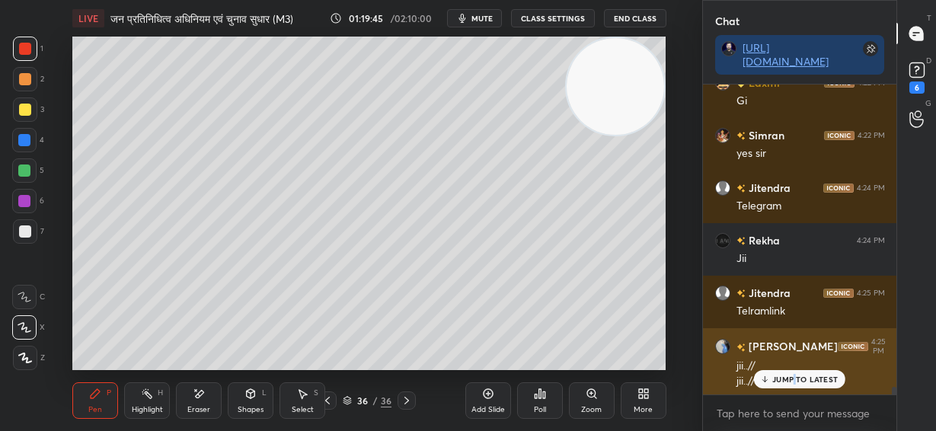
click at [796, 380] on p "JUMP TO LATEST" at bounding box center [806, 379] width 66 height 9
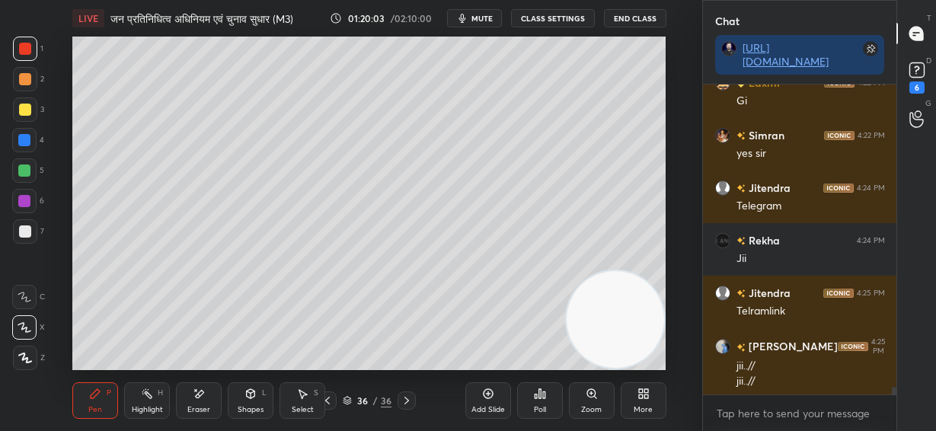
drag, startPoint x: 637, startPoint y: 293, endPoint x: 575, endPoint y: 291, distance: 61.8
click at [638, 326] on video at bounding box center [616, 320] width 98 height 98
drag, startPoint x: 23, startPoint y: 165, endPoint x: 61, endPoint y: 190, distance: 45.6
click at [25, 166] on div at bounding box center [24, 170] width 24 height 24
click at [253, 402] on div "Shapes L" at bounding box center [251, 400] width 46 height 37
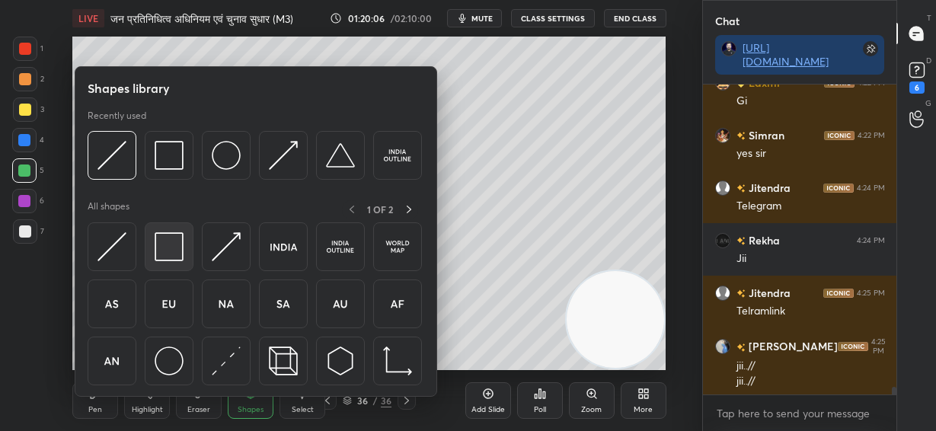
click at [168, 246] on img at bounding box center [169, 246] width 29 height 29
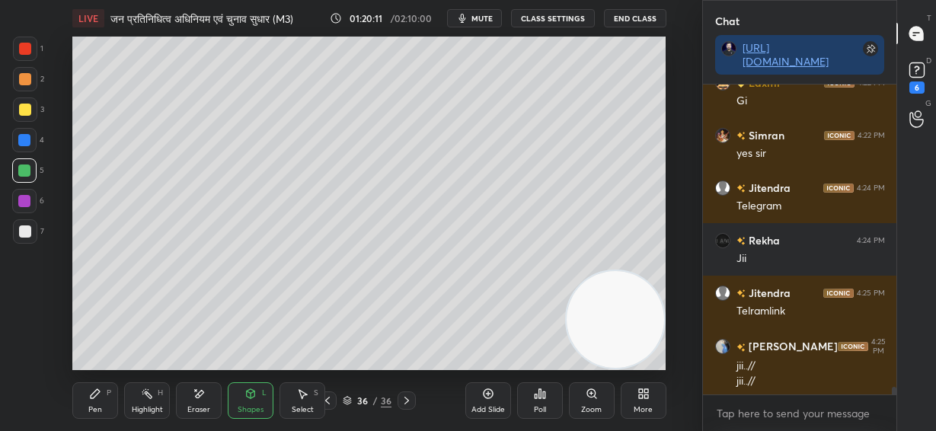
click at [24, 237] on div at bounding box center [25, 232] width 12 height 12
click at [95, 395] on div "Pen P" at bounding box center [95, 400] width 46 height 37
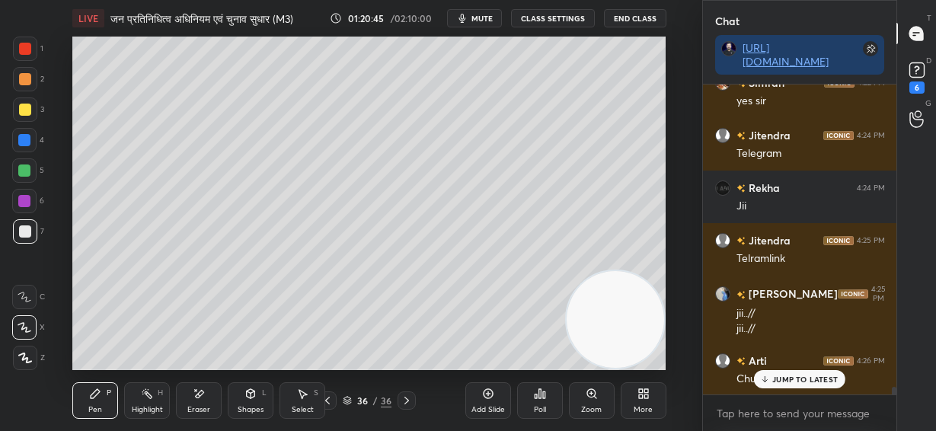
scroll to position [12964, 0]
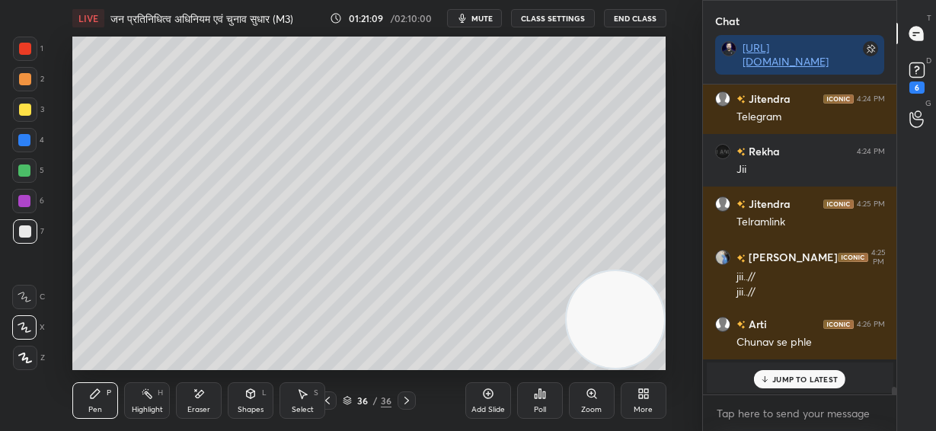
click at [25, 116] on div at bounding box center [25, 110] width 24 height 24
click at [30, 169] on div at bounding box center [24, 170] width 24 height 24
click at [27, 229] on div at bounding box center [25, 232] width 12 height 12
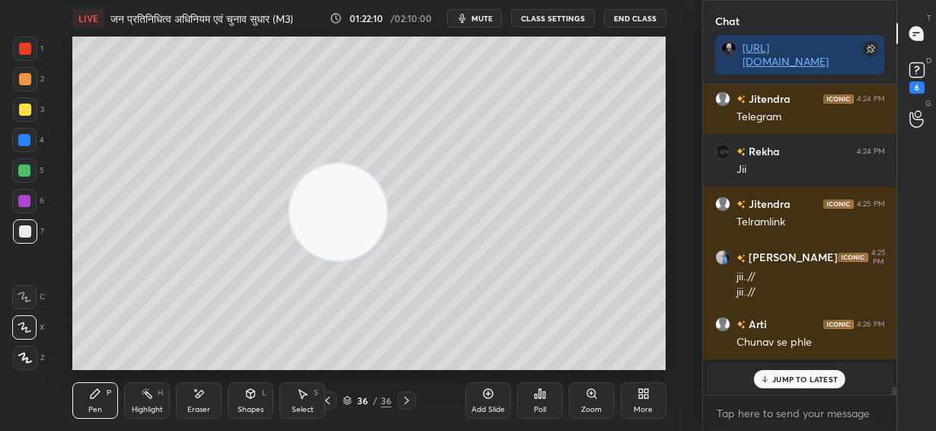
drag, startPoint x: 624, startPoint y: 334, endPoint x: 86, endPoint y: 232, distance: 547.6
click at [290, 237] on video at bounding box center [339, 213] width 98 height 98
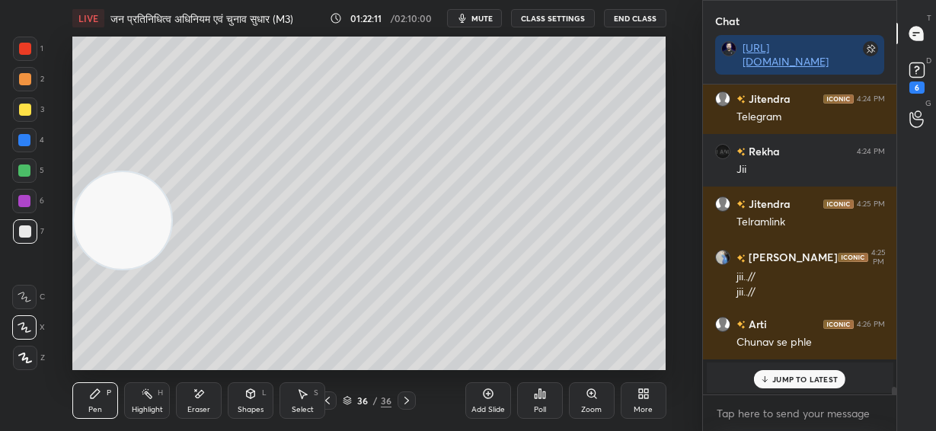
click at [27, 174] on div at bounding box center [24, 171] width 12 height 12
drag, startPoint x: 27, startPoint y: 133, endPoint x: 44, endPoint y: 133, distance: 16.8
click at [35, 135] on div at bounding box center [24, 140] width 24 height 24
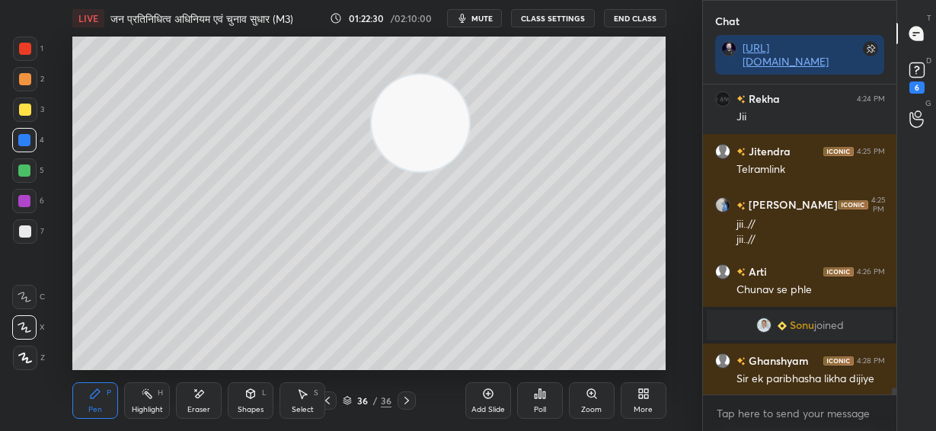
drag, startPoint x: 240, startPoint y: 204, endPoint x: 436, endPoint y: 139, distance: 206.2
click at [449, 136] on video at bounding box center [421, 124] width 98 height 98
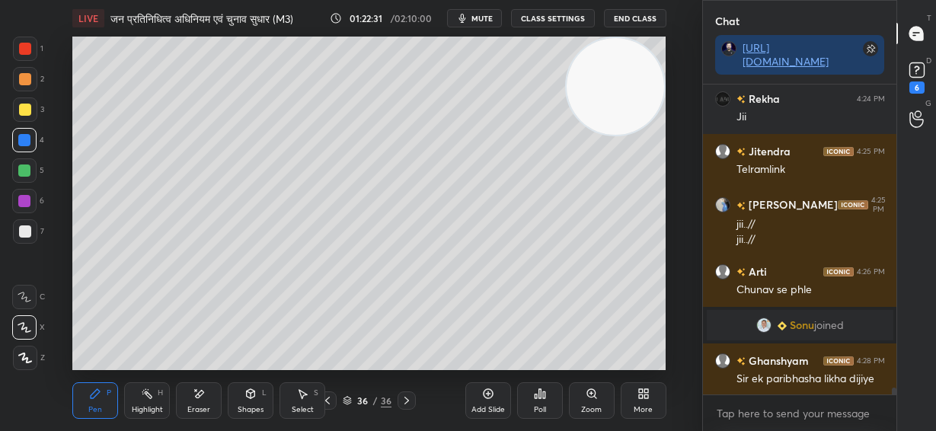
drag, startPoint x: 555, startPoint y: 104, endPoint x: 641, endPoint y: 83, distance: 88.0
click at [641, 83] on video at bounding box center [616, 87] width 98 height 98
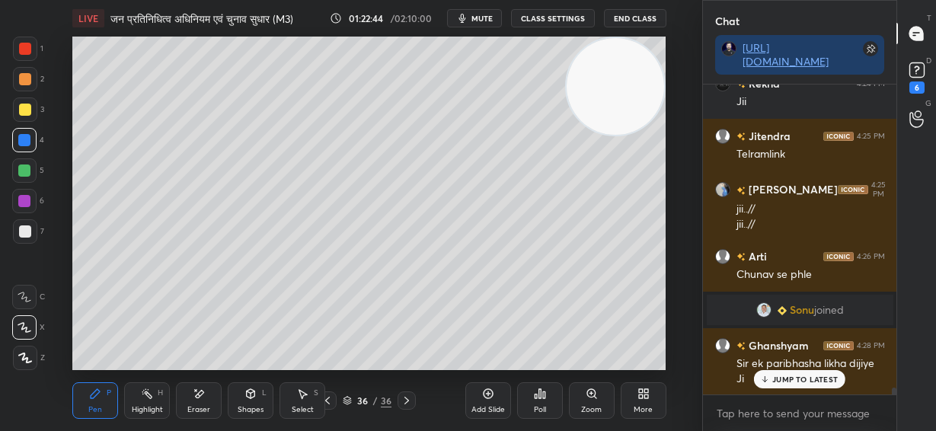
click at [673, 288] on div "Setting up your live class Poll for secs No correct answer Start poll" at bounding box center [369, 204] width 641 height 334
click at [491, 395] on icon at bounding box center [488, 394] width 12 height 12
click at [27, 114] on div at bounding box center [25, 110] width 12 height 12
drag, startPoint x: 607, startPoint y: 89, endPoint x: 613, endPoint y: 293, distance: 203.5
click at [613, 136] on video at bounding box center [616, 87] width 98 height 98
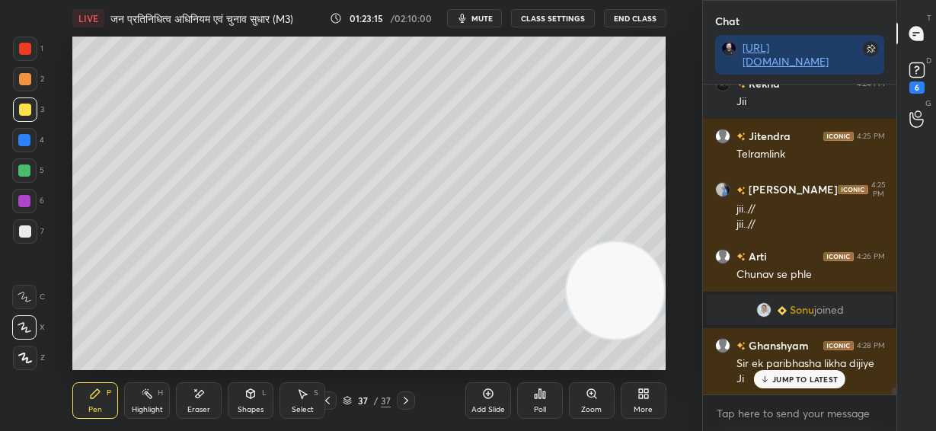
click at [24, 85] on div at bounding box center [25, 79] width 24 height 24
click at [27, 230] on div at bounding box center [25, 232] width 12 height 12
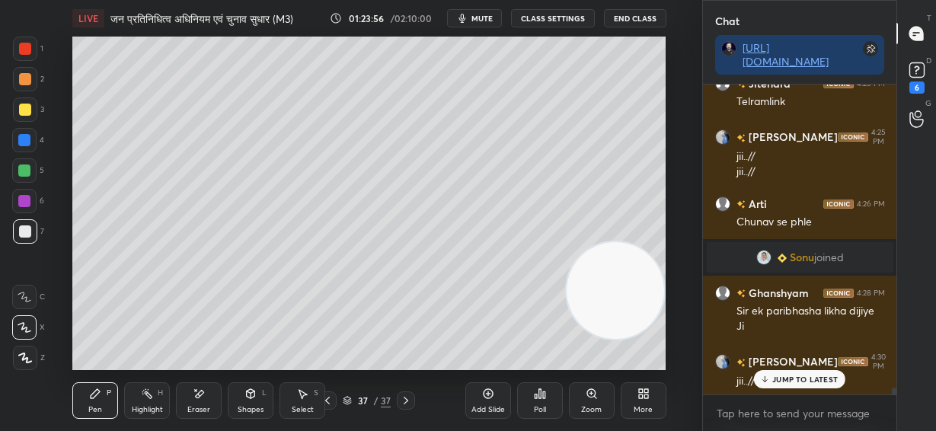
drag, startPoint x: 25, startPoint y: 141, endPoint x: 37, endPoint y: 139, distance: 12.3
click at [25, 142] on div at bounding box center [24, 140] width 12 height 12
drag, startPoint x: 206, startPoint y: 401, endPoint x: 239, endPoint y: 373, distance: 43.3
click at [207, 399] on div "Eraser" at bounding box center [199, 400] width 46 height 37
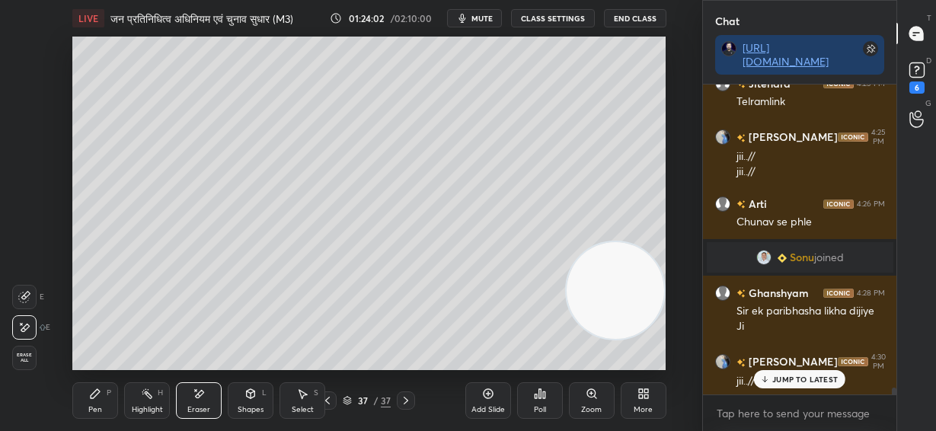
drag, startPoint x: 94, startPoint y: 401, endPoint x: 142, endPoint y: 373, distance: 56.1
click at [98, 401] on div "Pen P" at bounding box center [95, 400] width 46 height 37
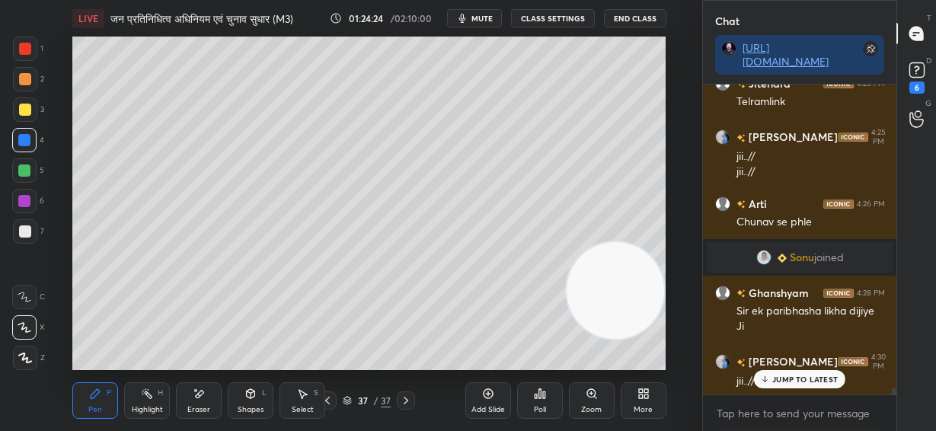
scroll to position [13137, 0]
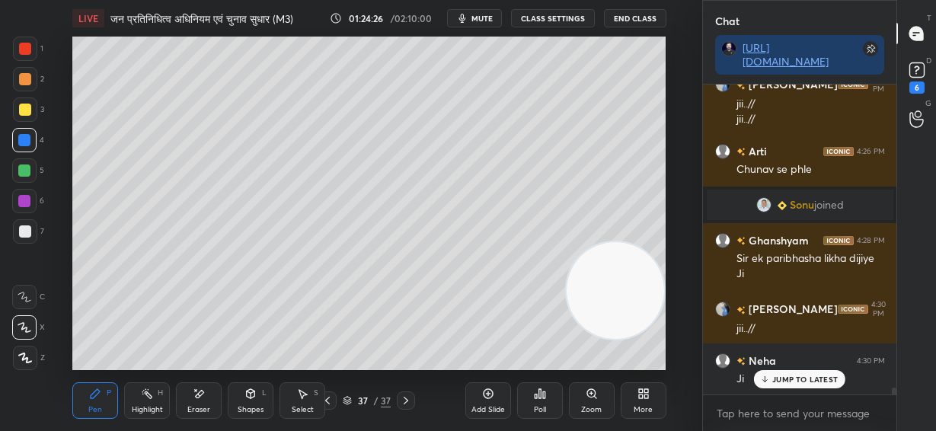
click at [798, 378] on p "JUMP TO LATEST" at bounding box center [806, 379] width 66 height 9
click at [488, 395] on icon at bounding box center [487, 394] width 5 height 5
click at [29, 227] on div at bounding box center [25, 232] width 12 height 12
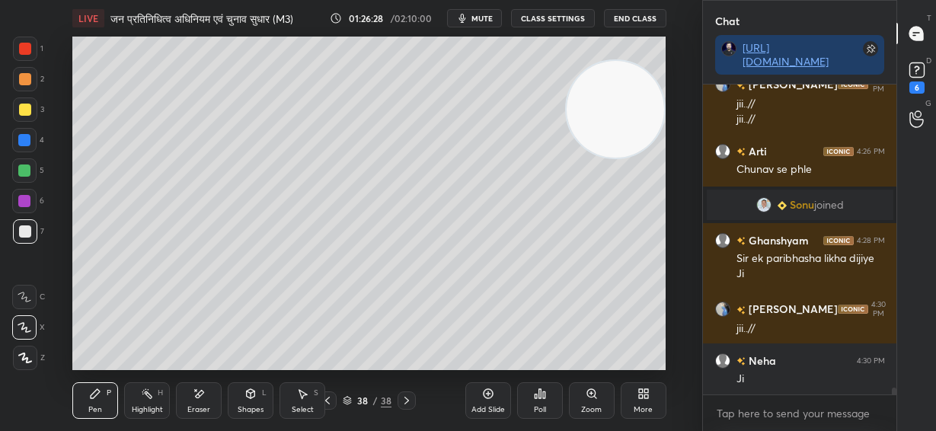
drag, startPoint x: 631, startPoint y: 101, endPoint x: 585, endPoint y: 129, distance: 53.7
click at [640, 61] on video at bounding box center [616, 110] width 98 height 98
click at [488, 398] on icon at bounding box center [488, 394] width 12 height 12
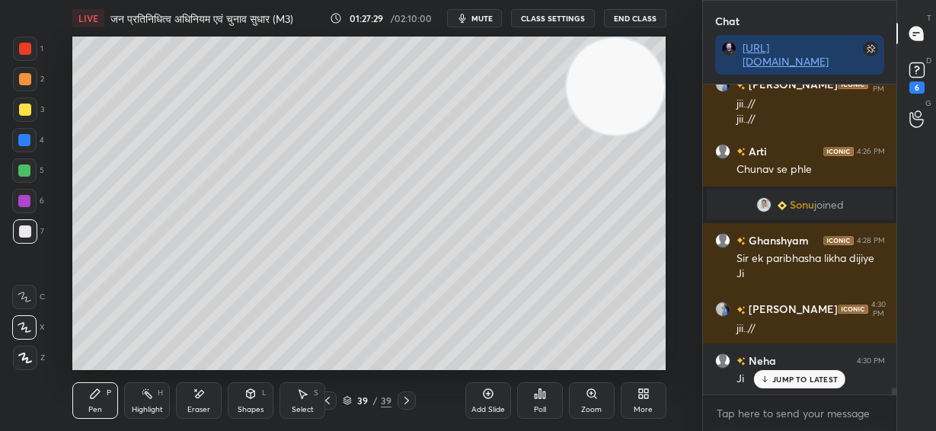
scroll to position [13190, 0]
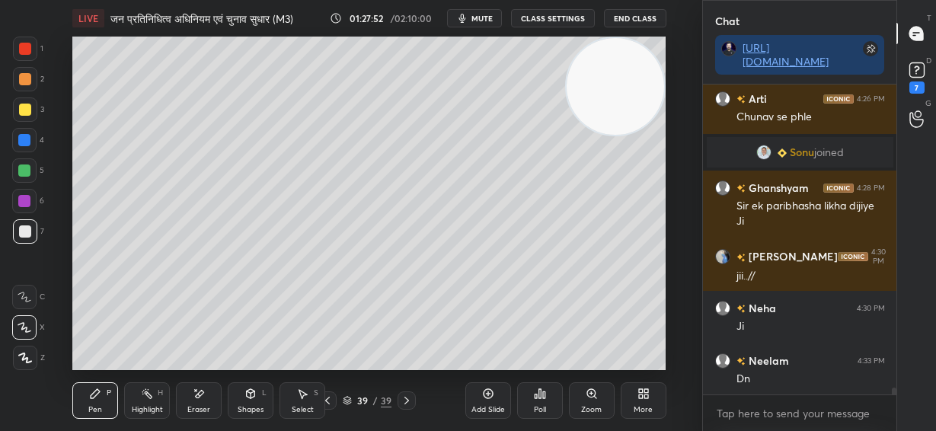
drag, startPoint x: 202, startPoint y: 394, endPoint x: 216, endPoint y: 371, distance: 27.1
click at [203, 391] on icon at bounding box center [199, 394] width 12 height 13
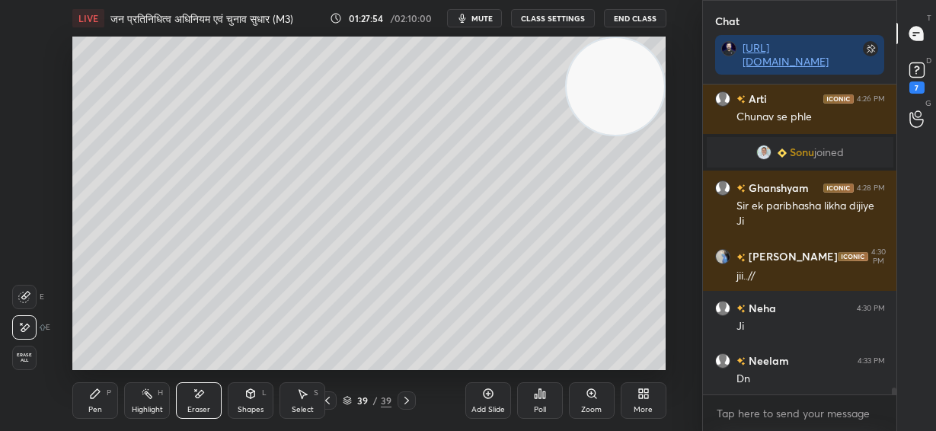
click at [93, 399] on div "Pen P" at bounding box center [95, 400] width 46 height 37
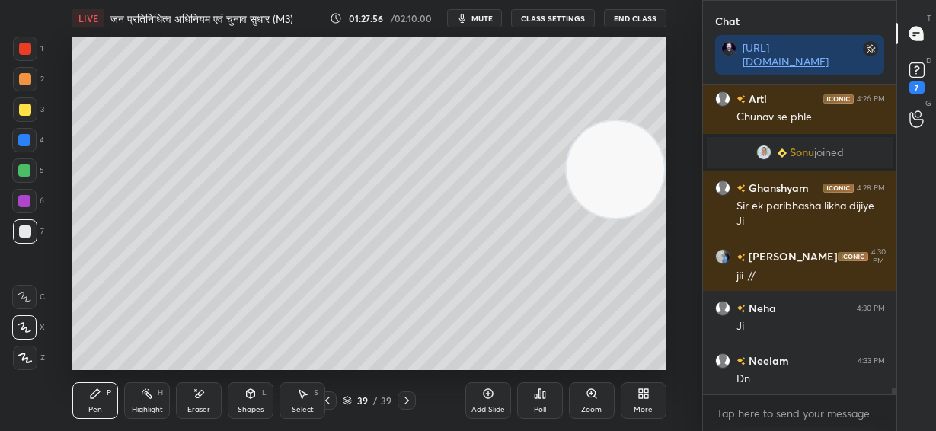
drag, startPoint x: 615, startPoint y: 111, endPoint x: 594, endPoint y: 247, distance: 137.2
click at [608, 219] on video at bounding box center [616, 170] width 98 height 98
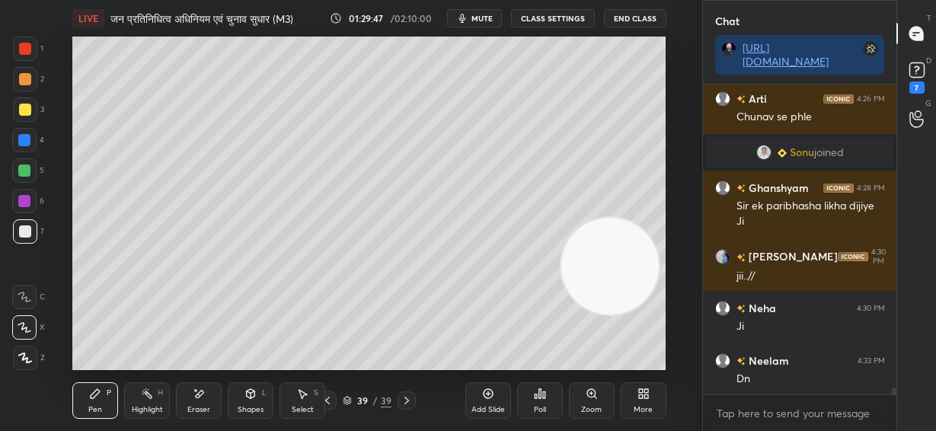
drag, startPoint x: 589, startPoint y: 264, endPoint x: 565, endPoint y: 157, distance: 110.2
click at [588, 218] on video at bounding box center [610, 267] width 98 height 98
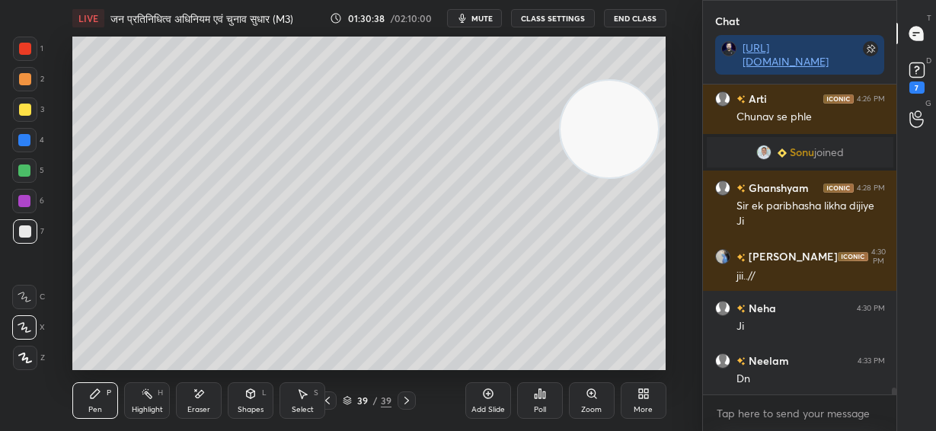
scroll to position [13243, 0]
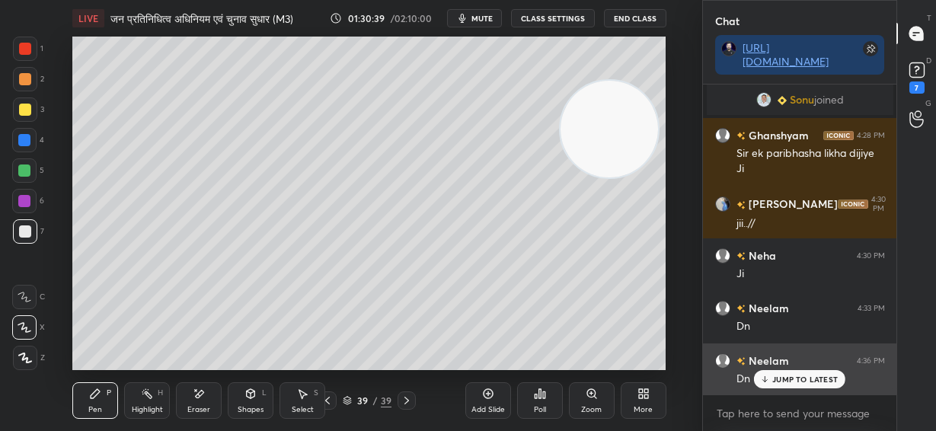
click at [790, 382] on p "JUMP TO LATEST" at bounding box center [806, 379] width 66 height 9
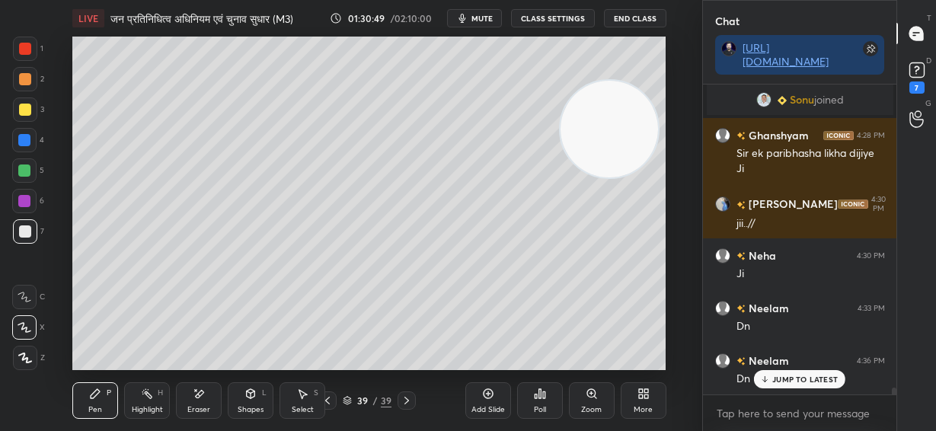
scroll to position [13309, 0]
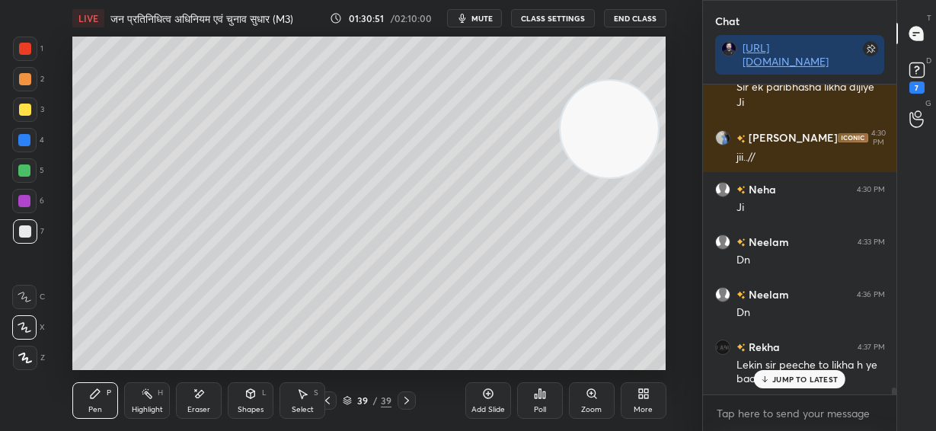
click at [830, 381] on p "JUMP TO LATEST" at bounding box center [806, 379] width 66 height 9
click at [627, 104] on video at bounding box center [610, 130] width 98 height 98
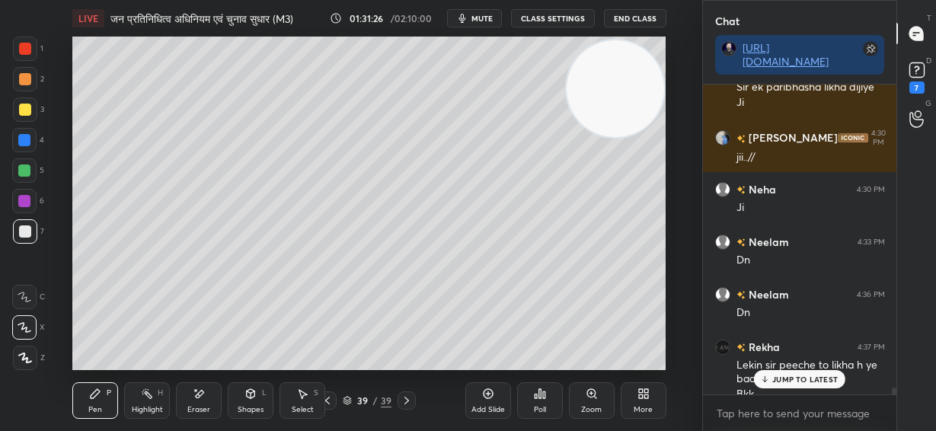
scroll to position [13324, 0]
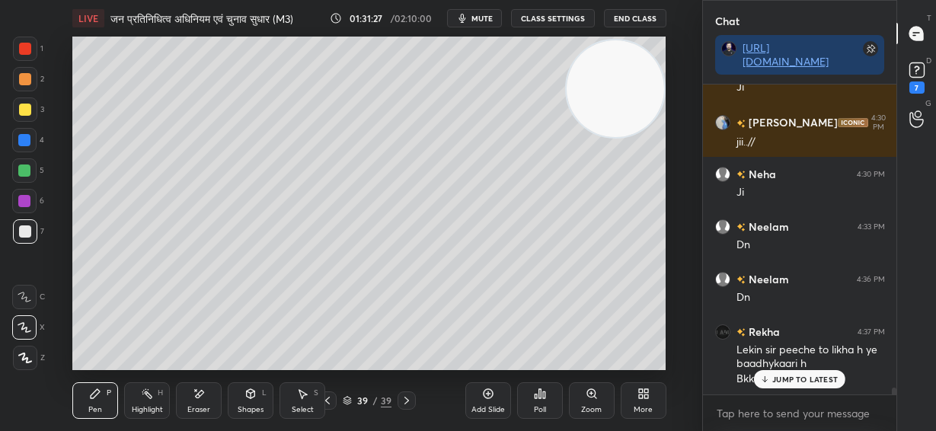
click at [790, 376] on p "JUMP TO LATEST" at bounding box center [806, 379] width 66 height 9
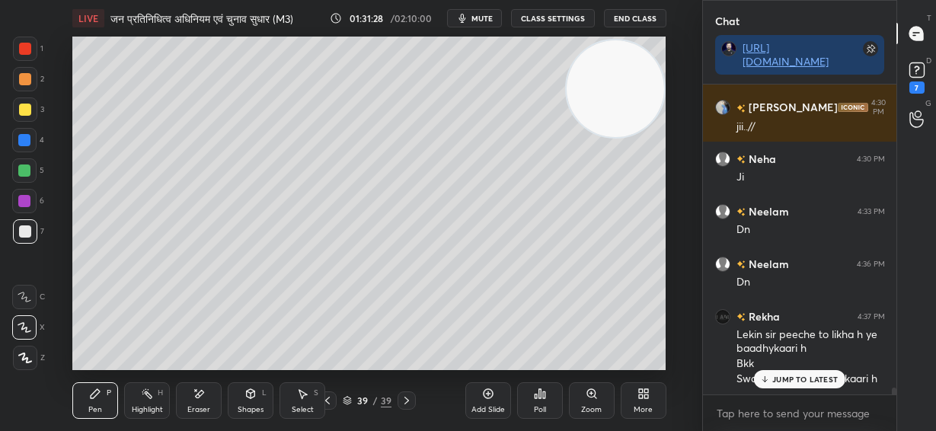
click at [811, 379] on p "JUMP TO LATEST" at bounding box center [806, 379] width 66 height 9
click at [811, 379] on div "Swachik h lekin baadykaari h" at bounding box center [811, 379] width 149 height 15
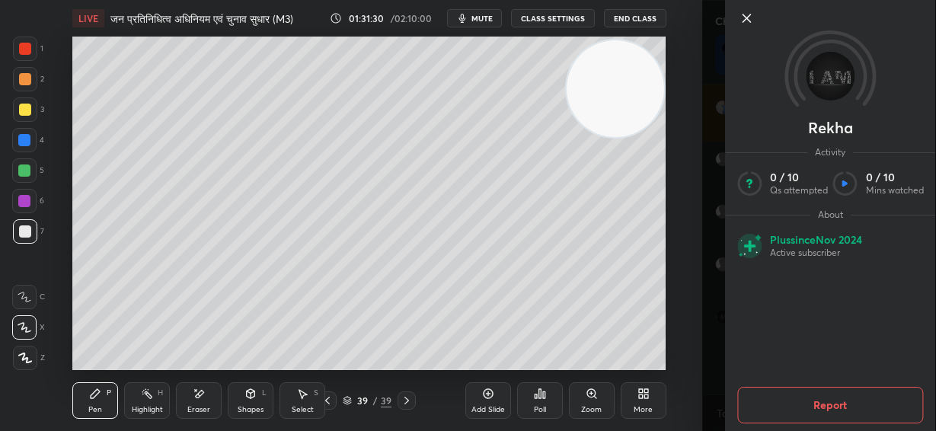
click at [748, 21] on icon at bounding box center [746, 18] width 18 height 18
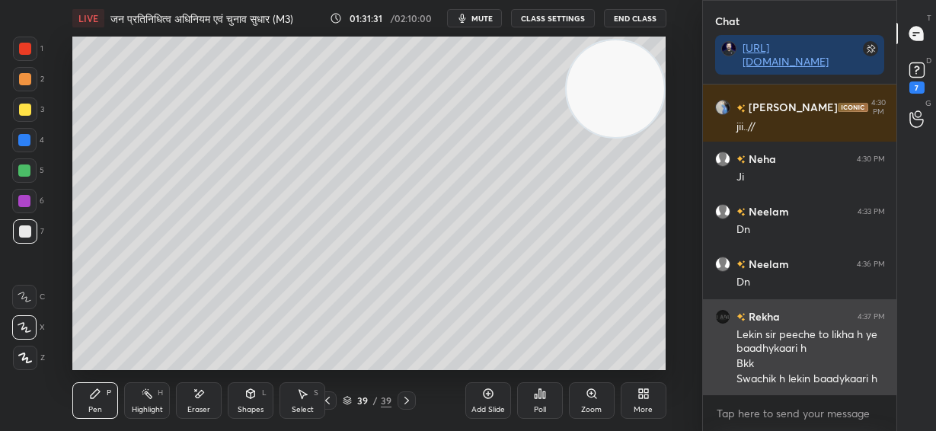
click at [850, 369] on div "Bkk" at bounding box center [811, 364] width 149 height 15
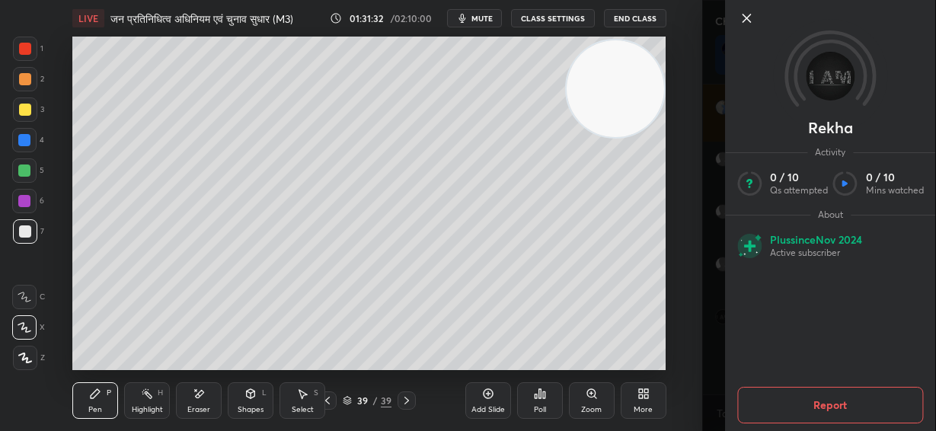
click at [747, 24] on icon at bounding box center [746, 18] width 18 height 18
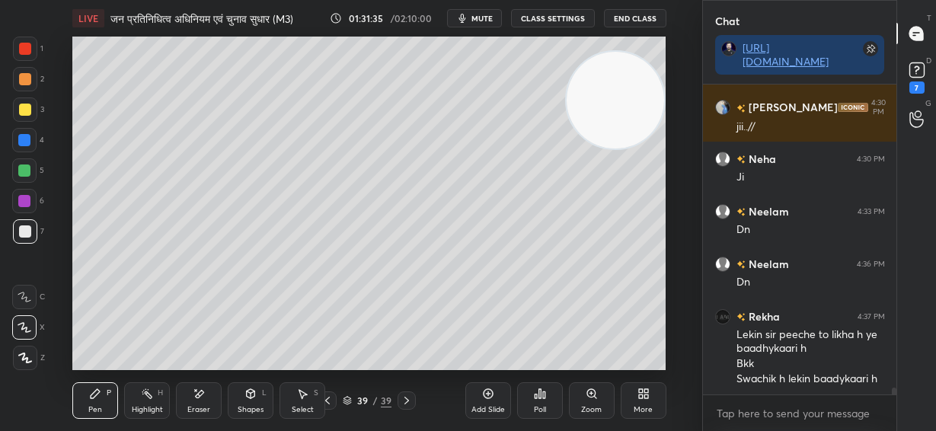
drag, startPoint x: 612, startPoint y: 74, endPoint x: 641, endPoint y: 130, distance: 63.1
click at [641, 130] on video at bounding box center [616, 101] width 98 height 98
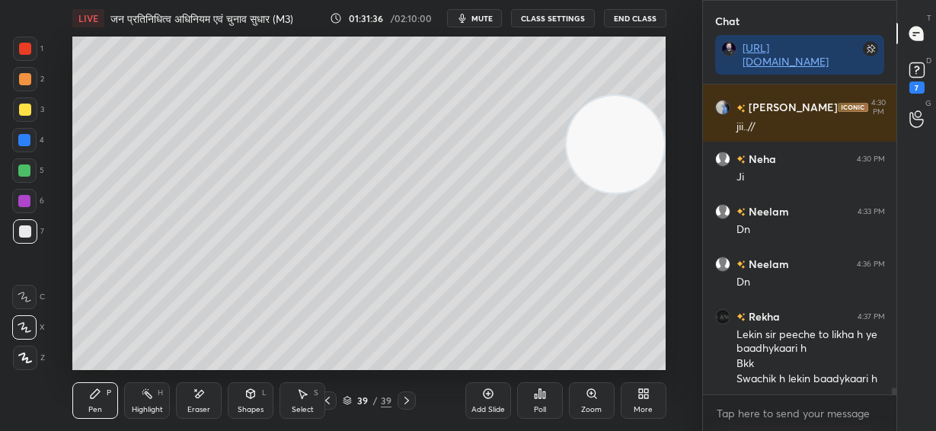
drag, startPoint x: 622, startPoint y: 174, endPoint x: 624, endPoint y: 162, distance: 13.2
click at [624, 162] on video at bounding box center [616, 145] width 98 height 98
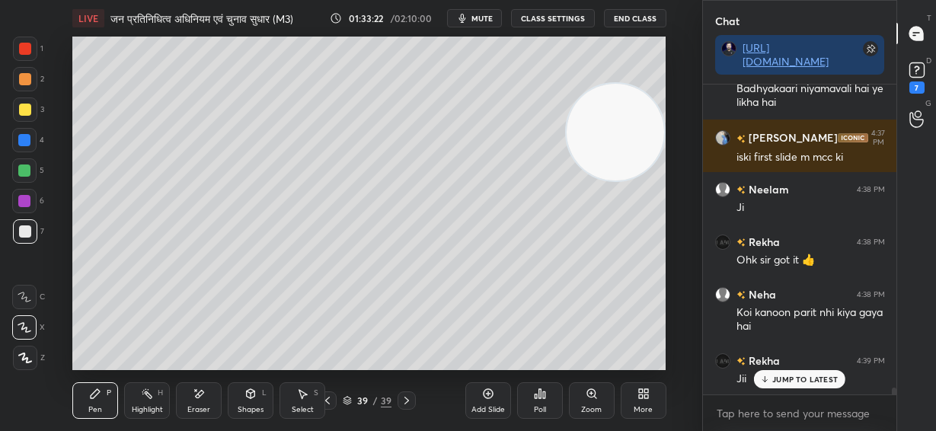
scroll to position [13815, 0]
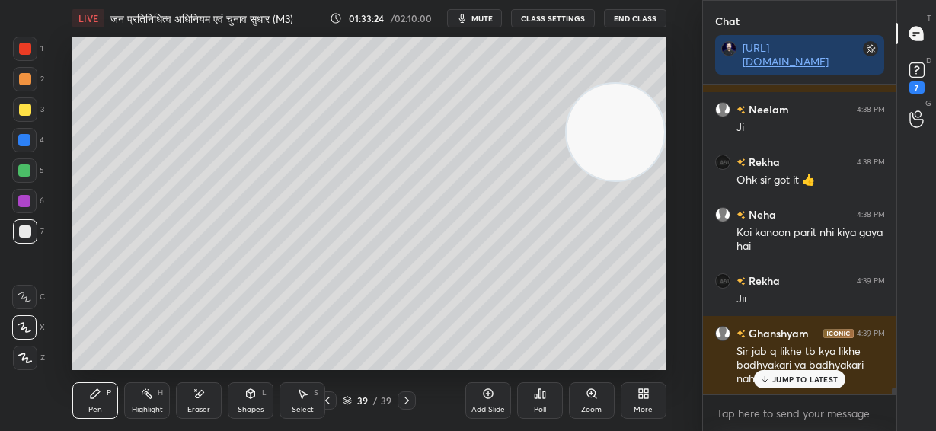
click at [813, 375] on p "JUMP TO LATEST" at bounding box center [806, 379] width 66 height 9
click at [477, 401] on div "Add Slide" at bounding box center [488, 400] width 46 height 37
click at [26, 81] on div at bounding box center [25, 79] width 12 height 12
click at [26, 232] on div at bounding box center [25, 232] width 12 height 12
drag, startPoint x: 593, startPoint y: 194, endPoint x: 587, endPoint y: 187, distance: 8.6
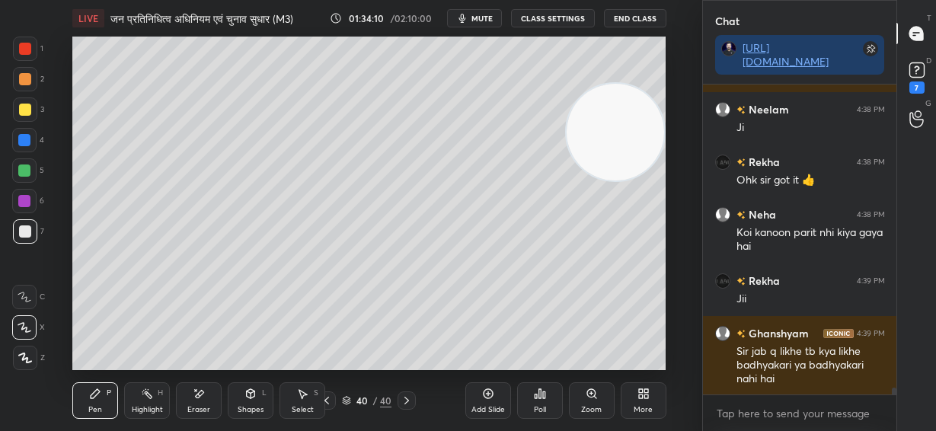
click at [591, 181] on video at bounding box center [616, 133] width 98 height 98
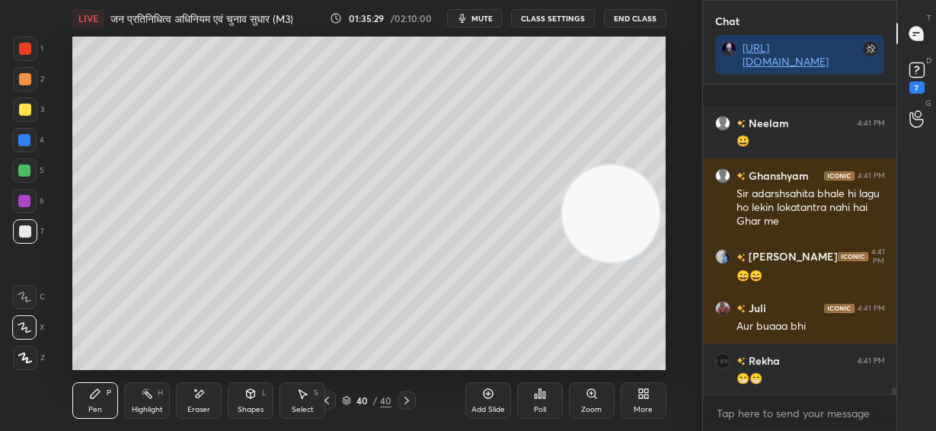
scroll to position [14384, 0]
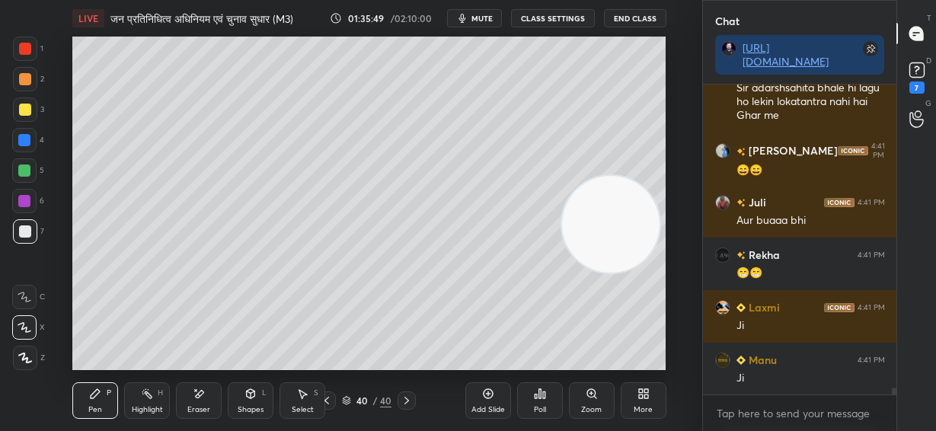
drag, startPoint x: 598, startPoint y: 215, endPoint x: 254, endPoint y: 298, distance: 353.5
click at [562, 274] on video at bounding box center [611, 225] width 98 height 98
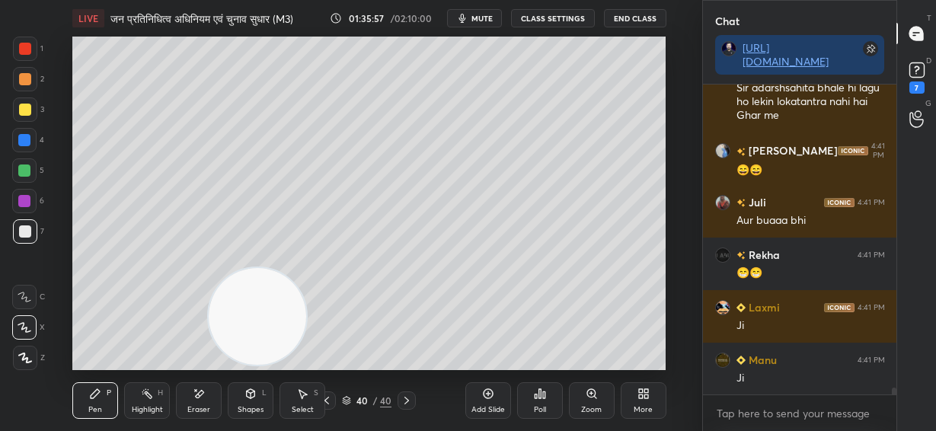
scroll to position [14420, 0]
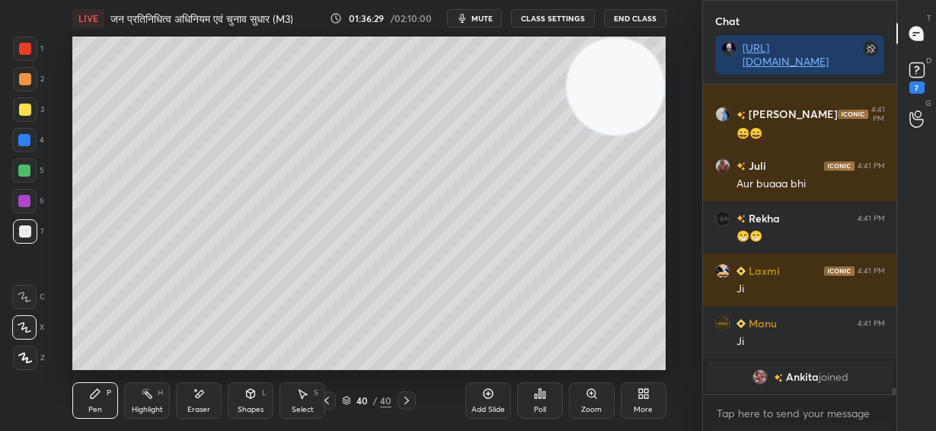
drag, startPoint x: 261, startPoint y: 309, endPoint x: 612, endPoint y: 73, distance: 422.2
click at [638, 43] on video at bounding box center [616, 87] width 98 height 98
click at [206, 401] on div "Eraser" at bounding box center [199, 400] width 46 height 37
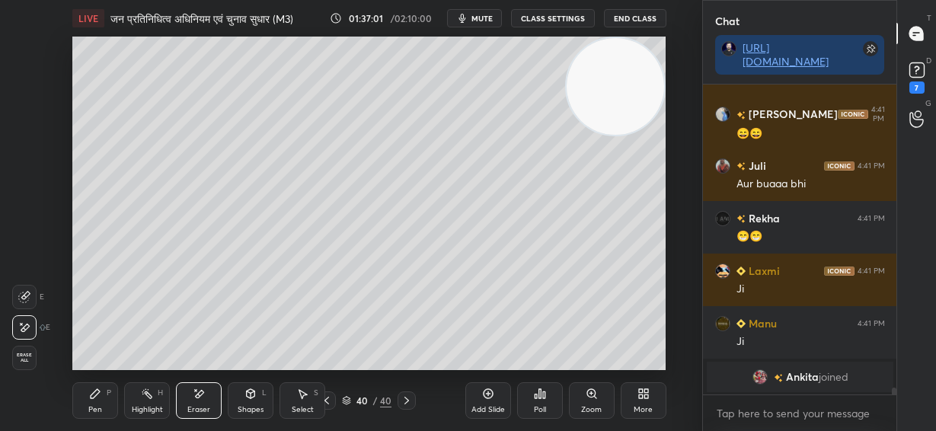
click at [98, 406] on div "Pen" at bounding box center [95, 410] width 14 height 8
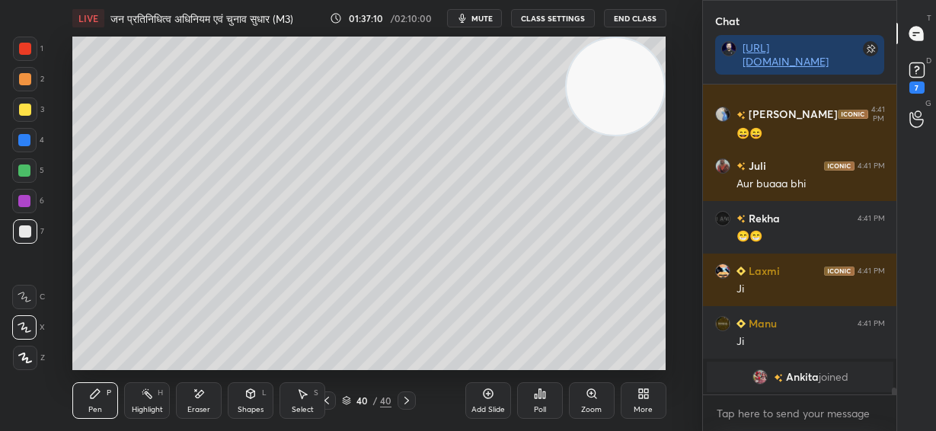
drag, startPoint x: 206, startPoint y: 402, endPoint x: 229, endPoint y: 378, distance: 33.9
click at [210, 397] on div "Eraser" at bounding box center [199, 400] width 46 height 37
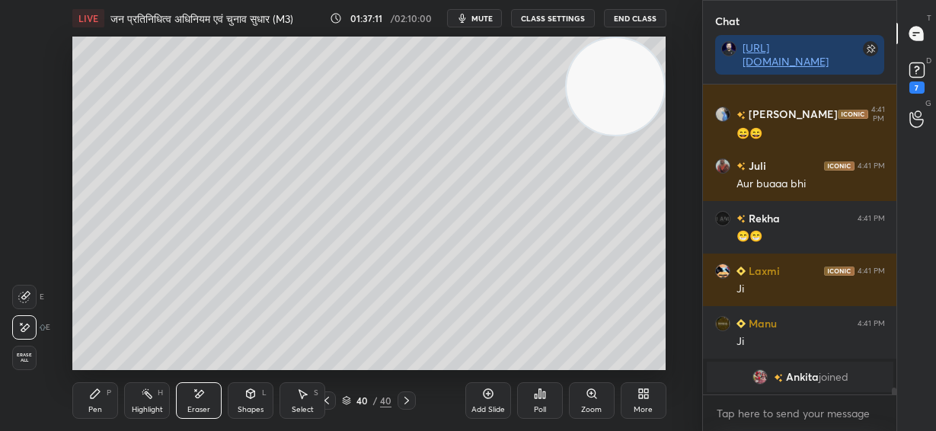
click at [104, 391] on div "Pen P" at bounding box center [95, 400] width 46 height 37
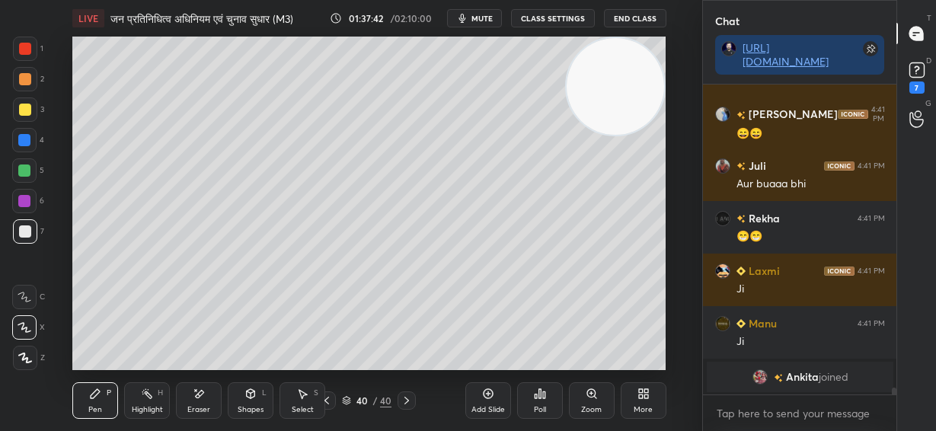
click at [189, 404] on div "Eraser" at bounding box center [199, 400] width 46 height 37
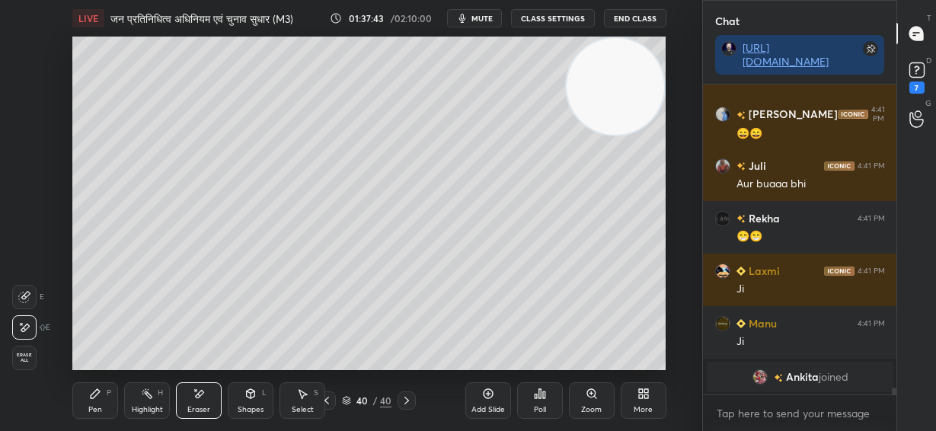
drag, startPoint x: 108, startPoint y: 394, endPoint x: 213, endPoint y: 373, distance: 106.4
click at [111, 394] on div "P" at bounding box center [109, 393] width 5 height 8
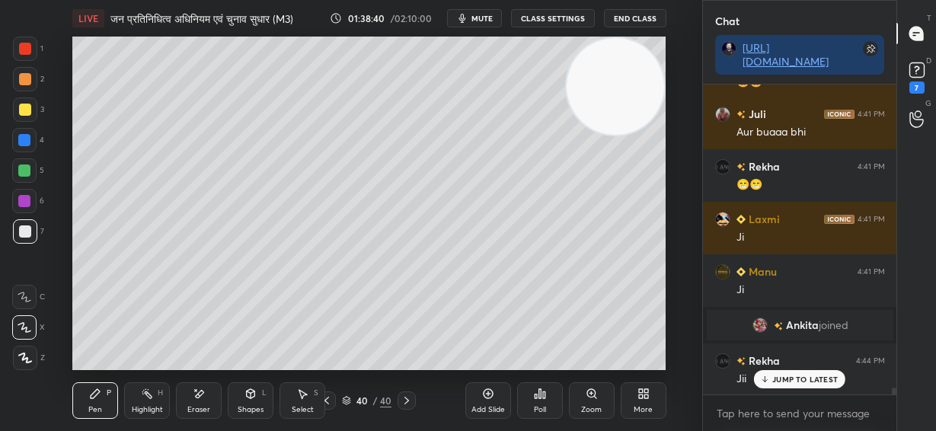
scroll to position [14016, 0]
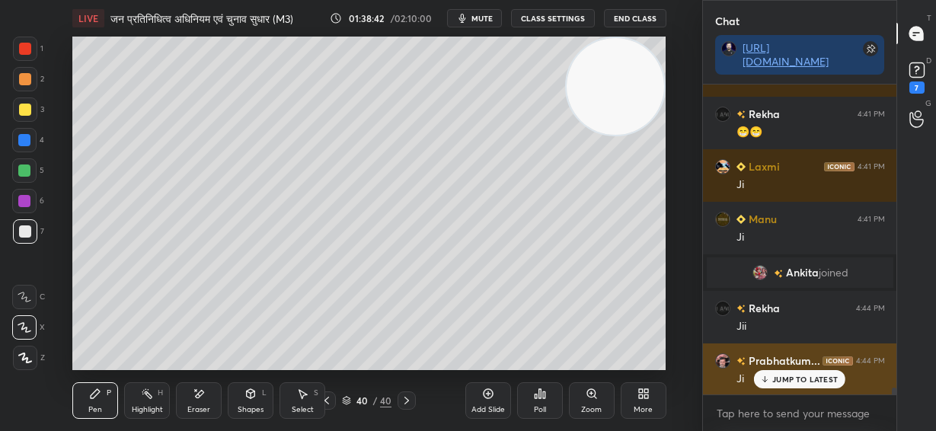
click at [789, 383] on p "JUMP TO LATEST" at bounding box center [806, 379] width 66 height 9
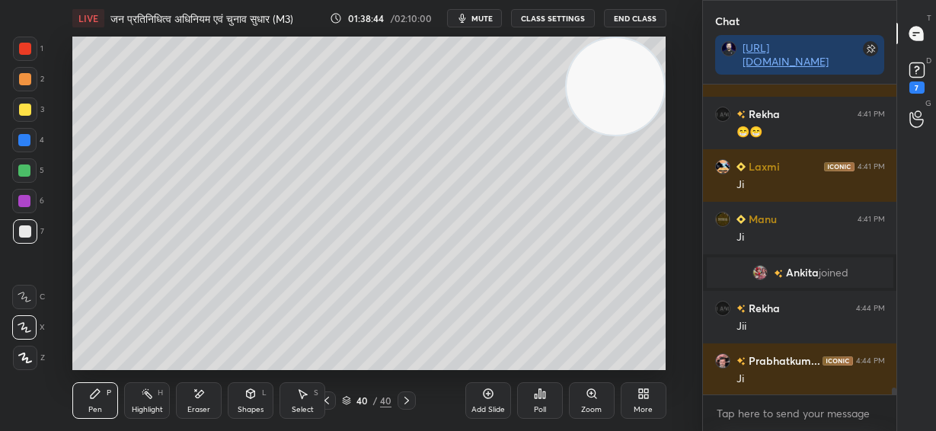
click at [486, 406] on div "Add Slide" at bounding box center [489, 410] width 34 height 8
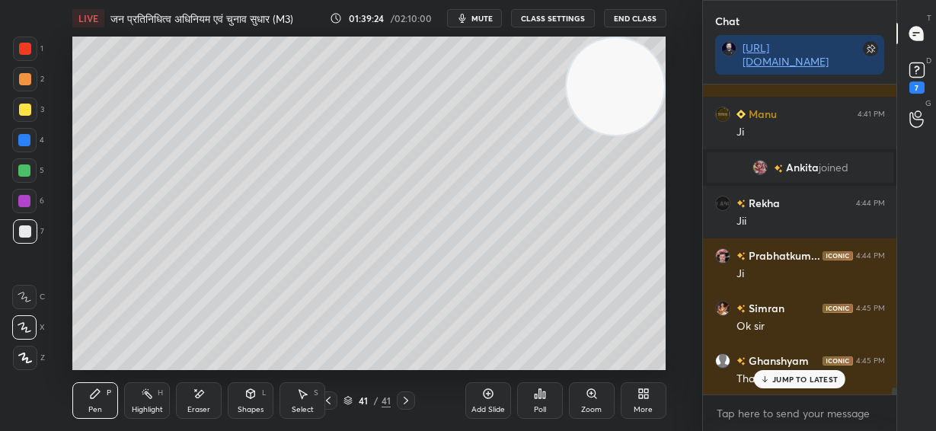
scroll to position [14174, 0]
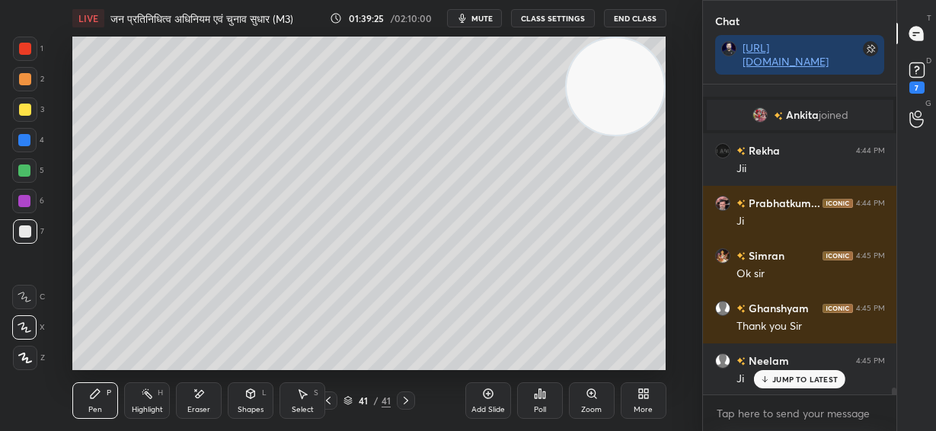
click at [792, 380] on p "JUMP TO LATEST" at bounding box center [806, 379] width 66 height 9
click at [910, 66] on rect at bounding box center [917, 70] width 14 height 14
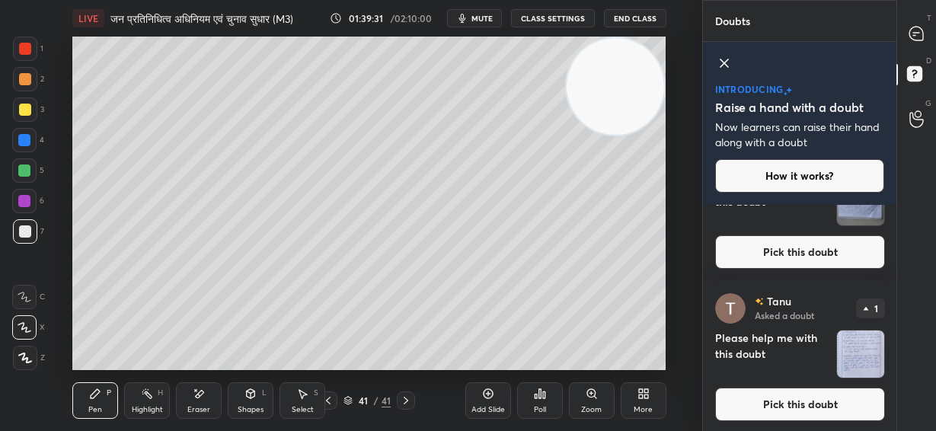
scroll to position [1449, 0]
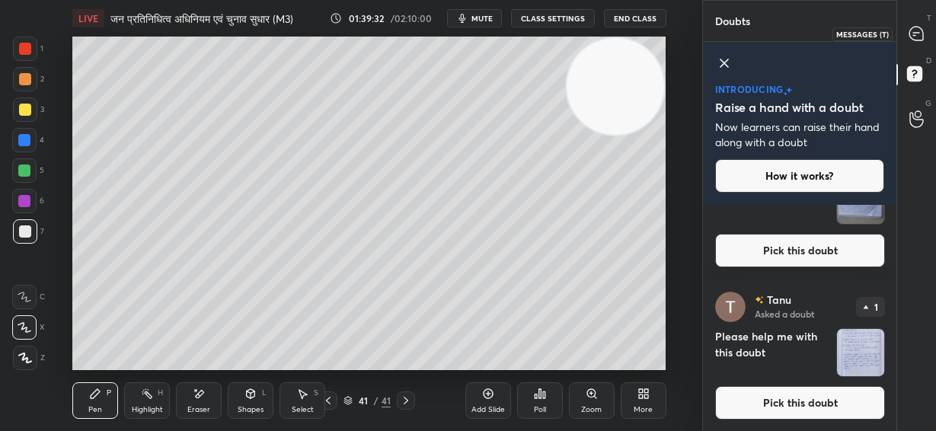
click at [917, 29] on icon at bounding box center [917, 34] width 14 height 14
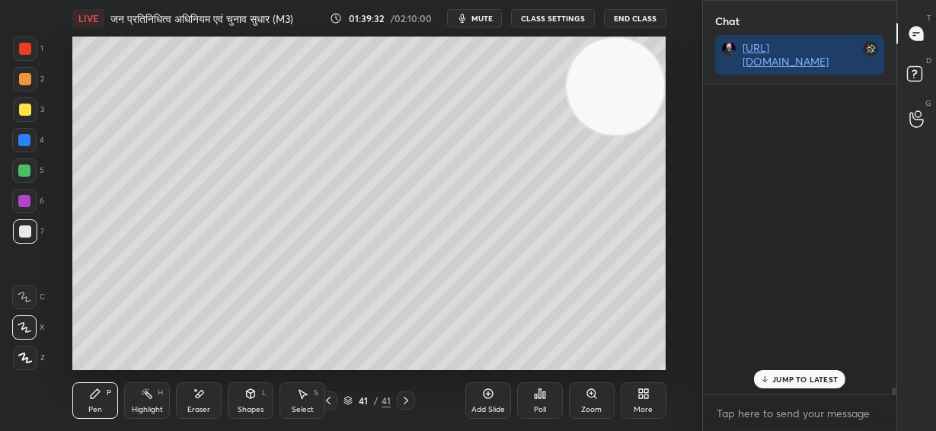
scroll to position [306, 189]
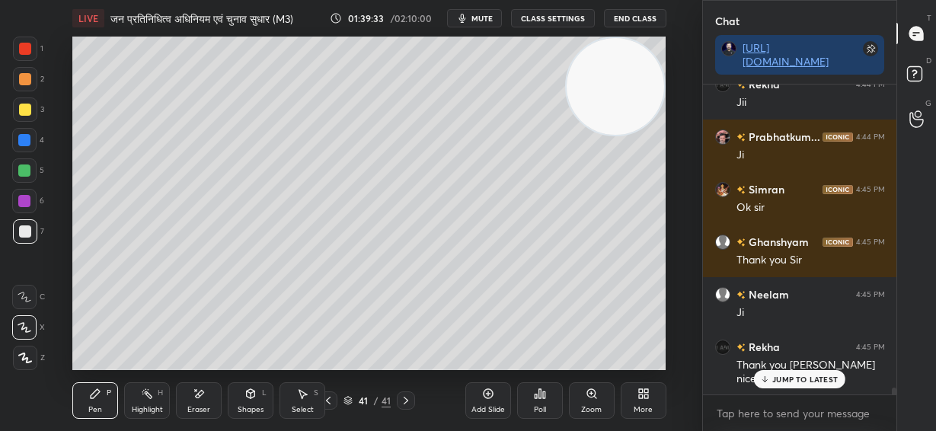
click at [826, 379] on p "JUMP TO LATEST" at bounding box center [806, 379] width 66 height 9
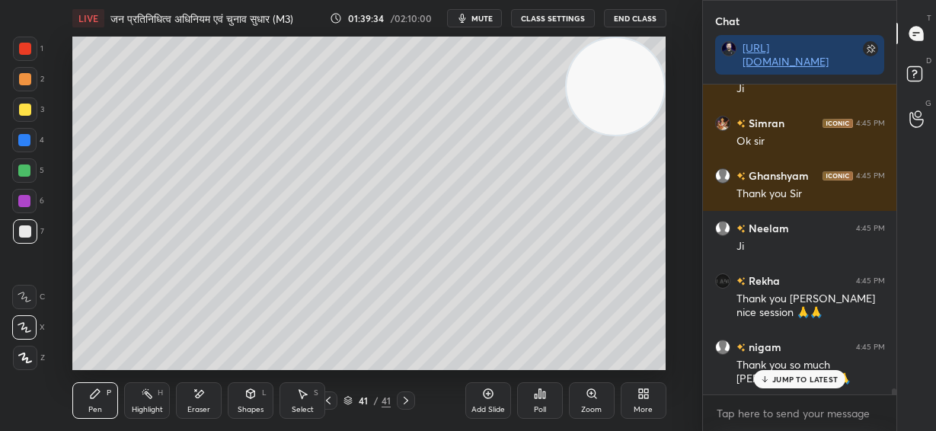
click at [826, 379] on p "JUMP TO LATEST" at bounding box center [806, 379] width 66 height 9
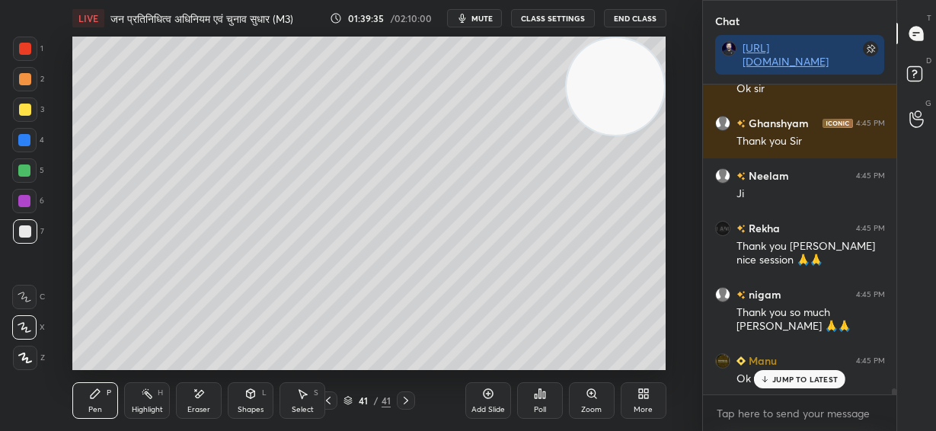
click at [827, 379] on div "[PERSON_NAME] 4:41 PM 😀 [PERSON_NAME] 4:41 PM [PERSON_NAME] bhale hi lagu ho le…" at bounding box center [800, 240] width 194 height 310
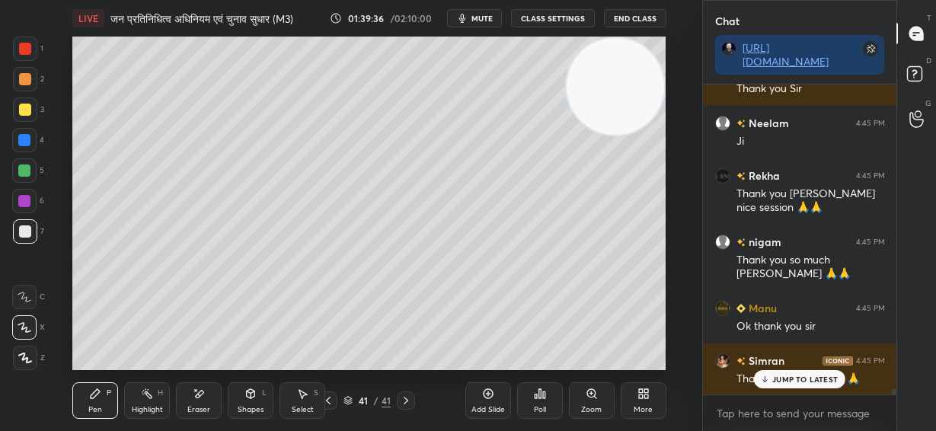
click at [817, 382] on p "JUMP TO LATEST" at bounding box center [806, 379] width 66 height 9
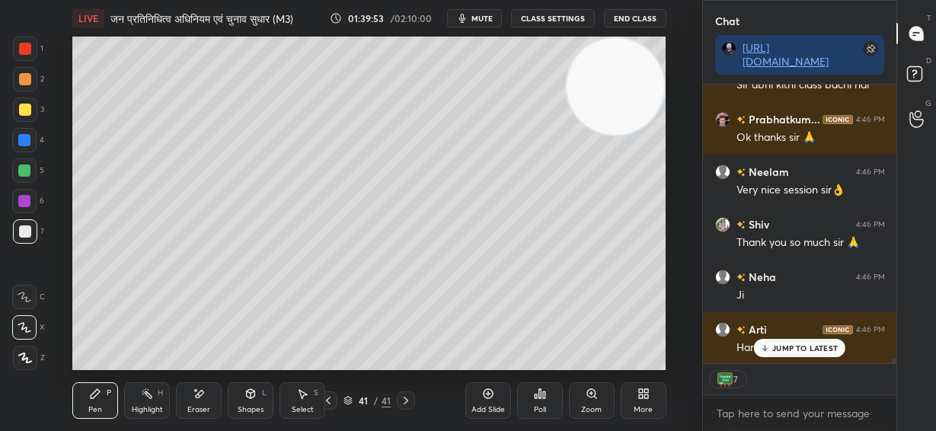
scroll to position [15187, 0]
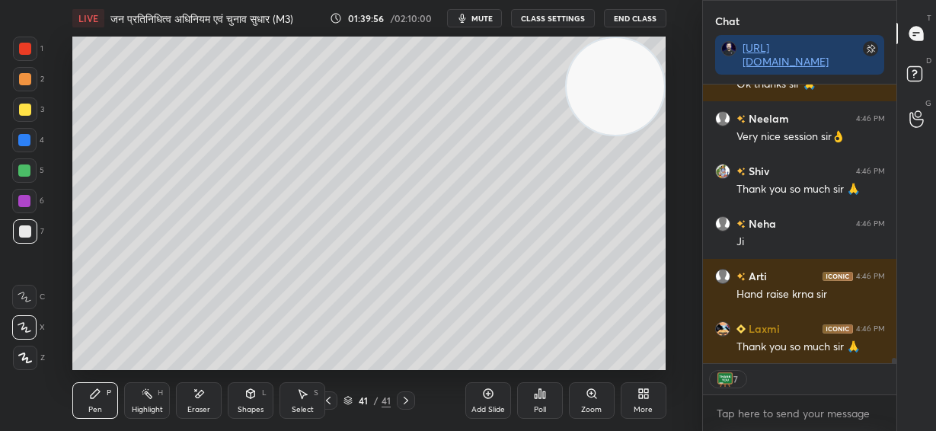
click at [198, 399] on div "Eraser" at bounding box center [199, 400] width 46 height 37
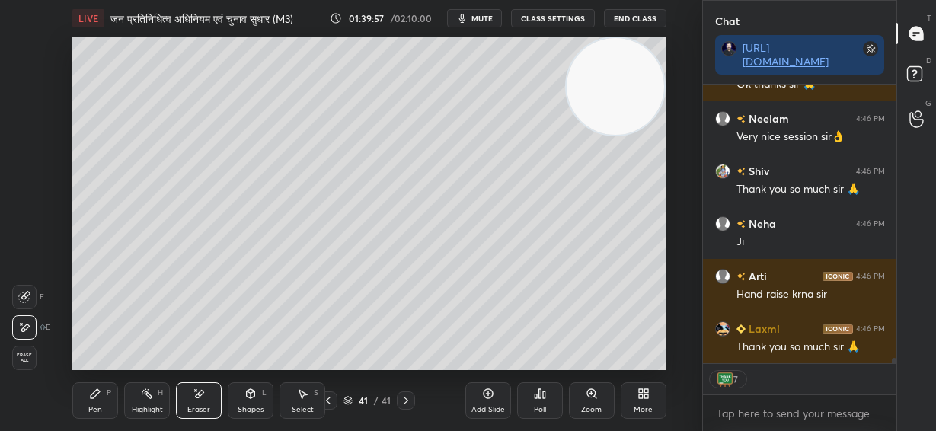
type textarea "x"
drag, startPoint x: 88, startPoint y: 395, endPoint x: 95, endPoint y: 378, distance: 19.1
click at [88, 392] on div "Pen P" at bounding box center [95, 400] width 46 height 37
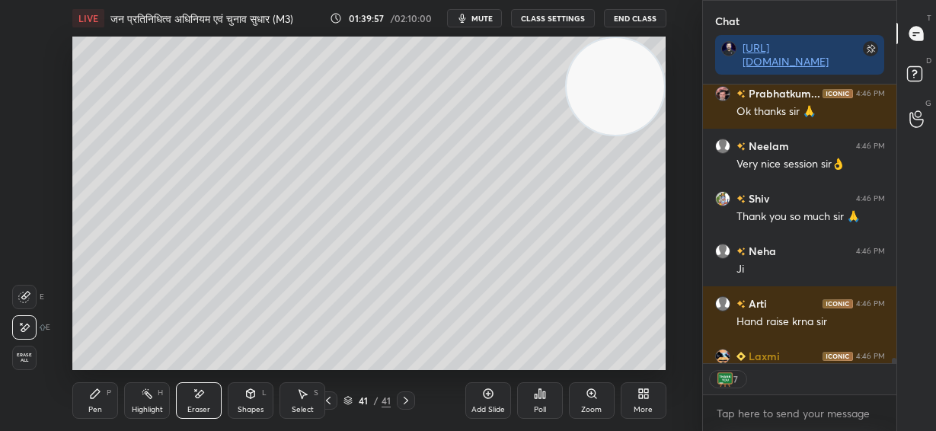
scroll to position [15155, 0]
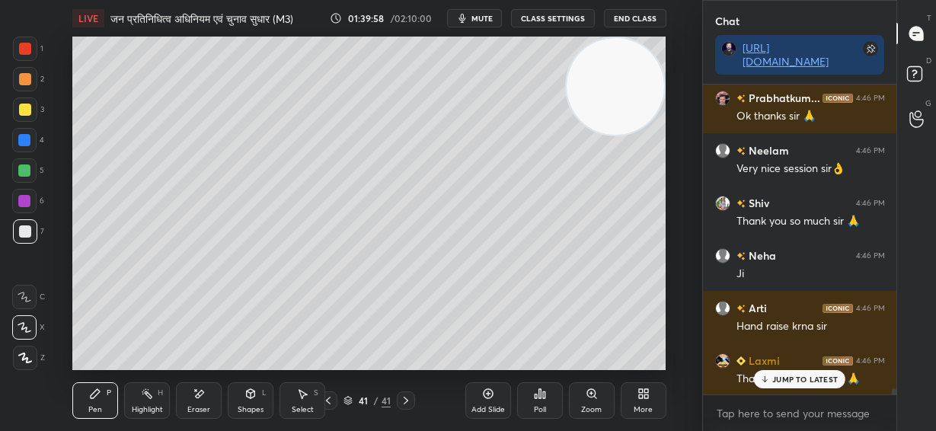
click at [21, 106] on div at bounding box center [25, 110] width 12 height 12
drag, startPoint x: 603, startPoint y: 379, endPoint x: 563, endPoint y: 290, distance: 97.2
click at [591, 406] on div "LIVE जन प्रतिनिधित्व अधिनियम एवं चुनाव सुधार (M3) 01:40:15 / 02:10:00 mute CLAS…" at bounding box center [369, 215] width 641 height 431
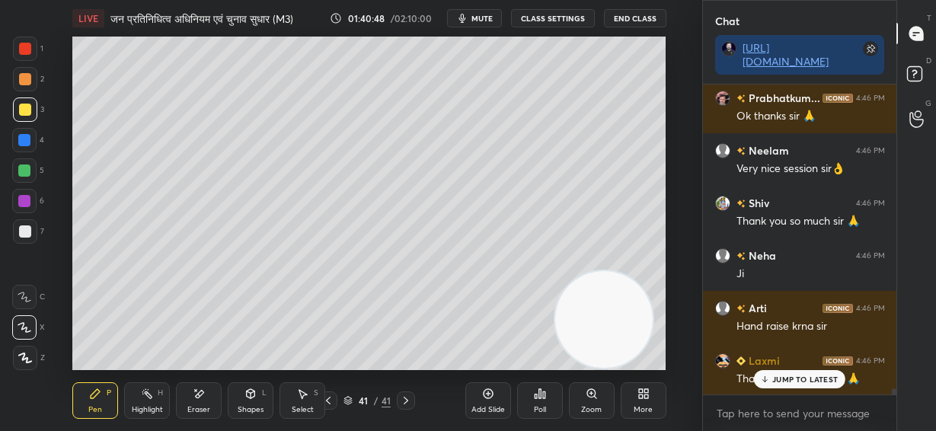
click at [27, 137] on div at bounding box center [24, 140] width 12 height 12
